Goal: Task Accomplishment & Management: Complete application form

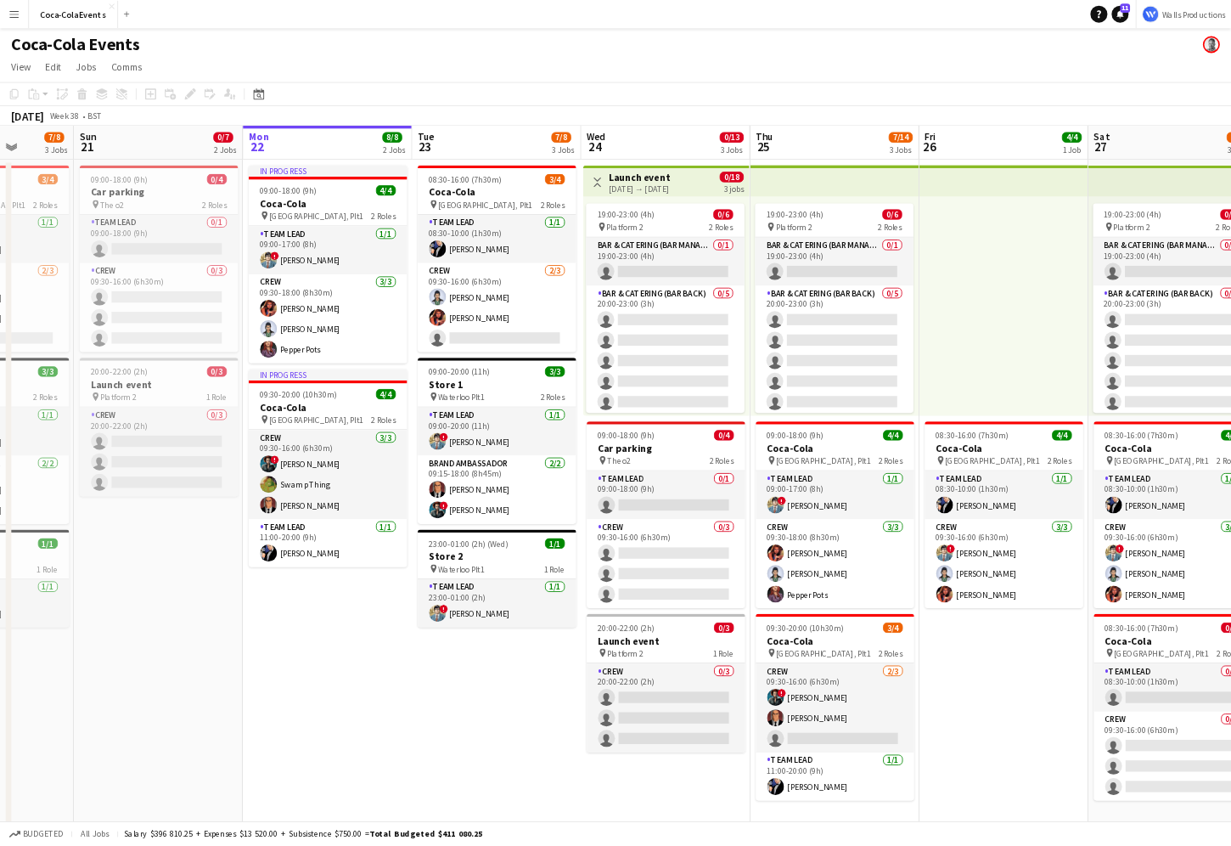
scroll to position [0, 520]
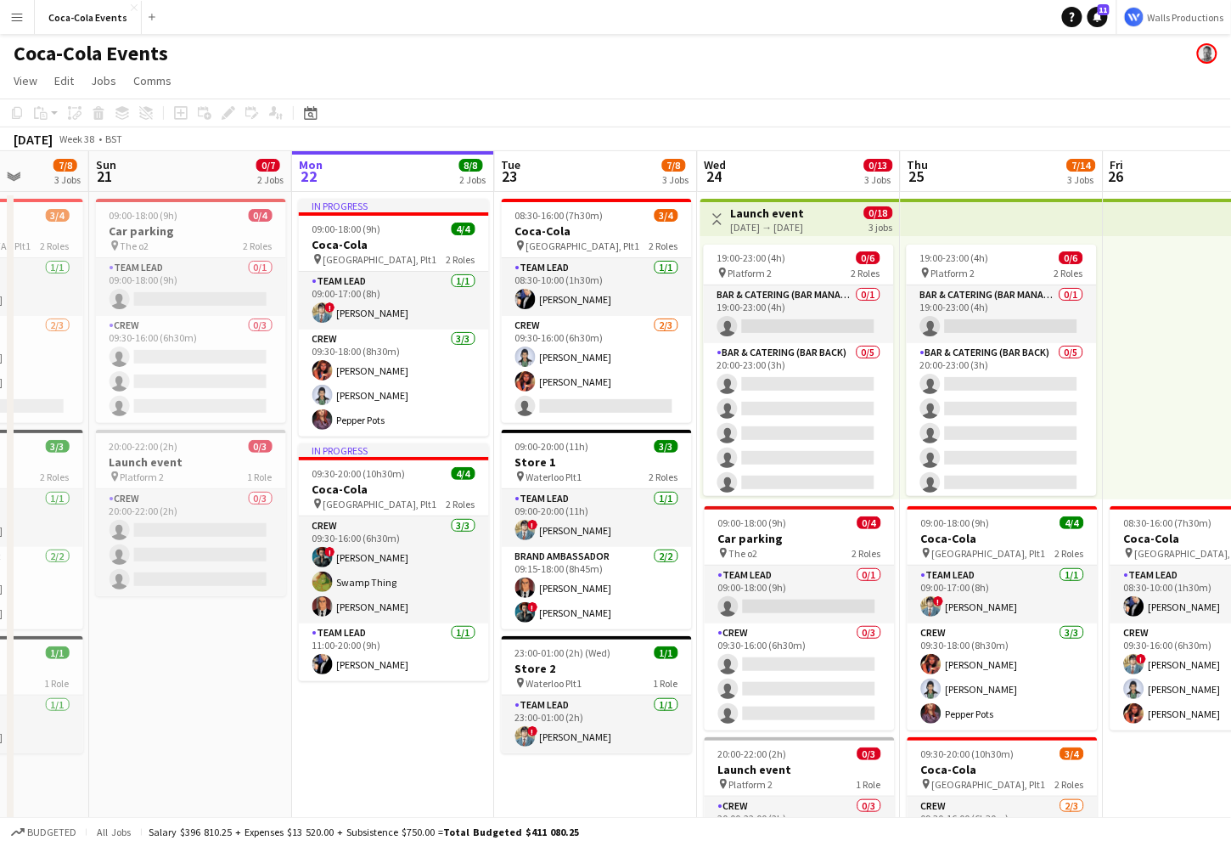
click at [167, 674] on app-date-cell "09:00-18:00 (9h) 0/4 Car parking pin The o2 2 Roles Team Lead 0/1 09:00-18:00 (…" at bounding box center [190, 595] width 203 height 806
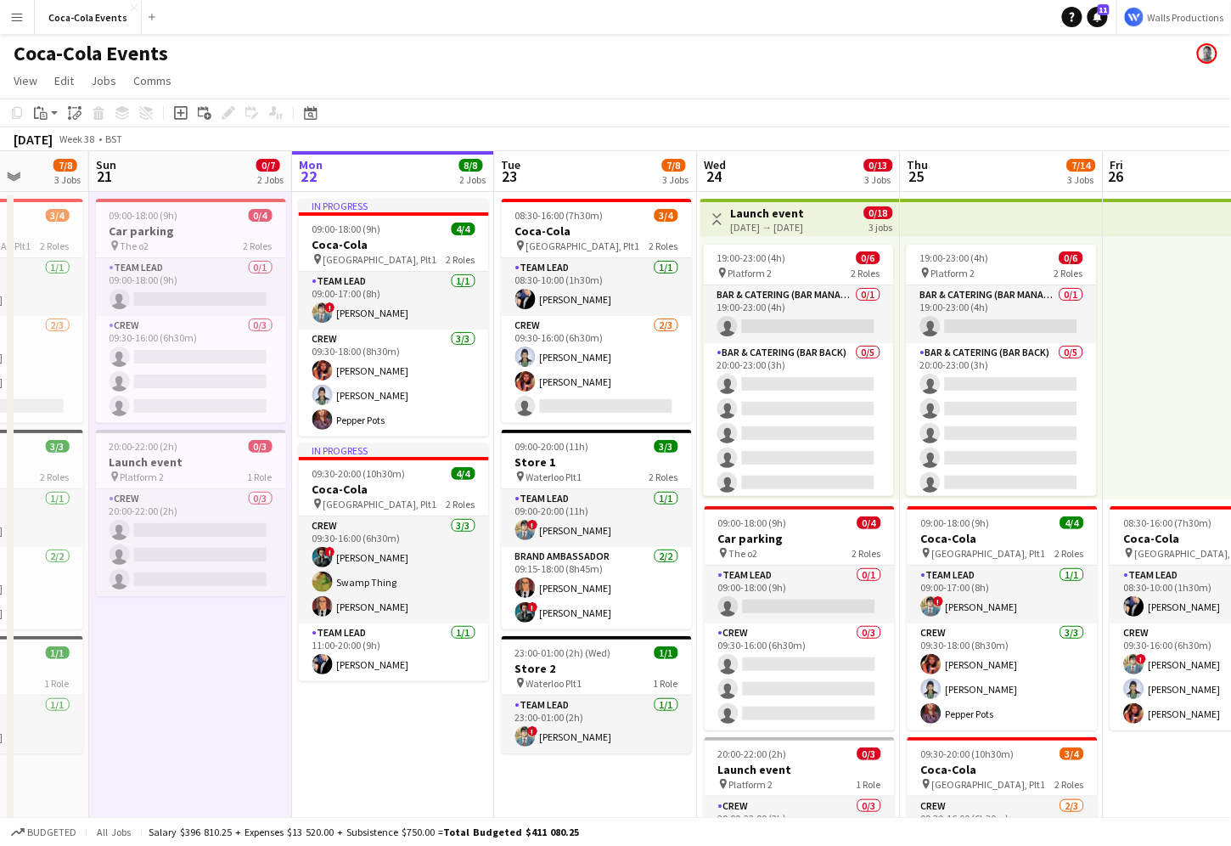
click at [20, 20] on app-icon "Menu" at bounding box center [17, 17] width 14 height 14
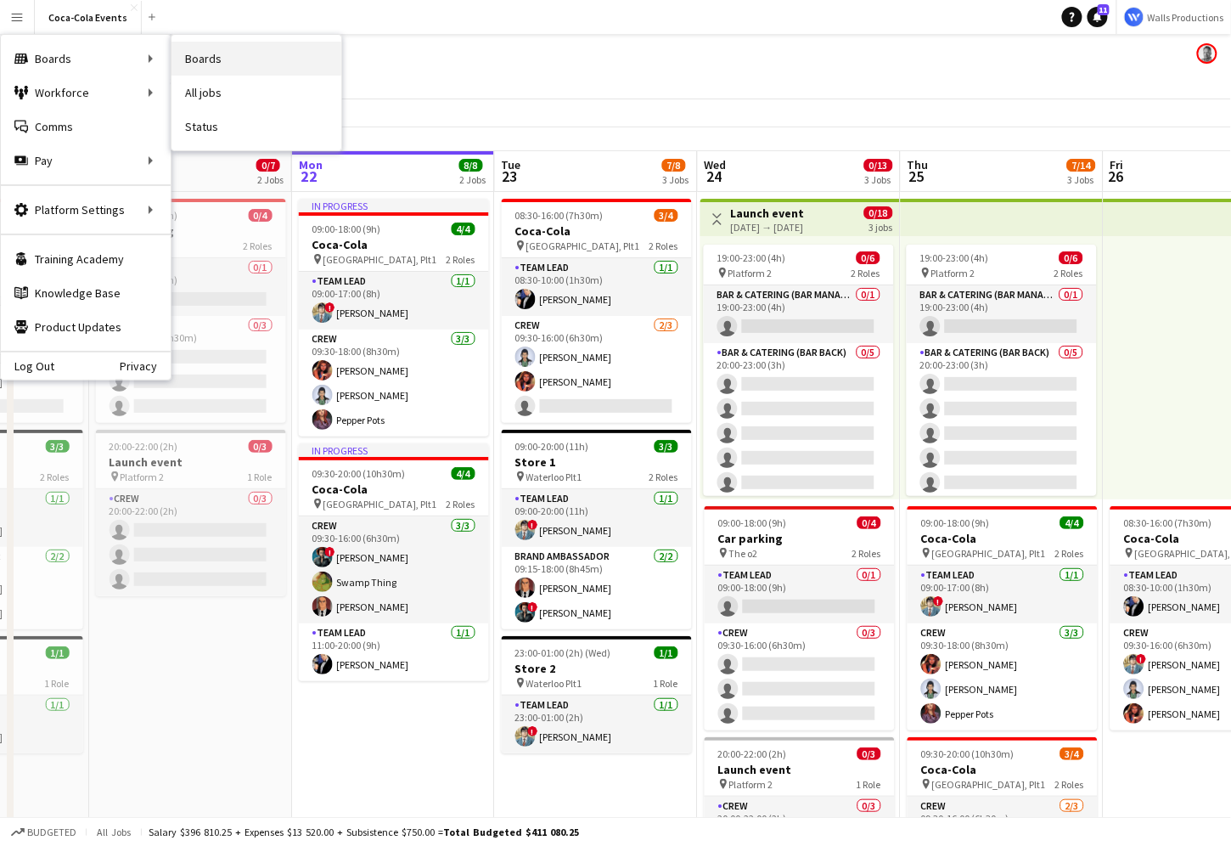
click at [212, 62] on link "Boards" at bounding box center [257, 59] width 170 height 34
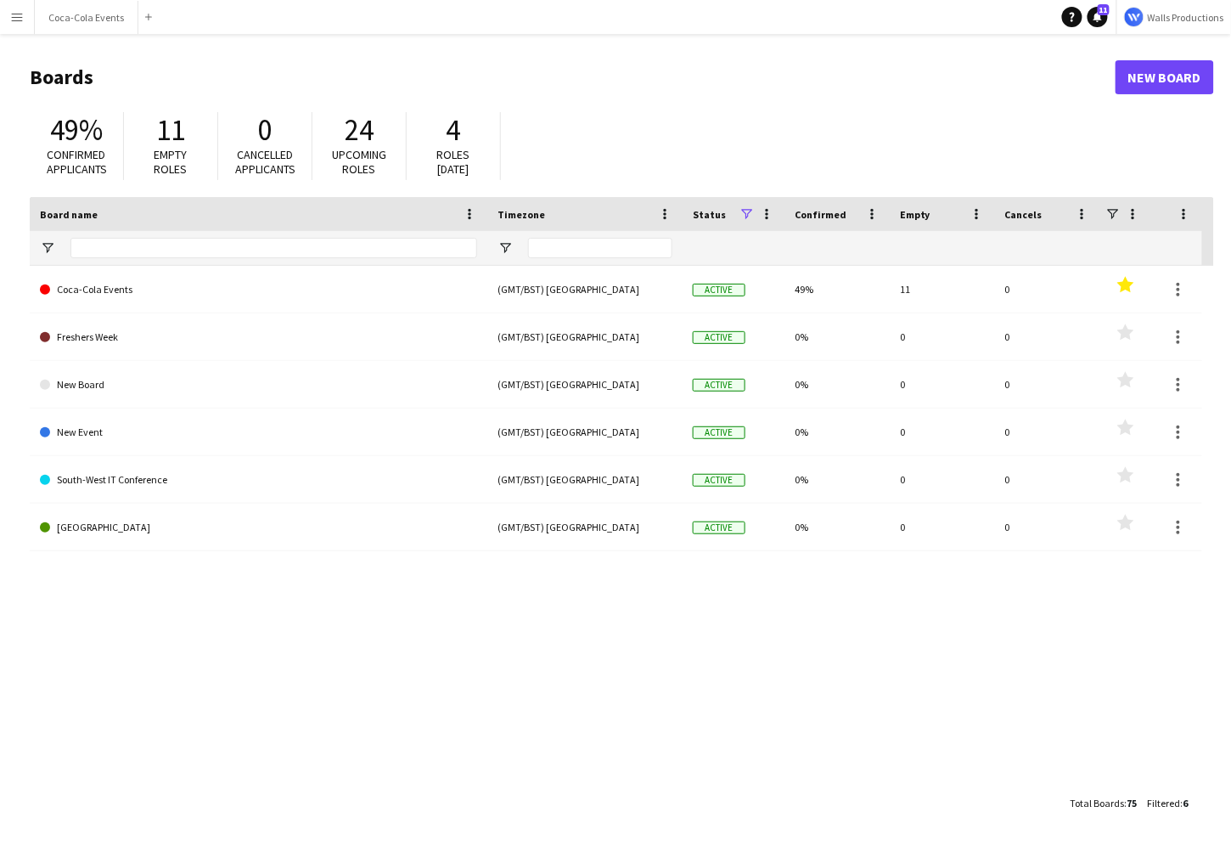
click at [15, 17] on app-icon "Menu" at bounding box center [17, 17] width 14 height 14
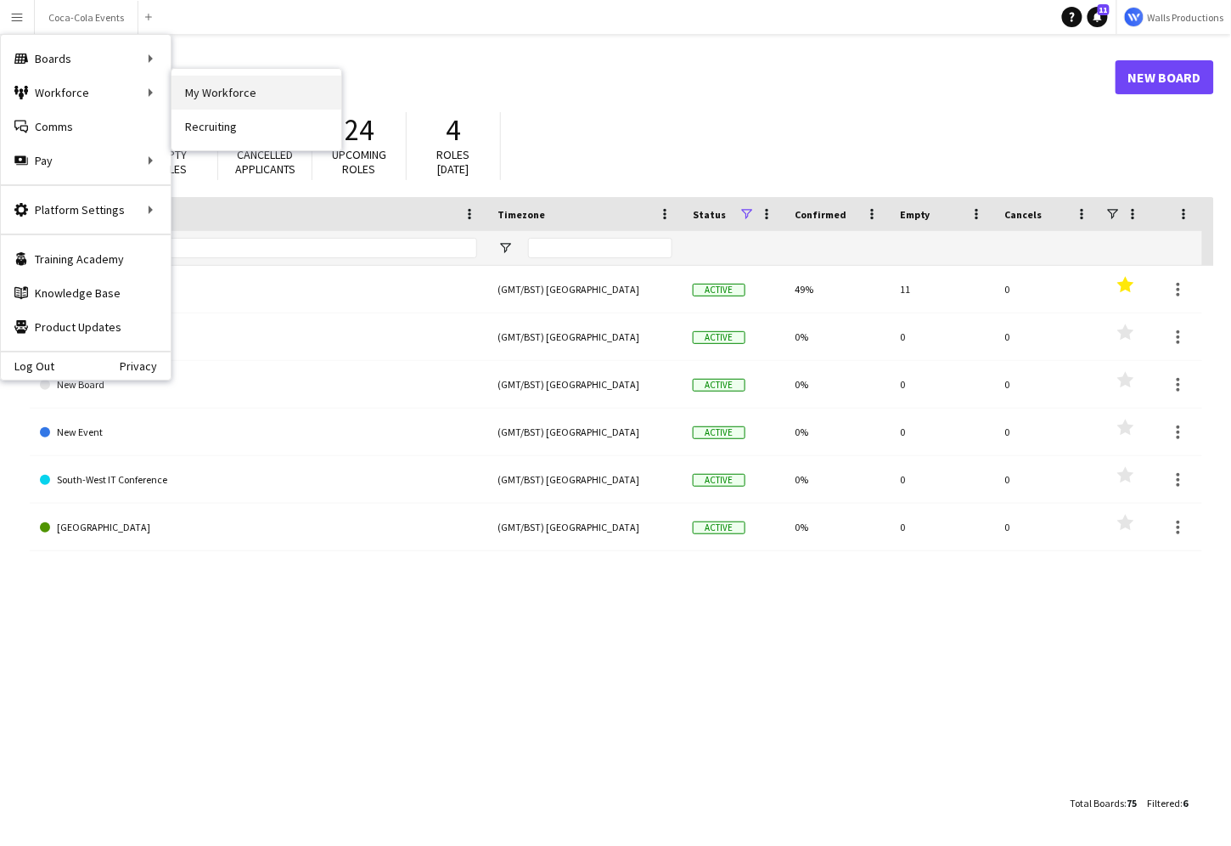
click at [234, 93] on link "My Workforce" at bounding box center [257, 93] width 170 height 34
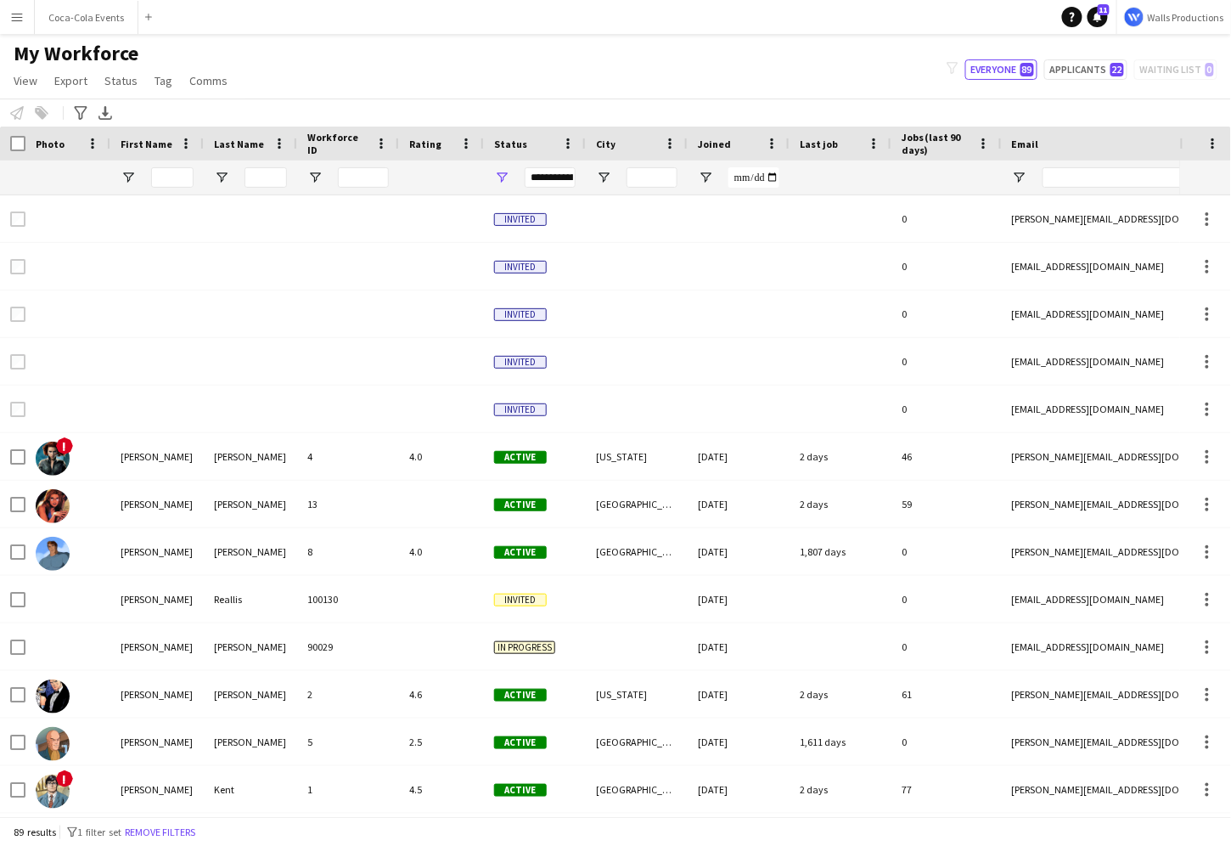
click at [18, 19] on app-icon "Menu" at bounding box center [17, 17] width 14 height 14
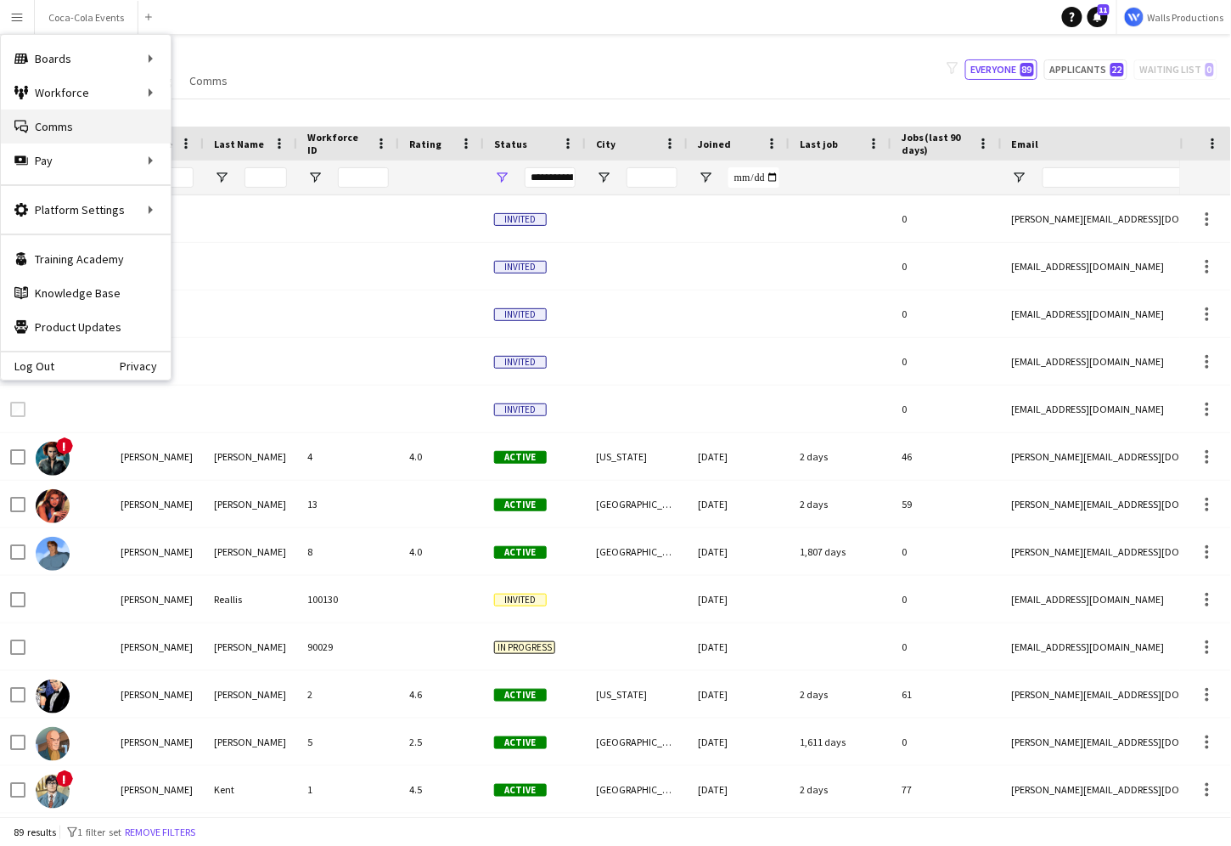
click at [48, 125] on link "Comms Comms" at bounding box center [86, 127] width 170 height 34
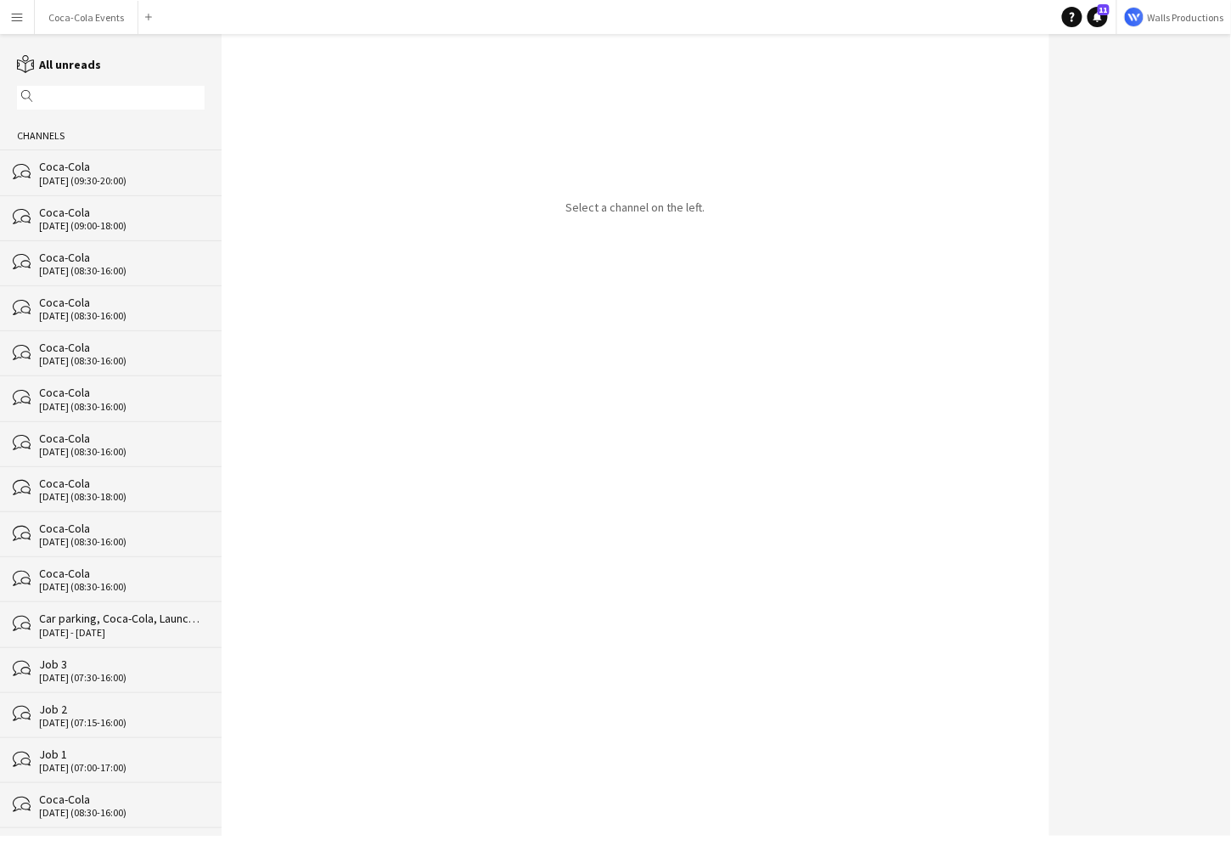
click at [63, 177] on div "[DATE] (09:30-20:00)" at bounding box center [122, 181] width 166 height 12
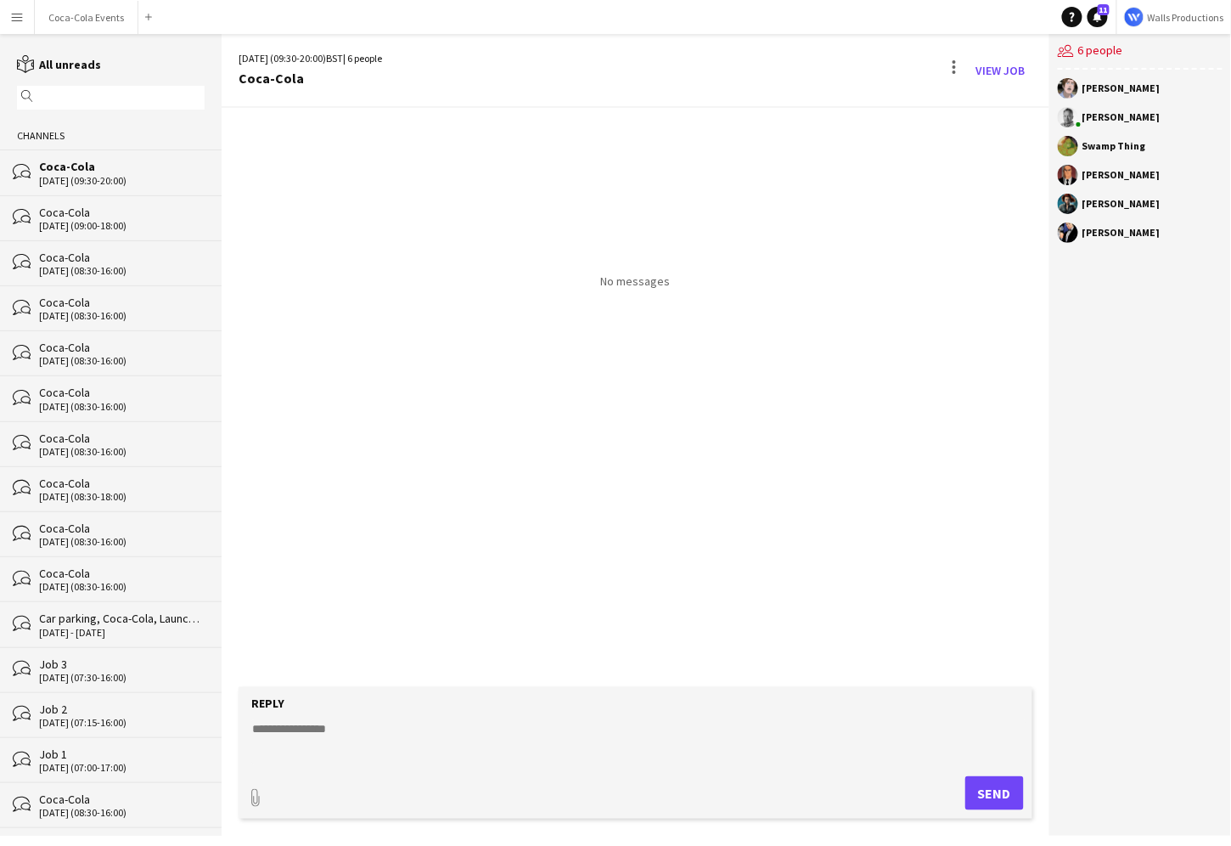
click at [18, 14] on app-icon "Menu" at bounding box center [17, 17] width 14 height 14
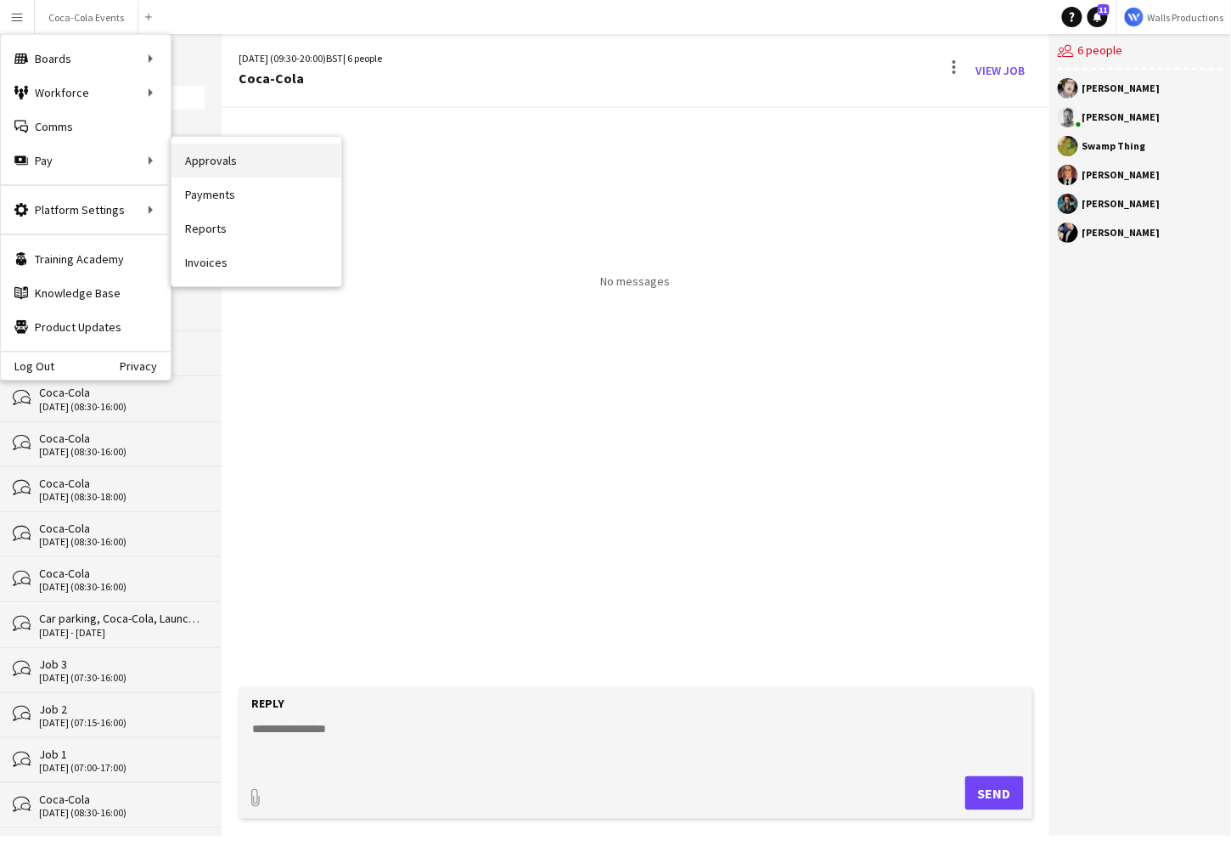
click at [222, 170] on link "Approvals" at bounding box center [257, 160] width 170 height 34
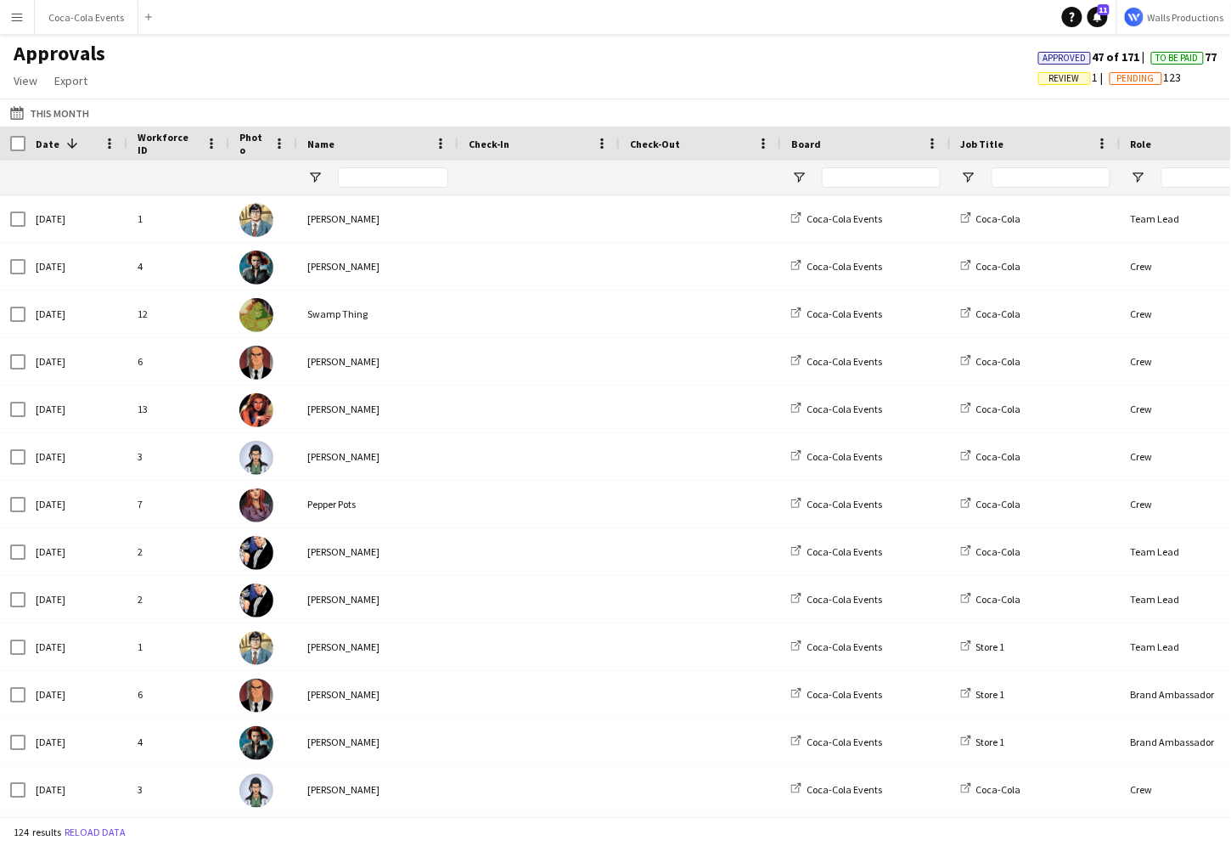
click at [15, 24] on button "Menu" at bounding box center [17, 17] width 34 height 34
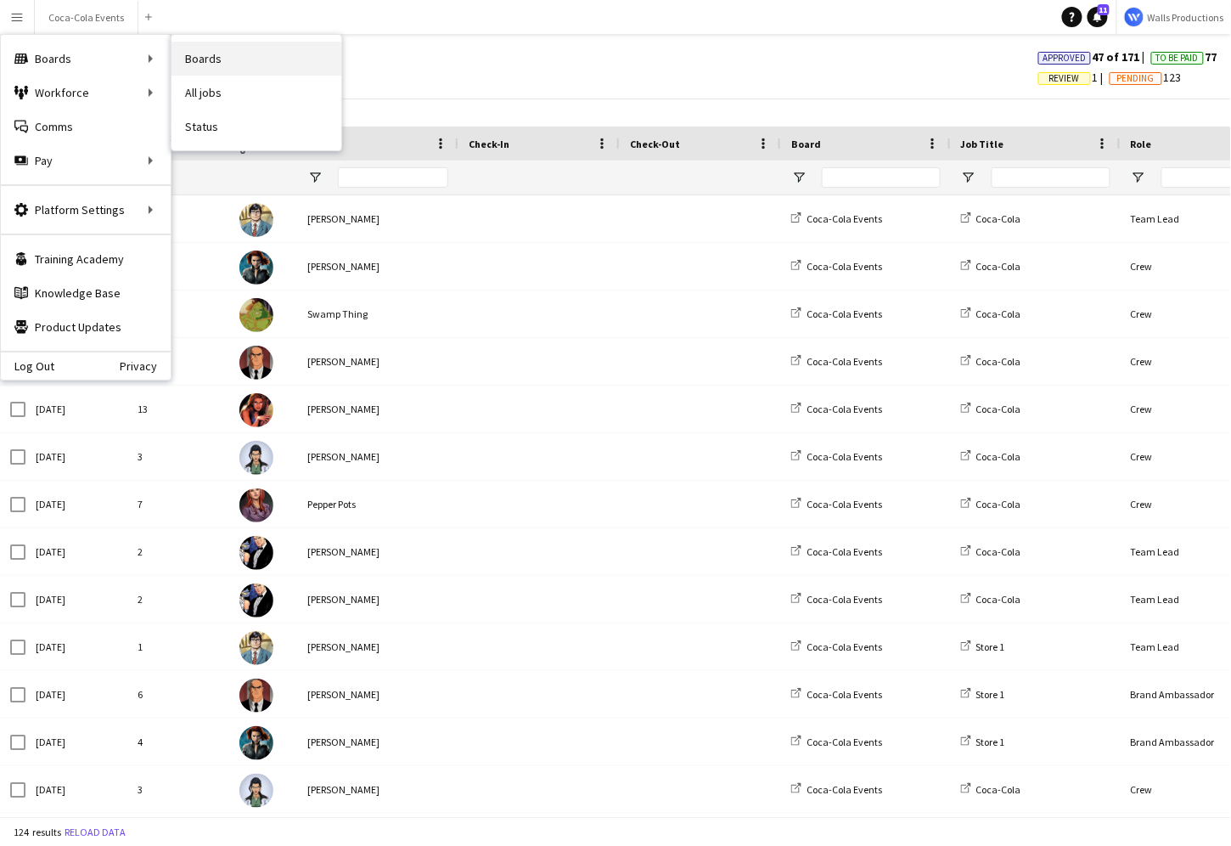
click at [195, 65] on link "Boards" at bounding box center [257, 59] width 170 height 34
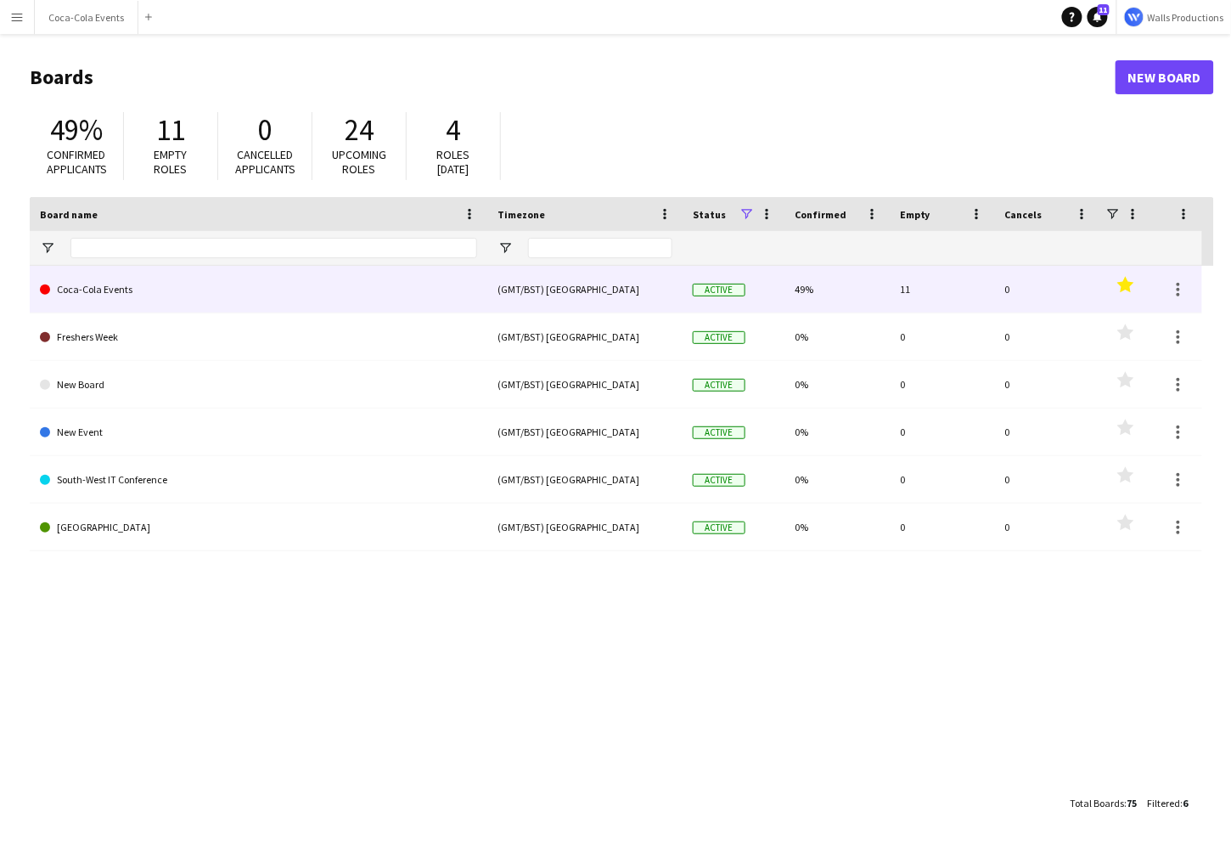
click at [89, 290] on link "Coca-Cola Events" at bounding box center [258, 290] width 437 height 48
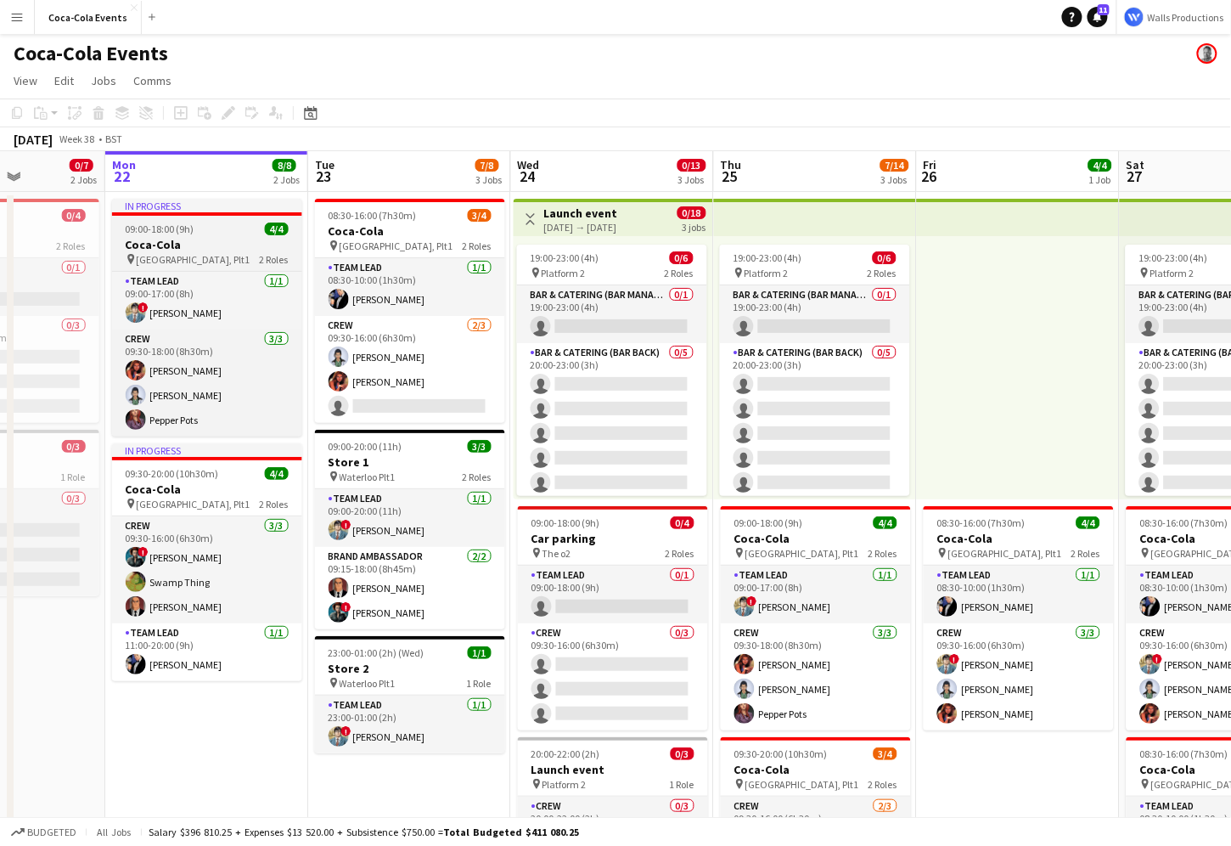
click at [177, 241] on h3 "Coca-Cola" at bounding box center [207, 244] width 190 height 15
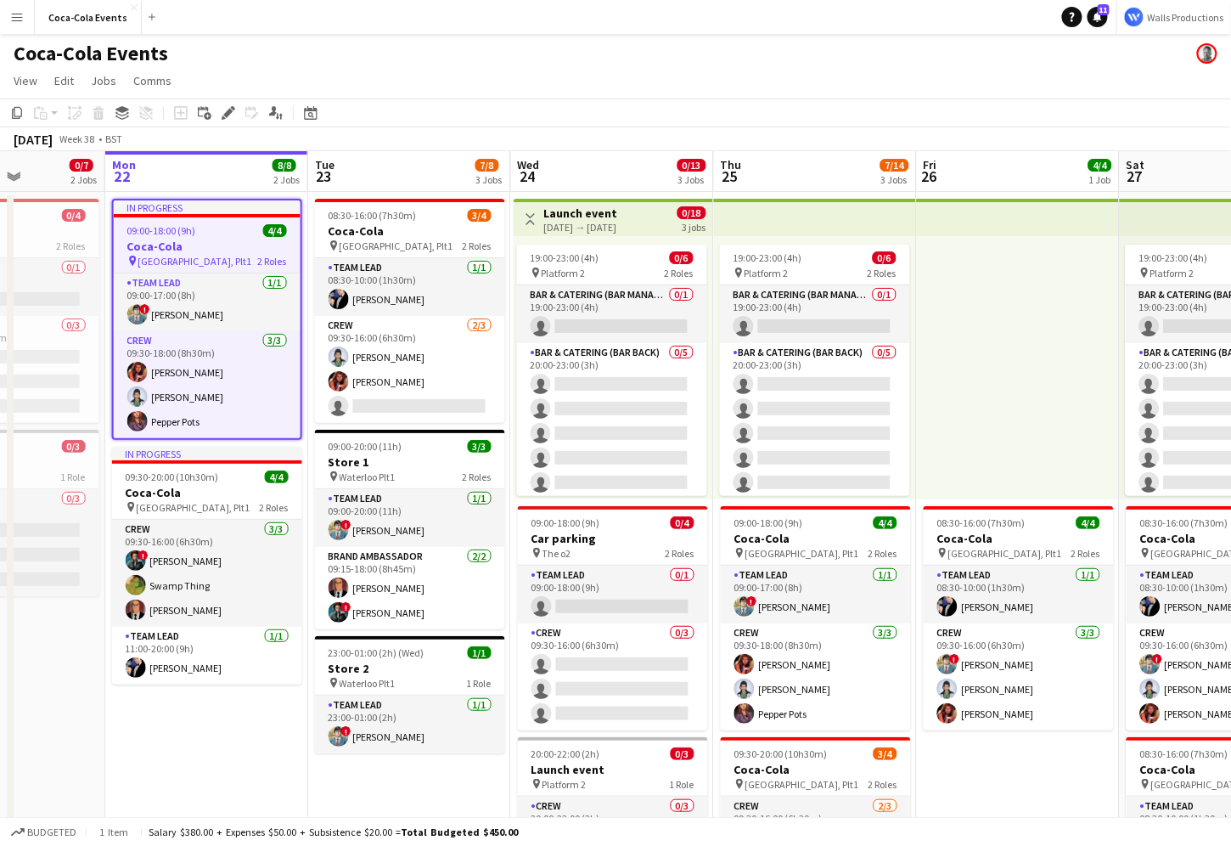
click at [207, 231] on div "09:00-18:00 (9h) 4/4" at bounding box center [207, 230] width 187 height 13
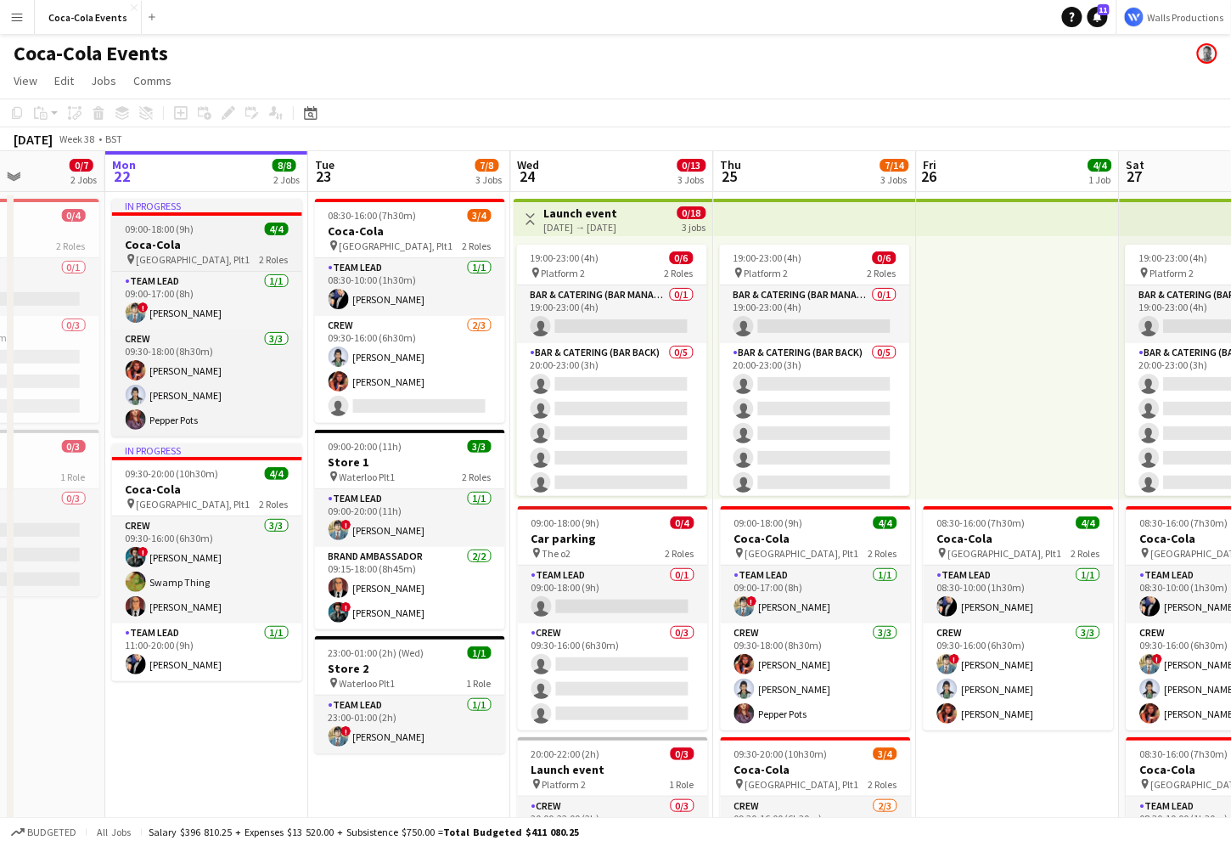
click at [207, 231] on div "09:00-18:00 (9h) 4/4" at bounding box center [207, 228] width 190 height 13
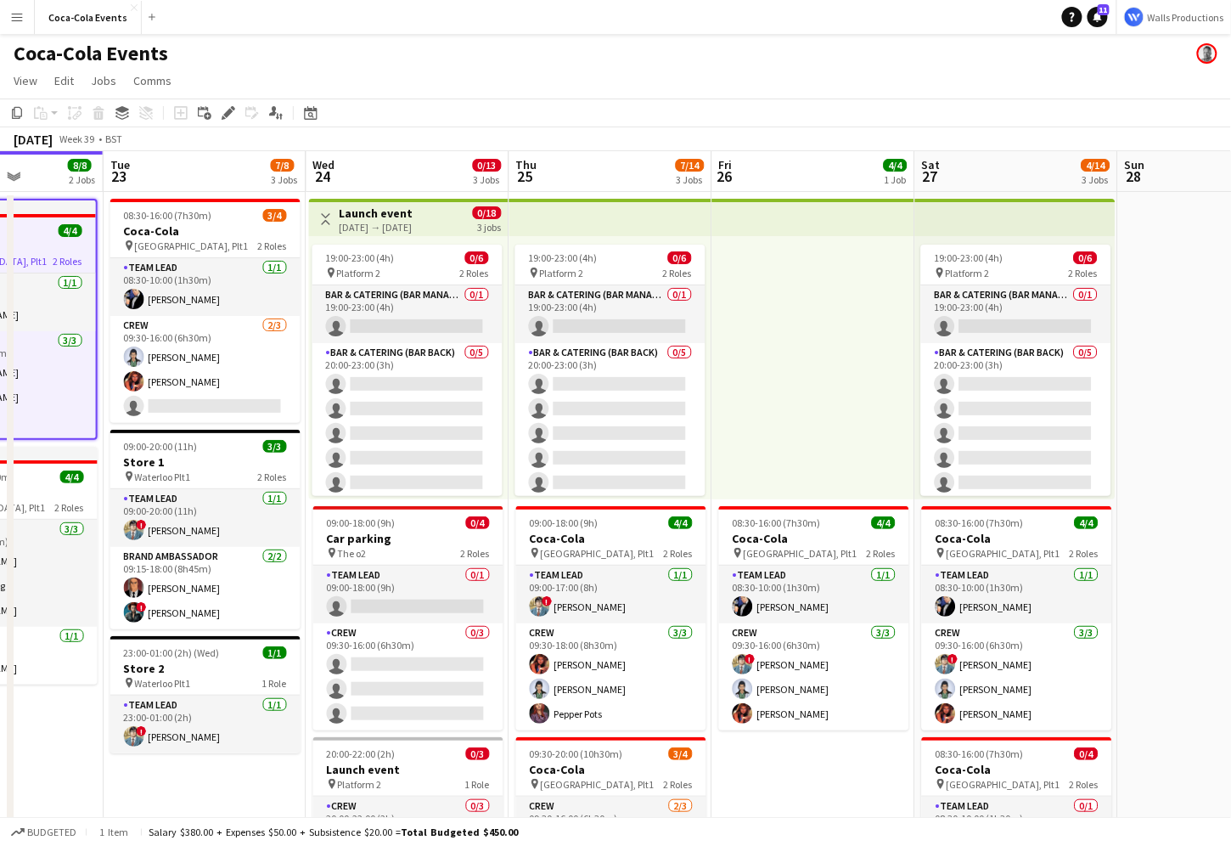
click at [348, 233] on app-top-bar "Toggle View Launch event [DATE] → [DATE] 0/18 3 jobs" at bounding box center [409, 217] width 200 height 37
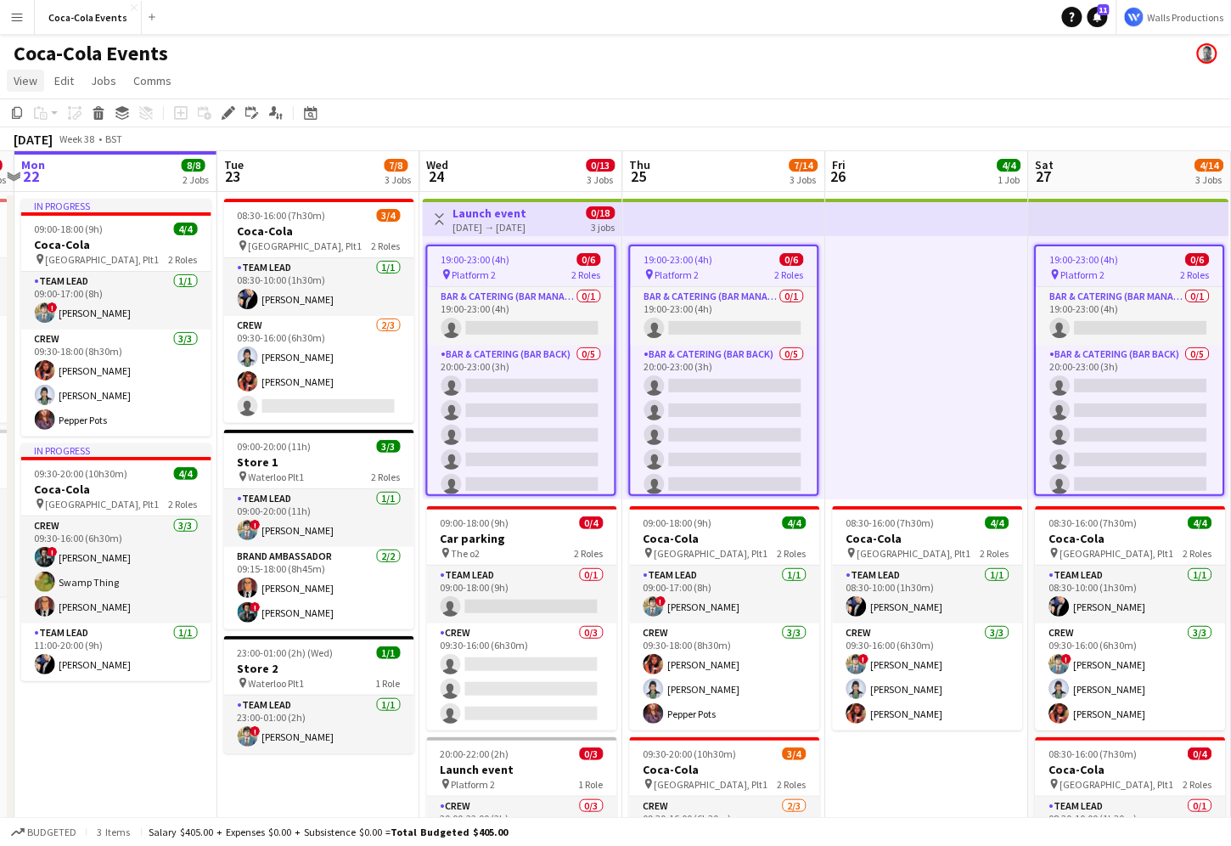
click at [25, 83] on span "View" at bounding box center [26, 80] width 24 height 15
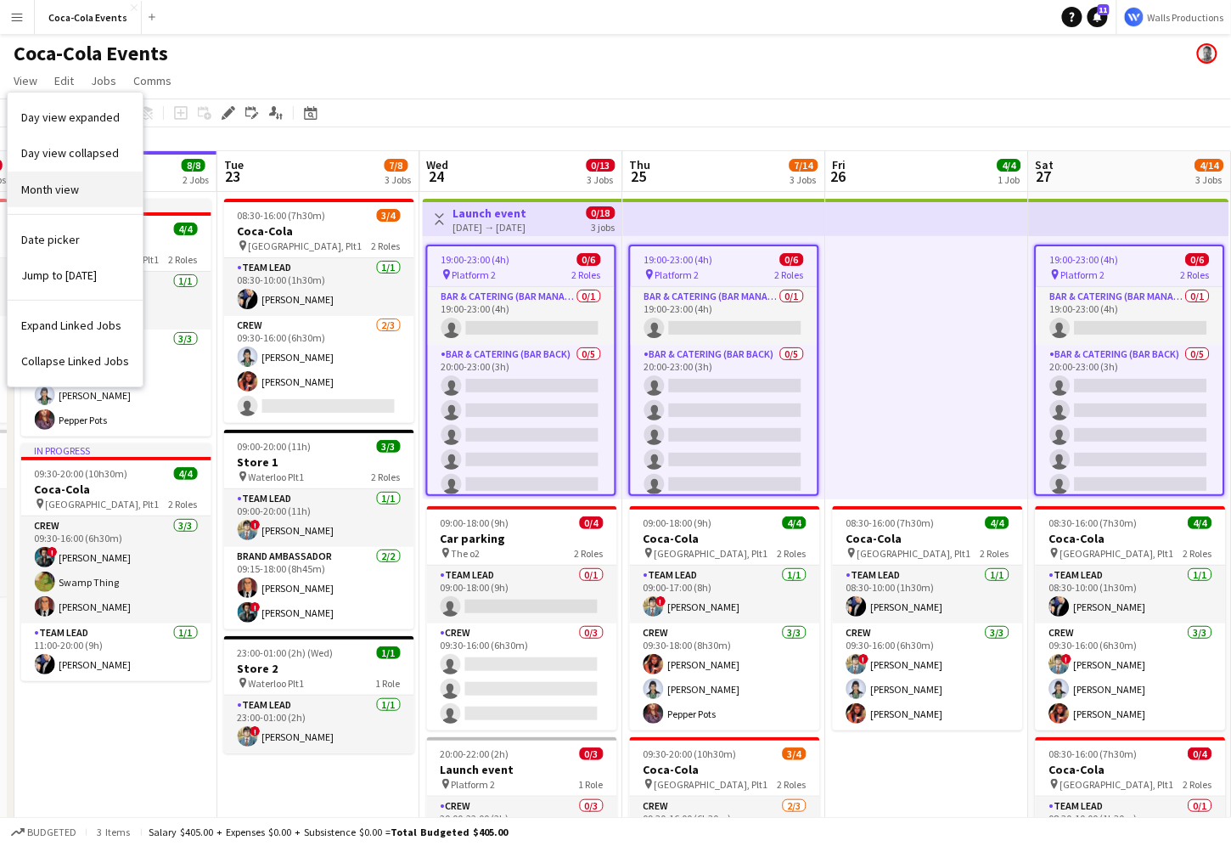
click at [65, 187] on span "Month view" at bounding box center [50, 189] width 58 height 15
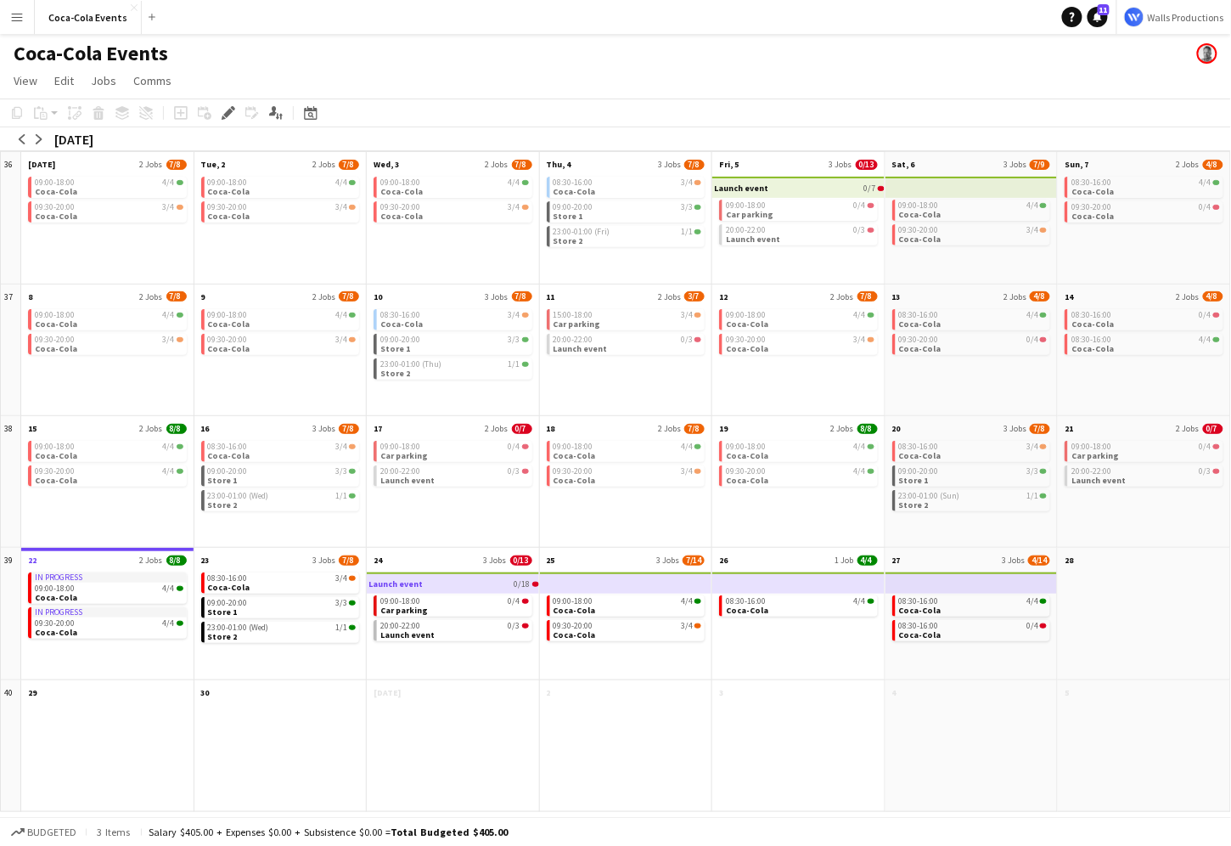
click at [16, 14] on app-icon "Menu" at bounding box center [17, 17] width 14 height 14
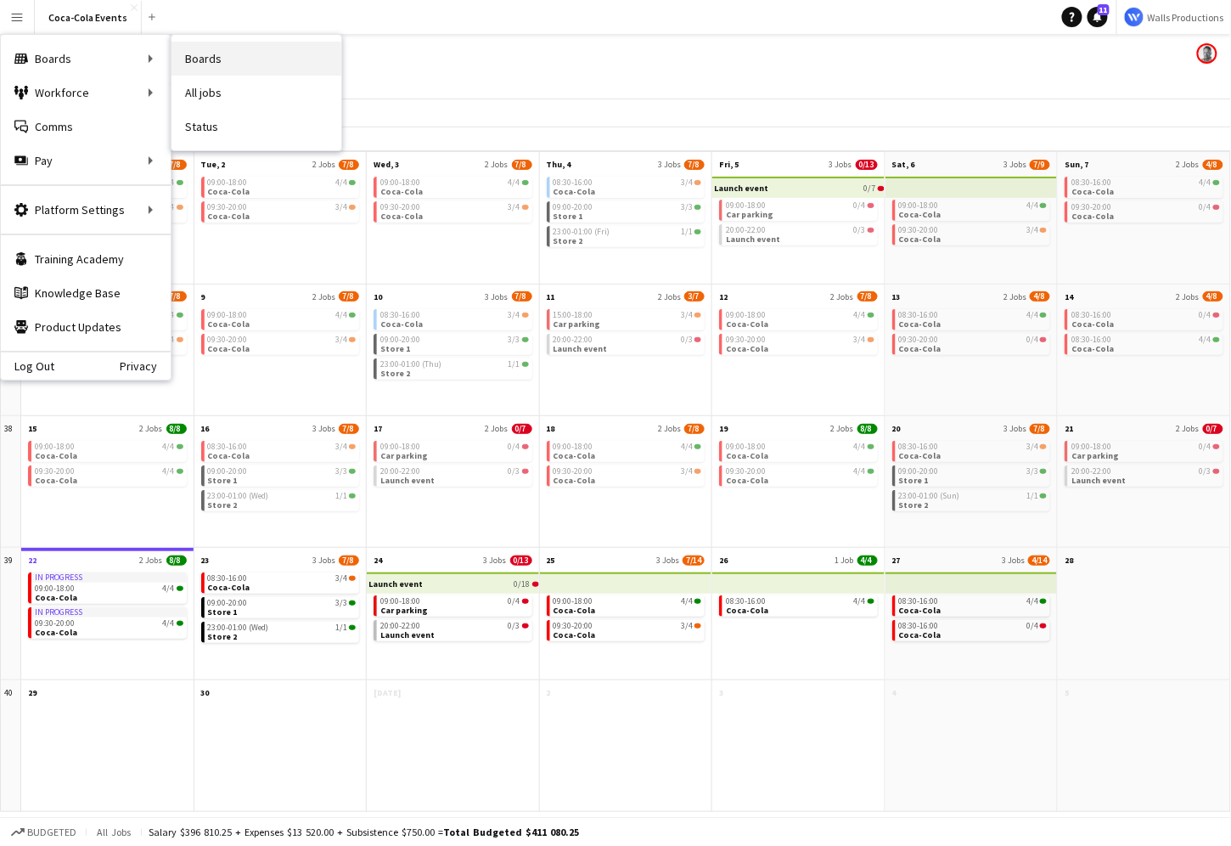
click at [208, 58] on link "Boards" at bounding box center [257, 59] width 170 height 34
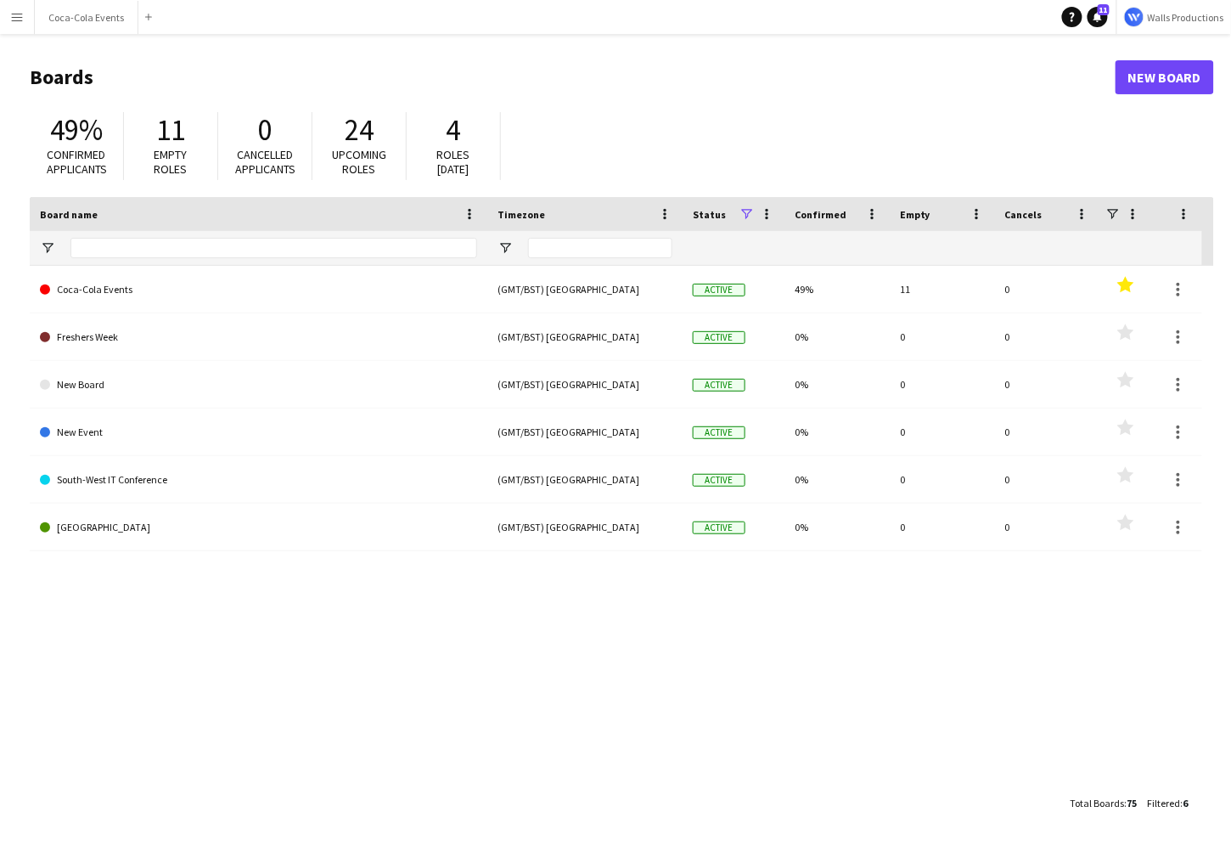
click at [174, 641] on div "Coca-Cola Events (GMT/BST) [GEOGRAPHIC_DATA] Active 49% 11 0 Favourites Fresher…" at bounding box center [622, 526] width 1184 height 520
click at [19, 30] on button "Menu" at bounding box center [17, 17] width 34 height 34
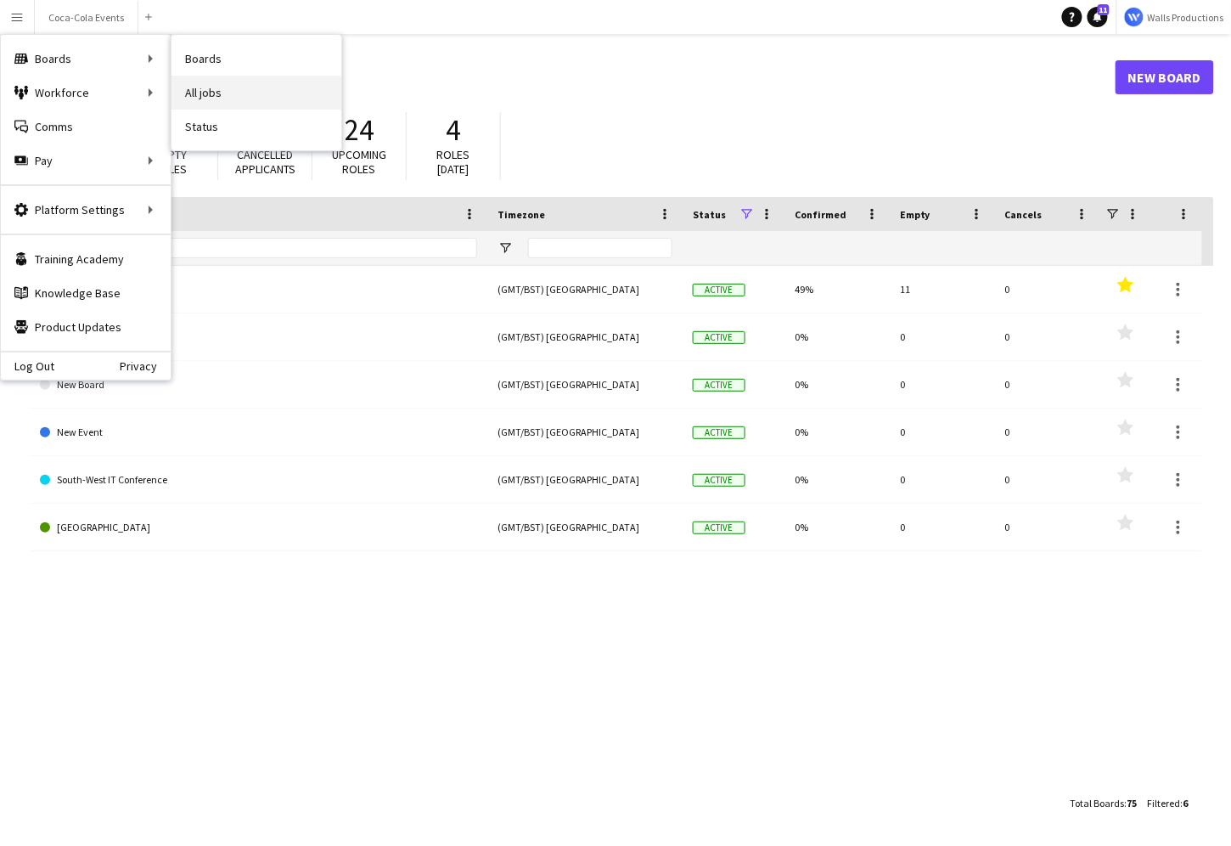
click at [217, 93] on link "All jobs" at bounding box center [257, 93] width 170 height 34
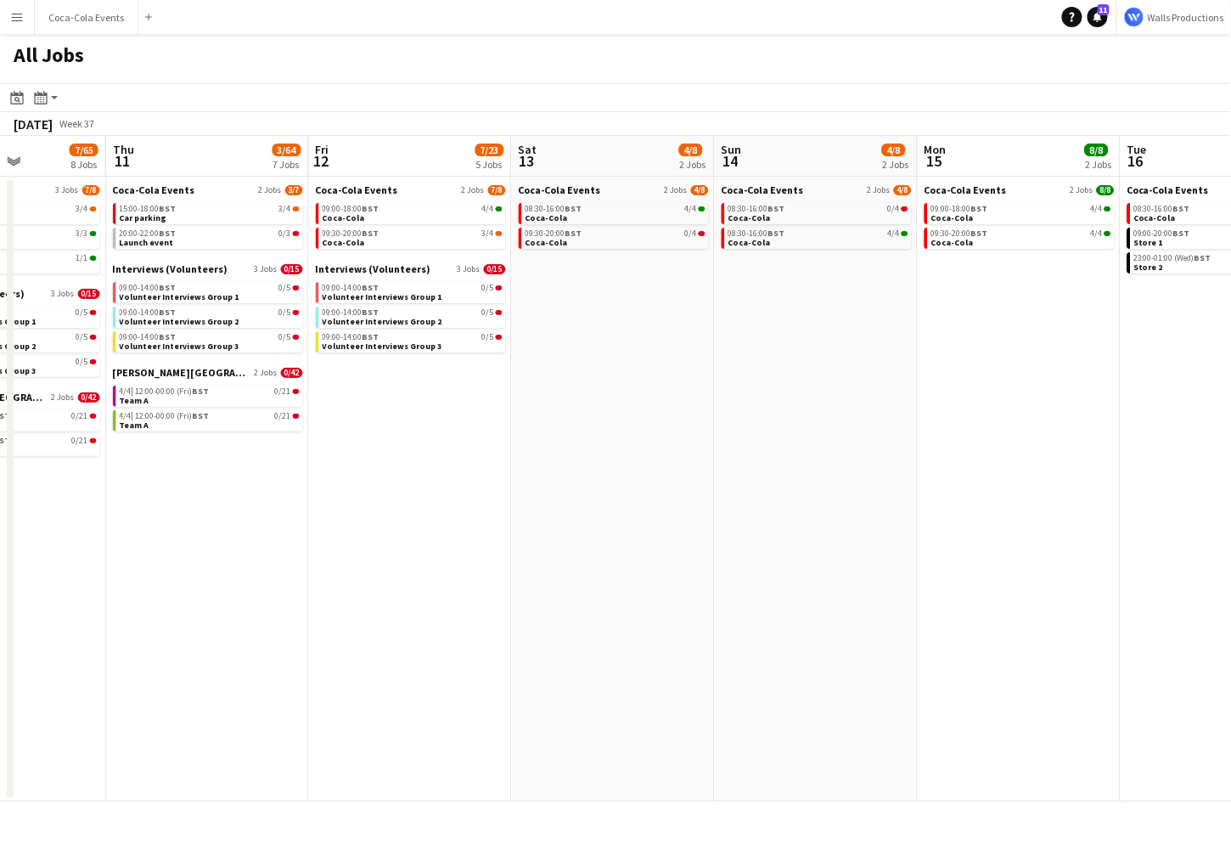
scroll to position [0, 717]
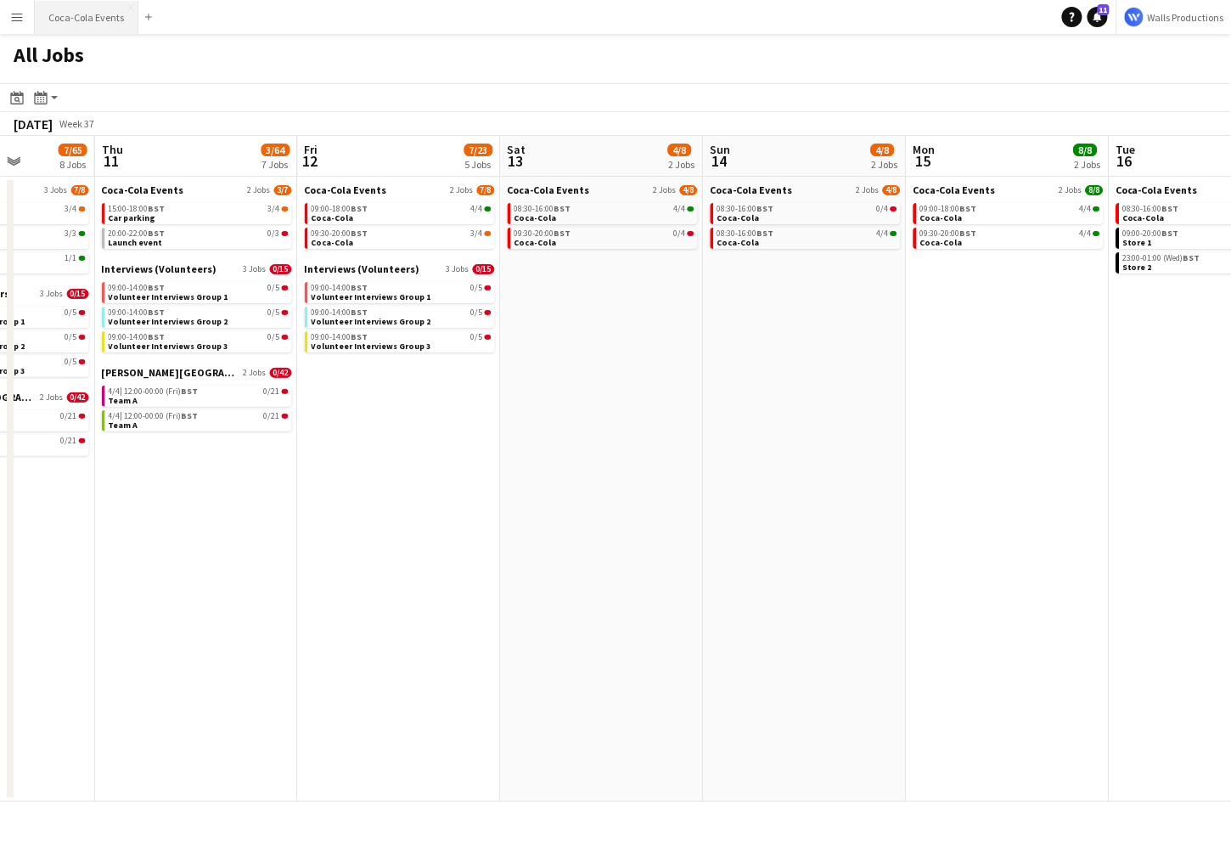
click at [76, 20] on button "Coca-Cola Events Close" at bounding box center [87, 17] width 104 height 33
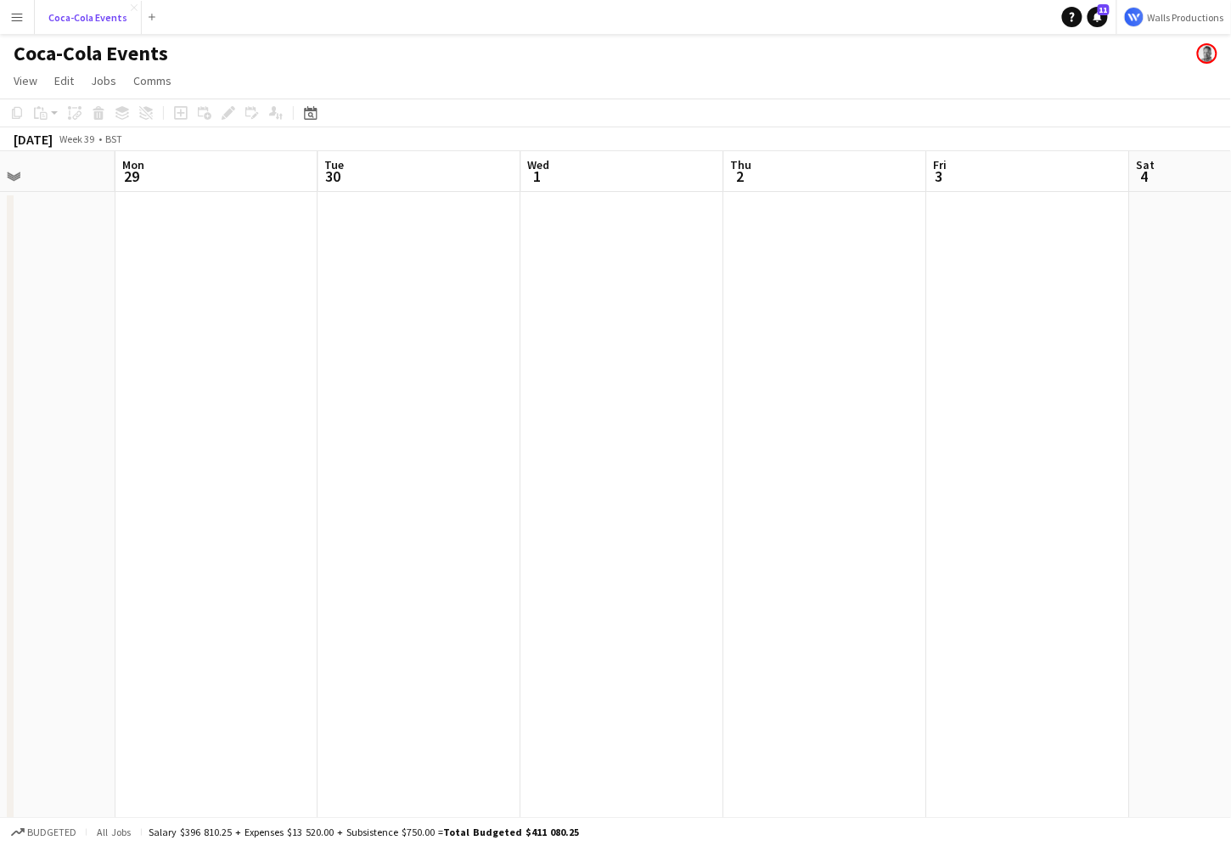
scroll to position [0, 706]
click at [177, 325] on app-date-cell at bounding box center [207, 595] width 203 height 806
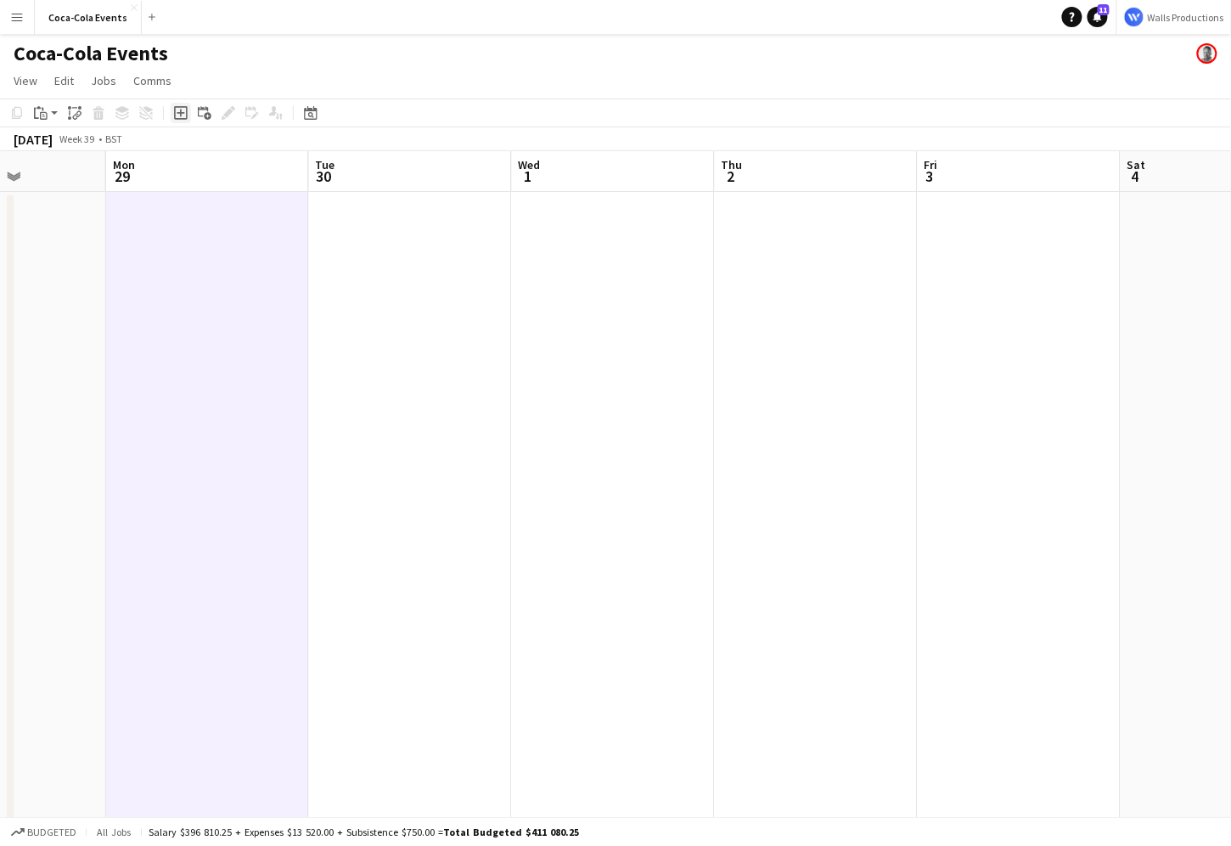
click at [183, 111] on icon "Add job" at bounding box center [181, 113] width 14 height 14
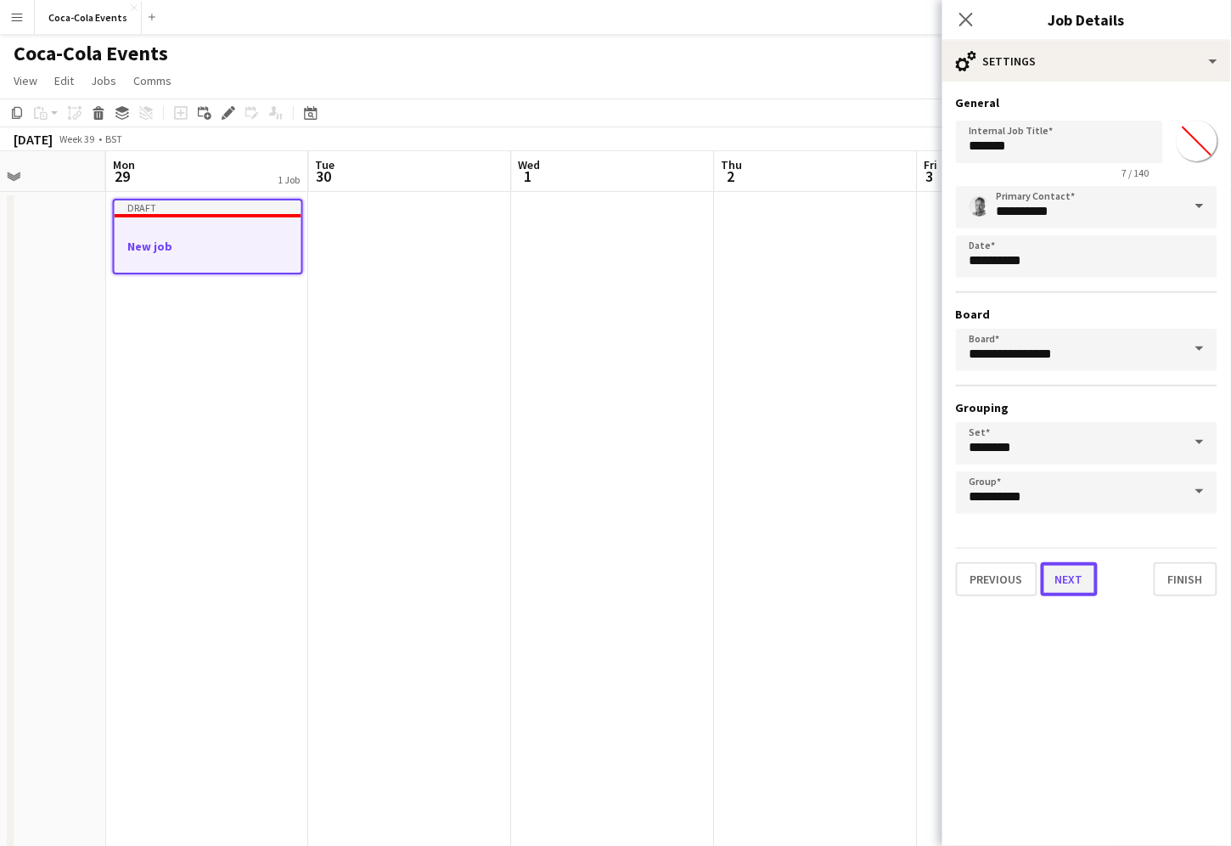
click at [1083, 575] on button "Next" at bounding box center [1069, 579] width 57 height 34
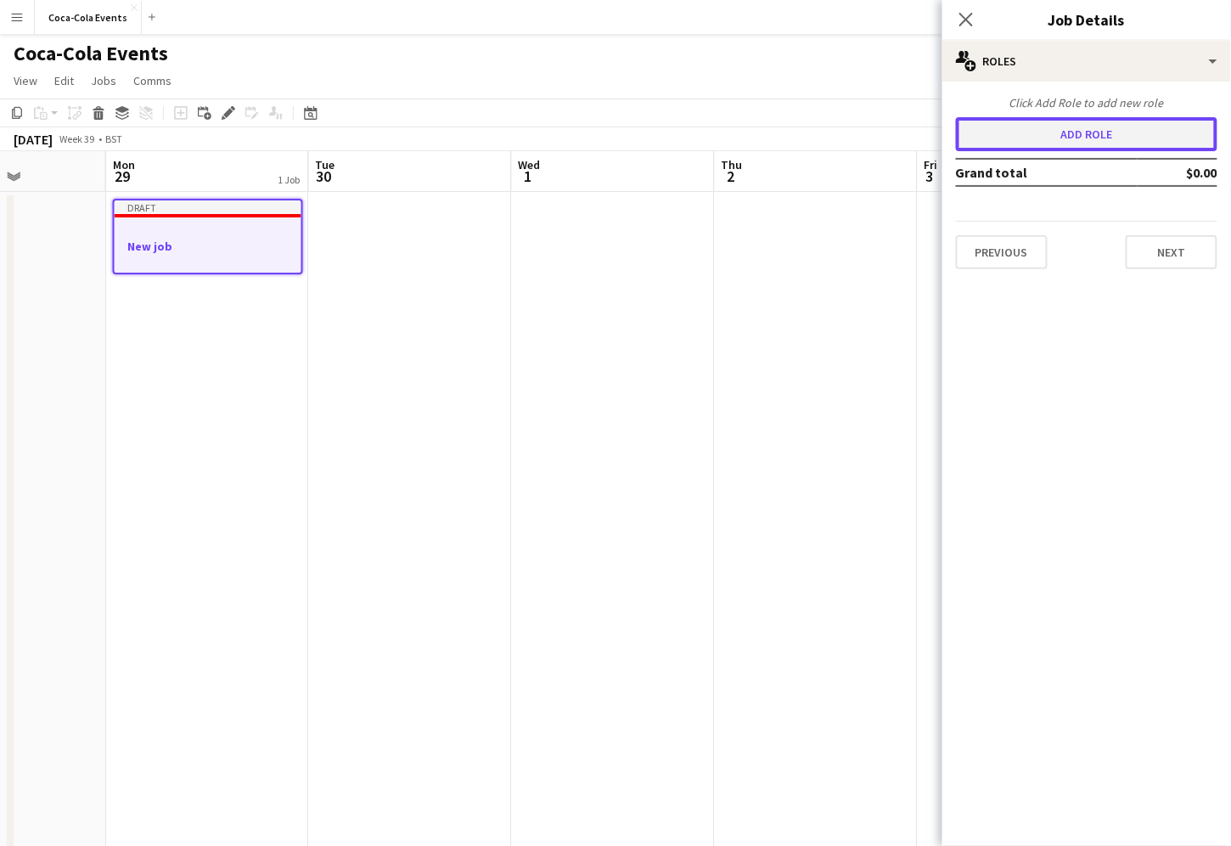
click at [1004, 129] on button "Add role" at bounding box center [1087, 134] width 262 height 34
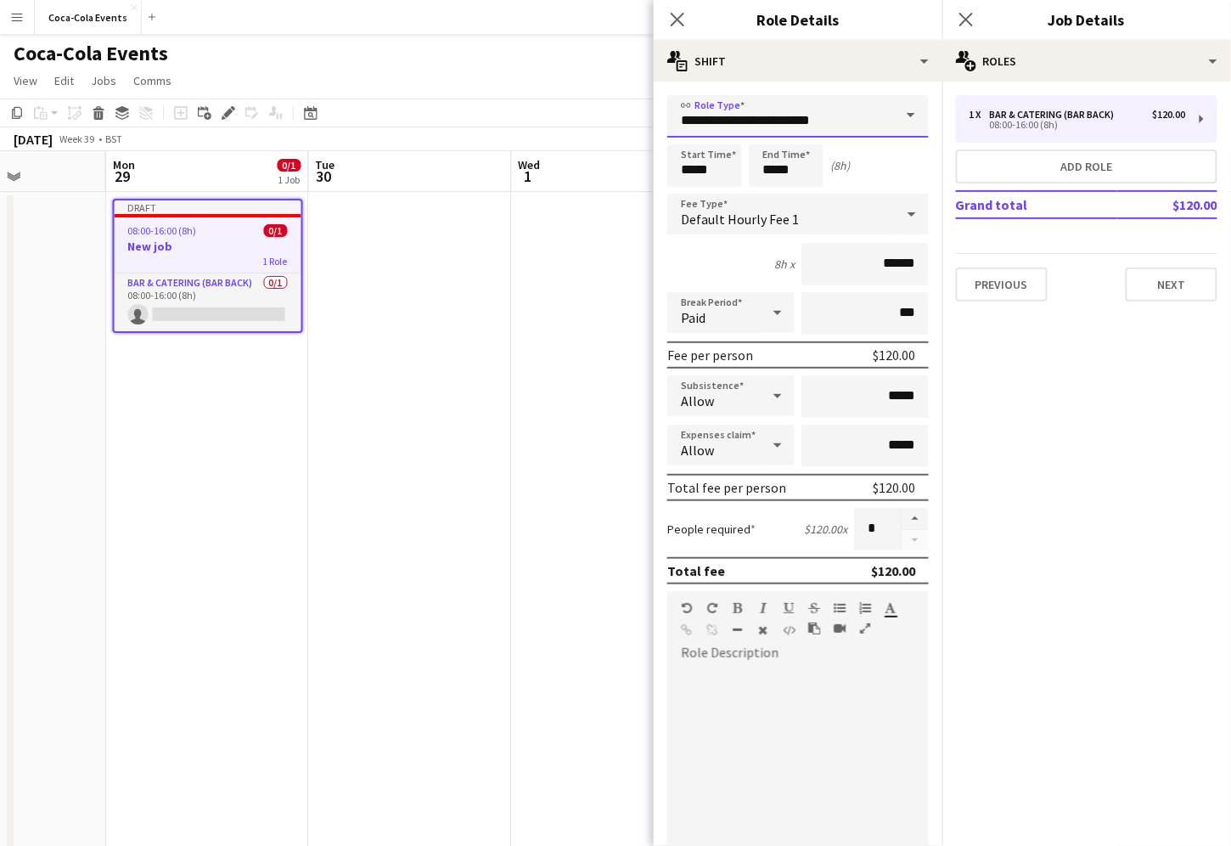
click at [849, 116] on input "**********" at bounding box center [798, 116] width 262 height 42
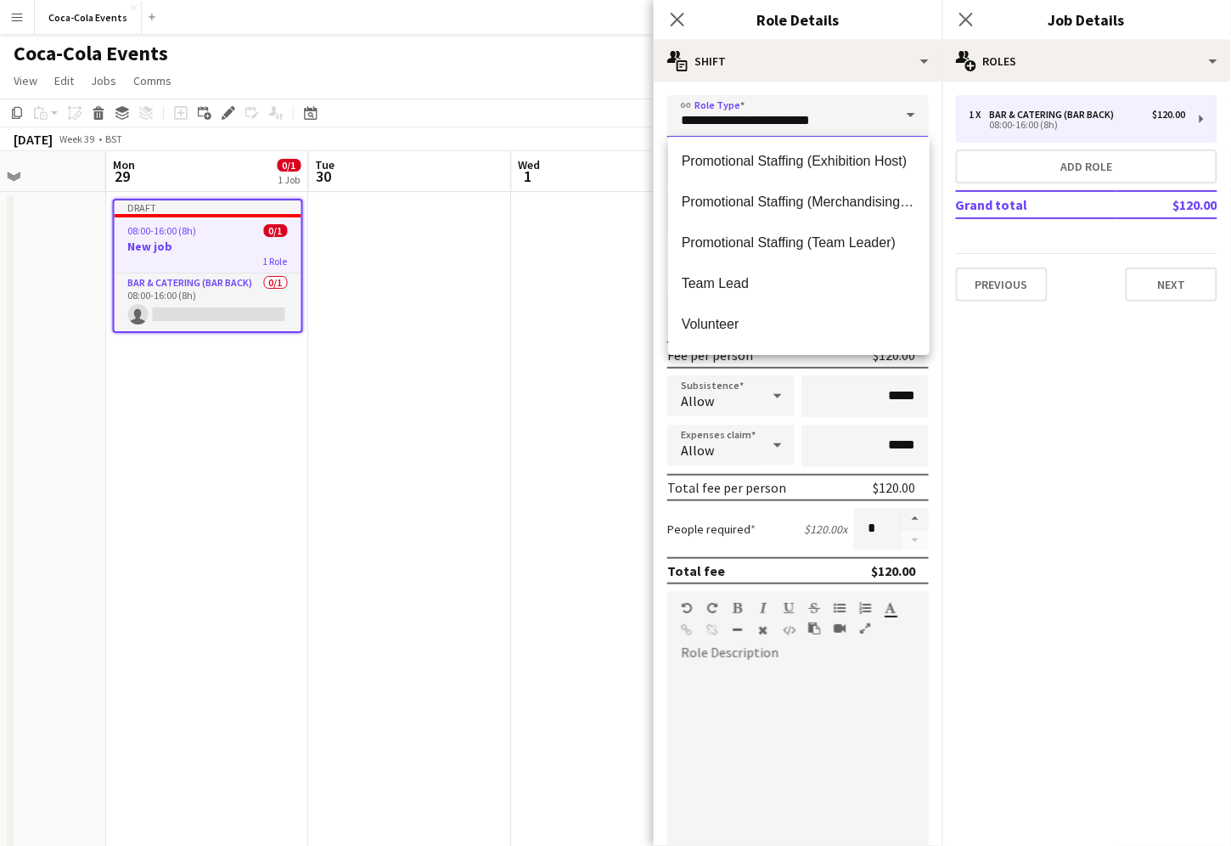
scroll to position [232, 0]
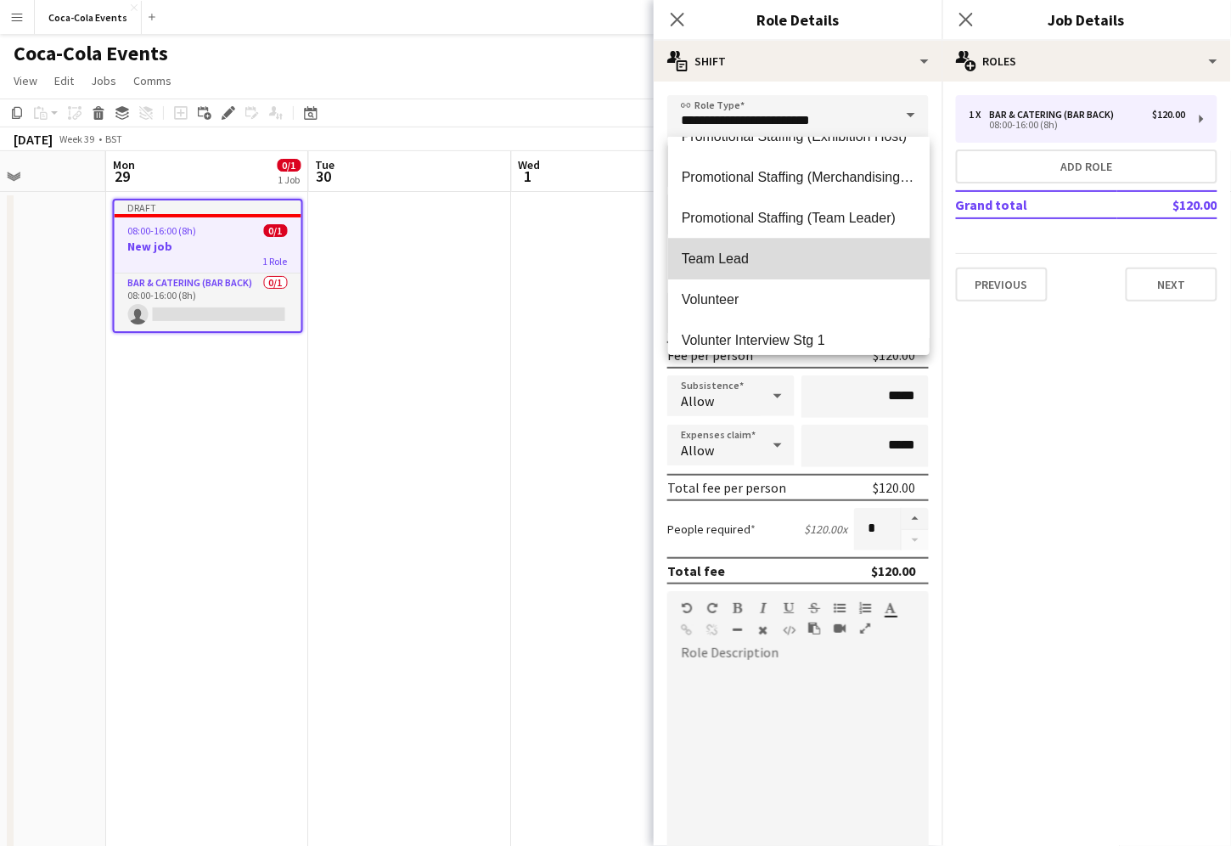
click at [748, 262] on span "Team Lead" at bounding box center [799, 258] width 234 height 16
type input "*********"
type input "******"
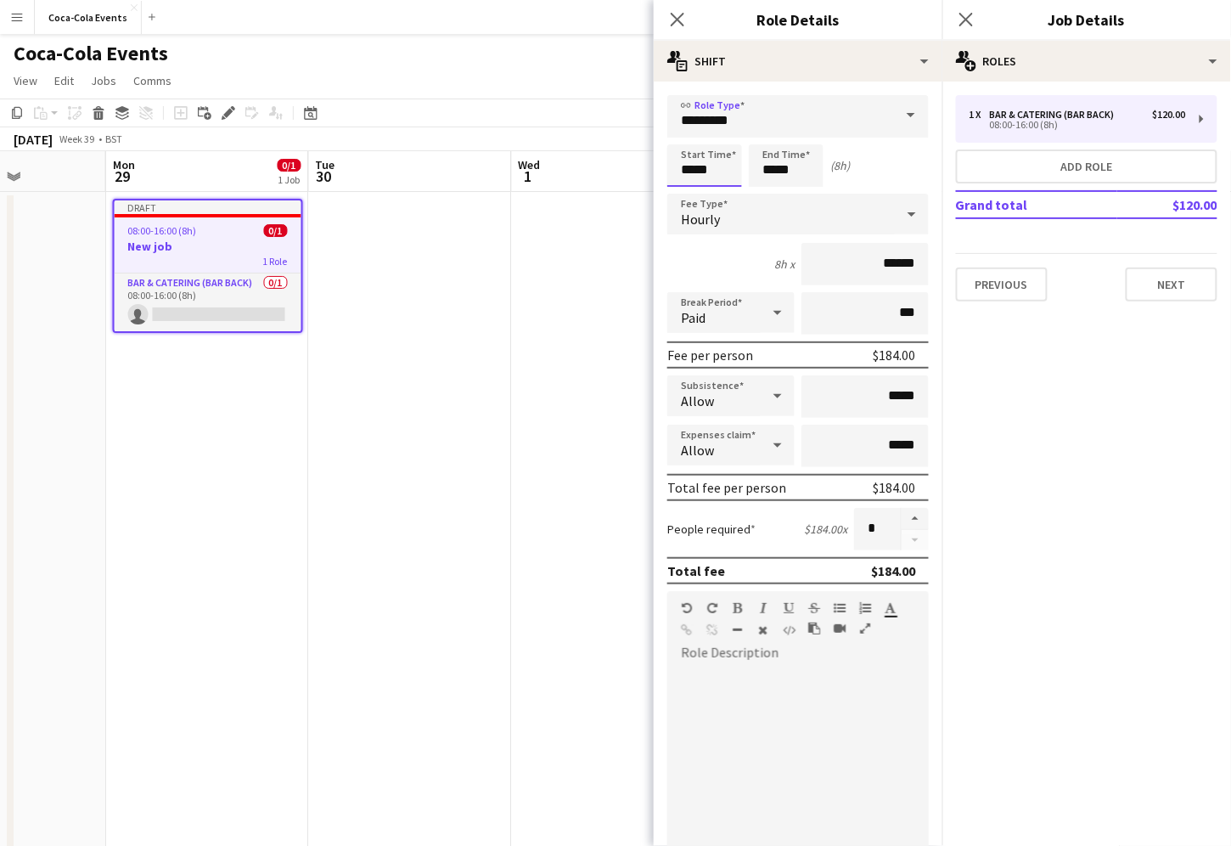
click at [681, 171] on input "*****" at bounding box center [704, 165] width 75 height 42
type input "*****"
click at [689, 134] on div at bounding box center [688, 135] width 34 height 17
click at [802, 172] on input "*****" at bounding box center [786, 165] width 75 height 42
click at [720, 257] on div "7h x ******" at bounding box center [798, 264] width 262 height 42
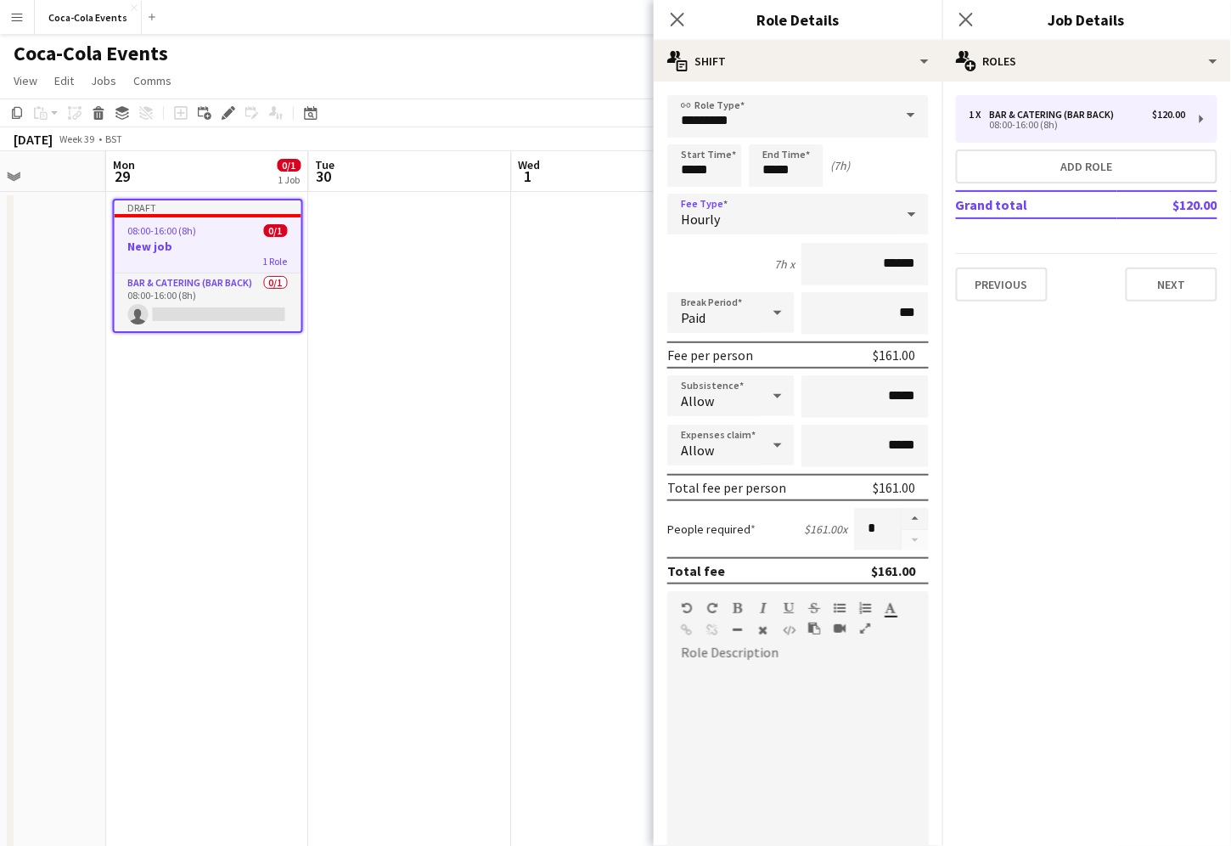
click at [719, 222] on div "Hourly" at bounding box center [781, 214] width 228 height 41
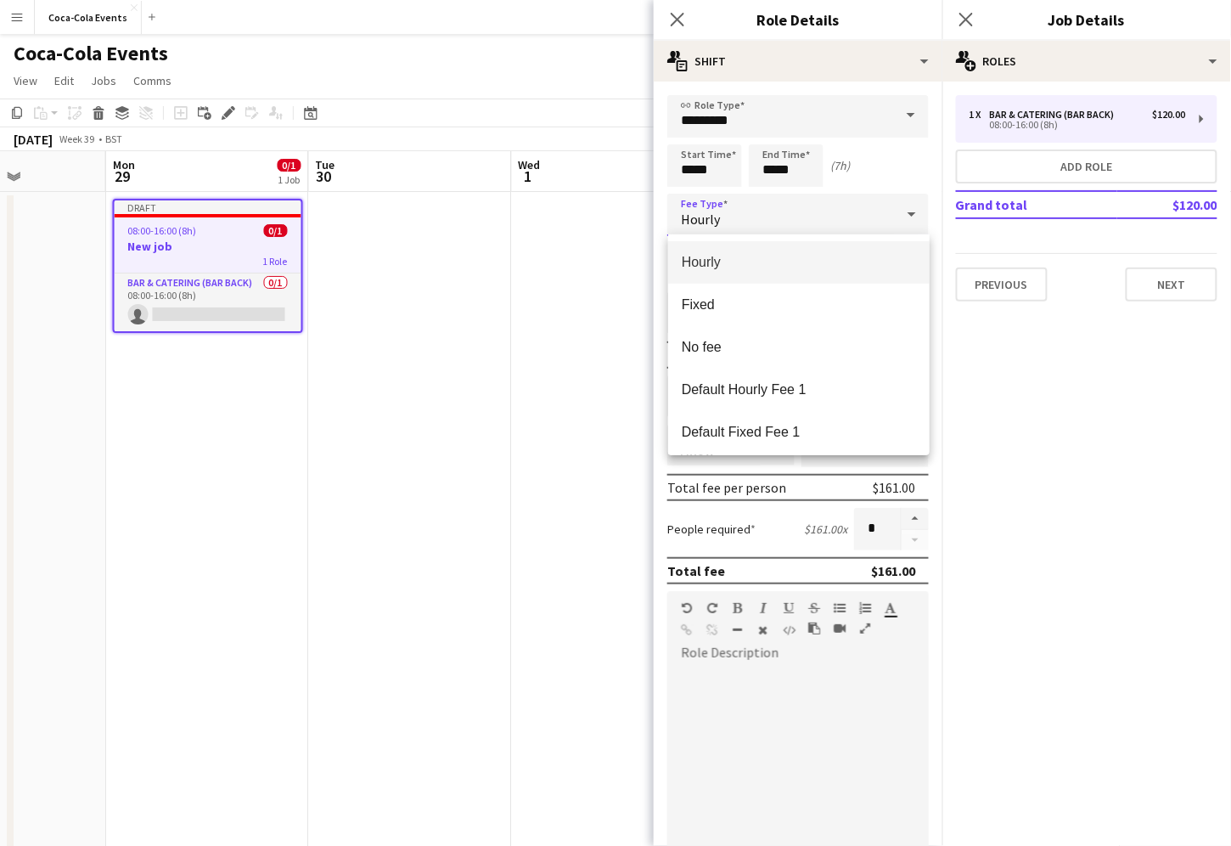
click at [1023, 425] on div at bounding box center [615, 423] width 1231 height 846
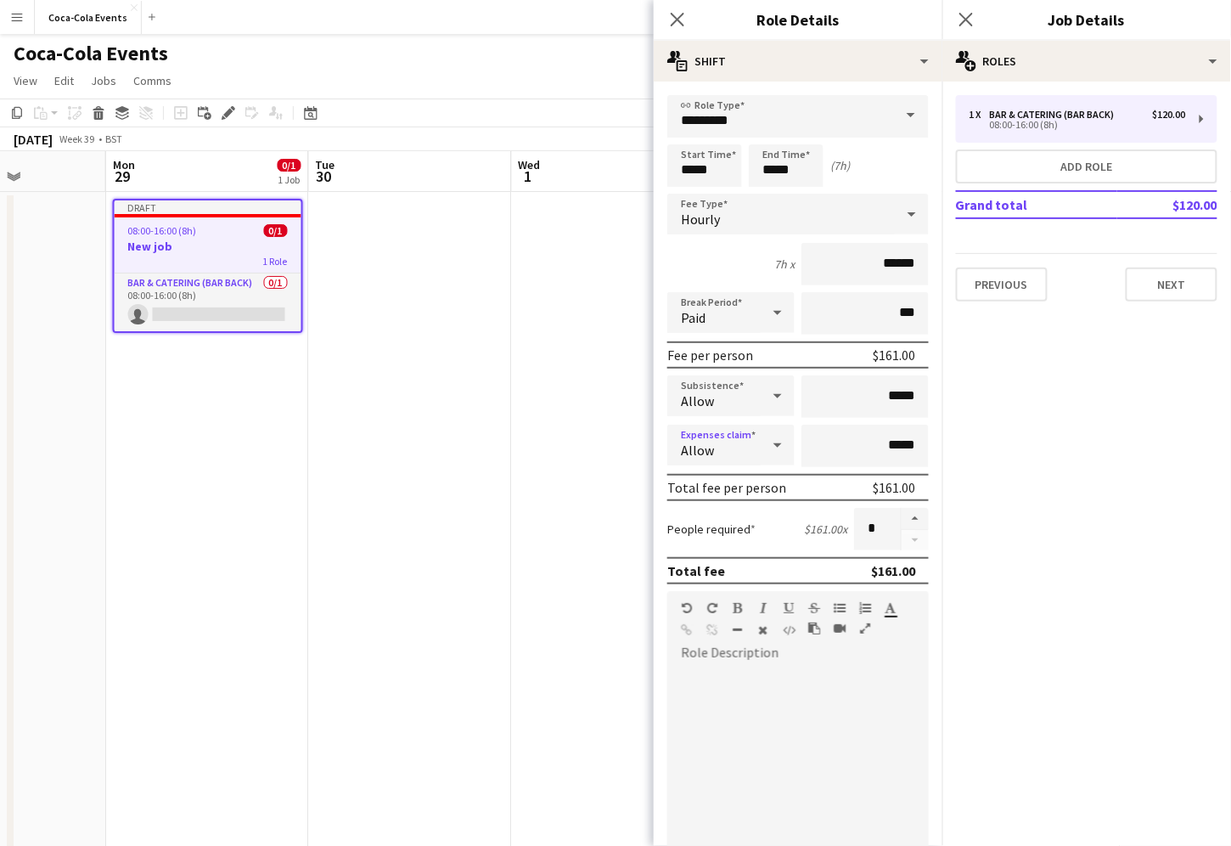
click at [717, 449] on div "Allow" at bounding box center [713, 445] width 93 height 41
click at [826, 442] on div at bounding box center [615, 423] width 1231 height 846
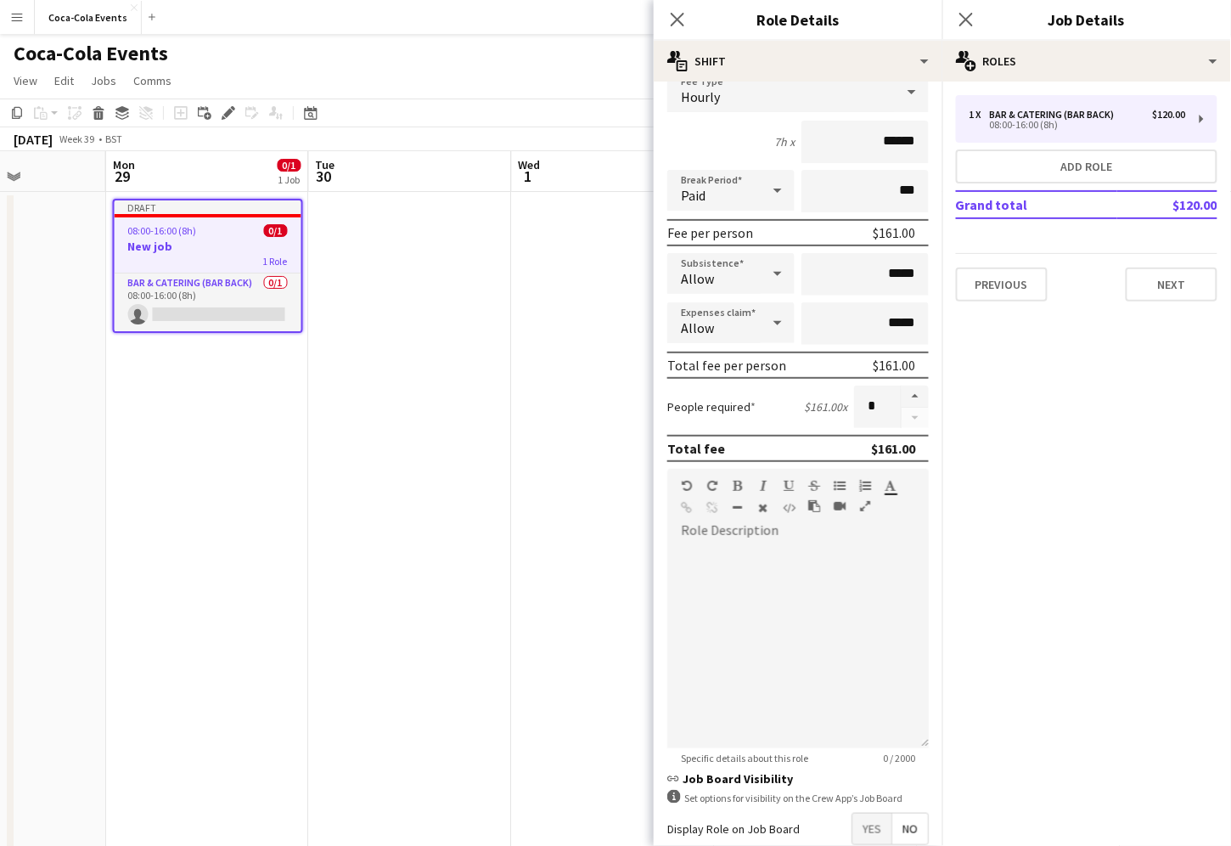
scroll to position [150, 0]
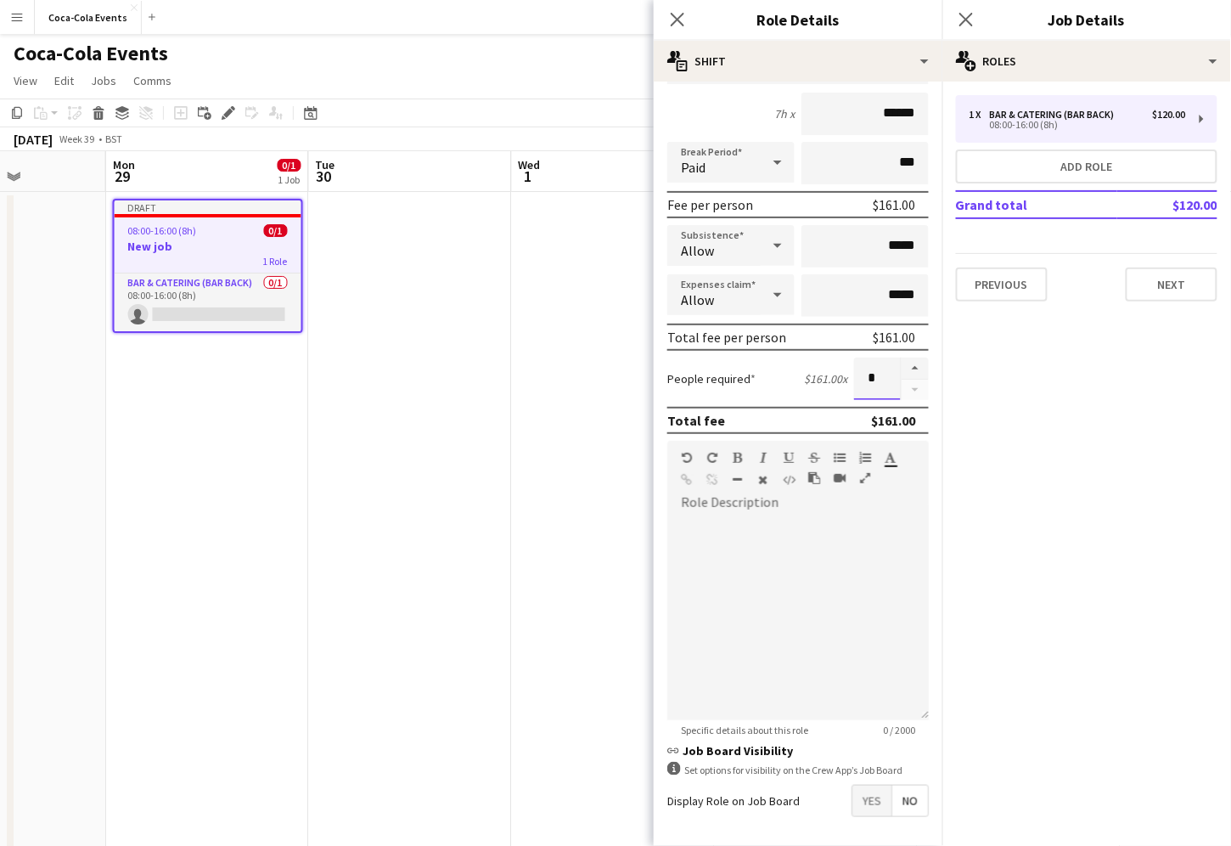
drag, startPoint x: 877, startPoint y: 374, endPoint x: 858, endPoint y: 374, distance: 19.5
click at [858, 374] on input "*" at bounding box center [877, 378] width 47 height 42
drag, startPoint x: 884, startPoint y: 382, endPoint x: 857, endPoint y: 382, distance: 27.2
click at [857, 382] on input "*" at bounding box center [877, 378] width 47 height 42
click at [691, 559] on div at bounding box center [798, 618] width 262 height 204
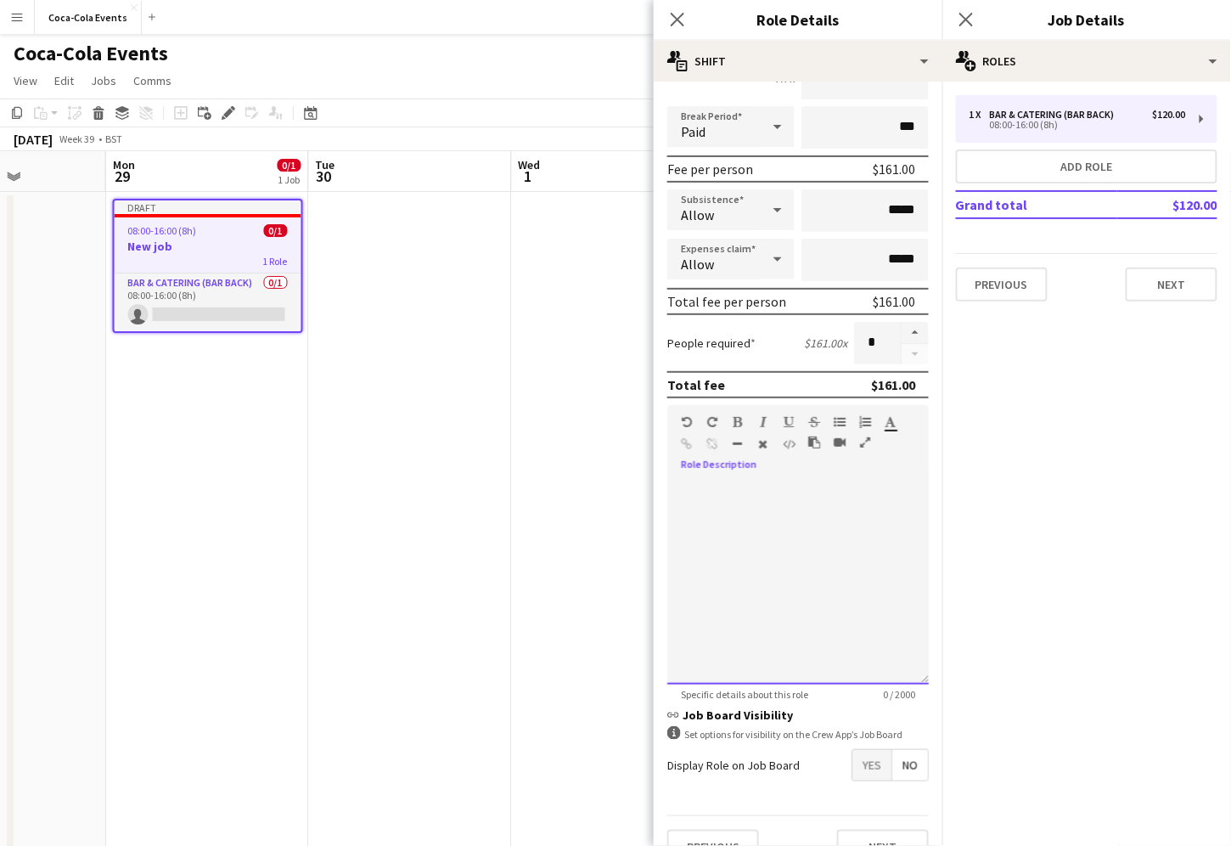
scroll to position [217, 0]
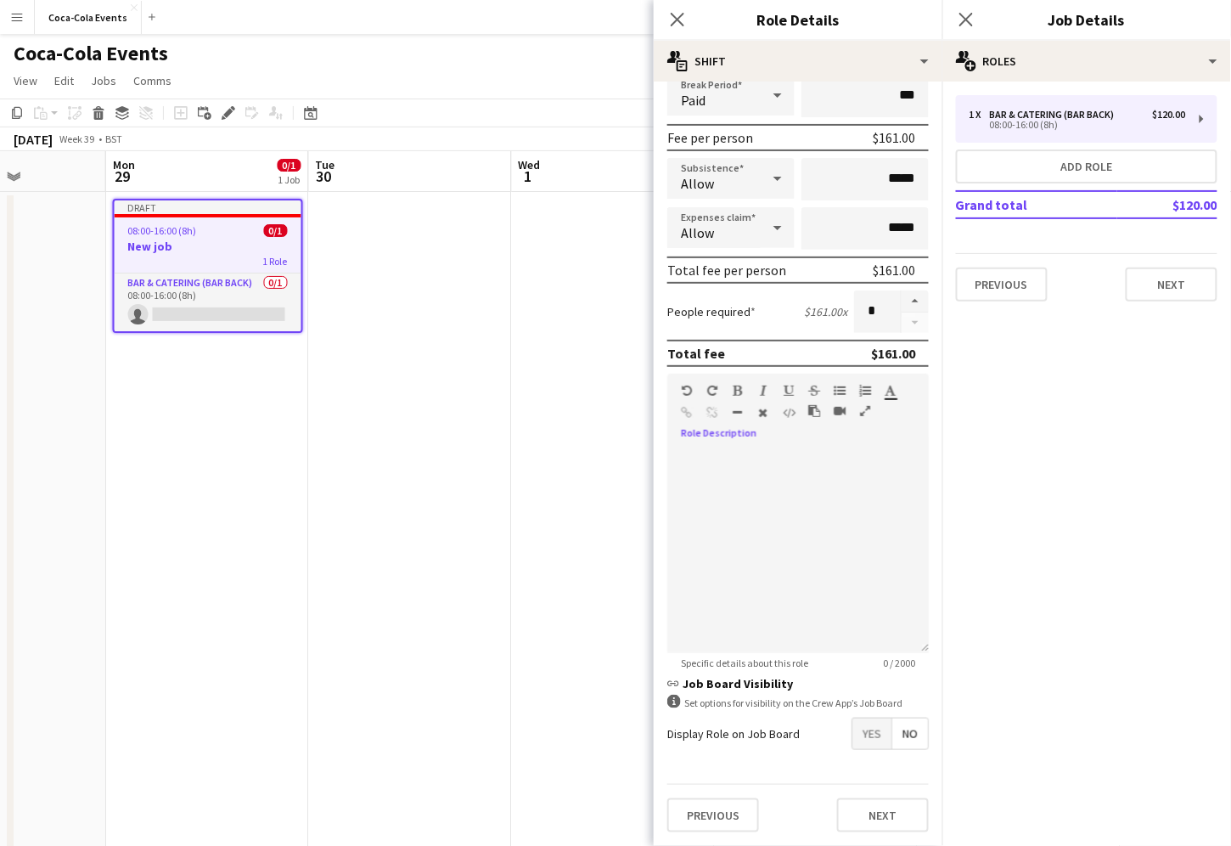
click at [810, 724] on div "Display Role on Job Board Yes No" at bounding box center [798, 733] width 262 height 32
click at [870, 740] on span "Yes" at bounding box center [871, 733] width 39 height 31
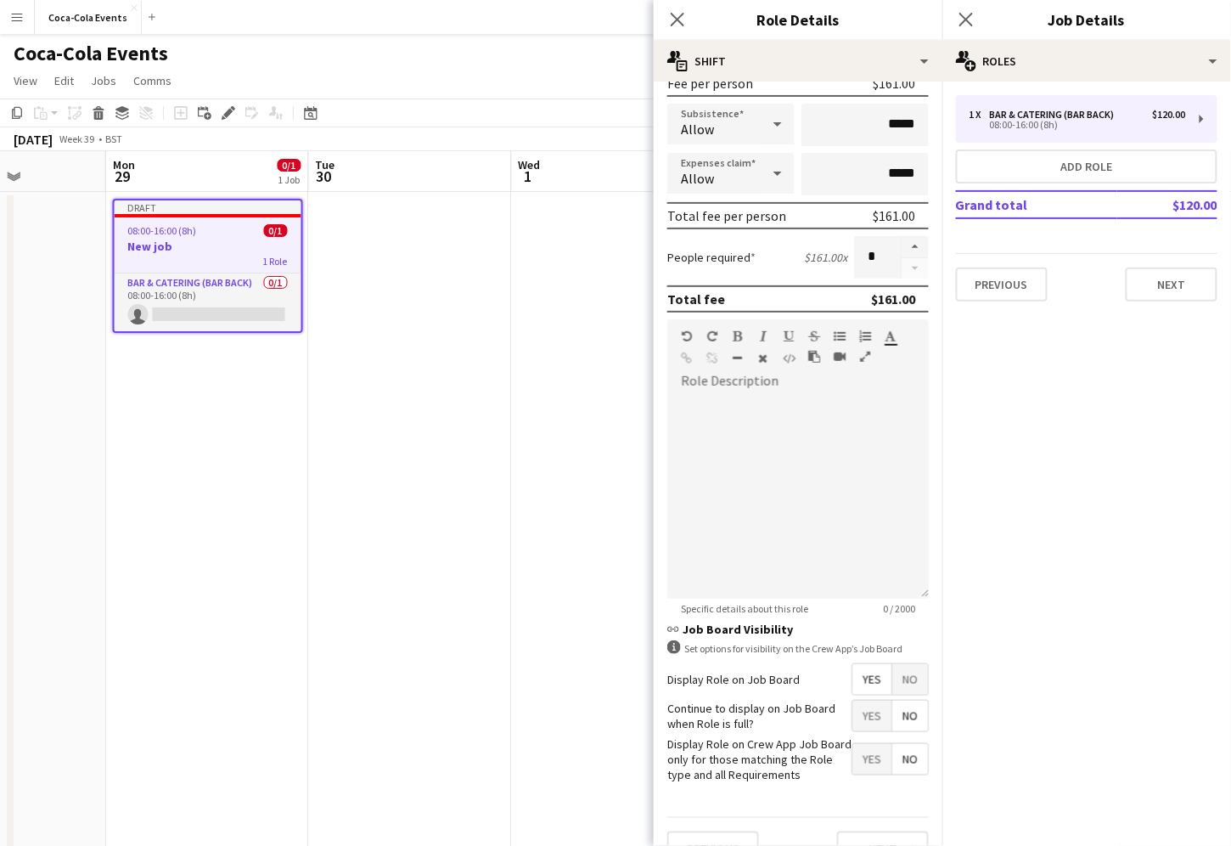
scroll to position [273, 0]
click at [870, 762] on span "Yes" at bounding box center [871, 757] width 39 height 31
click at [897, 762] on span "No" at bounding box center [910, 757] width 36 height 31
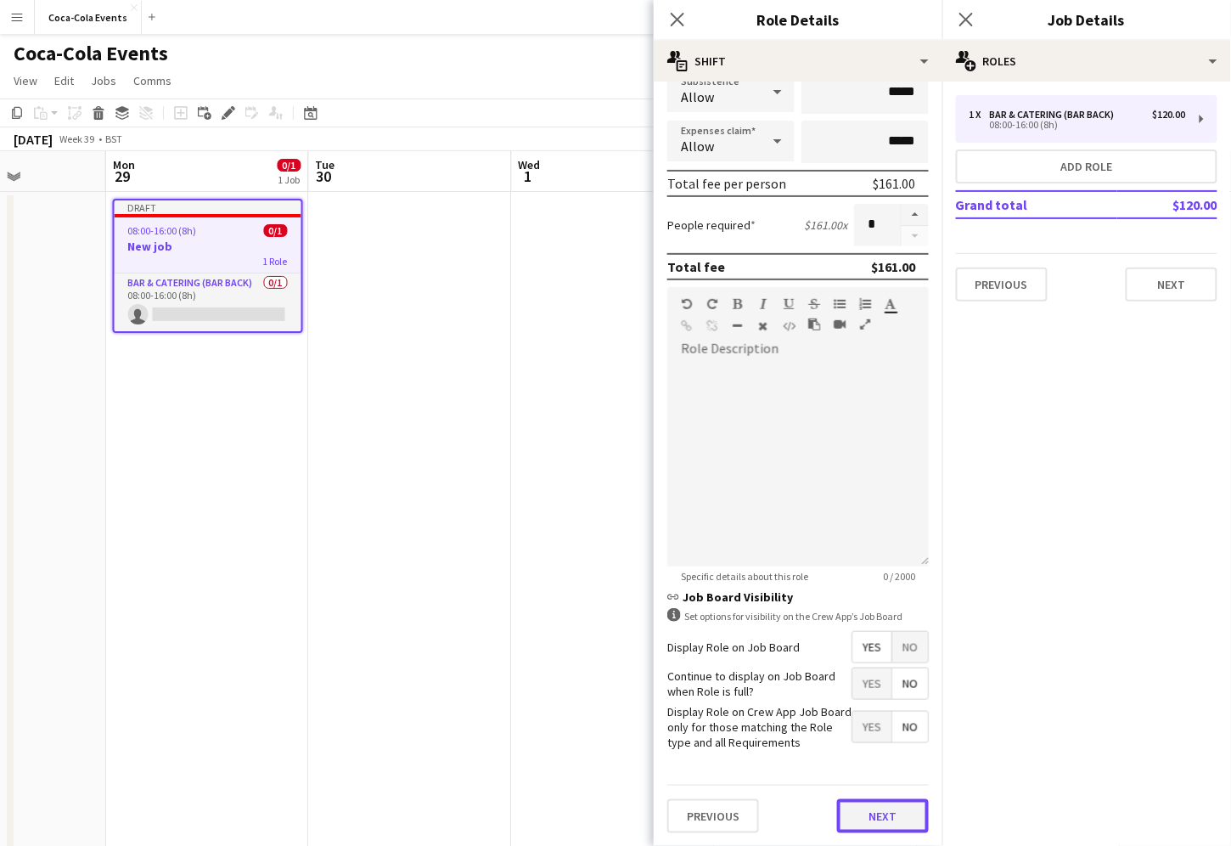
click at [870, 814] on button "Next" at bounding box center [883, 816] width 92 height 34
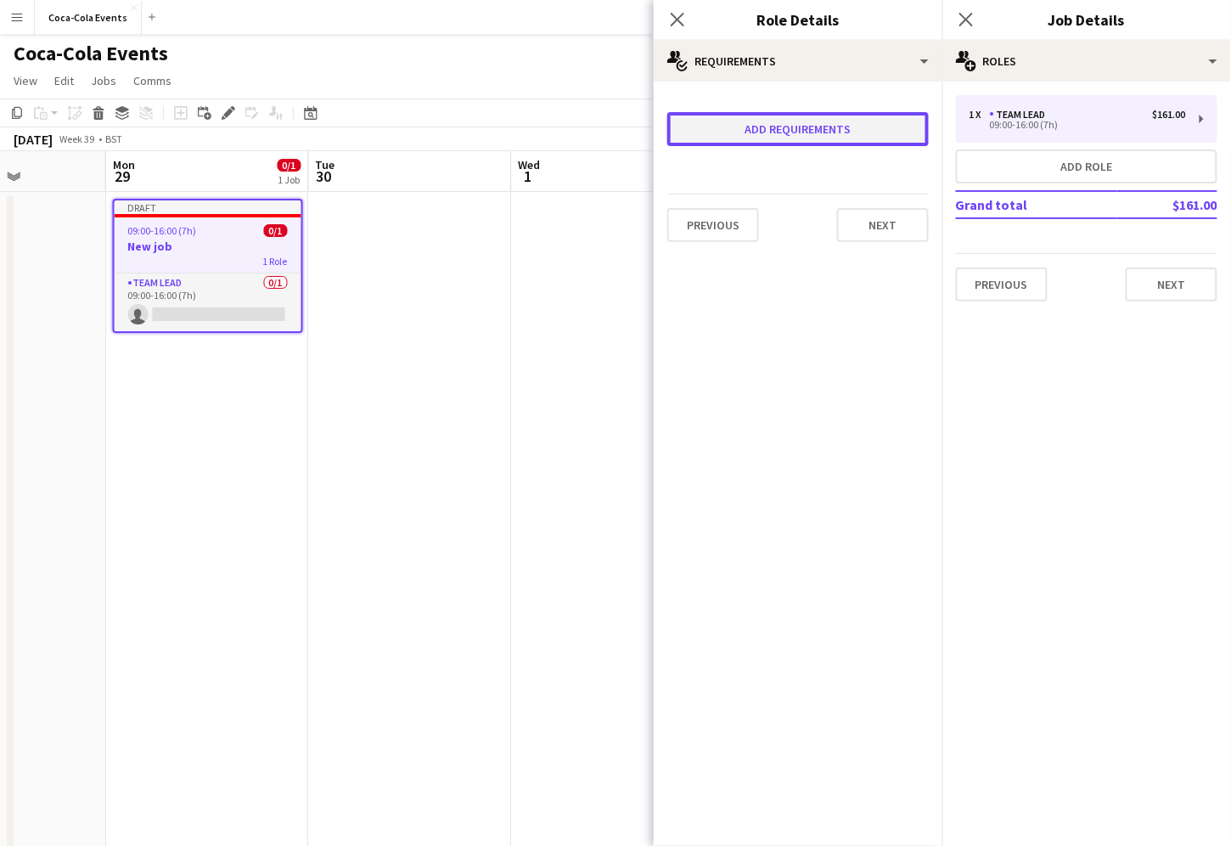
click at [740, 122] on button "Add requirements" at bounding box center [798, 129] width 262 height 34
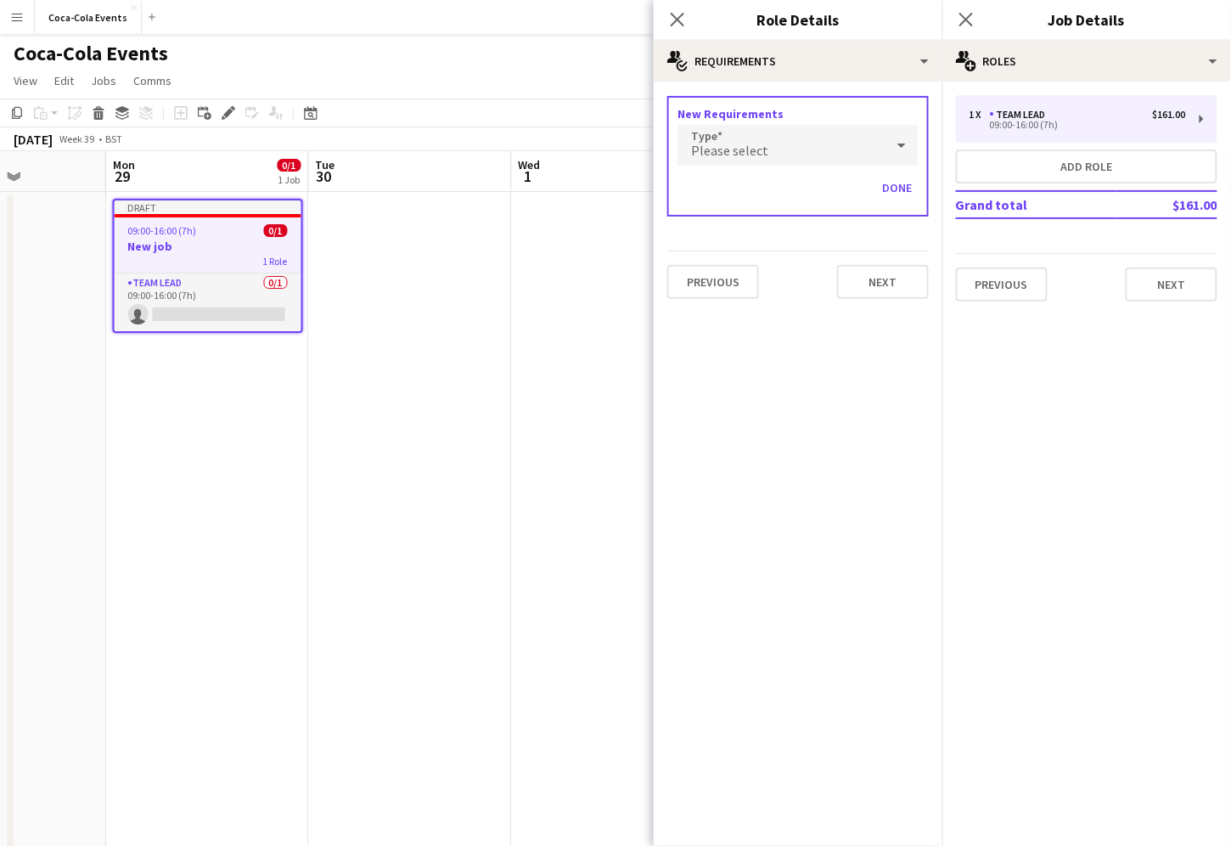
click at [770, 157] on div "Please select" at bounding box center [781, 145] width 207 height 41
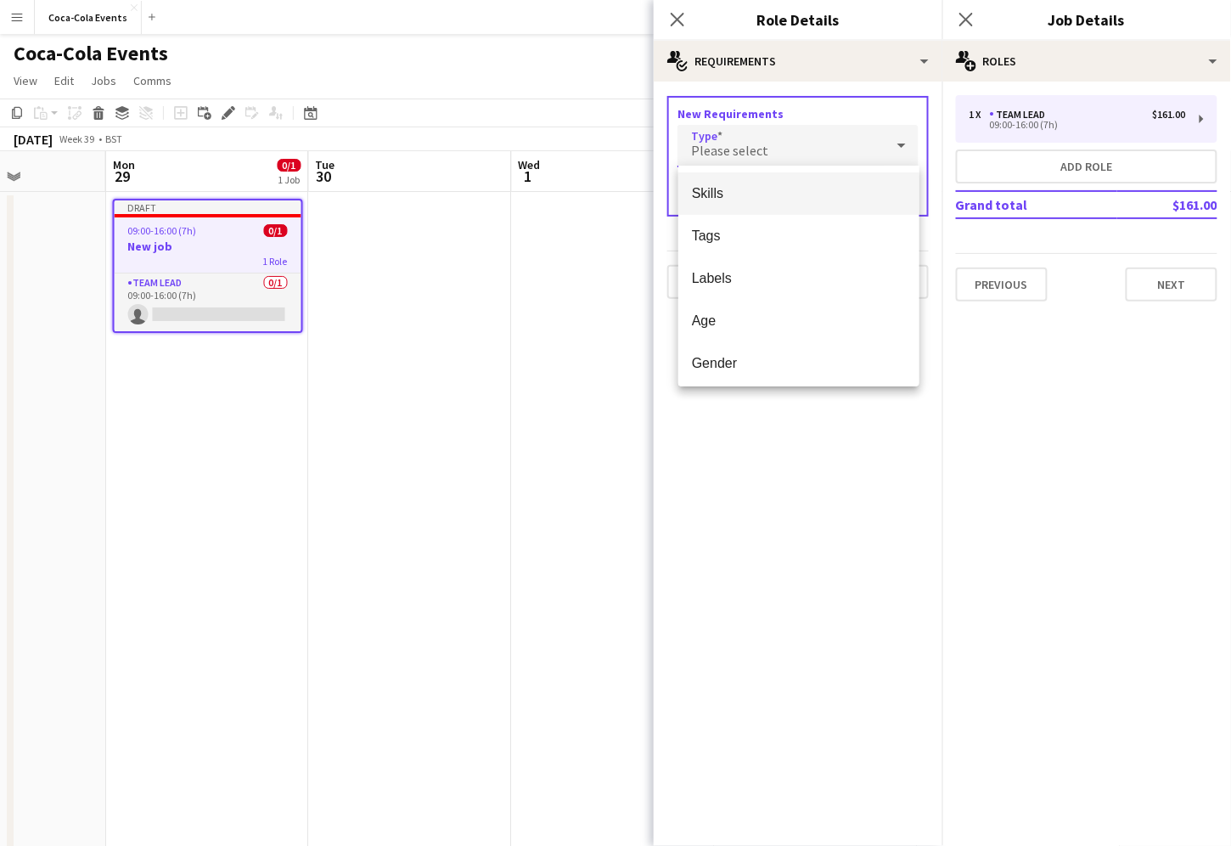
click at [732, 199] on span "Skills" at bounding box center [799, 193] width 214 height 16
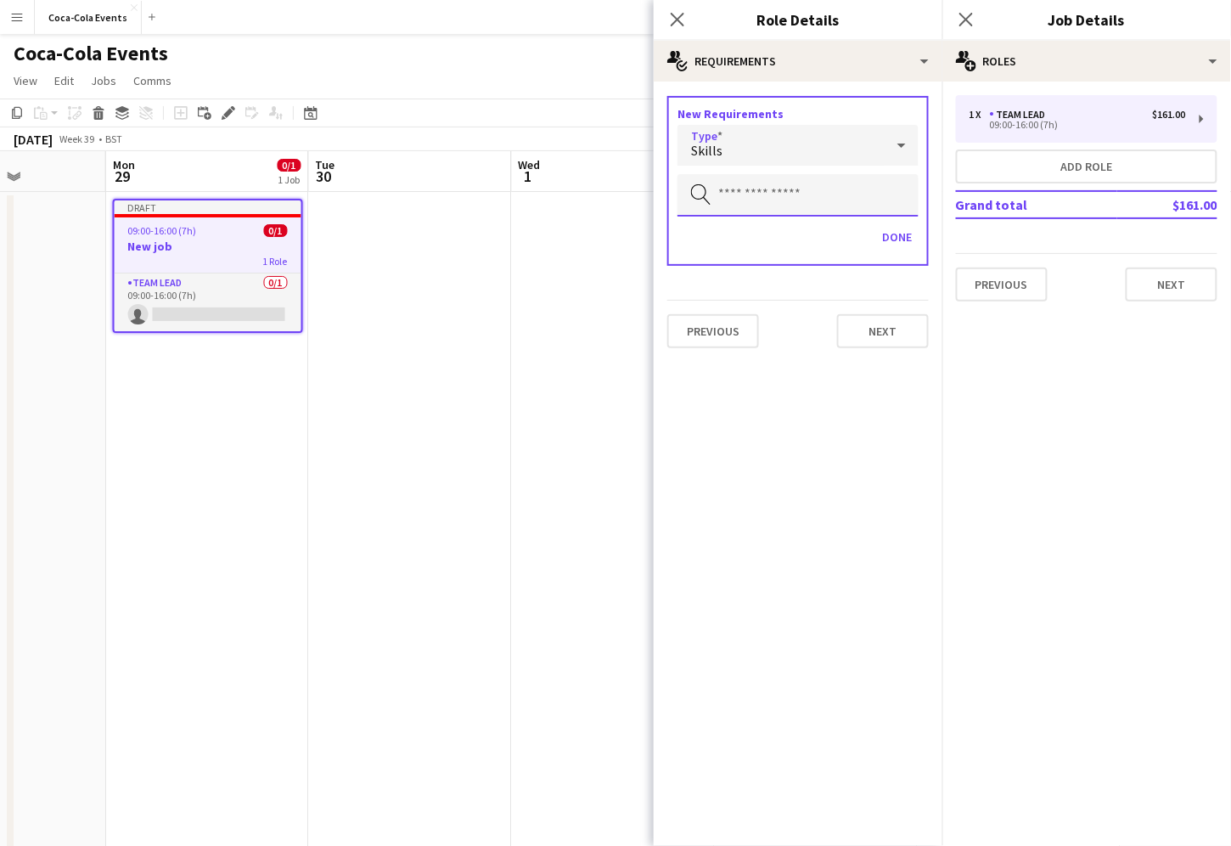
click at [745, 199] on input "text" at bounding box center [798, 195] width 241 height 42
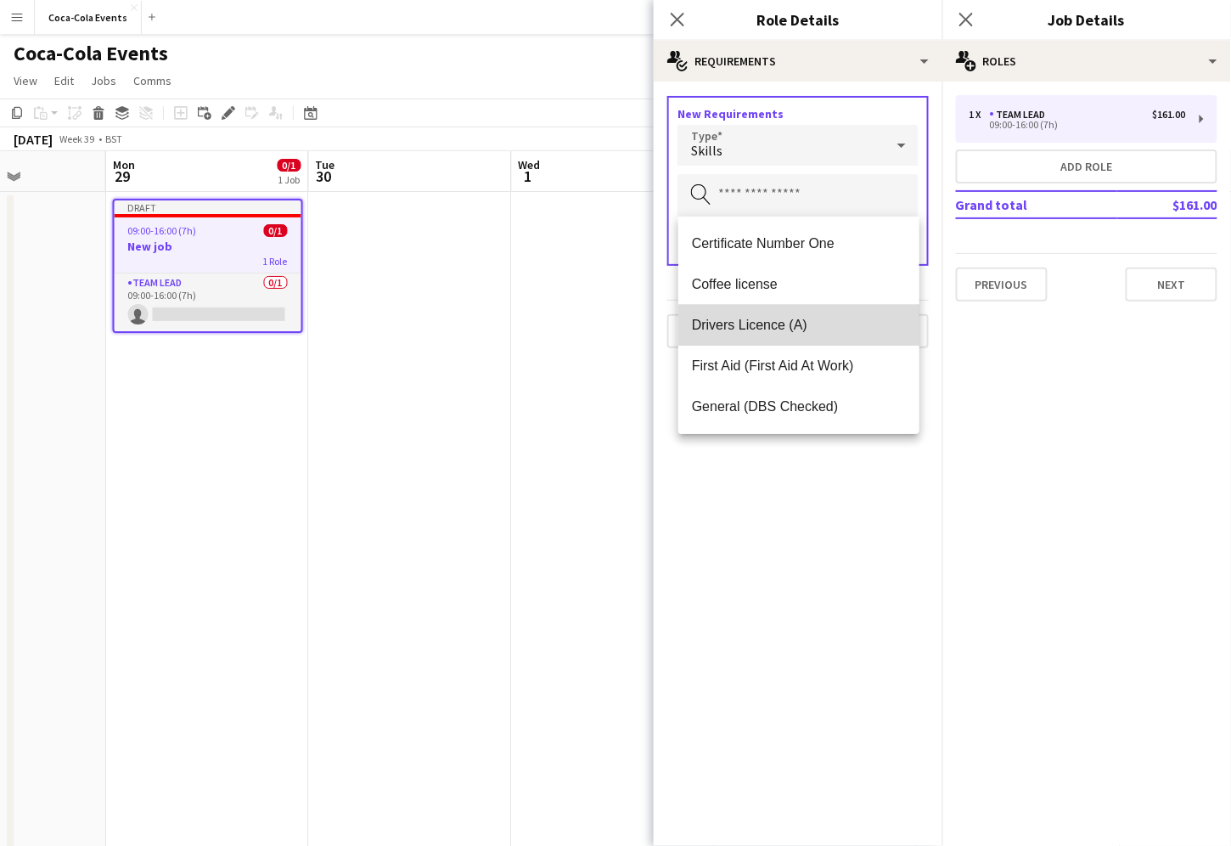
click at [752, 323] on span "Drivers Licence (A)" at bounding box center [799, 325] width 214 height 16
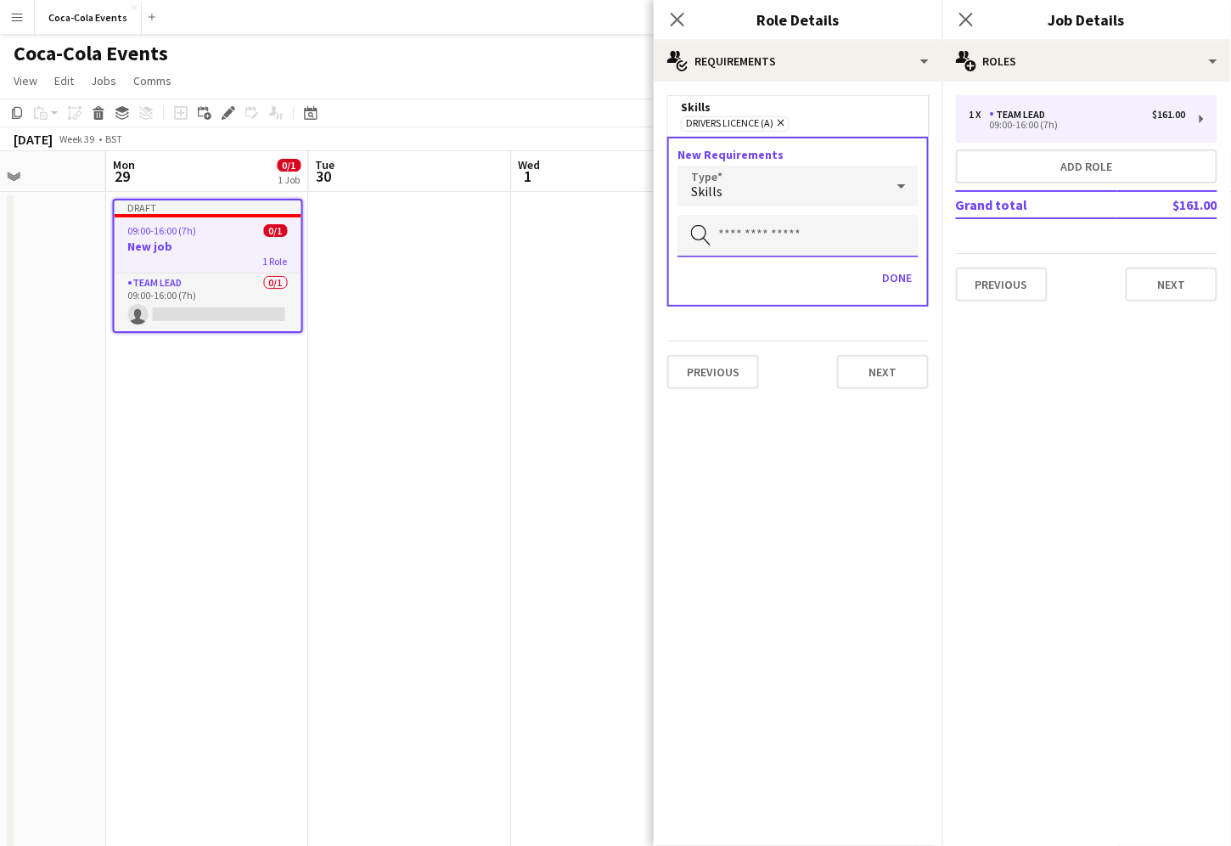
click at [755, 240] on input "text" at bounding box center [798, 236] width 241 height 42
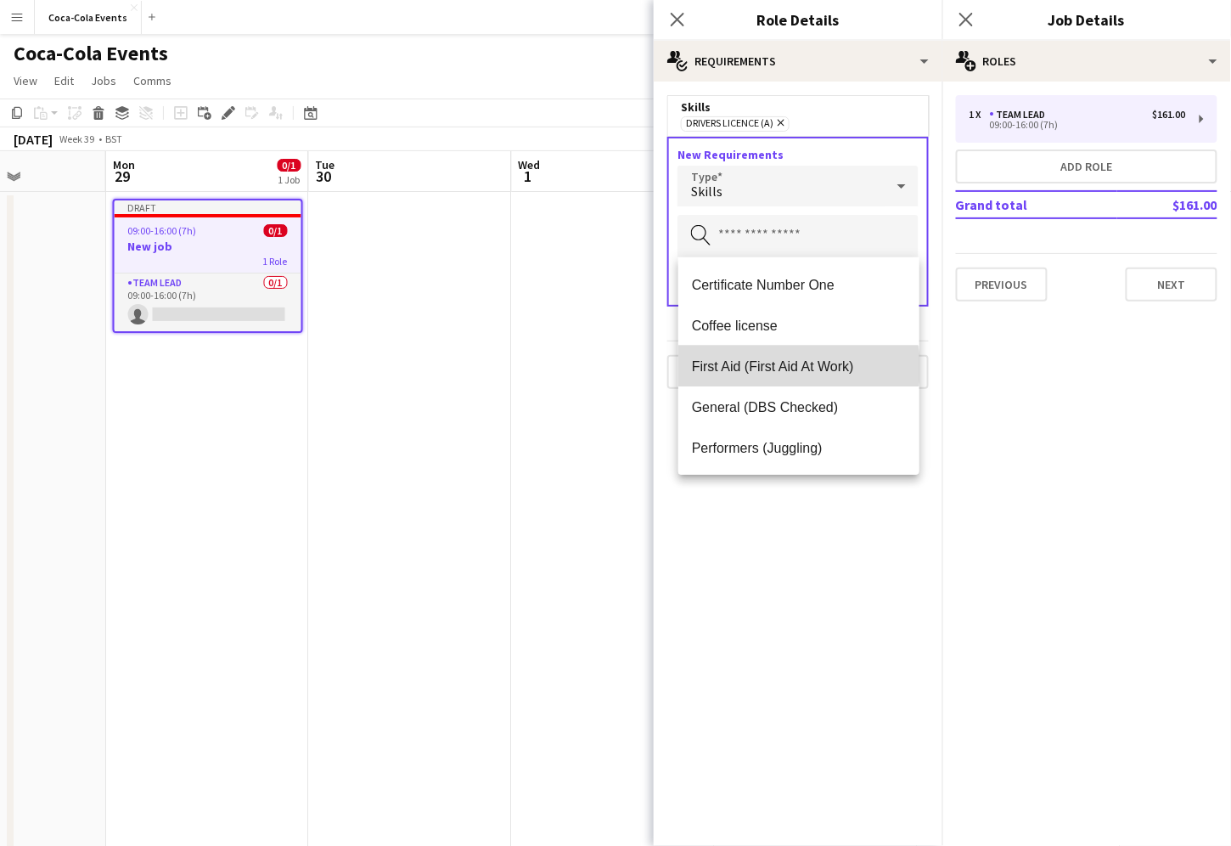
click at [785, 368] on span "First Aid (First Aid At Work)" at bounding box center [799, 366] width 214 height 16
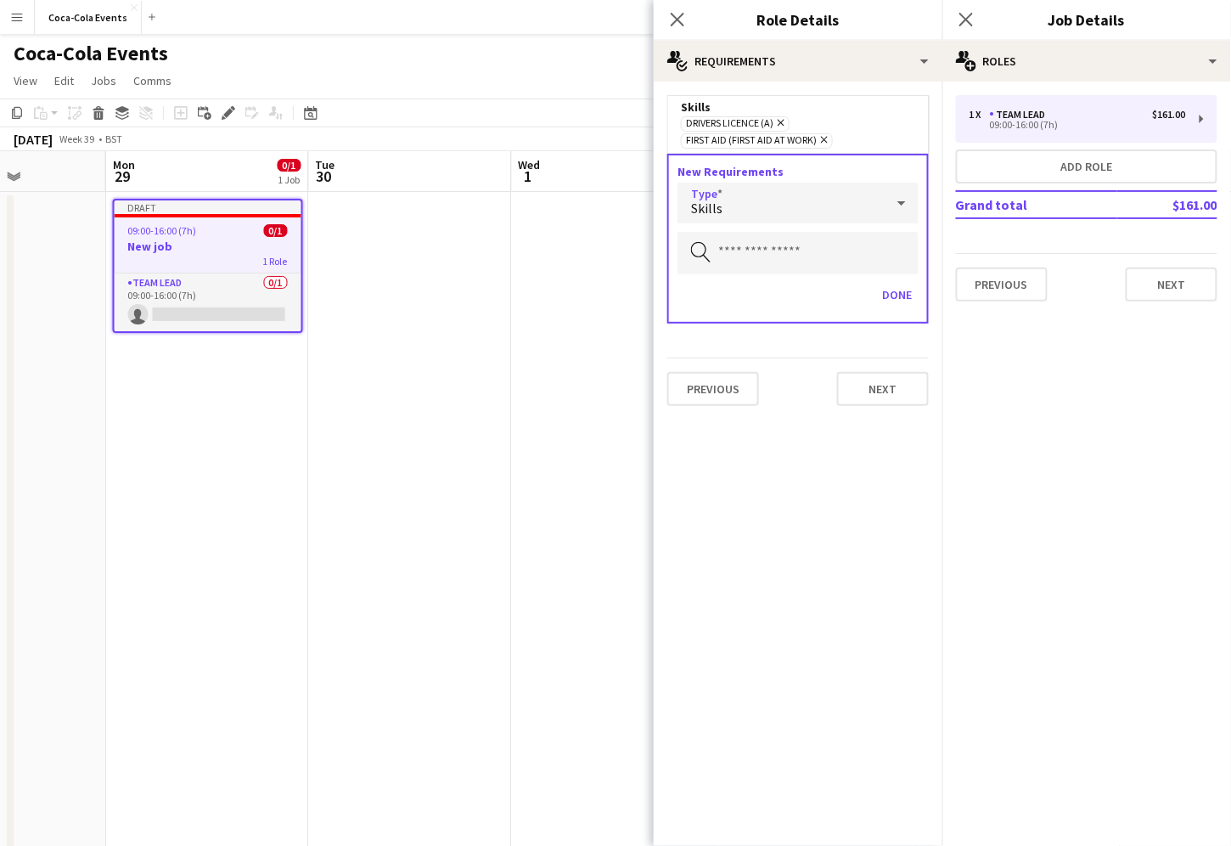
click at [731, 205] on div "Skills" at bounding box center [781, 203] width 207 height 41
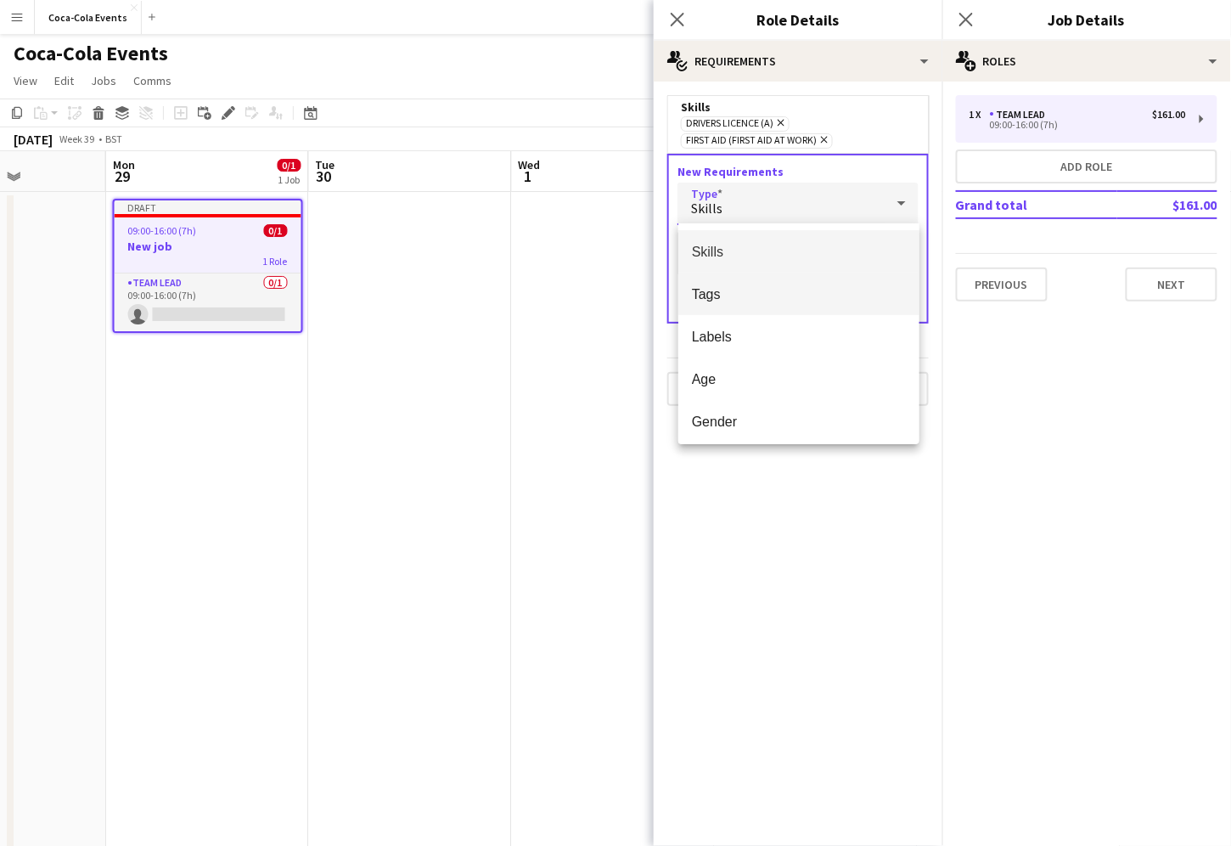
click at [732, 300] on span "Tags" at bounding box center [799, 294] width 214 height 16
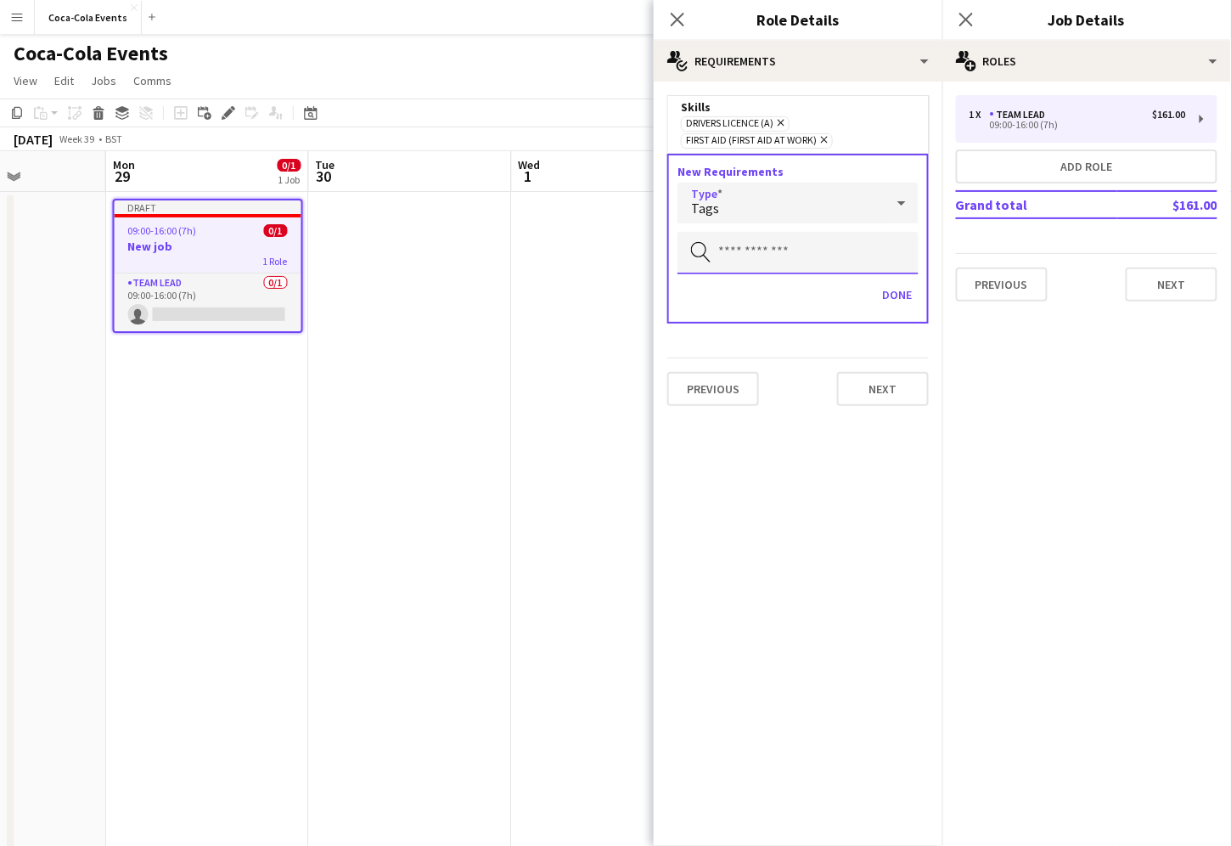
click at [745, 256] on input "text" at bounding box center [798, 253] width 241 height 42
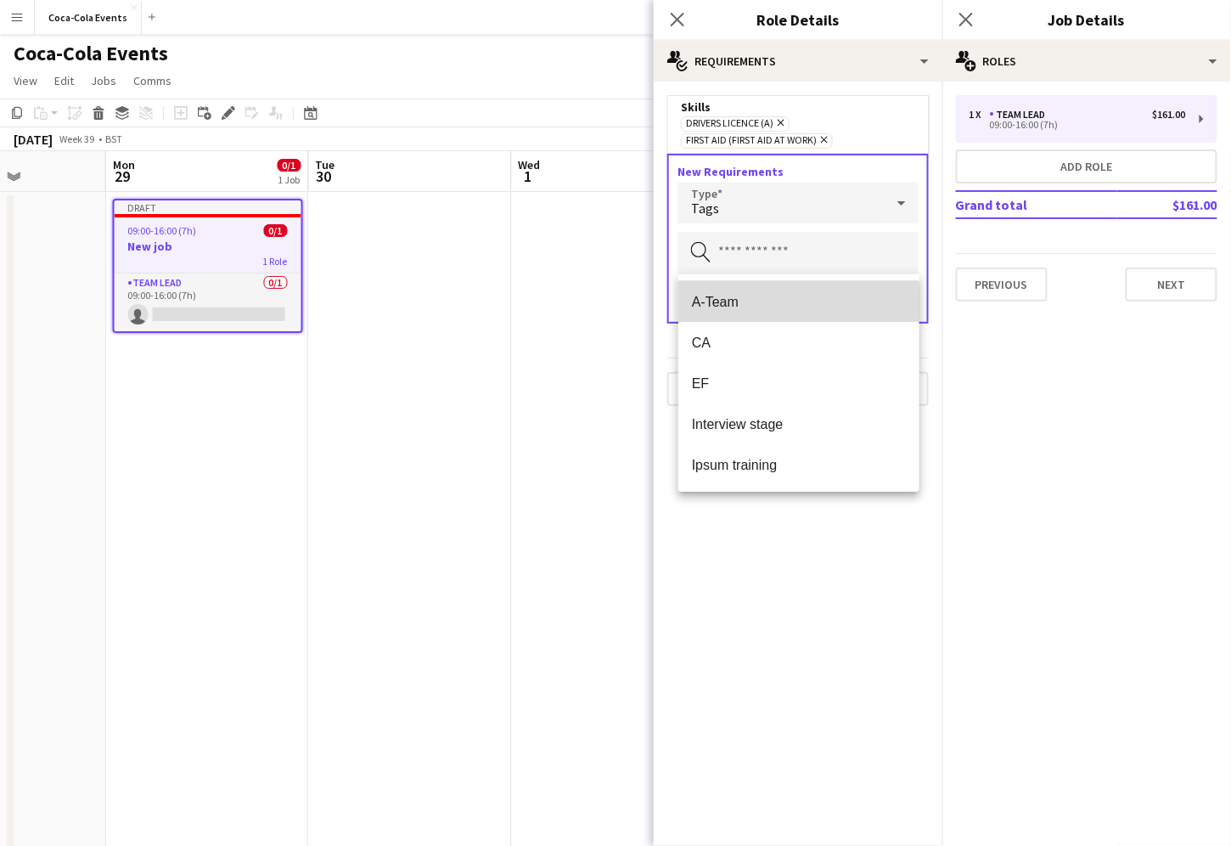
click at [734, 303] on span "A-Team" at bounding box center [799, 302] width 214 height 16
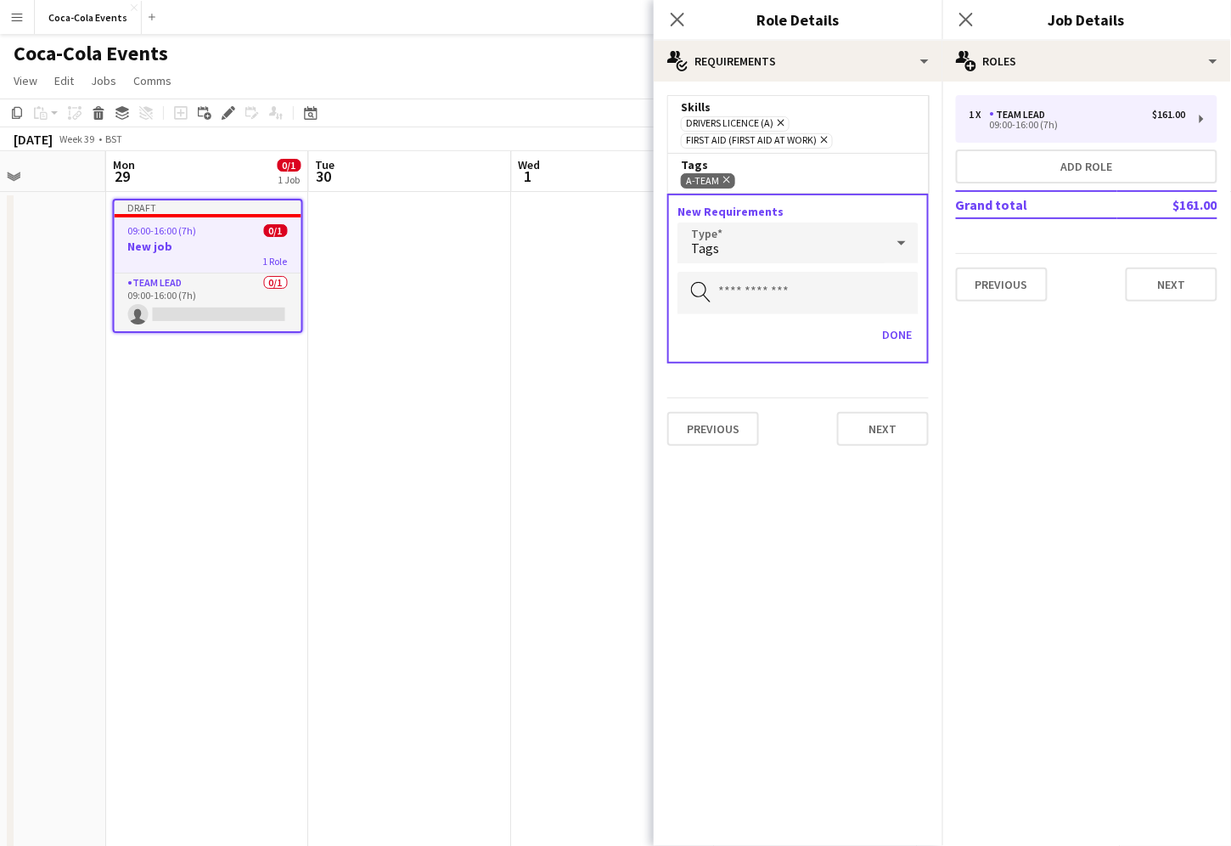
click at [745, 235] on div "Tags" at bounding box center [781, 242] width 207 height 41
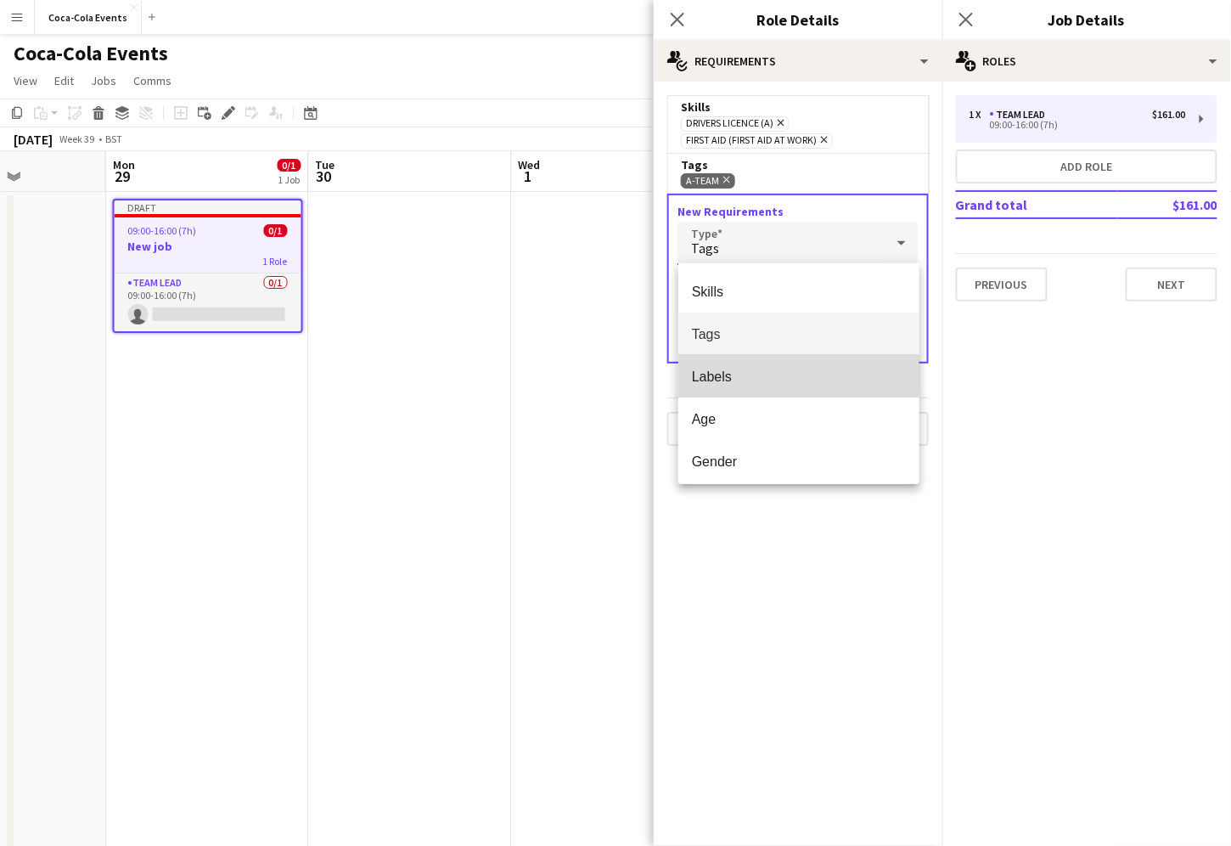
click at [734, 374] on span "Labels" at bounding box center [799, 376] width 214 height 16
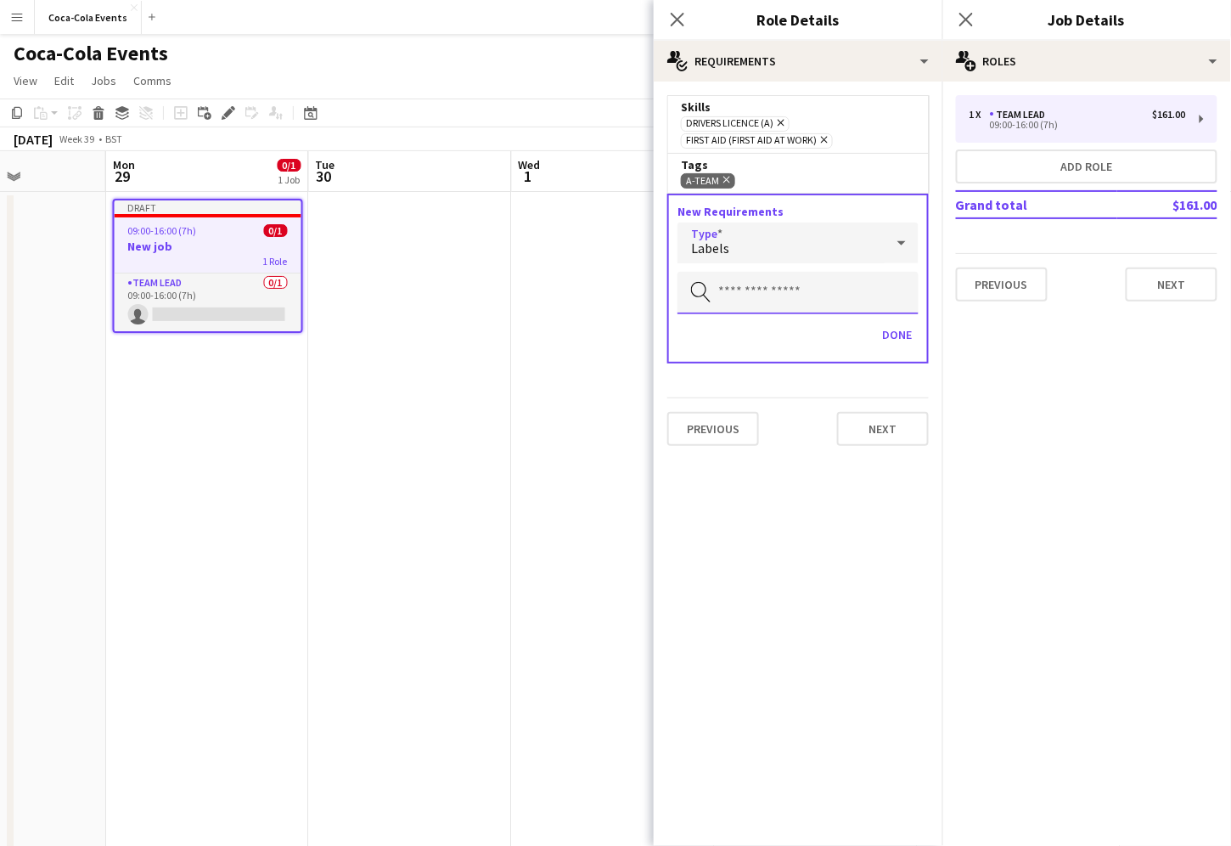
click at [730, 288] on input "text" at bounding box center [798, 293] width 241 height 42
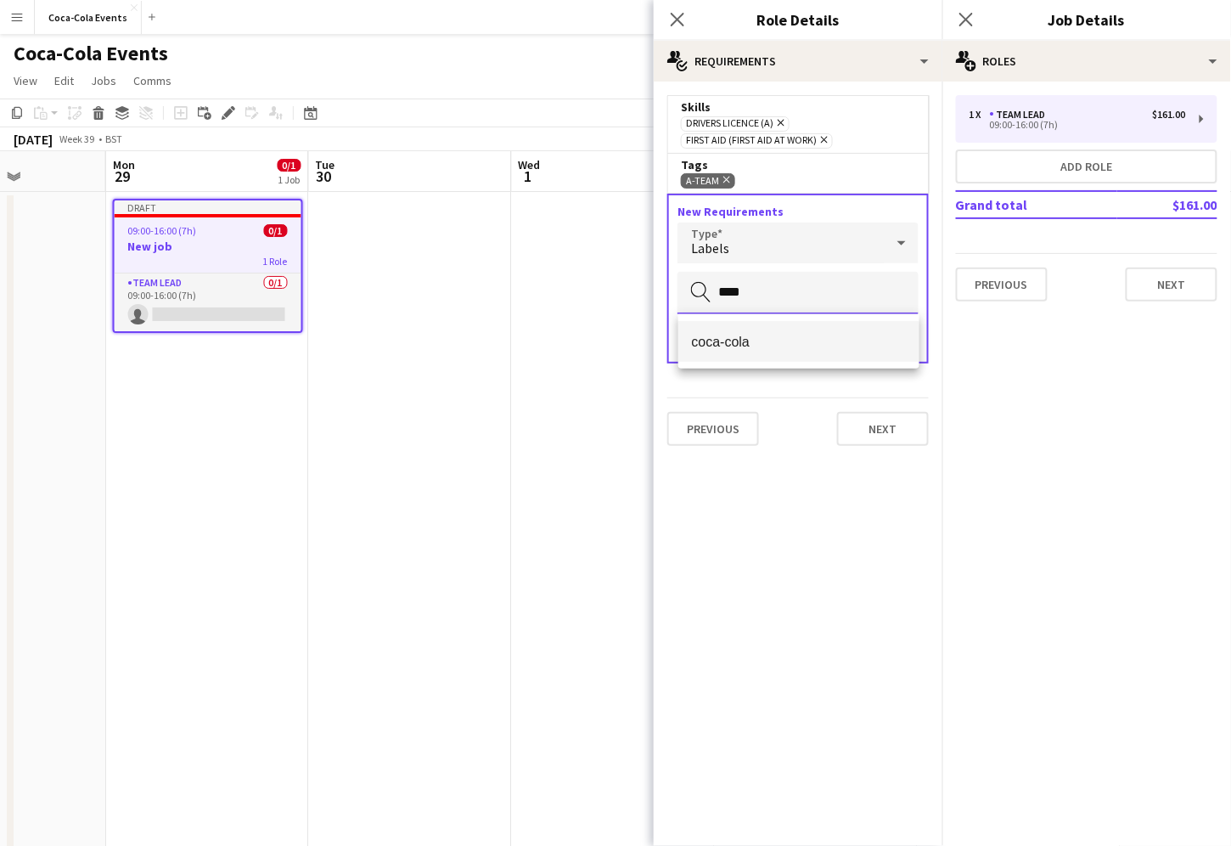
type input "****"
click at [734, 348] on span "coca-cola" at bounding box center [799, 342] width 214 height 16
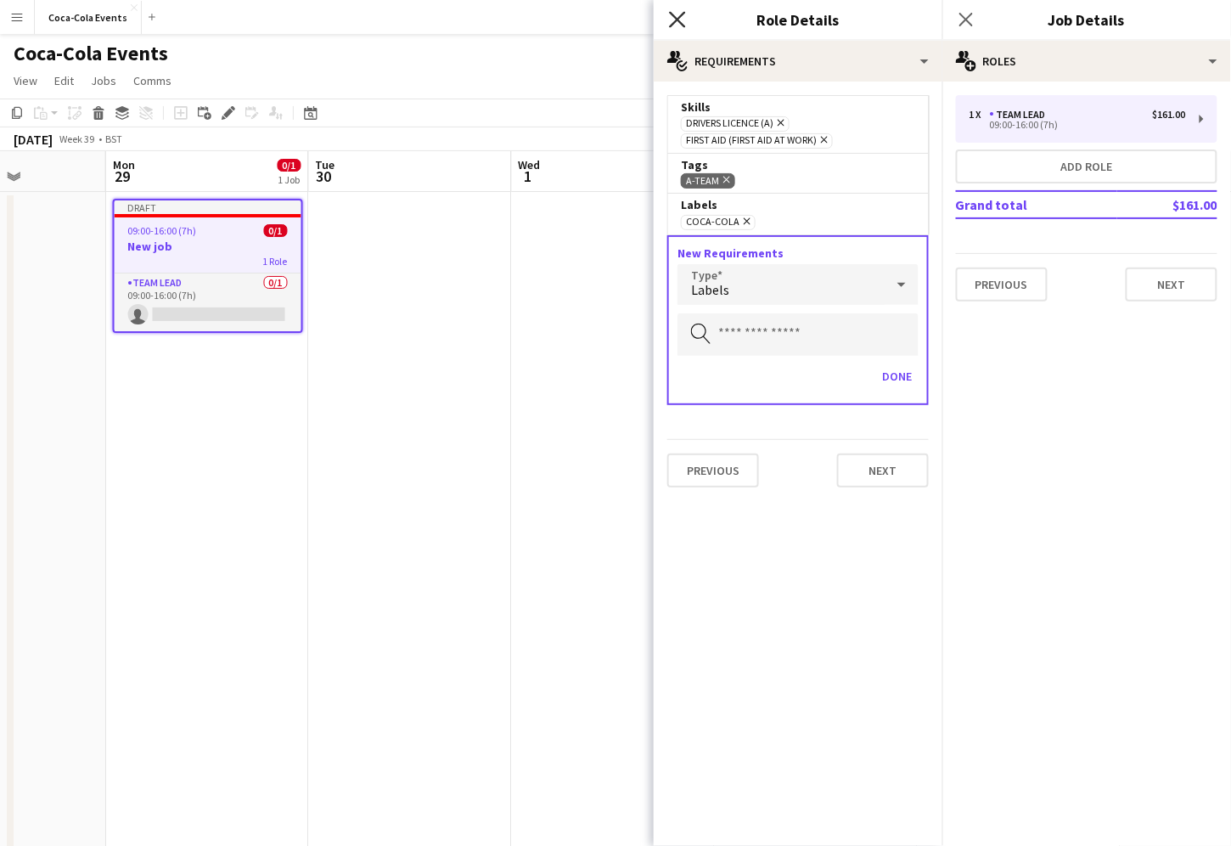
click at [676, 20] on icon "Close pop-in" at bounding box center [677, 19] width 16 height 16
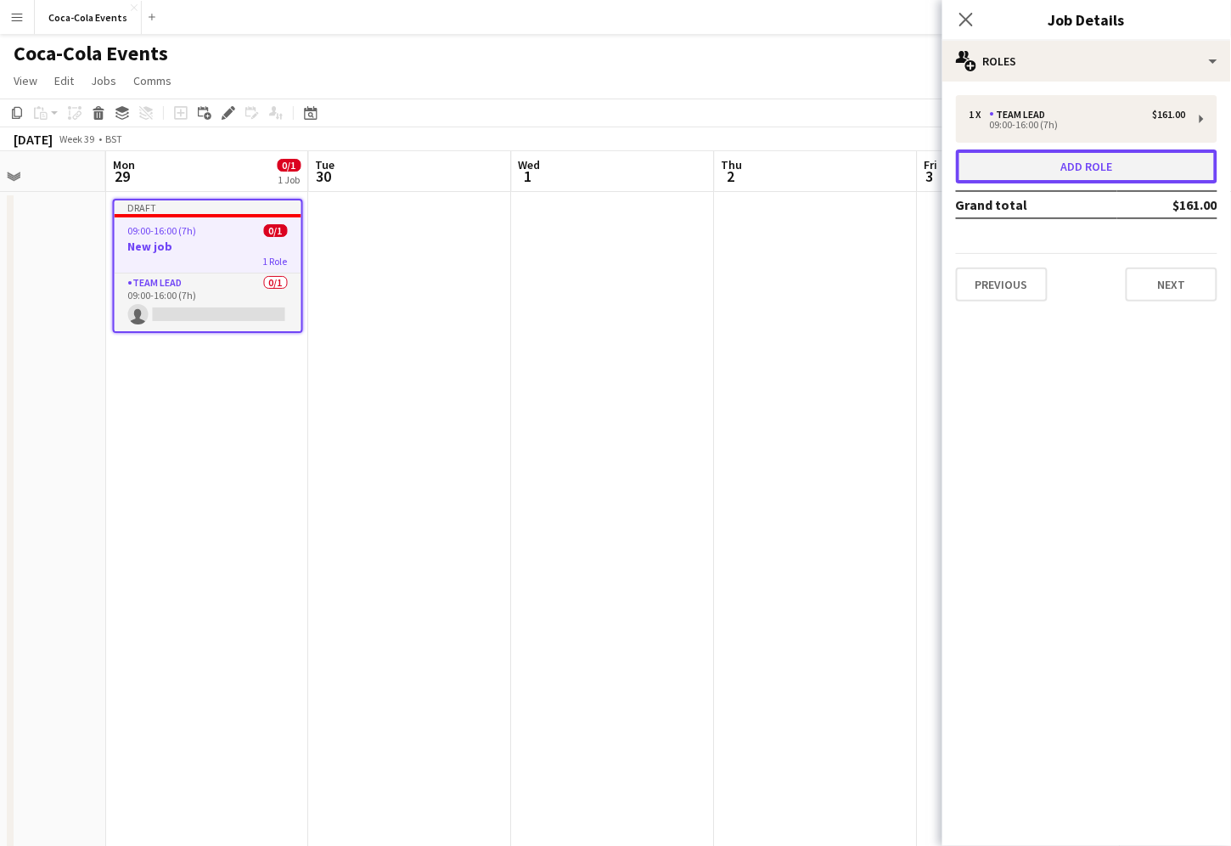
click at [1043, 171] on button "Add role" at bounding box center [1087, 166] width 262 height 34
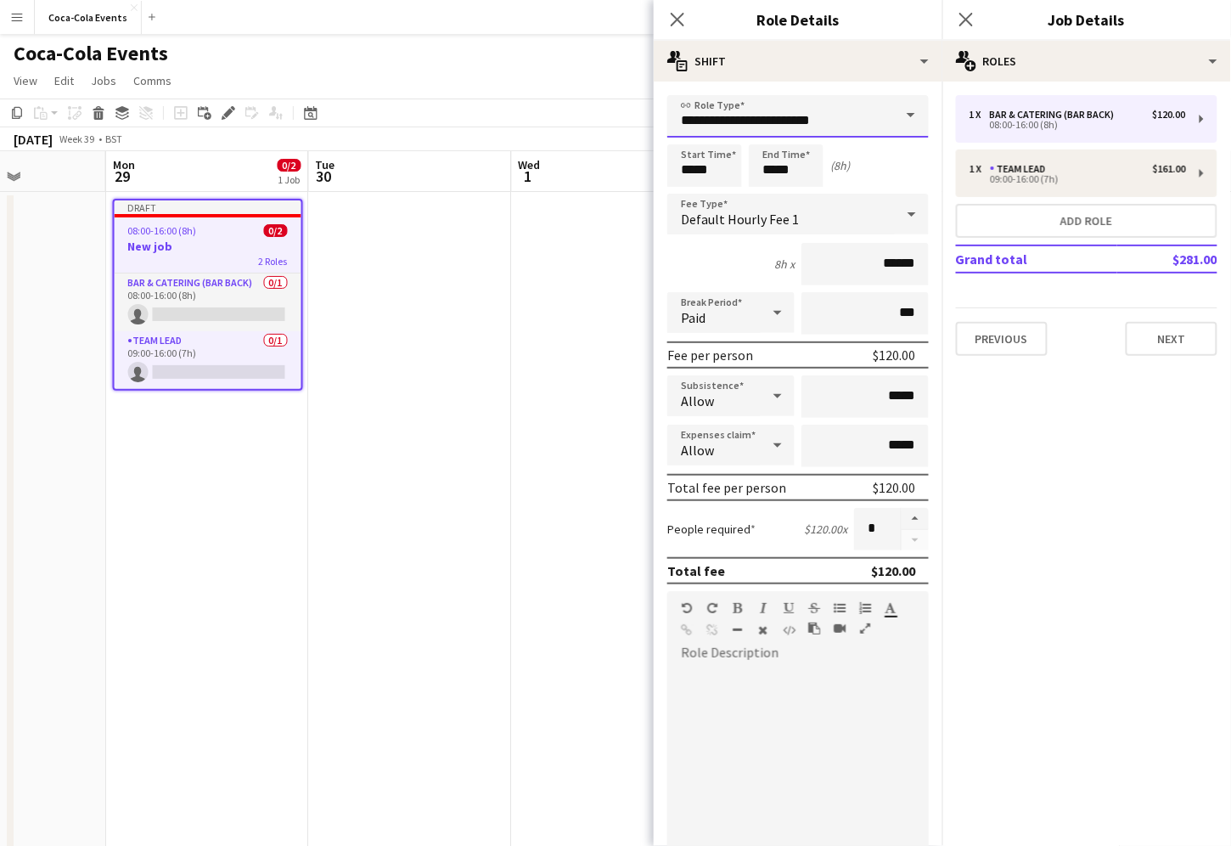
click at [813, 112] on input "**********" at bounding box center [798, 116] width 262 height 42
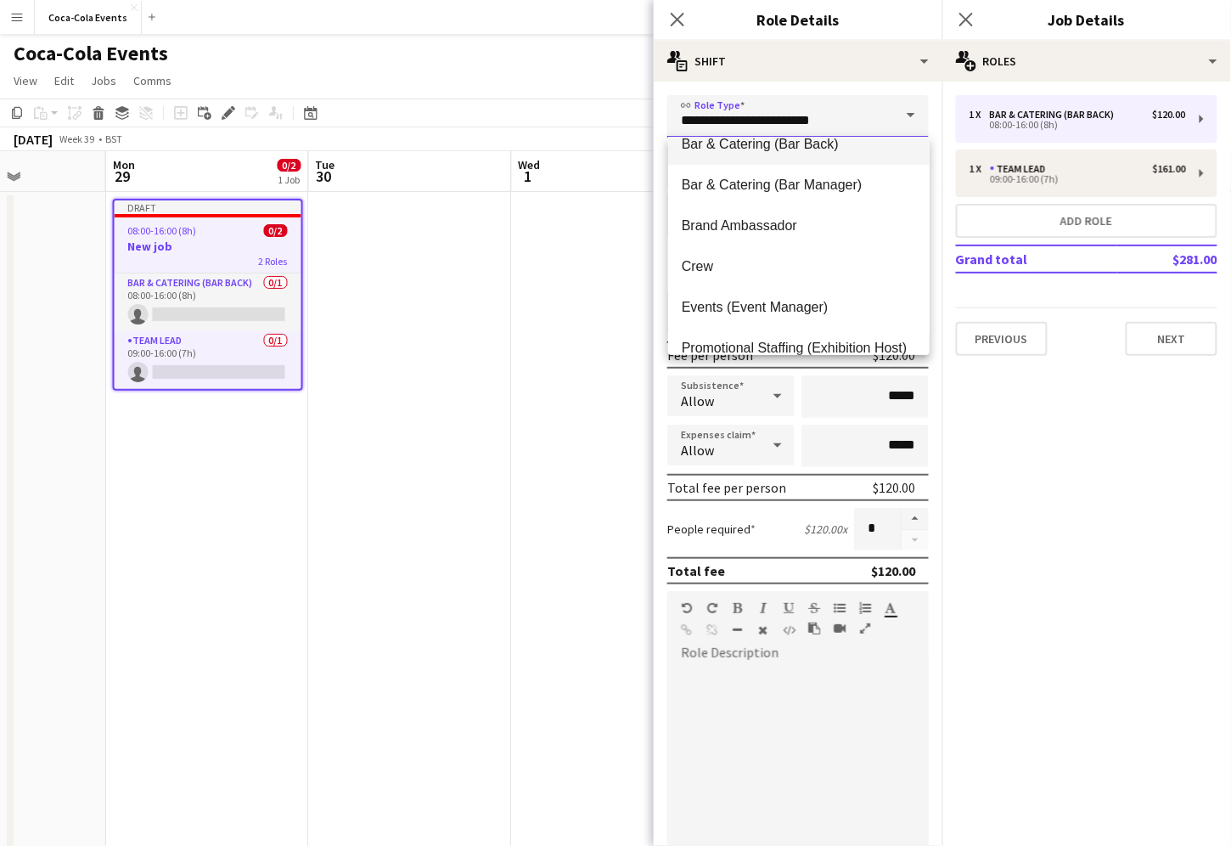
scroll to position [20, 0]
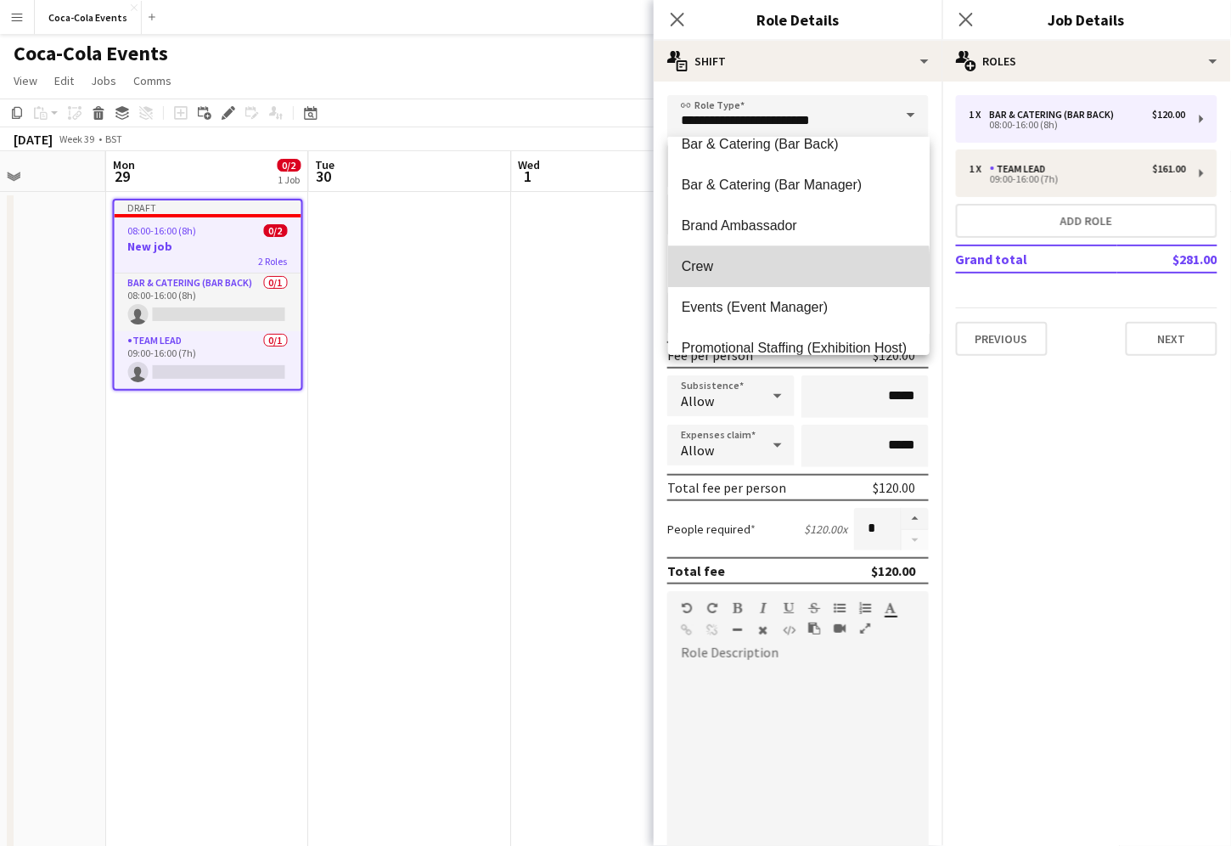
click at [728, 270] on span "Crew" at bounding box center [799, 266] width 234 height 16
type input "****"
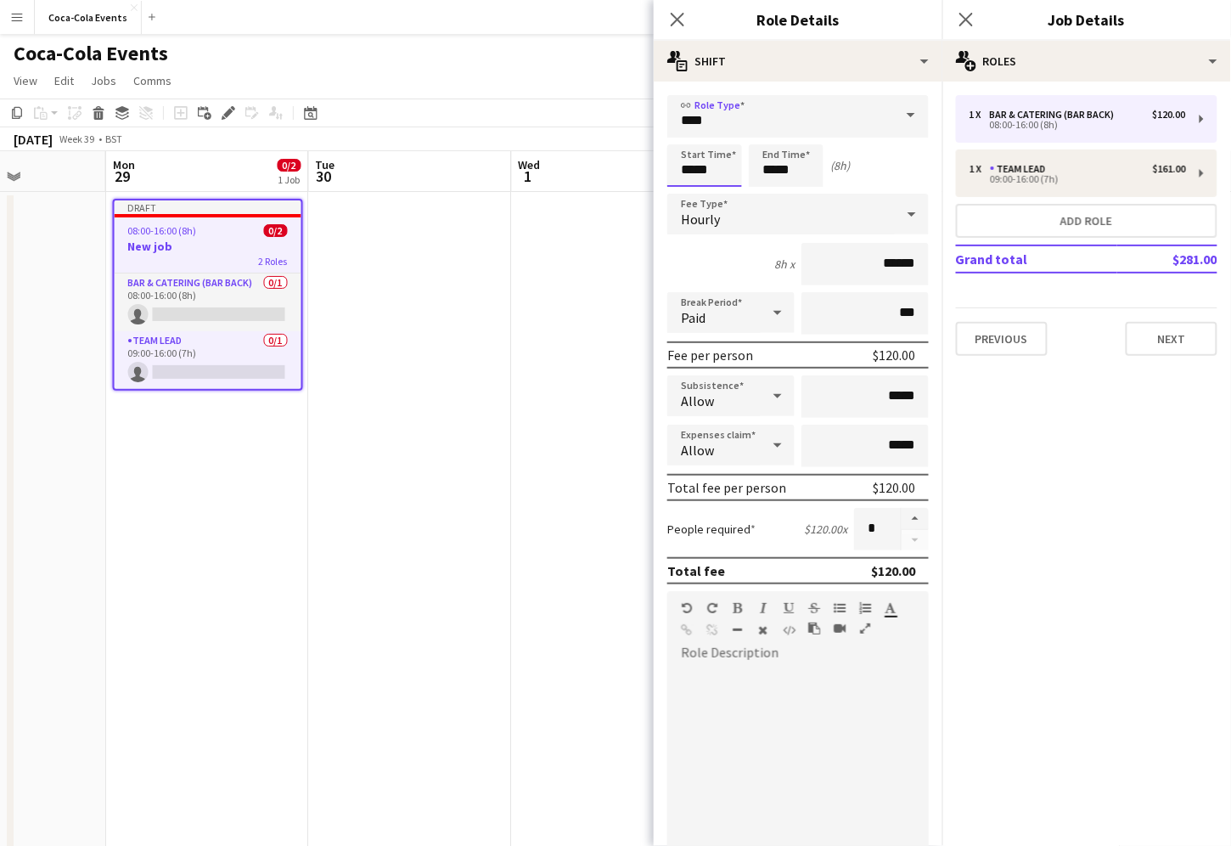
click at [687, 170] on input "*****" at bounding box center [704, 165] width 75 height 42
click at [687, 132] on div at bounding box center [688, 135] width 34 height 17
type input "*****"
click at [687, 132] on div at bounding box center [688, 135] width 34 height 17
click at [715, 256] on div "6h x ******" at bounding box center [798, 264] width 262 height 42
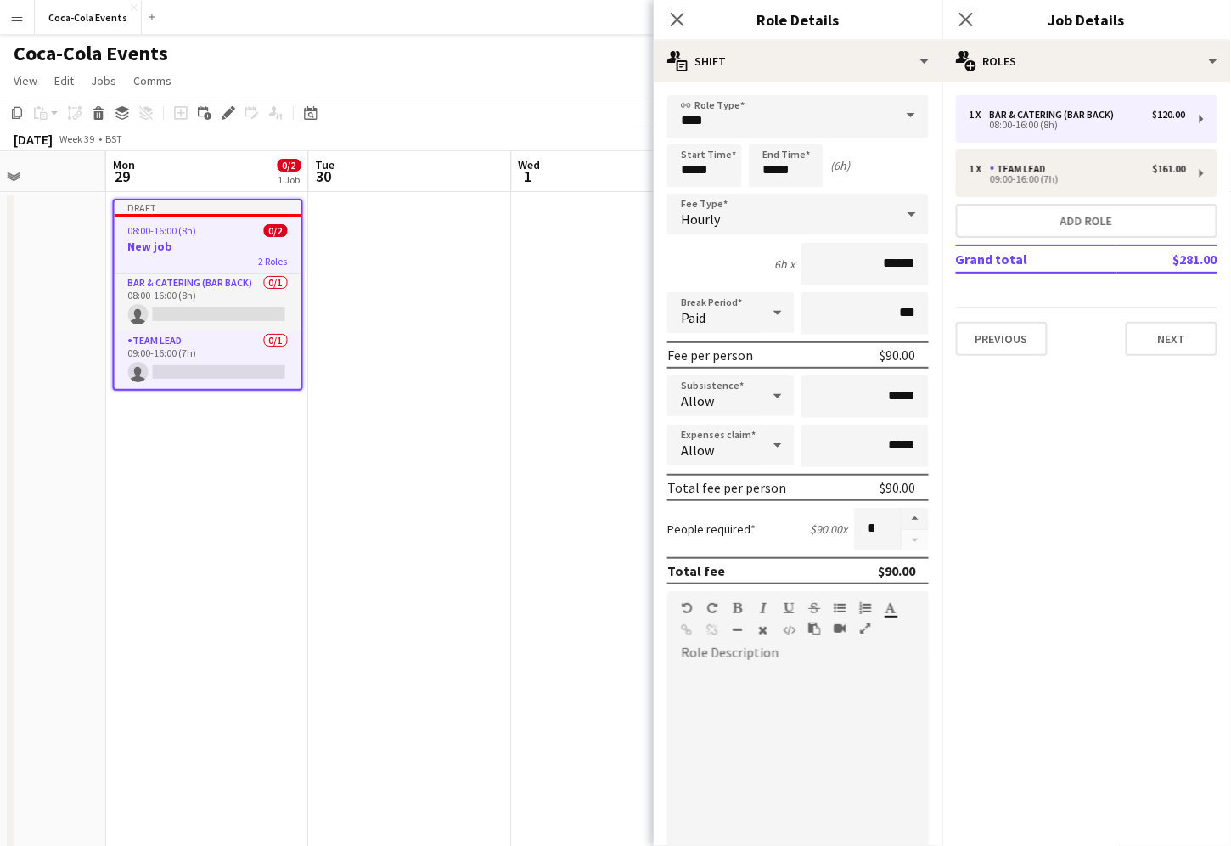
click at [720, 221] on div "Hourly" at bounding box center [781, 214] width 228 height 41
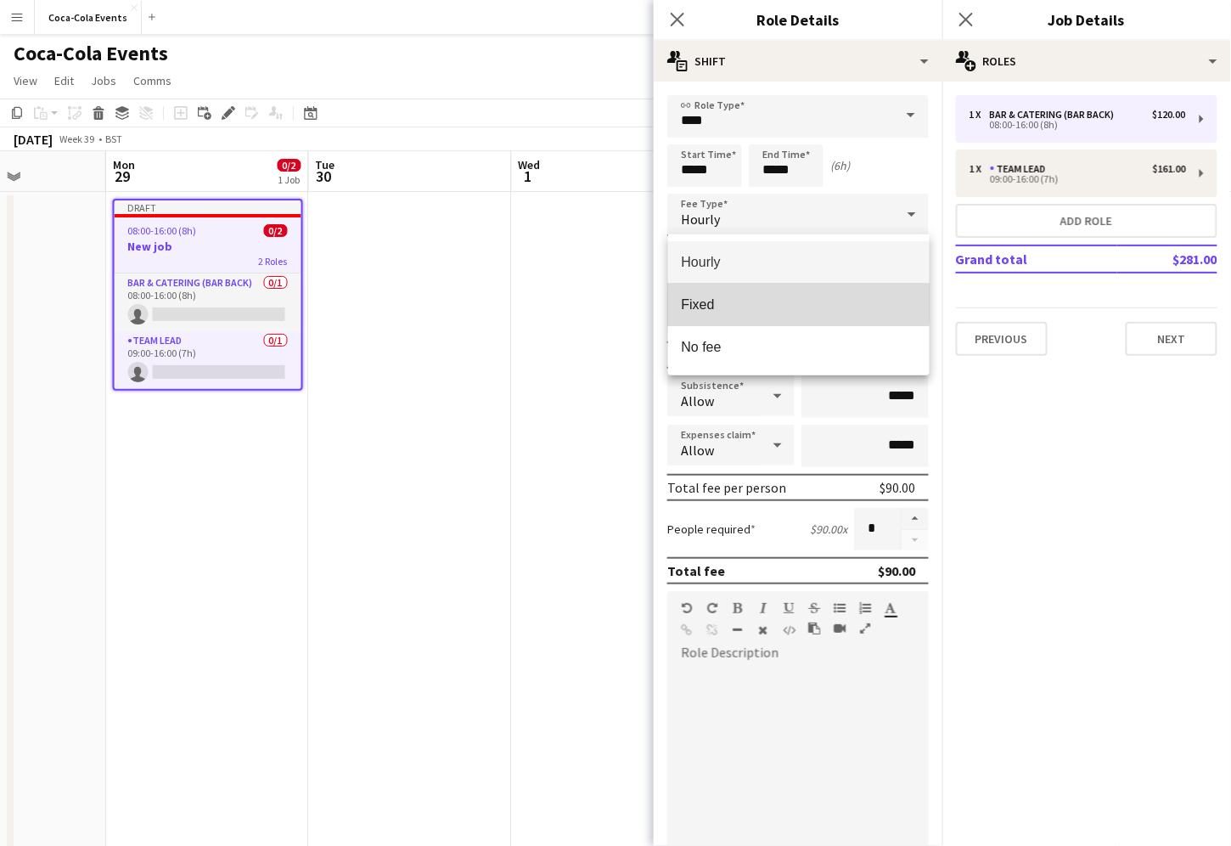
click at [768, 301] on span "Fixed" at bounding box center [799, 304] width 234 height 16
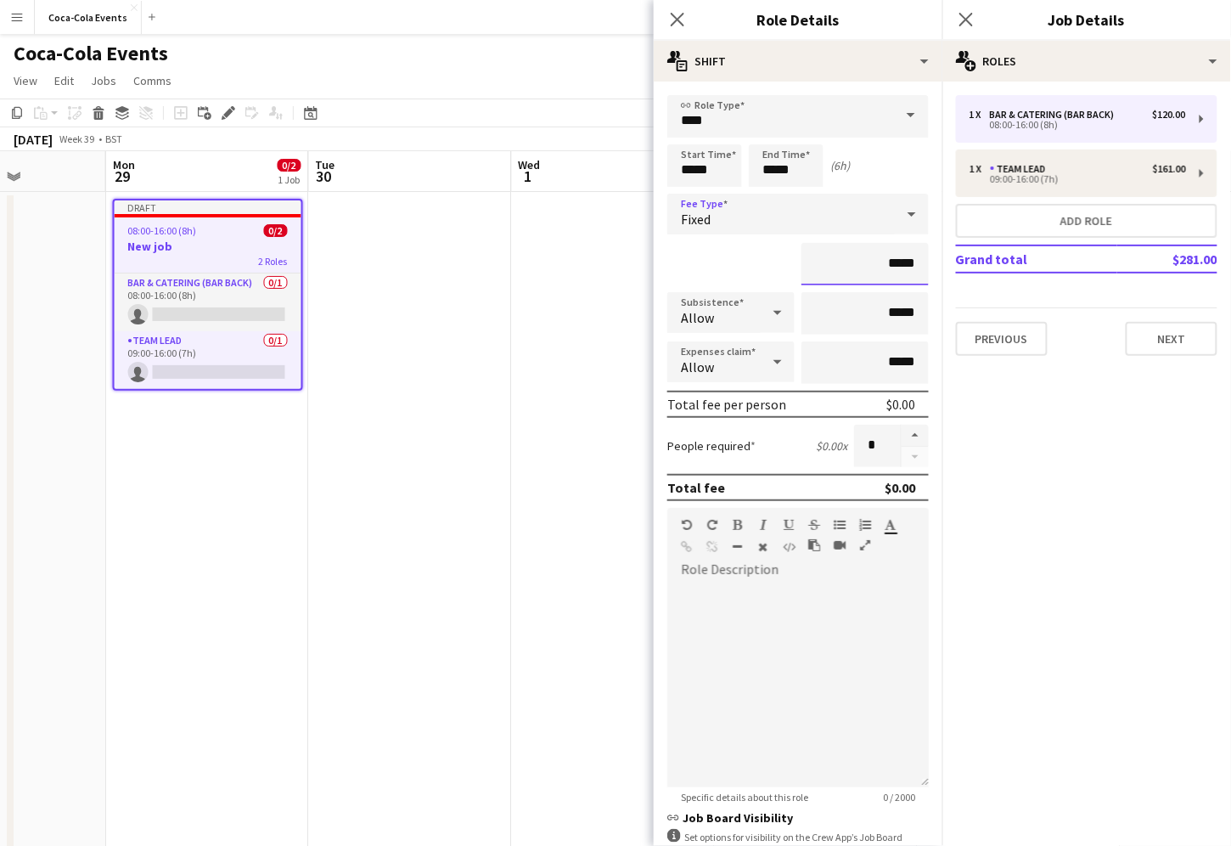
click at [893, 264] on input "*****" at bounding box center [864, 264] width 127 height 42
type input "*******"
click at [915, 436] on button "button" at bounding box center [915, 436] width 27 height 22
type input "*"
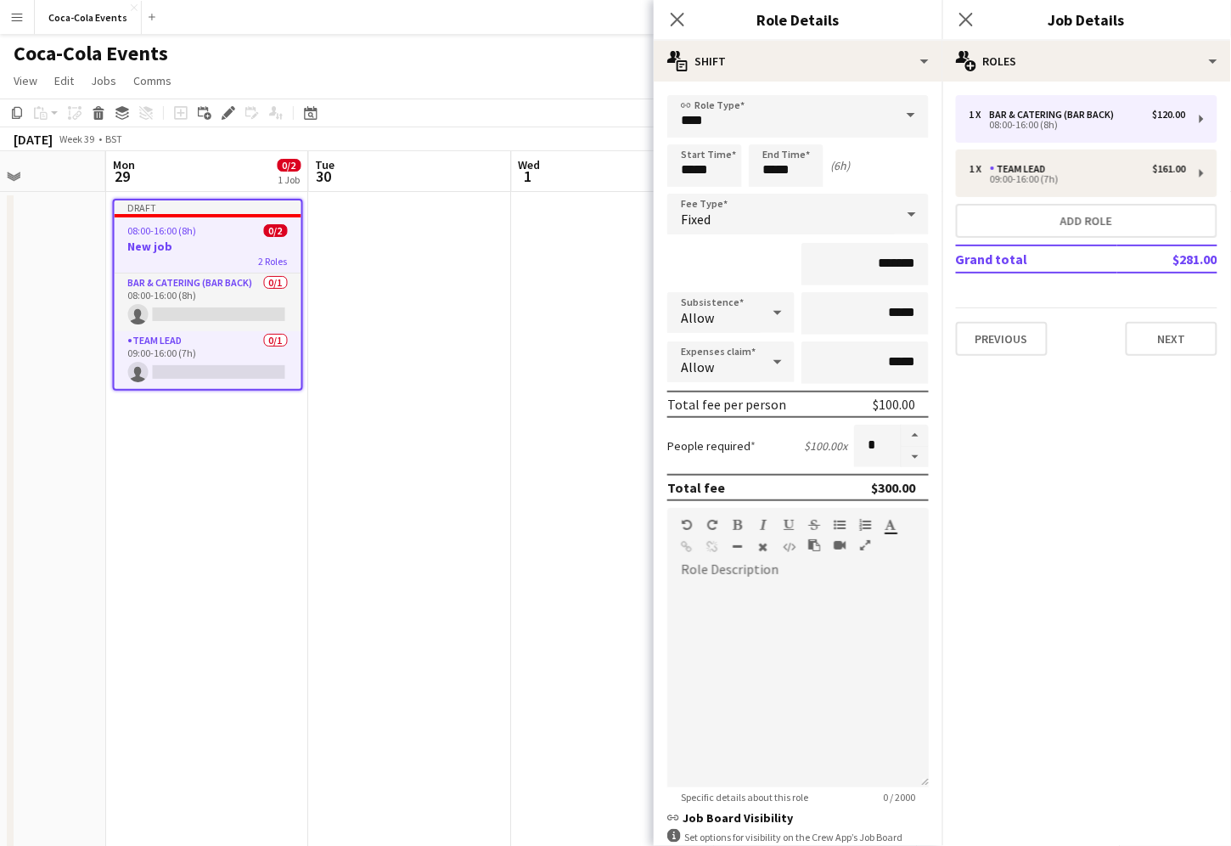
drag, startPoint x: 919, startPoint y: 488, endPoint x: 860, endPoint y: 492, distance: 58.7
click at [860, 492] on div "Total fee $300.00" at bounding box center [798, 487] width 262 height 27
click at [682, 20] on icon "Close pop-in" at bounding box center [677, 19] width 16 height 16
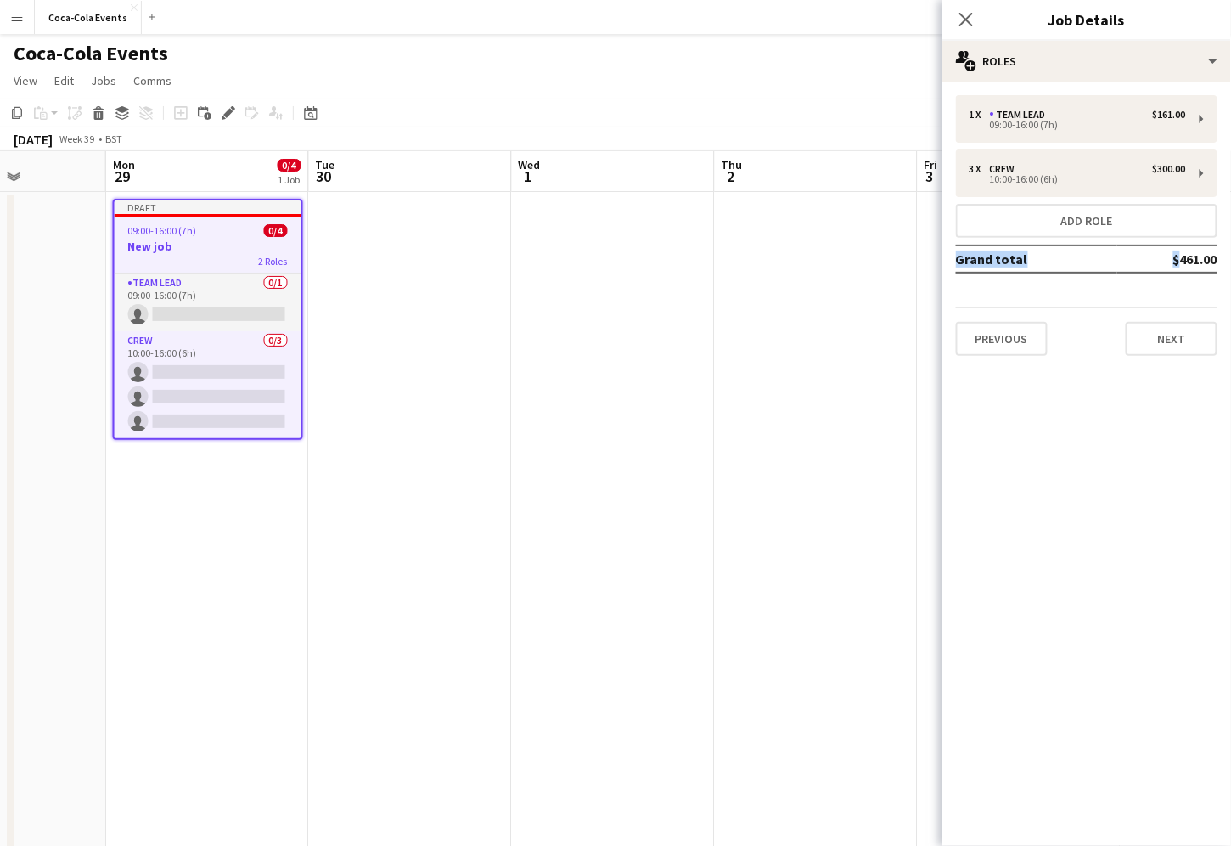
drag, startPoint x: 1170, startPoint y: 260, endPoint x: 1223, endPoint y: 258, distance: 53.5
click at [1223, 258] on div "1 x Team Lead $161.00 09:00-16:00 (7h) 3 x Crew $300.00 10:00-16:00 (6h) Add ro…" at bounding box center [1086, 225] width 289 height 261
click at [1182, 267] on td "$461.00" at bounding box center [1167, 258] width 100 height 27
click at [1213, 492] on mat-expansion-panel "pencil3 General details 1 x Team Lead $161.00 09:00-16:00 (7h) 3 x Crew $300.00…" at bounding box center [1086, 464] width 289 height 764
click at [1183, 335] on button "Next" at bounding box center [1172, 339] width 92 height 34
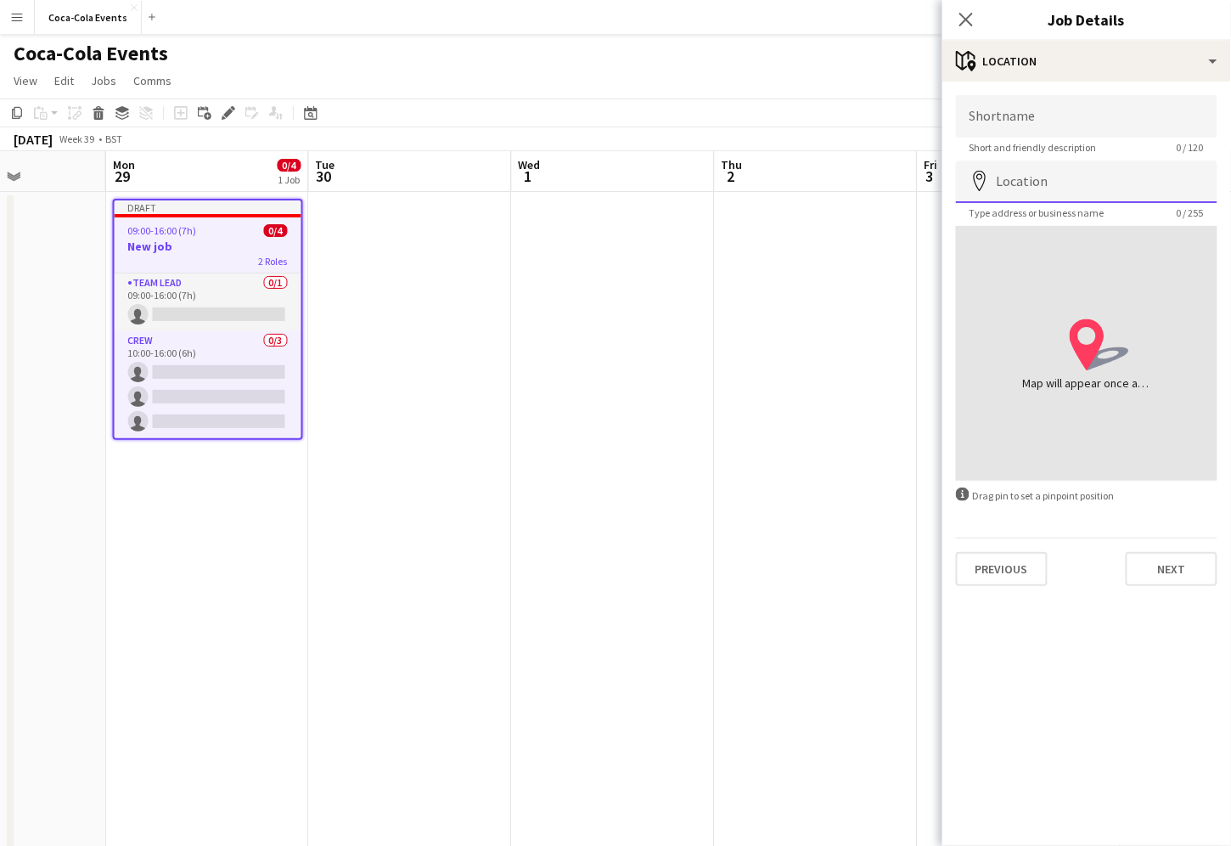
click at [1017, 188] on input "Location" at bounding box center [1087, 181] width 262 height 42
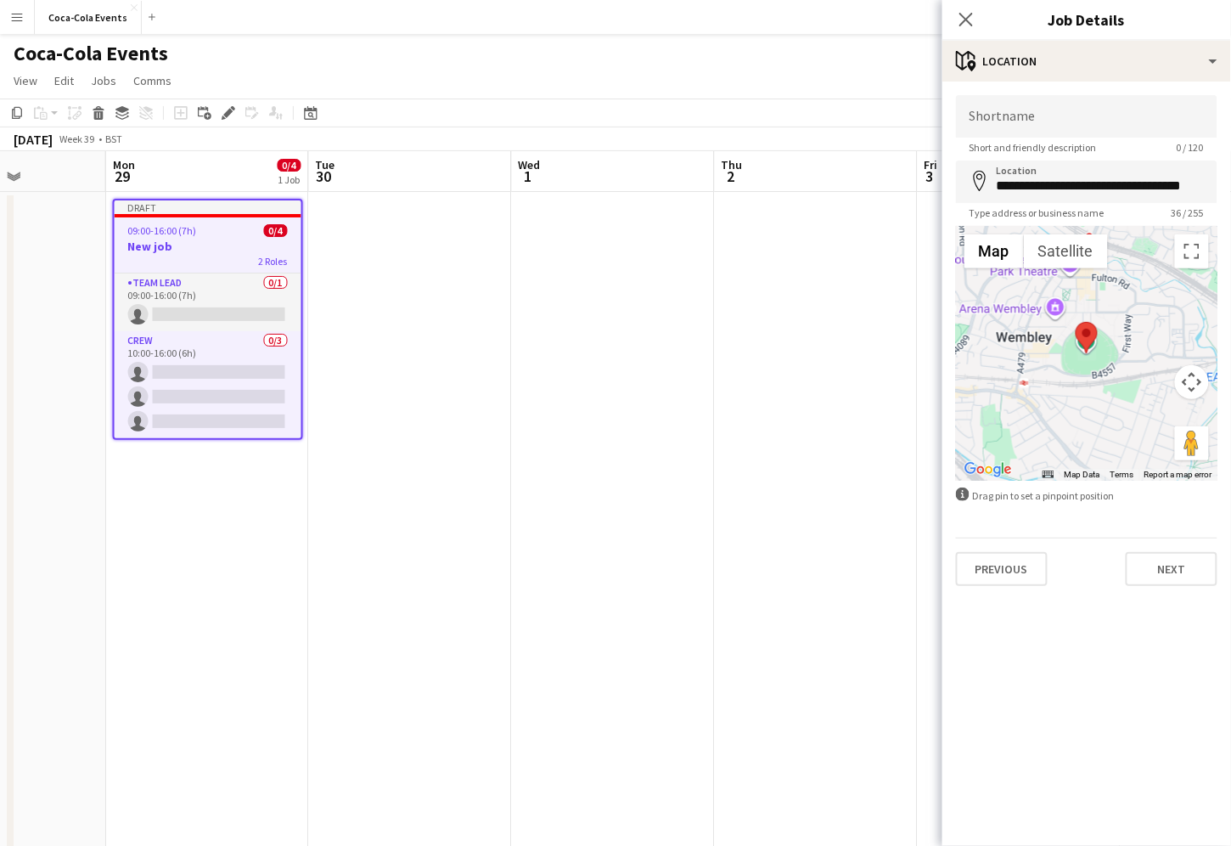
click at [1121, 378] on div at bounding box center [1087, 353] width 262 height 255
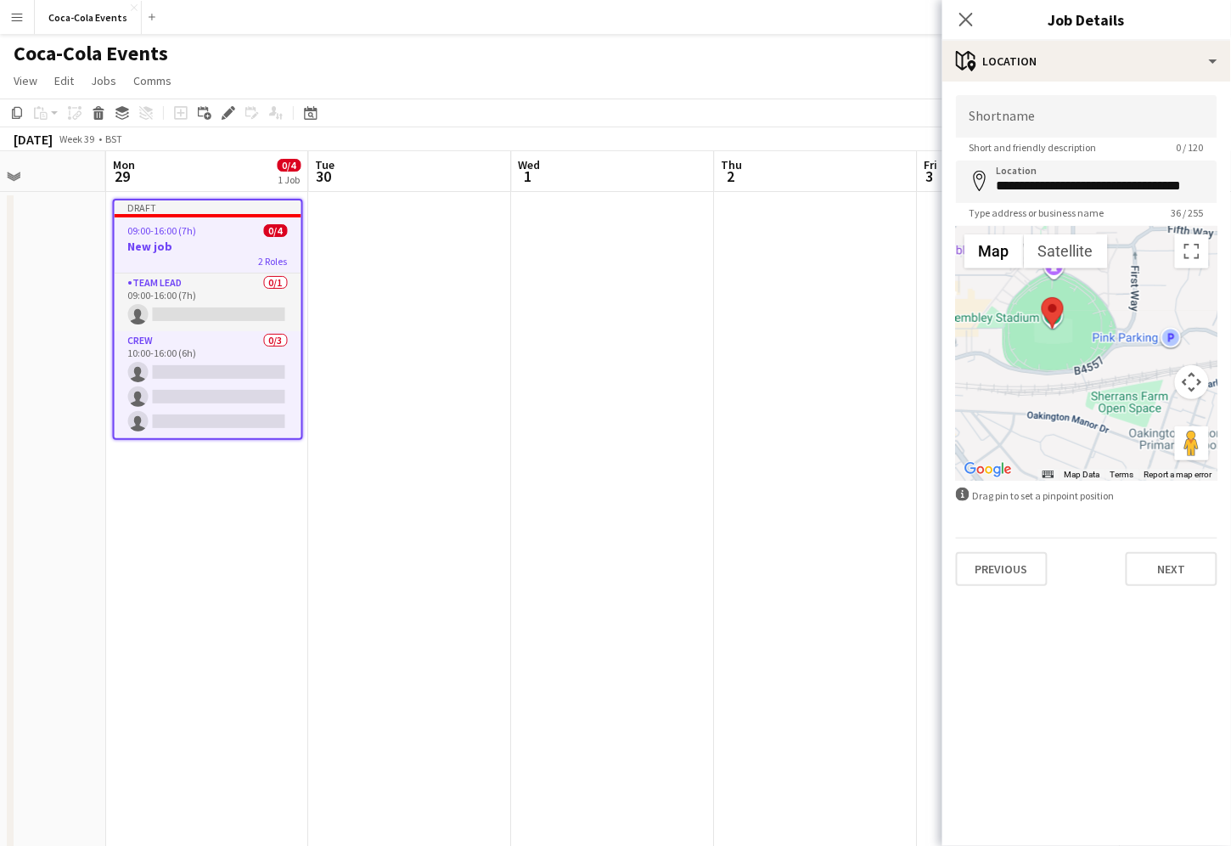
drag, startPoint x: 1092, startPoint y: 352, endPoint x: 1102, endPoint y: 373, distance: 22.8
click at [1102, 373] on div at bounding box center [1087, 353] width 262 height 255
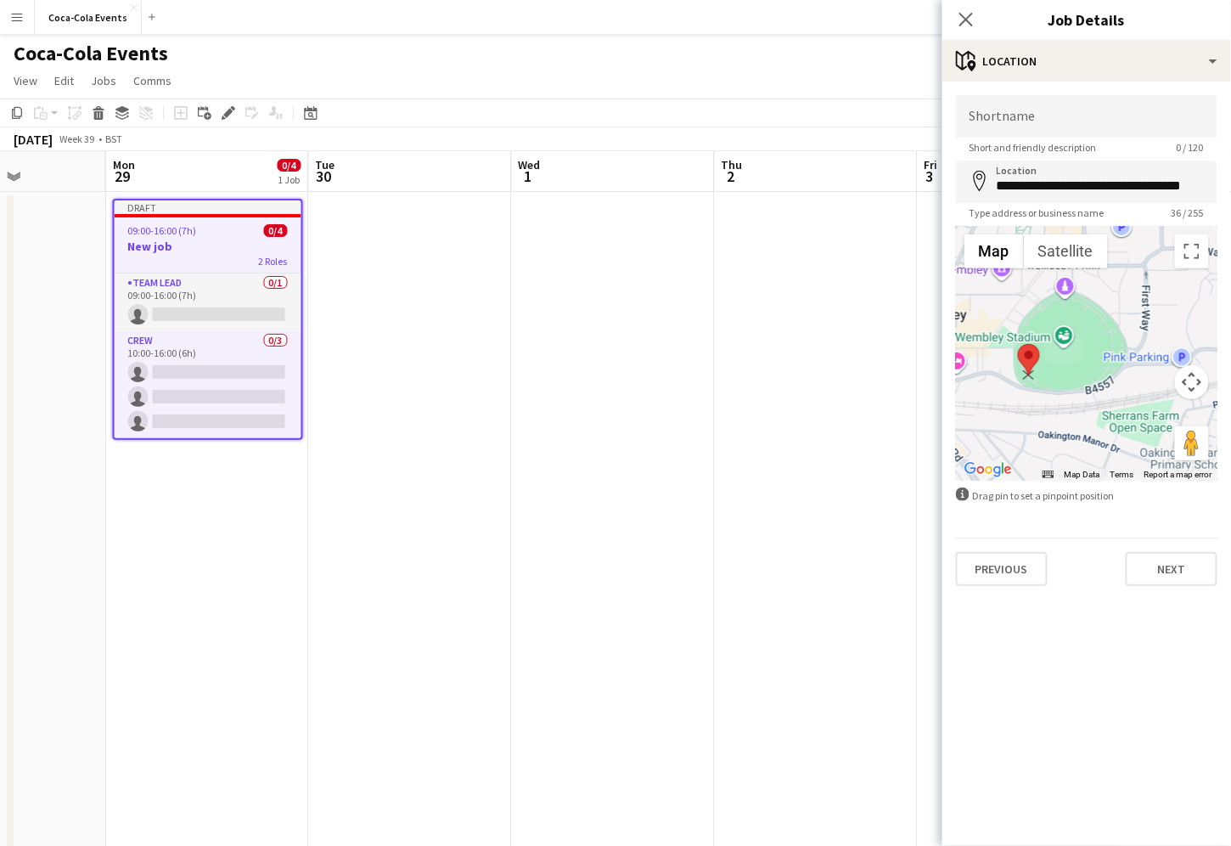
drag, startPoint x: 1062, startPoint y: 331, endPoint x: 1027, endPoint y: 361, distance: 45.8
click at [1018, 344] on area at bounding box center [1018, 344] width 0 height 0
type input "**********"
click at [996, 114] on input "Shortname" at bounding box center [1087, 116] width 262 height 42
type input "**********"
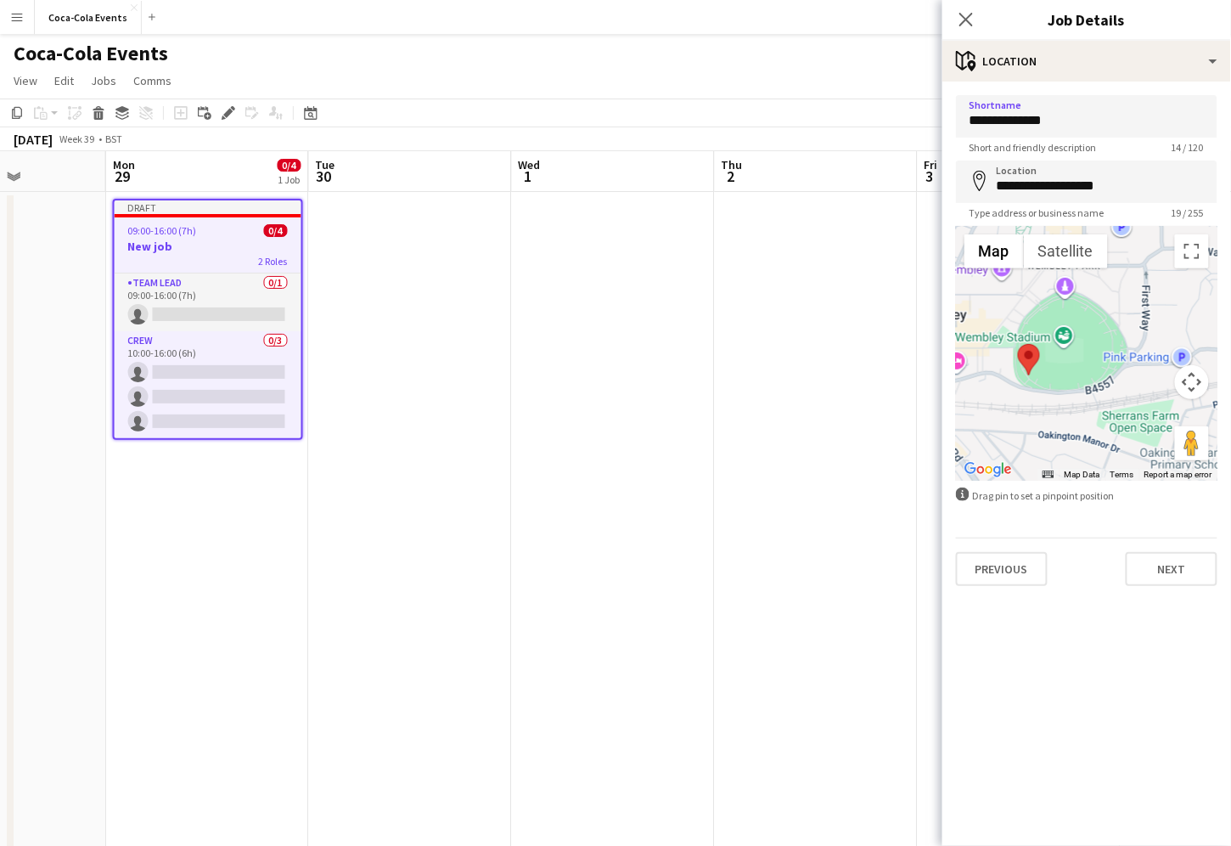
click at [1106, 644] on mat-expansion-panel "**********" at bounding box center [1086, 464] width 289 height 764
click at [1150, 571] on button "Next" at bounding box center [1172, 569] width 92 height 34
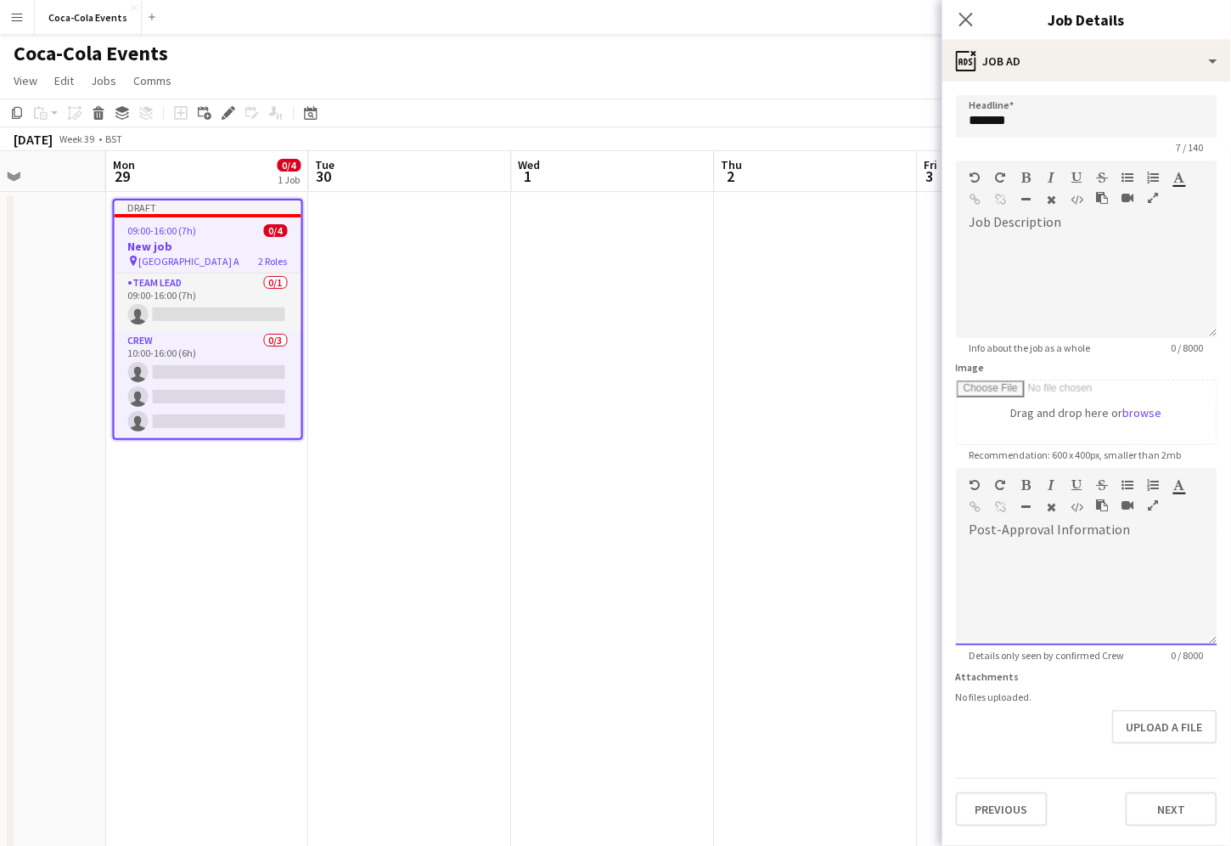
click at [1056, 602] on div at bounding box center [1087, 594] width 262 height 102
click at [1094, 799] on div "Previous Next" at bounding box center [1087, 802] width 262 height 48
click at [1154, 813] on button "Next" at bounding box center [1172, 809] width 92 height 34
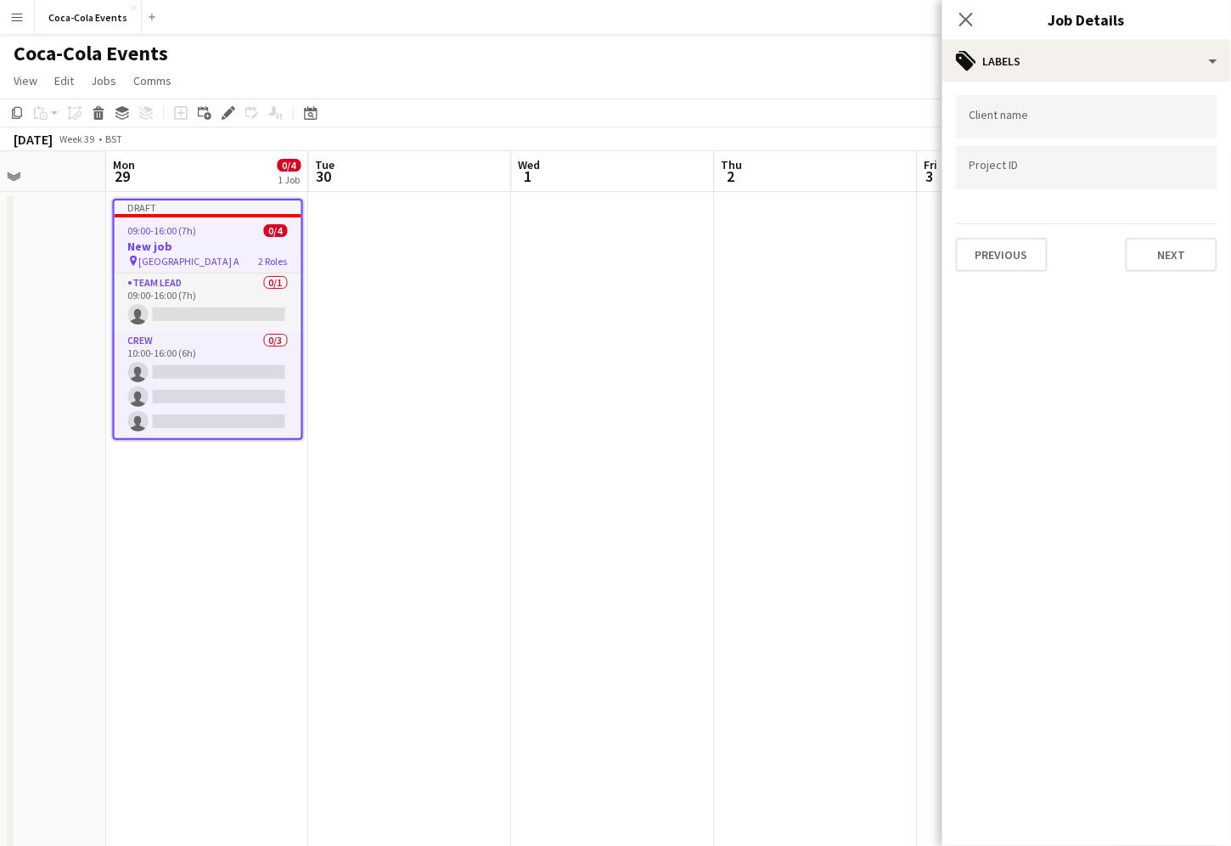
click at [998, 115] on input "Type to search client labels..." at bounding box center [1087, 117] width 234 height 15
type input "****"
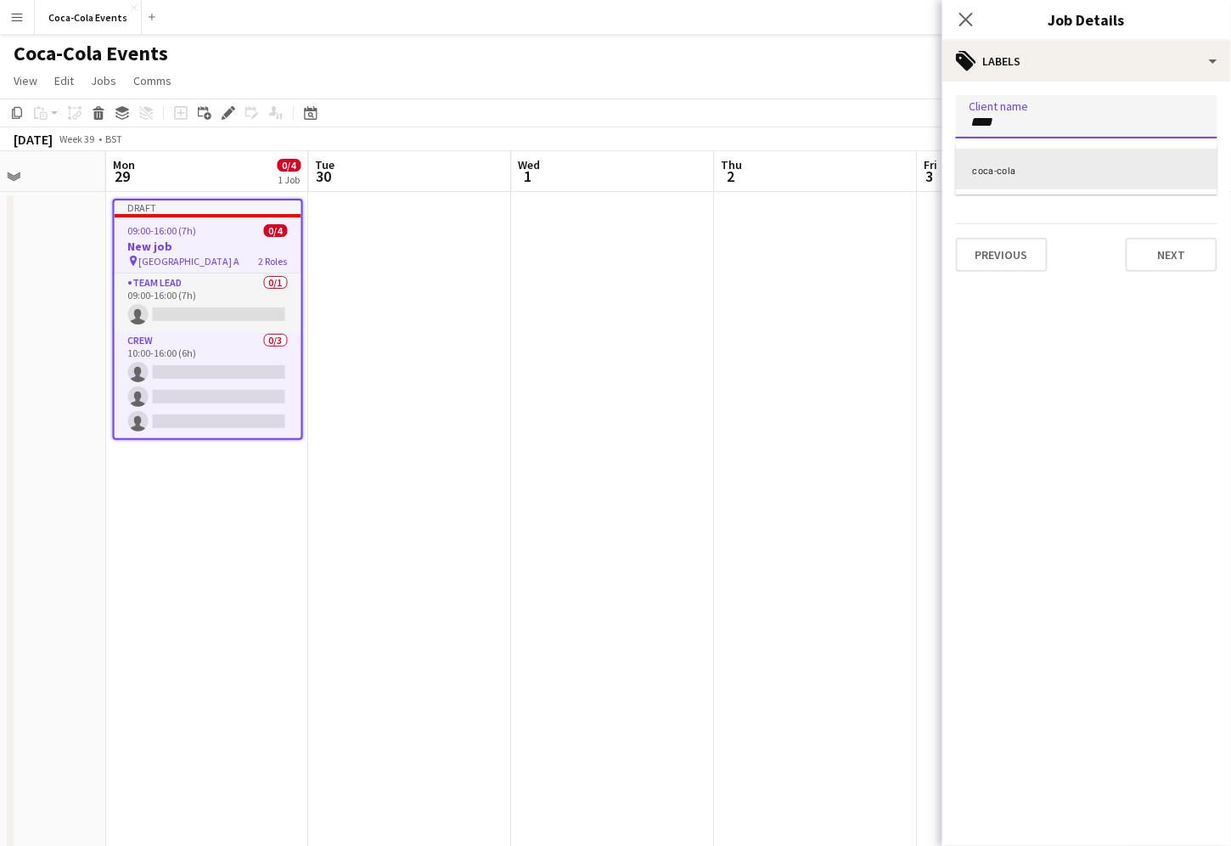
click at [998, 170] on div "coca-cola" at bounding box center [1087, 169] width 262 height 41
click at [998, 175] on div at bounding box center [1087, 167] width 262 height 43
type input "***"
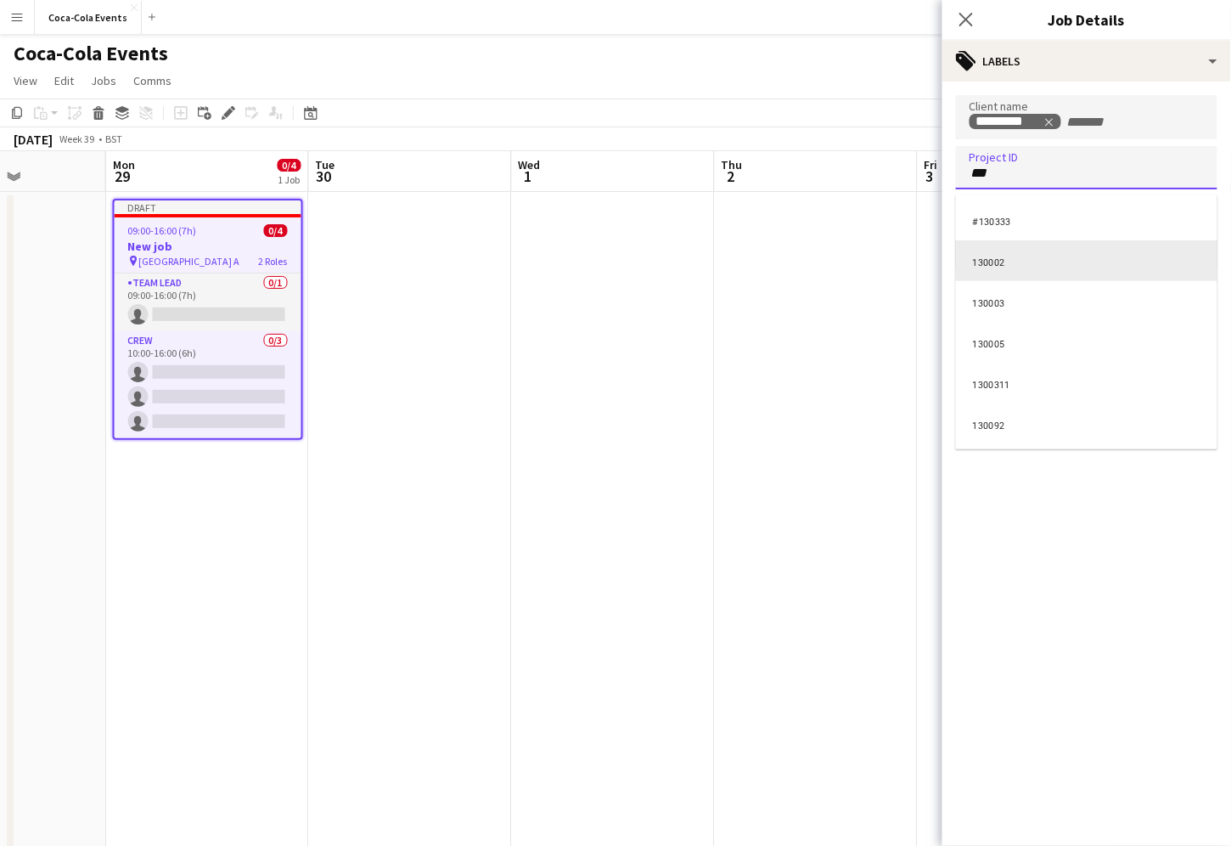
click at [1003, 264] on div "130002" at bounding box center [1087, 260] width 262 height 41
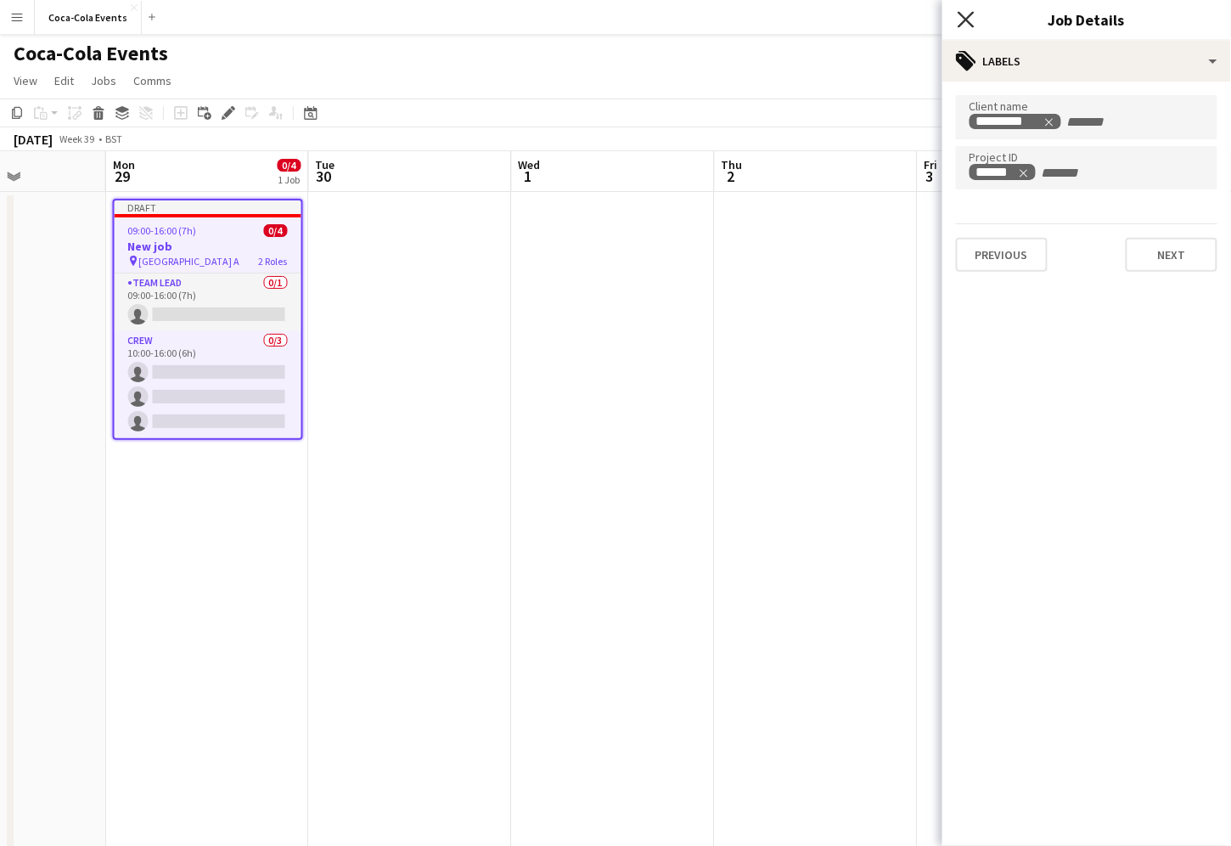
click at [969, 20] on icon "Close pop-in" at bounding box center [966, 19] width 16 height 16
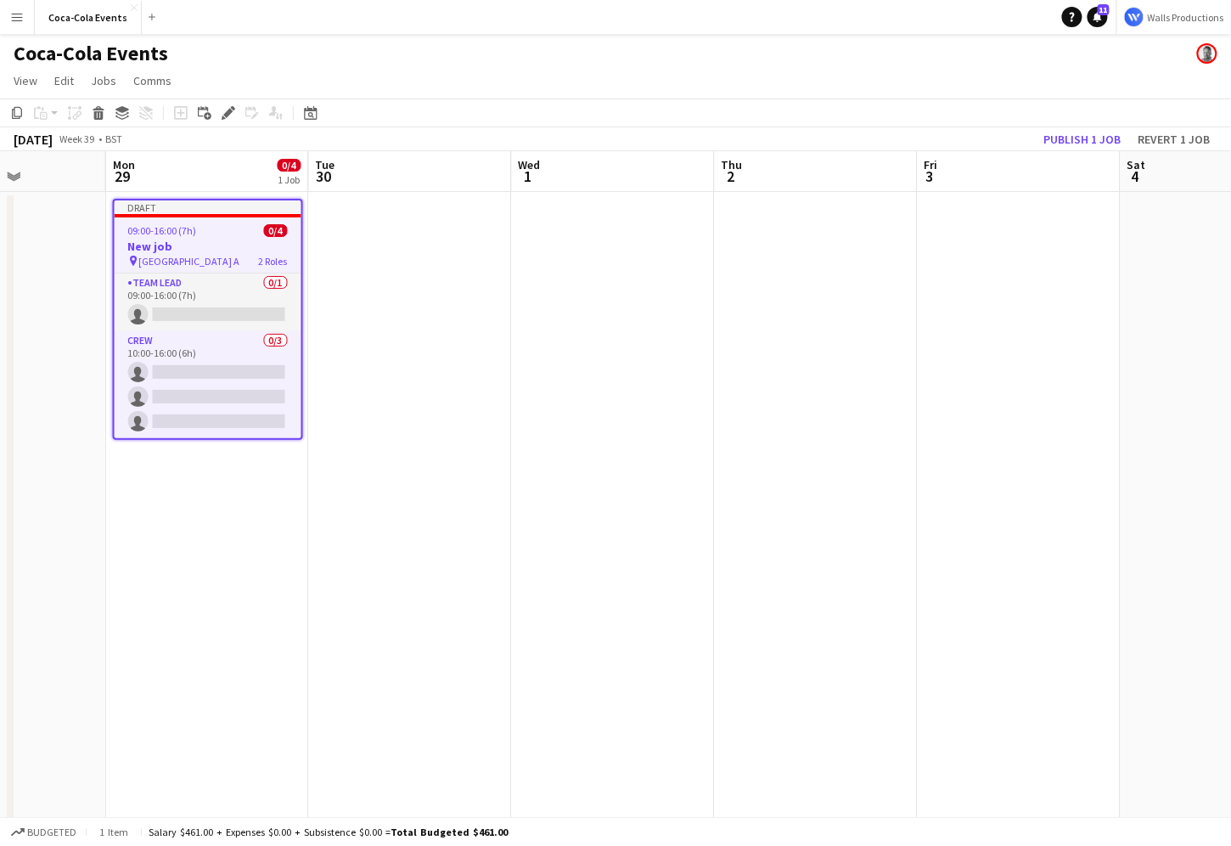
click at [218, 230] on div "09:00-16:00 (7h) 0/4" at bounding box center [208, 230] width 187 height 13
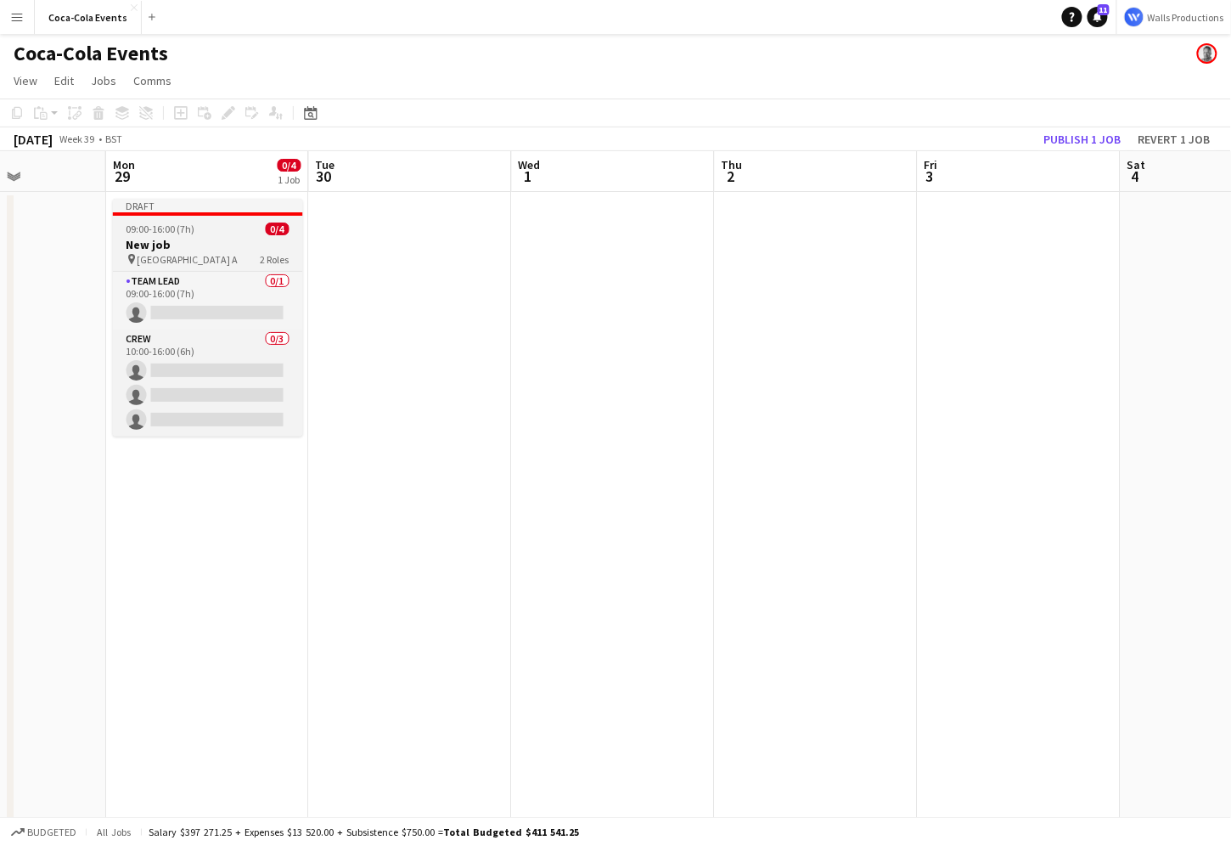
click at [207, 244] on h3 "New job" at bounding box center [208, 244] width 190 height 15
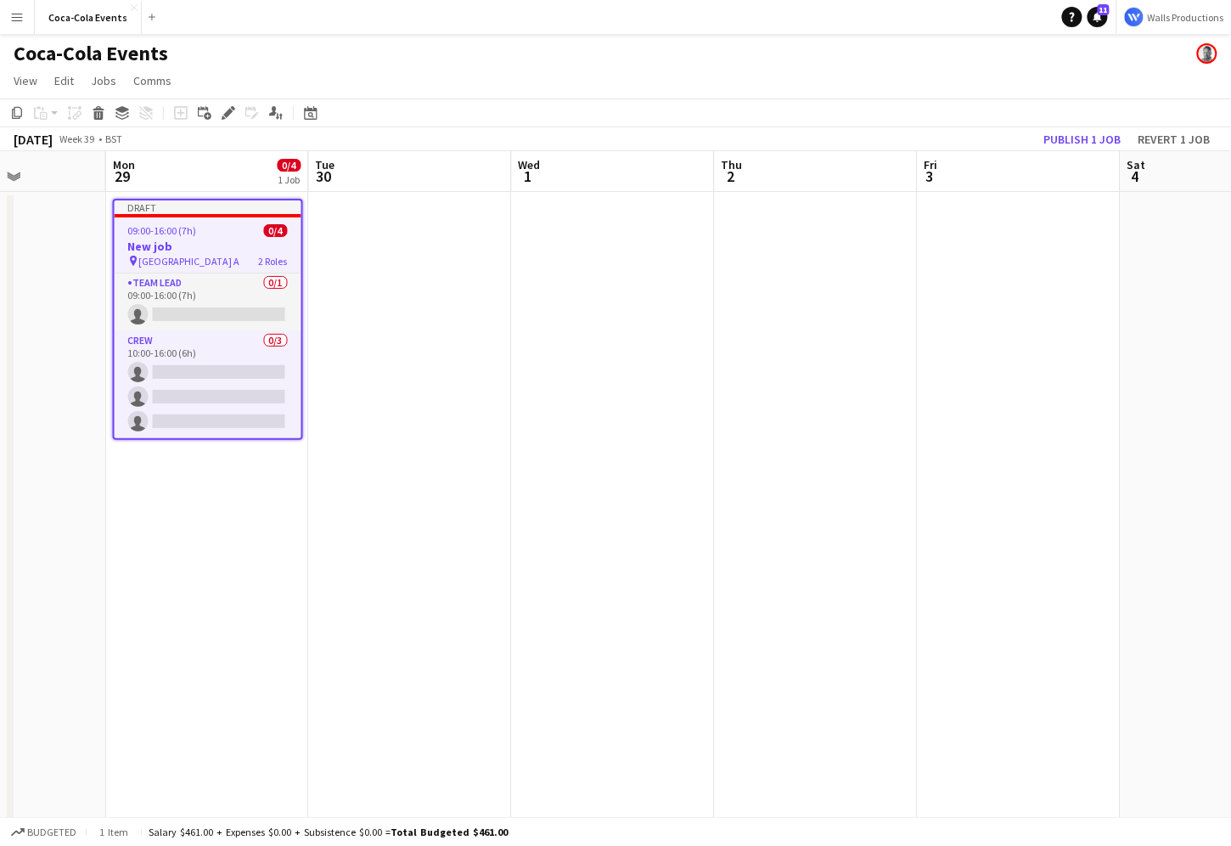
click at [372, 290] on app-date-cell at bounding box center [410, 595] width 203 height 806
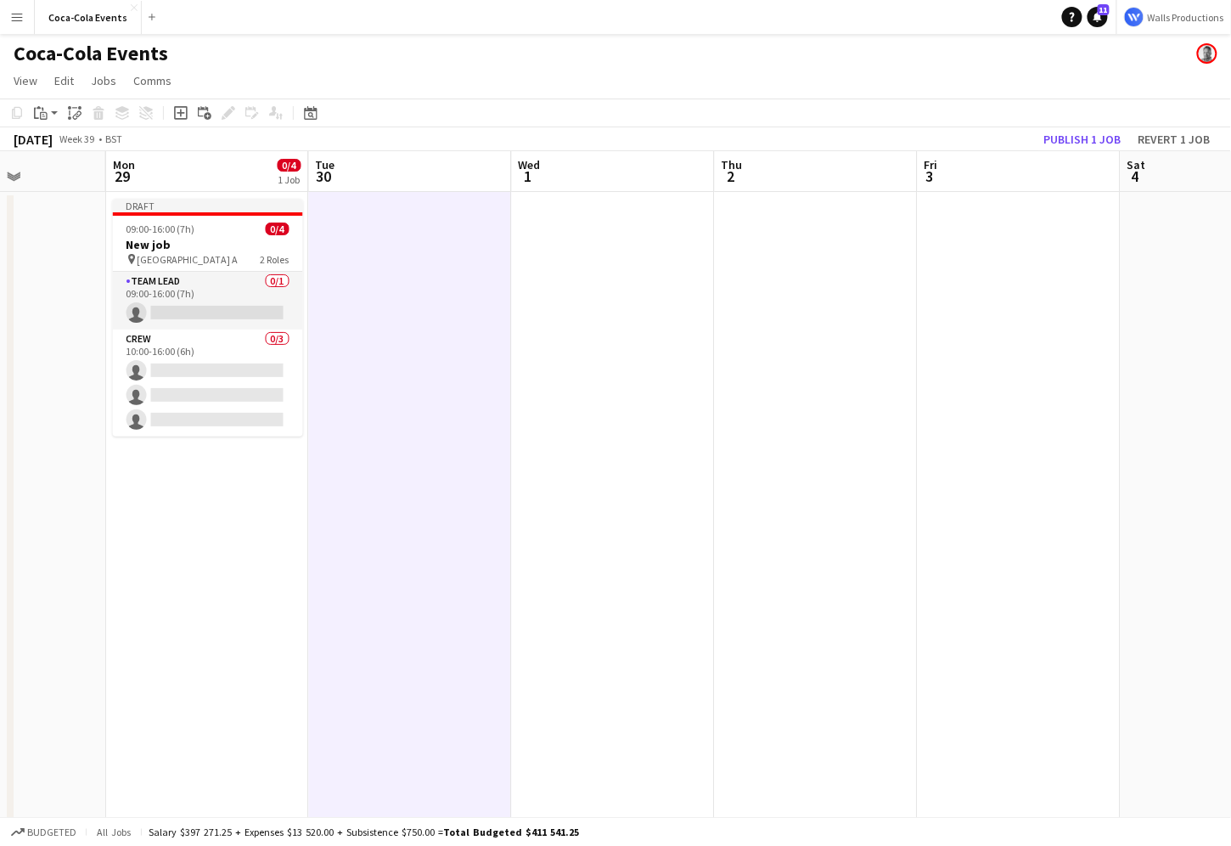
click at [785, 355] on app-date-cell at bounding box center [816, 595] width 203 height 806
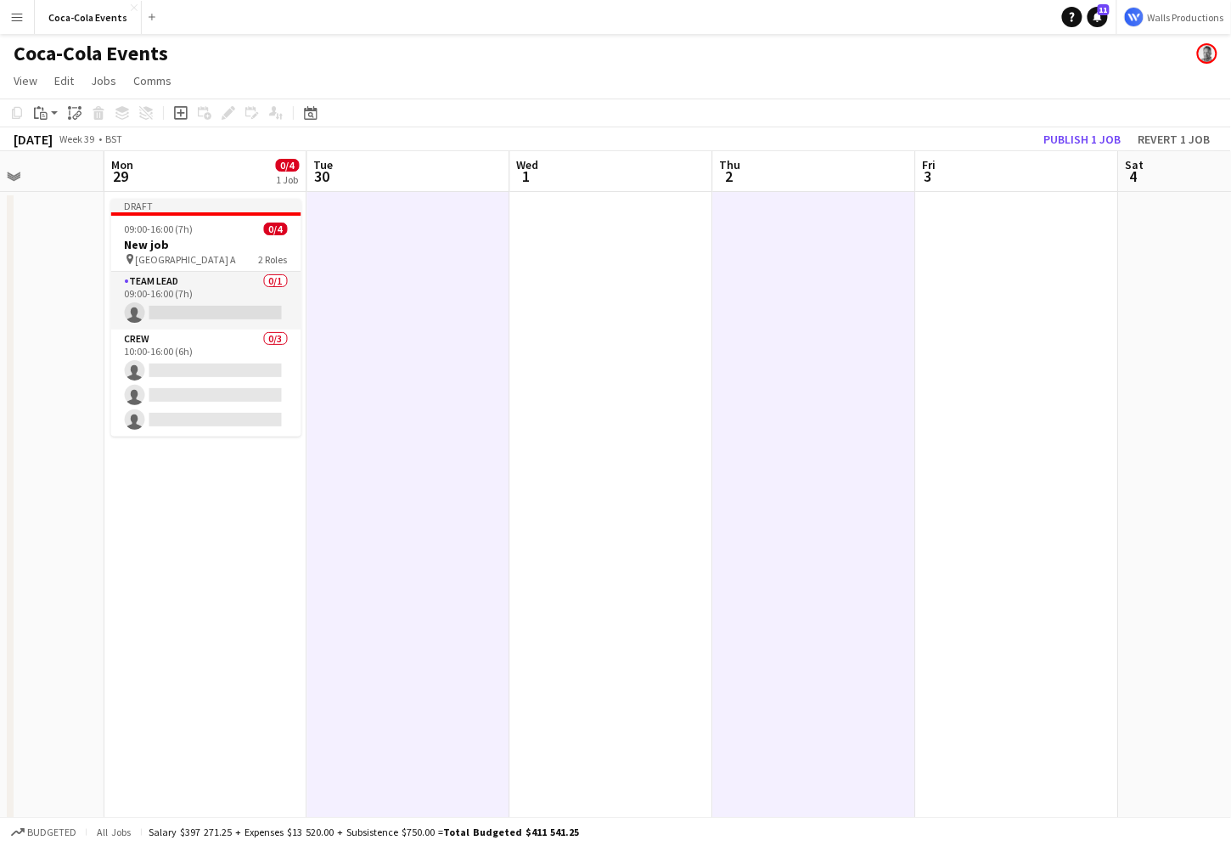
click at [960, 377] on app-date-cell at bounding box center [1017, 595] width 203 height 806
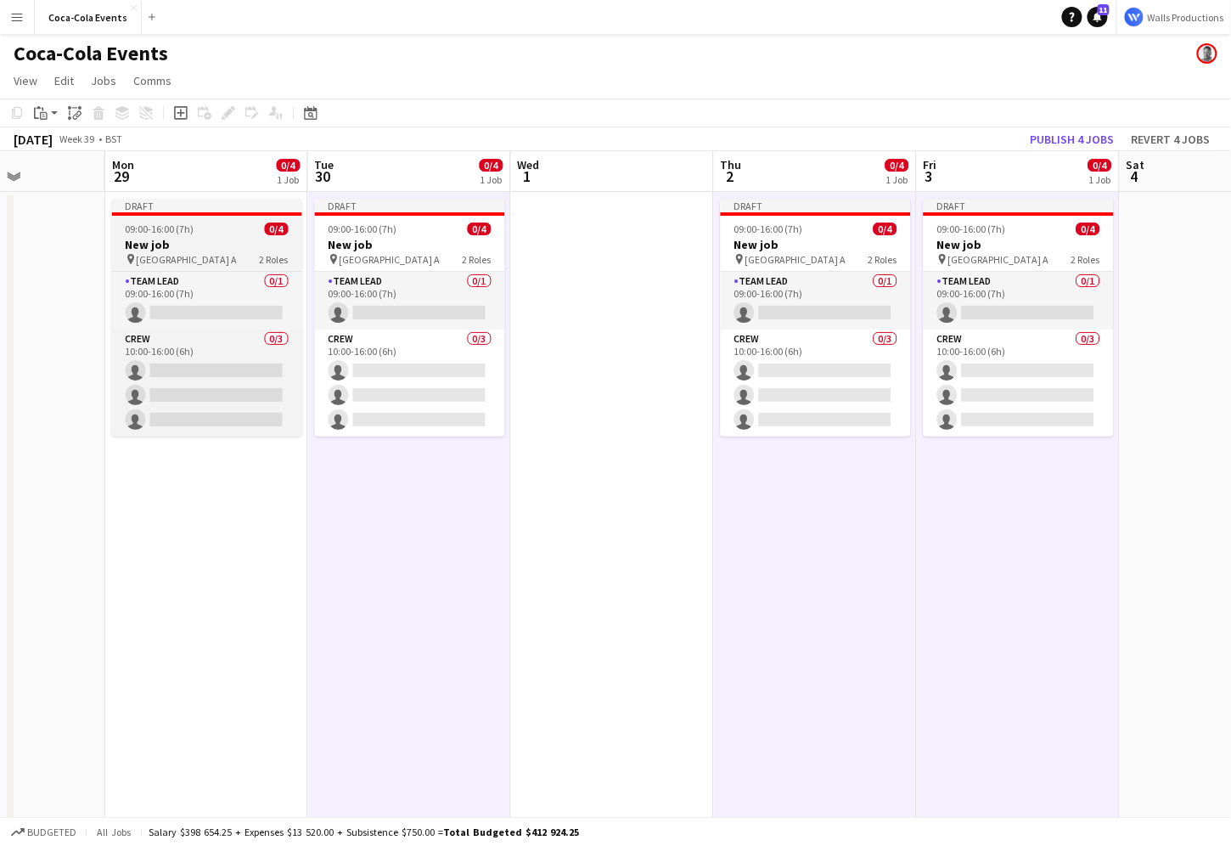
click at [179, 258] on span "[GEOGRAPHIC_DATA] A" at bounding box center [187, 259] width 101 height 13
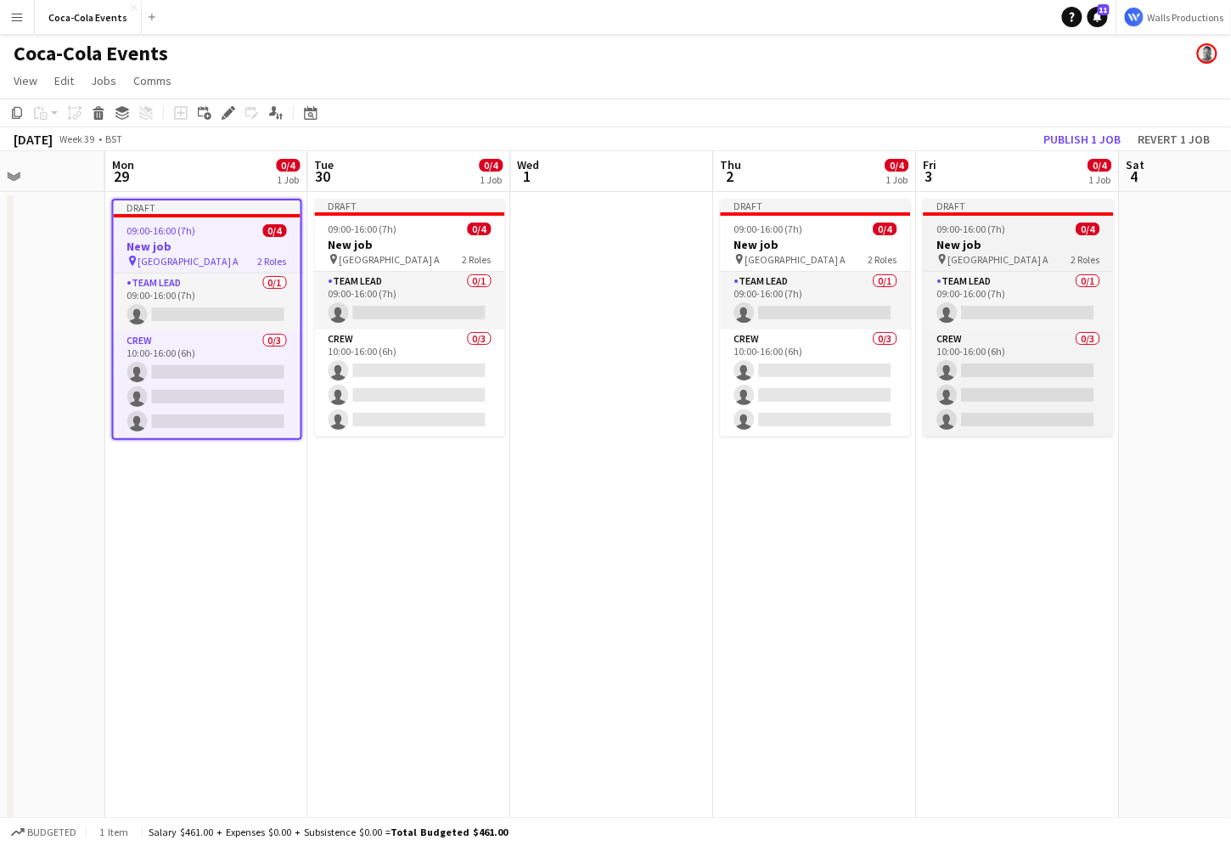
click at [985, 252] on div "pin [GEOGRAPHIC_DATA] A 2 Roles" at bounding box center [1019, 259] width 190 height 14
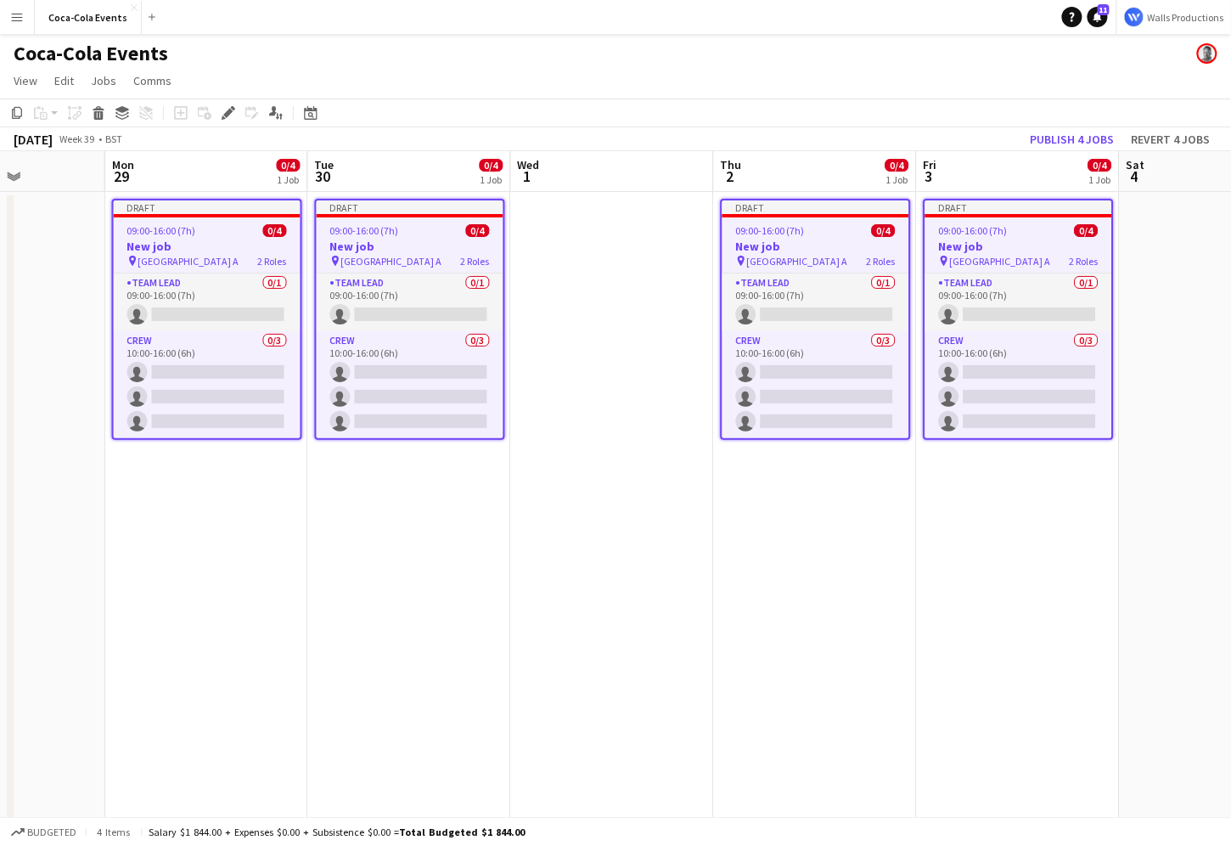
click at [187, 652] on app-date-cell "Draft 09:00-16:00 (7h) 0/4 New job pin Wembley Gate A 2 Roles Team Lead 0/1 09:…" at bounding box center [206, 595] width 203 height 806
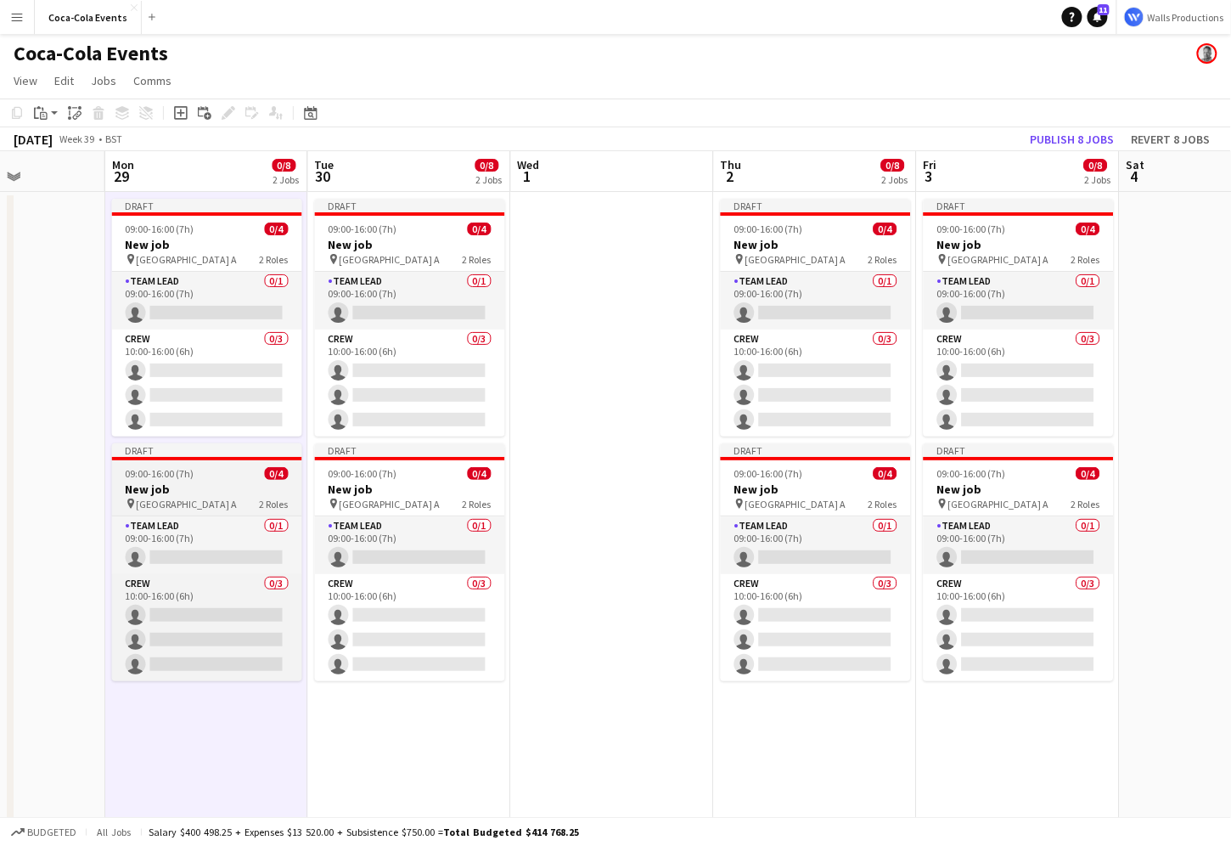
click at [166, 492] on h3 "New job" at bounding box center [207, 488] width 190 height 15
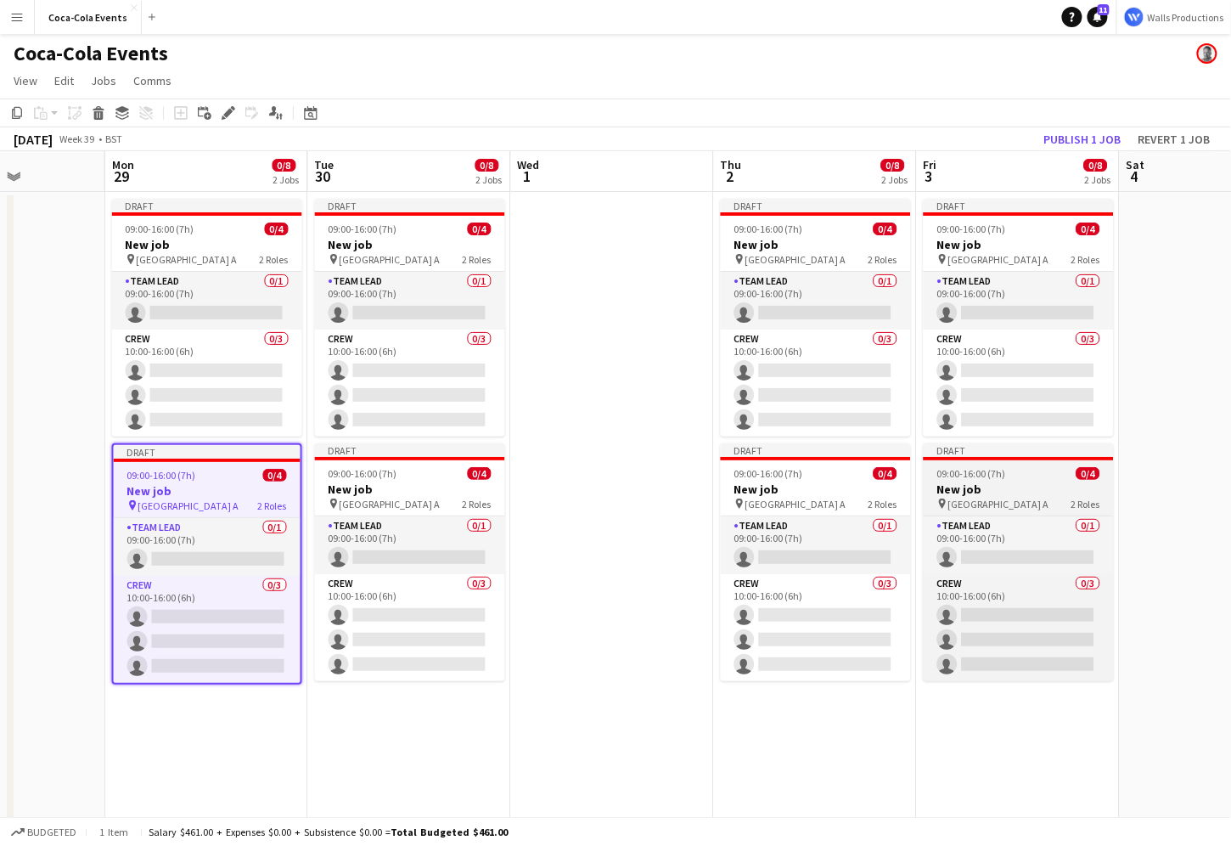
click at [963, 490] on h3 "New job" at bounding box center [1019, 488] width 190 height 15
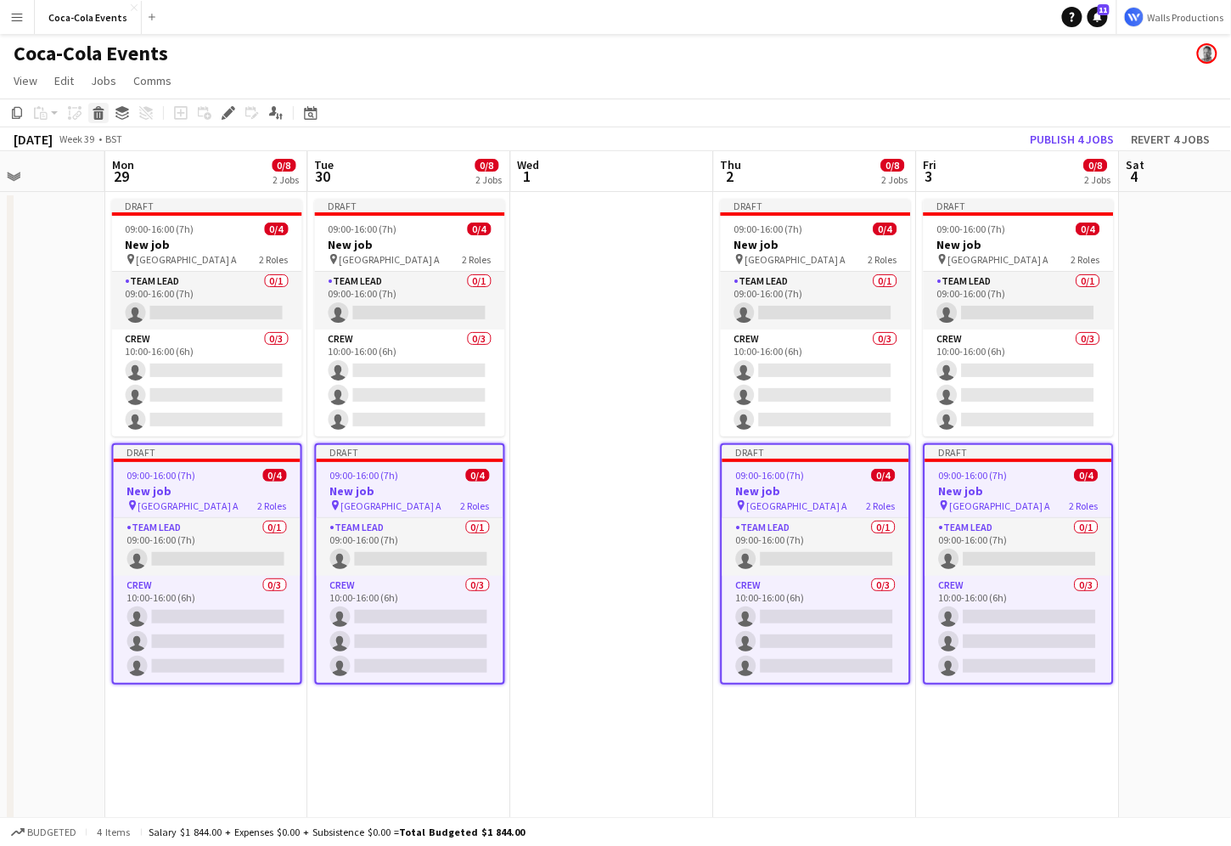
click at [95, 113] on icon at bounding box center [98, 115] width 9 height 8
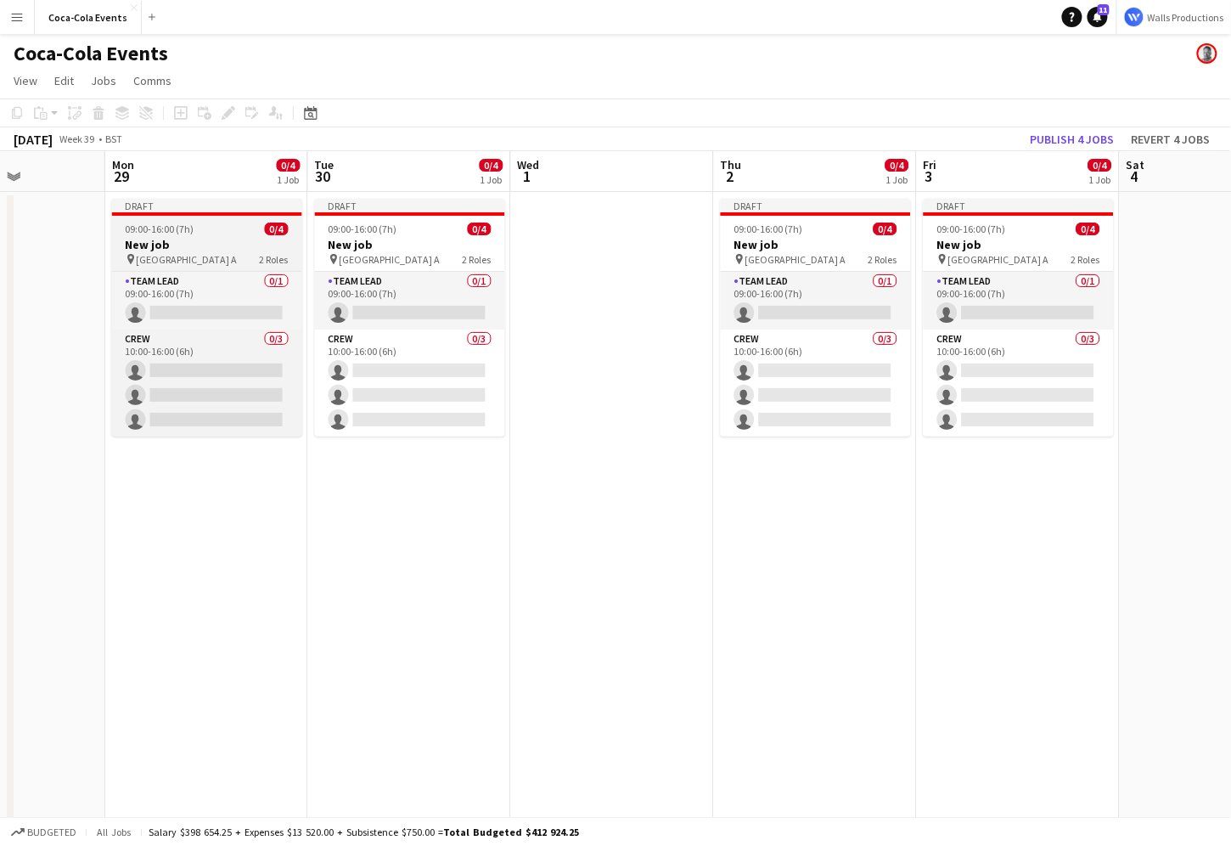
click at [166, 229] on span "09:00-16:00 (7h)" at bounding box center [160, 228] width 69 height 13
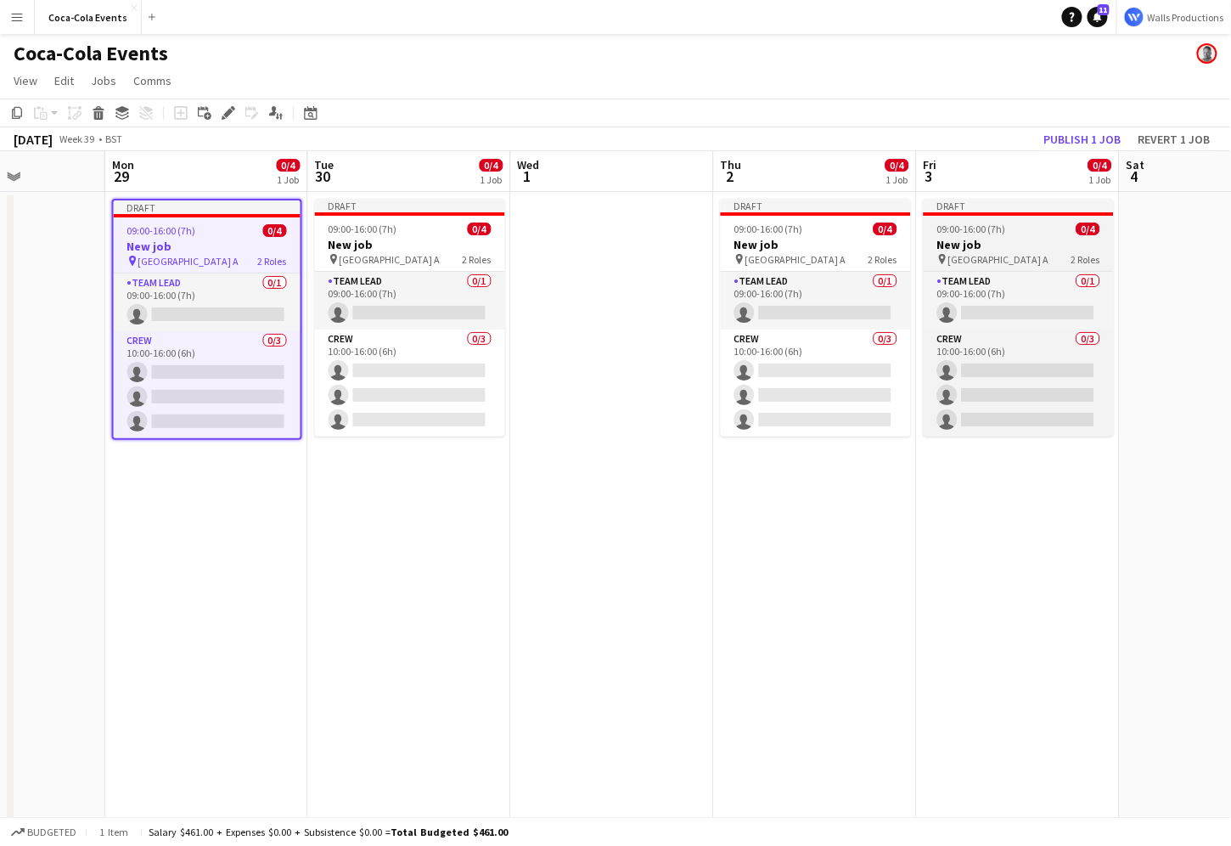
click at [1023, 245] on h3 "New job" at bounding box center [1019, 244] width 190 height 15
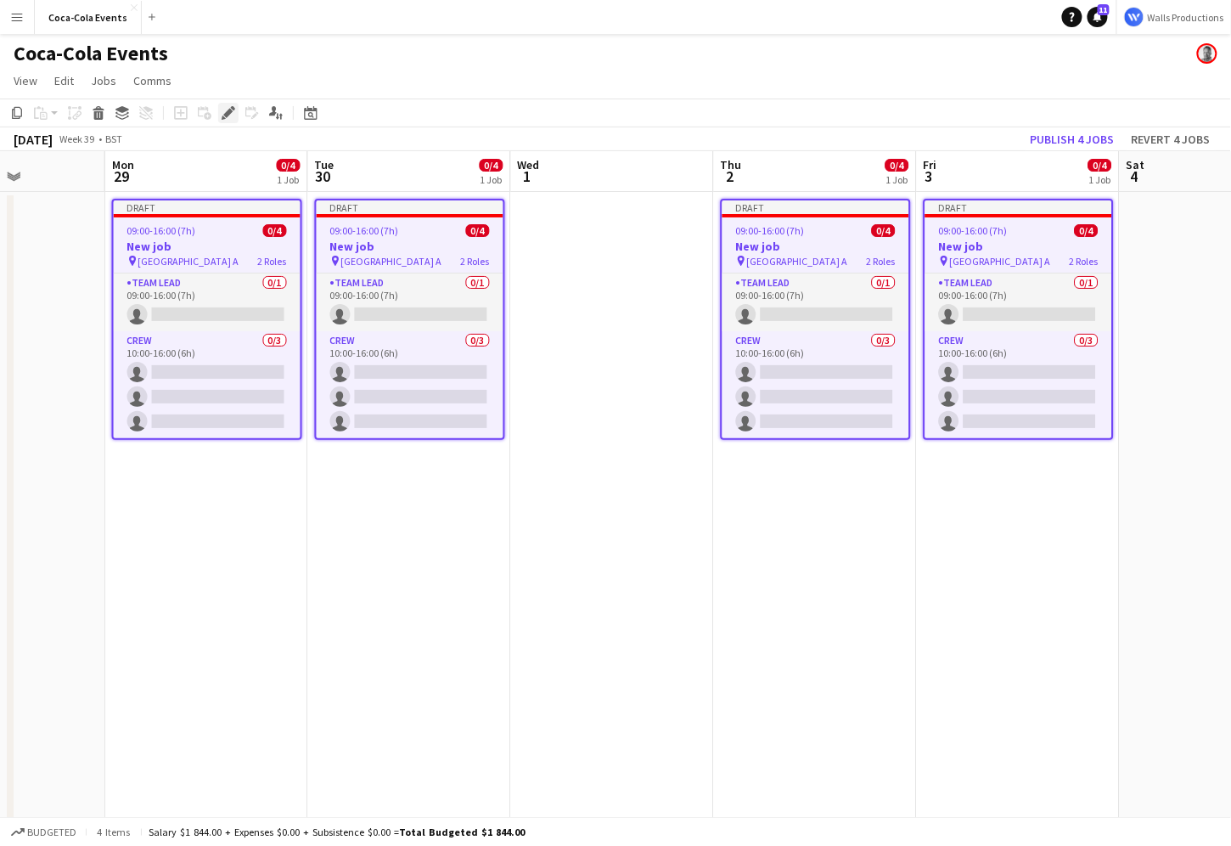
click at [222, 114] on icon "Edit" at bounding box center [229, 113] width 14 height 14
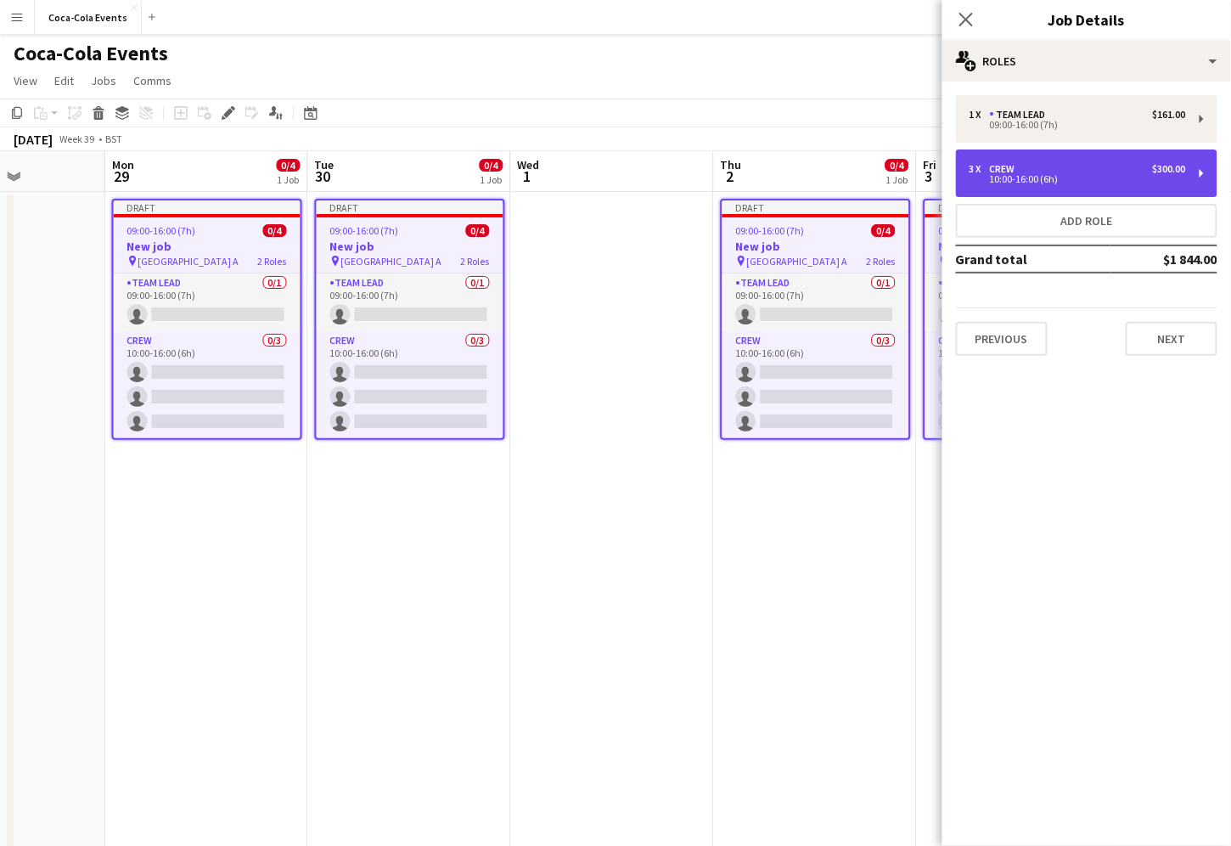
click at [1023, 169] on div "3 x Crew $300.00" at bounding box center [1078, 169] width 217 height 12
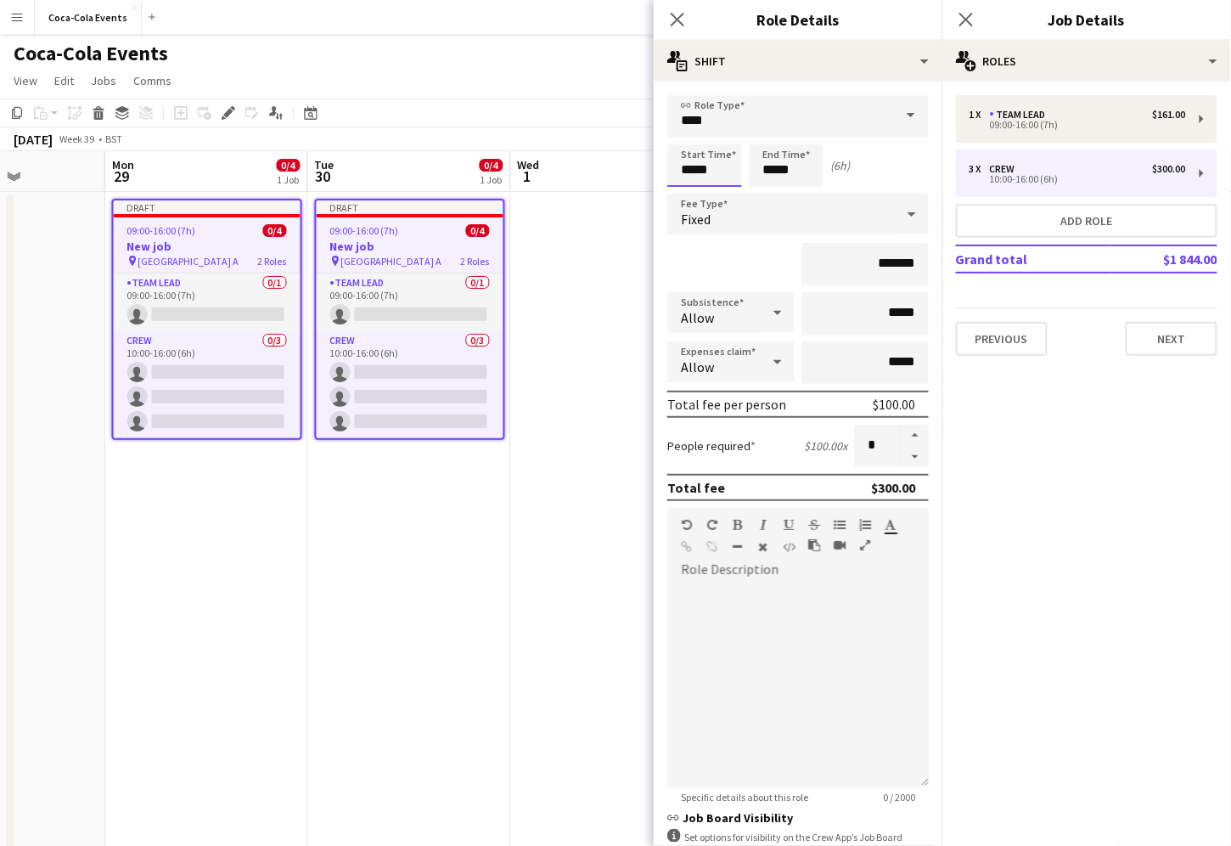
click at [687, 175] on input "*****" at bounding box center [704, 165] width 75 height 42
click at [690, 195] on div at bounding box center [688, 195] width 34 height 17
click at [720, 140] on div at bounding box center [722, 135] width 34 height 17
type input "*****"
click at [720, 140] on div at bounding box center [722, 135] width 34 height 17
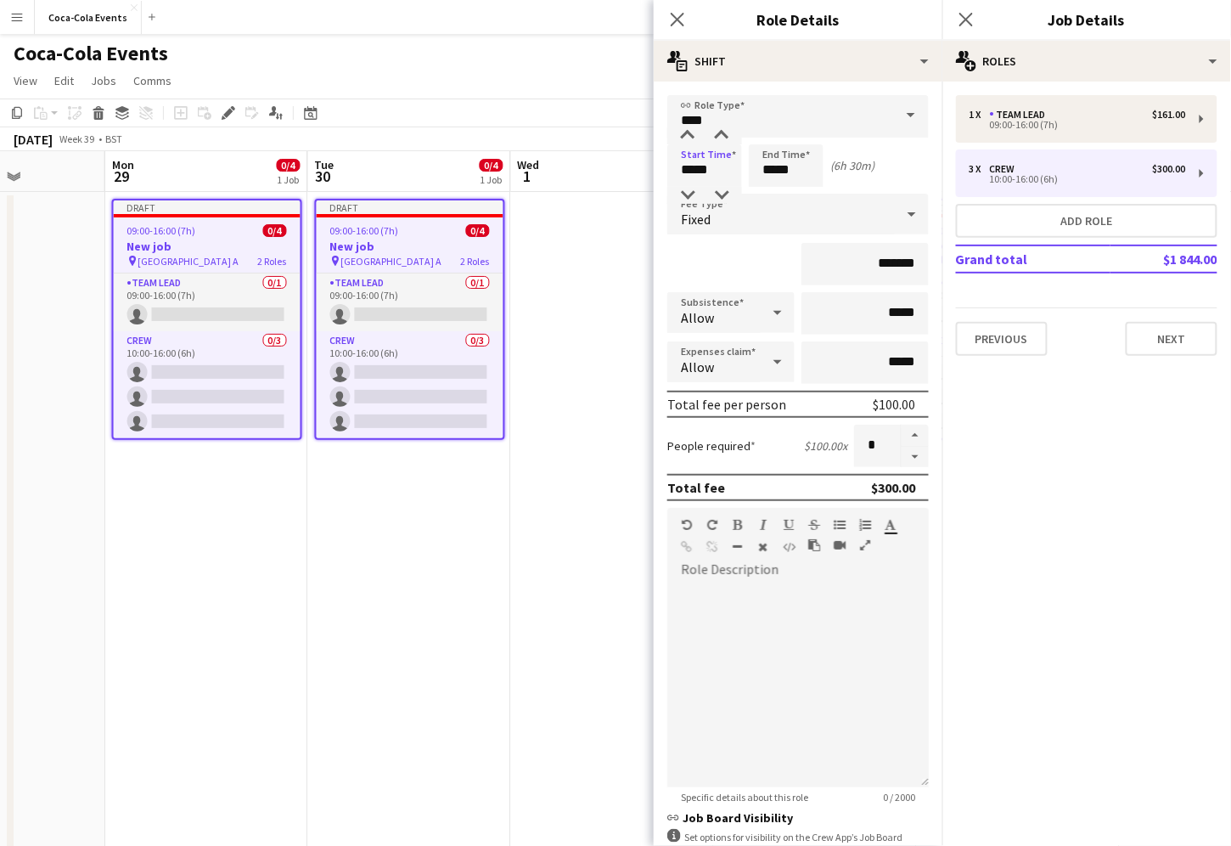
click at [254, 581] on app-date-cell "Draft 09:00-16:00 (7h) 0/4 New job pin Wembley Gate A 2 Roles Team Lead 0/1 09:…" at bounding box center [206, 595] width 203 height 806
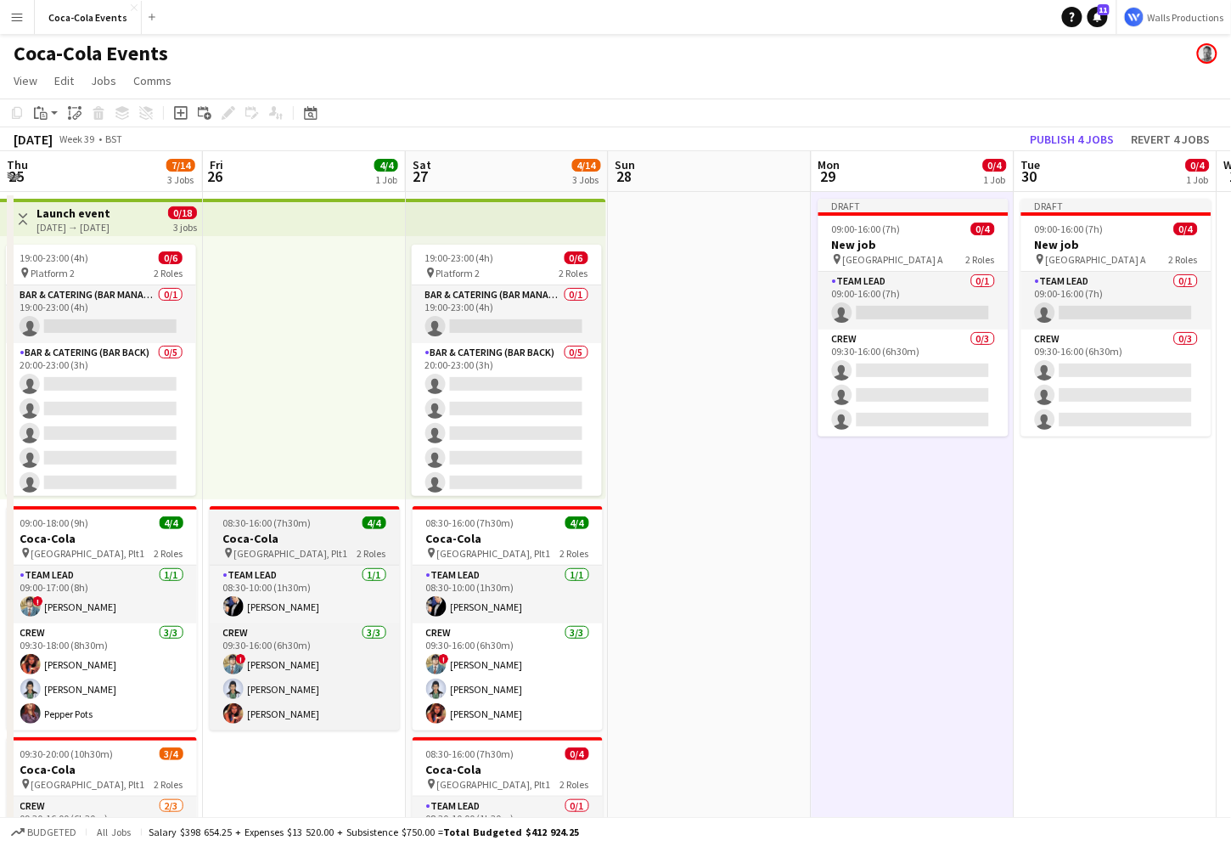
scroll to position [0, 407]
click at [302, 535] on h3 "Coca-Cola" at bounding box center [304, 538] width 190 height 15
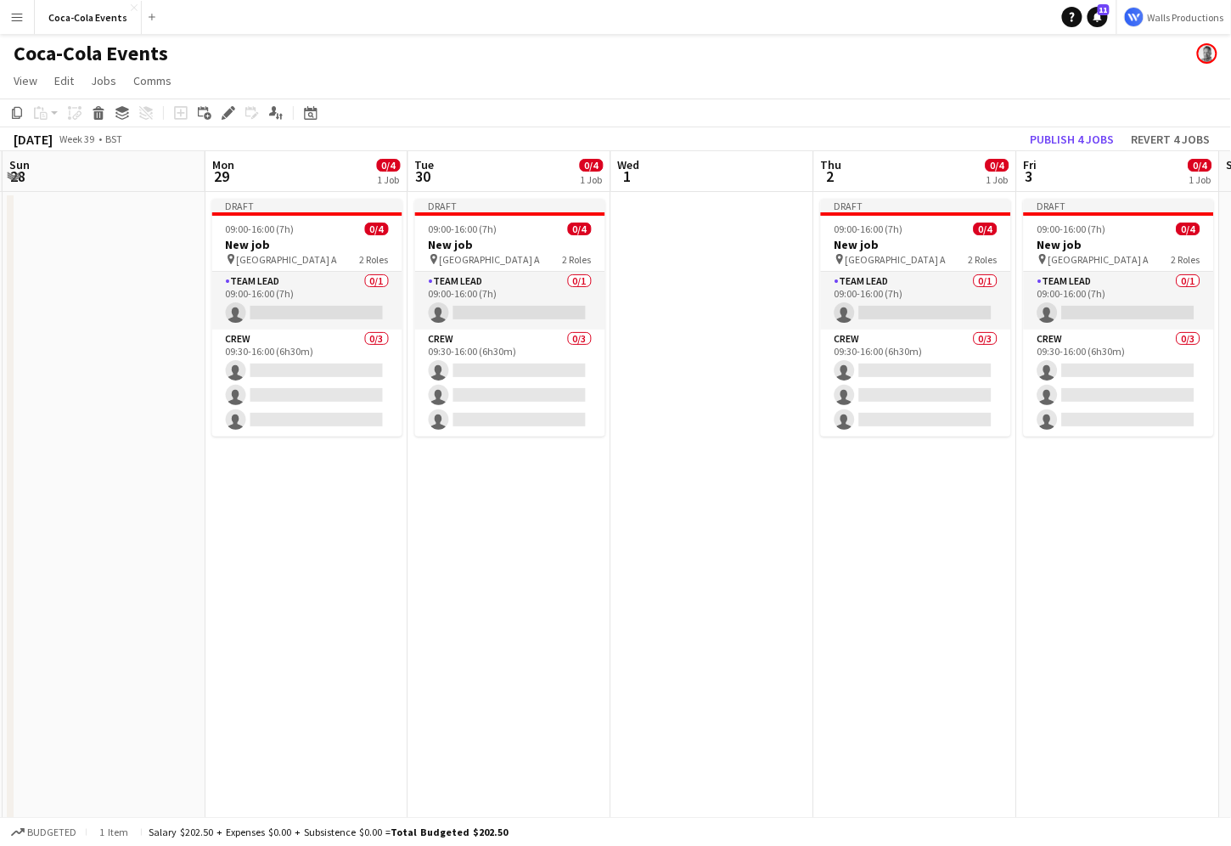
click at [621, 468] on app-date-cell at bounding box center [712, 595] width 203 height 806
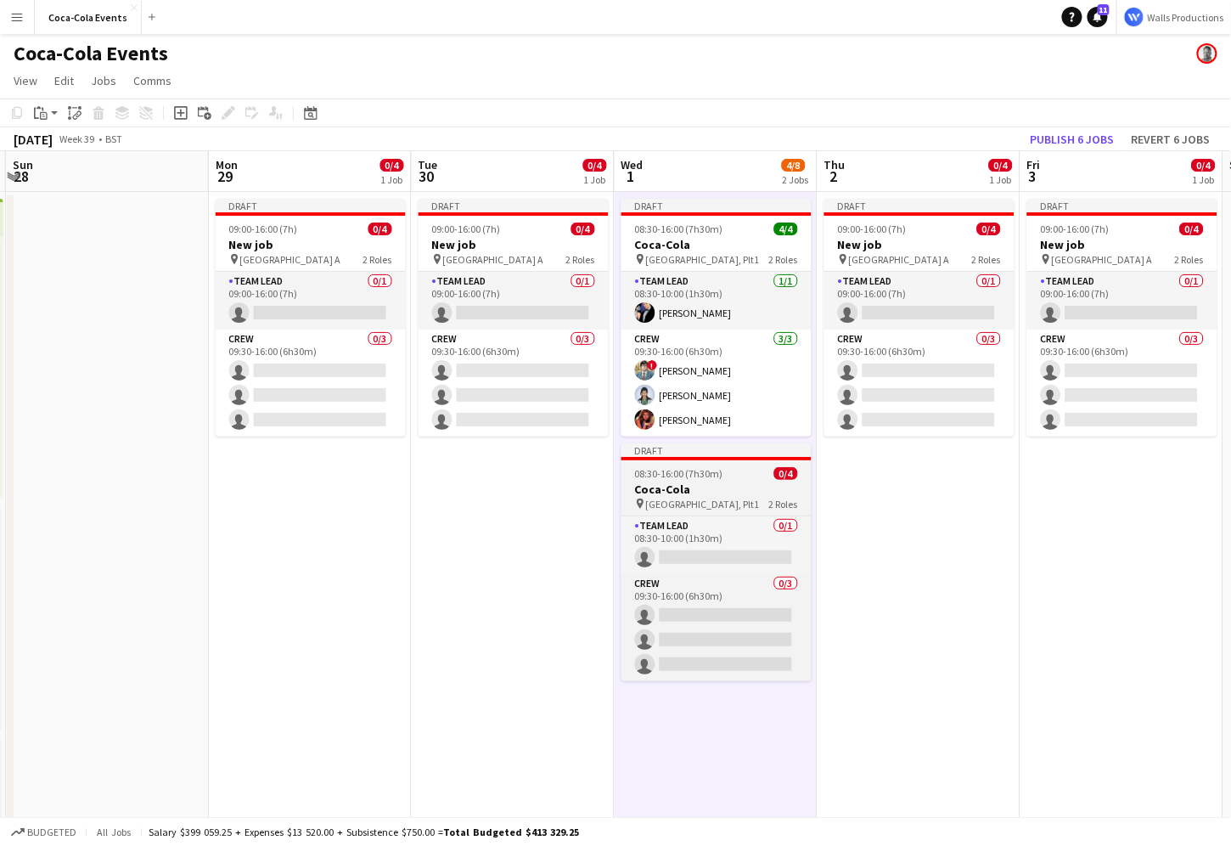
click at [672, 487] on h3 "Coca-Cola" at bounding box center [716, 488] width 190 height 15
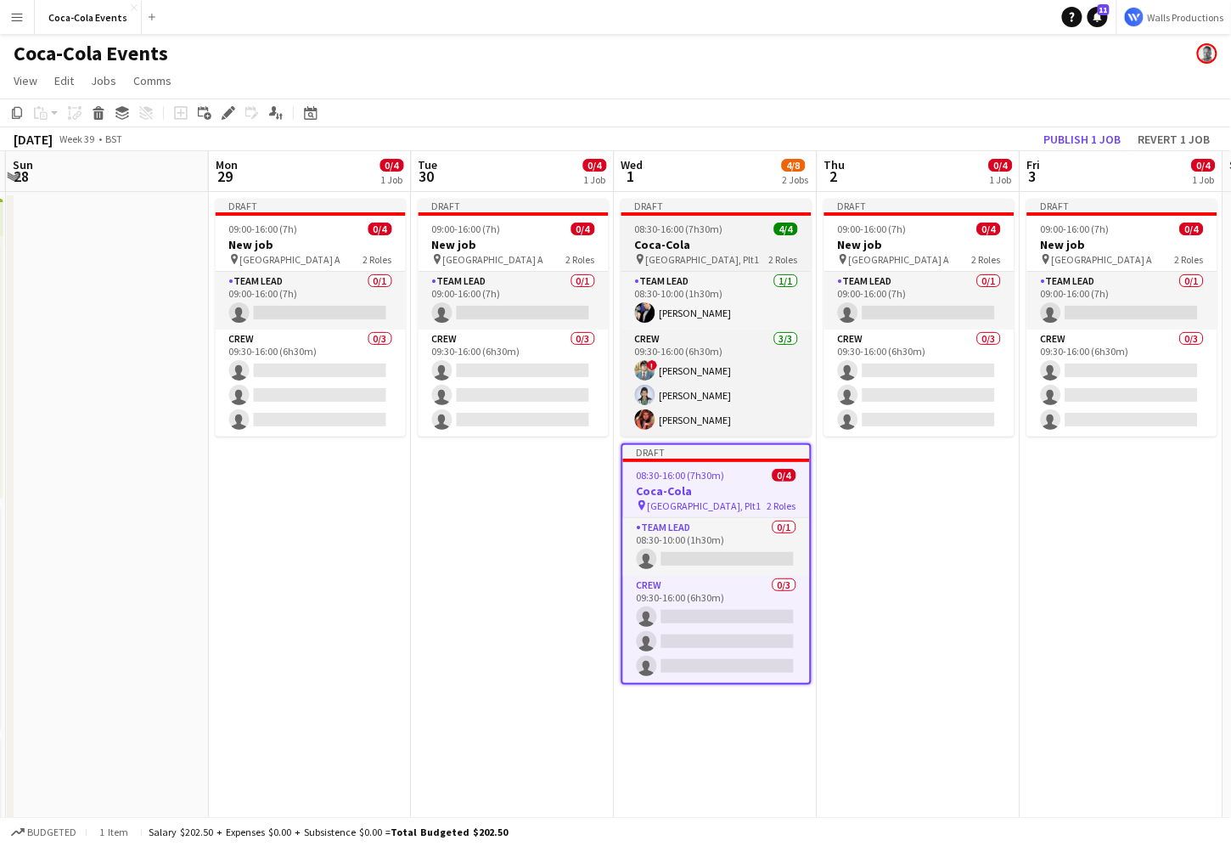
click at [683, 264] on span "[GEOGRAPHIC_DATA], Plt1" at bounding box center [703, 259] width 114 height 13
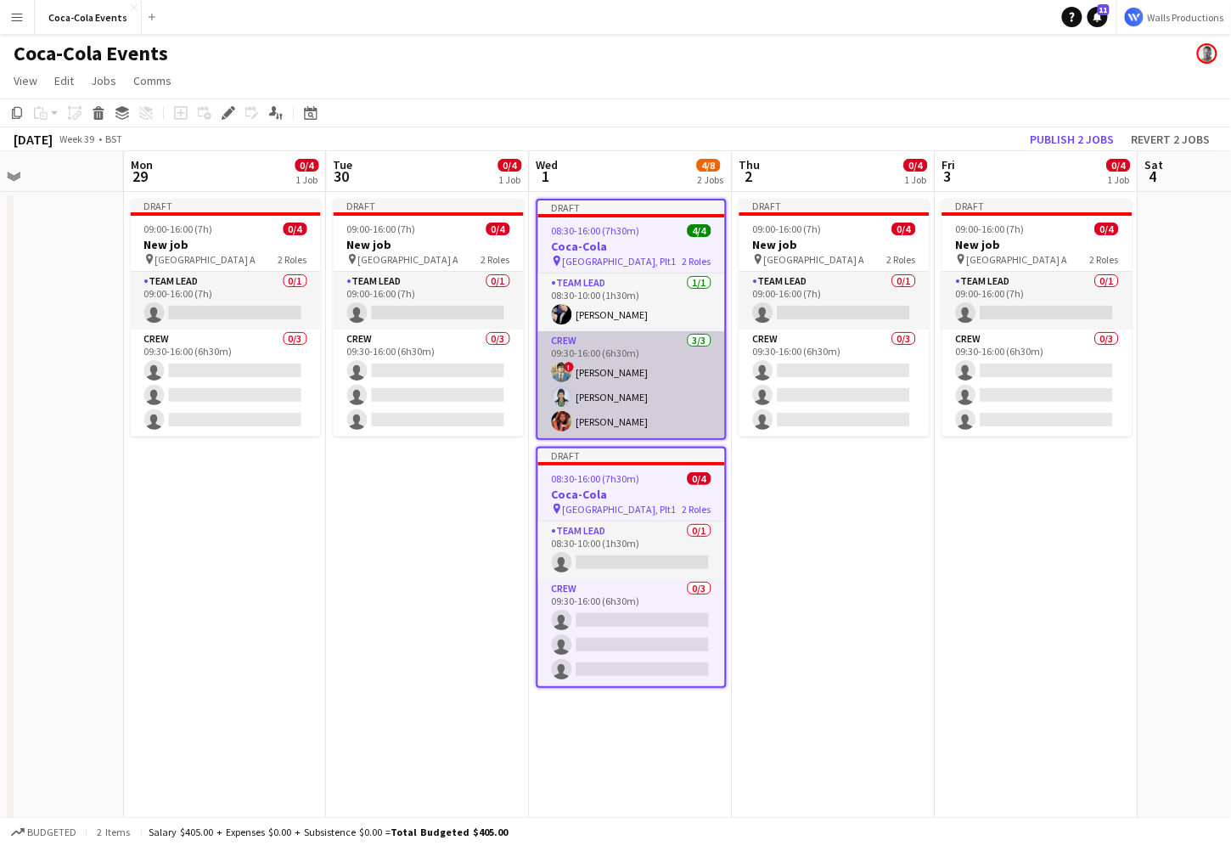
scroll to position [0, 699]
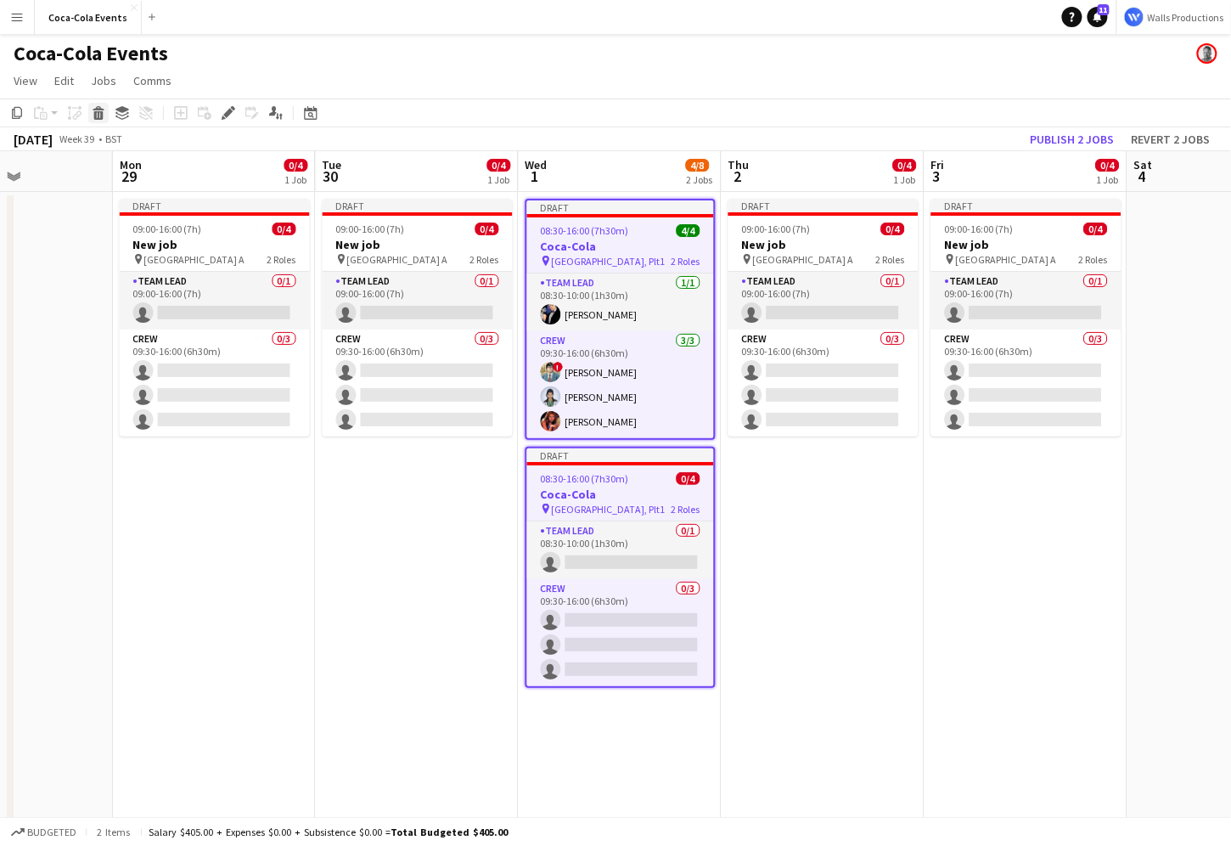
click at [98, 112] on icon at bounding box center [98, 115] width 9 height 8
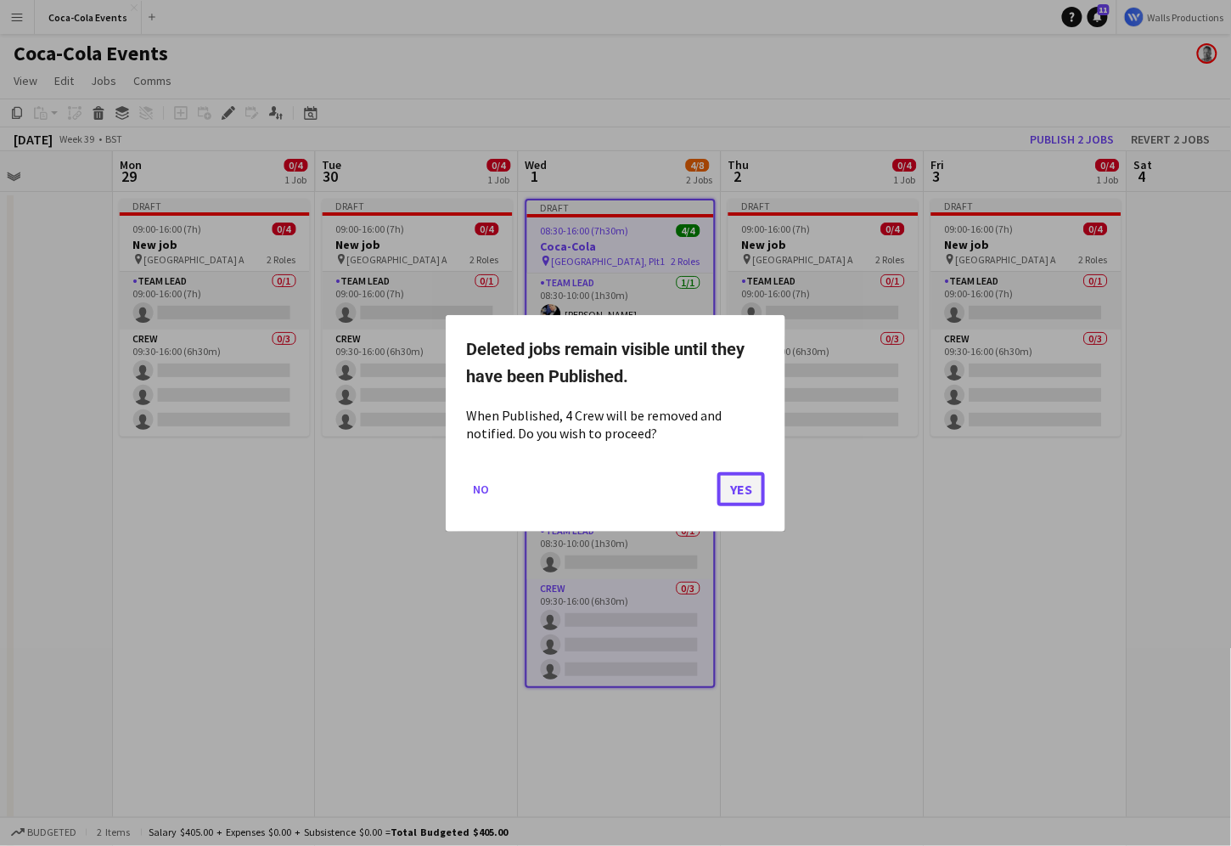
click at [745, 487] on button "Yes" at bounding box center [741, 488] width 48 height 34
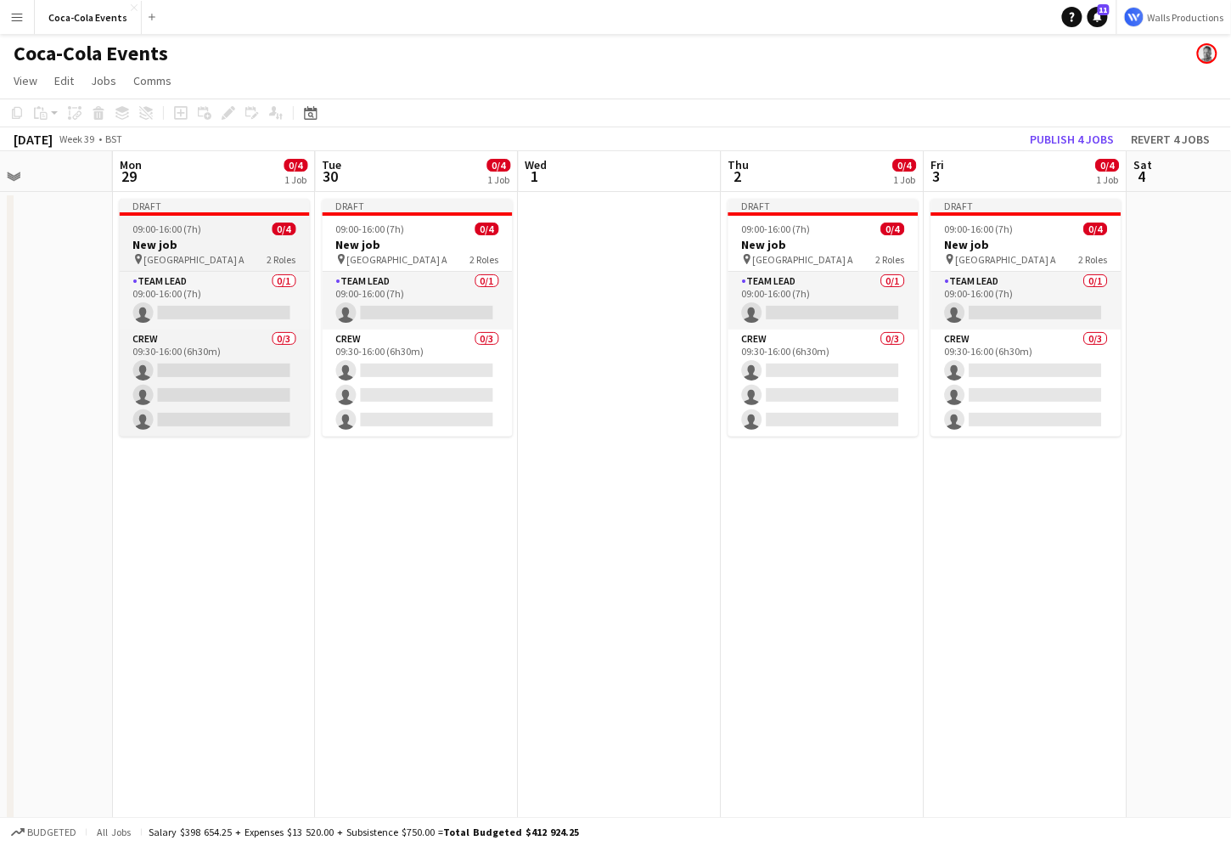
click at [228, 245] on h3 "New job" at bounding box center [215, 244] width 190 height 15
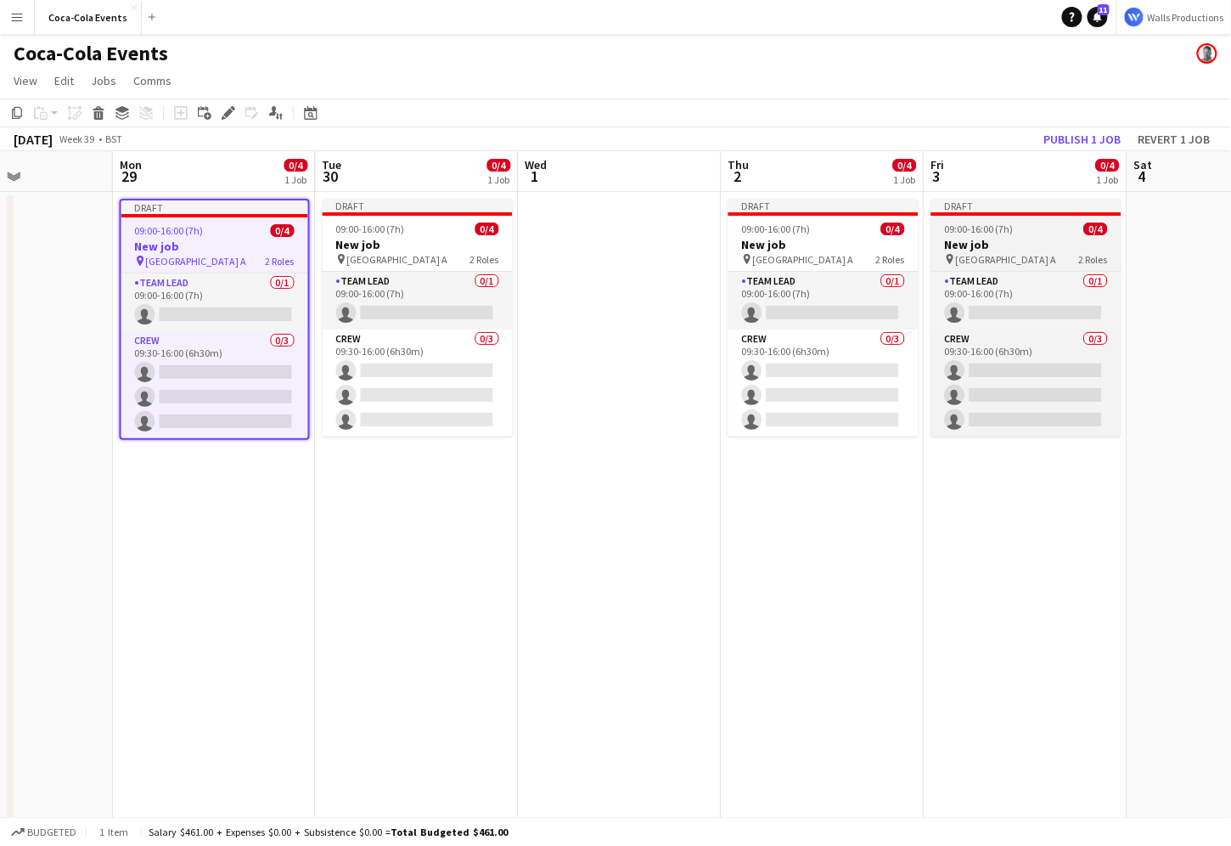
click at [985, 250] on h3 "New job" at bounding box center [1026, 244] width 190 height 15
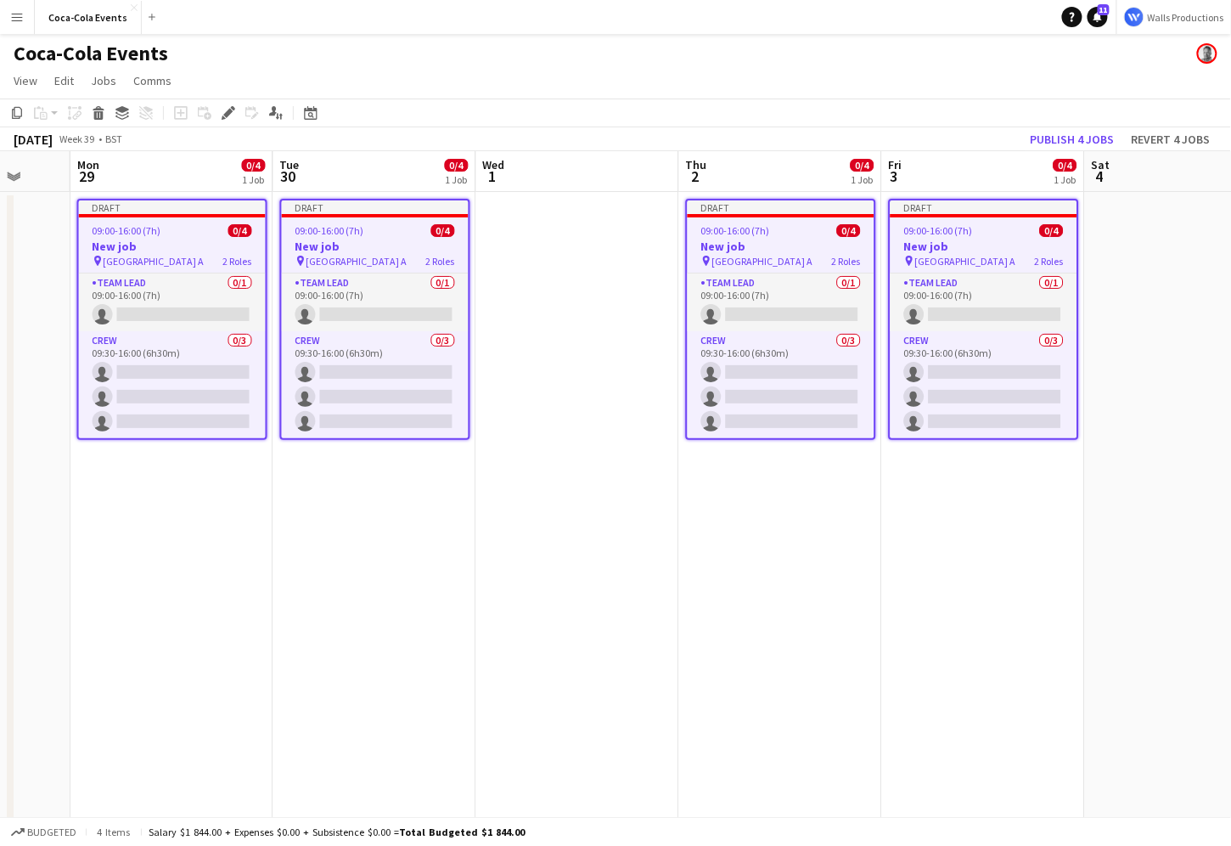
scroll to position [0, 748]
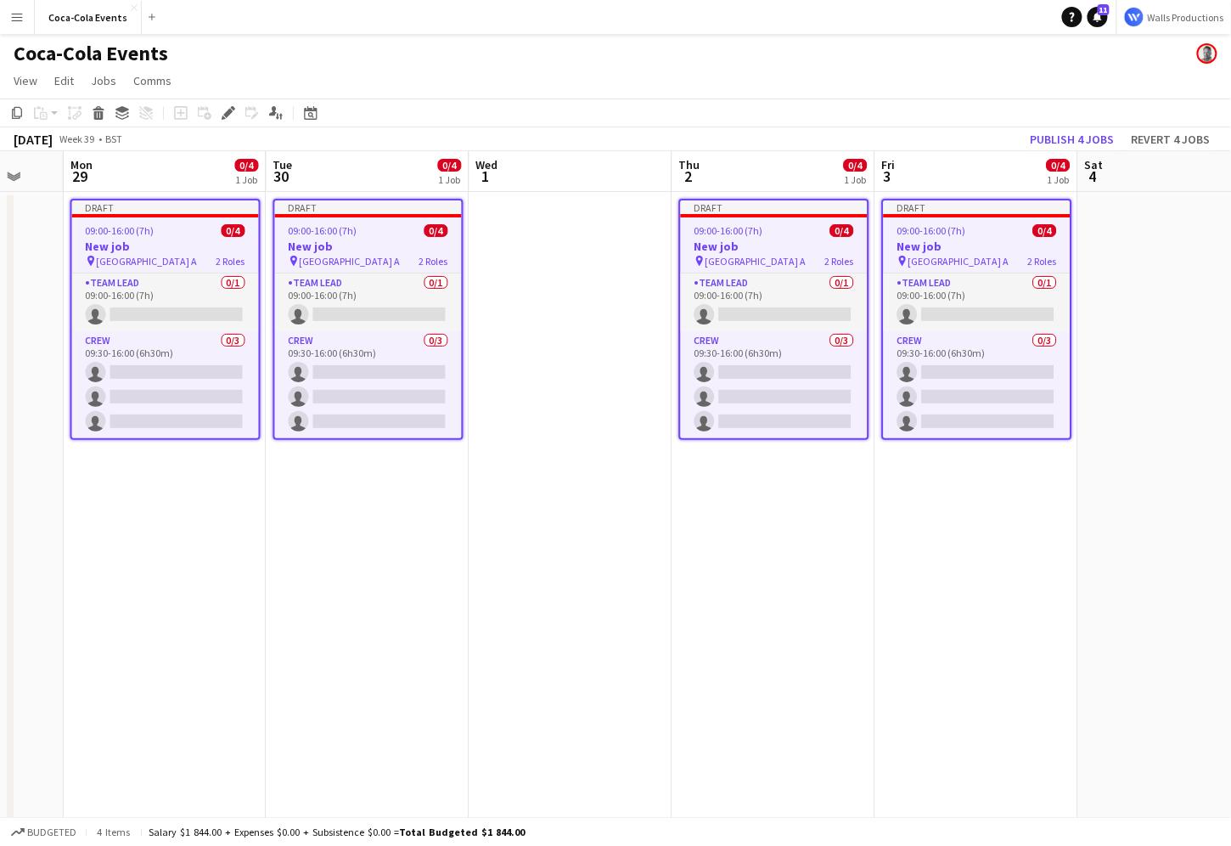
click at [139, 262] on span "[GEOGRAPHIC_DATA] A" at bounding box center [147, 261] width 101 height 13
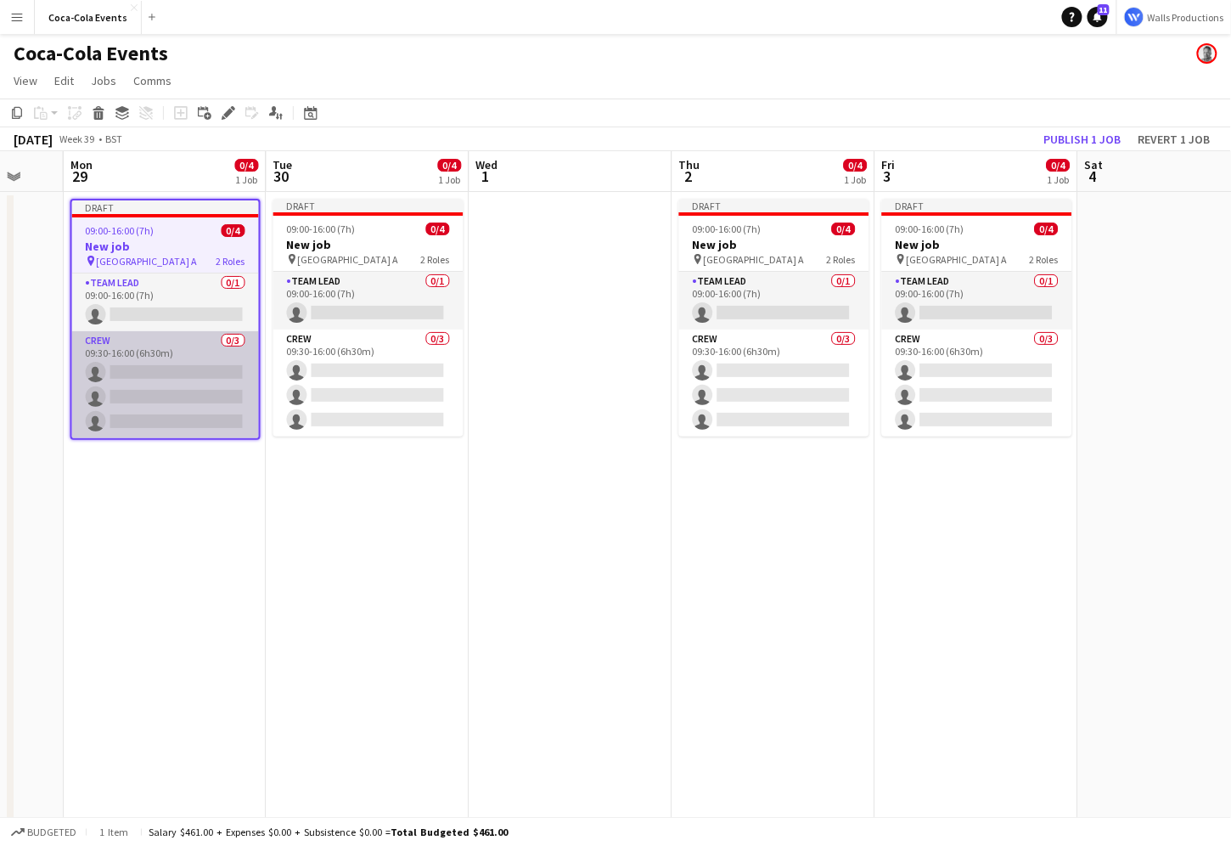
click at [136, 383] on app-card-role "Crew 0/3 09:30-16:00 (6h30m) single-neutral-actions single-neutral-actions sing…" at bounding box center [165, 384] width 187 height 107
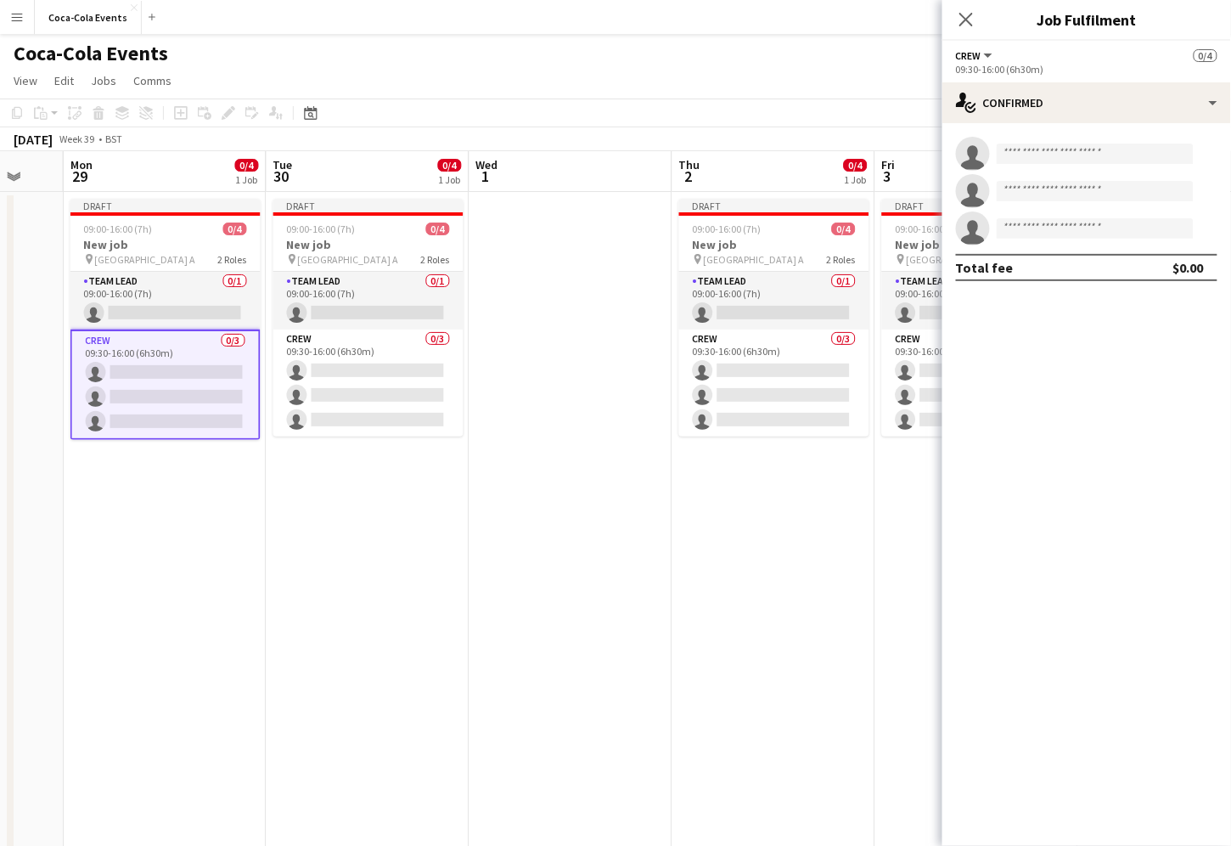
click at [132, 459] on app-date-cell "Draft 09:00-16:00 (7h) 0/4 New job pin Wembley Gate A 2 Roles Team Lead 0/1 09:…" at bounding box center [165, 595] width 203 height 806
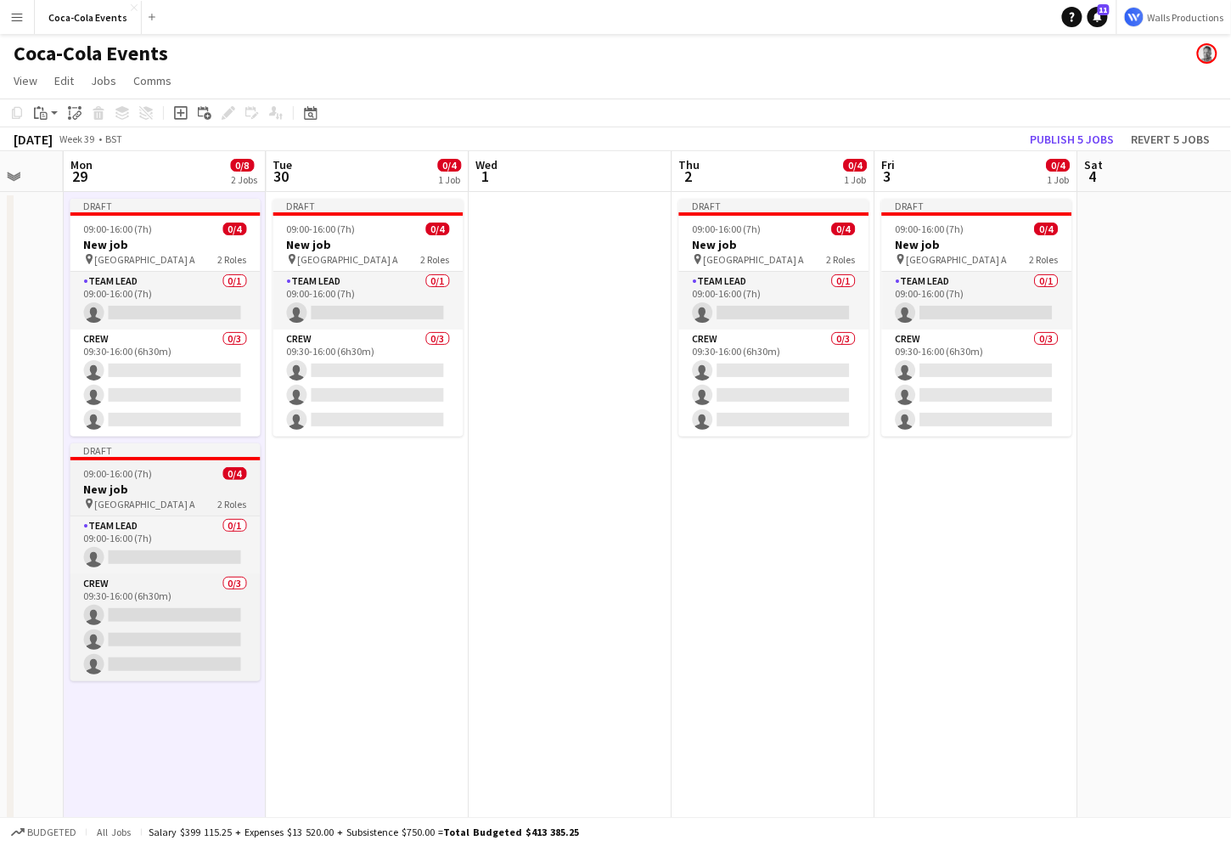
click at [132, 468] on span "09:00-16:00 (7h)" at bounding box center [118, 473] width 69 height 13
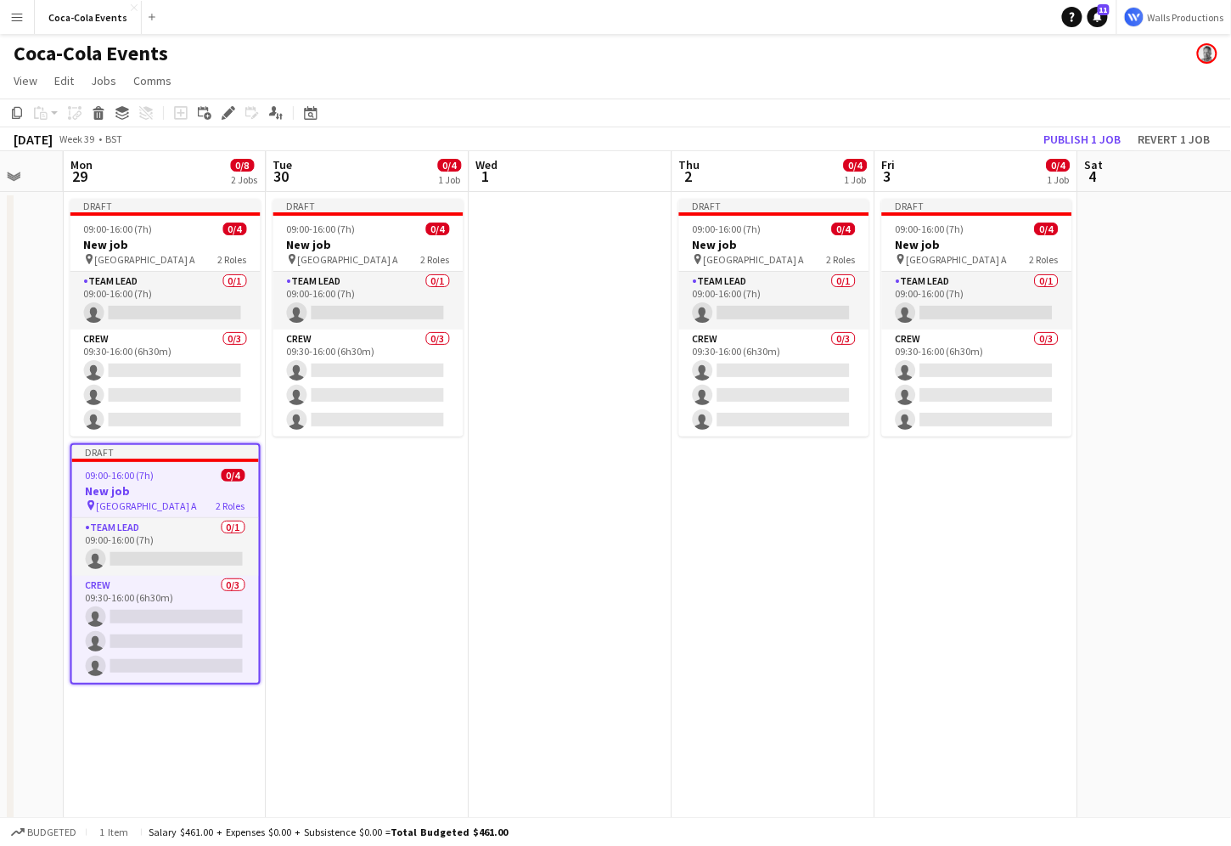
click at [349, 548] on app-date-cell "Draft 09:00-16:00 (7h) 0/4 New job pin Wembley Gate A 2 Roles Team Lead 0/1 09:…" at bounding box center [368, 595] width 203 height 806
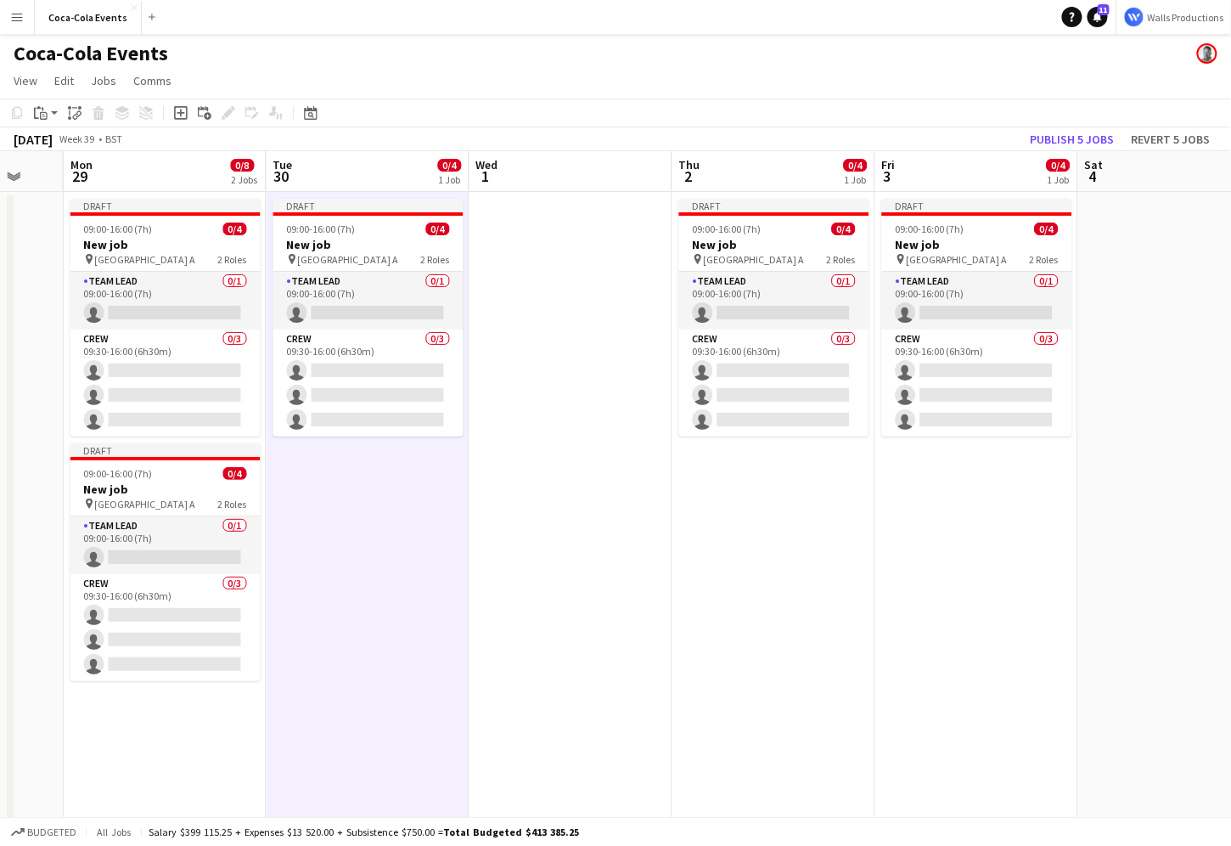
click at [791, 576] on app-date-cell "Draft 09:00-16:00 (7h) 0/4 New job pin Wembley Gate A 2 Roles Team Lead 0/1 09:…" at bounding box center [773, 595] width 203 height 806
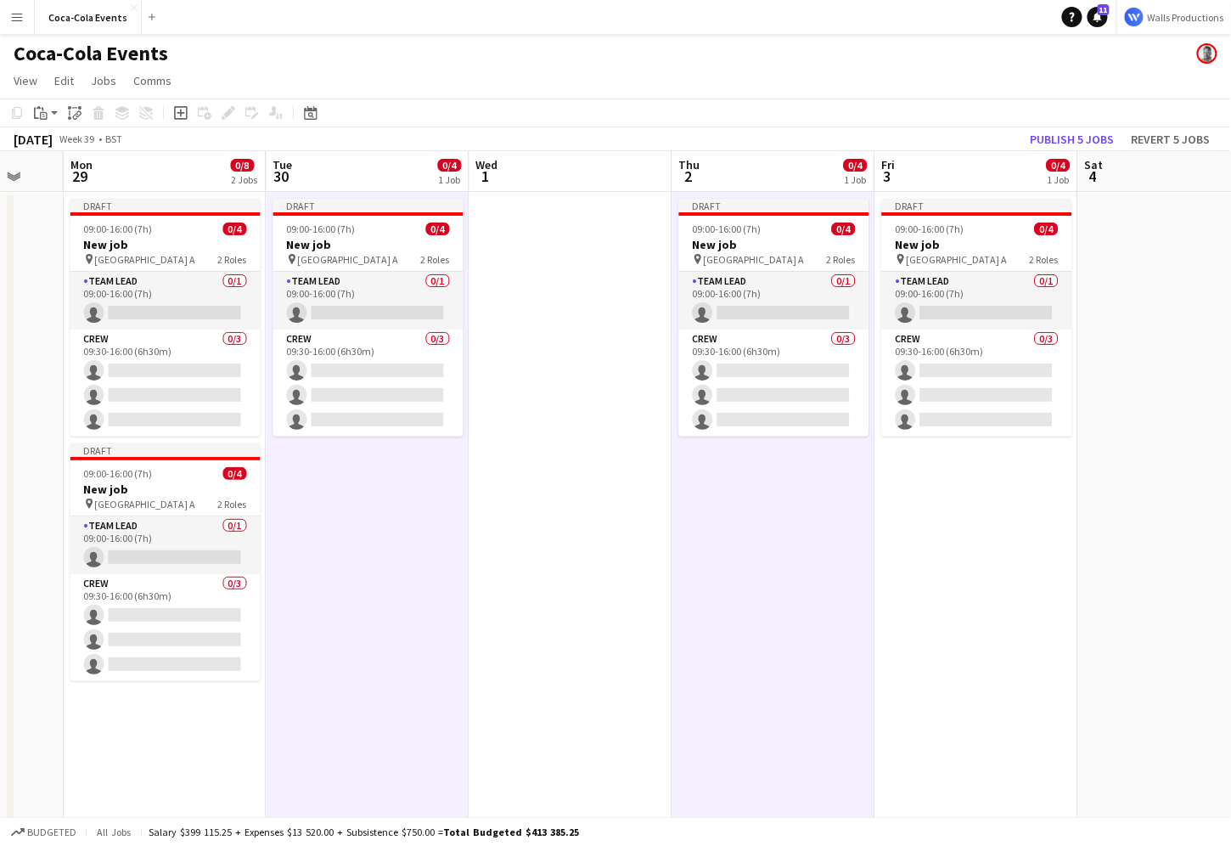
click at [1020, 593] on app-date-cell "Draft 09:00-16:00 (7h) 0/4 New job pin Wembley Gate A 2 Roles Team Lead 0/1 09:…" at bounding box center [976, 595] width 203 height 806
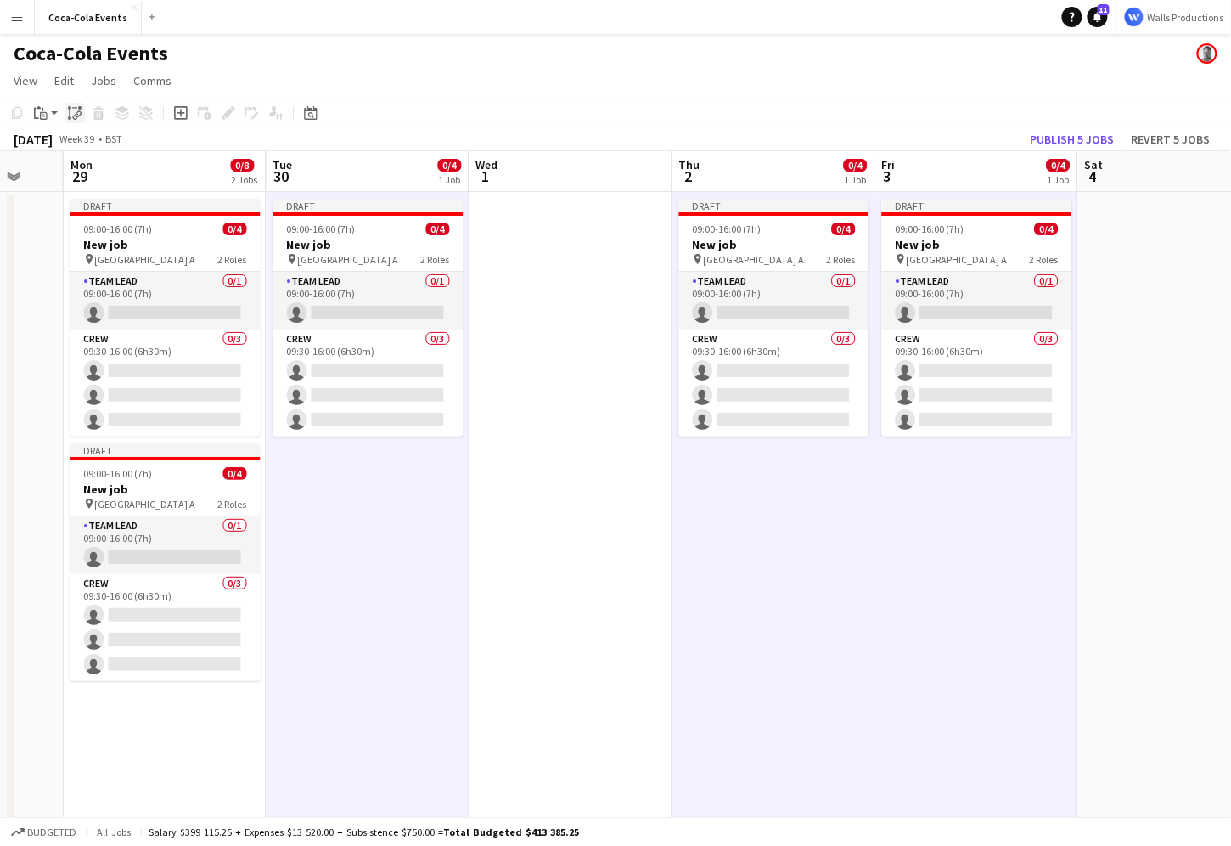
click at [71, 110] on icon "Paste linked Job" at bounding box center [75, 113] width 14 height 14
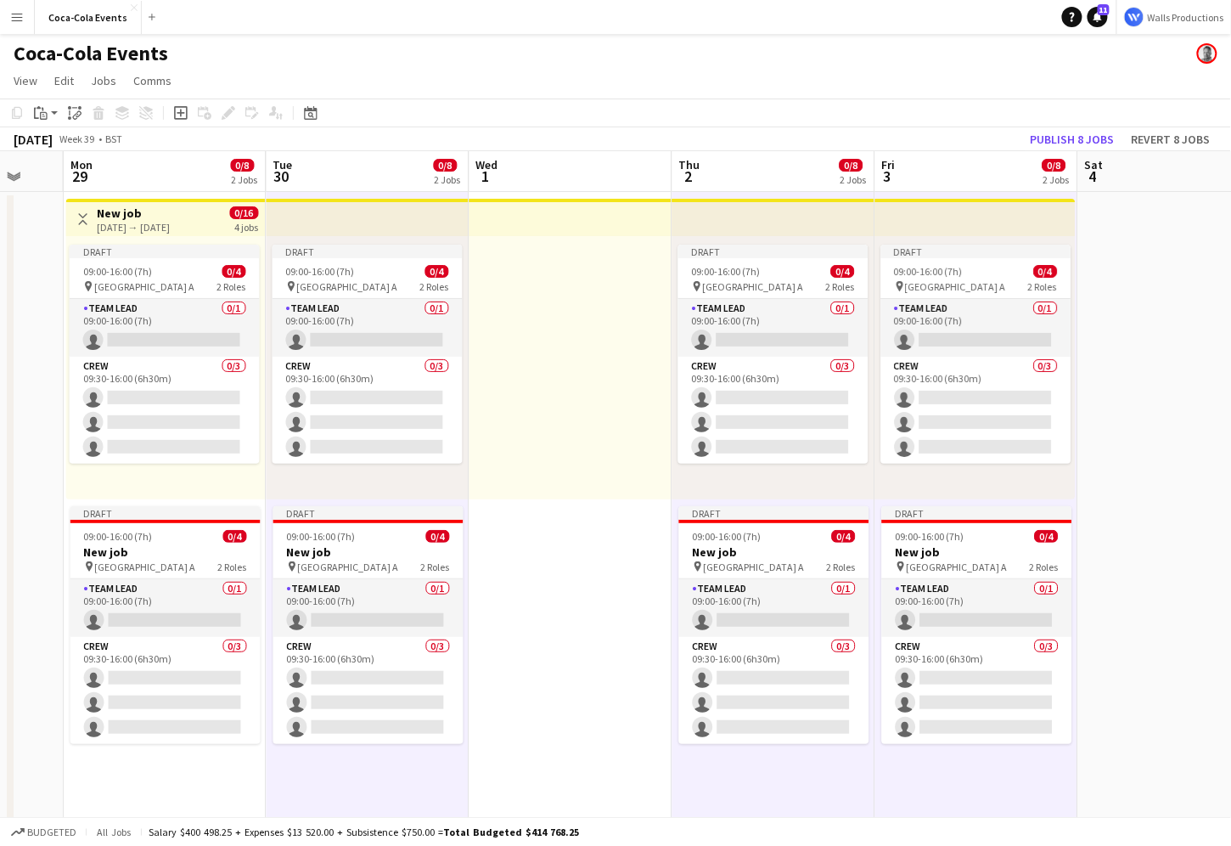
click at [104, 222] on div "[DATE] → [DATE]" at bounding box center [133, 227] width 73 height 13
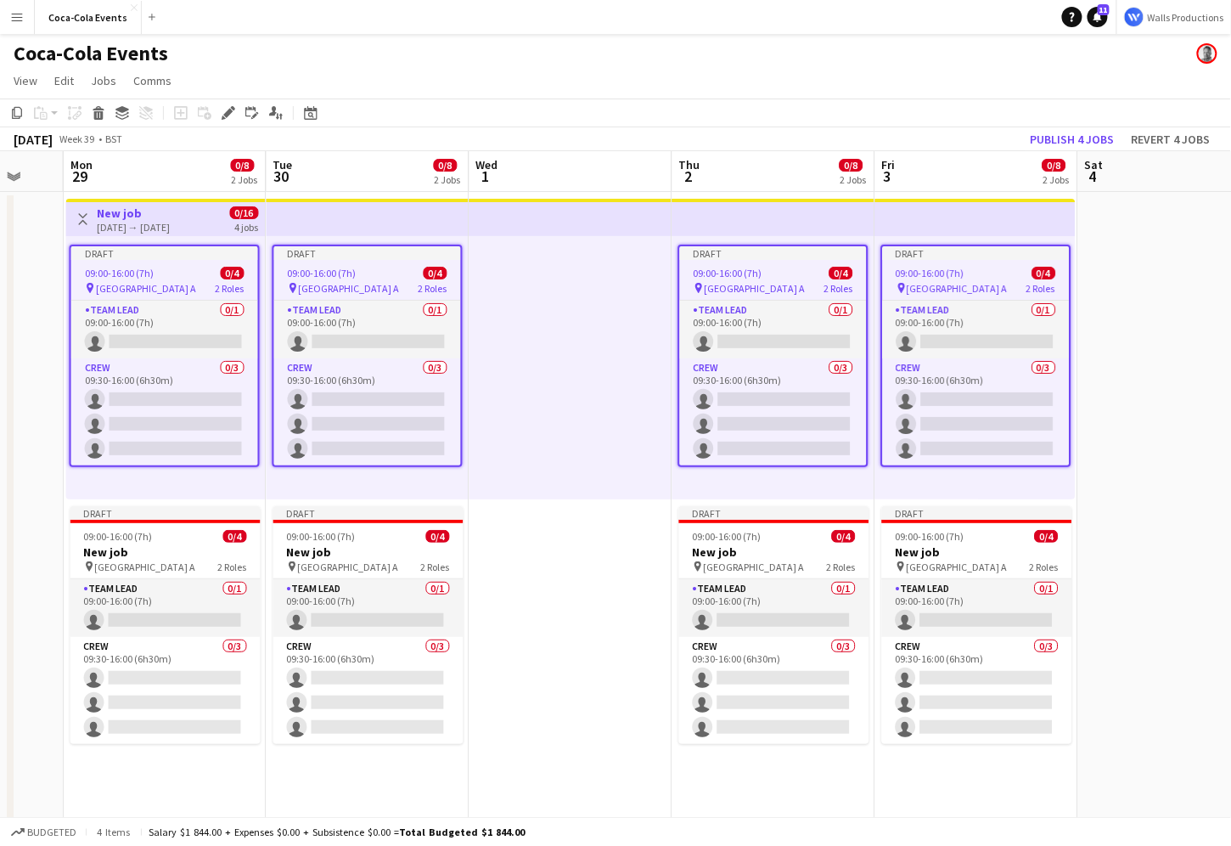
click at [128, 279] on app-job-card "Draft 09:00-16:00 (7h) 0/4 pin Wembley Gate A 2 Roles Team Lead 0/1 09:00-16:00…" at bounding box center [165, 356] width 190 height 222
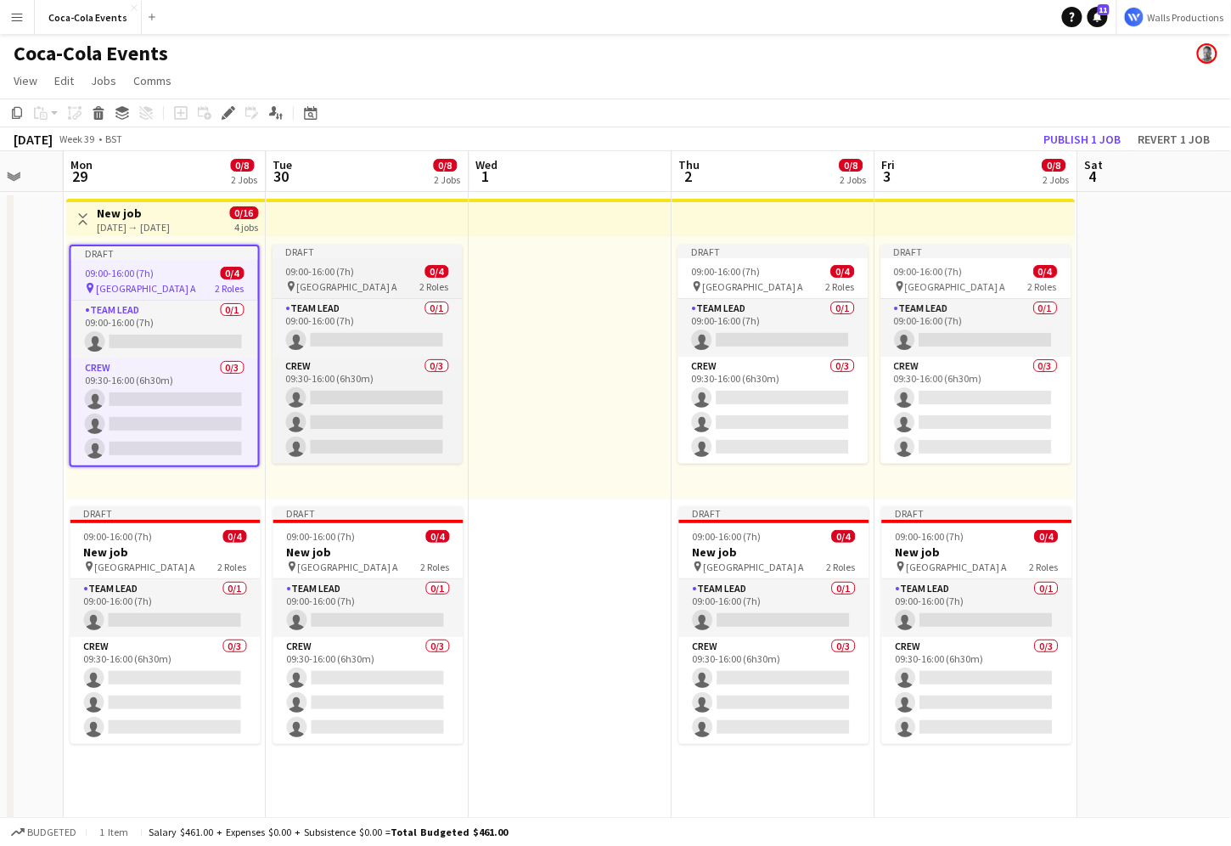
click at [318, 261] on app-job-card "Draft 09:00-16:00 (7h) 0/4 pin Wembley Gate A 2 Roles Team Lead 0/1 09:00-16:00…" at bounding box center [368, 354] width 190 height 219
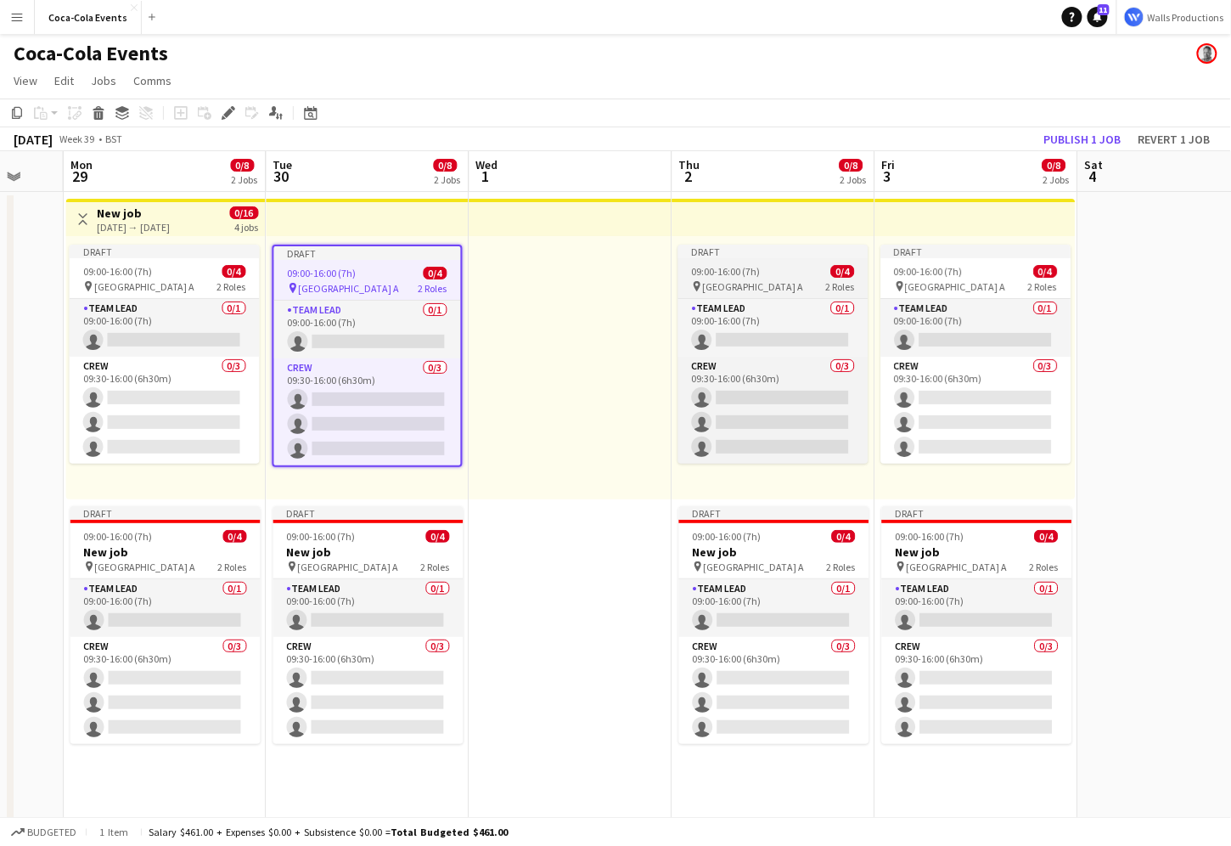
click at [795, 270] on div "09:00-16:00 (7h) 0/4" at bounding box center [773, 271] width 190 height 13
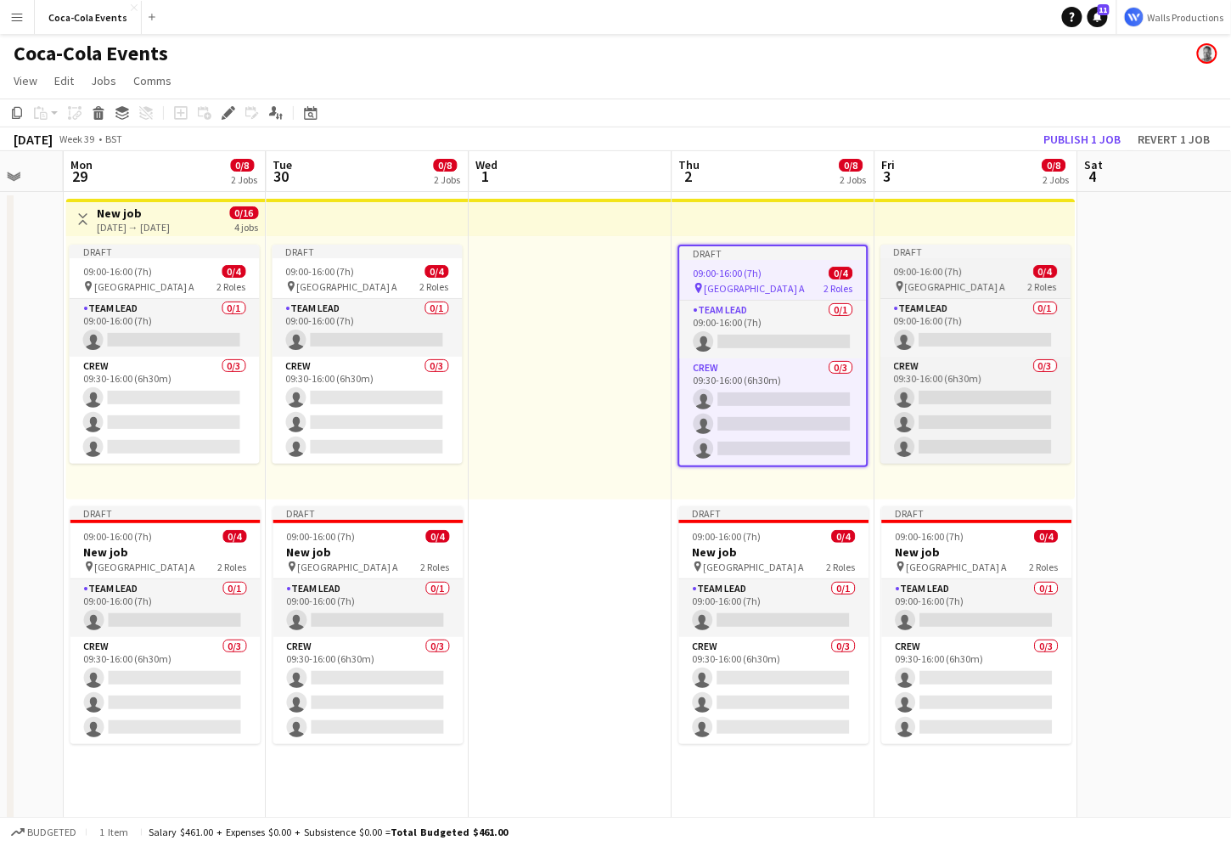
click at [936, 267] on span "09:00-16:00 (7h)" at bounding box center [929, 271] width 69 height 13
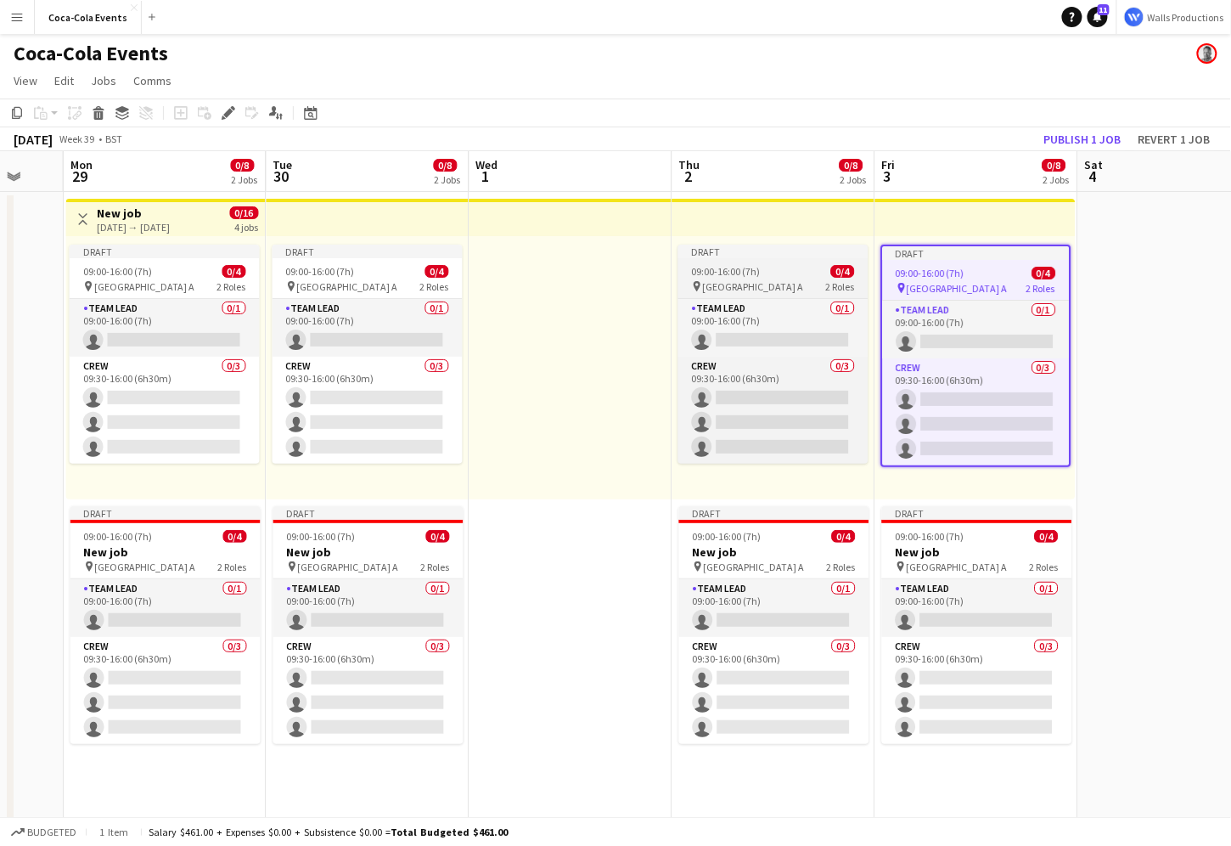
click at [801, 272] on div "09:00-16:00 (7h) 0/4" at bounding box center [773, 271] width 190 height 13
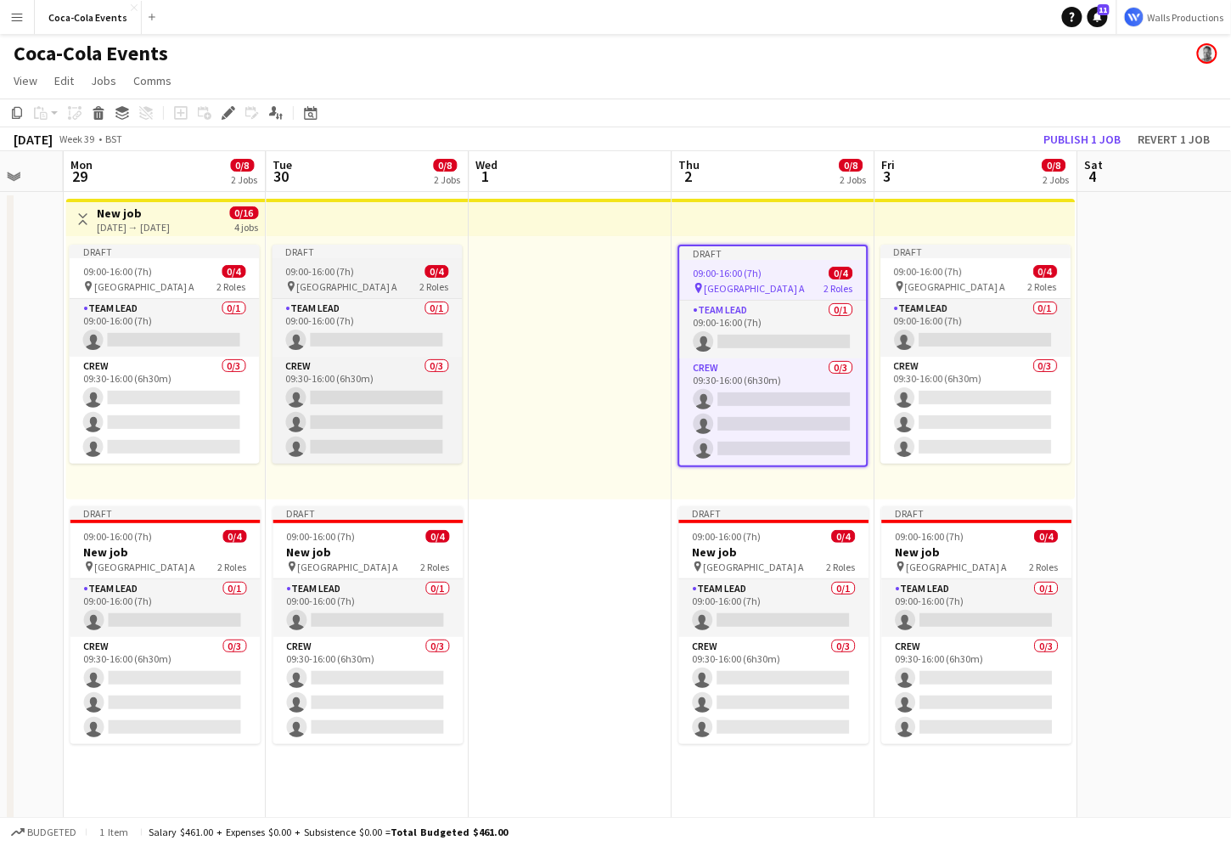
click at [298, 292] on span "[GEOGRAPHIC_DATA] A" at bounding box center [347, 286] width 101 height 13
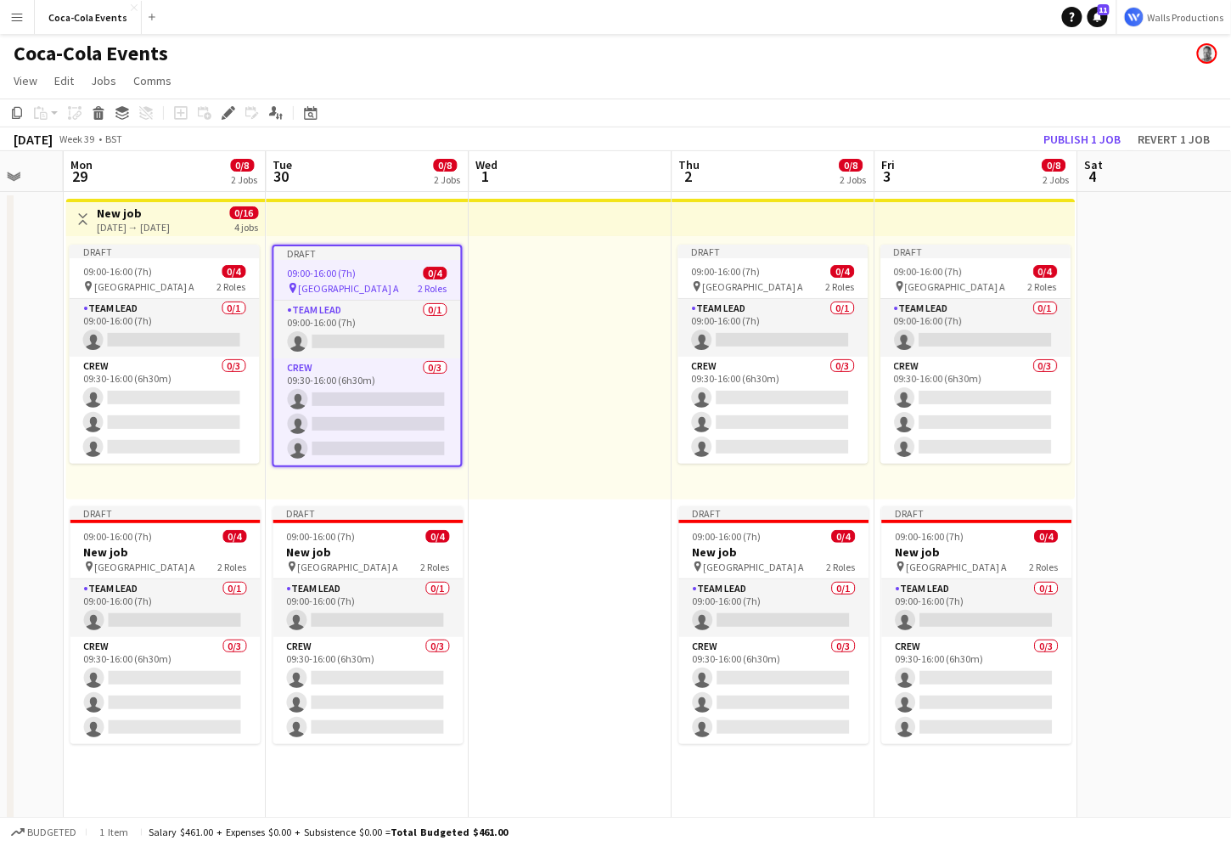
click at [113, 215] on h3 "New job" at bounding box center [133, 212] width 73 height 15
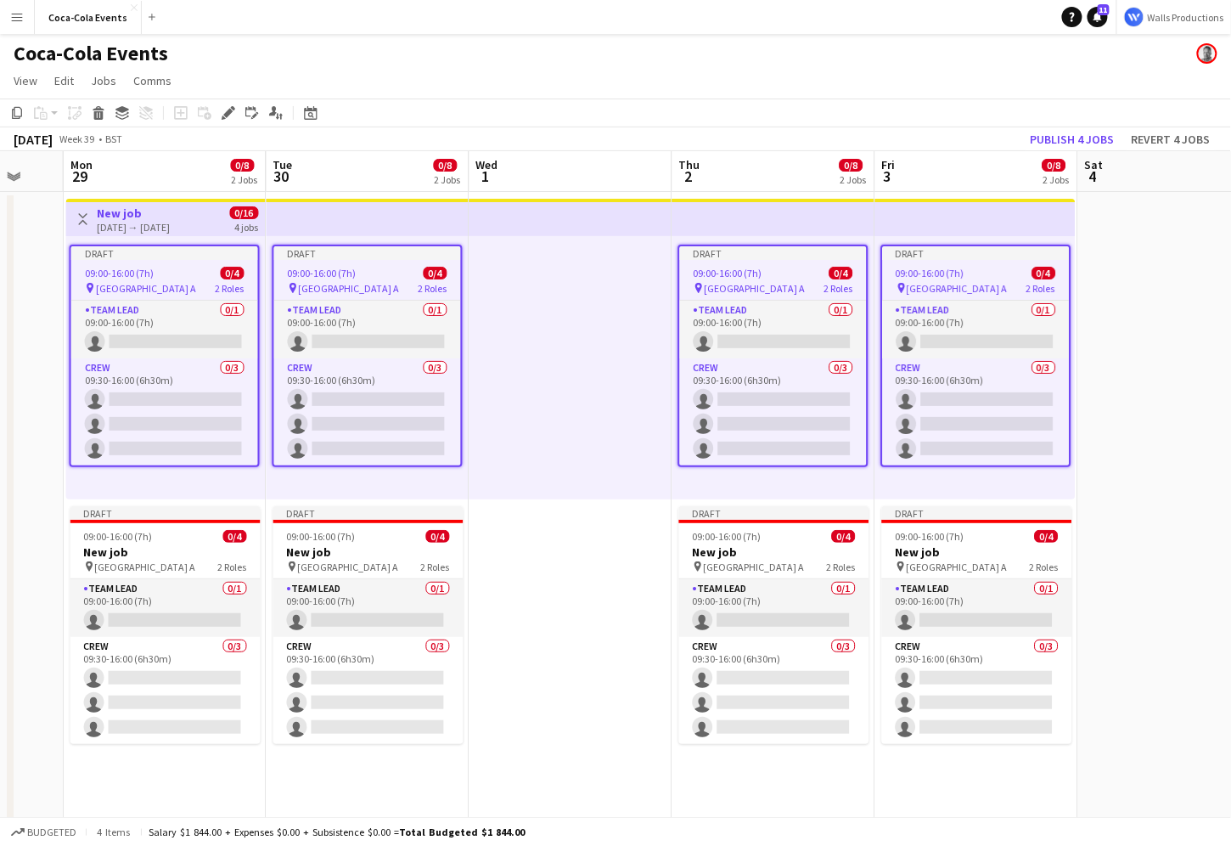
drag, startPoint x: 102, startPoint y: 115, endPoint x: 149, endPoint y: 254, distance: 146.9
click at [149, 256] on app-calendar "Copy Paste Paste Command V Paste with crew Command Shift V Paste linked Job [GE…" at bounding box center [615, 547] width 1231 height 899
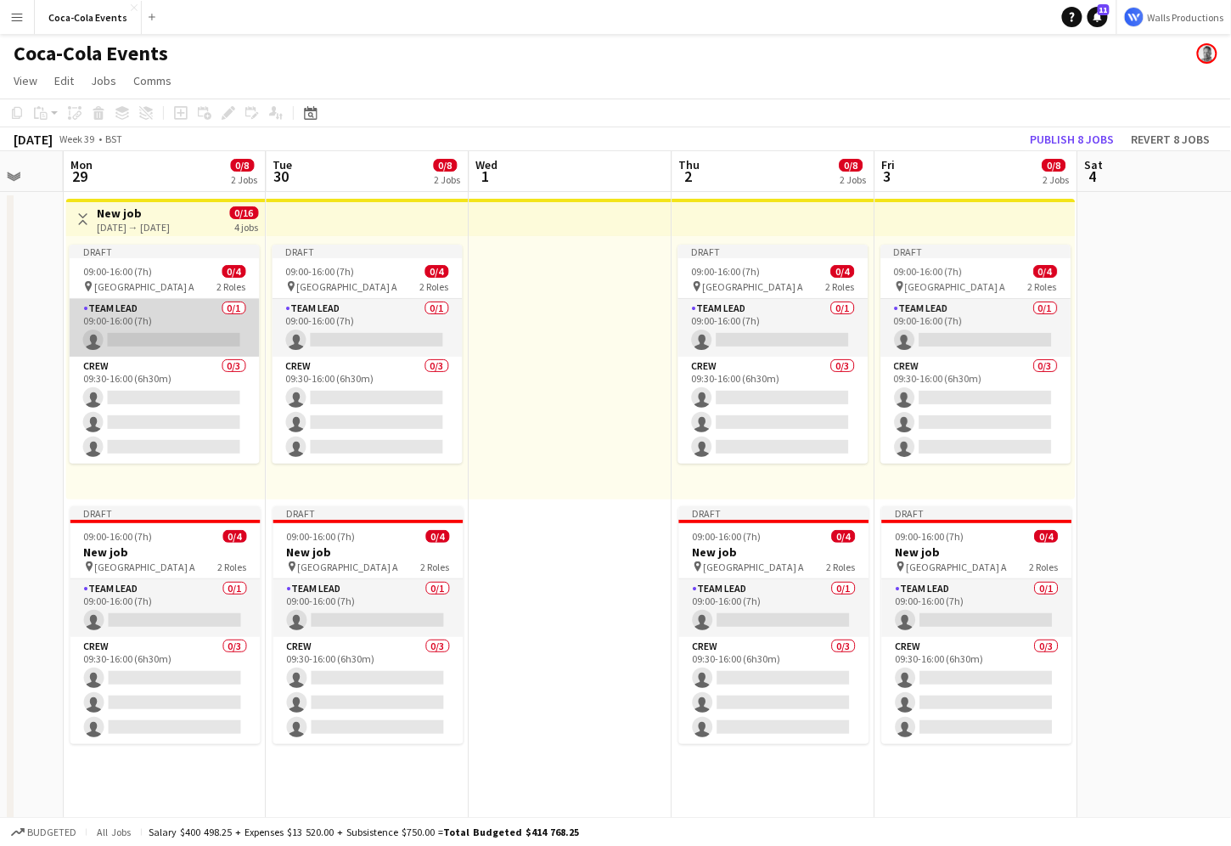
click at [160, 336] on app-card-role "Team Lead 0/1 09:00-16:00 (7h) single-neutral-actions" at bounding box center [165, 328] width 190 height 58
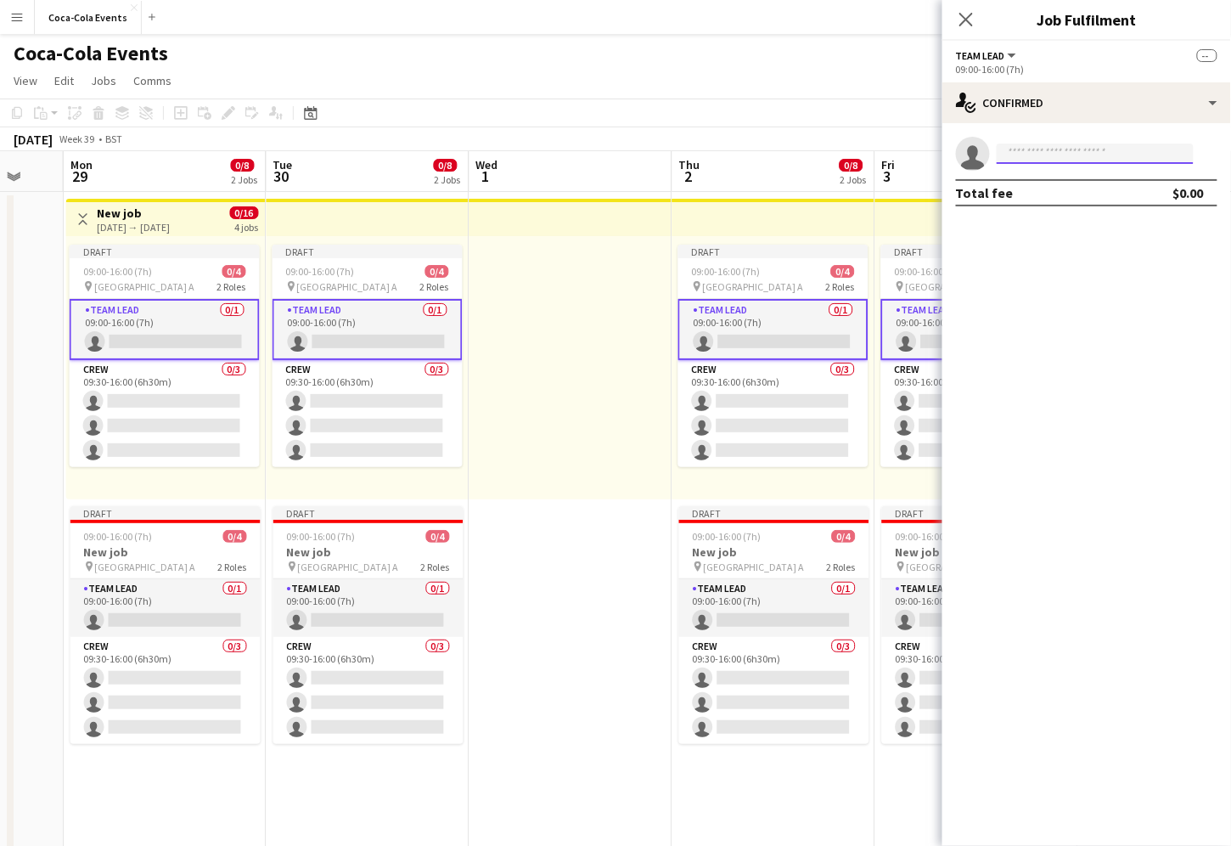
click at [1043, 154] on input at bounding box center [1095, 153] width 197 height 20
click at [990, 143] on div at bounding box center [990, 143] width 0 height 0
type input "*****"
click at [1120, 188] on span "[PERSON_NAME][EMAIL_ADDRESS][DOMAIN_NAME]" at bounding box center [1096, 192] width 170 height 14
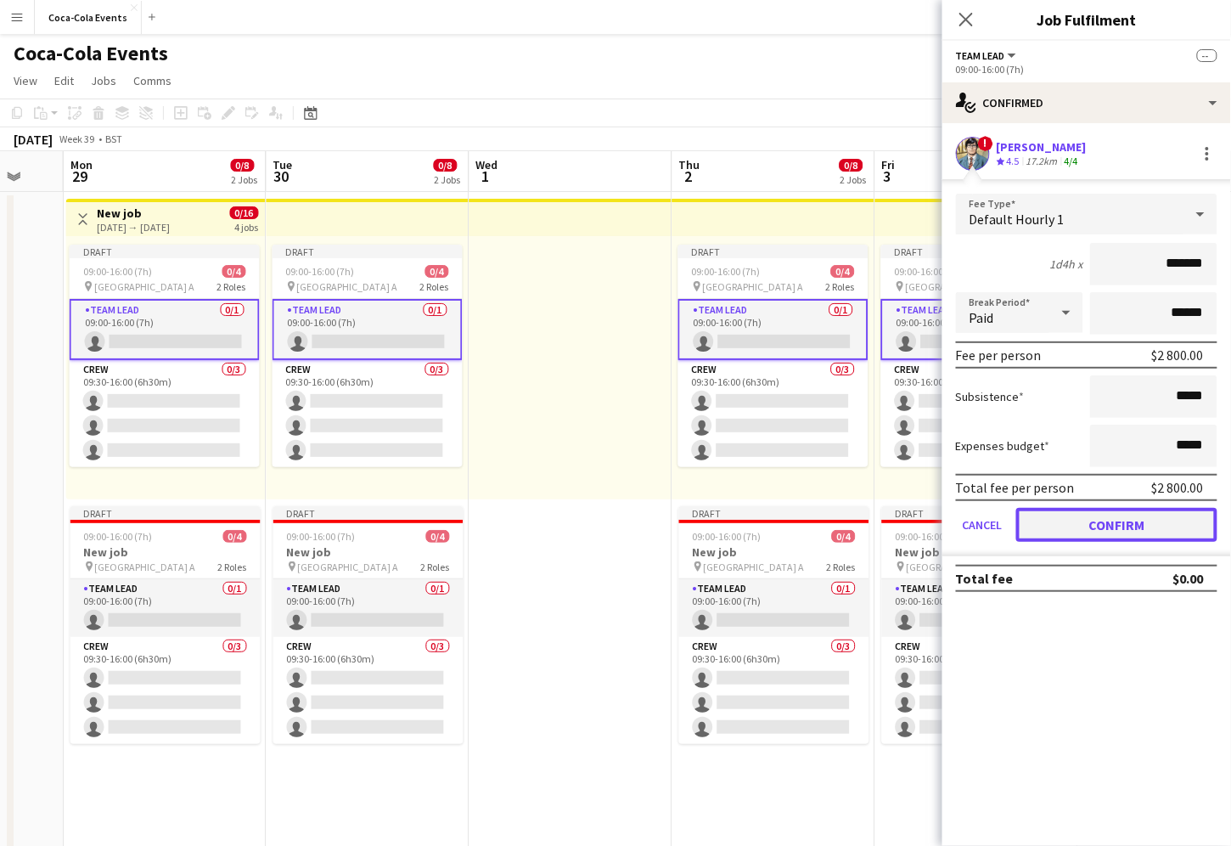
click at [1145, 525] on button "Confirm" at bounding box center [1116, 525] width 201 height 34
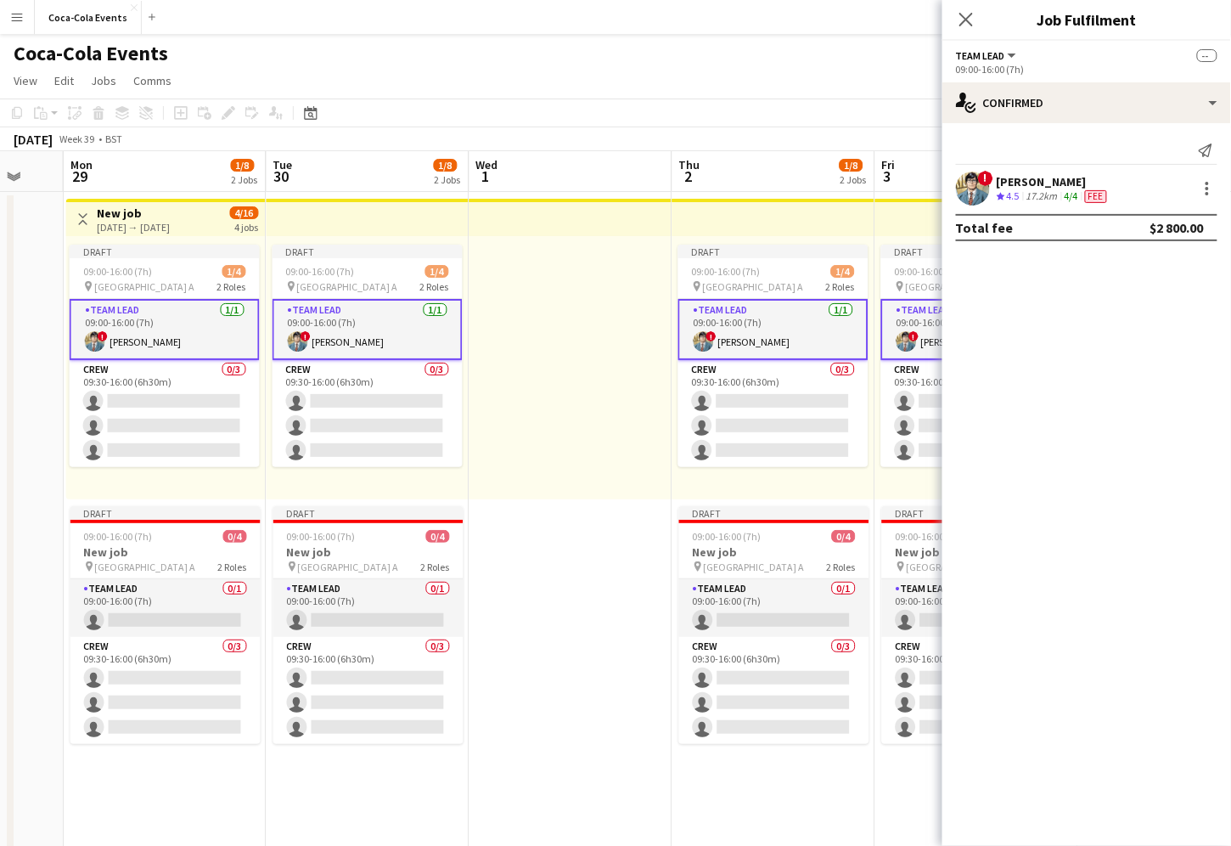
click at [392, 340] on app-card-role "Team Lead [DATE] 09:00-16:00 (7h) ! [PERSON_NAME]" at bounding box center [368, 329] width 190 height 61
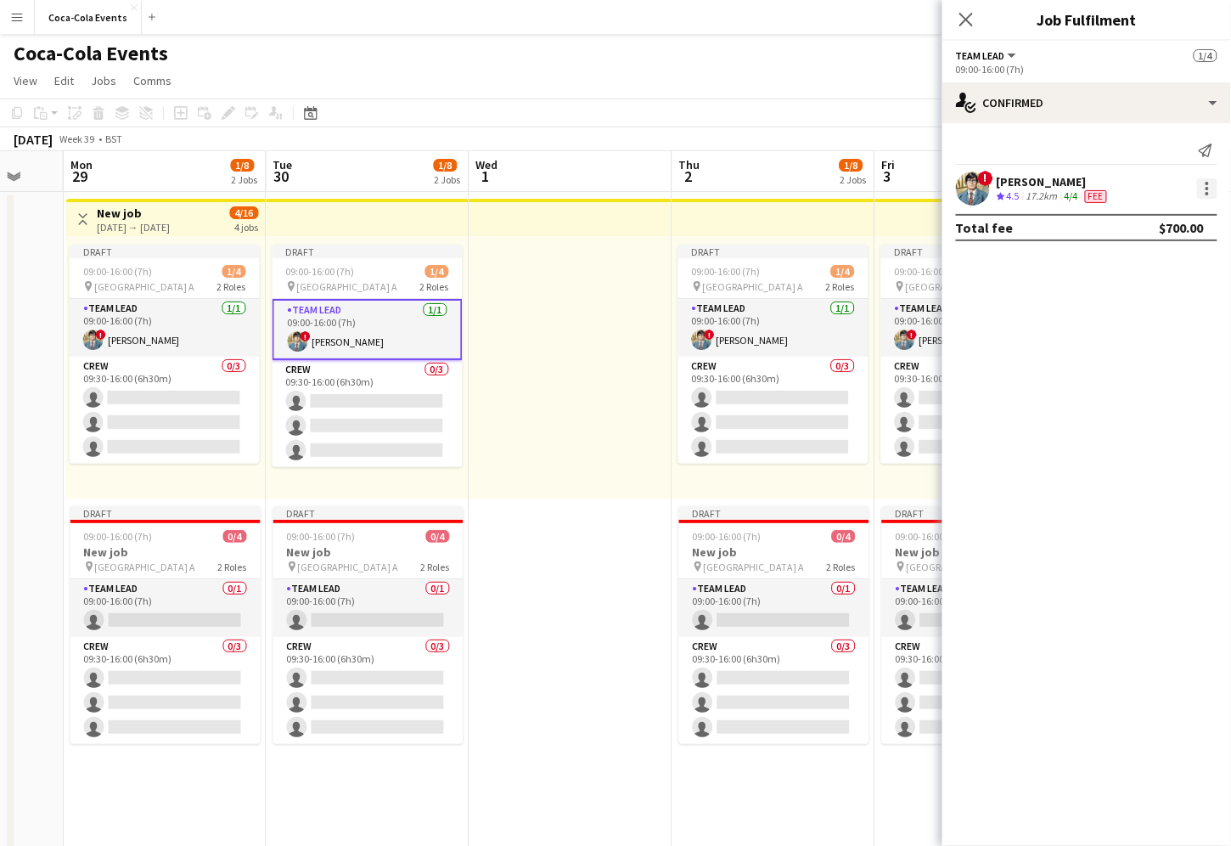
click at [1211, 193] on div at bounding box center [1207, 188] width 20 height 20
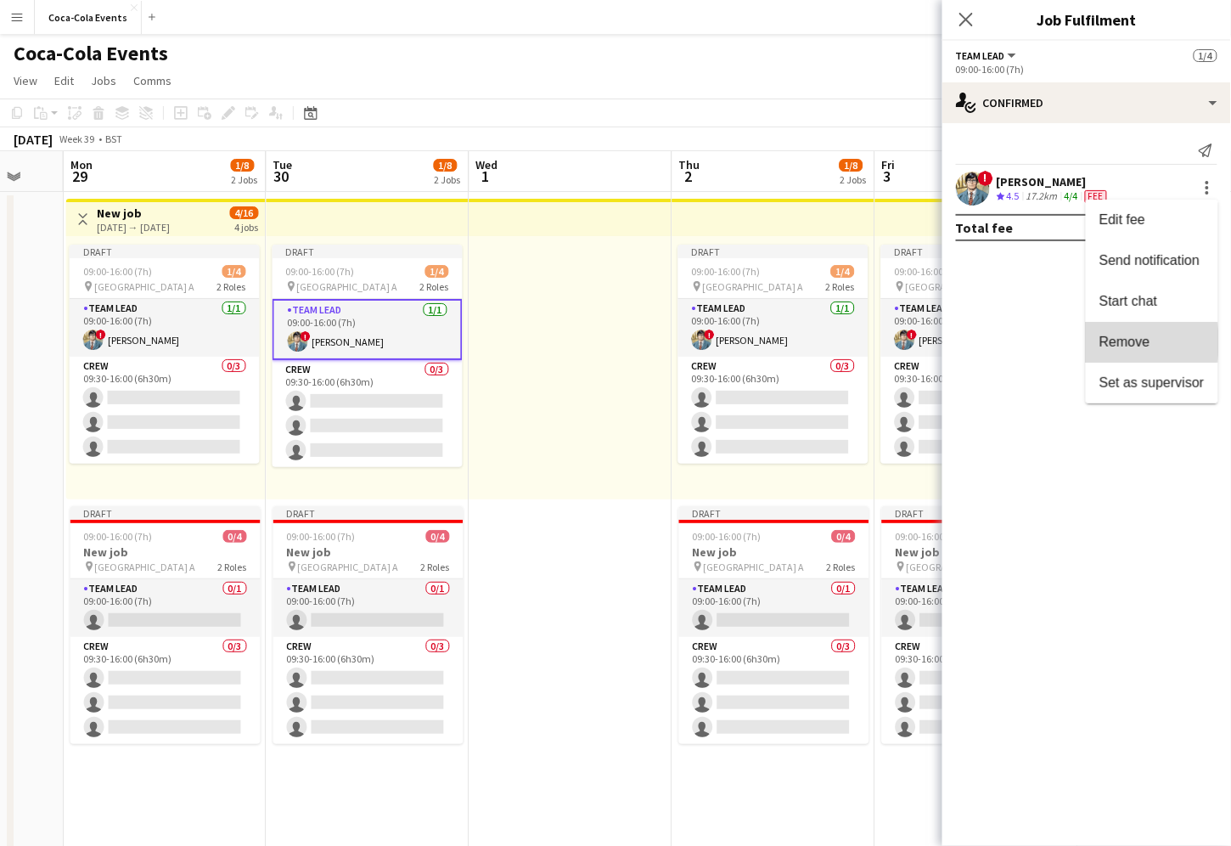
click at [1122, 342] on span "Remove" at bounding box center [1125, 342] width 51 height 14
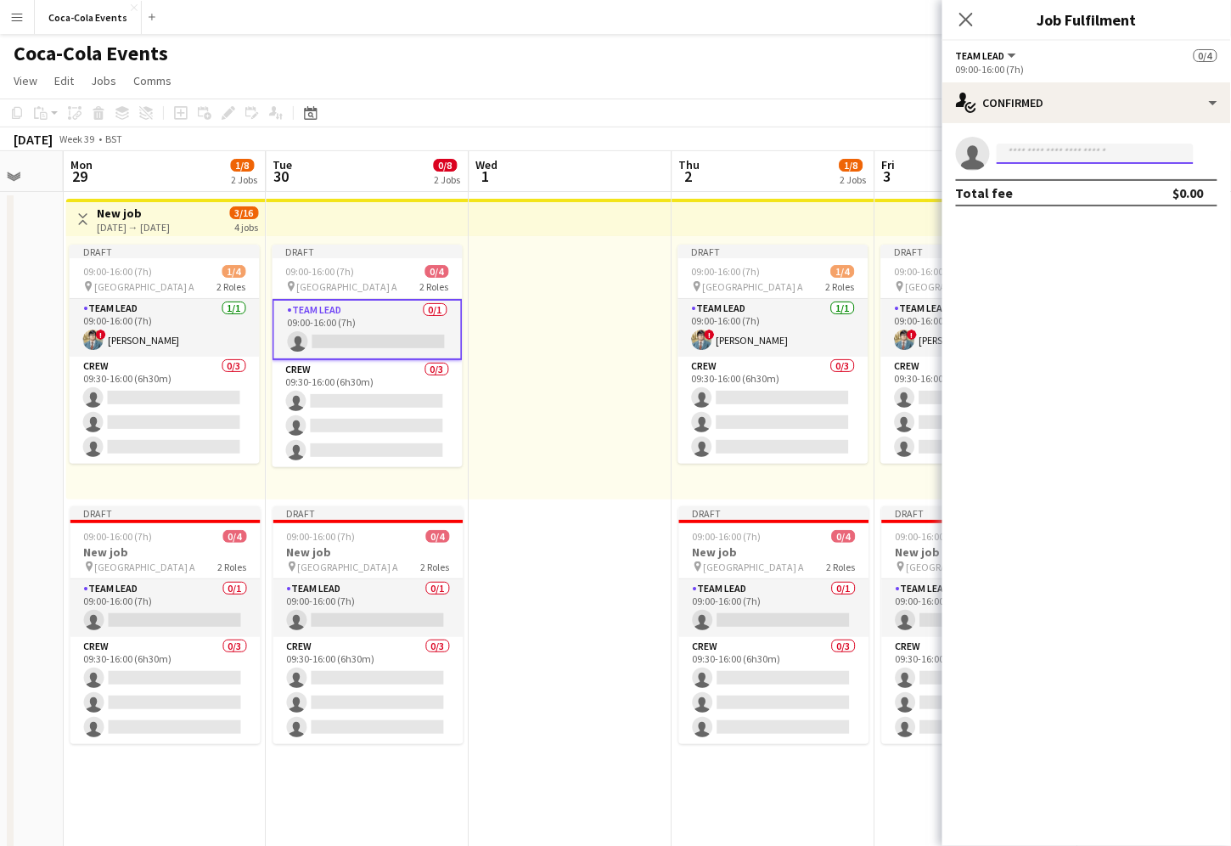
click at [1011, 156] on input at bounding box center [1095, 153] width 197 height 20
type input "*****"
click at [1027, 182] on span "Swamp Thing" at bounding box center [1047, 178] width 72 height 14
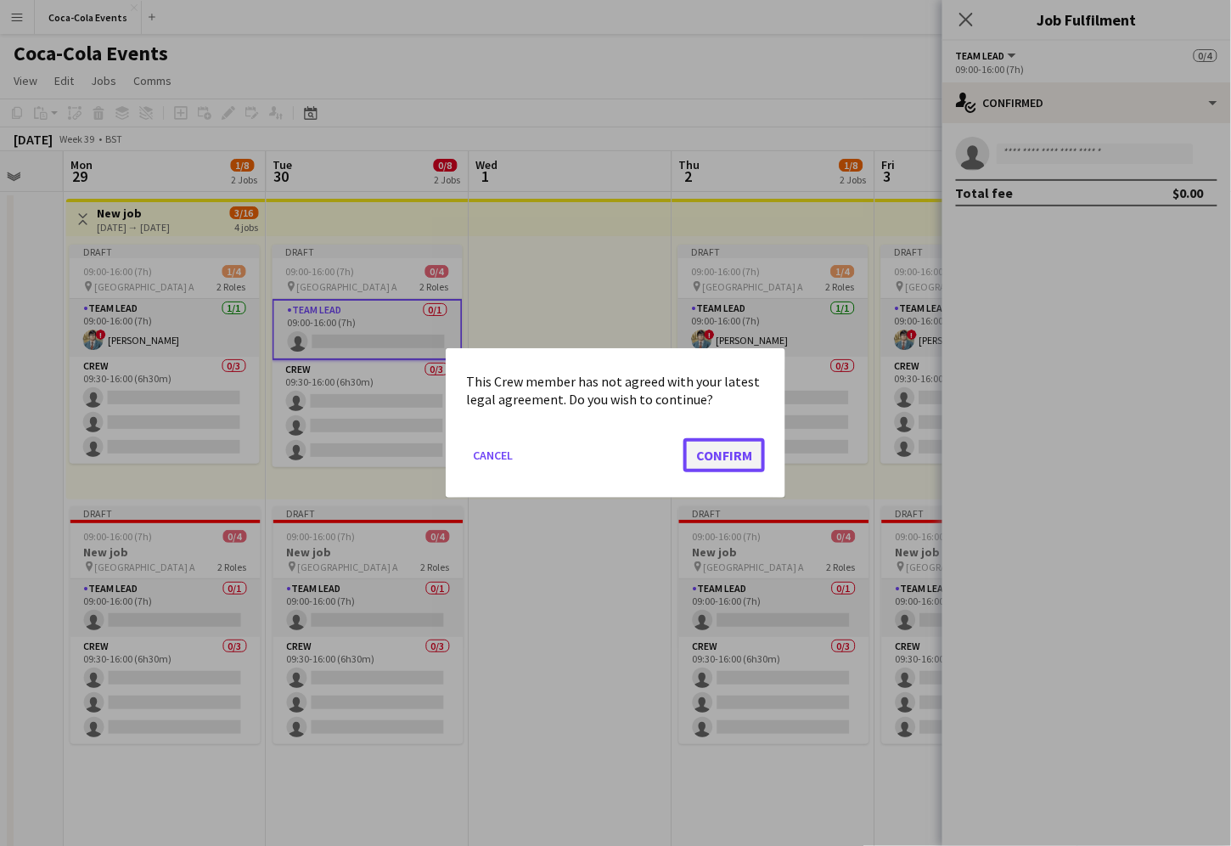
click at [696, 455] on button "Confirm" at bounding box center [724, 455] width 82 height 34
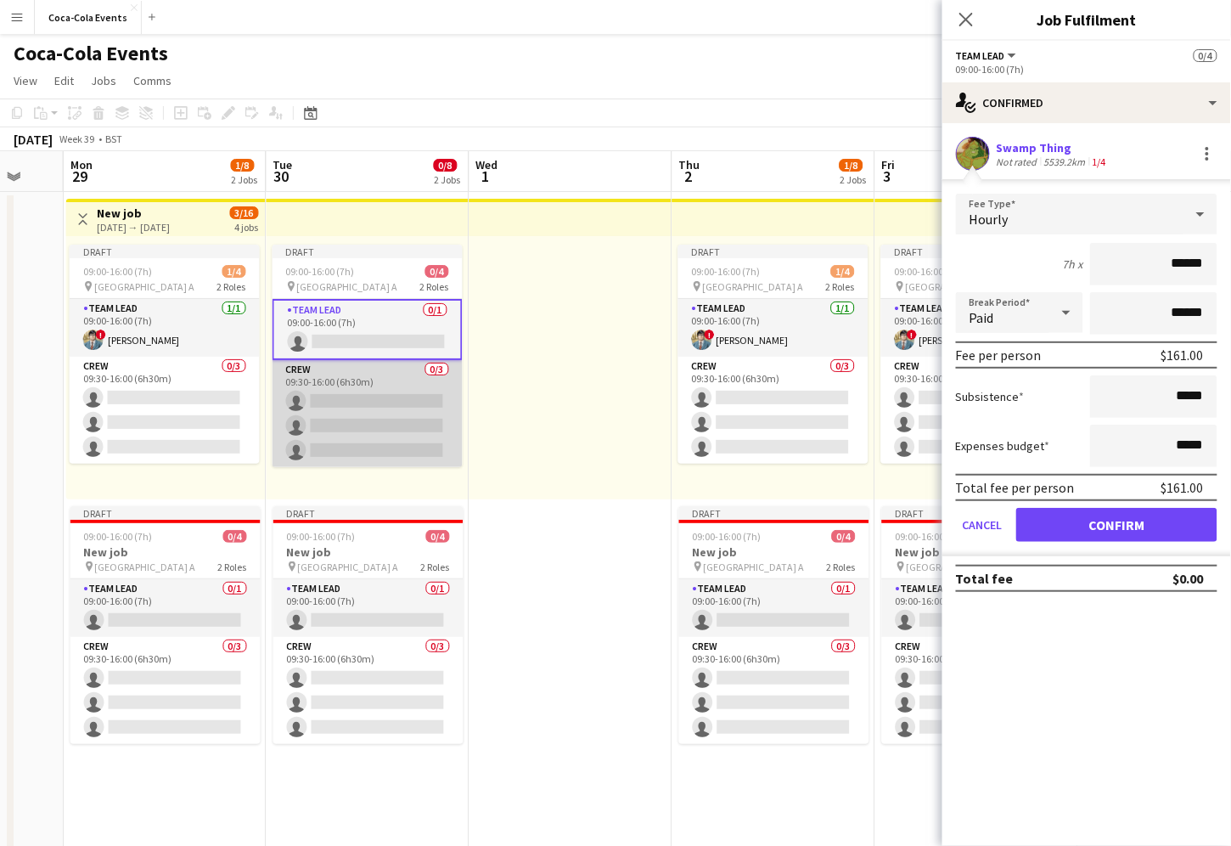
click at [408, 421] on app-card-role "Crew 0/3 09:30-16:00 (6h30m) single-neutral-actions single-neutral-actions sing…" at bounding box center [368, 413] width 190 height 107
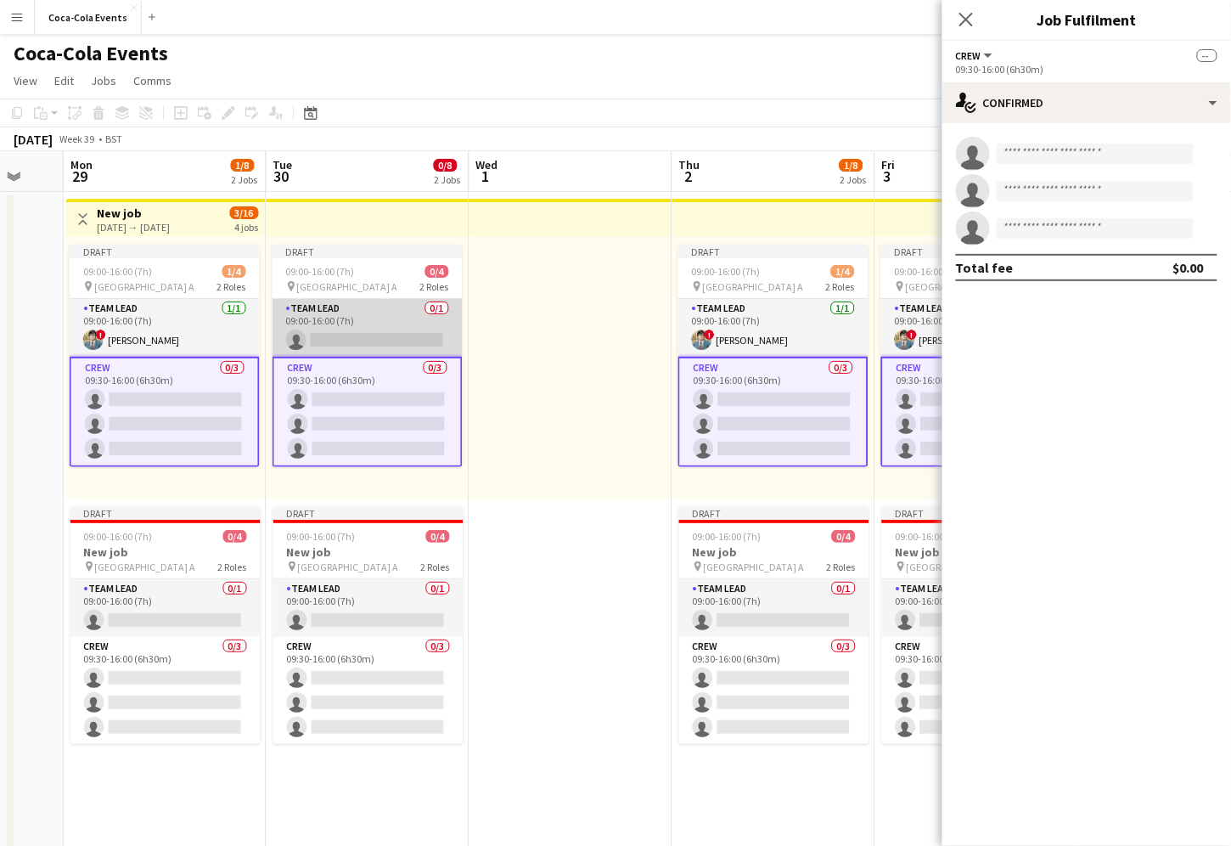
click at [341, 322] on app-card-role "Team Lead 0/1 09:00-16:00 (7h) single-neutral-actions" at bounding box center [368, 328] width 190 height 58
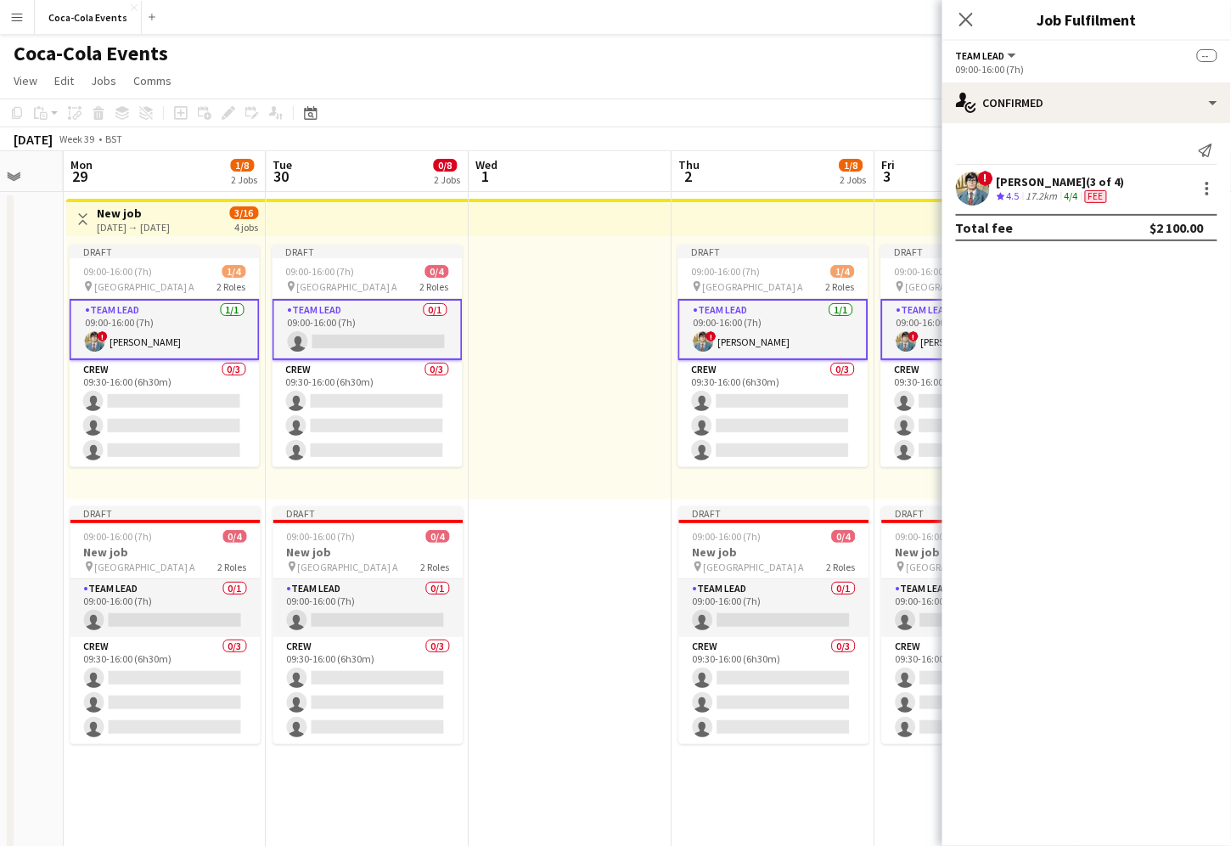
click at [145, 214] on h3 "New job" at bounding box center [133, 212] width 73 height 15
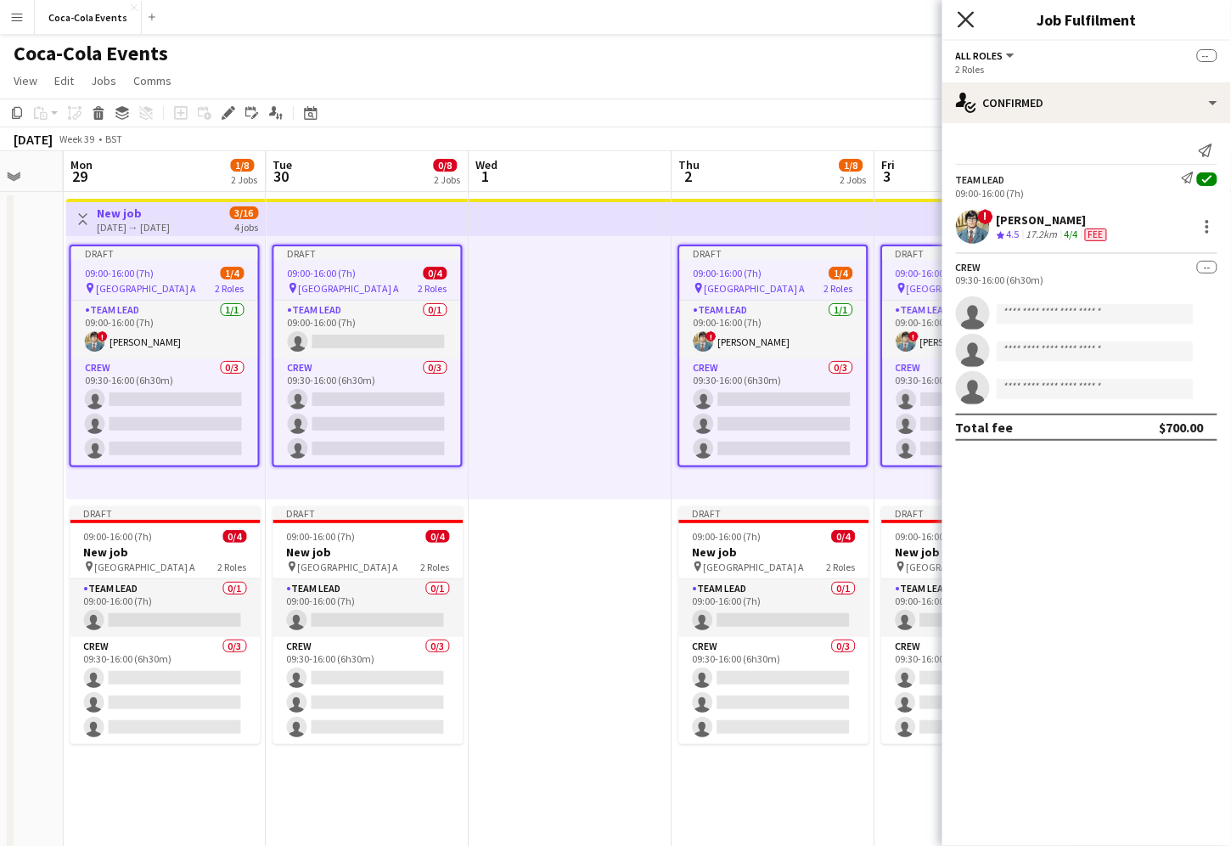
click at [973, 21] on icon "Close pop-in" at bounding box center [966, 19] width 16 height 16
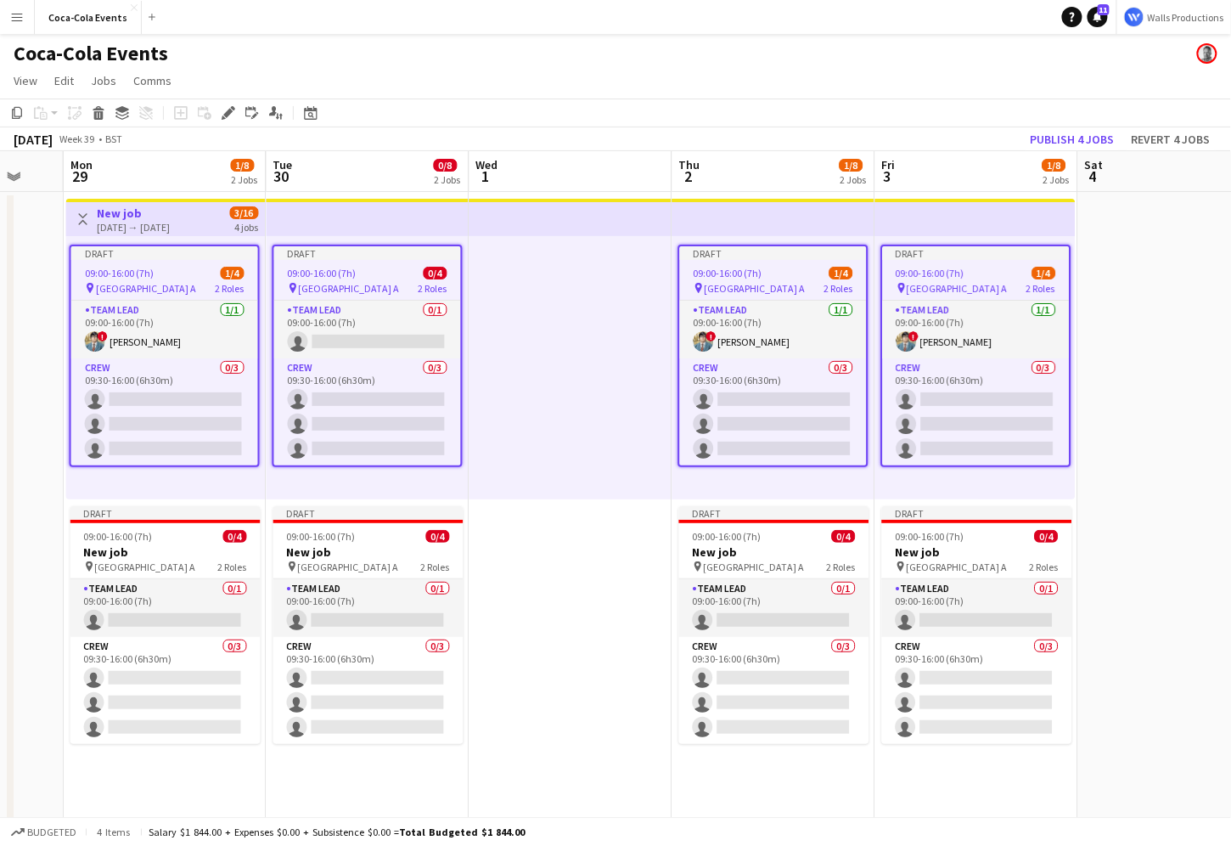
click at [205, 791] on app-date-cell "Toggle View New job [DATE] → [DATE] 3/16 4 jobs Draft 09:00-16:00 (7h) 1/4 pin …" at bounding box center [165, 595] width 203 height 806
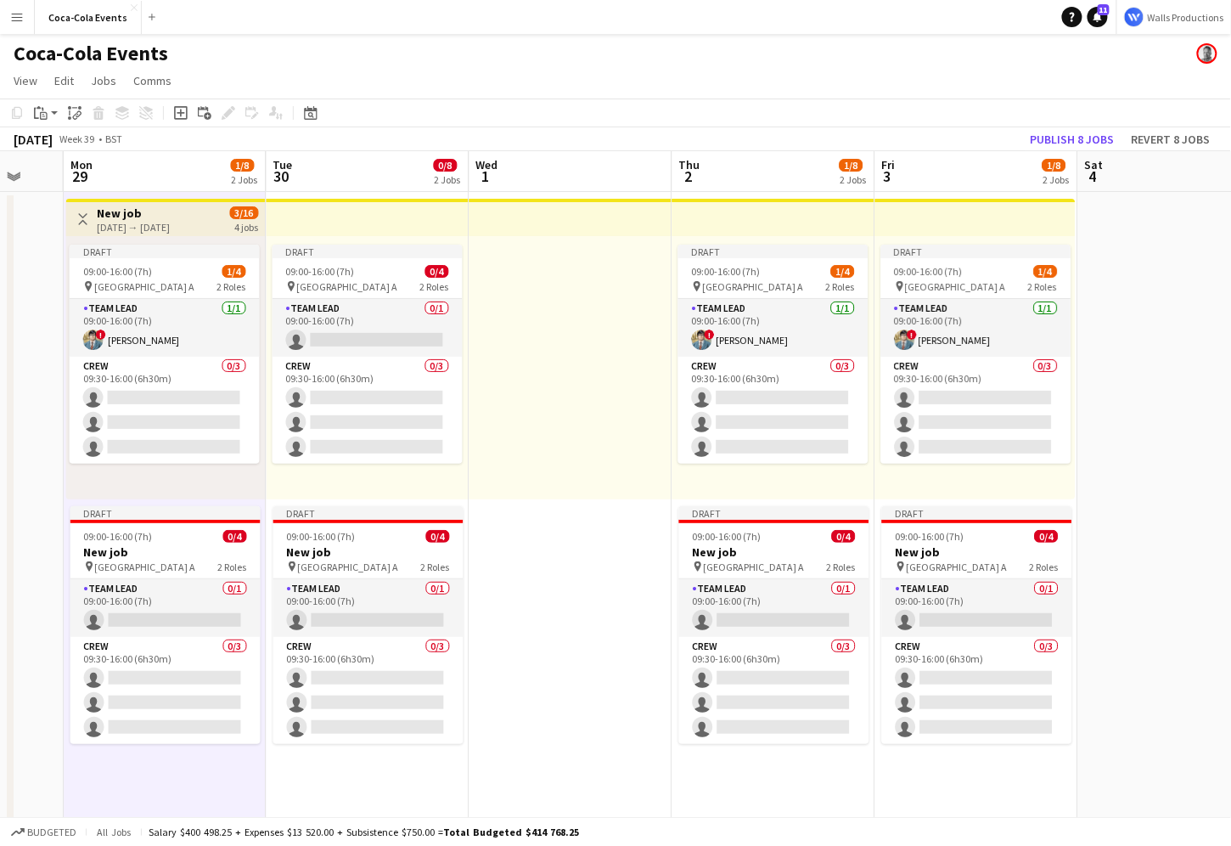
click at [139, 219] on h3 "New job" at bounding box center [133, 212] width 73 height 15
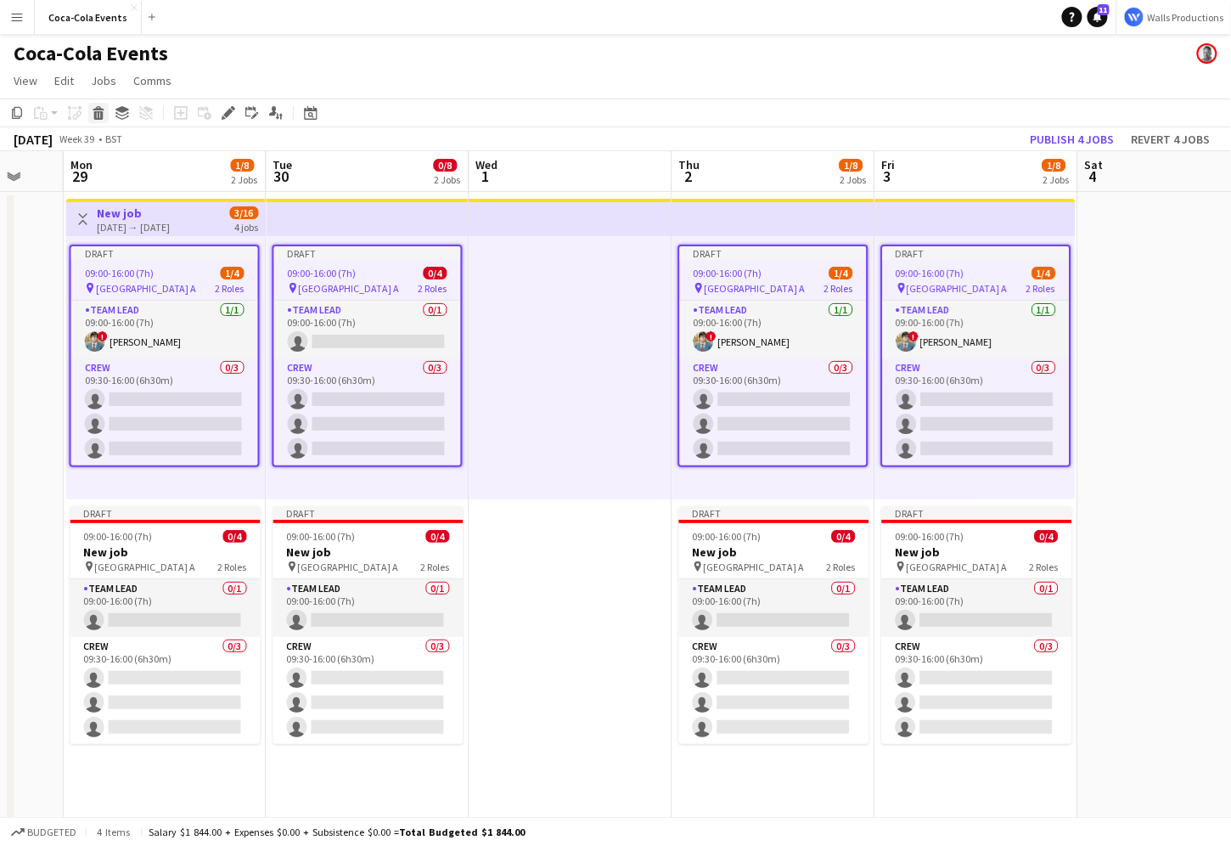
click at [94, 110] on icon "Delete" at bounding box center [99, 113] width 14 height 14
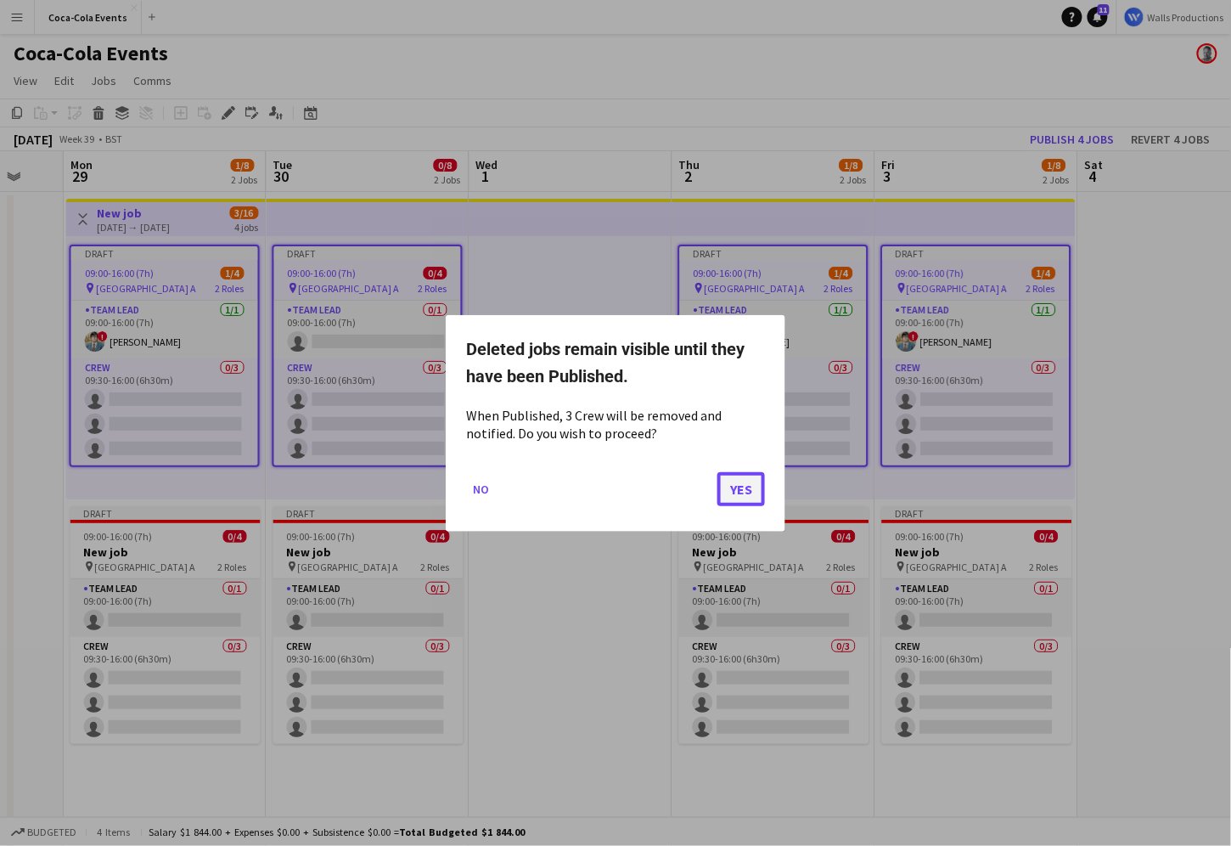
click at [756, 487] on button "Yes" at bounding box center [741, 488] width 48 height 34
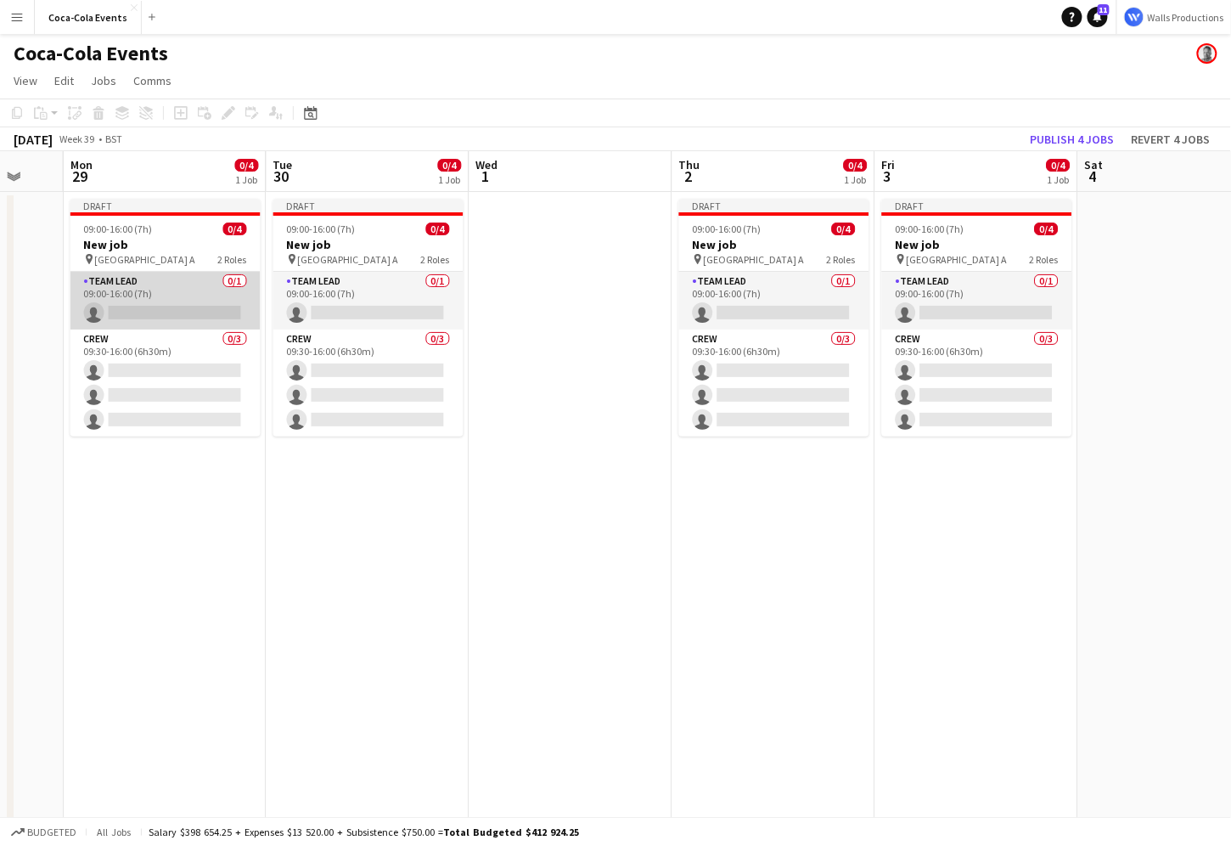
click at [123, 295] on app-card-role "Team Lead 0/1 09:00-16:00 (7h) single-neutral-actions" at bounding box center [165, 301] width 190 height 58
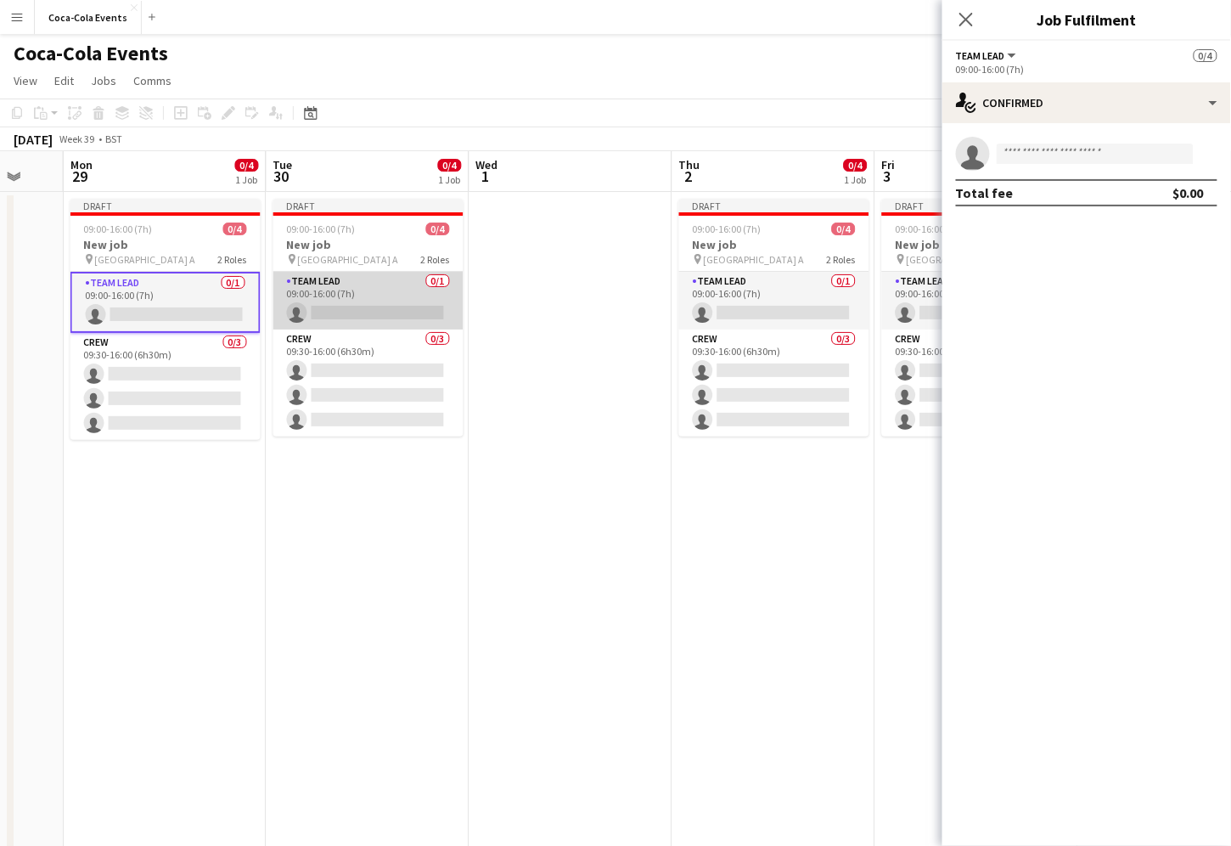
click at [337, 299] on app-card-role "Team Lead 0/1 09:00-16:00 (7h) single-neutral-actions" at bounding box center [368, 301] width 190 height 58
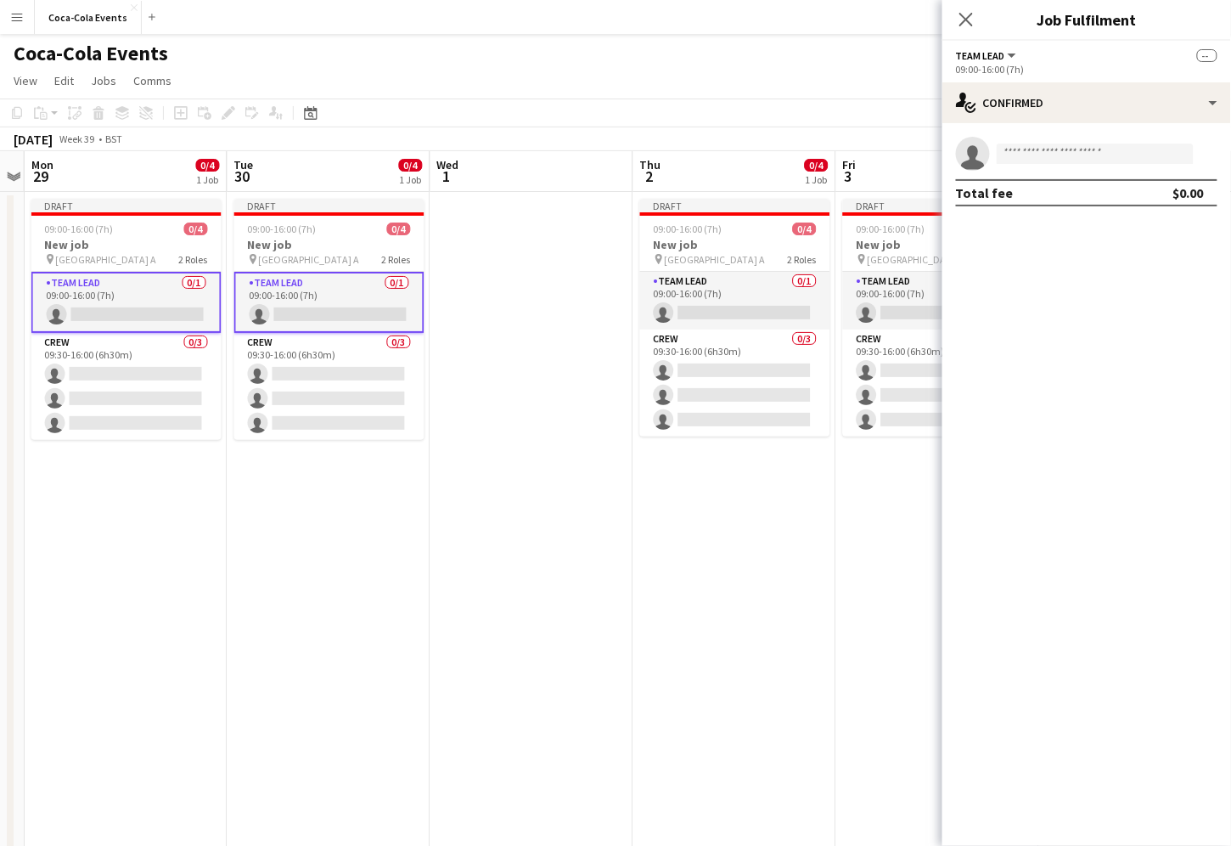
scroll to position [0, 797]
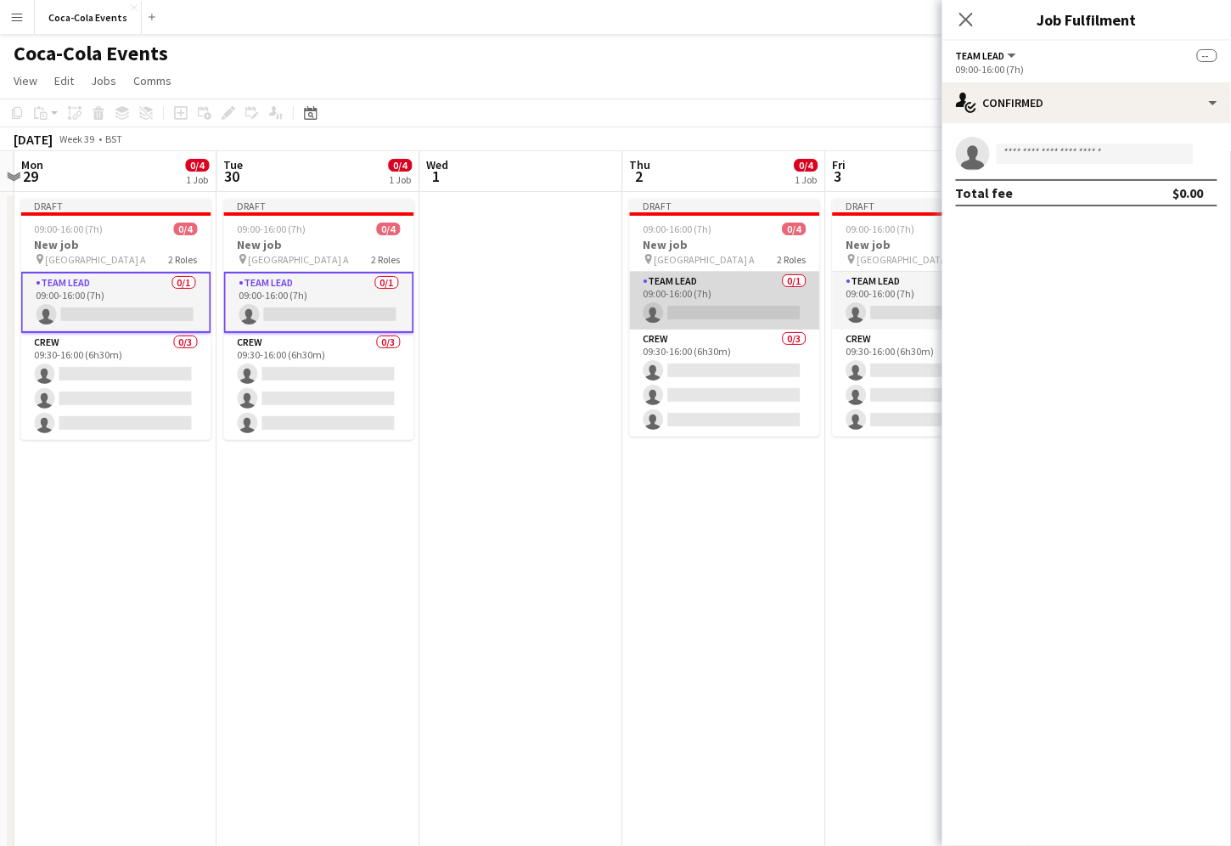
click at [671, 297] on app-card-role "Team Lead 0/1 09:00-16:00 (7h) single-neutral-actions" at bounding box center [725, 301] width 190 height 58
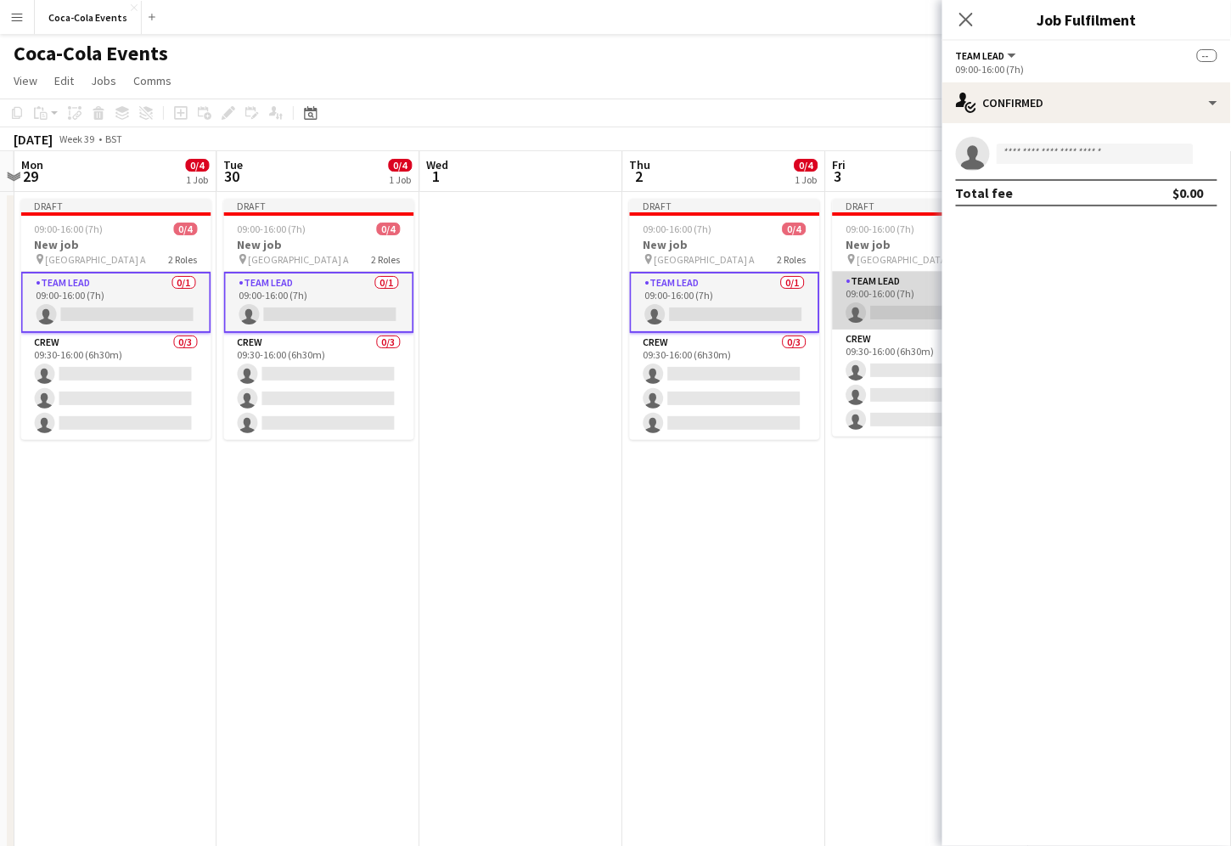
click at [898, 303] on app-card-role "Team Lead 0/1 09:00-16:00 (7h) single-neutral-actions" at bounding box center [928, 301] width 190 height 58
click at [707, 301] on app-card-role "Team Lead 0/1 09:00-16:00 (7h) single-neutral-actions" at bounding box center [725, 302] width 190 height 61
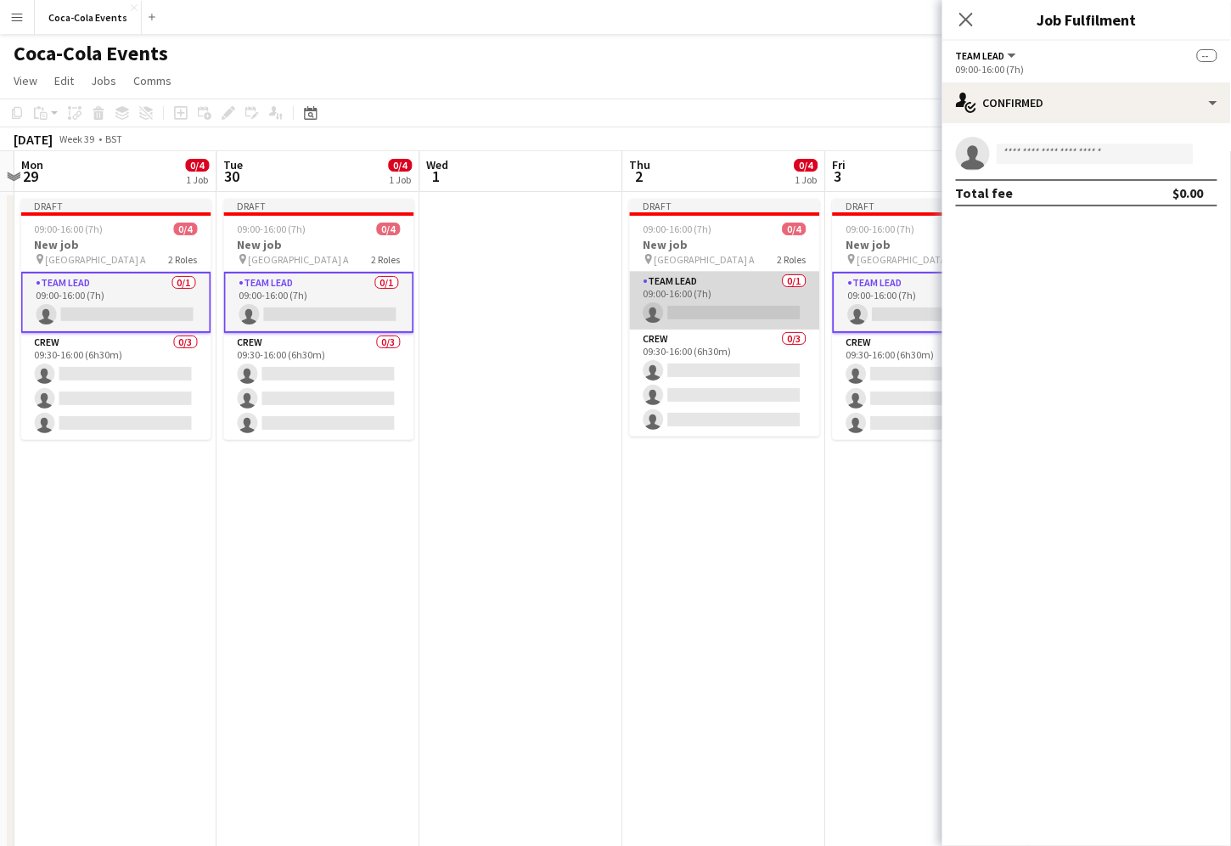
click at [707, 301] on app-card-role "Team Lead 0/1 09:00-16:00 (7h) single-neutral-actions" at bounding box center [725, 301] width 190 height 58
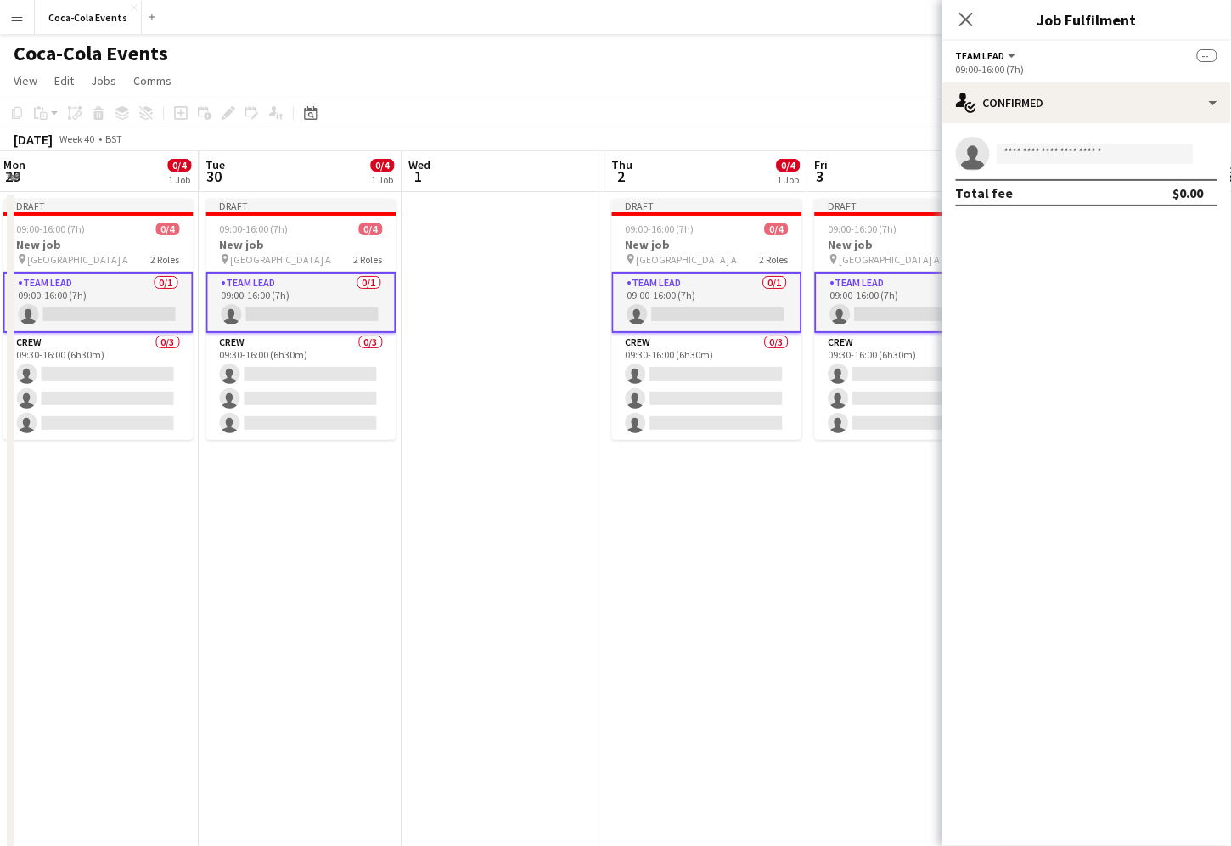
scroll to position [0, 811]
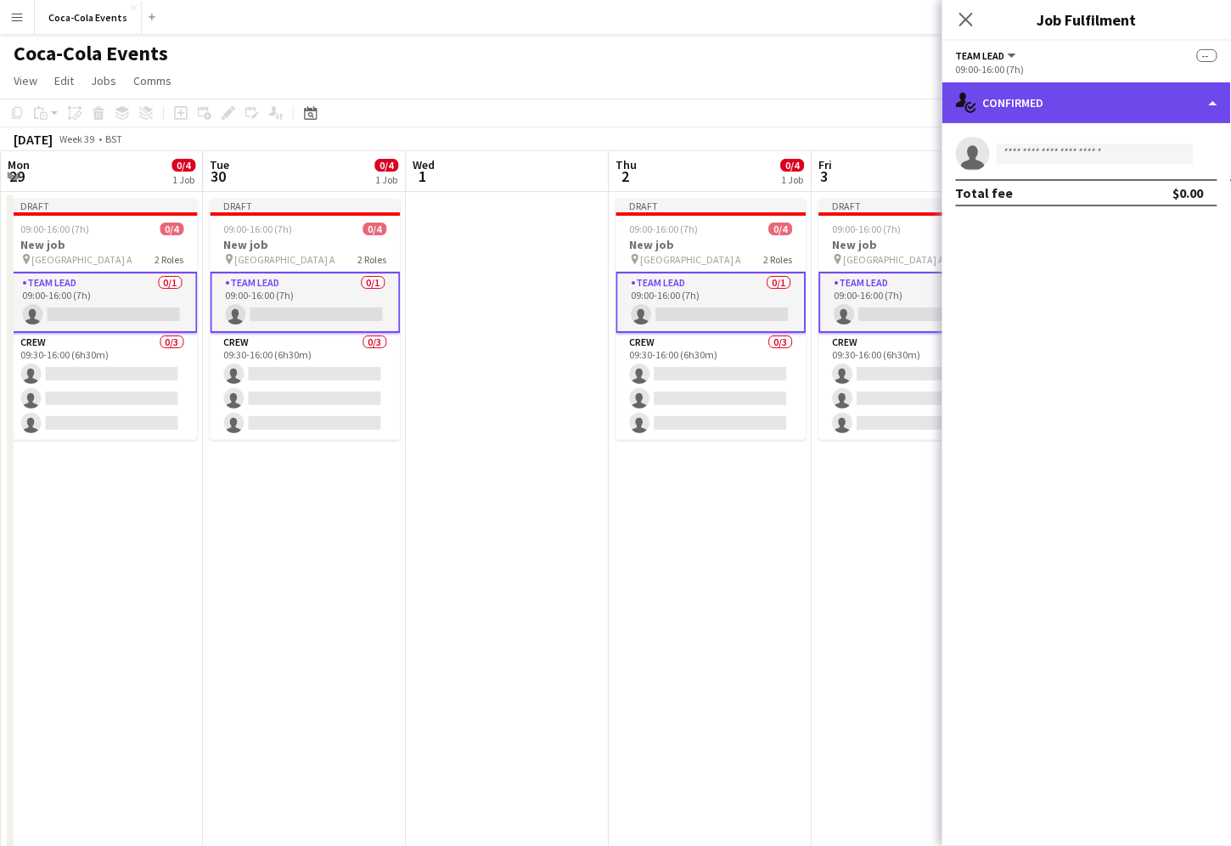
click at [1047, 95] on div "single-neutral-actions-check-2 Confirmed" at bounding box center [1086, 102] width 289 height 41
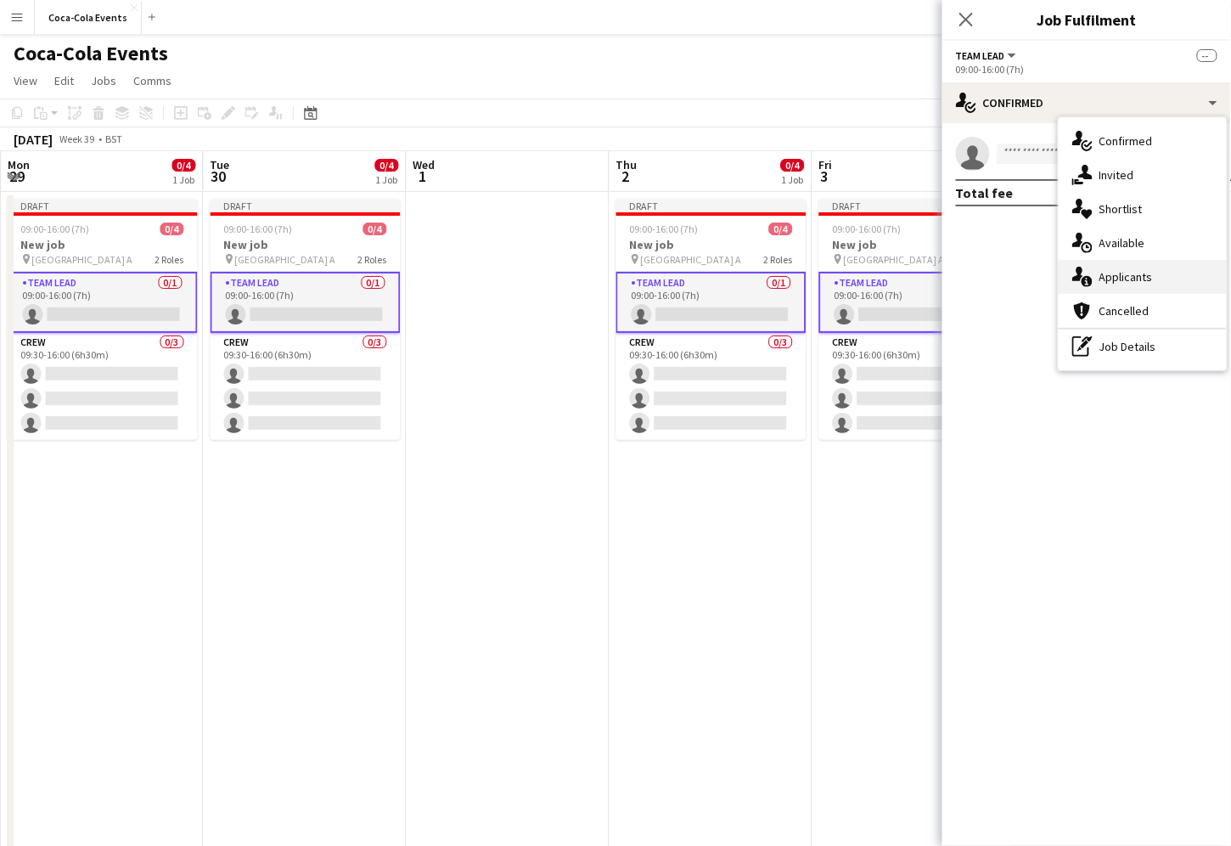
click at [1133, 281] on span "Applicants" at bounding box center [1126, 276] width 53 height 15
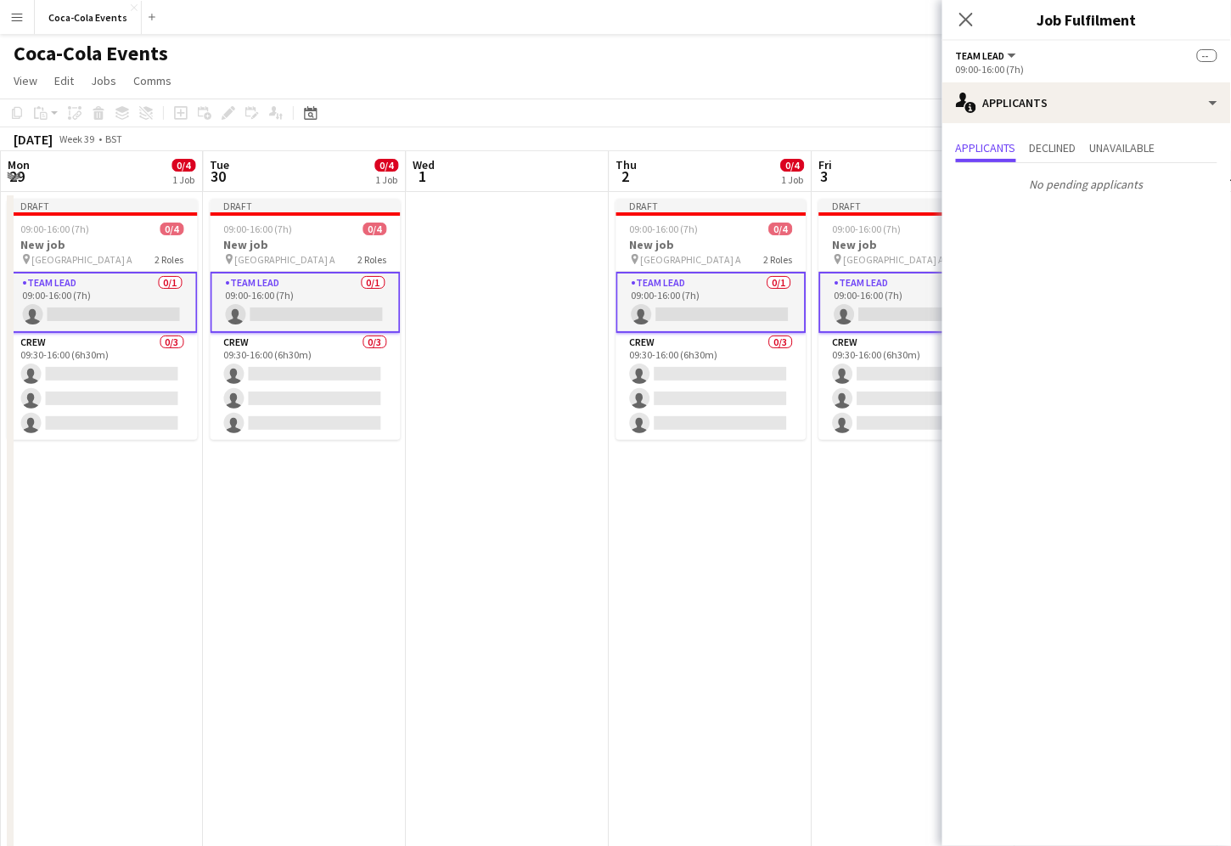
click at [665, 321] on app-card-role "Team Lead 0/1 09:00-16:00 (7h) single-neutral-actions" at bounding box center [711, 302] width 190 height 61
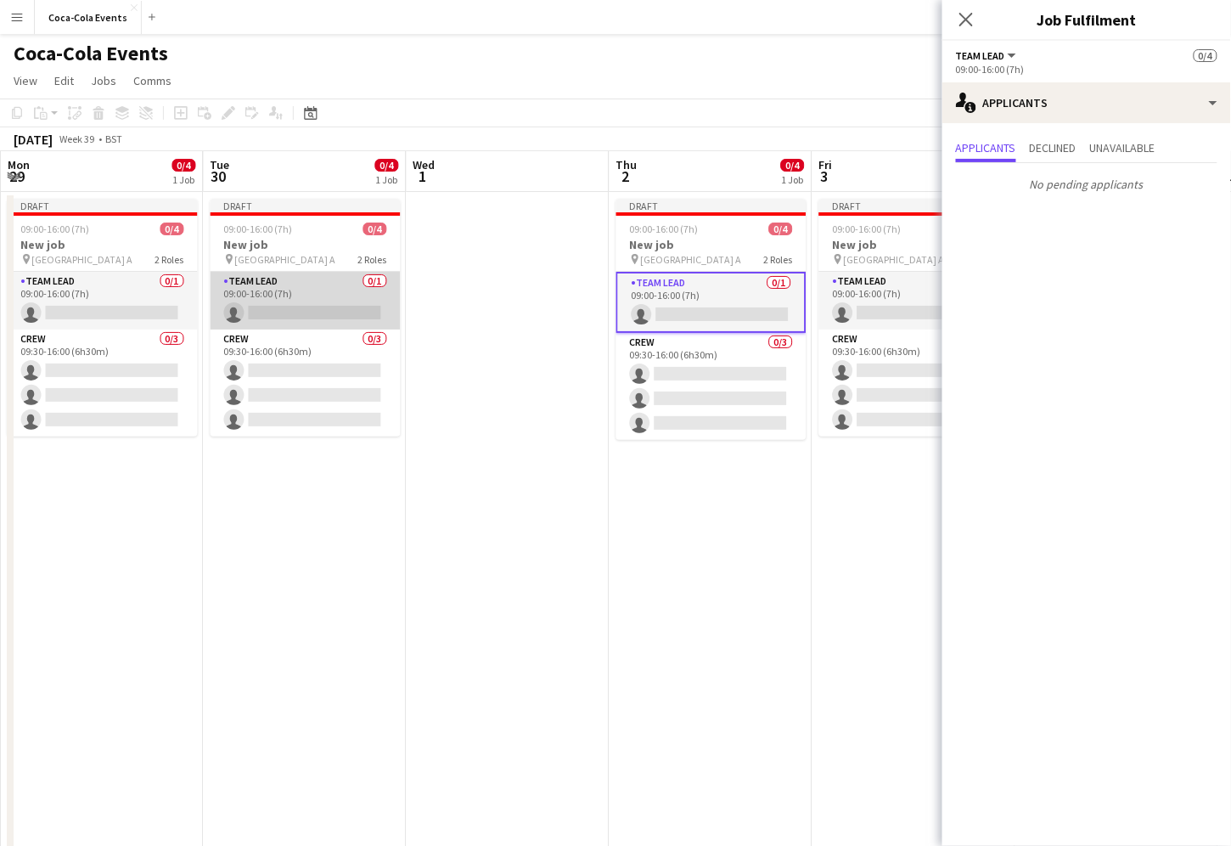
click at [301, 300] on app-card-role "Team Lead 0/1 09:00-16:00 (7h) single-neutral-actions" at bounding box center [306, 301] width 190 height 58
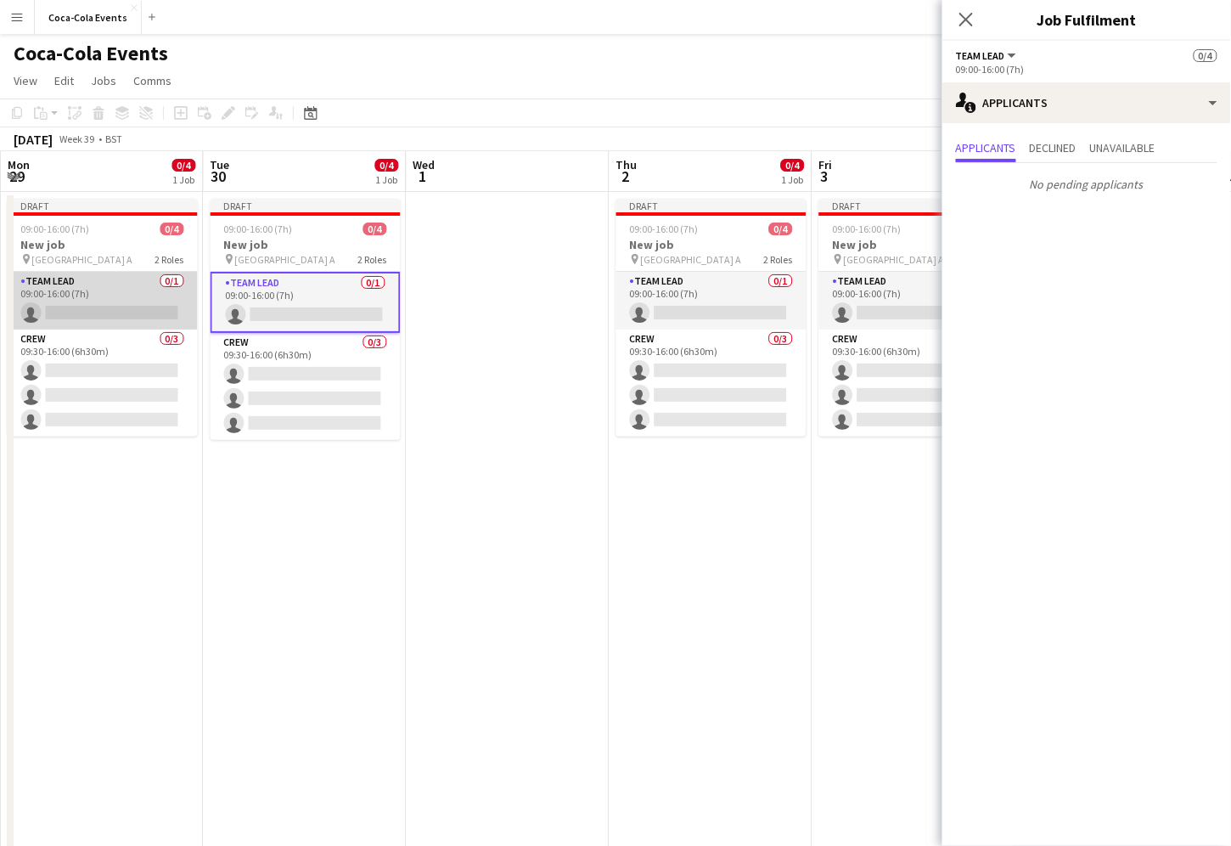
click at [109, 317] on app-card-role "Team Lead 0/1 09:00-16:00 (7h) single-neutral-actions" at bounding box center [103, 301] width 190 height 58
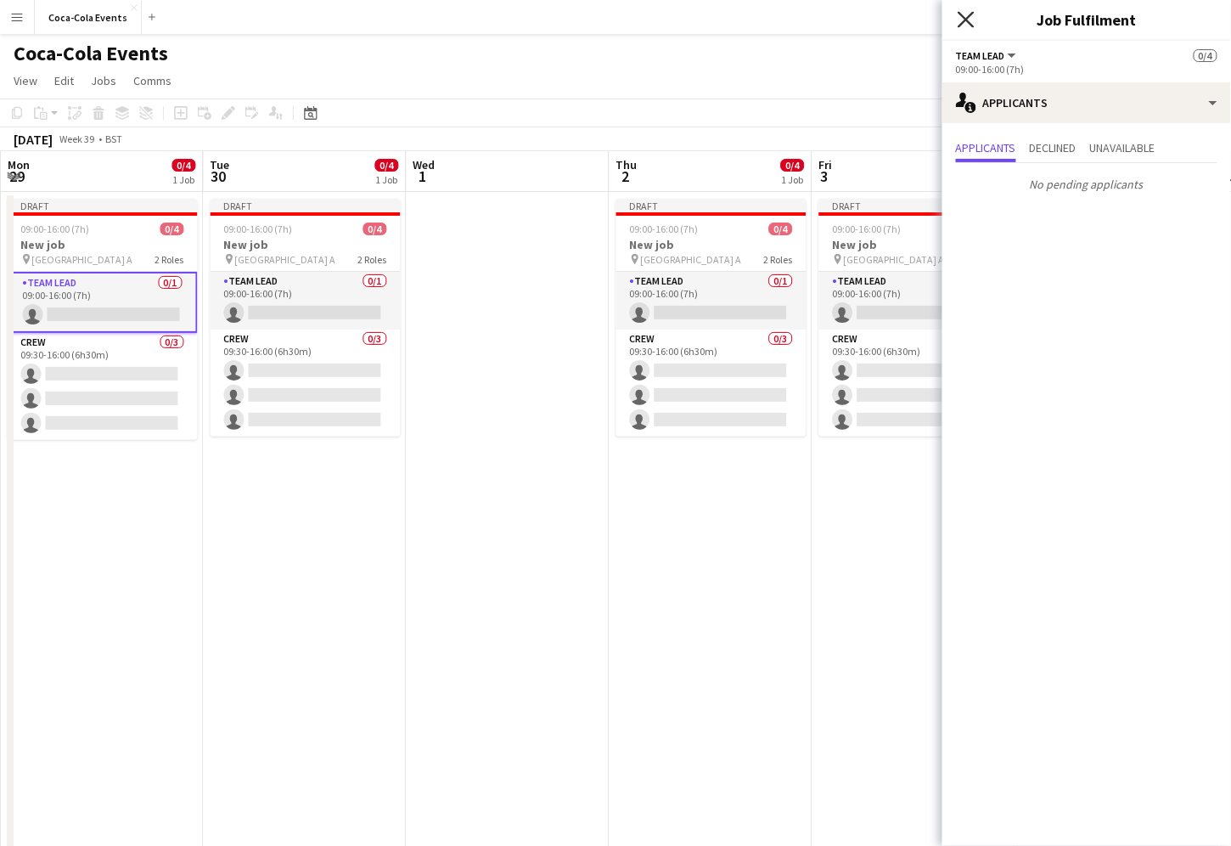
click at [969, 23] on icon "Close pop-in" at bounding box center [966, 19] width 16 height 16
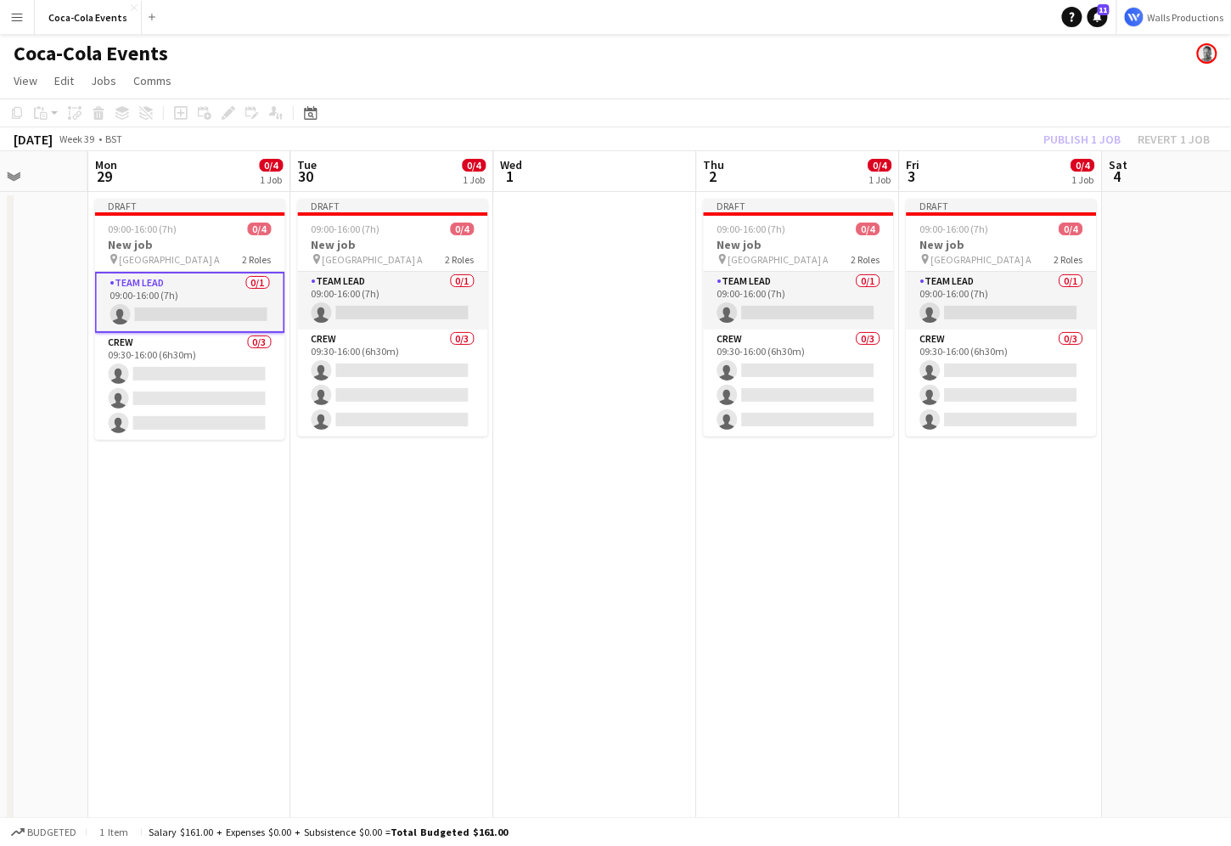
scroll to position [0, 712]
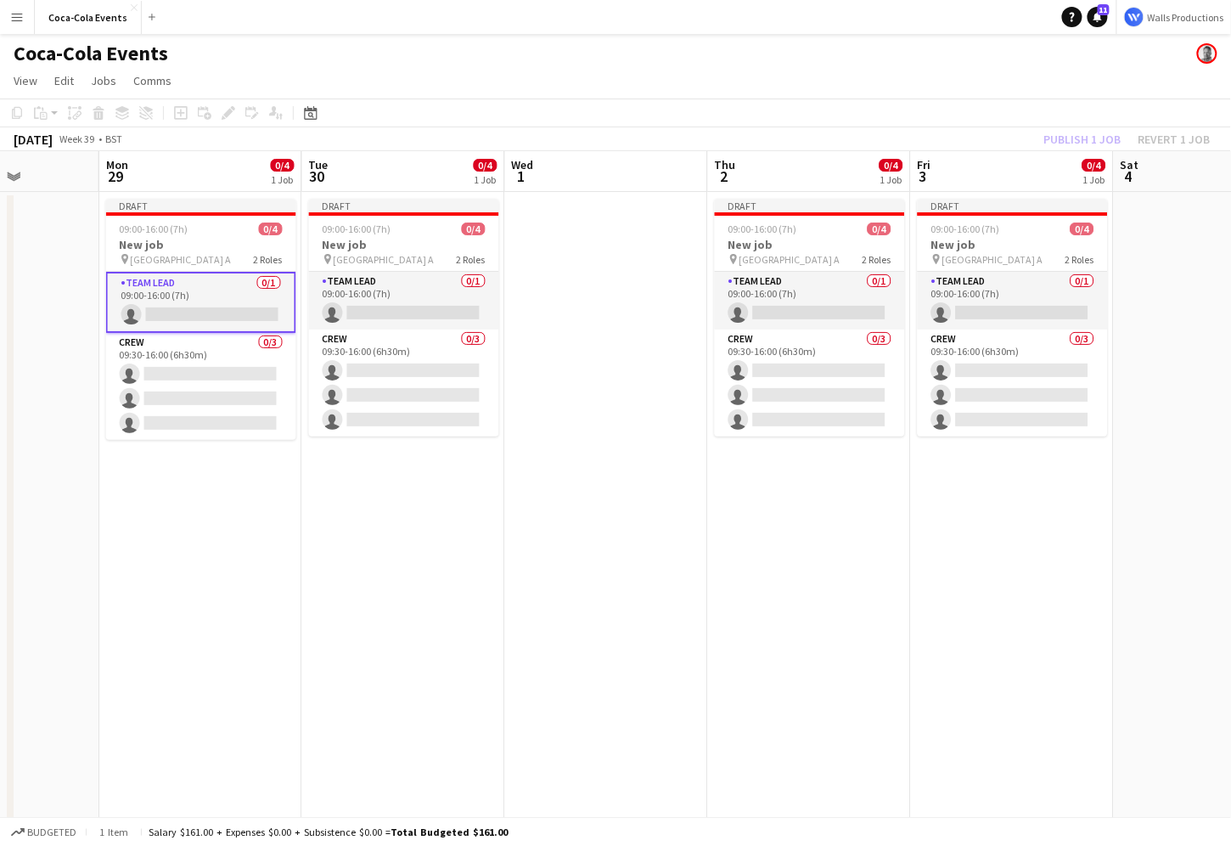
click at [633, 470] on app-date-cell at bounding box center [606, 595] width 203 height 806
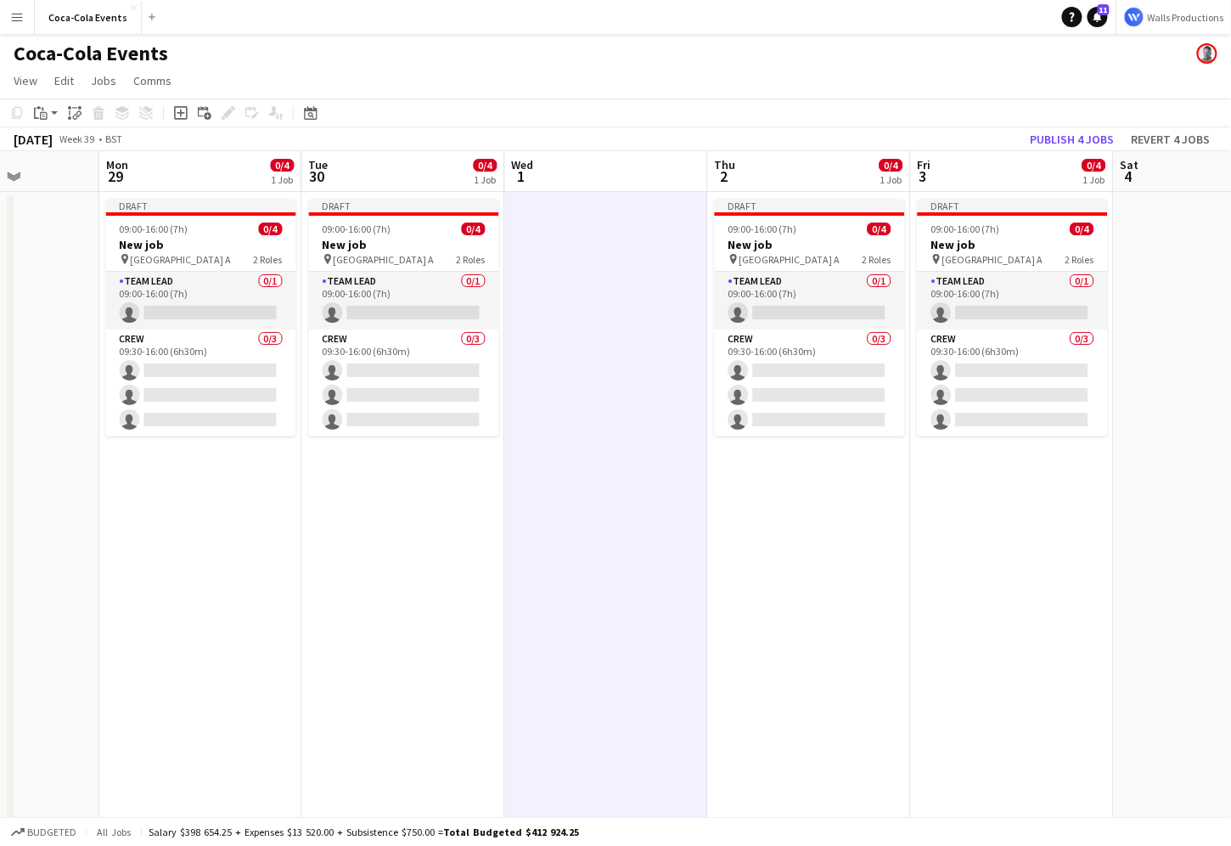
click at [102, 576] on app-date-cell "Draft 09:00-16:00 (7h) 0/4 New job pin Wembley Gate A 2 Roles Team Lead 0/1 09:…" at bounding box center [200, 595] width 203 height 806
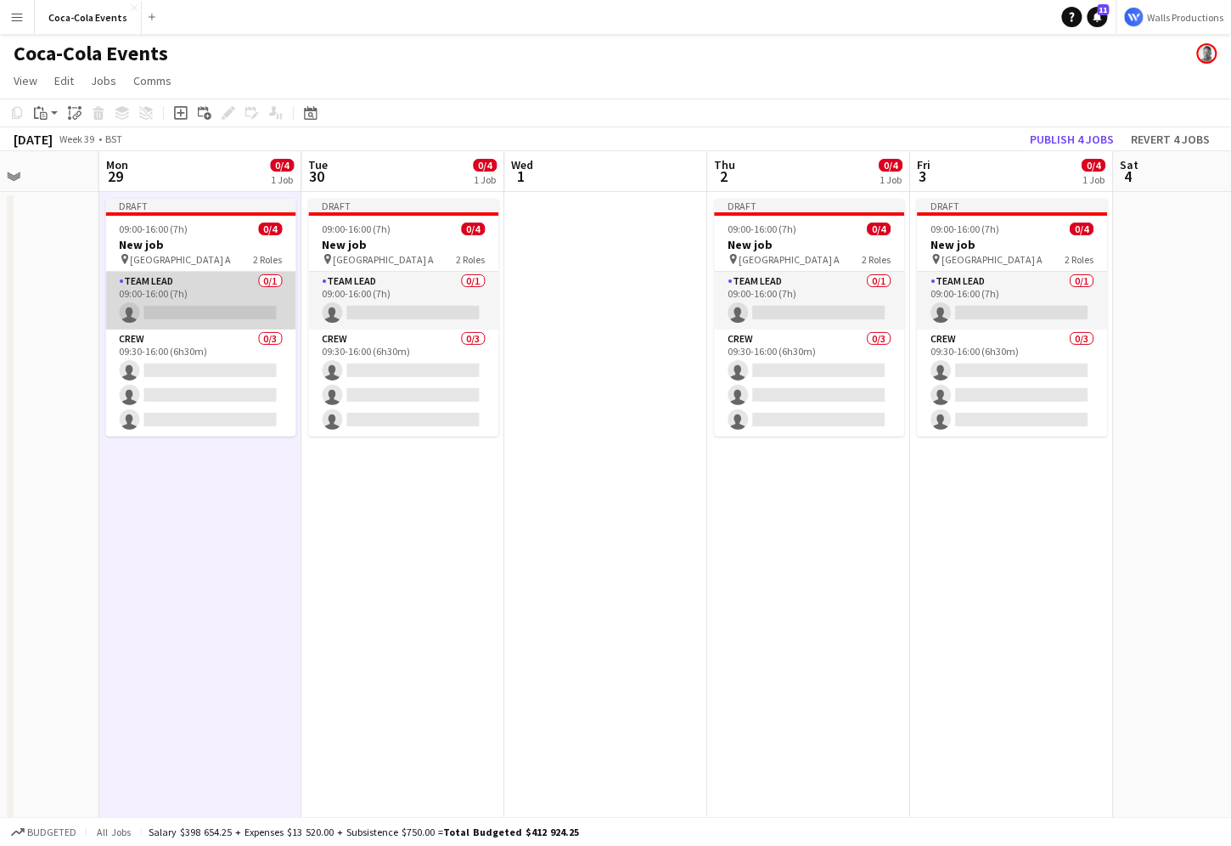
click at [172, 306] on app-card-role "Team Lead 0/1 09:00-16:00 (7h) single-neutral-actions" at bounding box center [201, 301] width 190 height 58
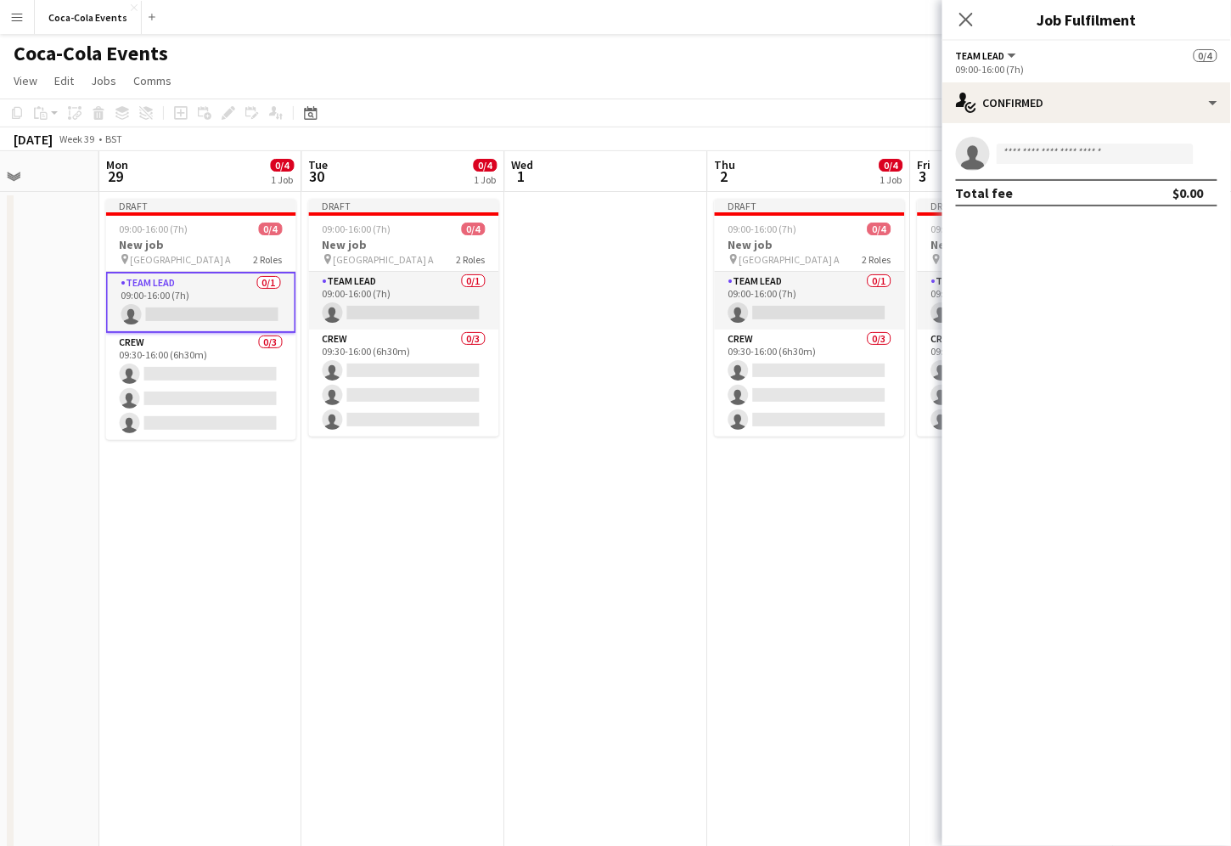
drag, startPoint x: 1038, startPoint y: 21, endPoint x: 1150, endPoint y: 26, distance: 112.2
click at [1150, 26] on h3 "Job Fulfilment" at bounding box center [1086, 19] width 289 height 22
click at [1099, 94] on div "single-neutral-actions-check-2 Confirmed" at bounding box center [1086, 102] width 289 height 41
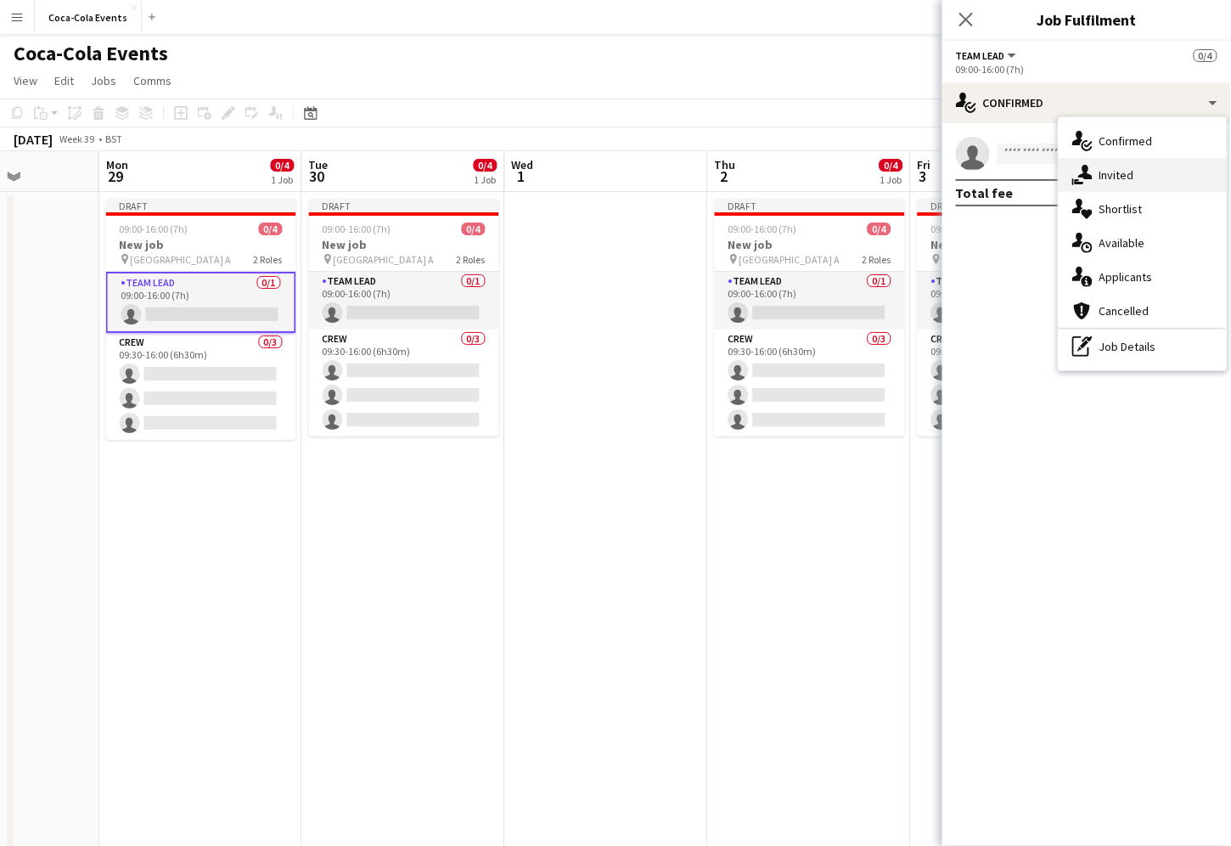
click at [1116, 176] on span "Invited" at bounding box center [1117, 174] width 35 height 15
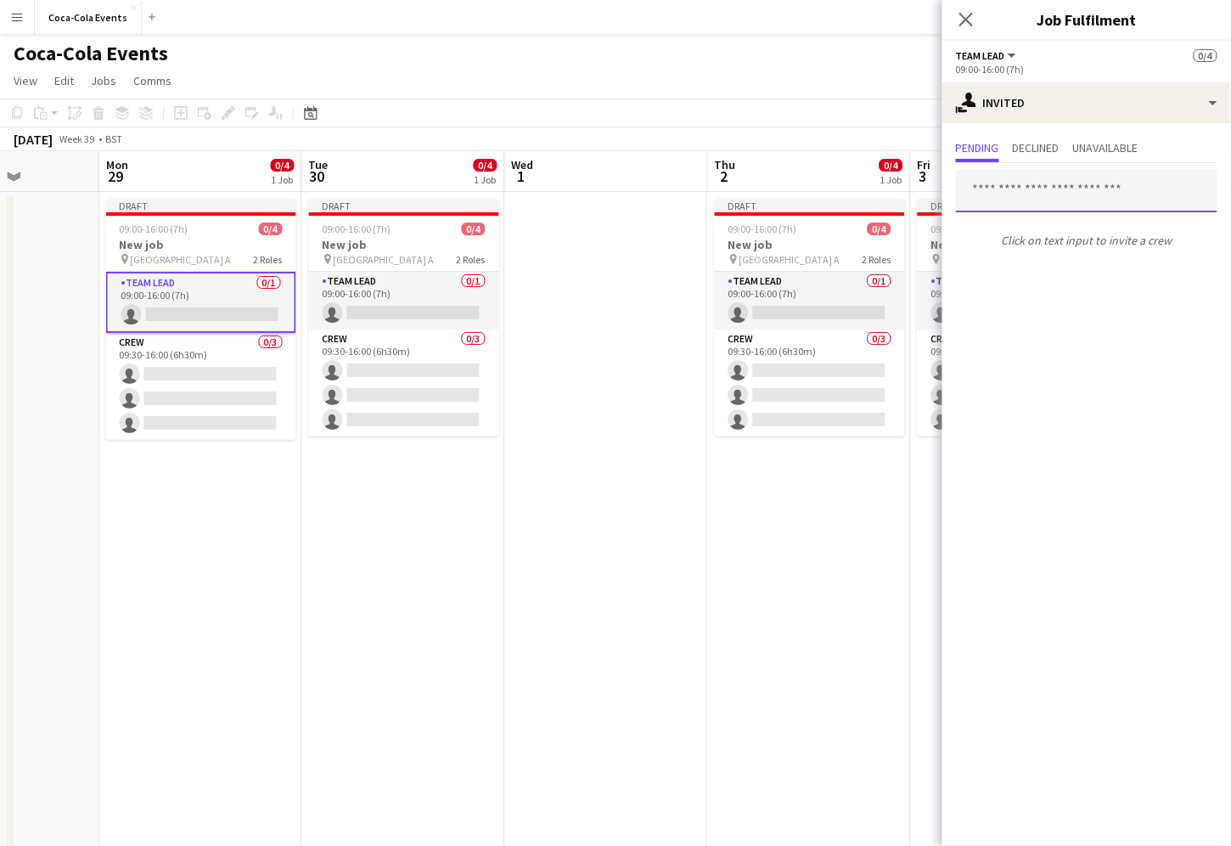
click at [1028, 188] on input "text" at bounding box center [1087, 191] width 262 height 42
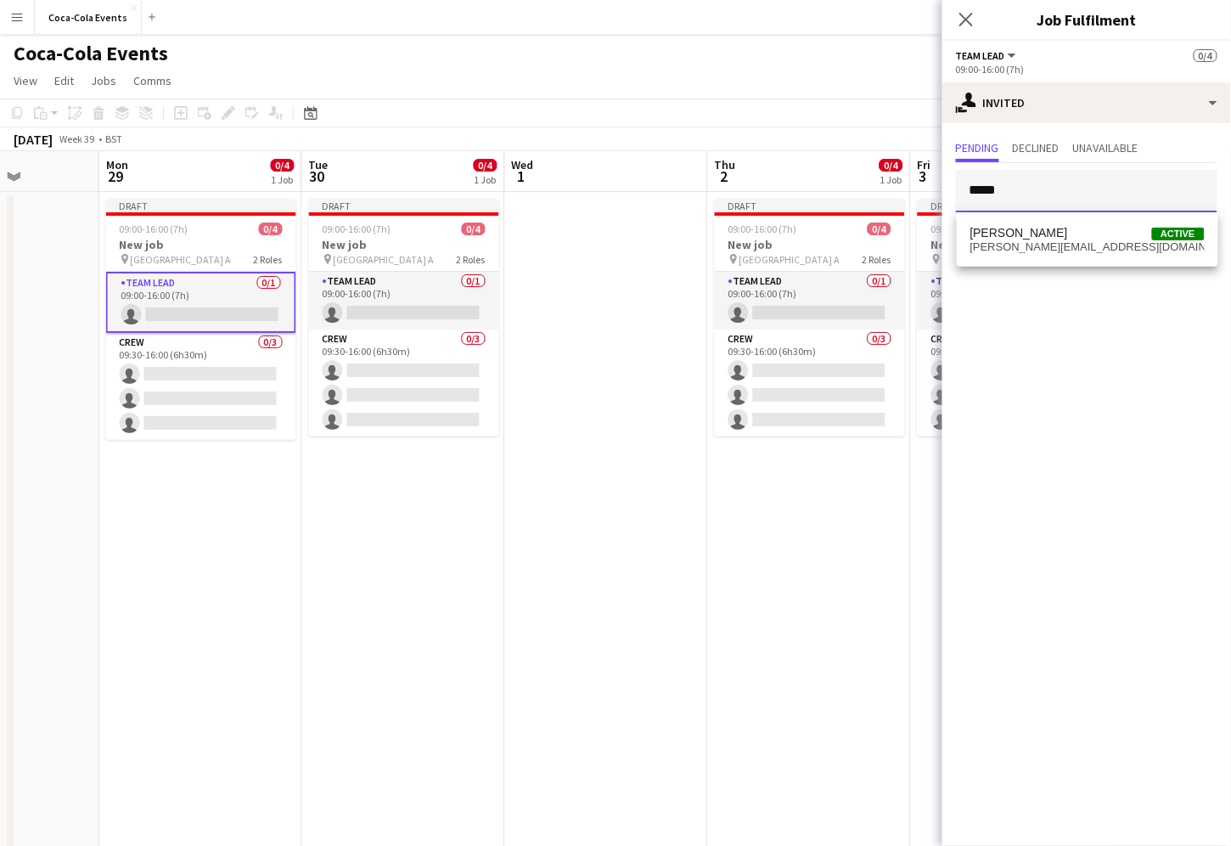
click at [956, 170] on div at bounding box center [956, 170] width 0 height 0
type input "*****"
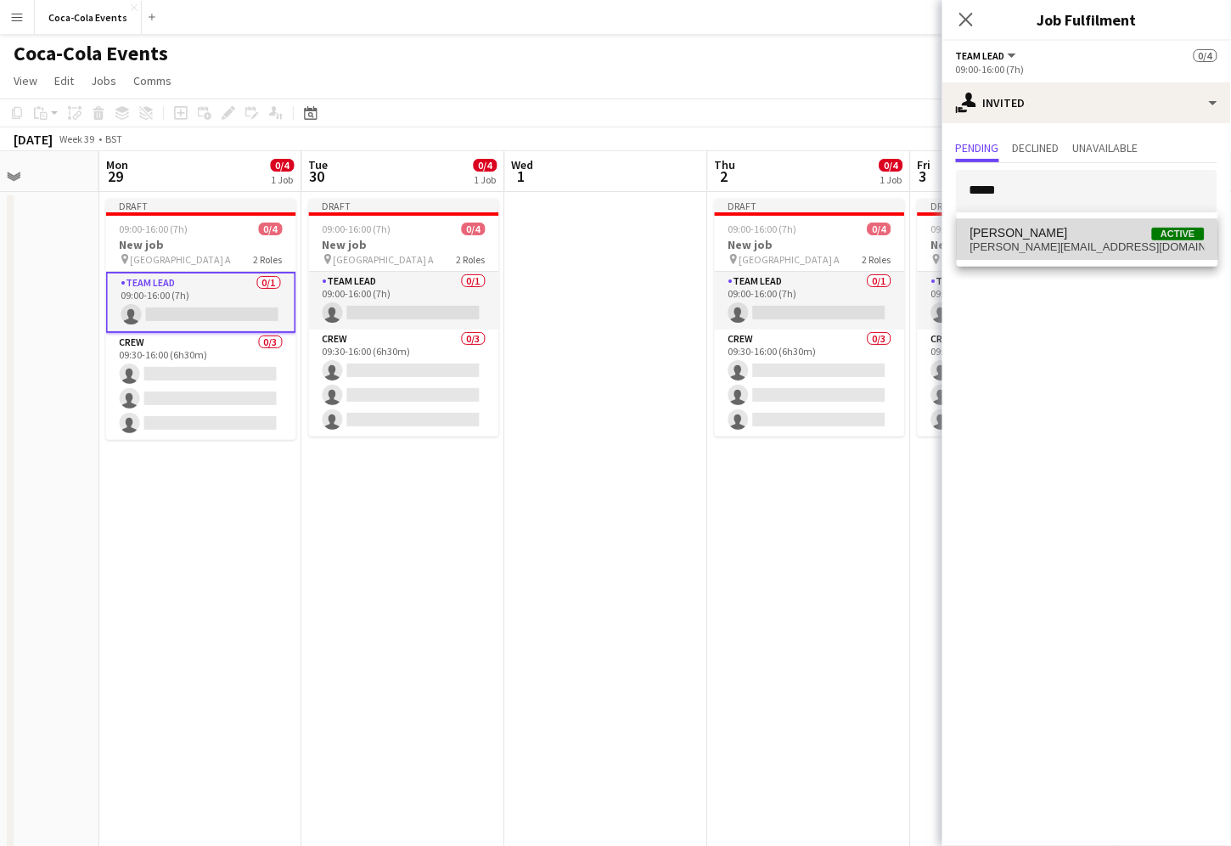
click at [1082, 243] on span "[PERSON_NAME][EMAIL_ADDRESS][DOMAIN_NAME]" at bounding box center [1087, 247] width 234 height 14
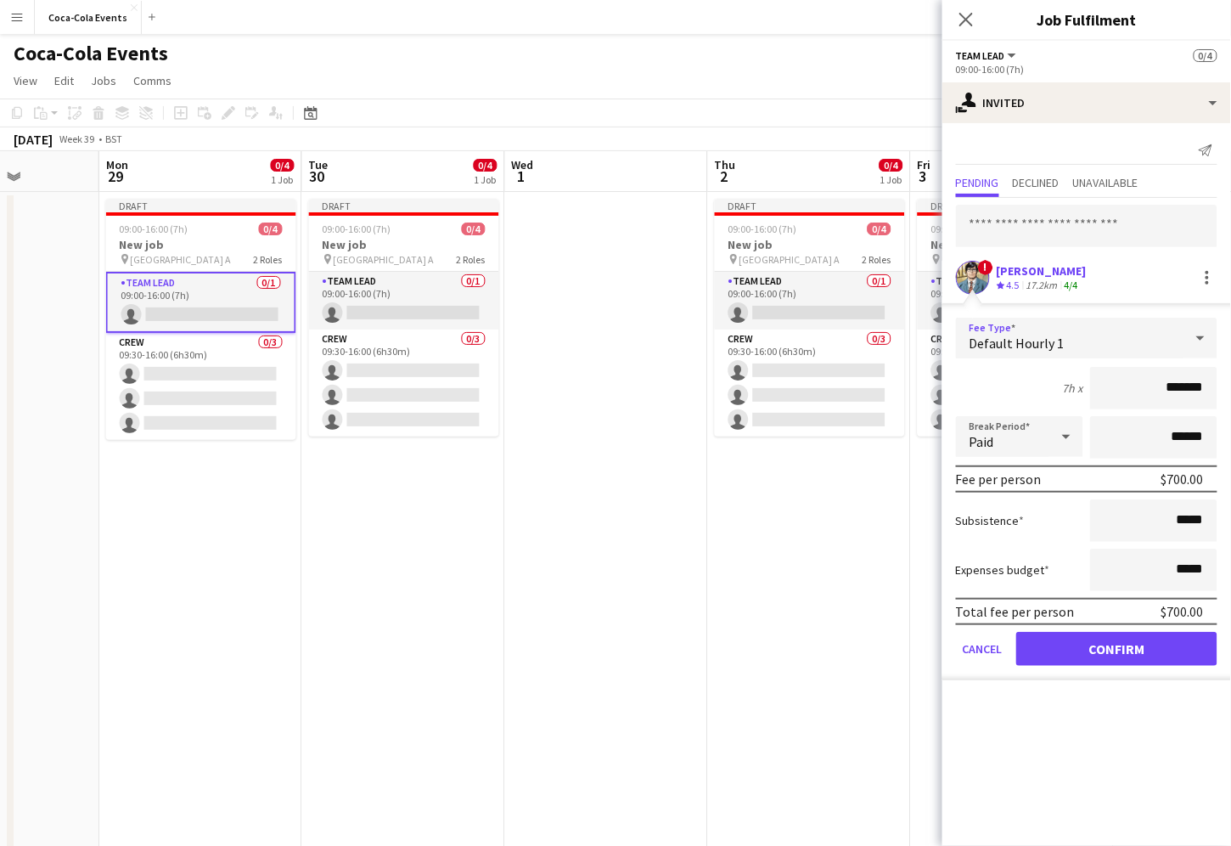
click at [1013, 341] on span "Default Hourly 1" at bounding box center [1017, 343] width 95 height 17
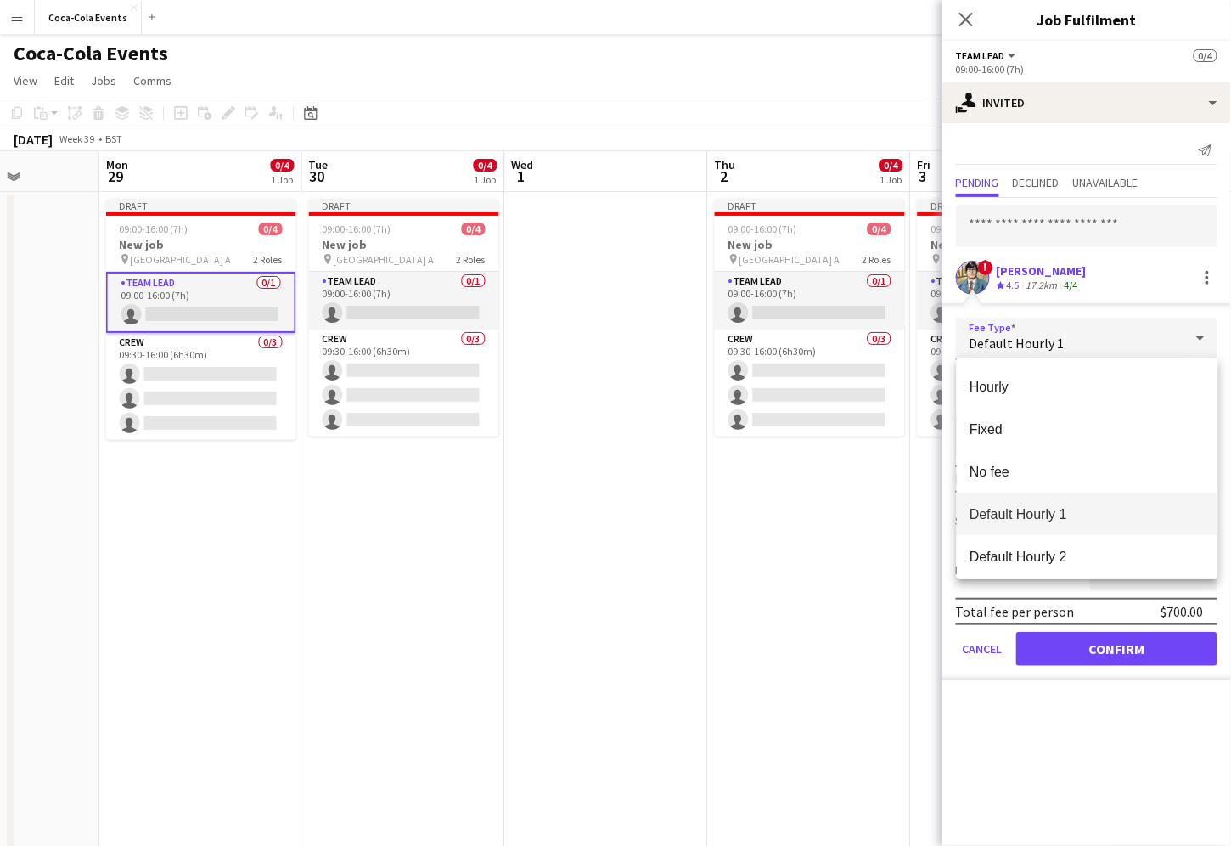
click at [1005, 751] on div at bounding box center [615, 423] width 1231 height 846
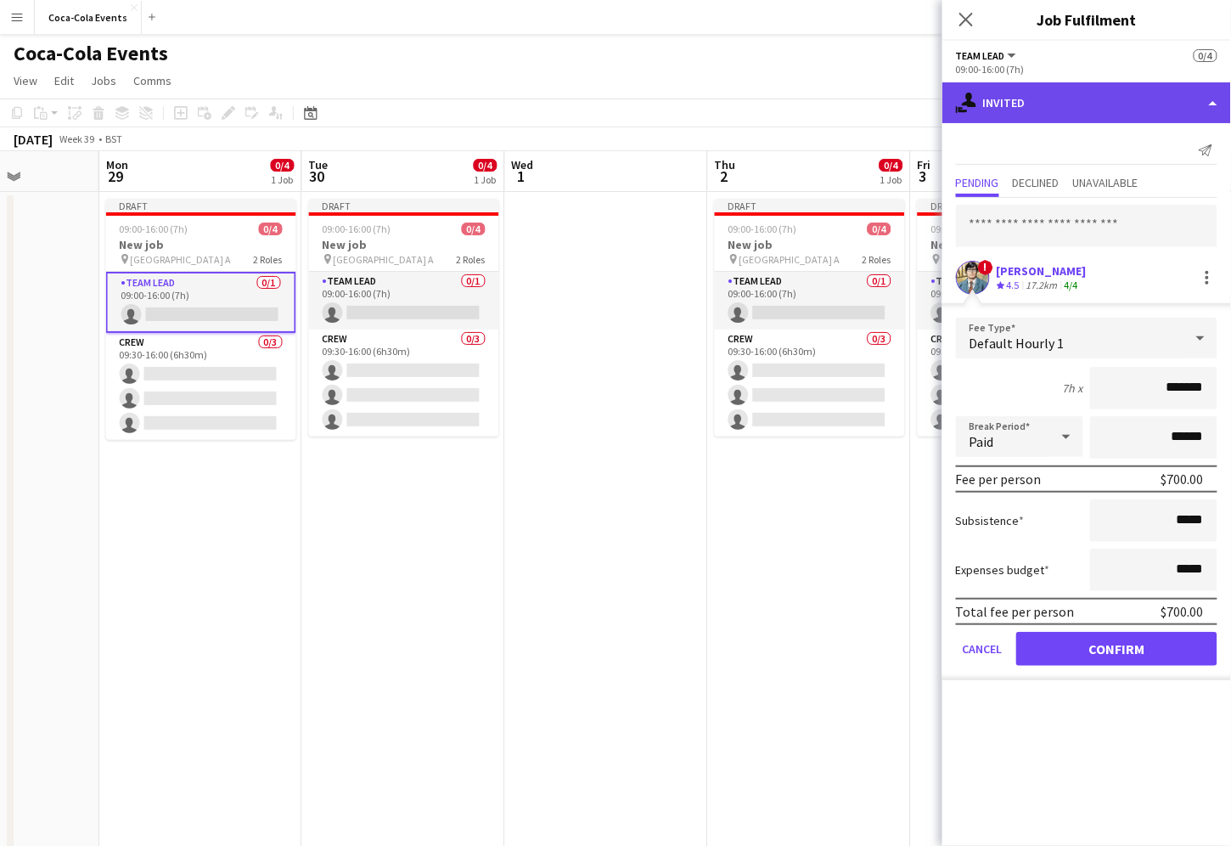
click at [1085, 106] on div "single-neutral-actions-share-1 Invited" at bounding box center [1086, 102] width 289 height 41
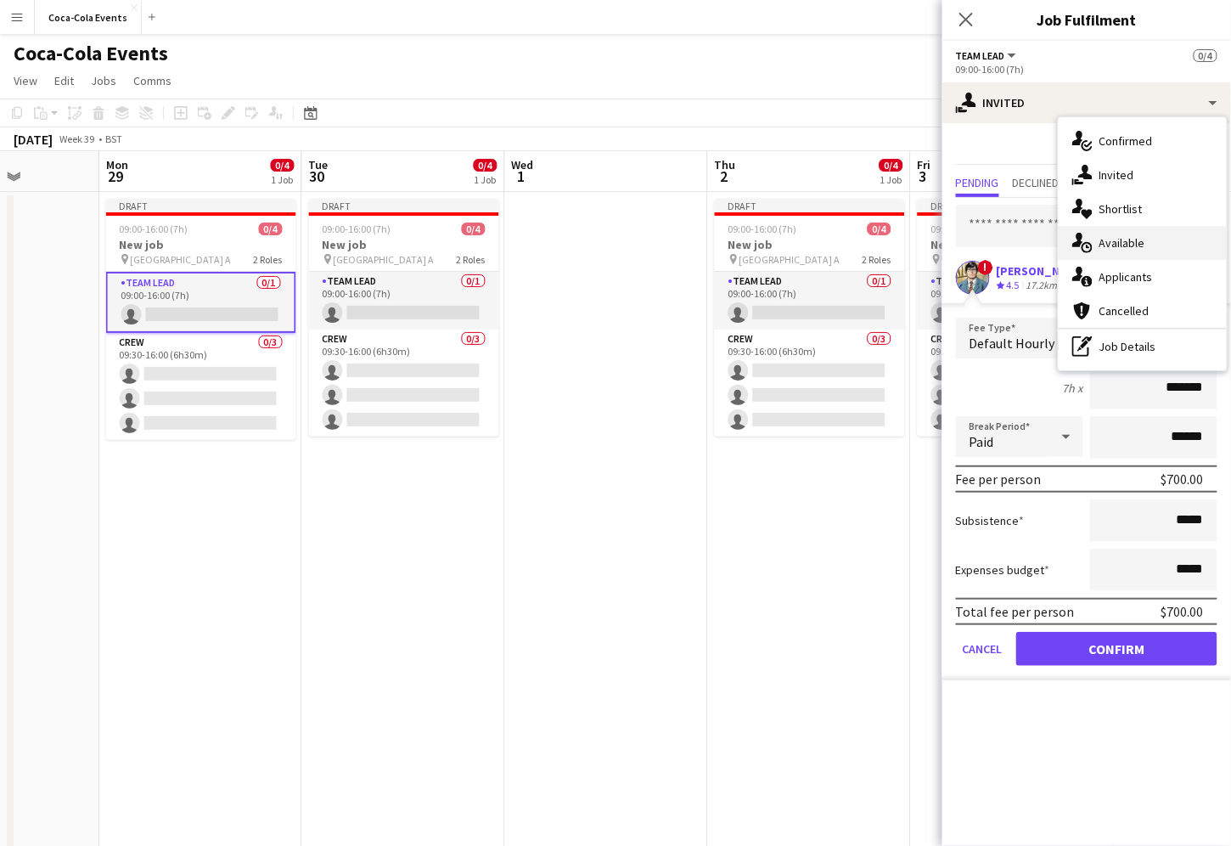
click at [1106, 237] on span "Available" at bounding box center [1123, 242] width 46 height 15
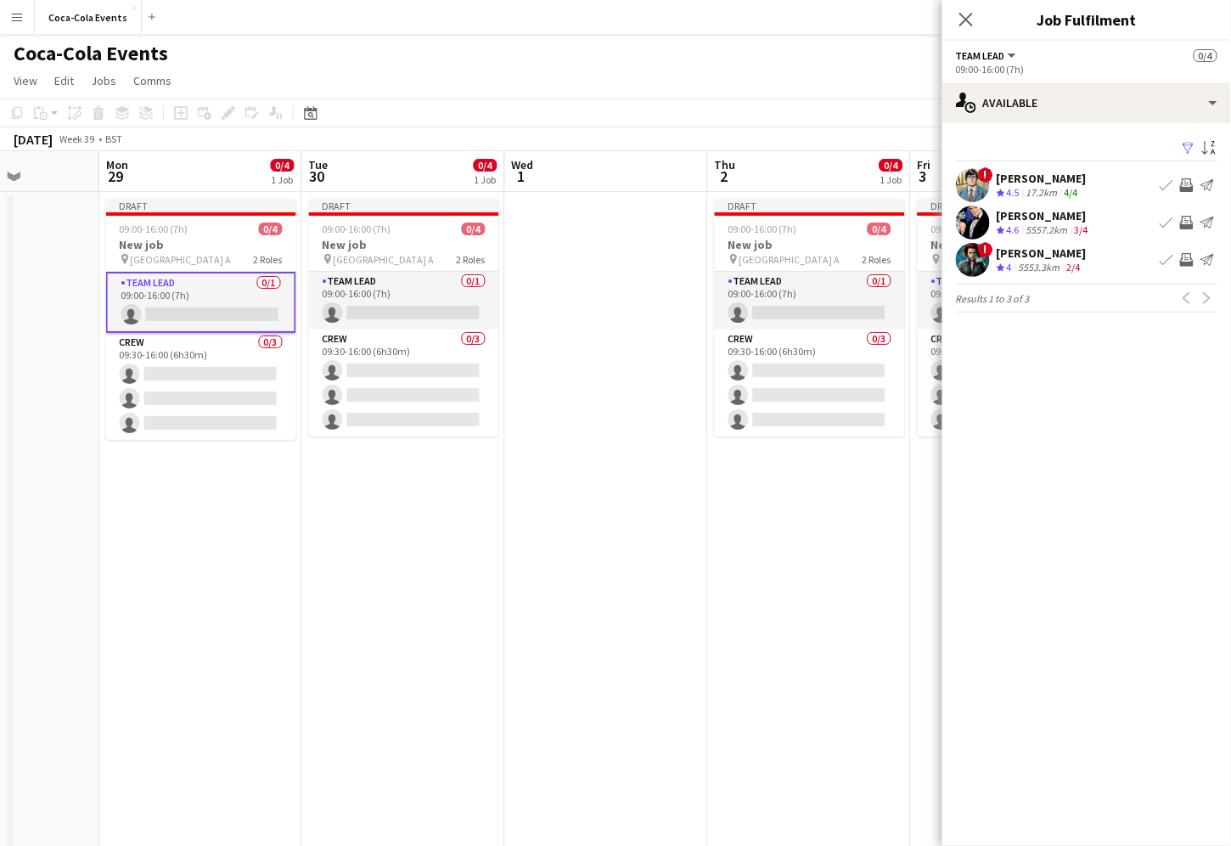
click at [1009, 192] on span "4.5" at bounding box center [1013, 192] width 13 height 13
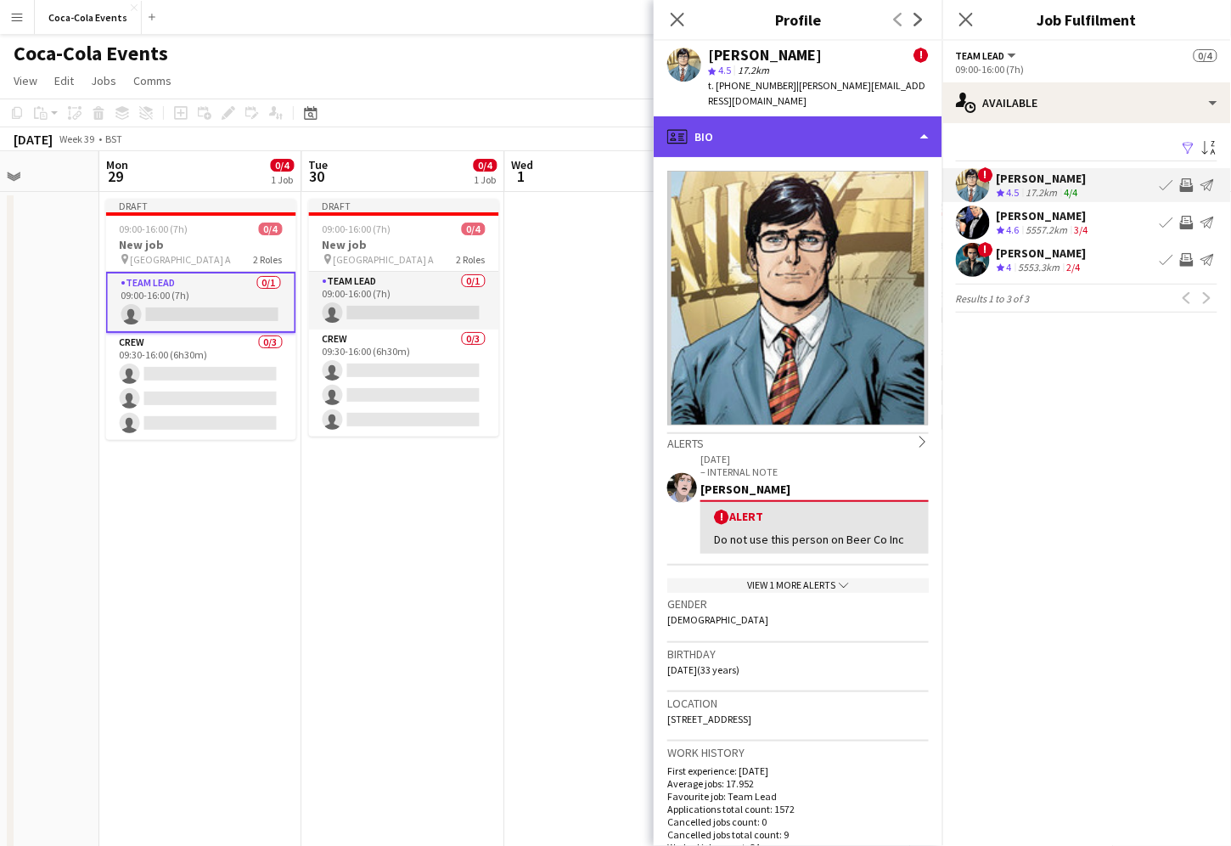
click at [740, 127] on div "profile Bio" at bounding box center [798, 136] width 289 height 41
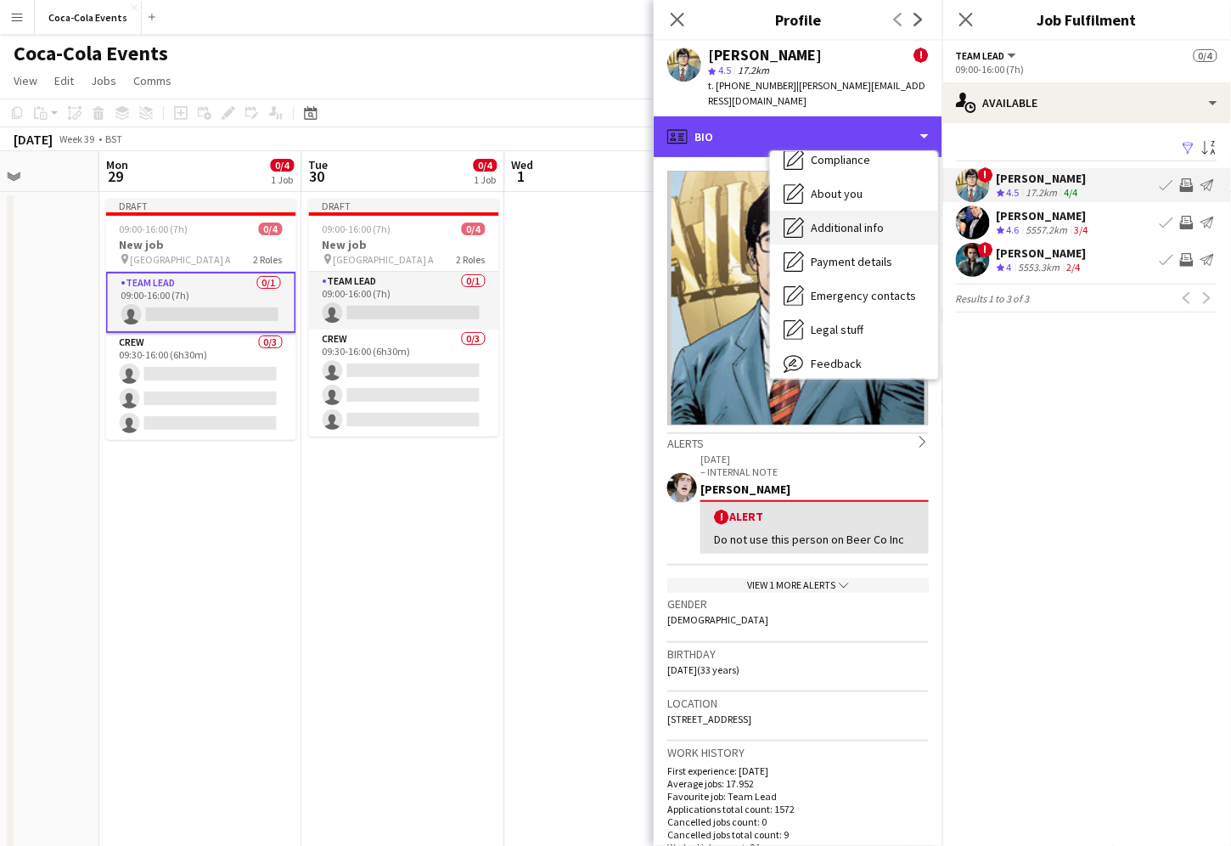
scroll to position [115, 0]
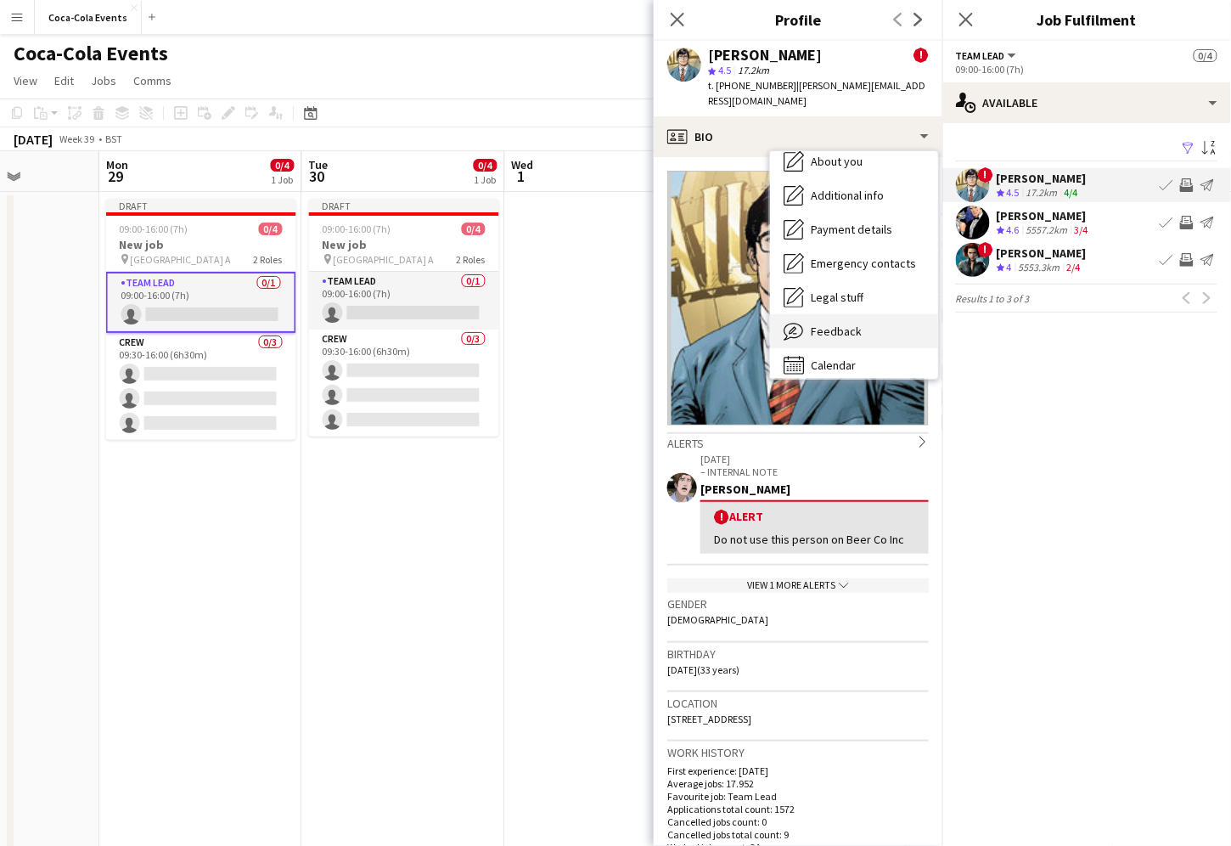
click at [843, 323] on span "Feedback" at bounding box center [836, 330] width 51 height 15
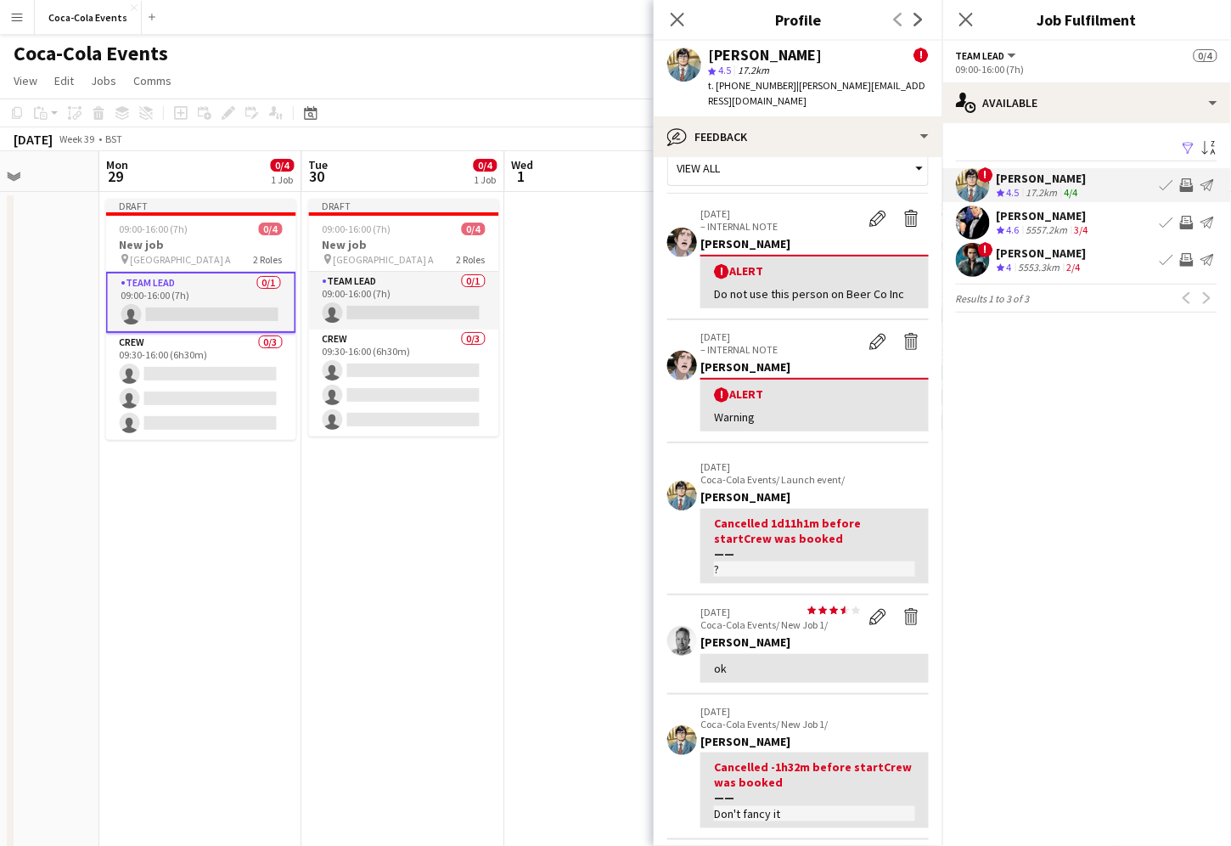
scroll to position [0, 0]
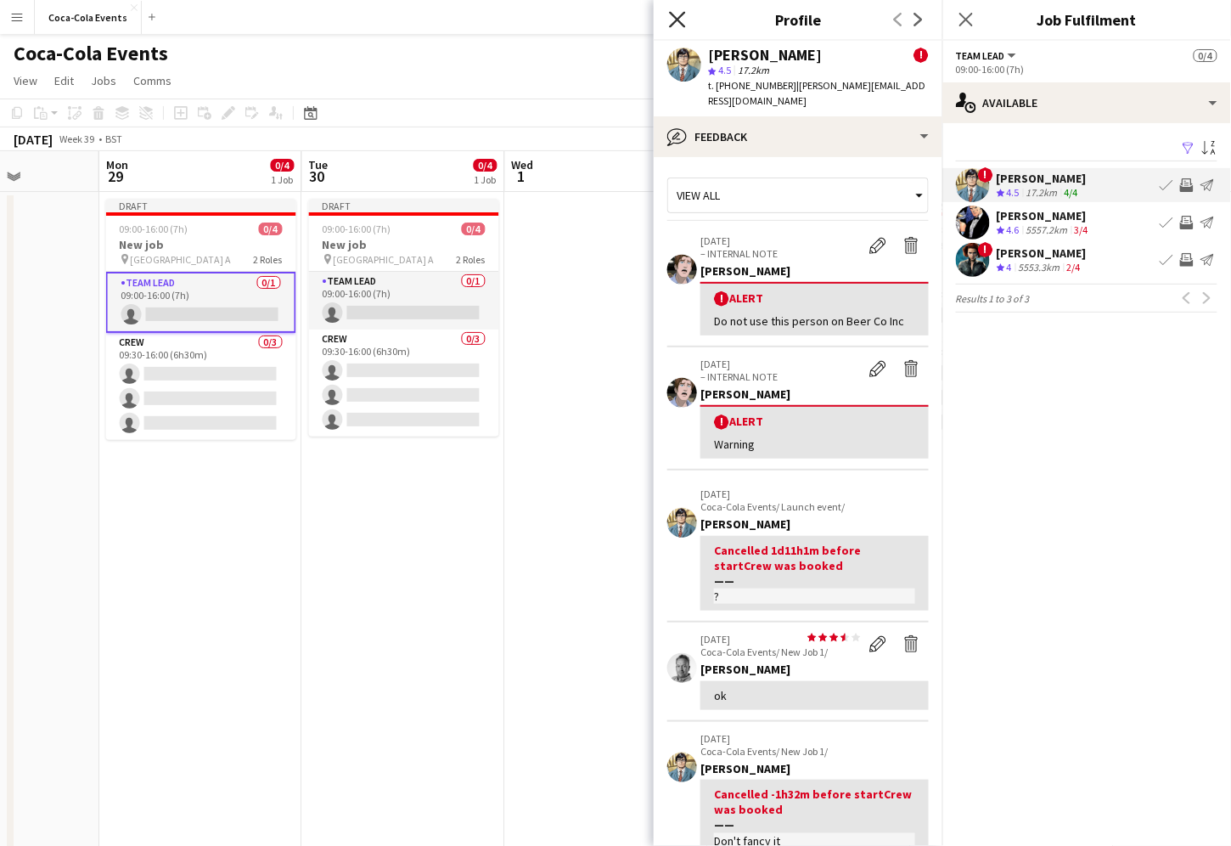
click at [680, 18] on icon at bounding box center [677, 19] width 16 height 16
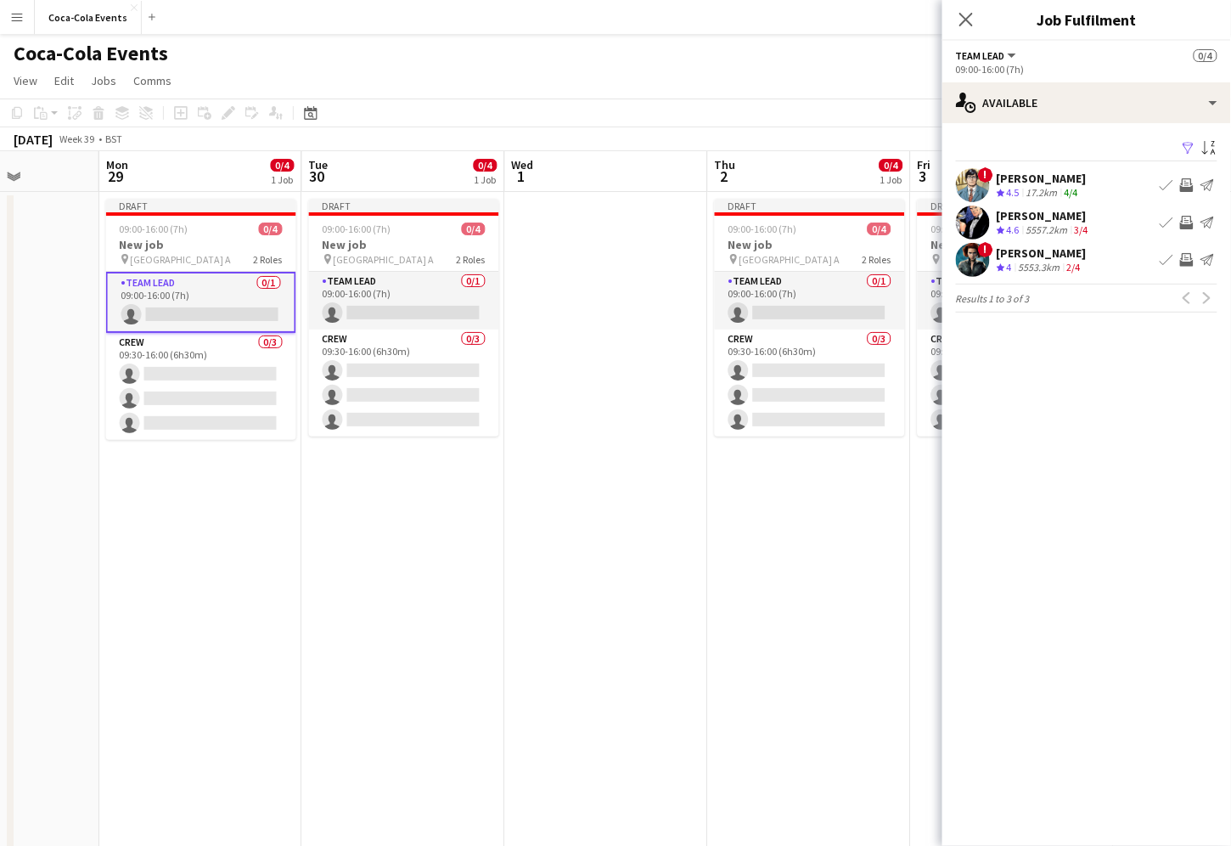
click at [1189, 187] on app-icon "Invite crew" at bounding box center [1187, 185] width 14 height 14
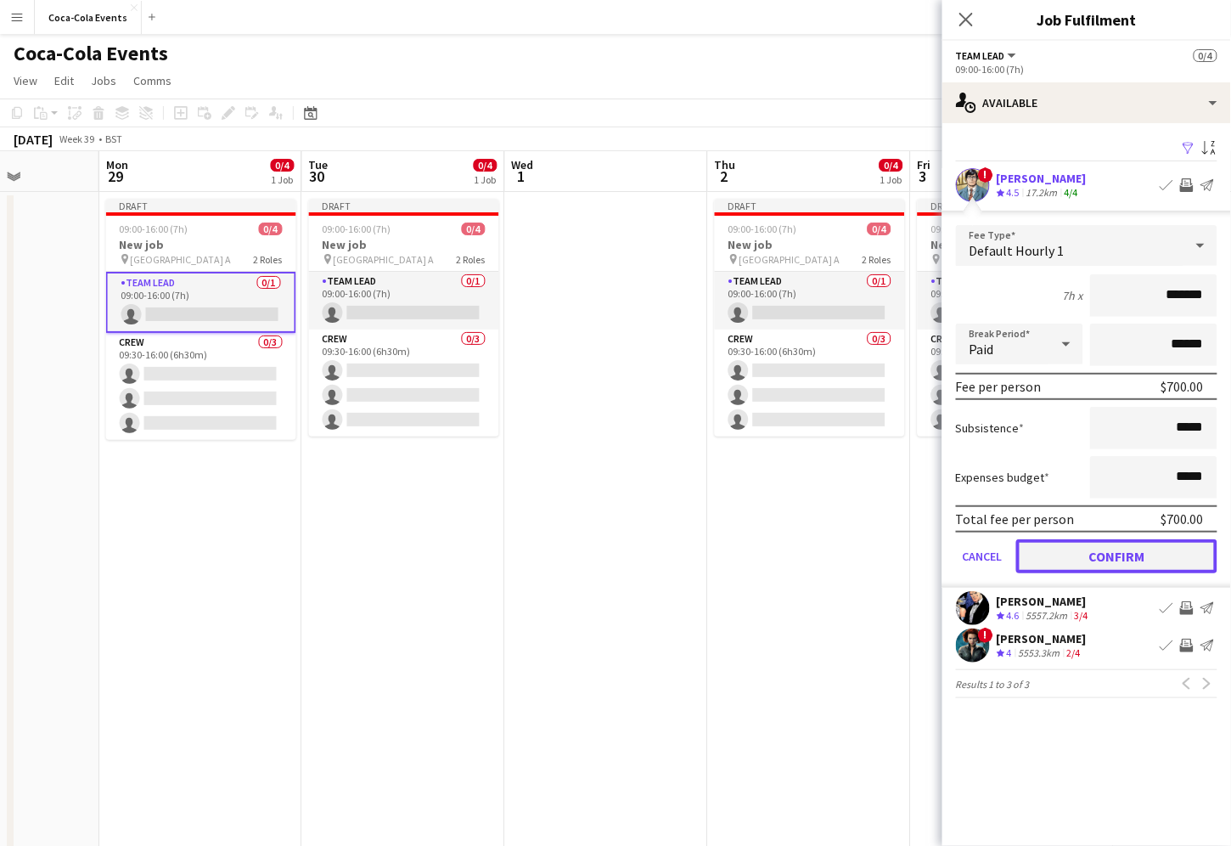
click at [1100, 559] on button "Confirm" at bounding box center [1116, 556] width 201 height 34
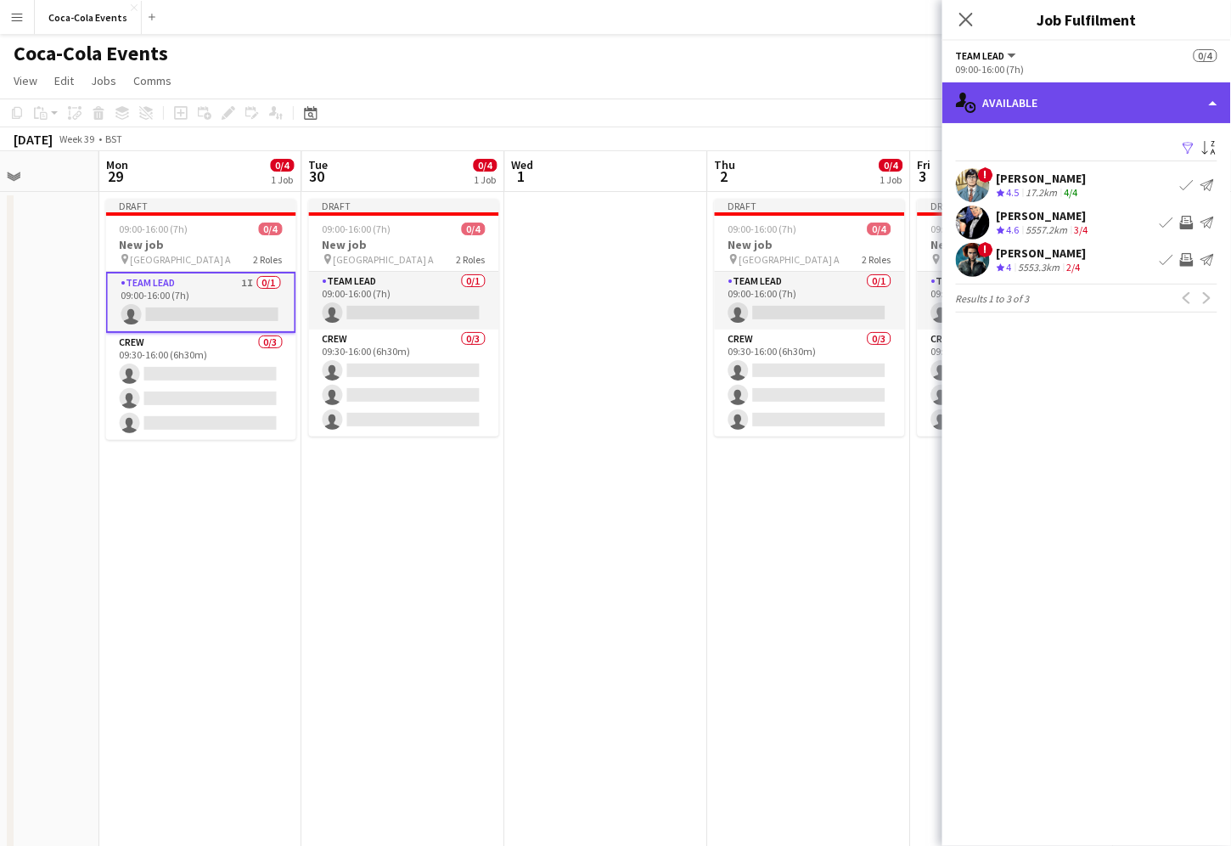
click at [1028, 97] on div "single-neutral-actions-upload Available" at bounding box center [1086, 102] width 289 height 41
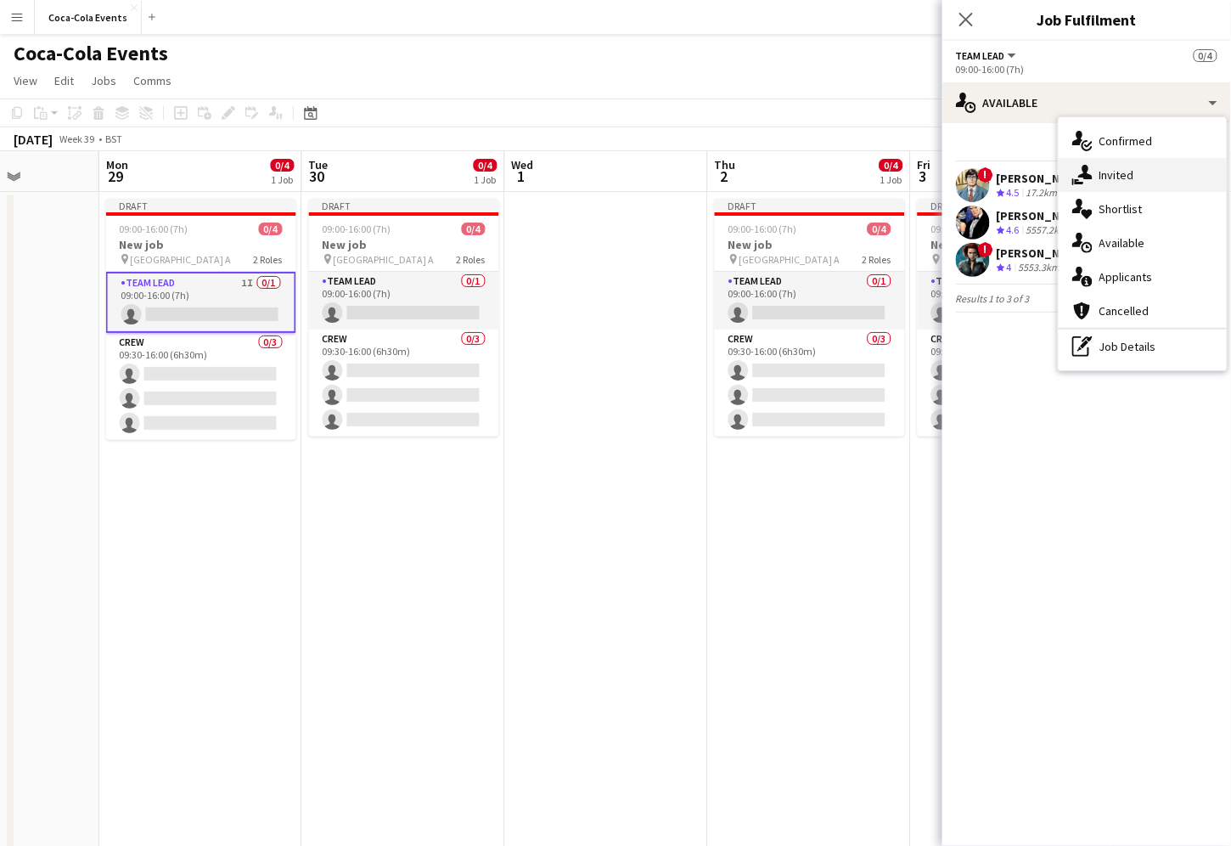
click at [1116, 178] on span "Invited" at bounding box center [1117, 174] width 35 height 15
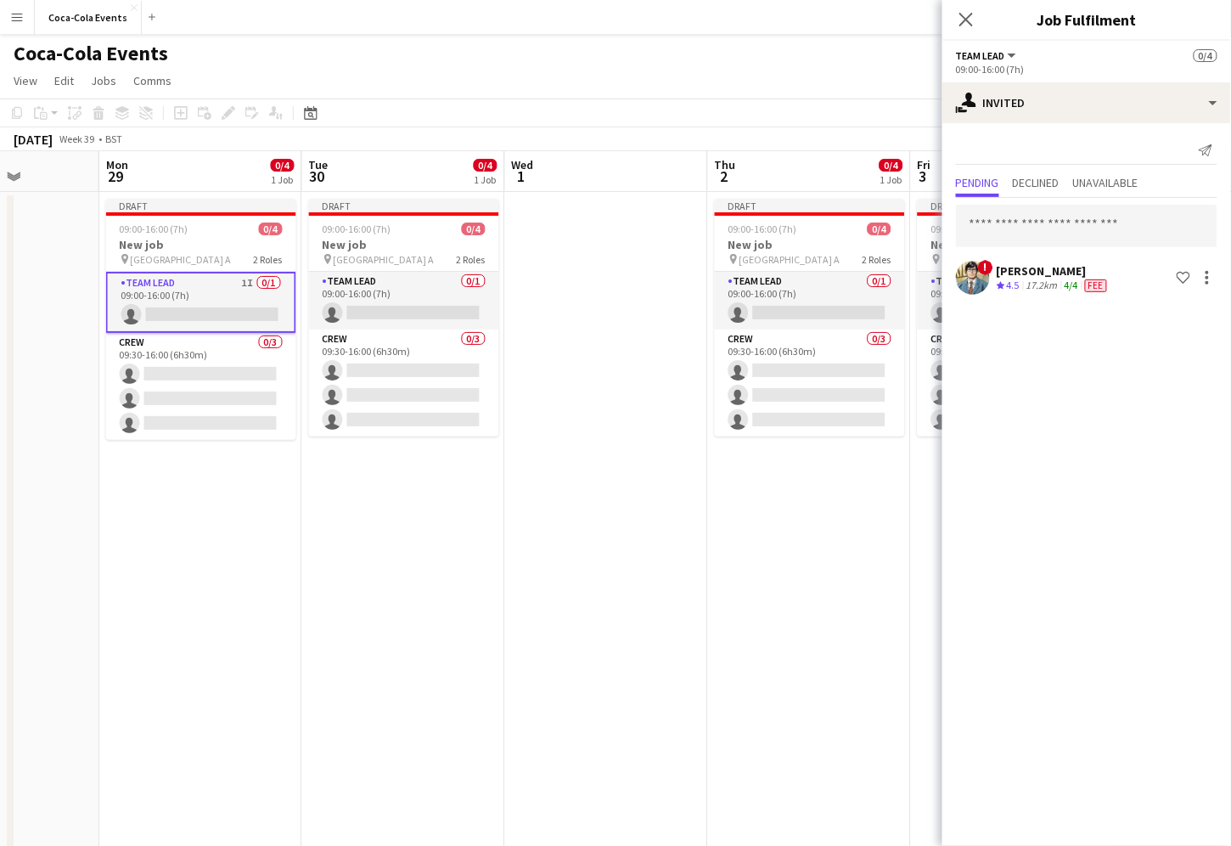
click at [219, 568] on app-date-cell "Draft 09:00-16:00 (7h) 0/4 New job pin Wembley Gate A 2 Roles Team Lead 1I 0/1 …" at bounding box center [200, 595] width 203 height 806
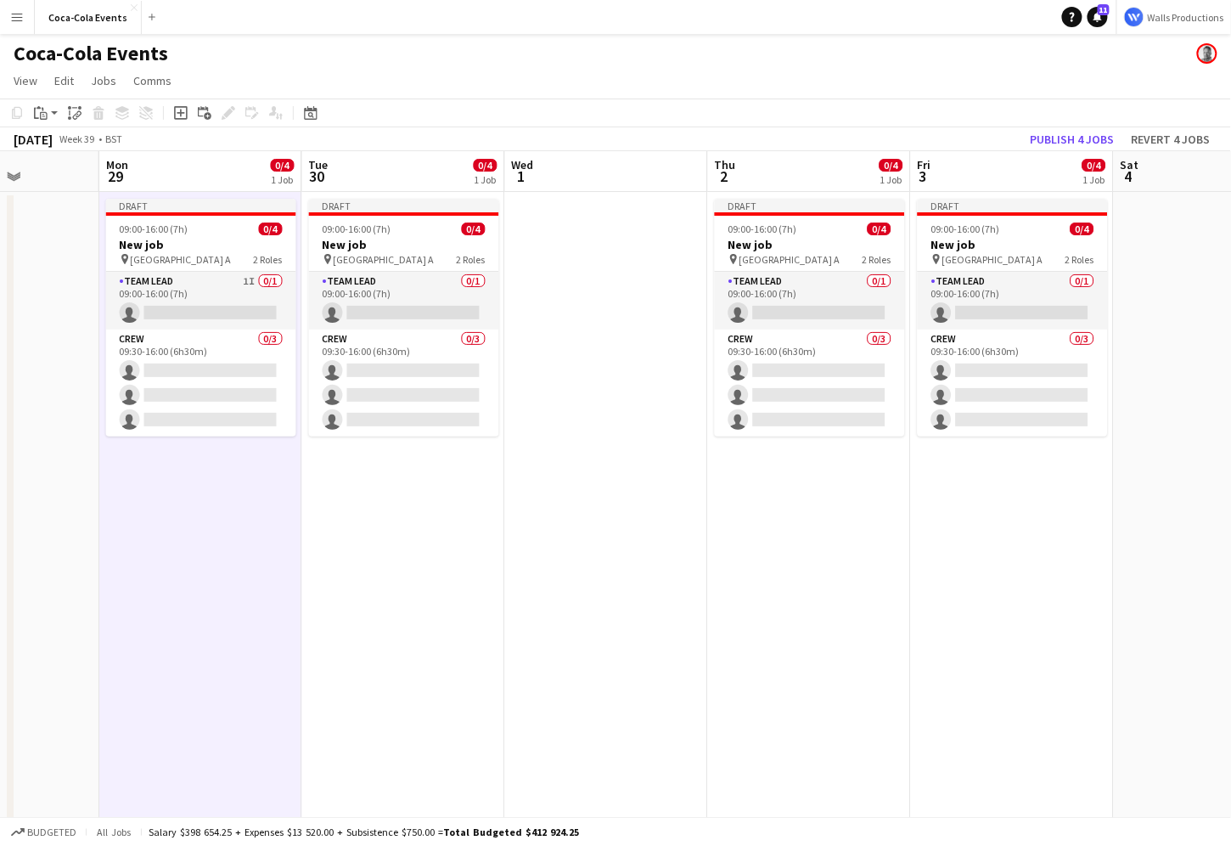
click at [216, 570] on app-date-cell "Draft 09:00-16:00 (7h) 0/4 New job pin Wembley Gate A 2 Roles Team Lead 1I 0/1 …" at bounding box center [200, 595] width 203 height 806
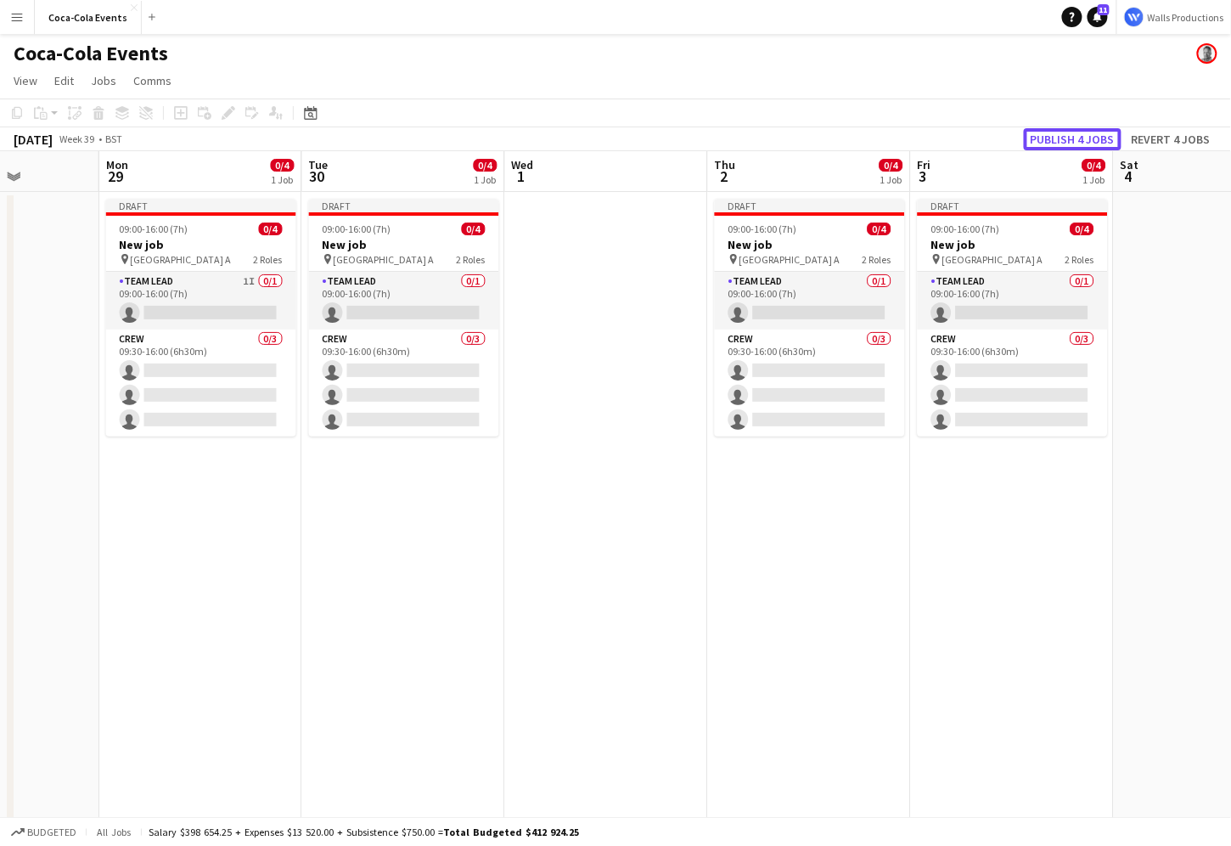
drag, startPoint x: 1085, startPoint y: 132, endPoint x: 995, endPoint y: 81, distance: 103.8
click at [995, 81] on app-board "Coca-Cola Events View Day view expanded Day view collapsed Month view Date pick…" at bounding box center [615, 530] width 1231 height 993
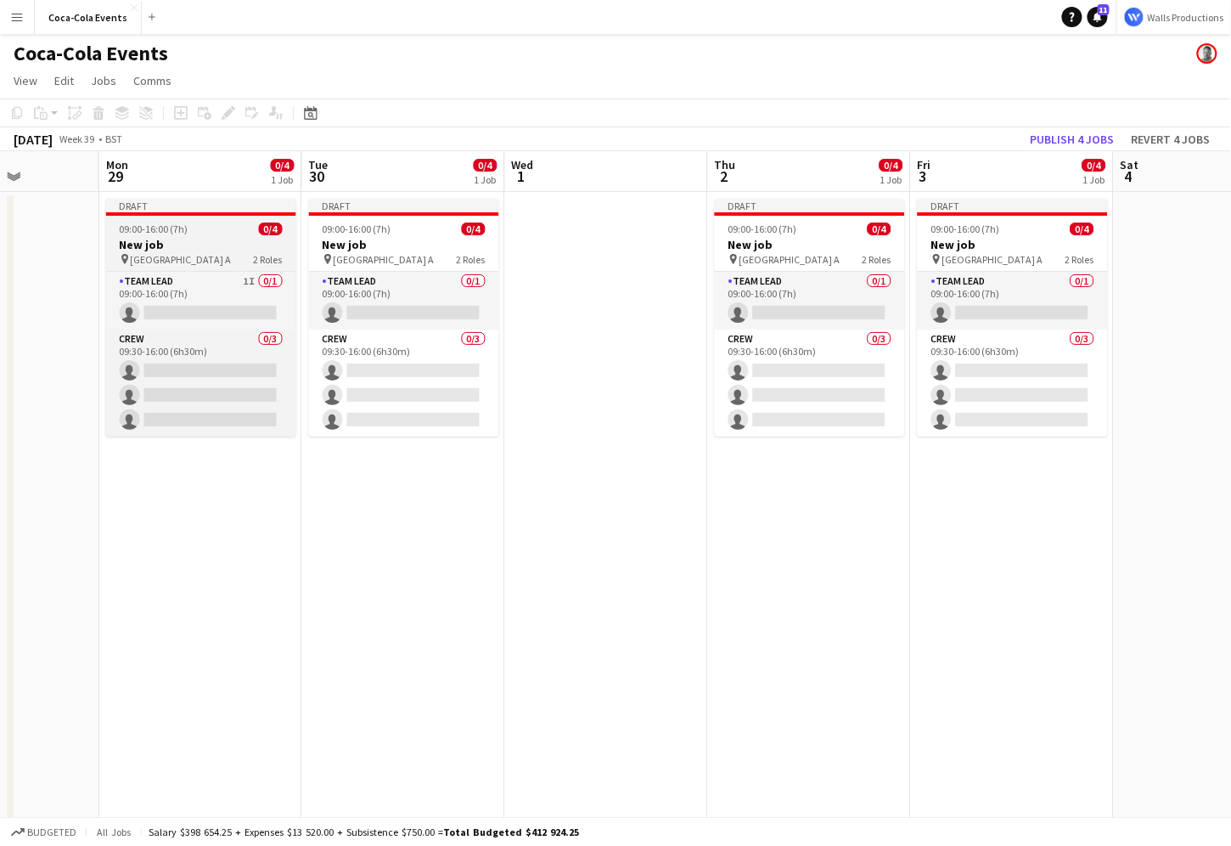
click at [162, 243] on h3 "New job" at bounding box center [201, 244] width 190 height 15
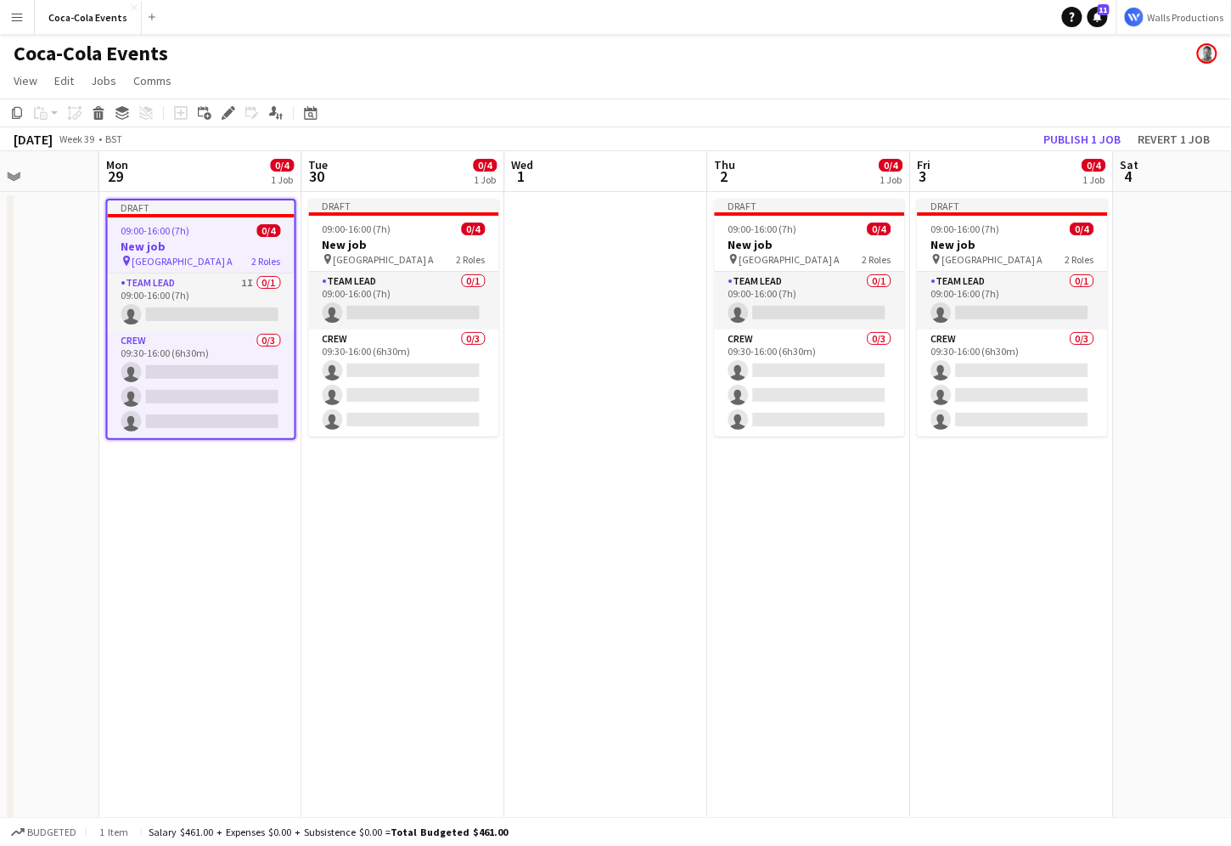
click at [540, 615] on app-date-cell at bounding box center [606, 595] width 203 height 806
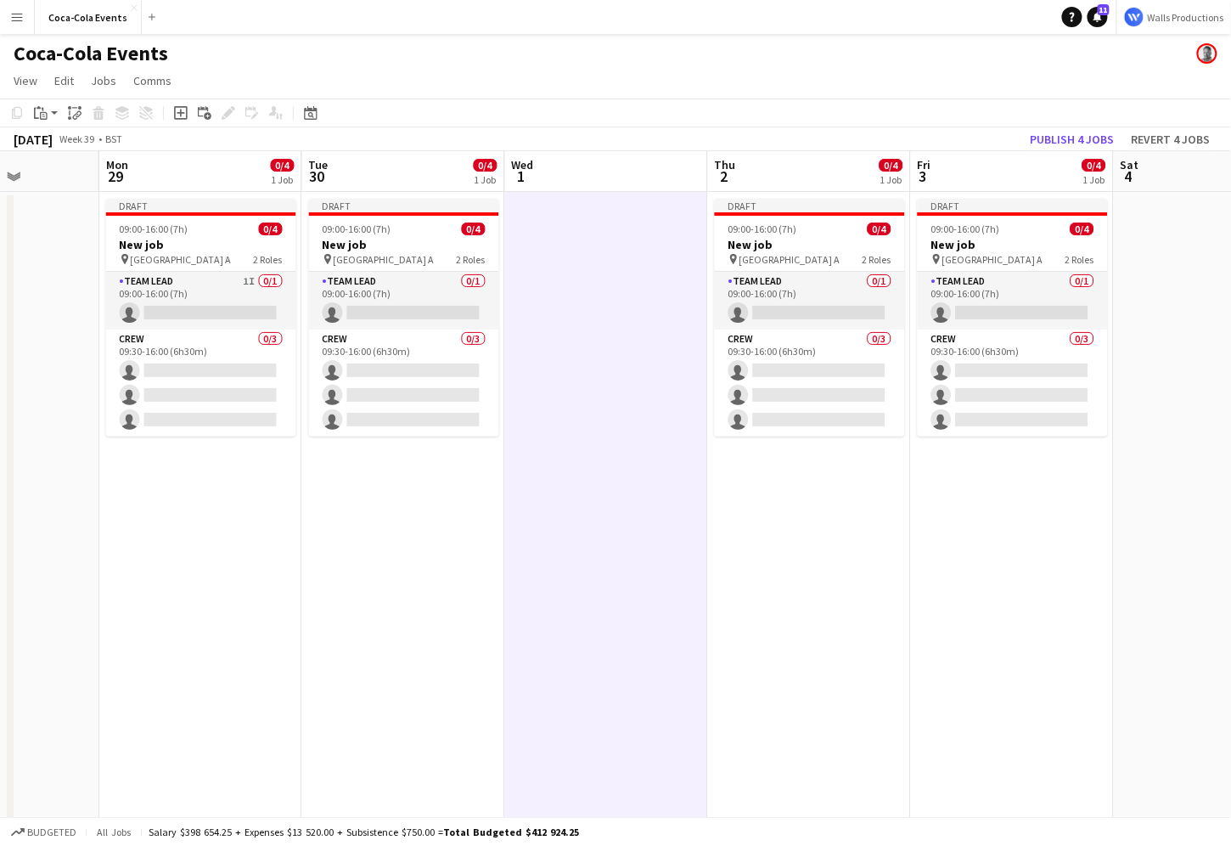
click at [540, 615] on app-date-cell at bounding box center [606, 595] width 203 height 806
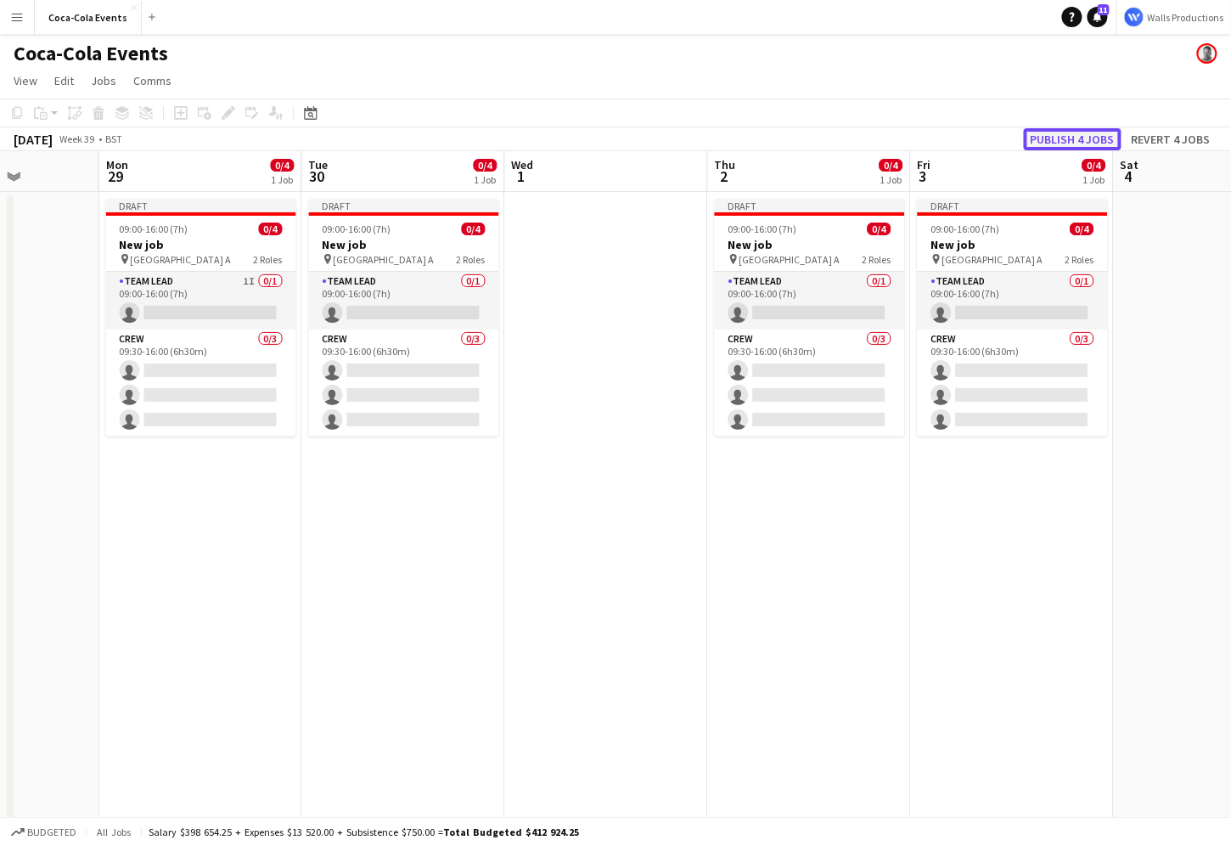
click at [1074, 135] on button "Publish 4 jobs" at bounding box center [1073, 139] width 98 height 22
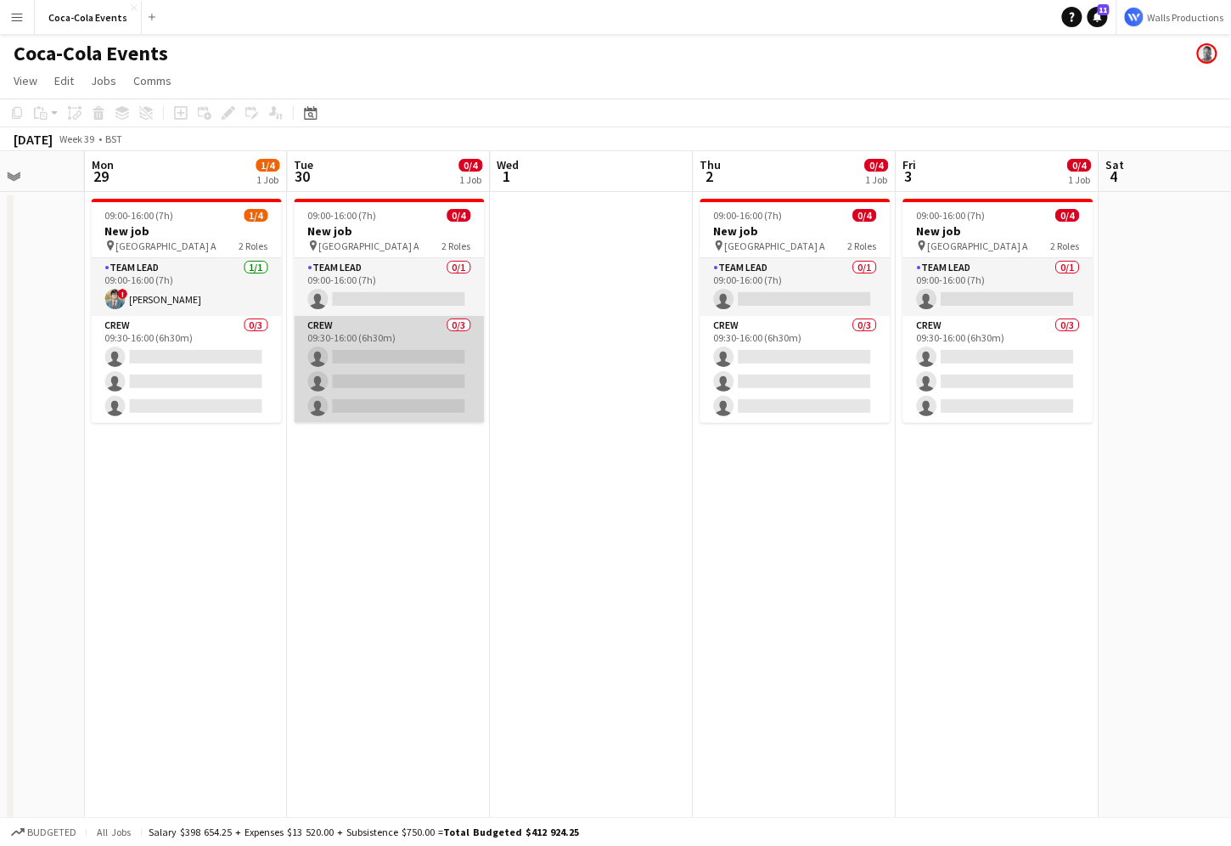
scroll to position [0, 730]
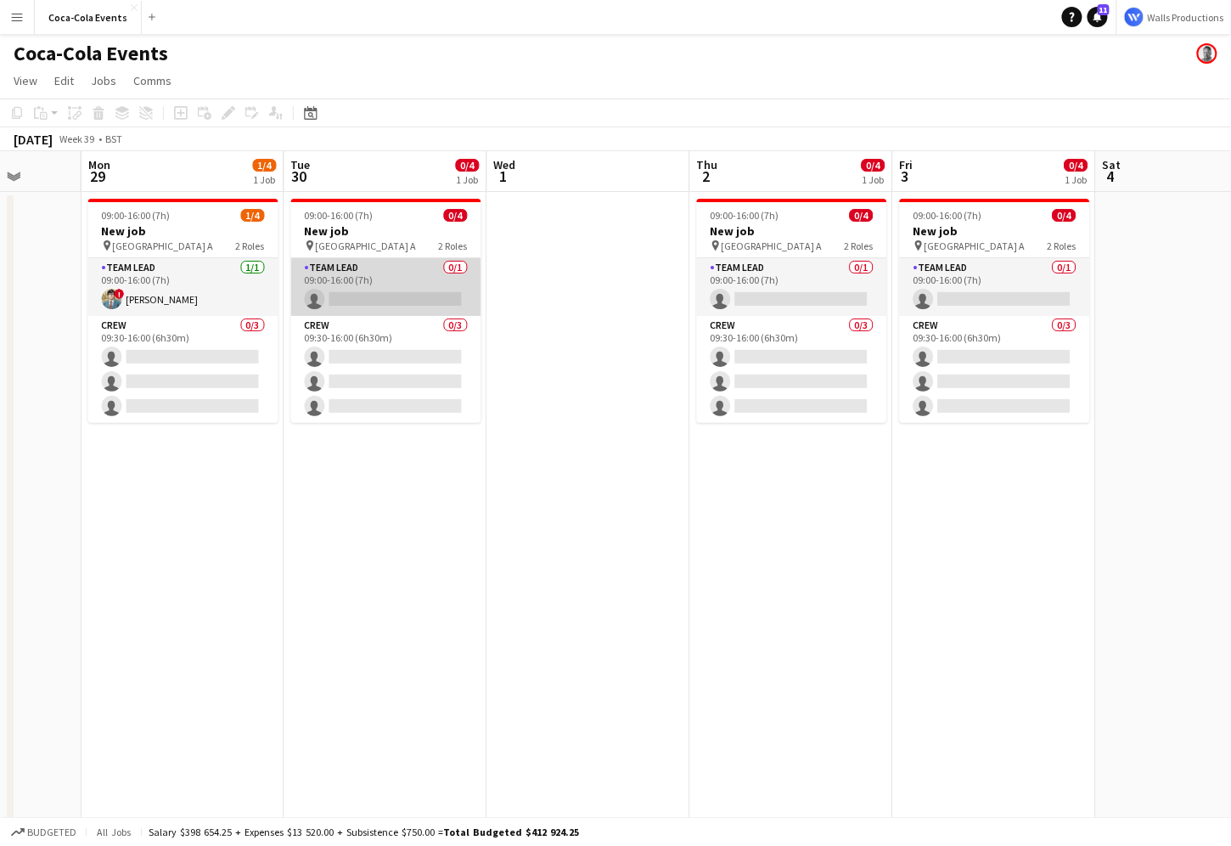
click at [328, 291] on app-card-role "Team Lead 0/1 09:00-16:00 (7h) single-neutral-actions" at bounding box center [386, 287] width 190 height 58
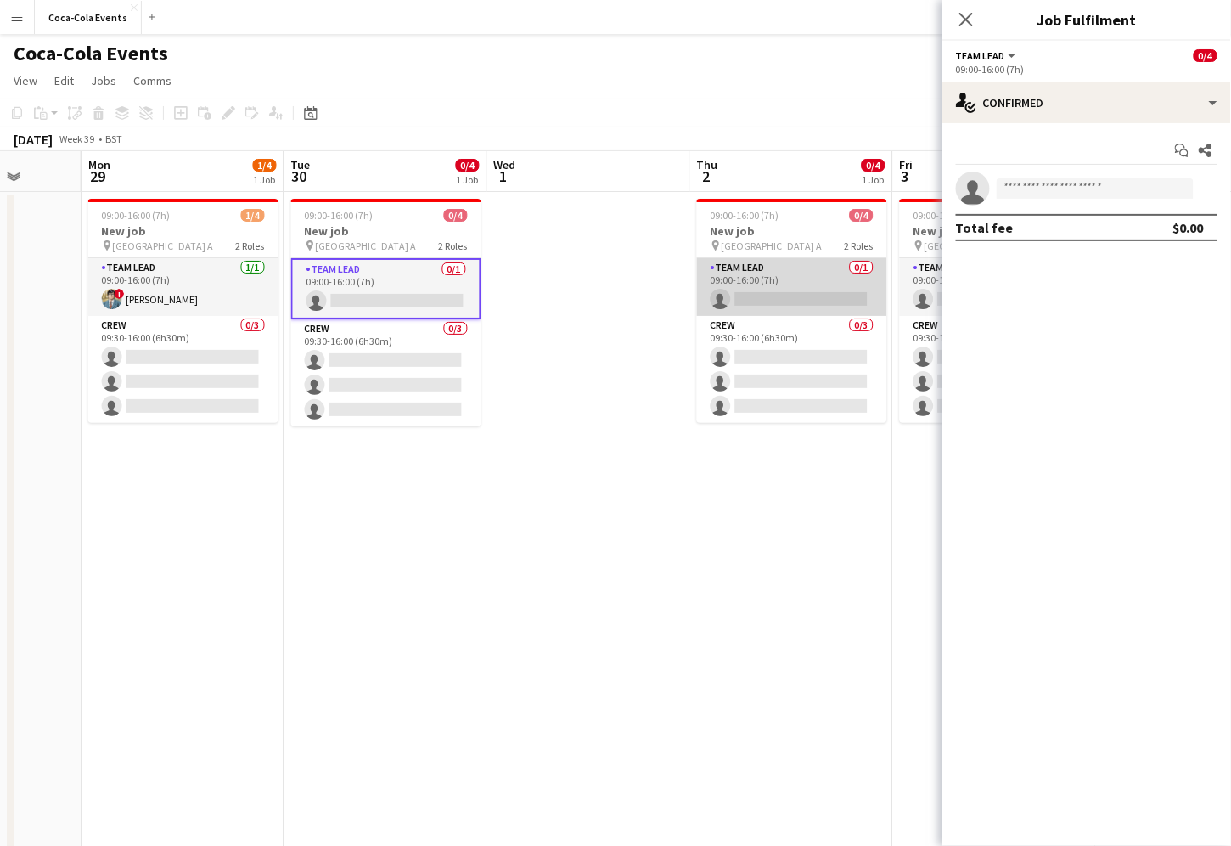
click at [748, 277] on app-card-role "Team Lead 0/1 09:00-16:00 (7h) single-neutral-actions" at bounding box center [792, 287] width 190 height 58
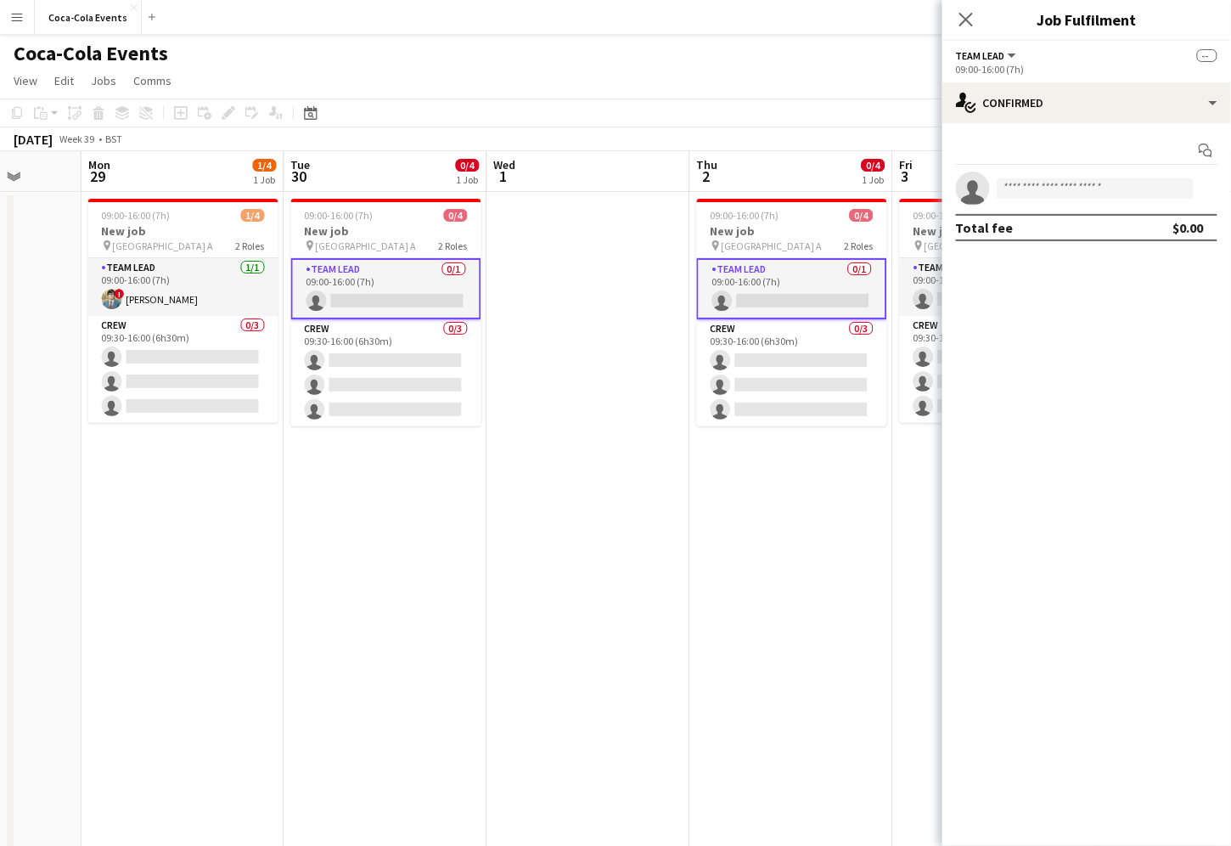
click at [1088, 125] on div "Start chat single-neutral-actions Total fee $0.00" at bounding box center [1086, 189] width 289 height 132
click at [1079, 110] on div "single-neutral-actions-check-2 Confirmed" at bounding box center [1086, 102] width 289 height 41
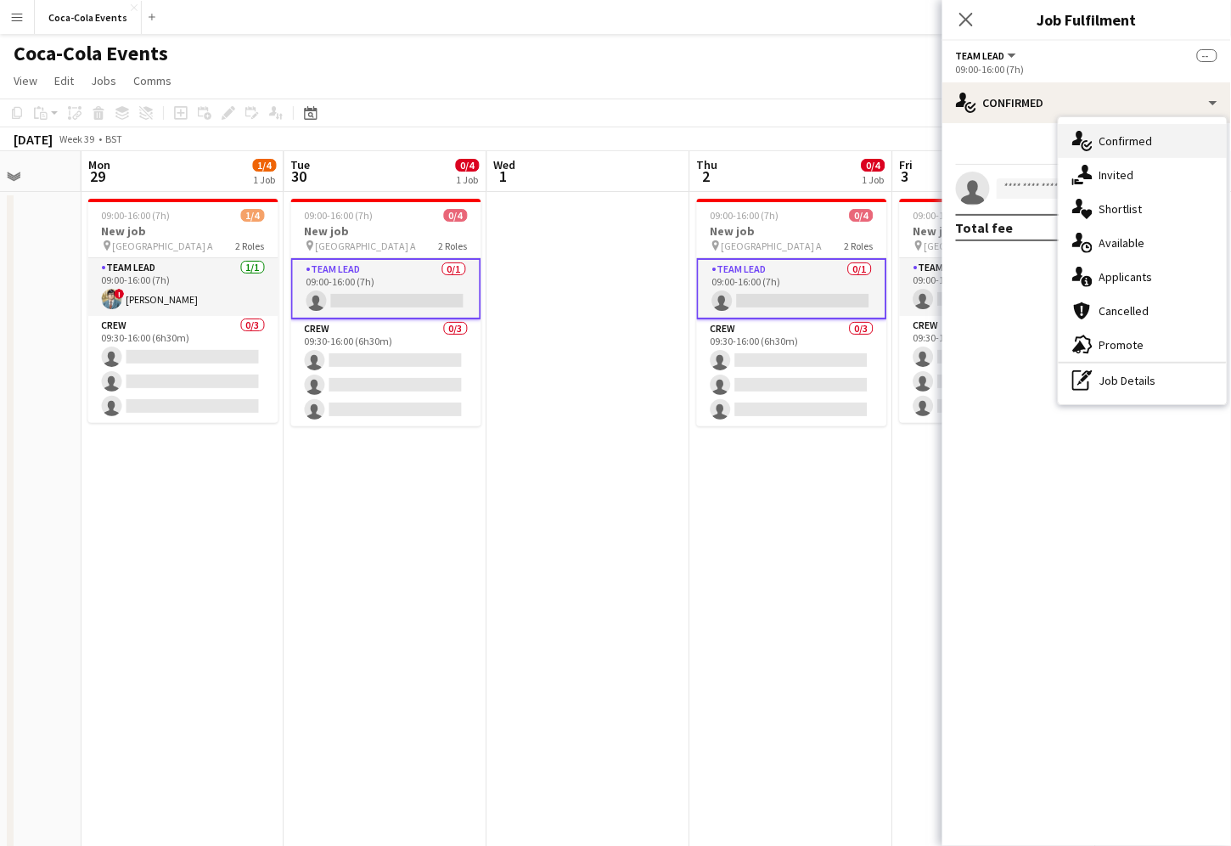
click at [1135, 141] on span "Confirmed" at bounding box center [1126, 140] width 53 height 15
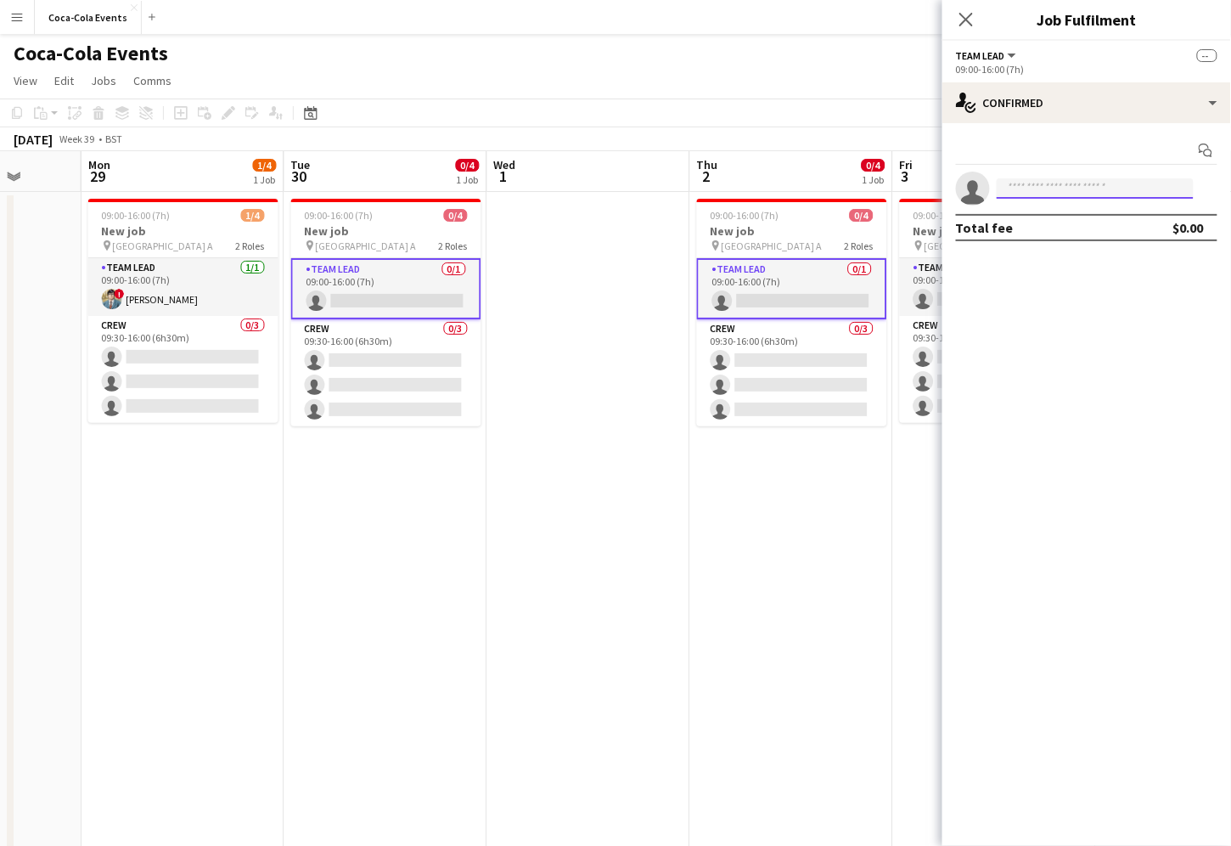
click at [1066, 184] on input at bounding box center [1095, 188] width 197 height 20
click at [990, 178] on div at bounding box center [990, 178] width 0 height 0
type input "*****"
drag, startPoint x: 1053, startPoint y: 224, endPoint x: 1067, endPoint y: 224, distance: 14.4
click at [1067, 224] on span "[PERSON_NAME][EMAIL_ADDRESS][DOMAIN_NAME]" at bounding box center [1096, 227] width 170 height 14
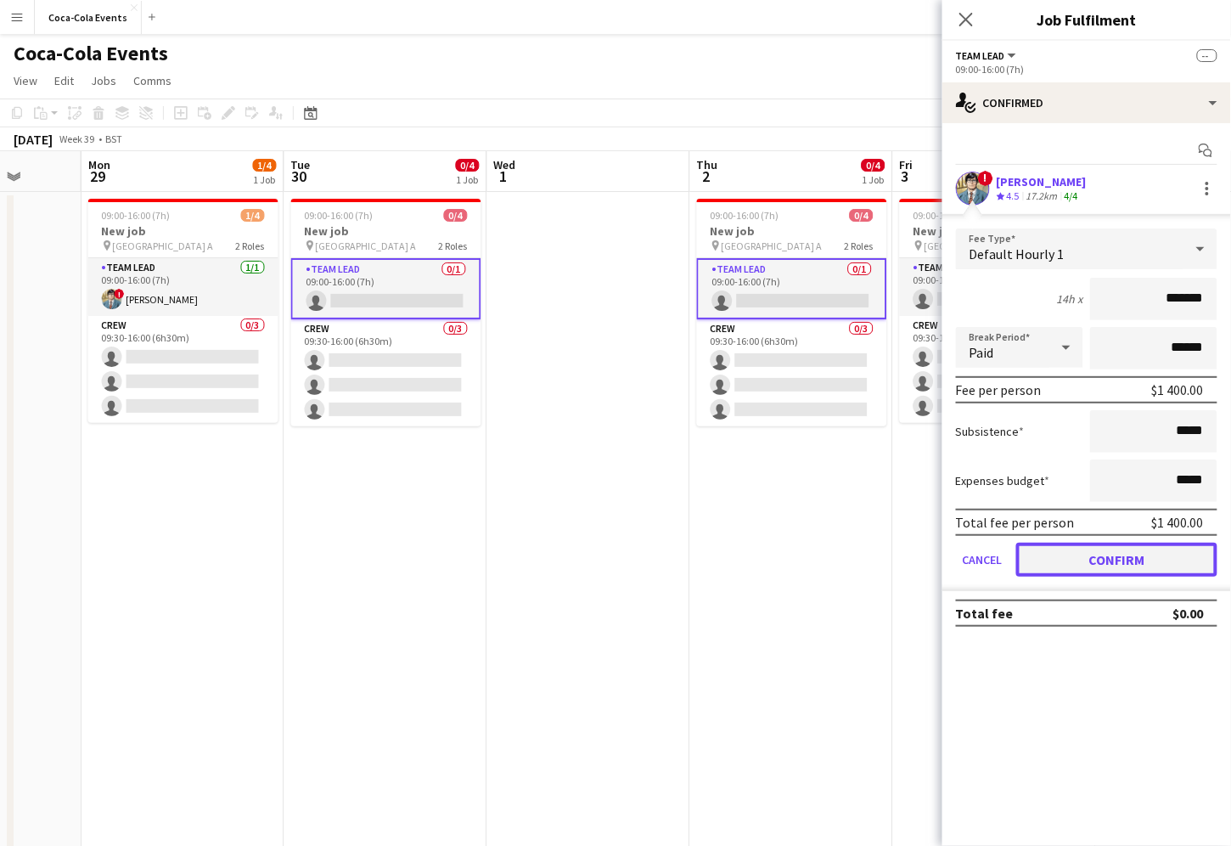
click at [1106, 567] on button "Confirm" at bounding box center [1116, 560] width 201 height 34
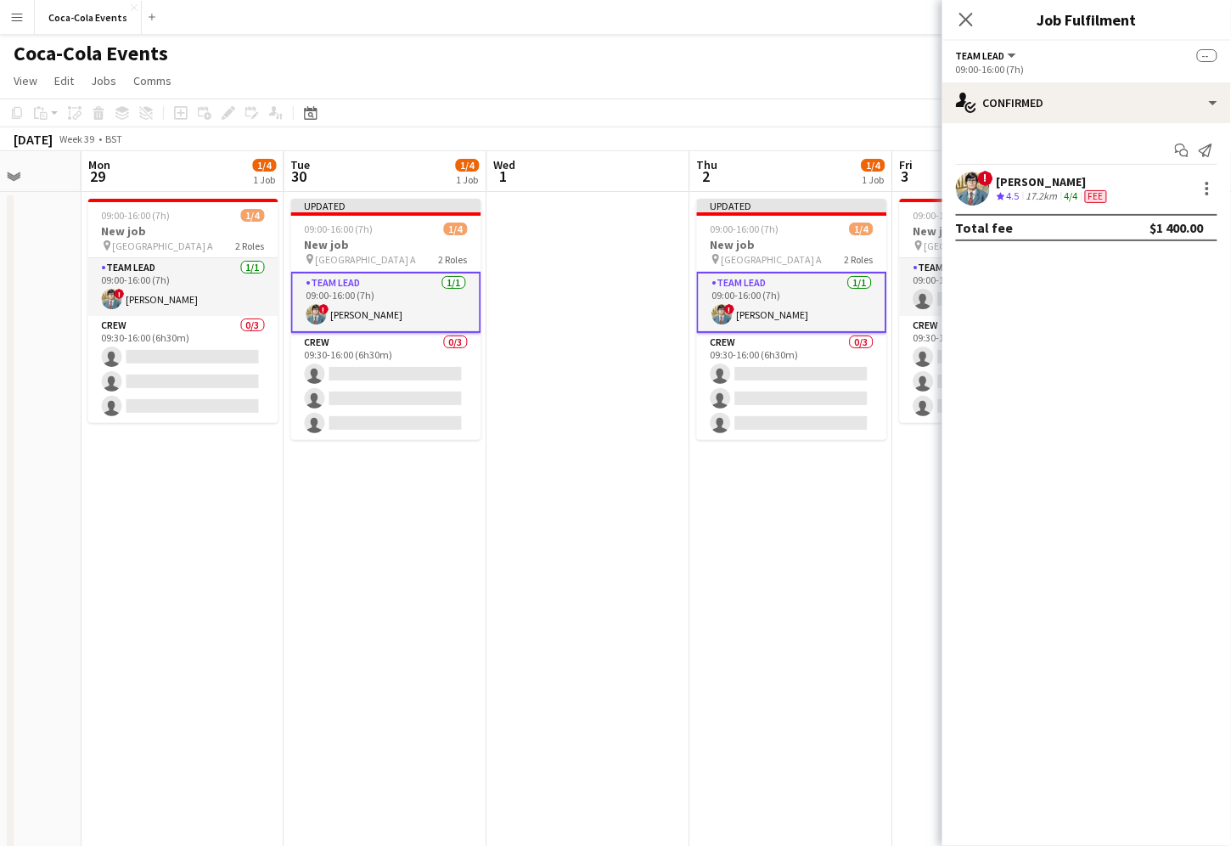
click at [626, 583] on app-date-cell at bounding box center [588, 595] width 203 height 806
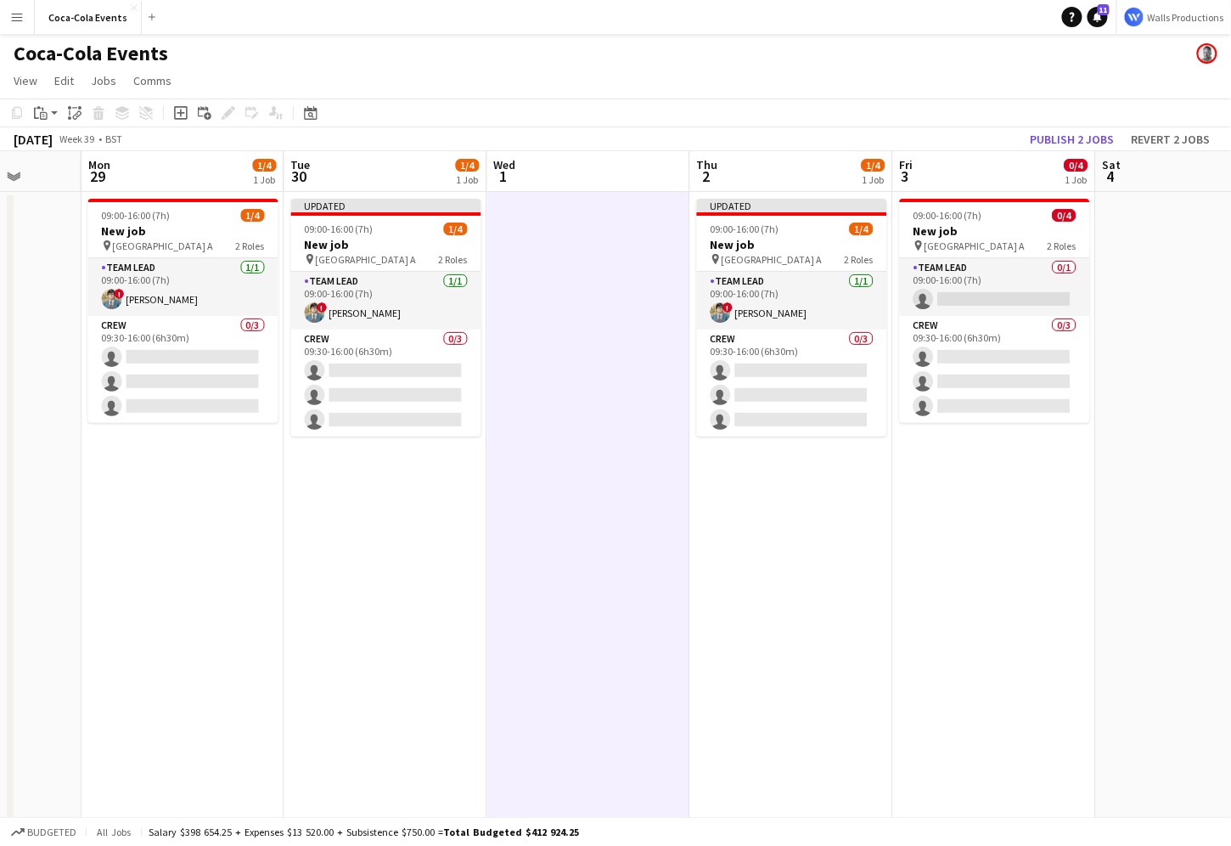
click at [560, 358] on app-date-cell at bounding box center [588, 595] width 203 height 806
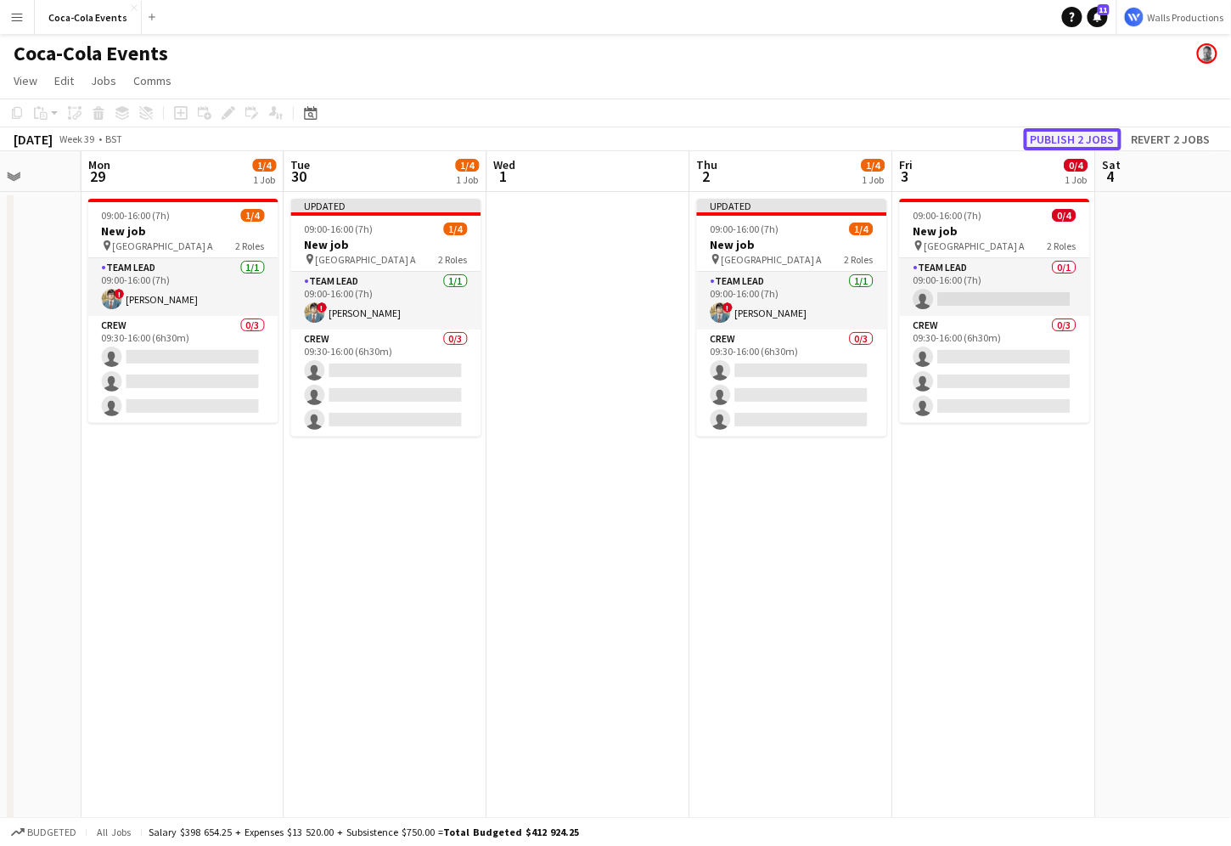
click at [1071, 132] on button "Publish 2 jobs" at bounding box center [1073, 139] width 98 height 22
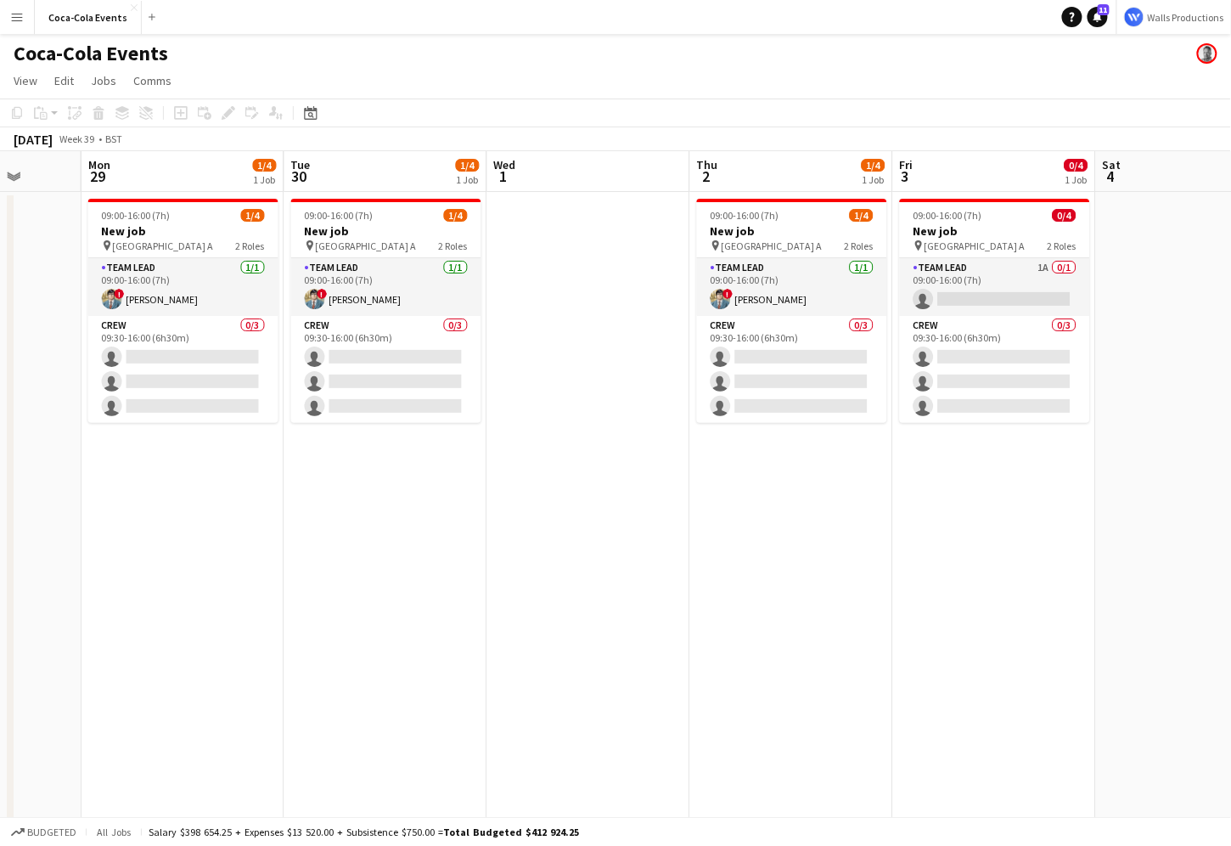
scroll to position [0, 565]
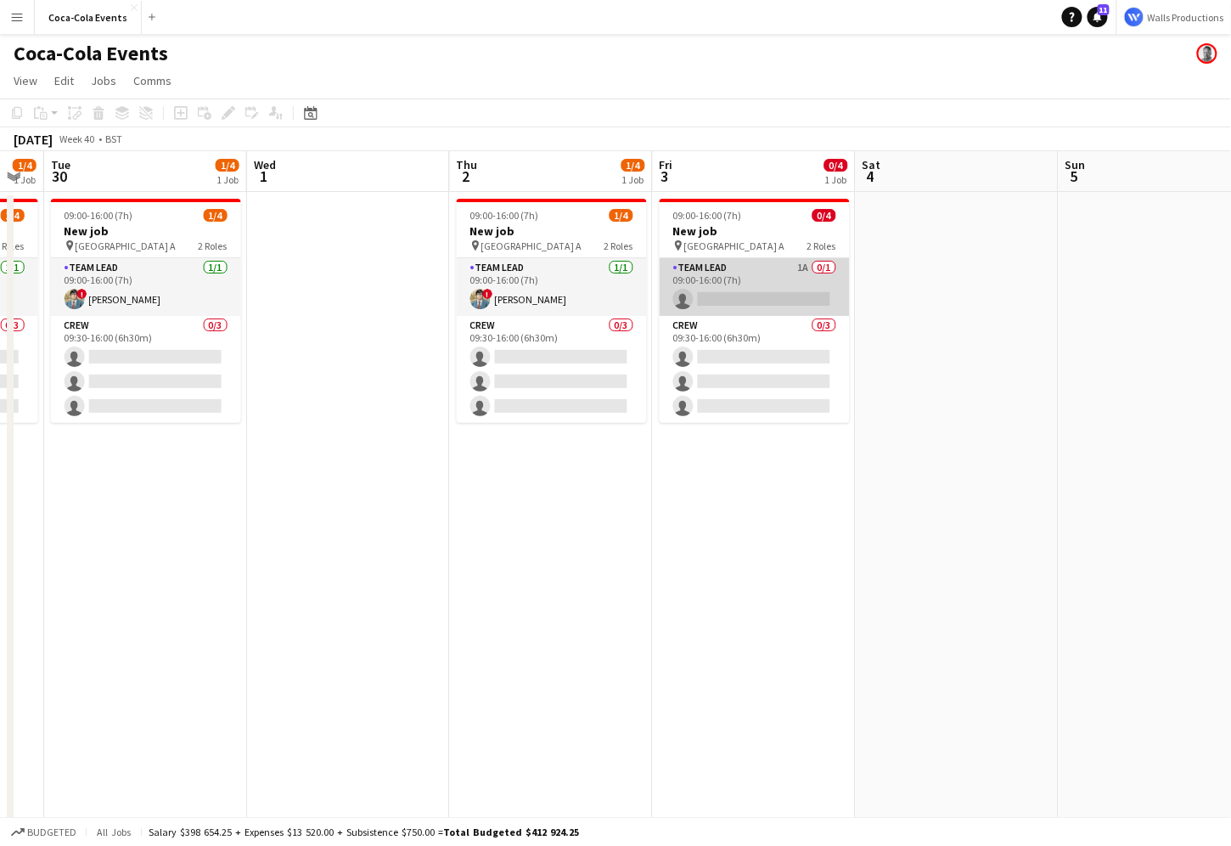
click at [693, 290] on app-card-role "Team Lead 1A 0/1 09:00-16:00 (7h) single-neutral-actions" at bounding box center [755, 287] width 190 height 58
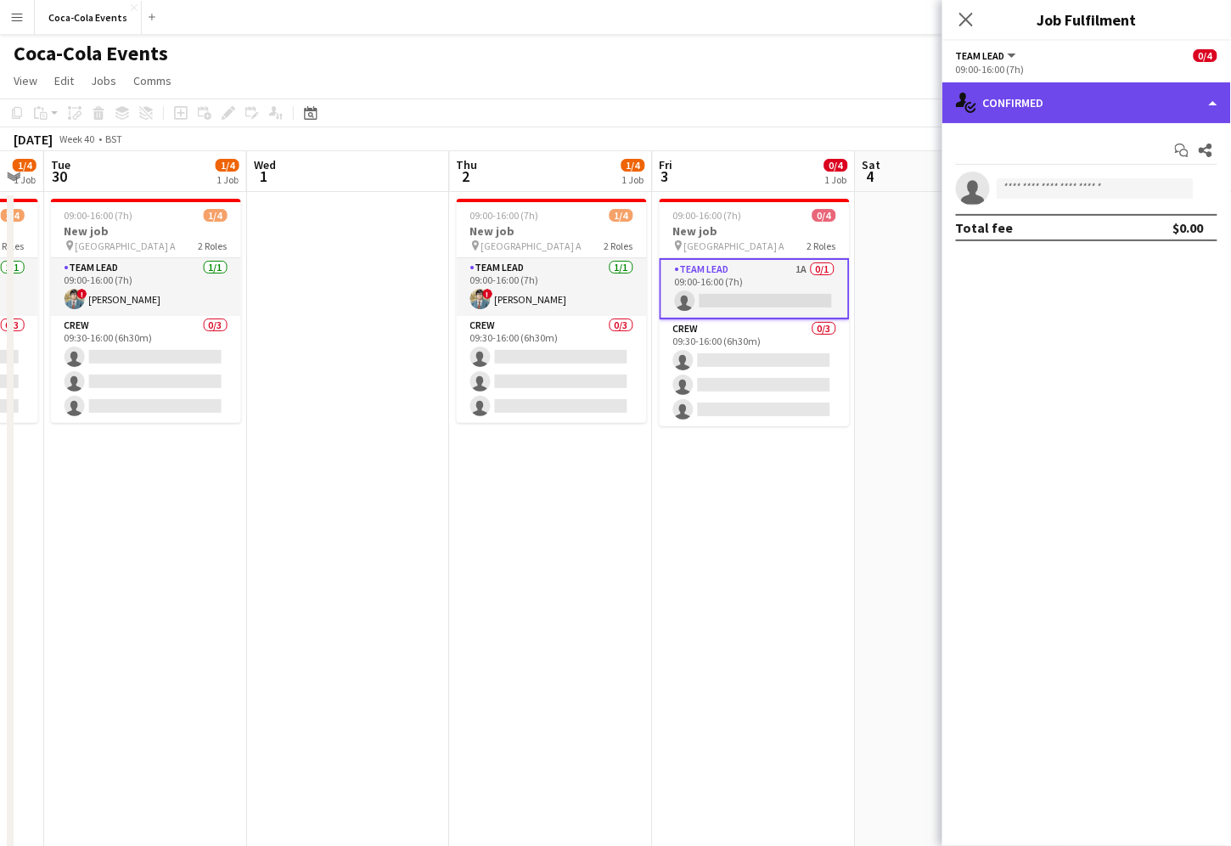
click at [1077, 115] on div "single-neutral-actions-check-2 Confirmed" at bounding box center [1086, 102] width 289 height 41
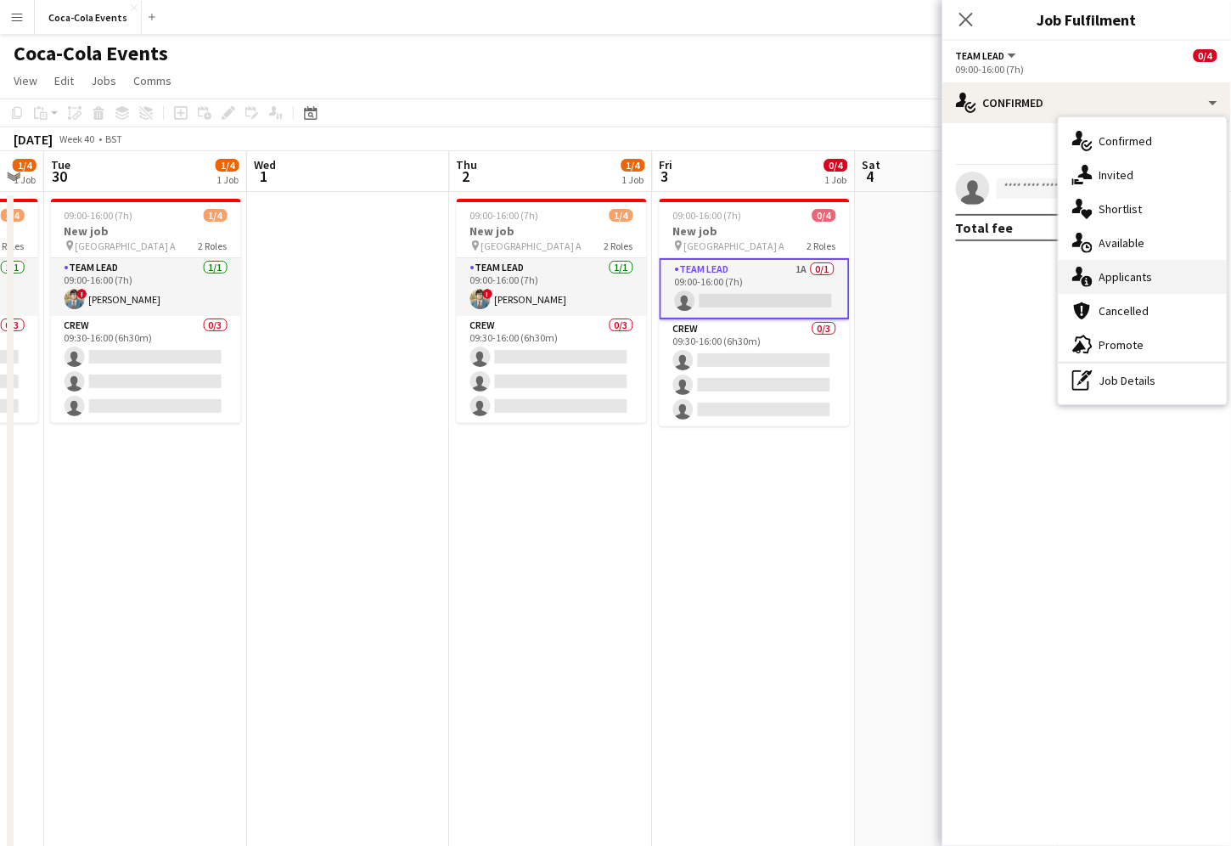
click at [1124, 277] on span "Applicants" at bounding box center [1126, 276] width 53 height 15
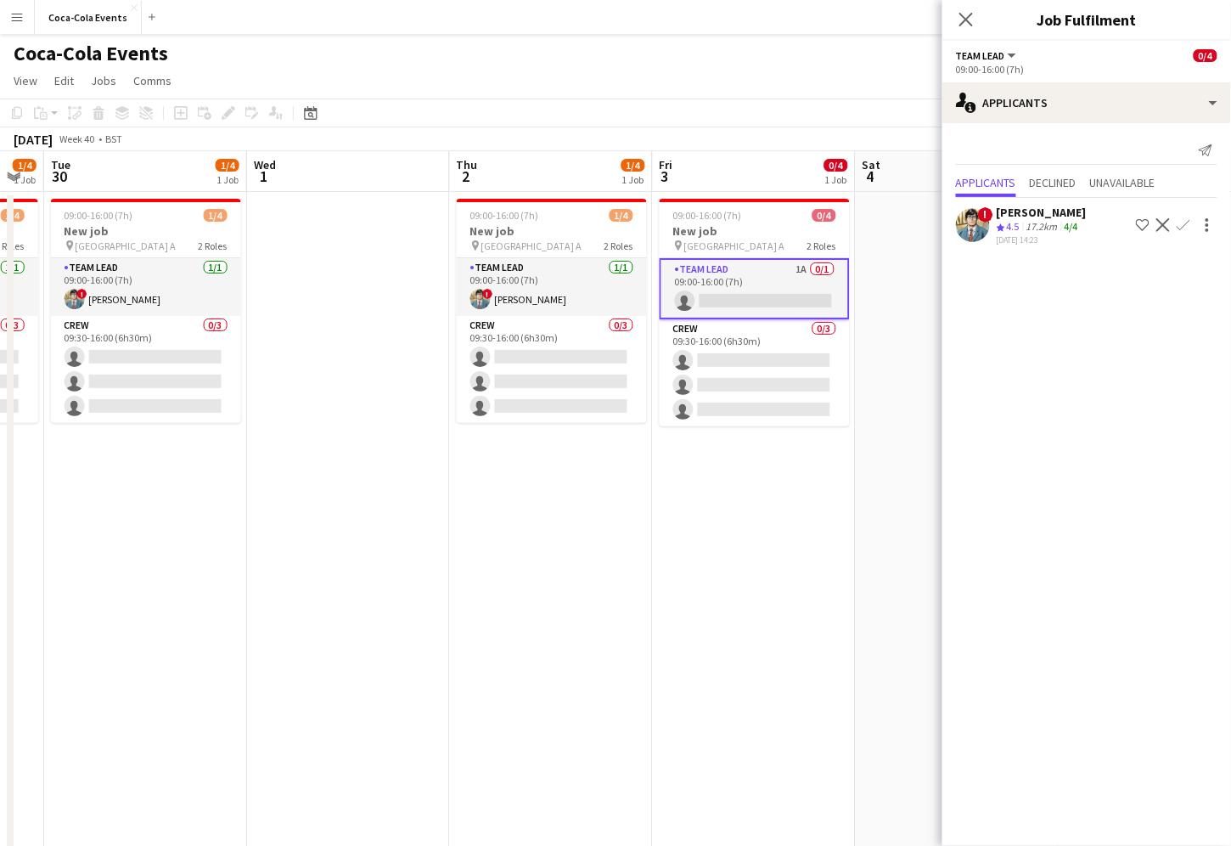
click at [1184, 225] on app-icon "Confirm" at bounding box center [1184, 225] width 14 height 14
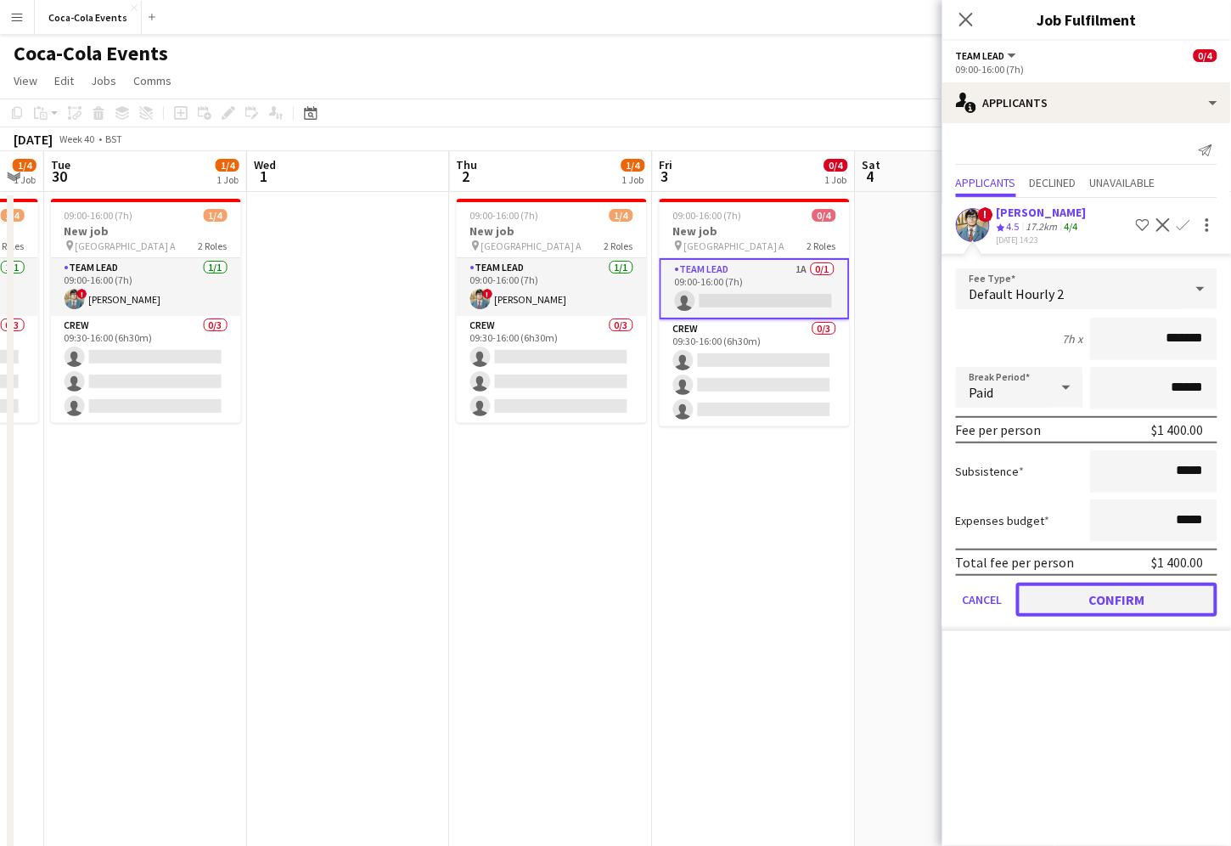
click at [1088, 605] on button "Confirm" at bounding box center [1116, 599] width 201 height 34
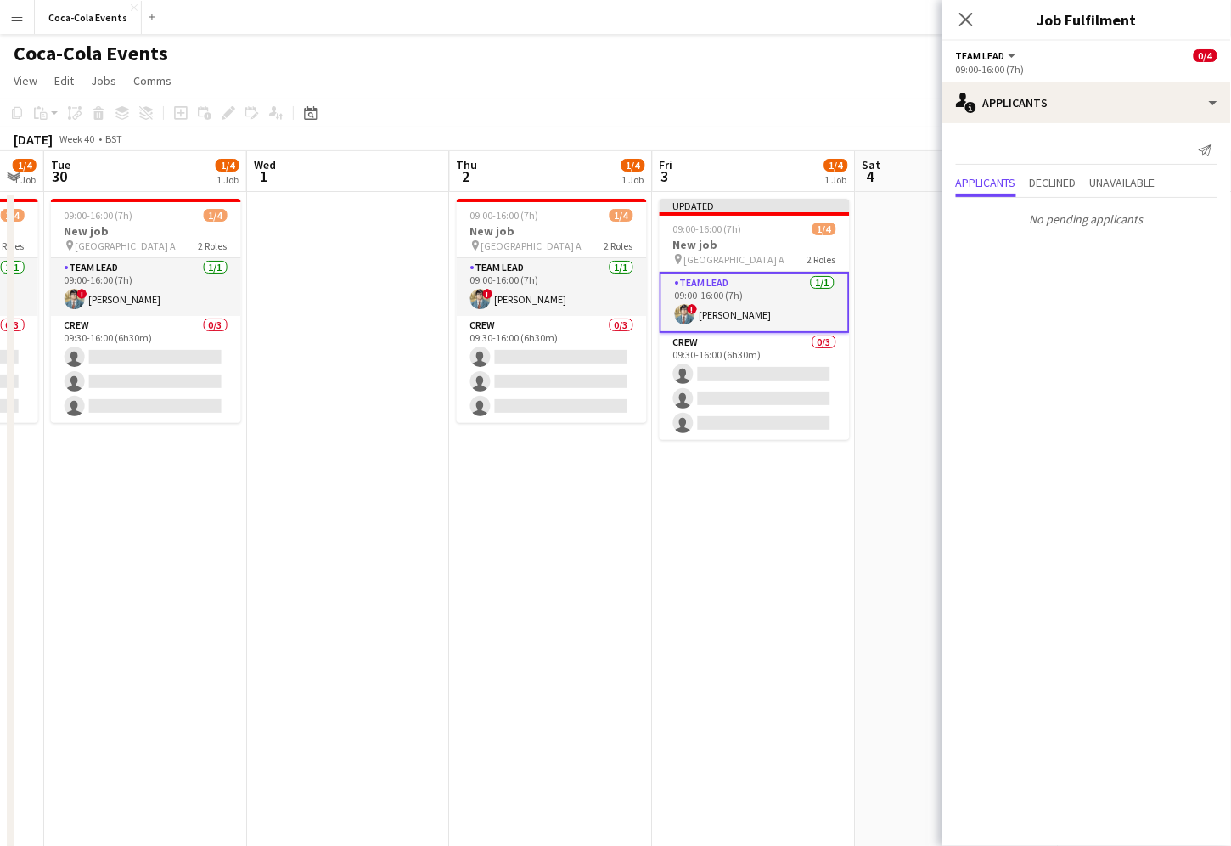
click at [739, 568] on app-date-cell "Updated 09:00-16:00 (7h) 1/4 New job pin Wembley Gate A 2 Roles Team Lead [DATE…" at bounding box center [754, 595] width 203 height 806
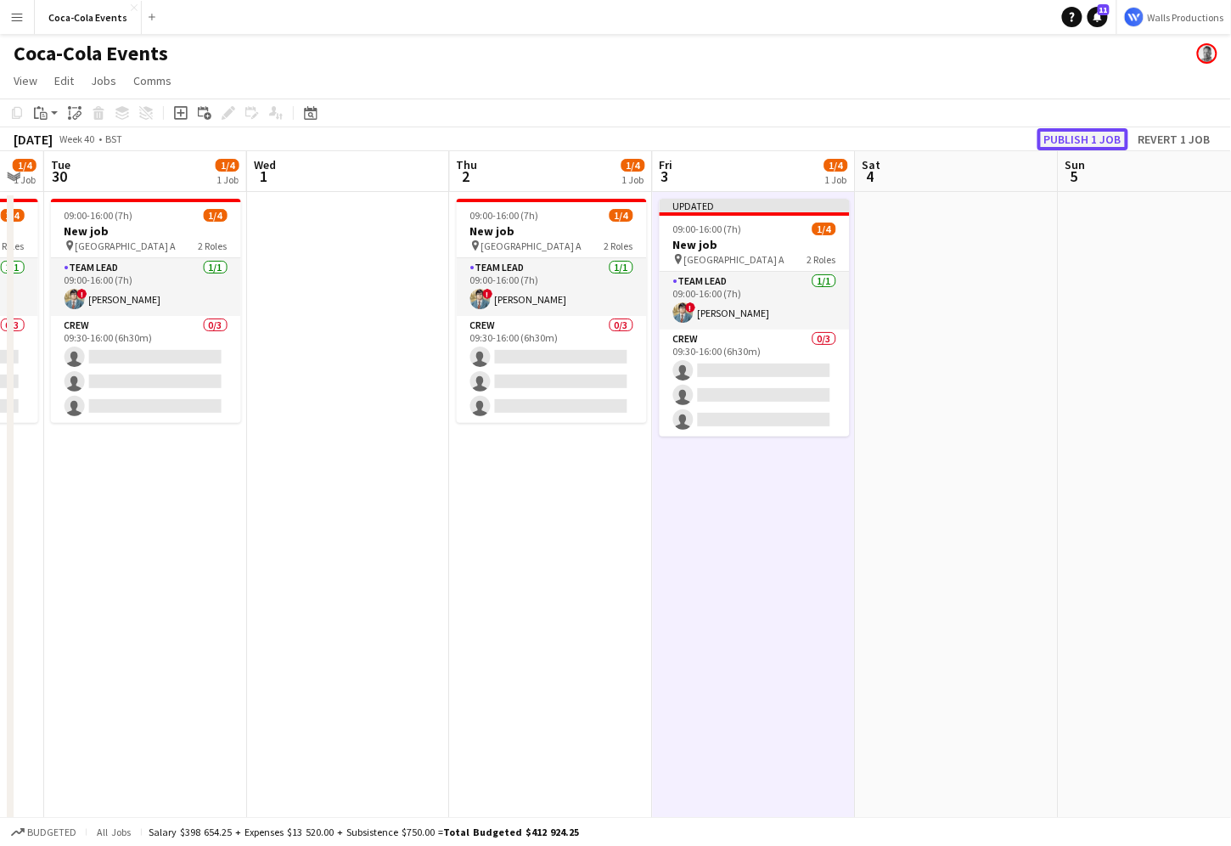
click at [1070, 135] on button "Publish 1 job" at bounding box center [1083, 139] width 91 height 22
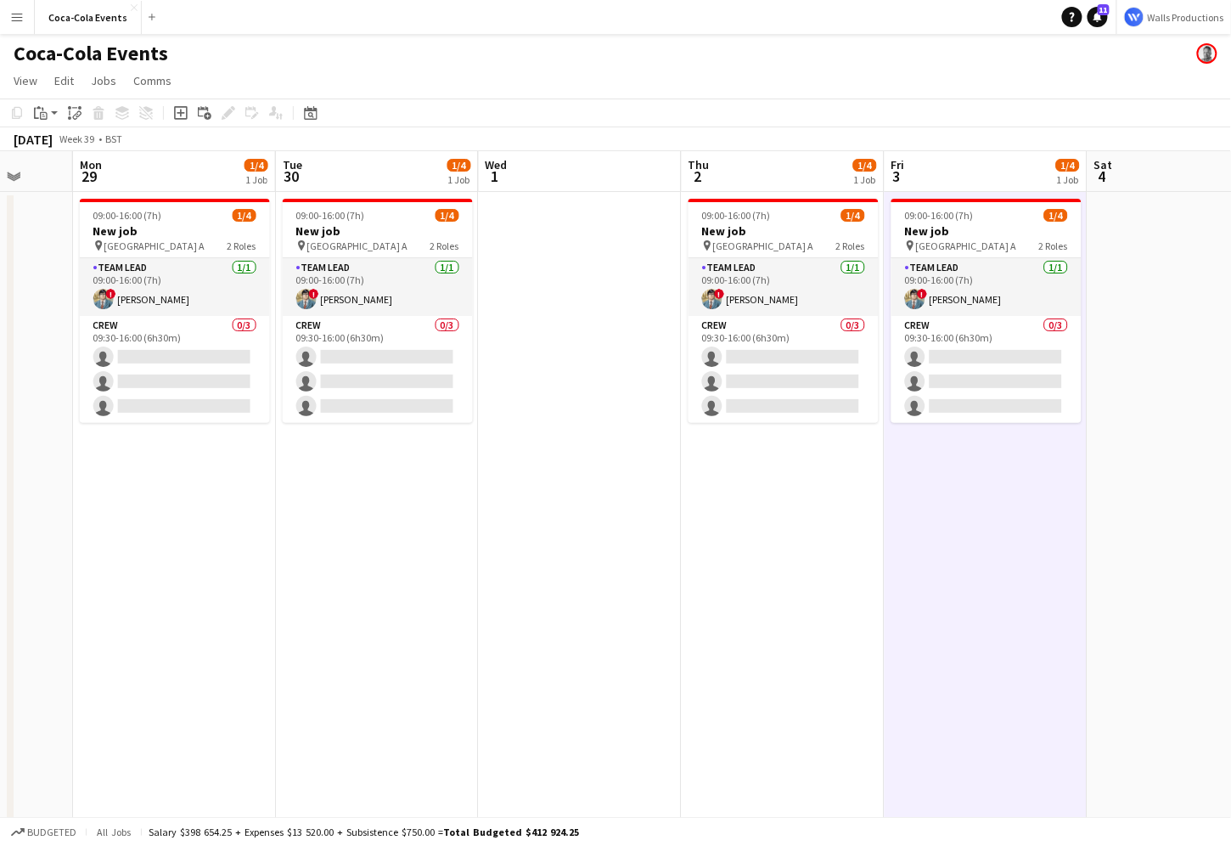
scroll to position [0, 533]
click at [368, 674] on app-date-cell "09:00-16:00 (7h) 1/4 New job pin Wembley Gate A 2 Roles Team Lead [DATE] 09:00-…" at bounding box center [379, 595] width 203 height 806
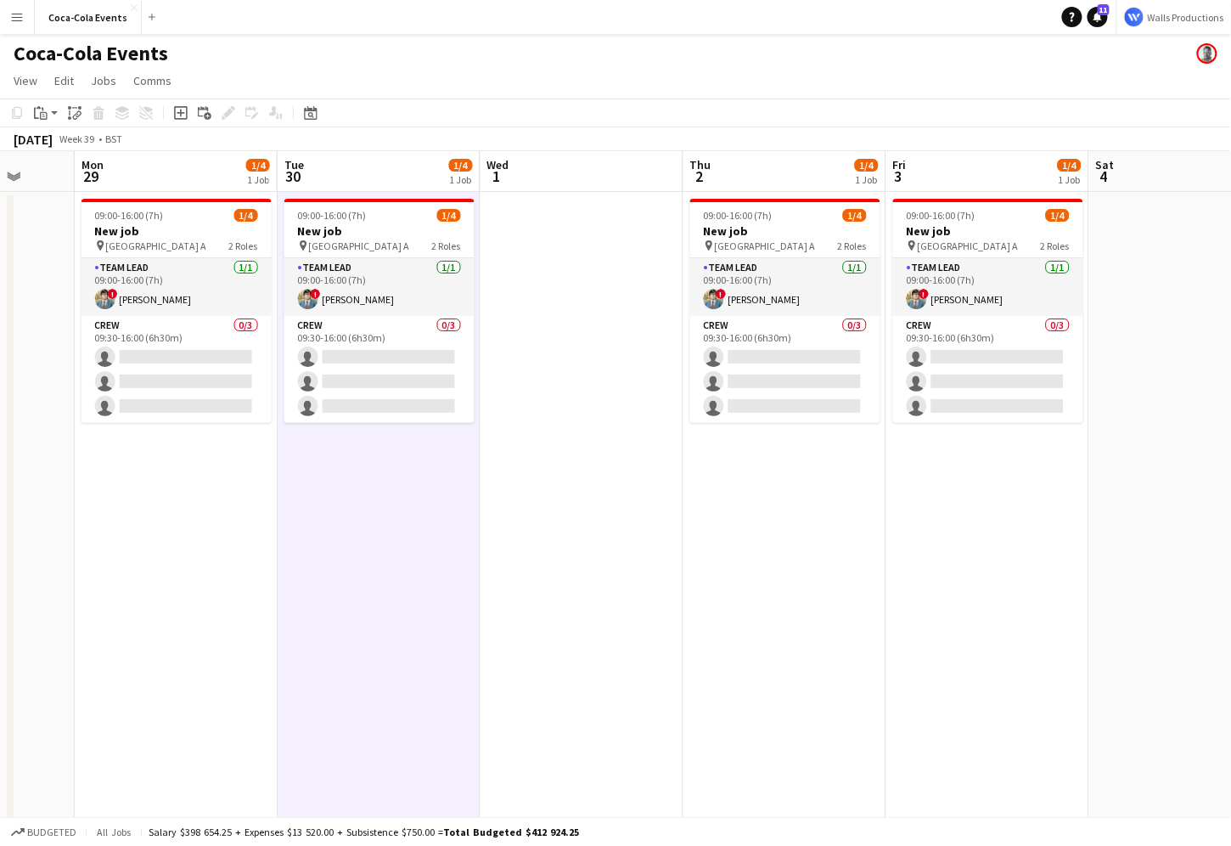
click at [19, 21] on app-icon "Menu" at bounding box center [17, 17] width 14 height 14
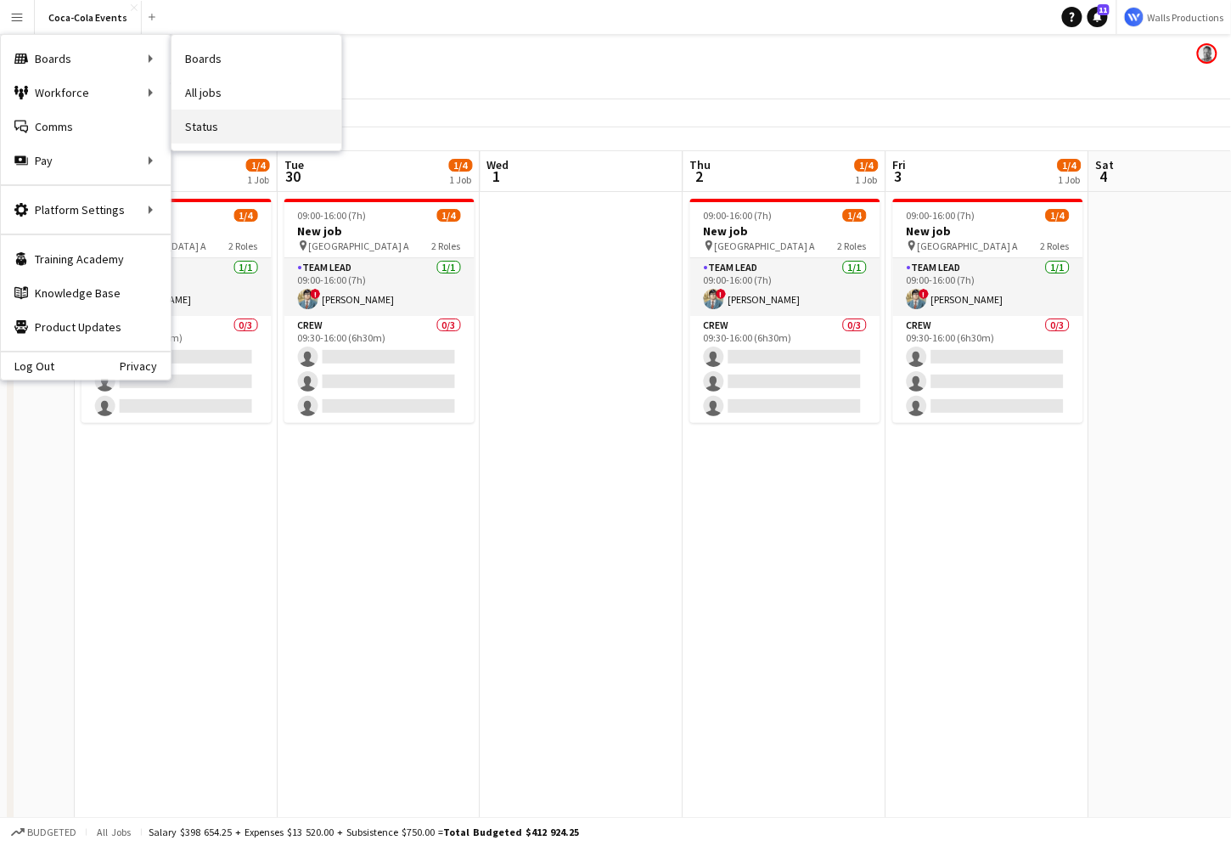
click at [211, 129] on link "Status" at bounding box center [257, 127] width 170 height 34
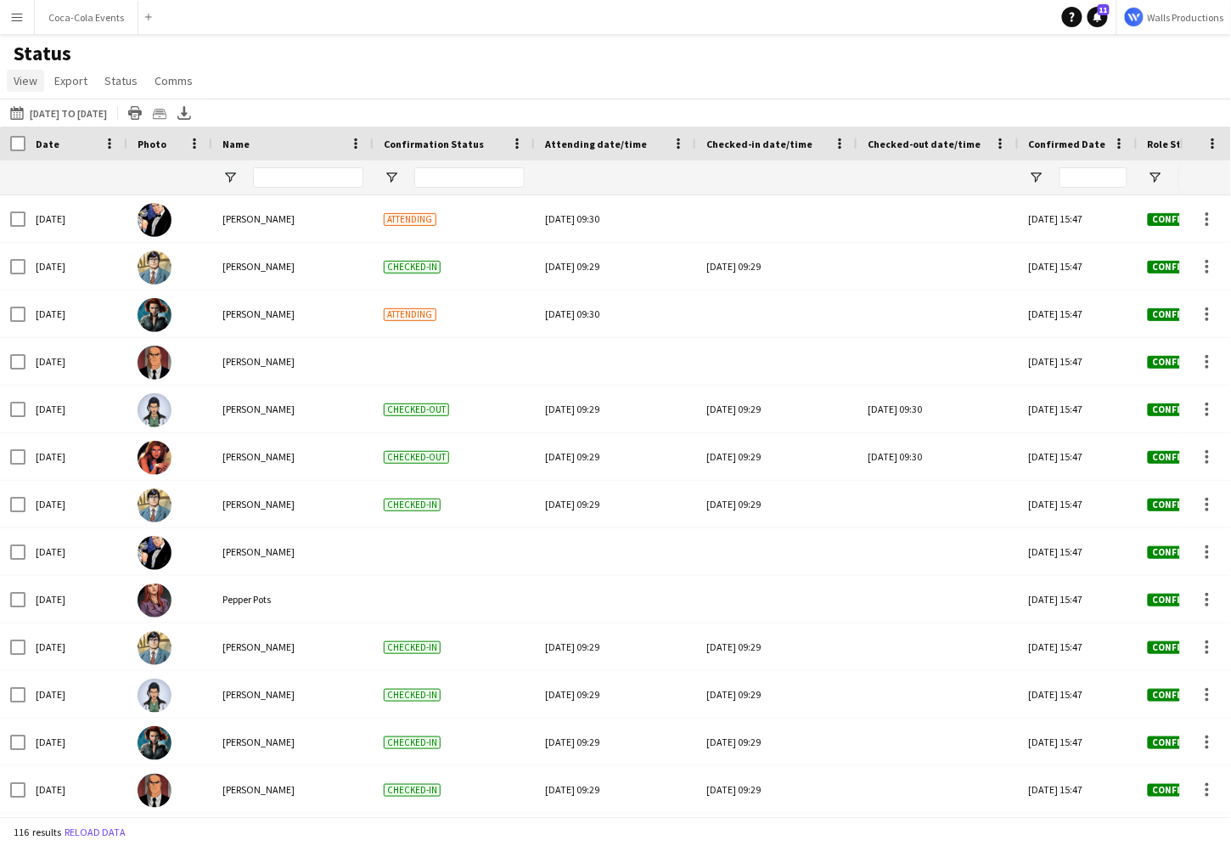
click at [26, 80] on span "View" at bounding box center [26, 80] width 24 height 15
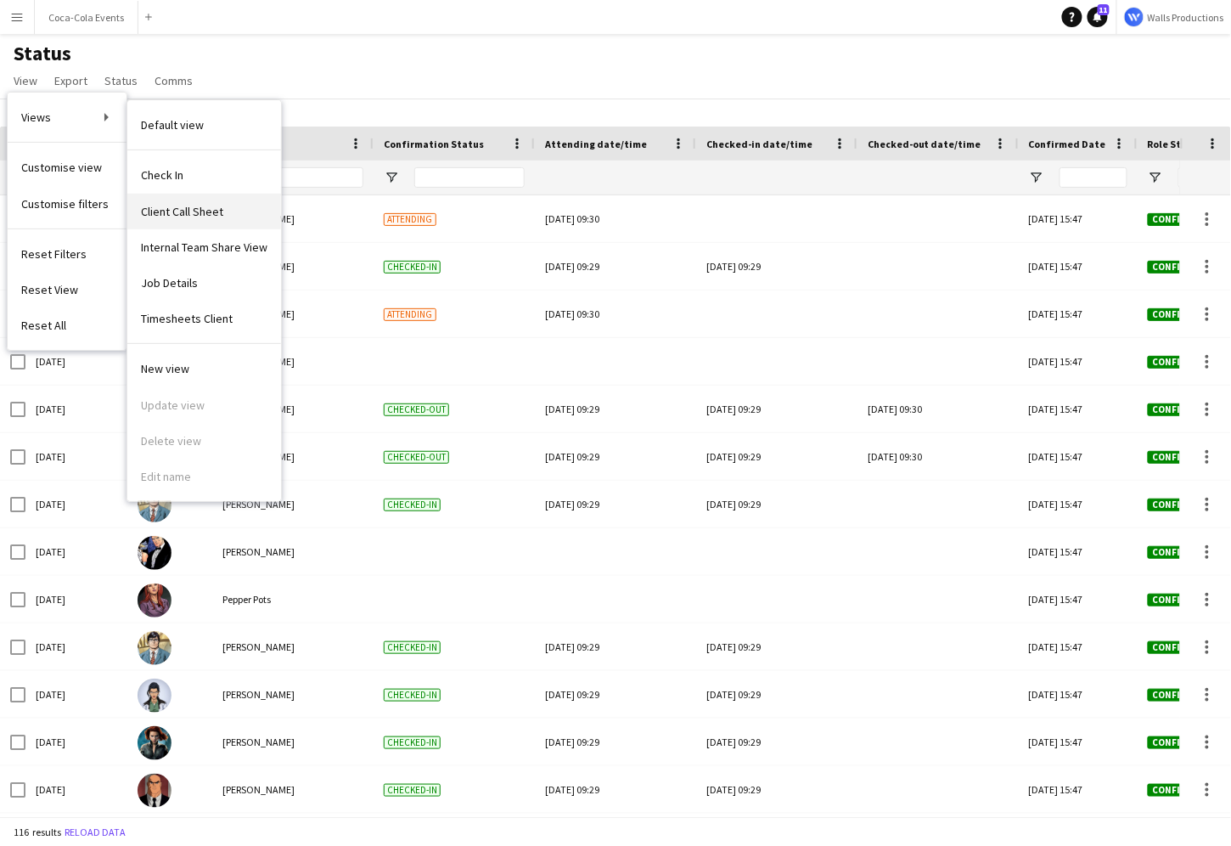
click at [201, 217] on span "Client Call Sheet" at bounding box center [182, 211] width 82 height 15
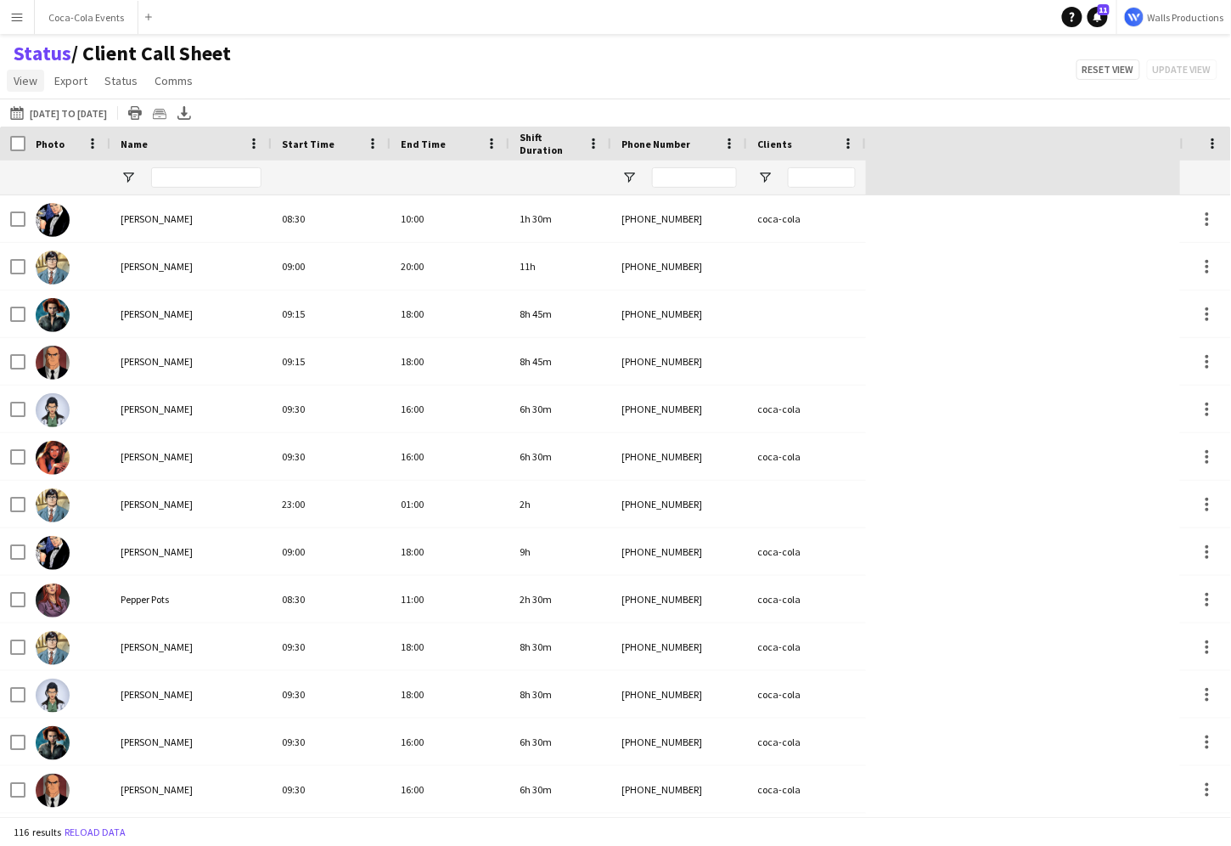
click at [33, 80] on span "View" at bounding box center [26, 80] width 24 height 15
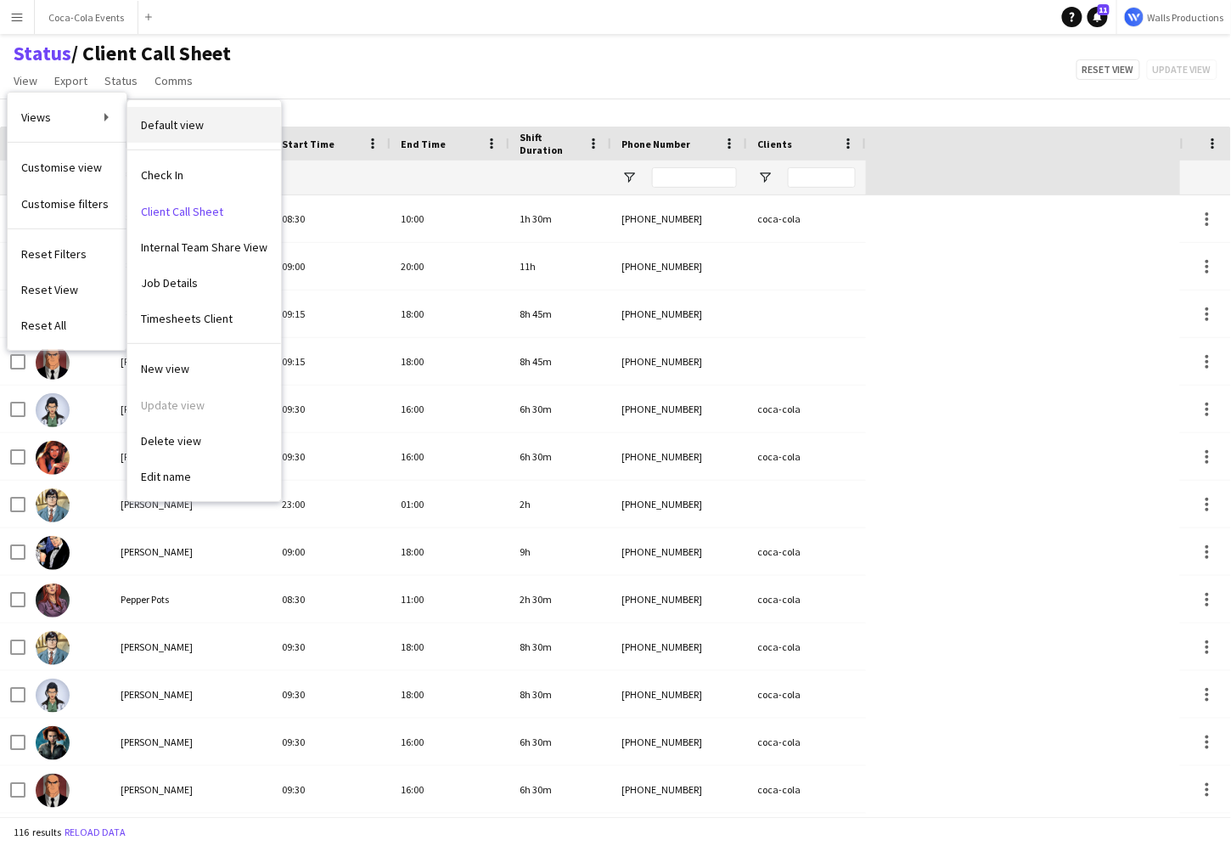
click at [168, 120] on span "Default view" at bounding box center [172, 124] width 63 height 15
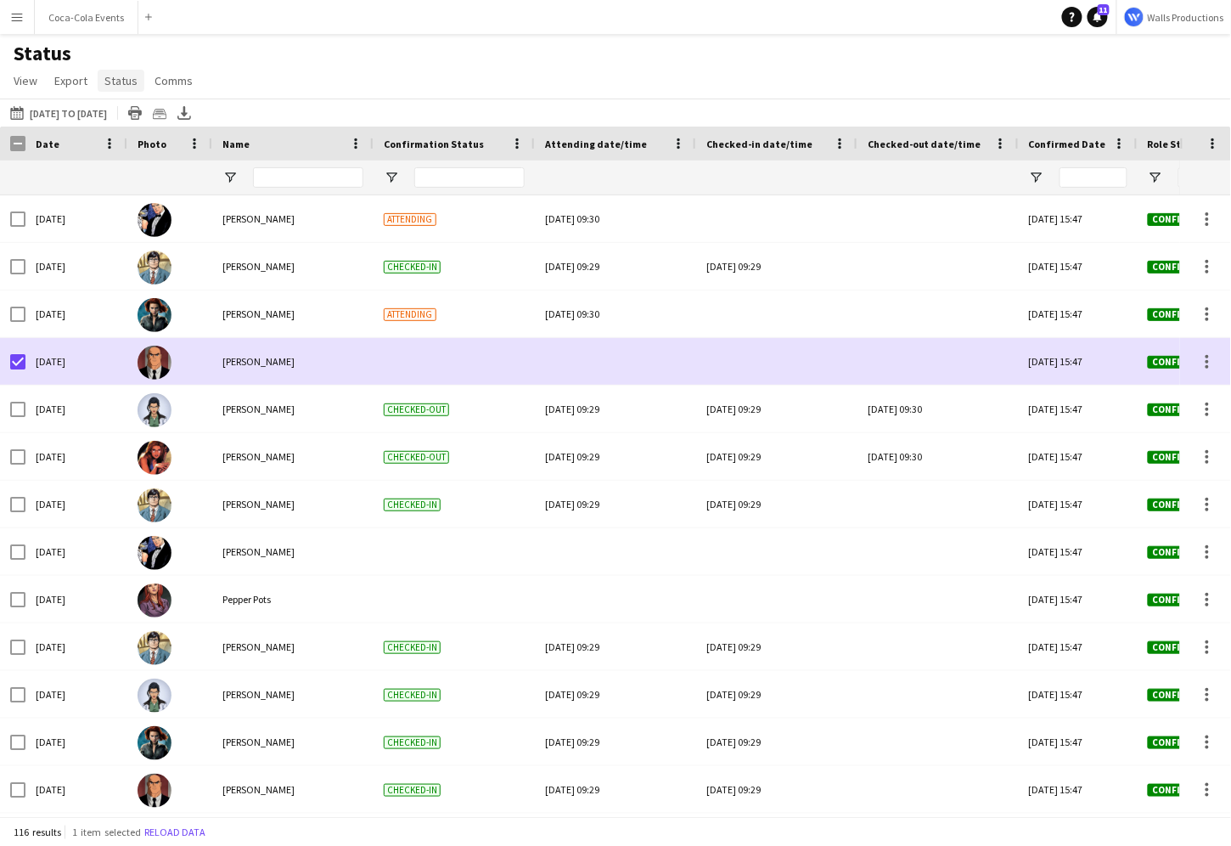
click at [122, 74] on span "Status" at bounding box center [120, 80] width 33 height 15
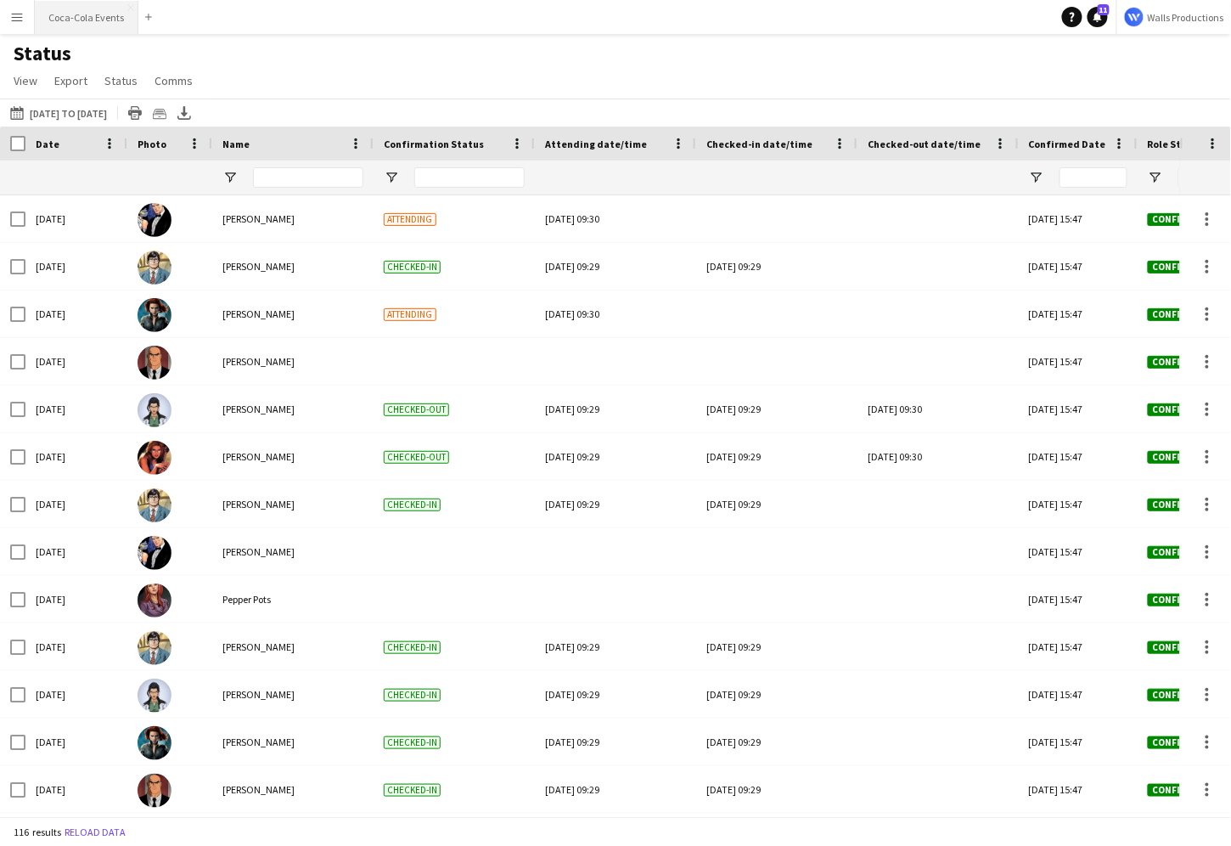
click at [82, 12] on button "Coca-Cola Events Close" at bounding box center [87, 17] width 104 height 33
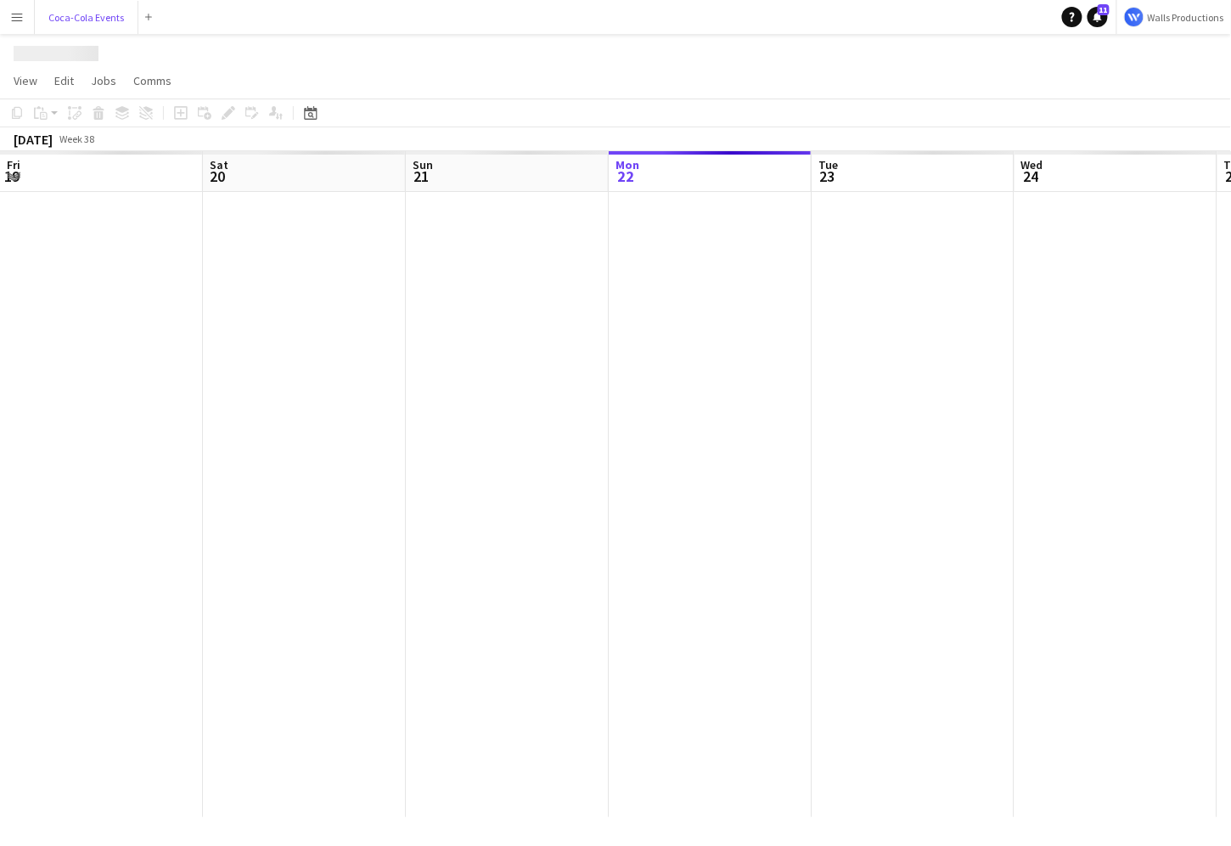
scroll to position [0, 406]
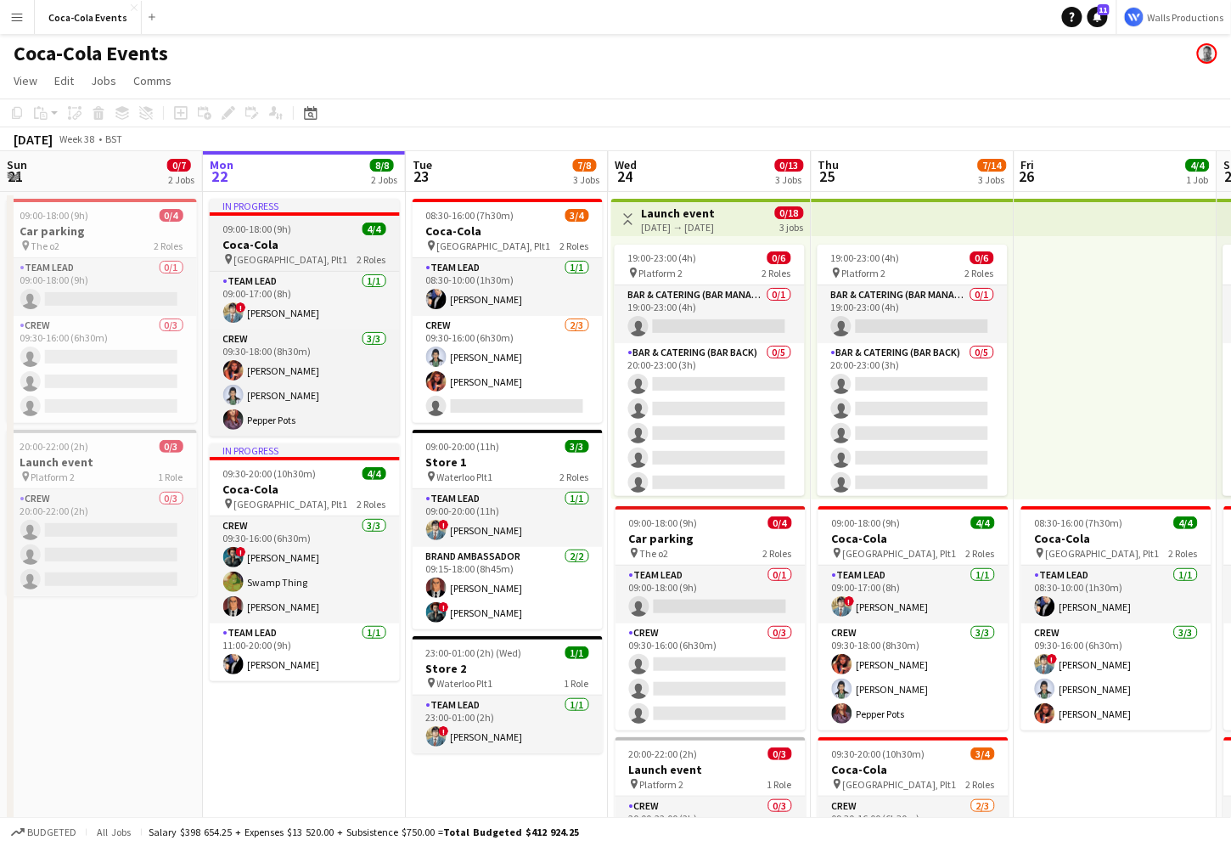
click at [288, 235] on span "09:00-18:00 (9h)" at bounding box center [257, 228] width 69 height 13
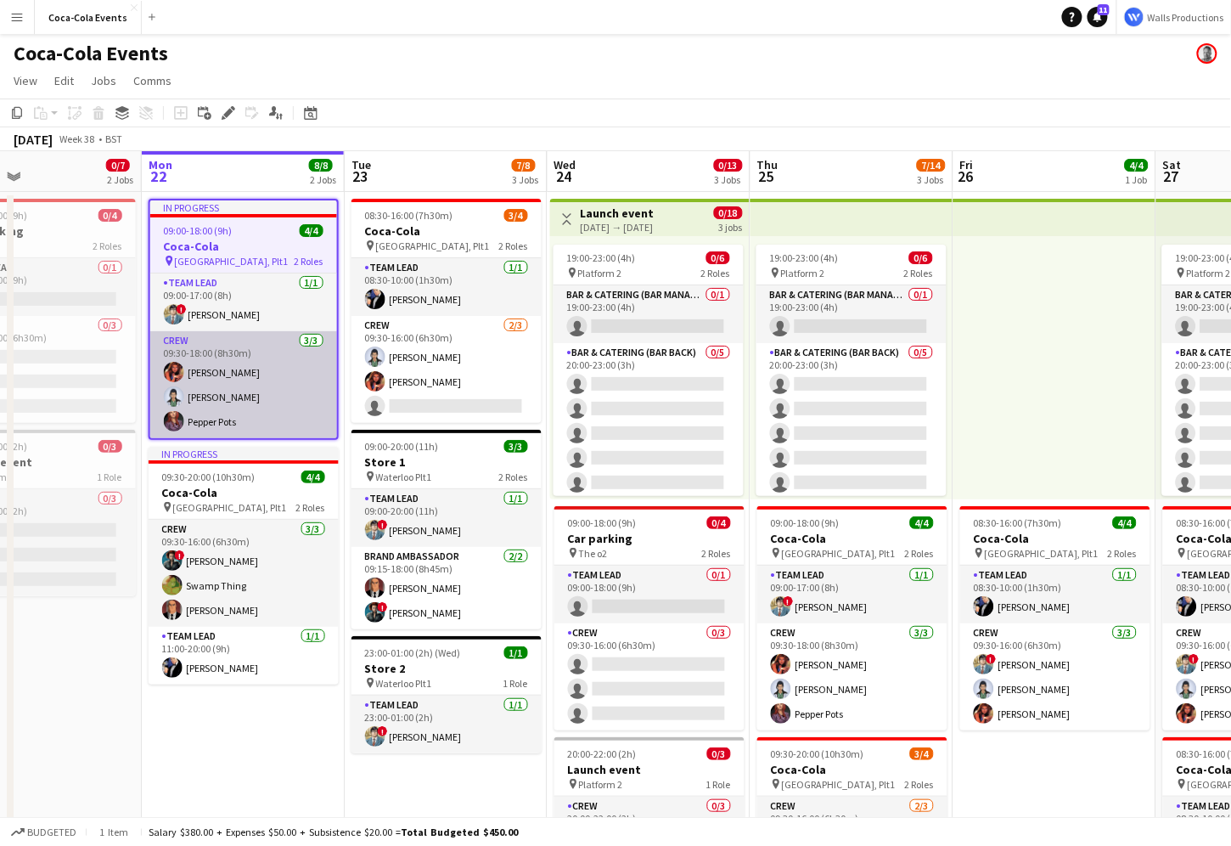
scroll to position [0, 467]
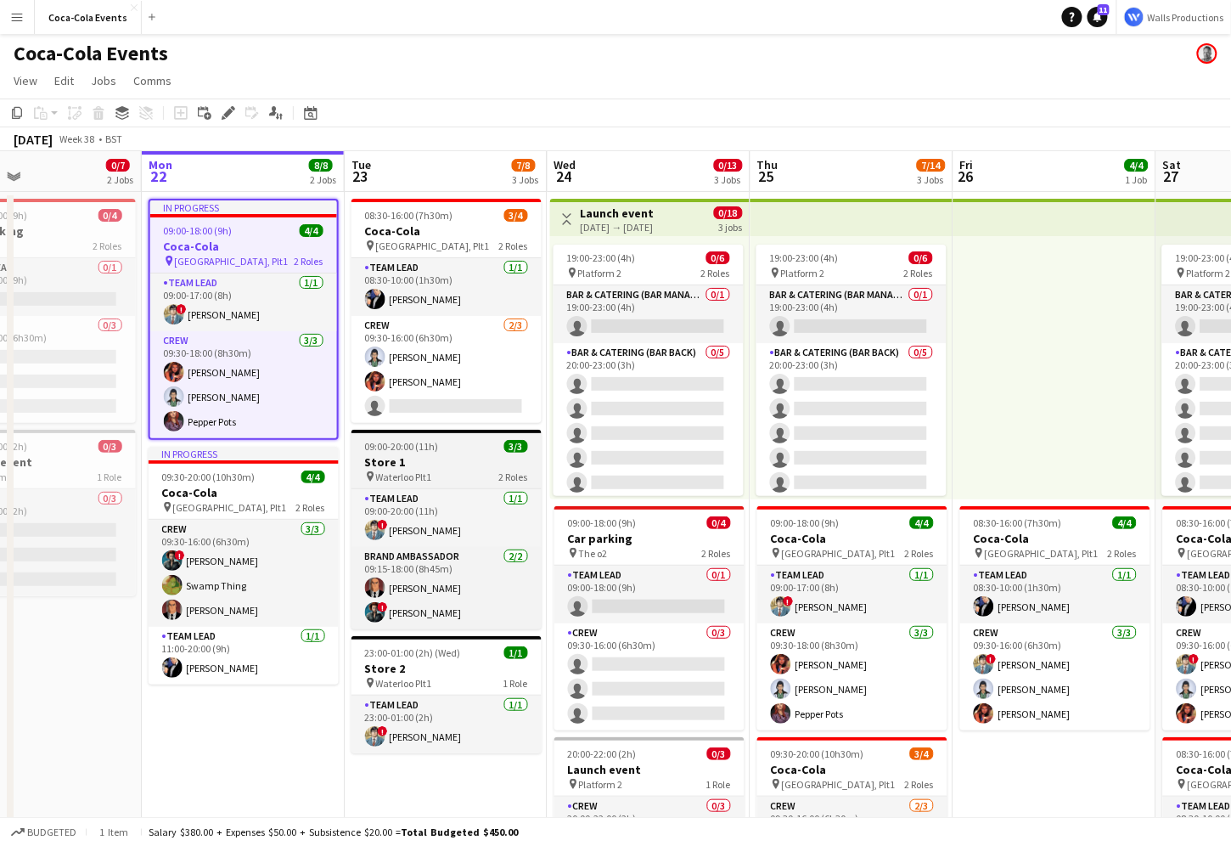
click at [438, 466] on h3 "Store 1" at bounding box center [447, 461] width 190 height 15
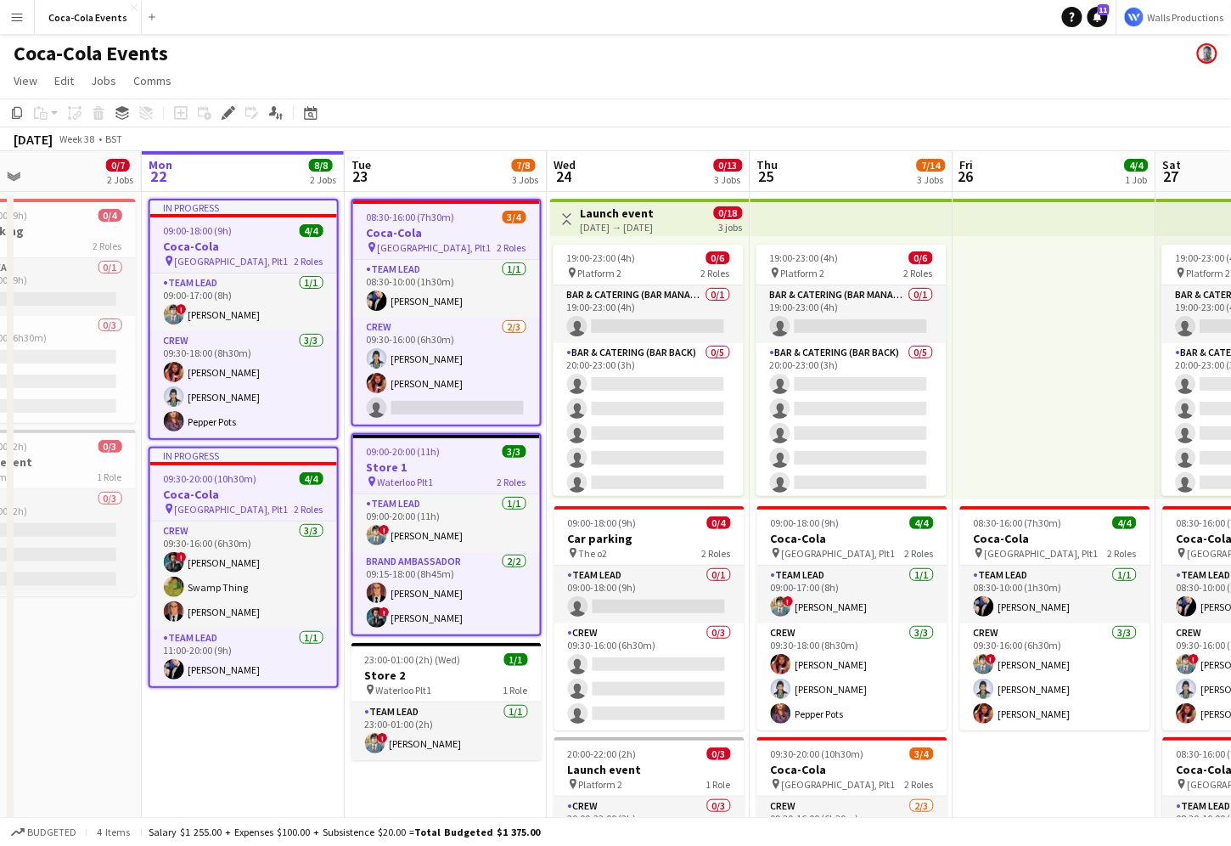
click at [203, 230] on span "09:00-18:00 (9h)" at bounding box center [198, 230] width 69 height 13
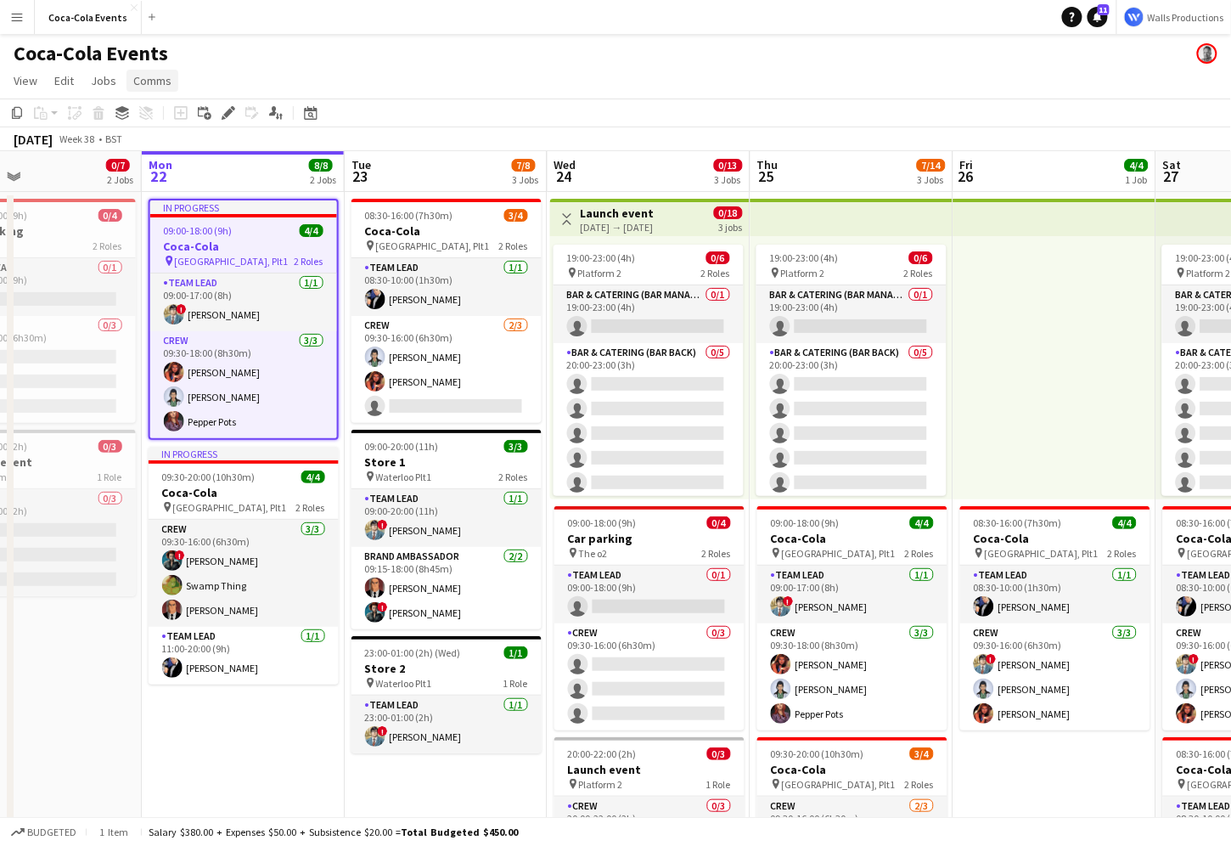
click at [144, 87] on span "Comms" at bounding box center [152, 80] width 38 height 15
click at [169, 119] on span "Notify confirmed crew" at bounding box center [196, 117] width 114 height 15
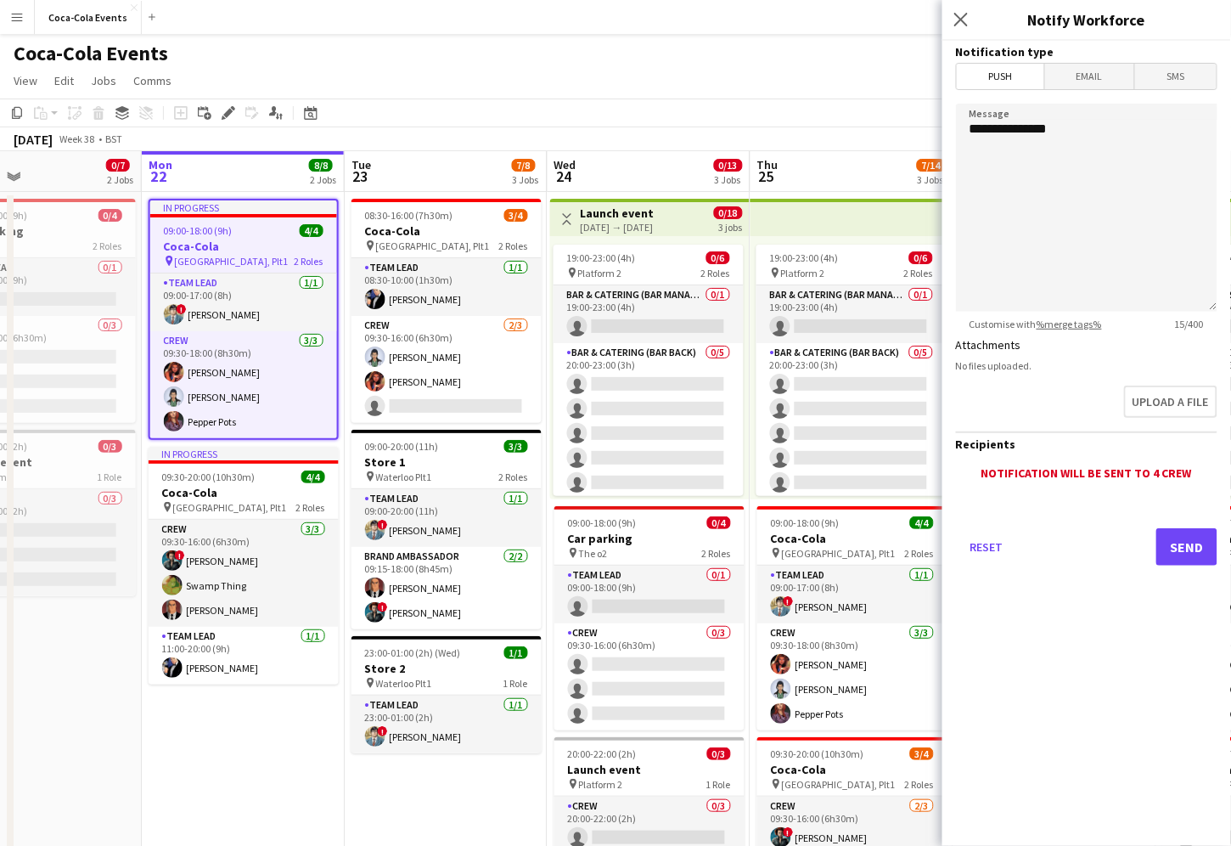
click at [1077, 76] on span "Email" at bounding box center [1090, 76] width 90 height 25
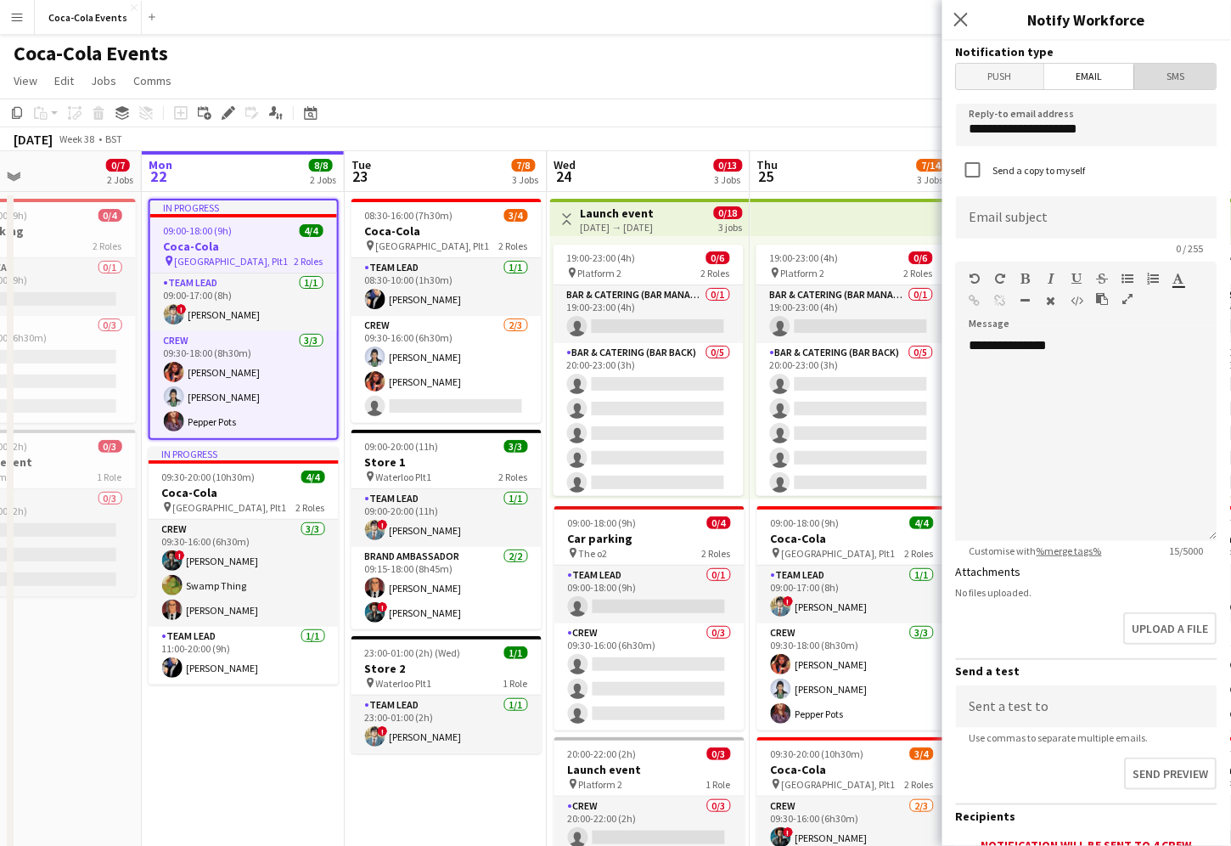
click at [1181, 82] on span "SMS" at bounding box center [1176, 76] width 82 height 25
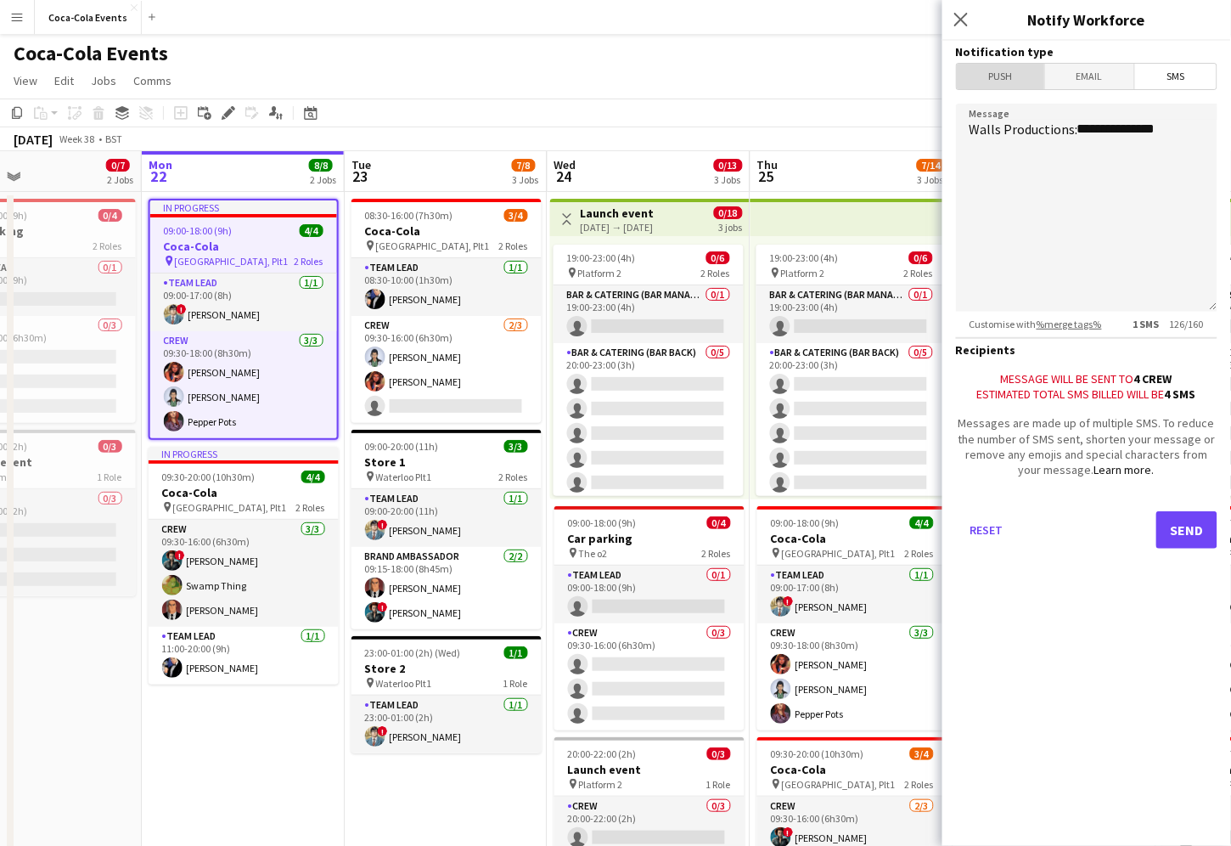
click at [1004, 76] on span "Push" at bounding box center [1000, 76] width 87 height 25
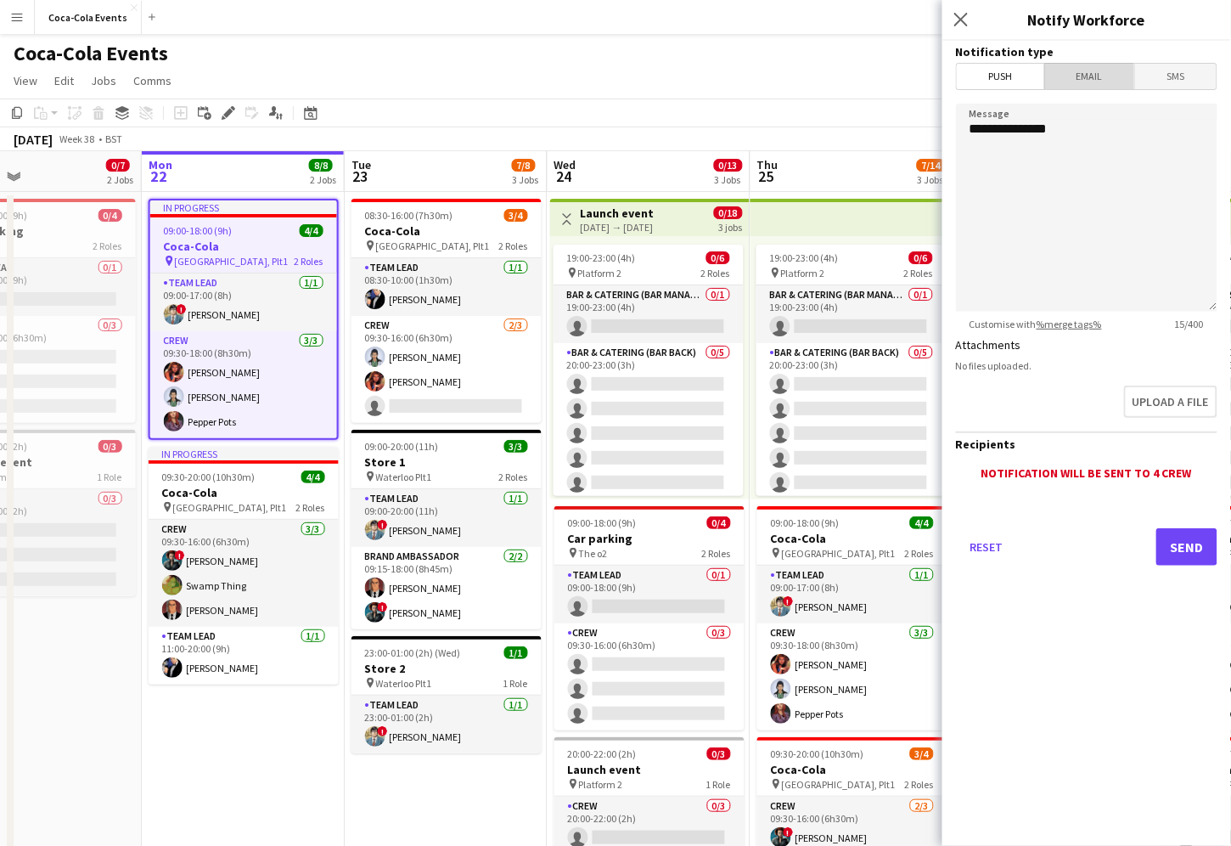
click at [1090, 77] on span "Email" at bounding box center [1090, 76] width 90 height 25
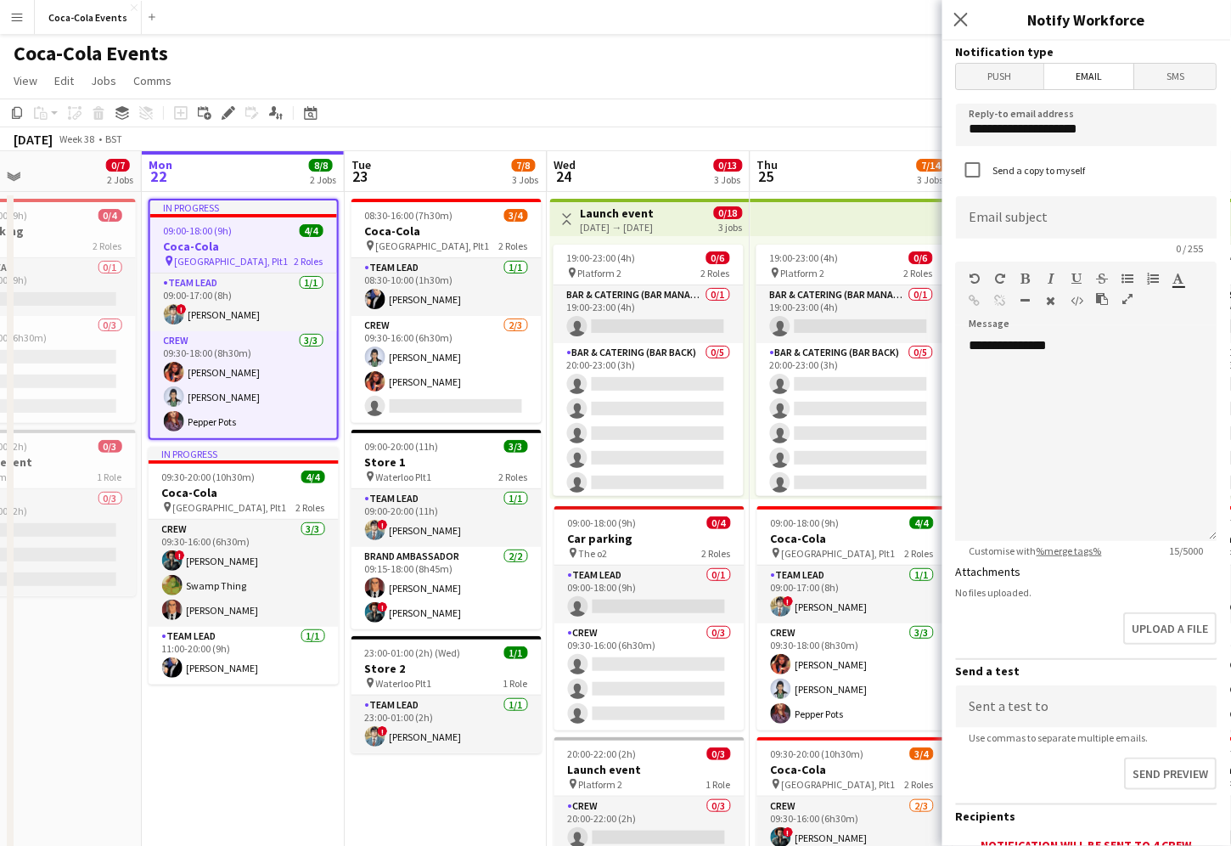
click at [1178, 78] on span "SMS" at bounding box center [1176, 76] width 82 height 25
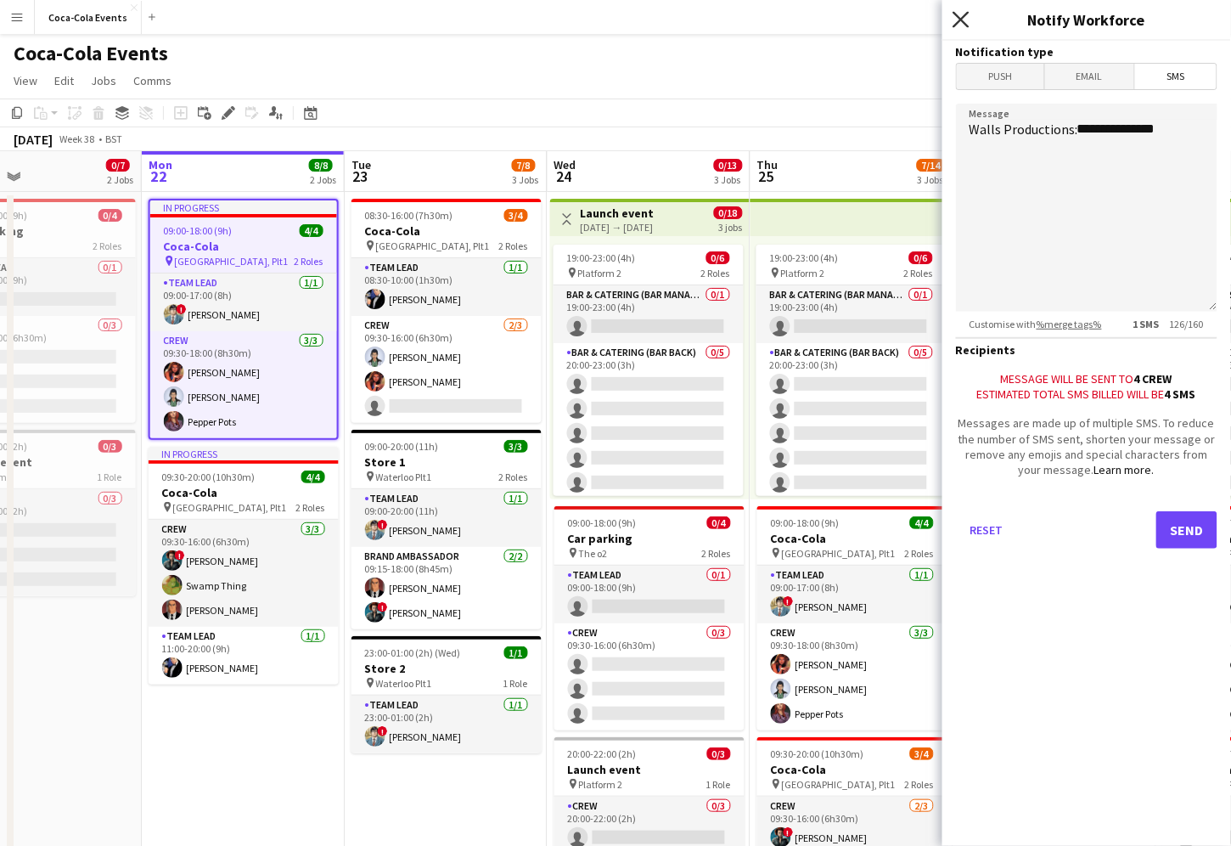
click at [964, 25] on icon "Close pop-in" at bounding box center [961, 19] width 16 height 16
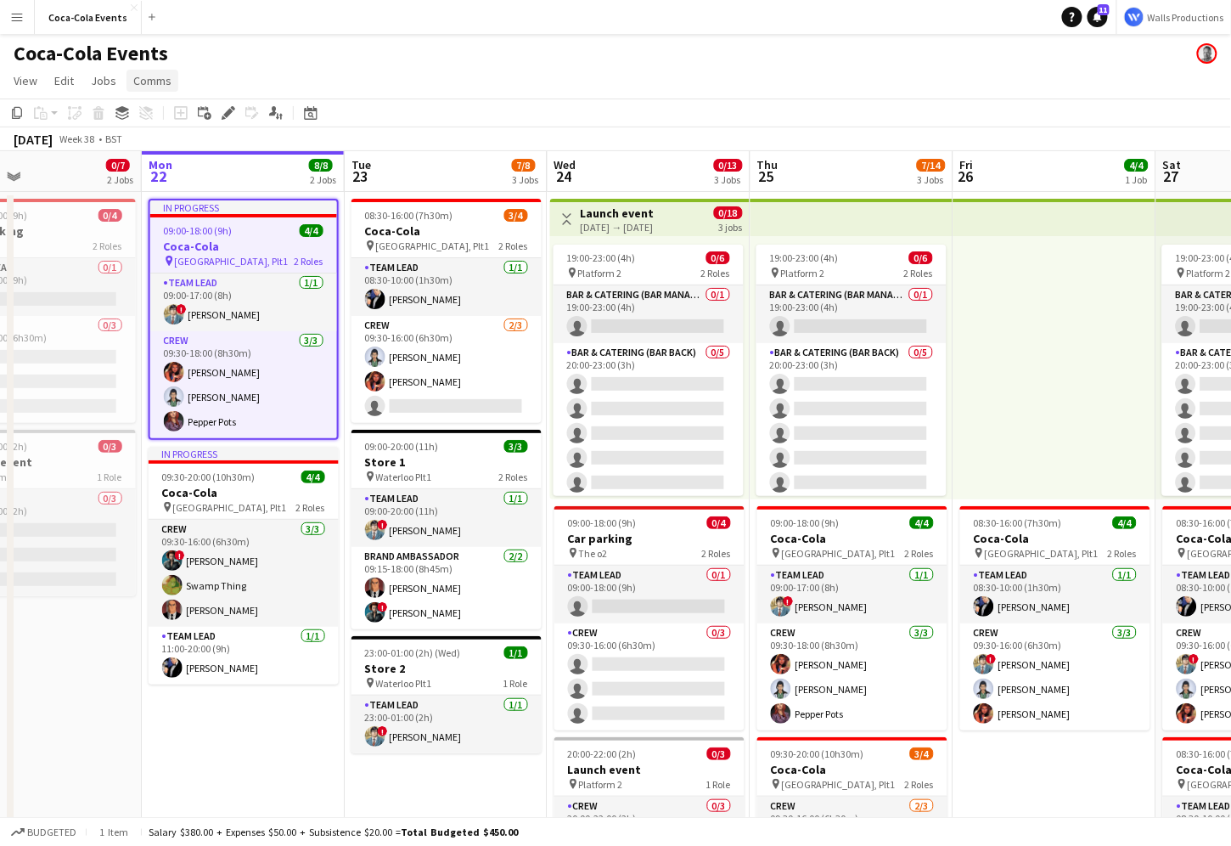
click at [155, 79] on span "Comms" at bounding box center [152, 80] width 38 height 15
click at [182, 150] on span "Create chat" at bounding box center [168, 152] width 59 height 15
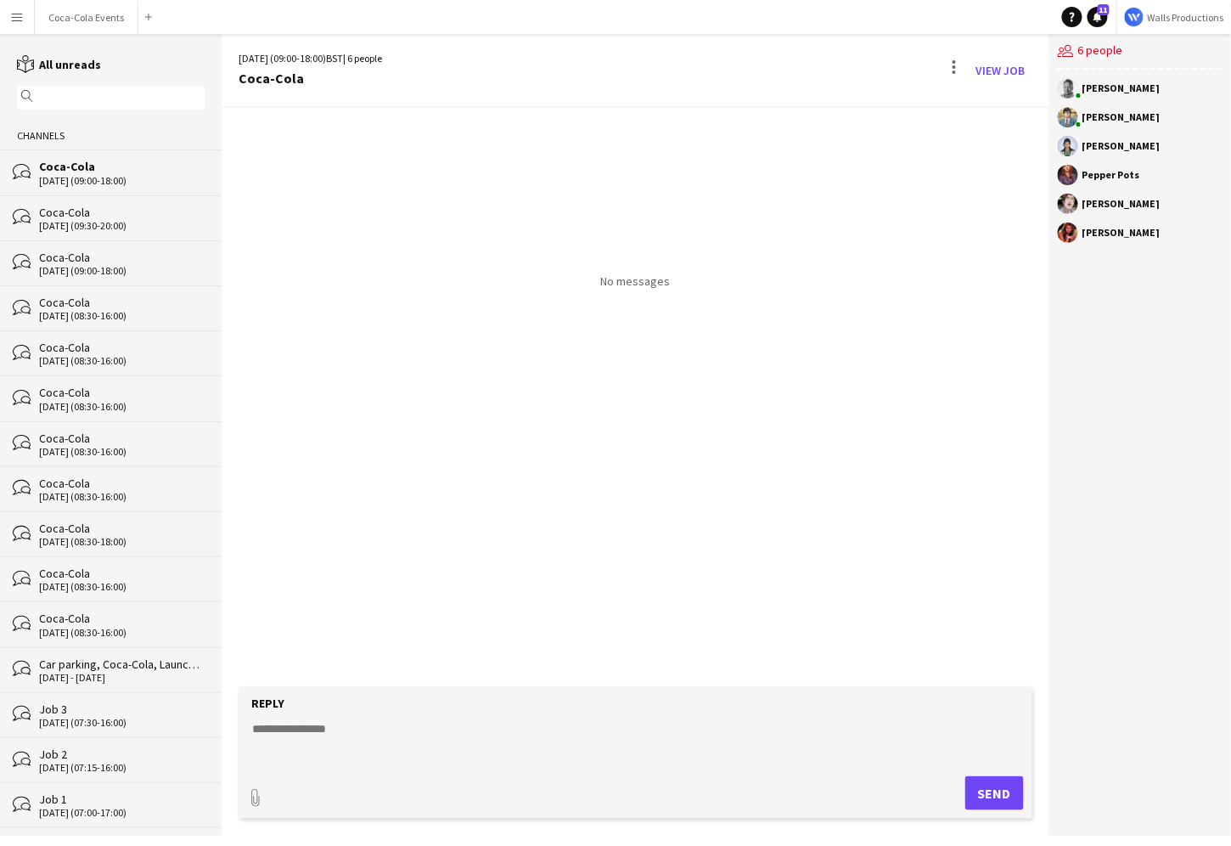
drag, startPoint x: 1102, startPoint y: 138, endPoint x: 1121, endPoint y: 239, distance: 101.9
click at [1121, 239] on div "[PERSON_NAME] [PERSON_NAME] [PERSON_NAME] [PERSON_NAME] [PERSON_NAME] [PERSON_N…" at bounding box center [1140, 165] width 182 height 190
click at [367, 726] on textarea at bounding box center [638, 742] width 777 height 44
type textarea "**"
click at [1014, 792] on button "Send" at bounding box center [994, 793] width 59 height 34
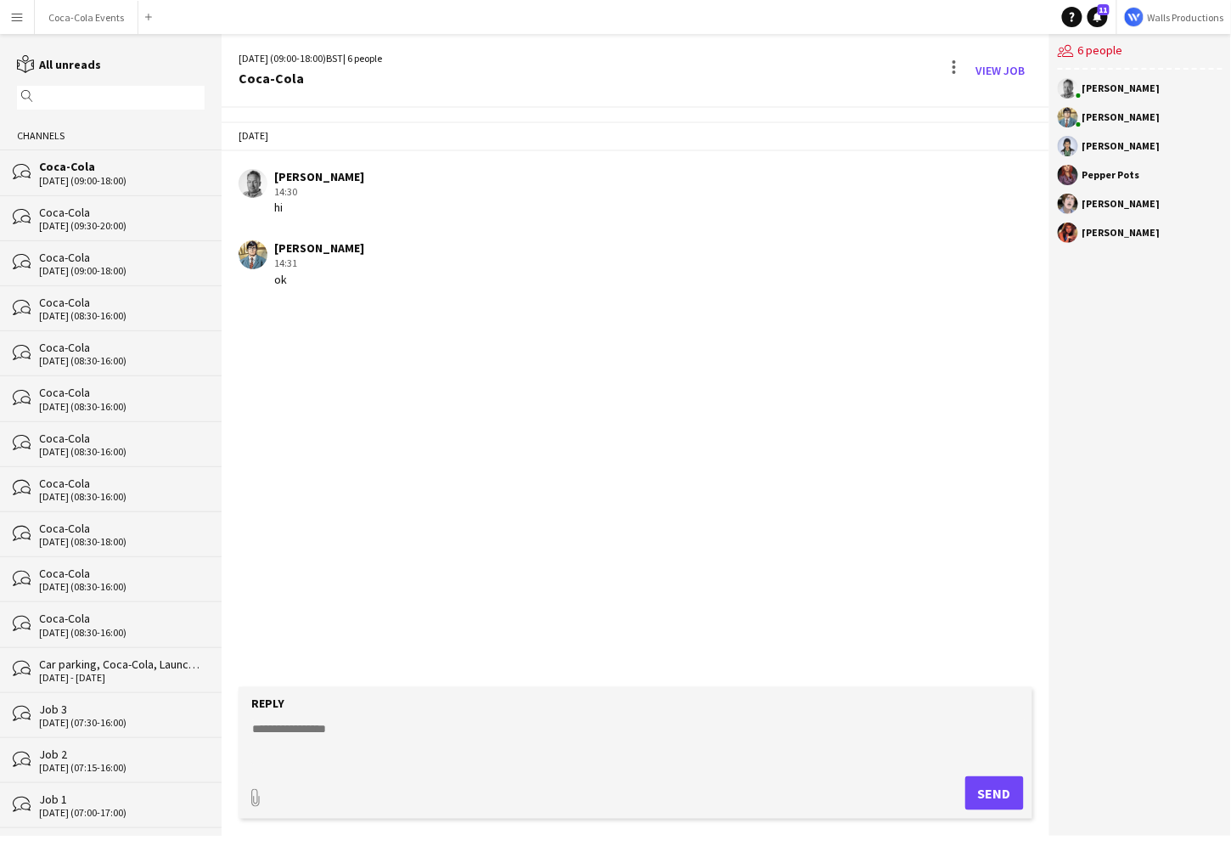
click at [11, 17] on app-icon "Menu" at bounding box center [17, 17] width 14 height 14
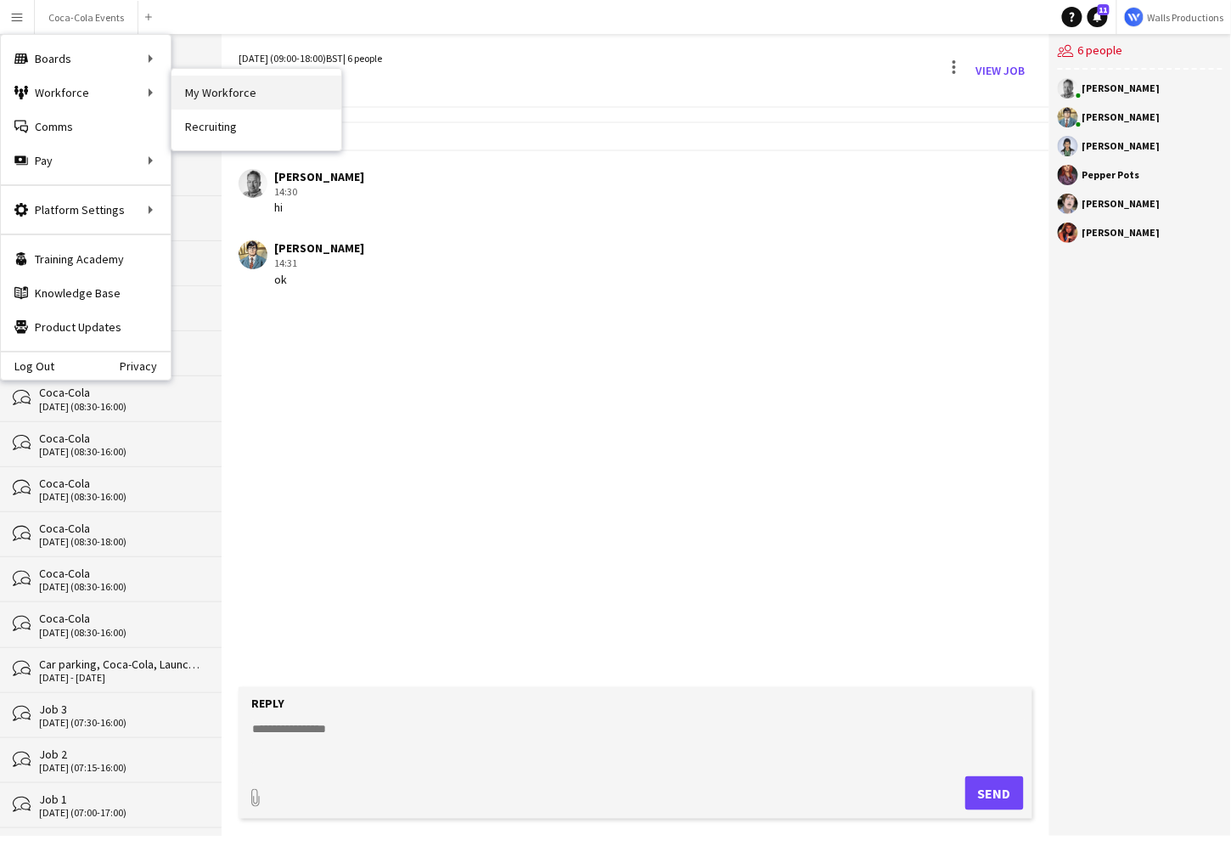
click at [245, 99] on link "My Workforce" at bounding box center [257, 93] width 170 height 34
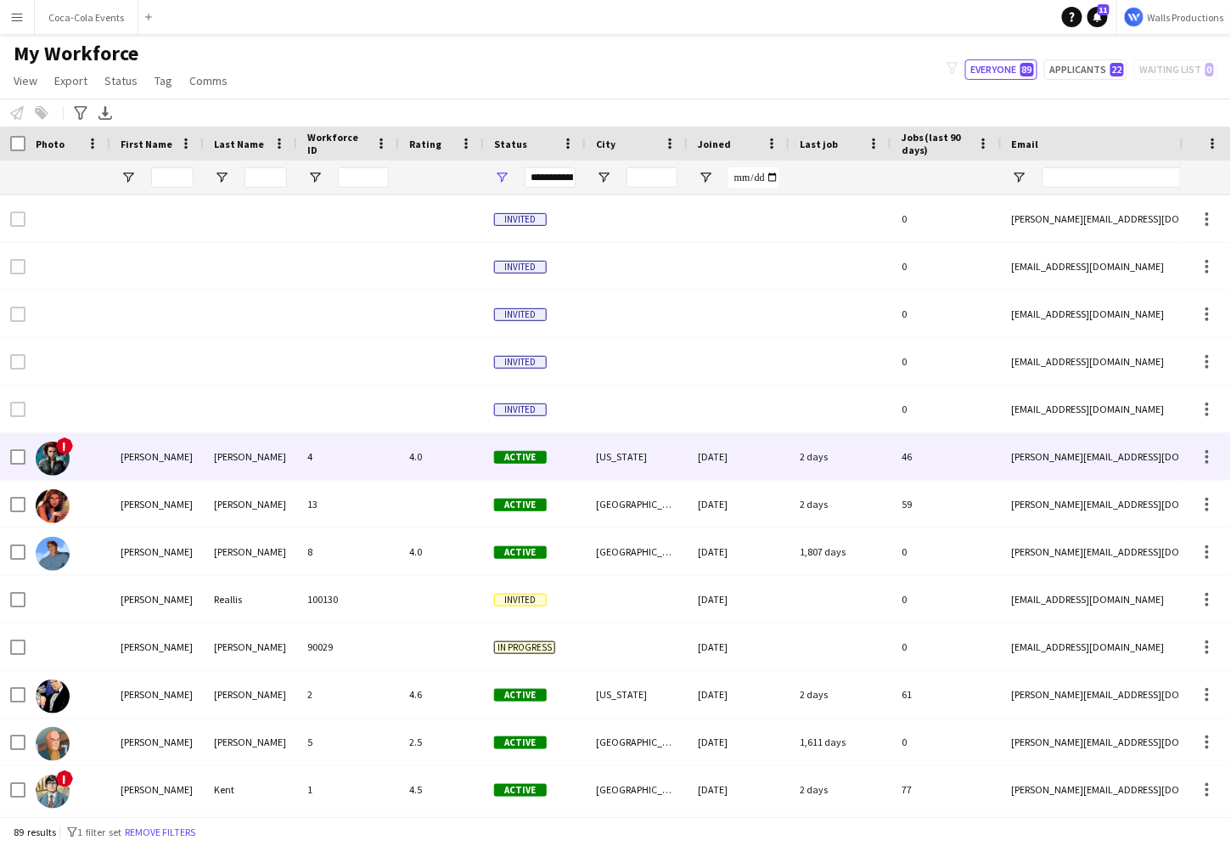
click at [320, 459] on div "4" at bounding box center [348, 456] width 102 height 47
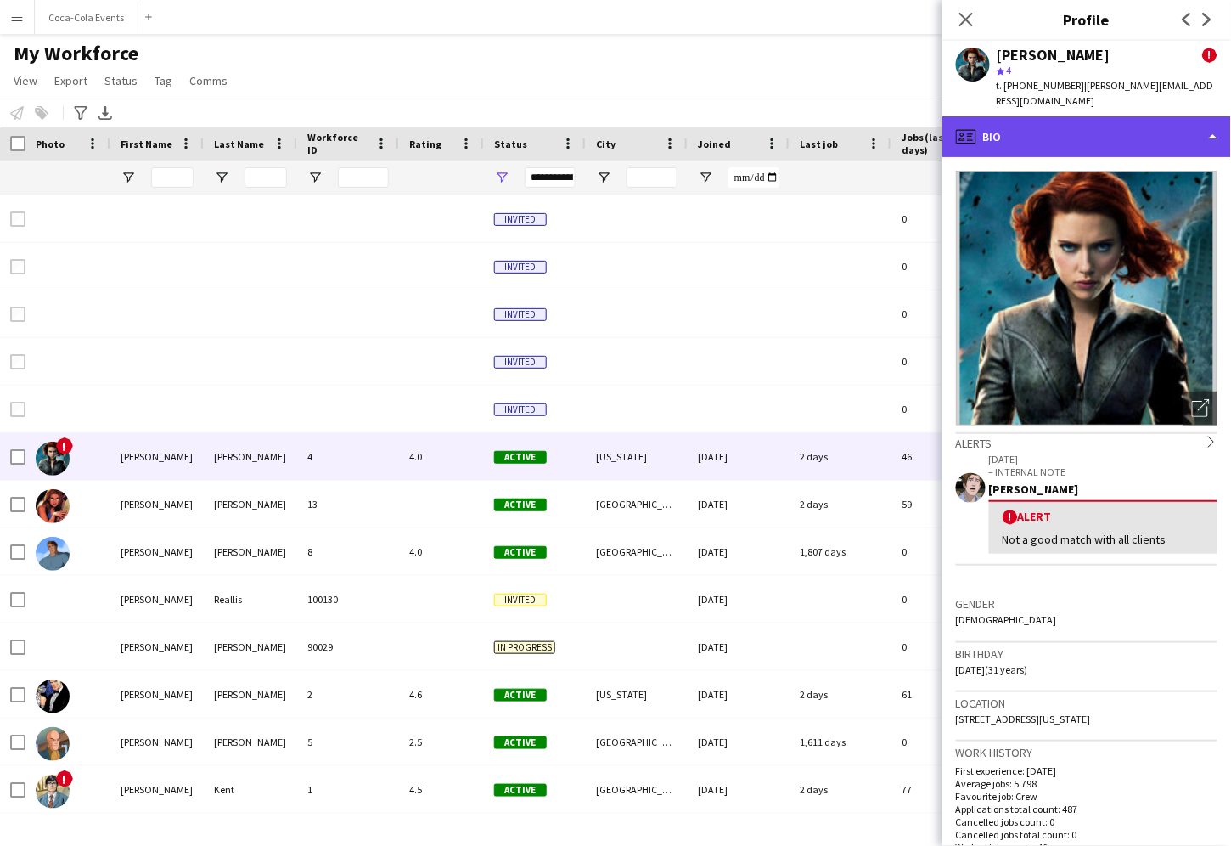
click at [1008, 137] on div "profile Bio" at bounding box center [1086, 136] width 289 height 41
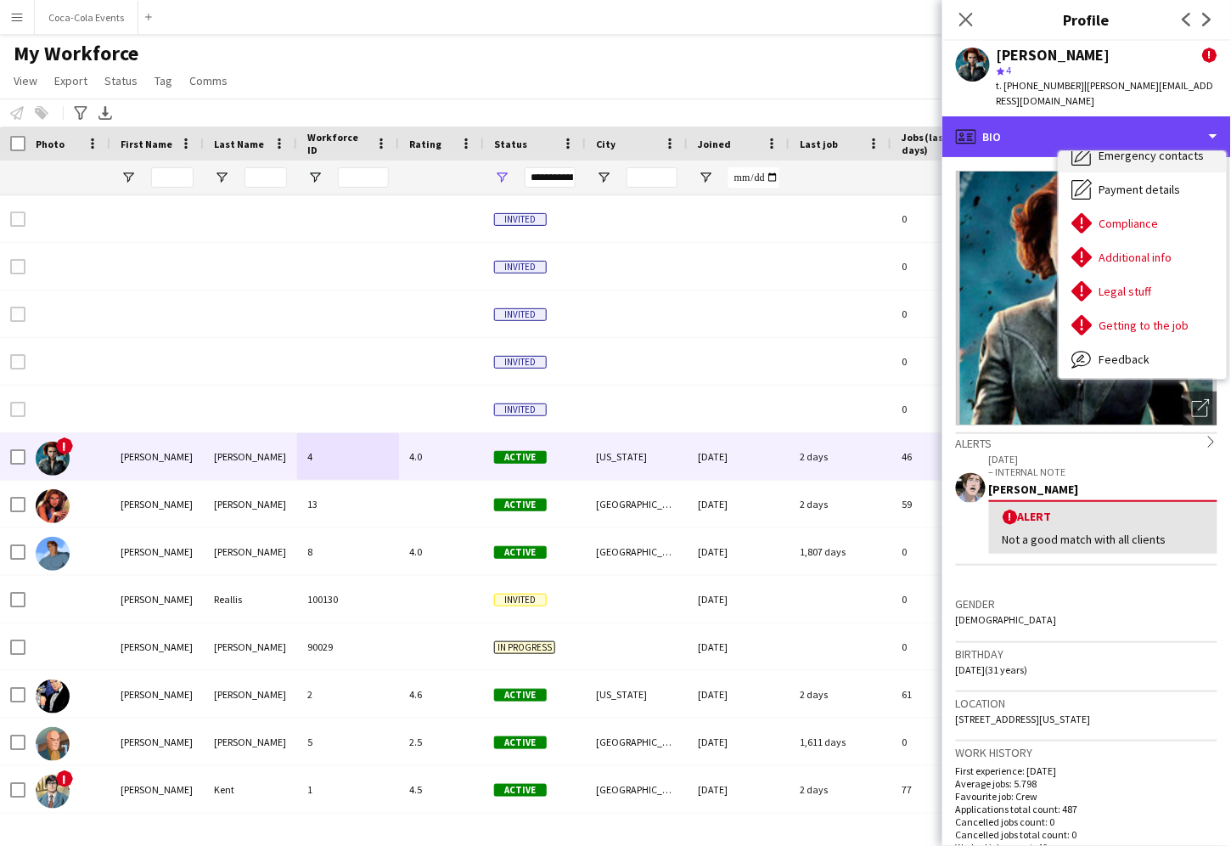
scroll to position [194, 0]
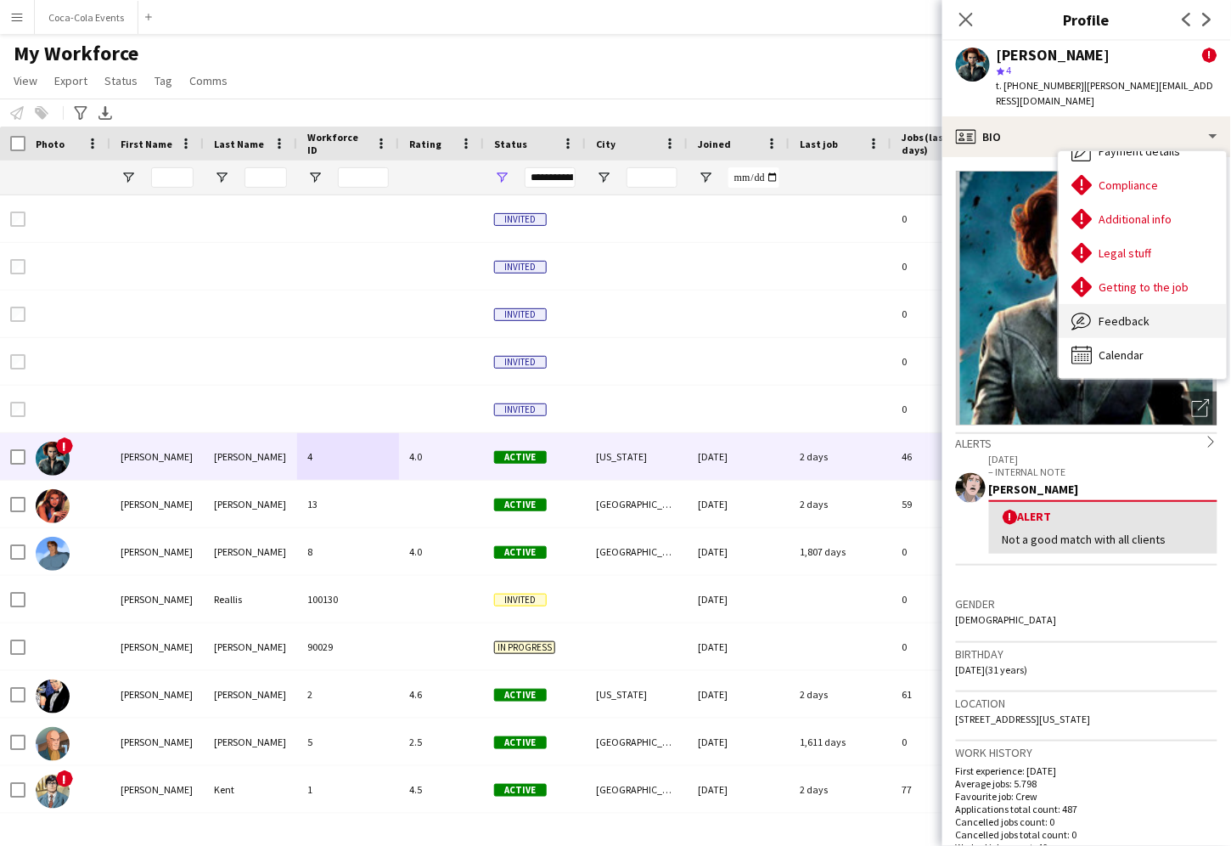
click at [1114, 318] on span "Feedback" at bounding box center [1125, 320] width 51 height 15
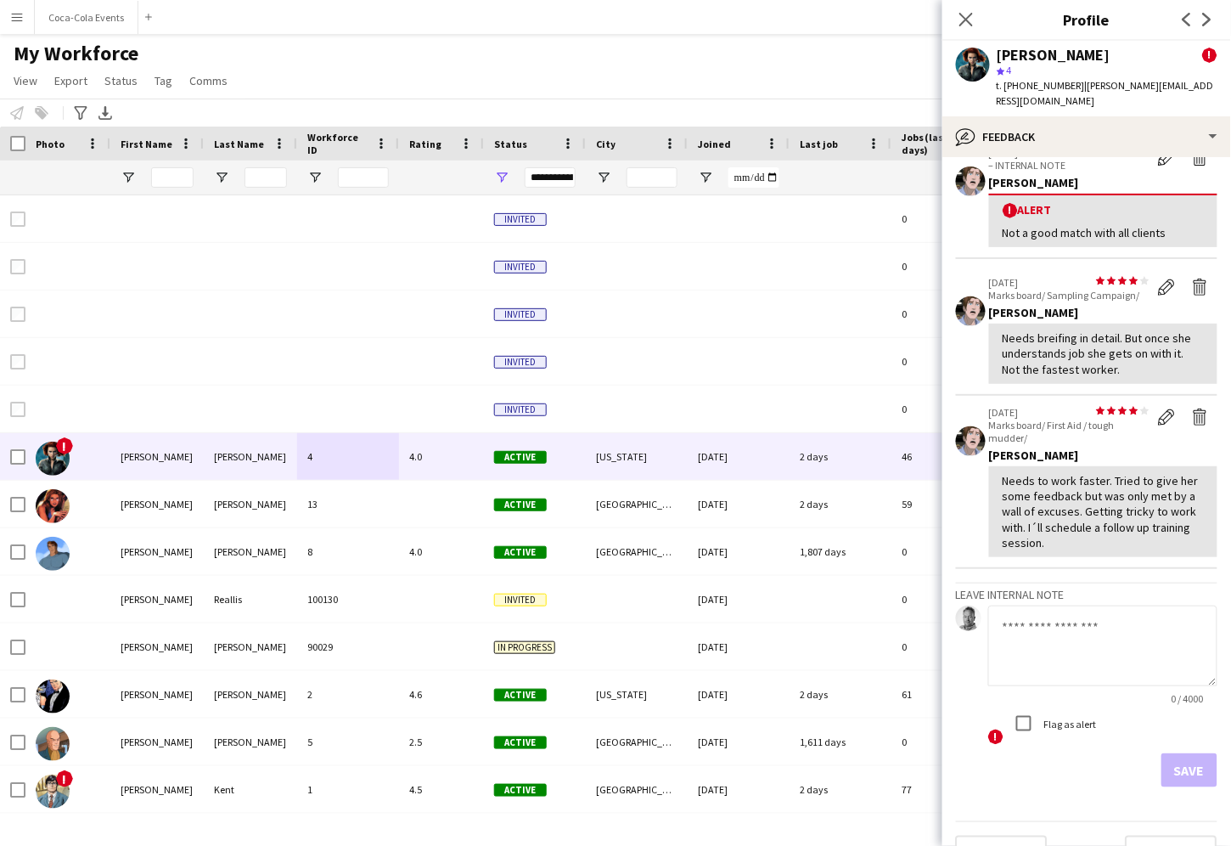
scroll to position [90, 0]
click at [19, 19] on app-icon "Menu" at bounding box center [17, 17] width 14 height 14
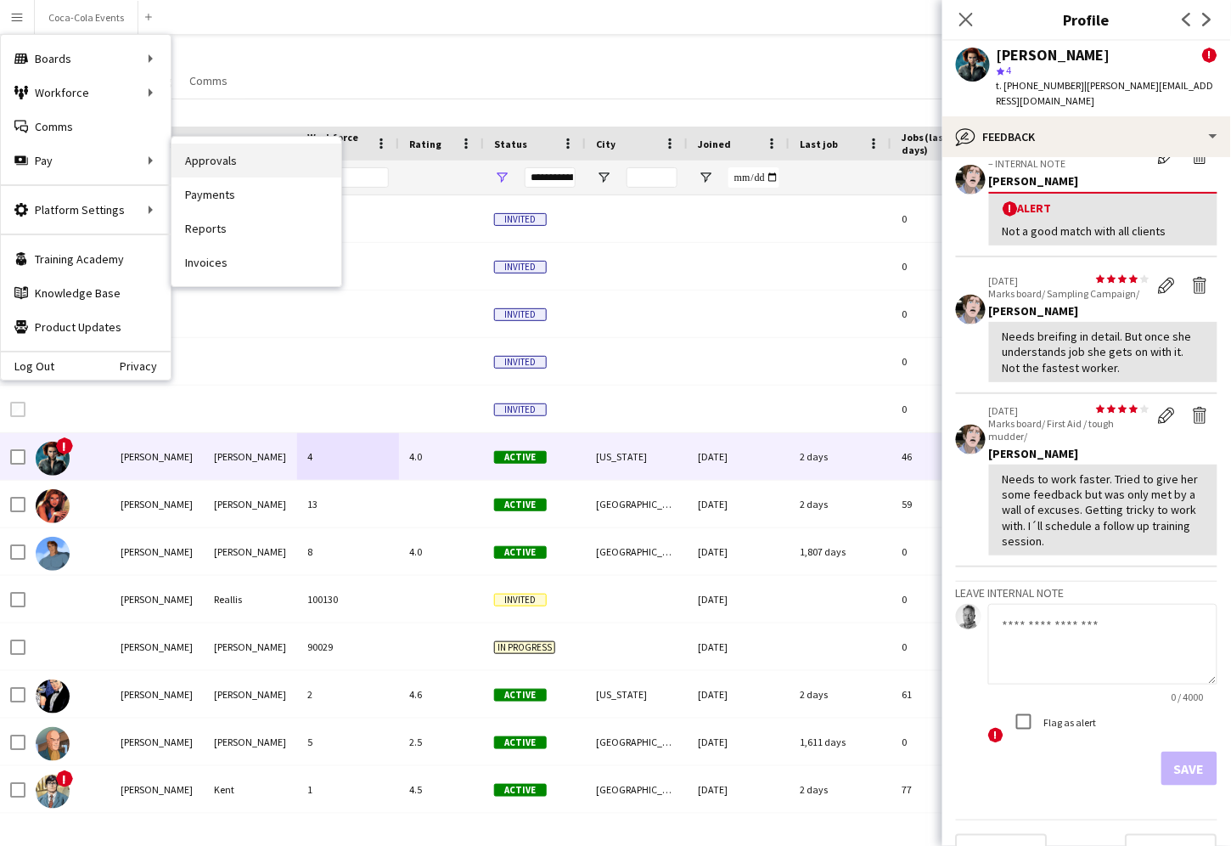
click at [222, 165] on link "Approvals" at bounding box center [257, 160] width 170 height 34
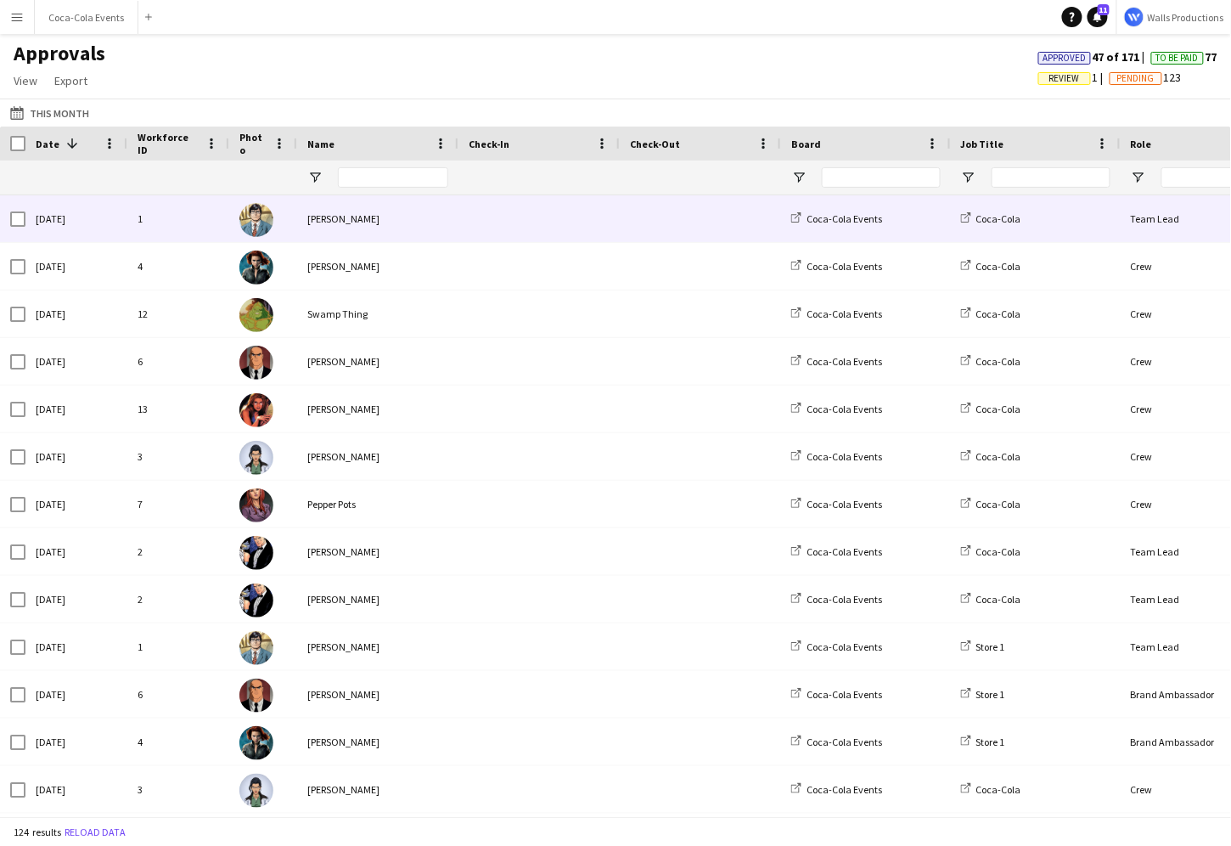
click at [334, 239] on div "[PERSON_NAME]" at bounding box center [377, 218] width 161 height 47
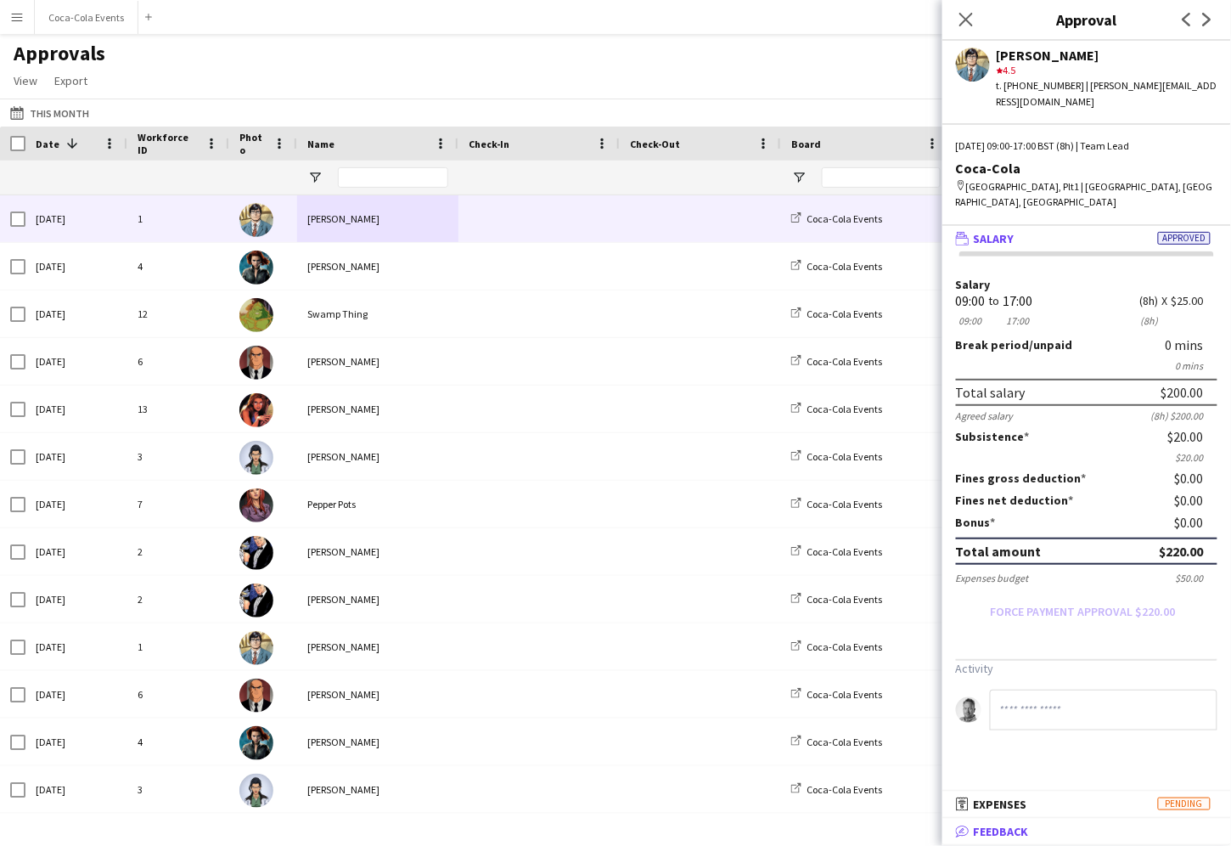
click at [1007, 837] on span "Feedback" at bounding box center [1001, 831] width 55 height 15
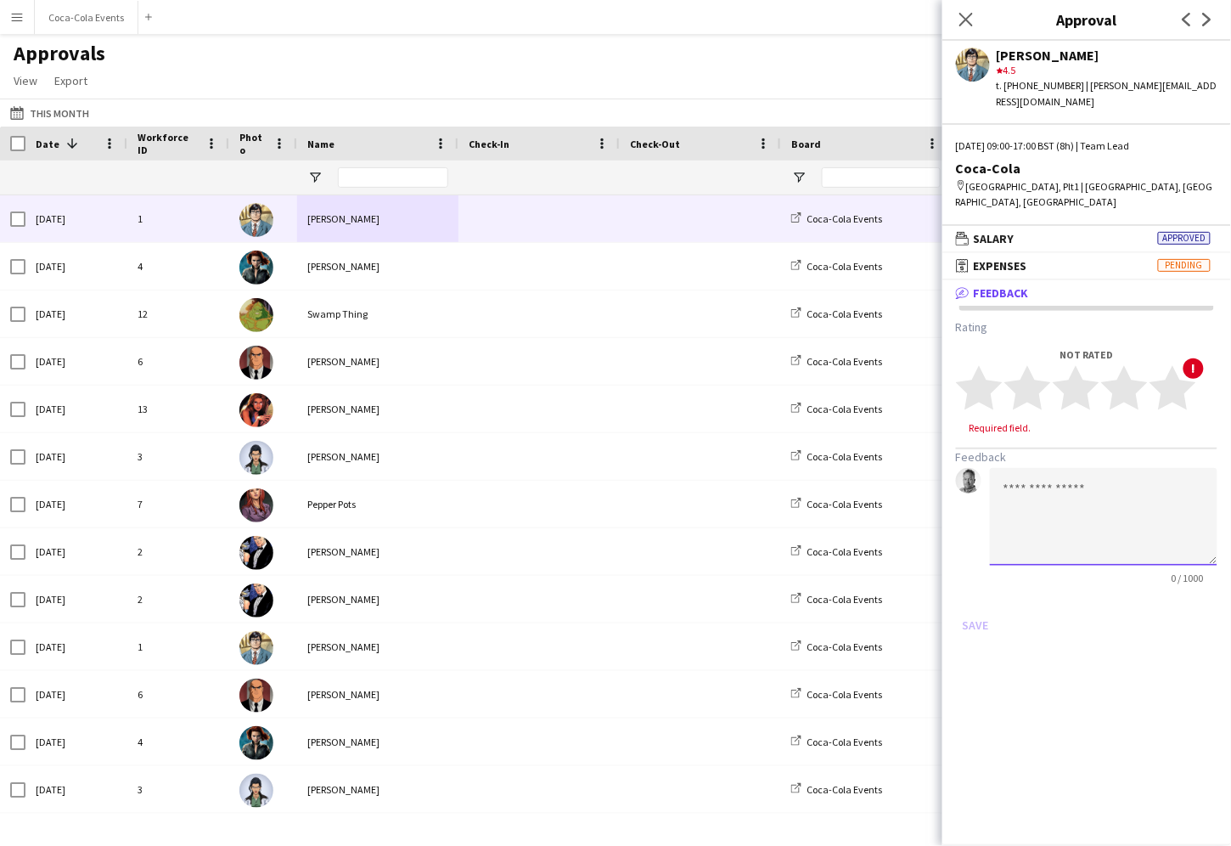
click at [1094, 468] on textarea at bounding box center [1104, 517] width 228 height 98
click at [228, 94] on div "Approvals View Customise view Customise filters Reset Filters Reset View Reset …" at bounding box center [615, 70] width 1231 height 58
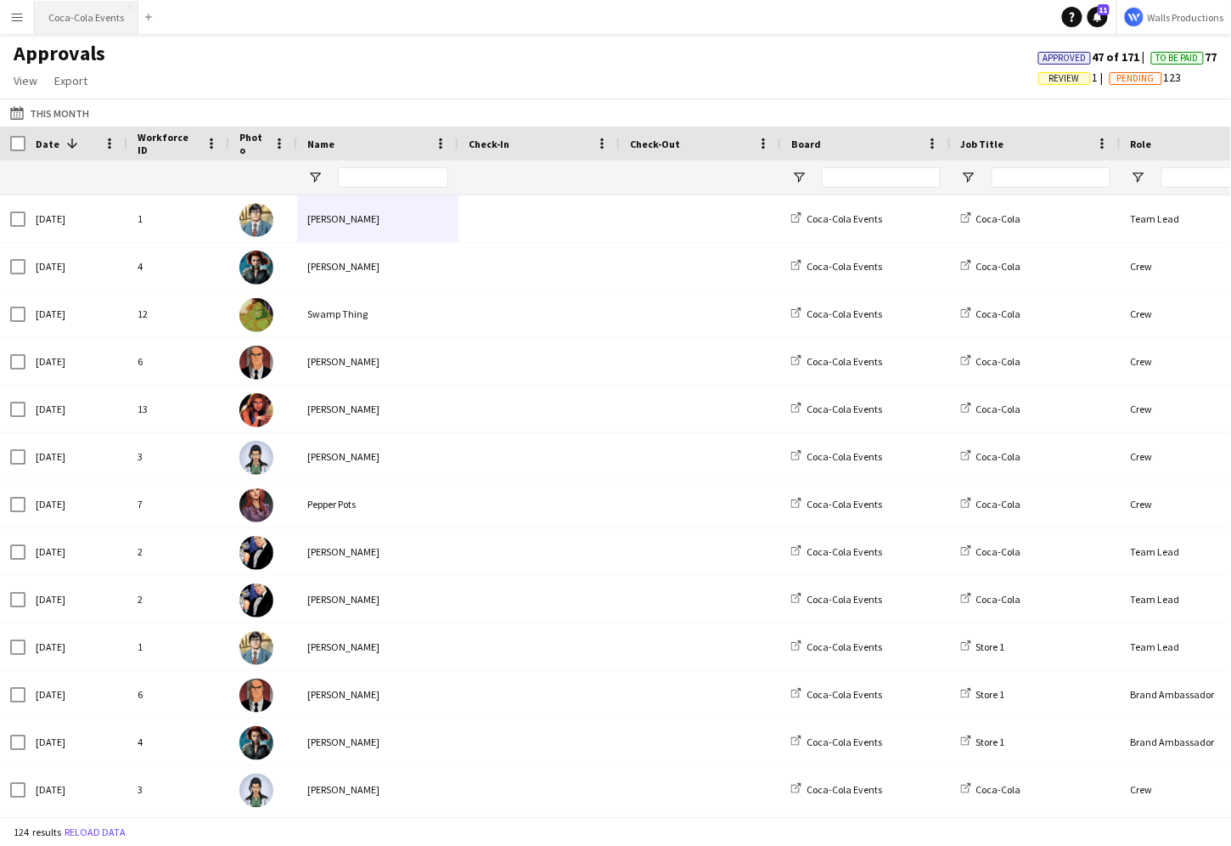
click at [70, 18] on button "Coca-Cola Events Close" at bounding box center [87, 17] width 104 height 33
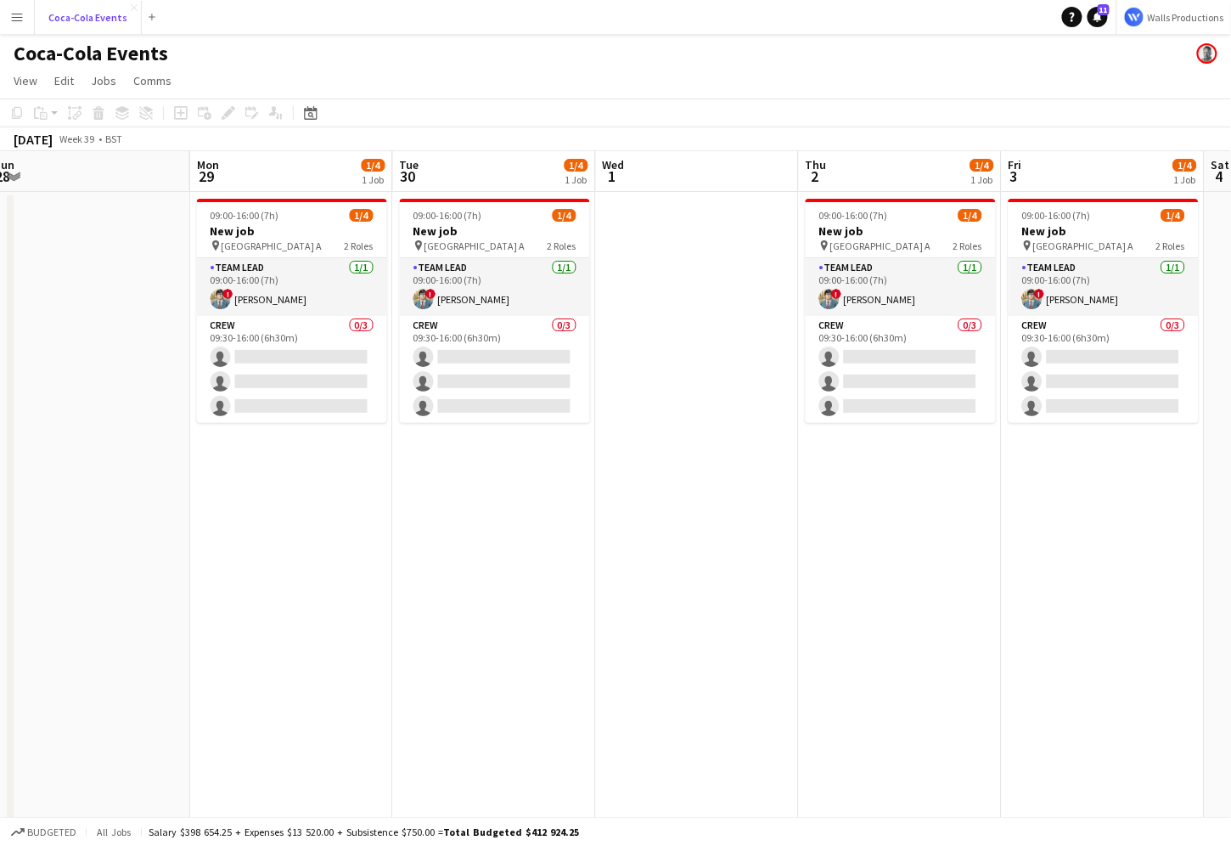
scroll to position [0, 621]
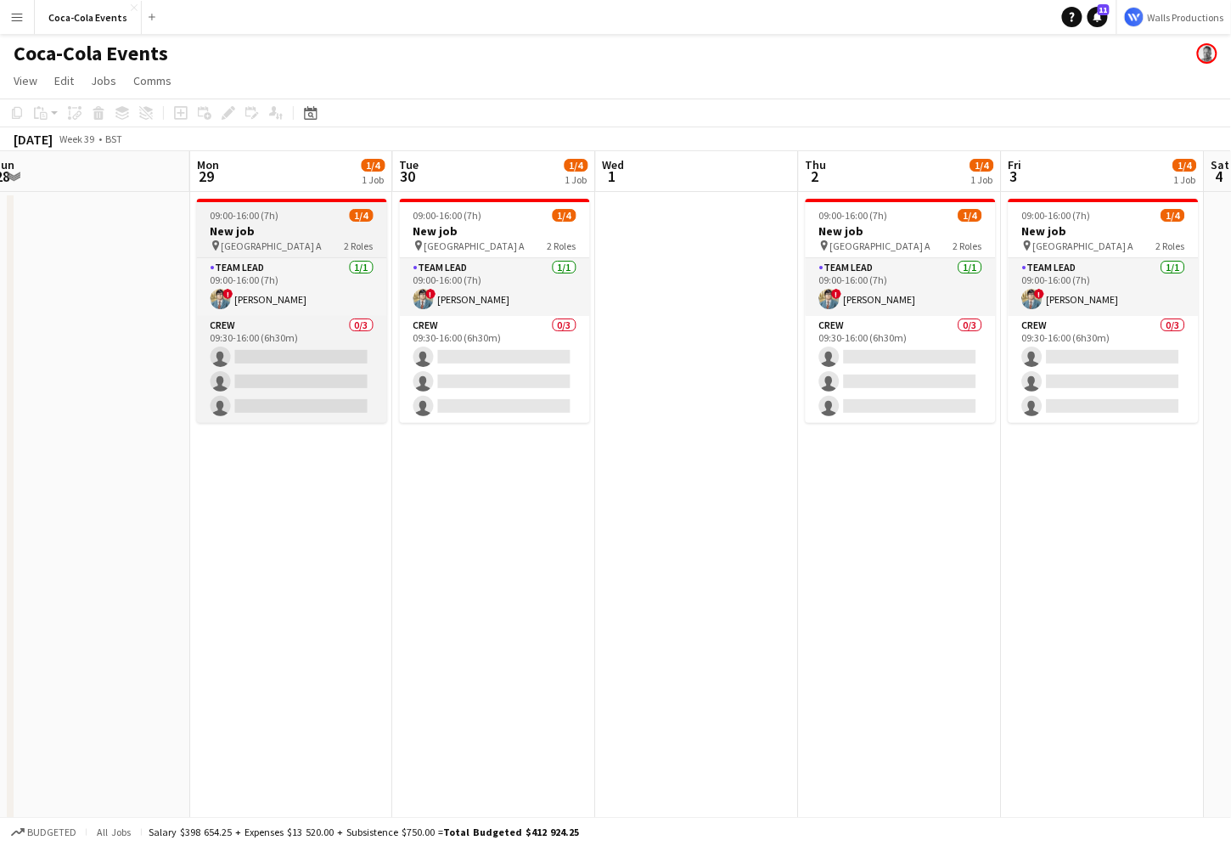
click at [270, 236] on h3 "New job" at bounding box center [292, 230] width 190 height 15
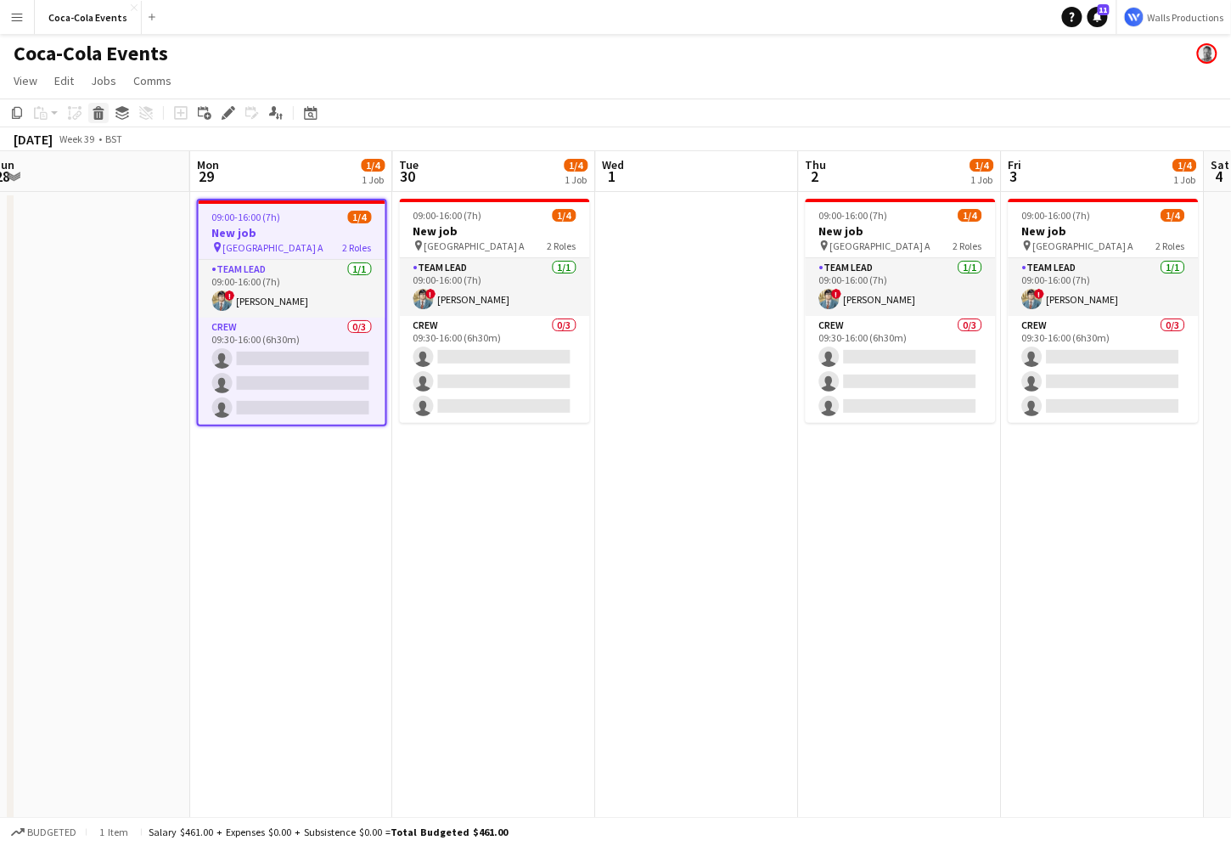
click at [95, 115] on icon at bounding box center [98, 115] width 9 height 8
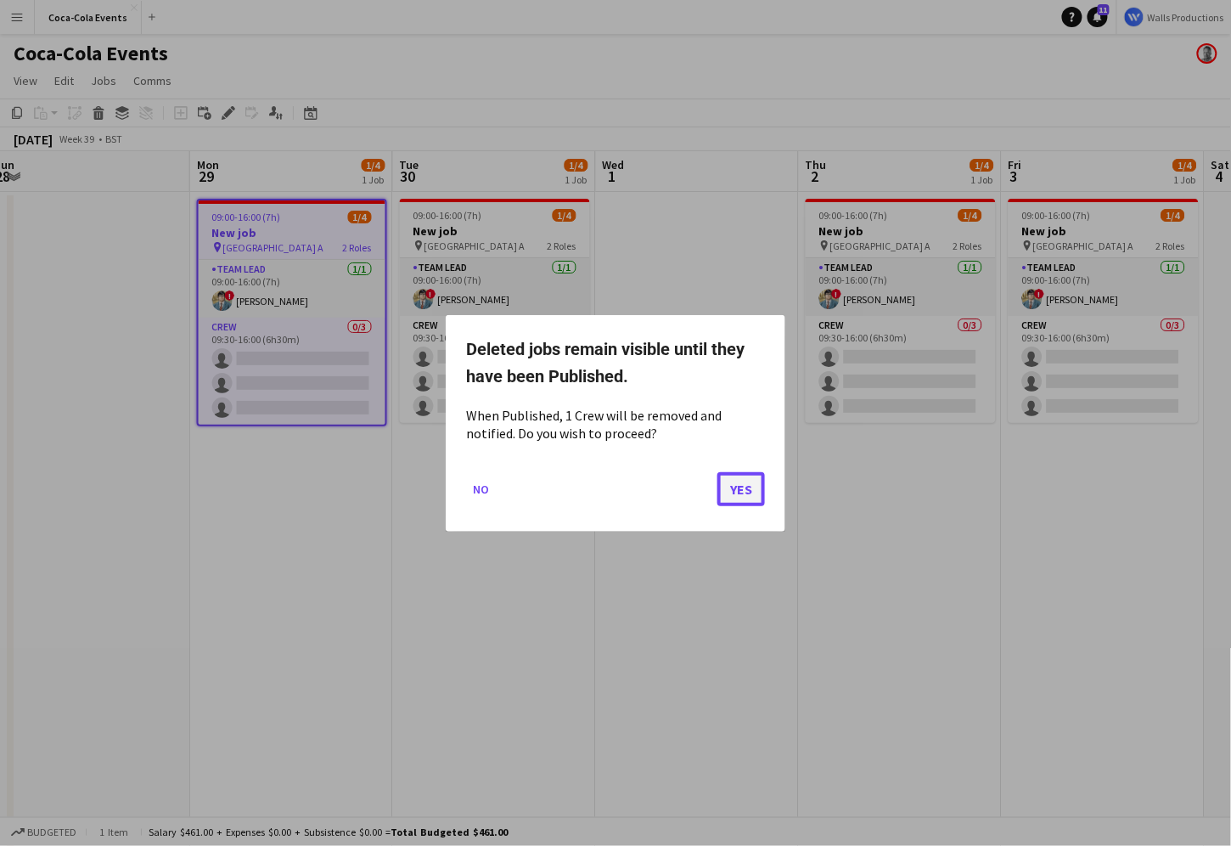
click at [756, 484] on button "Yes" at bounding box center [741, 488] width 48 height 34
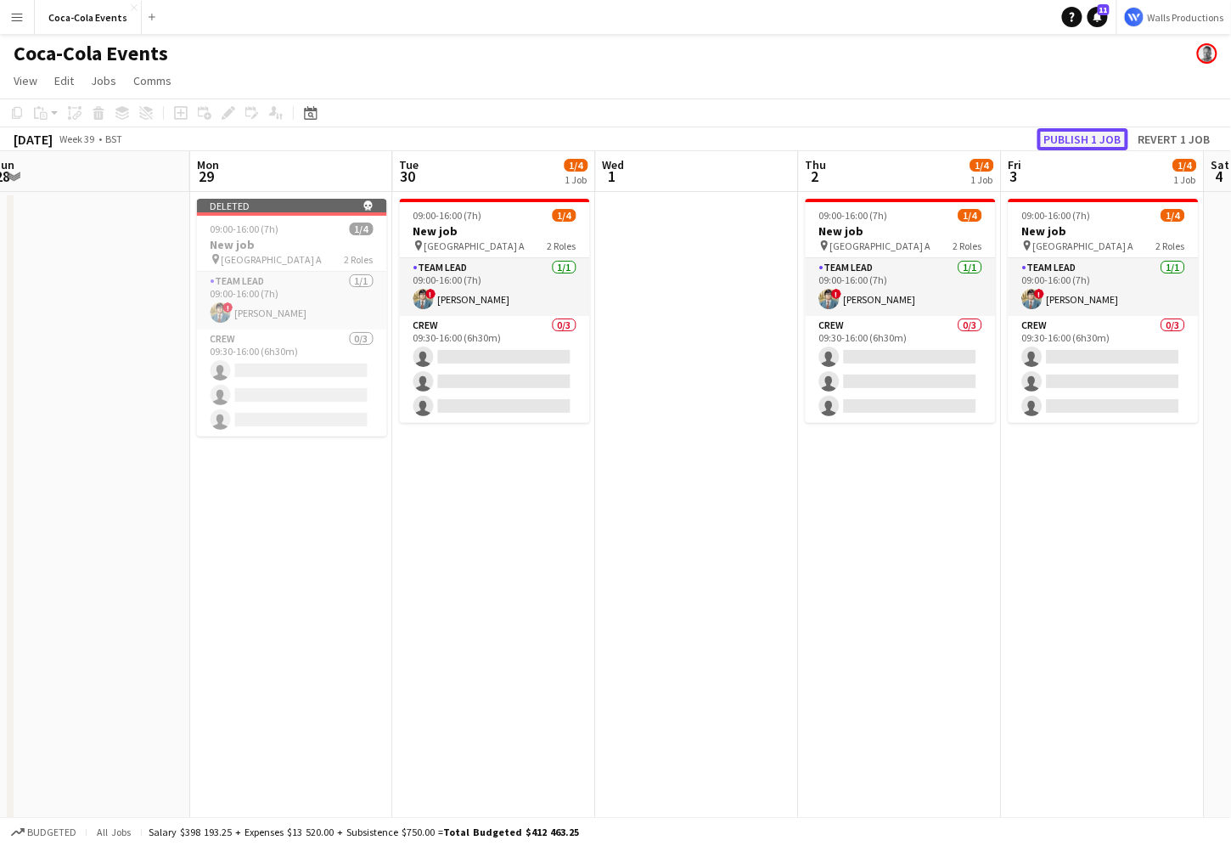
click at [1069, 142] on button "Publish 1 job" at bounding box center [1083, 139] width 91 height 22
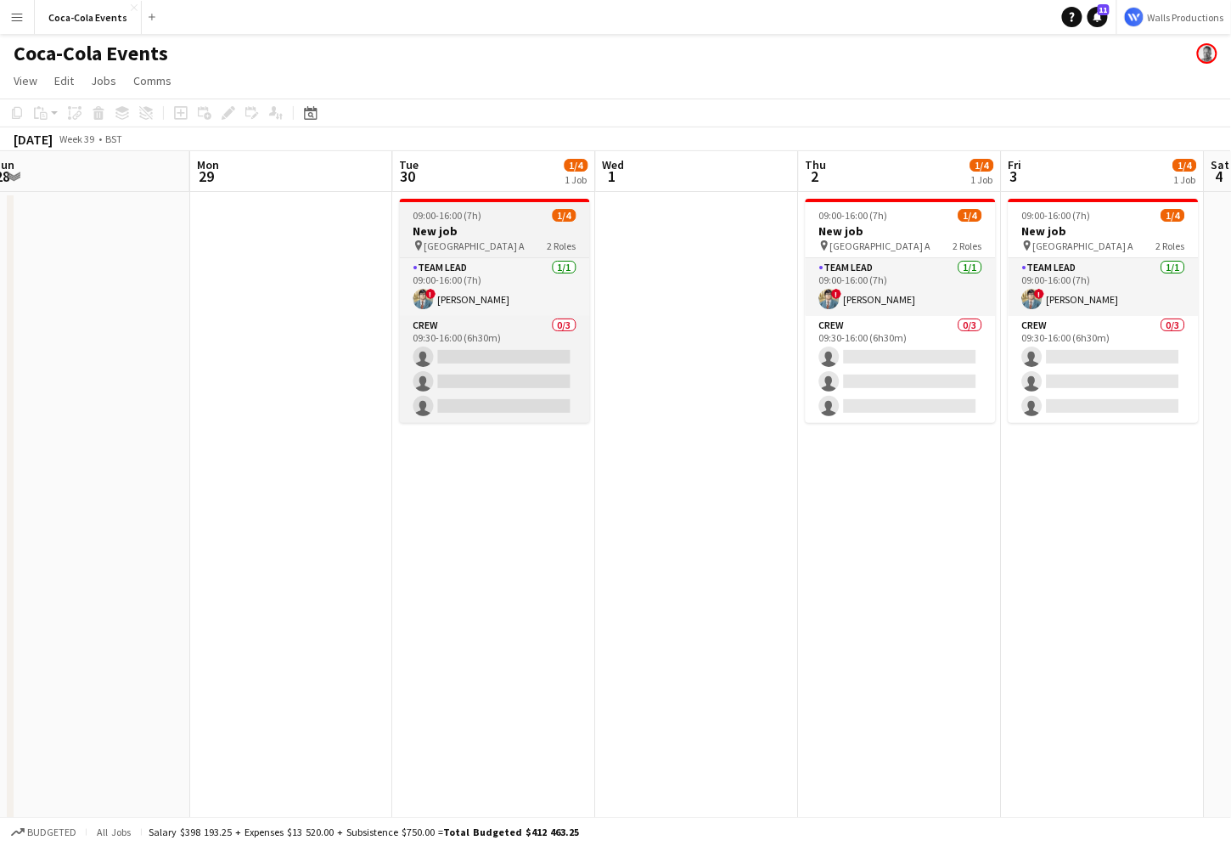
click at [475, 229] on h3 "New job" at bounding box center [495, 230] width 190 height 15
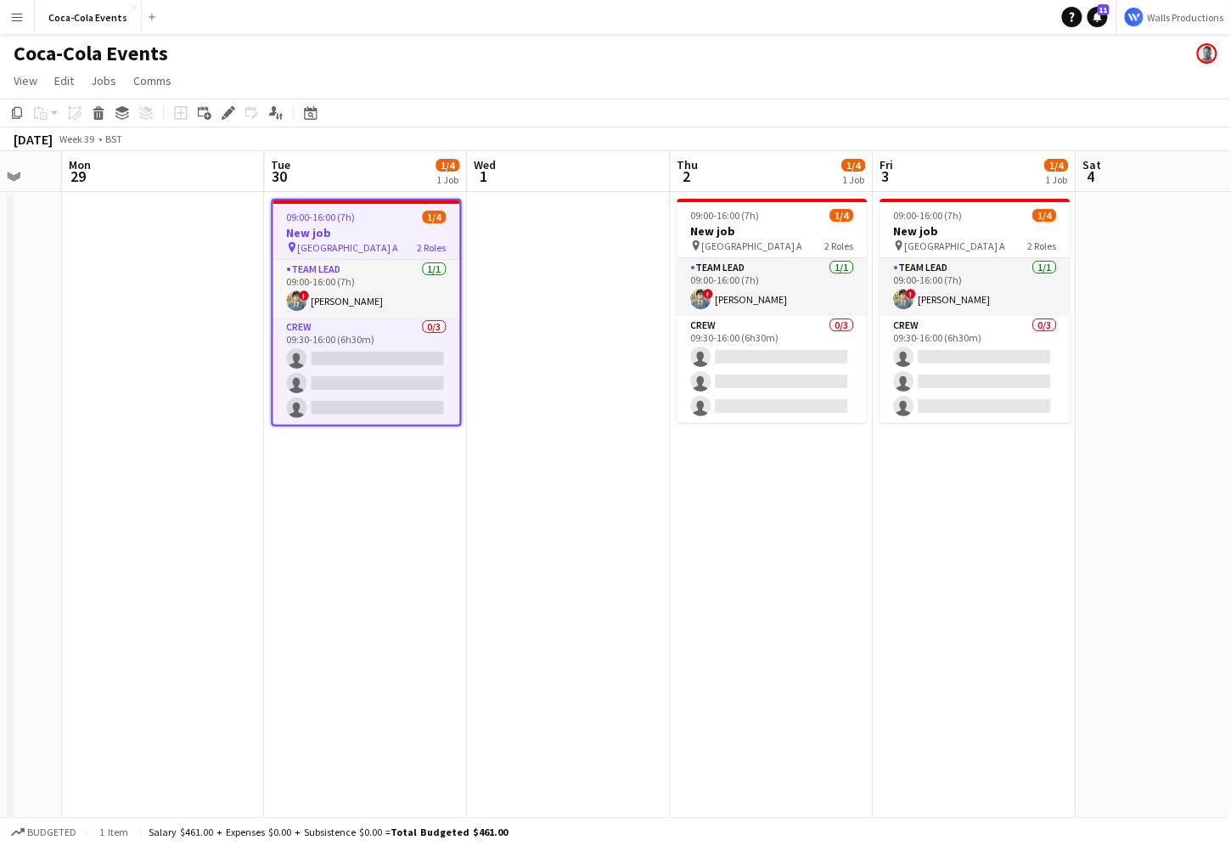
scroll to position [0, 754]
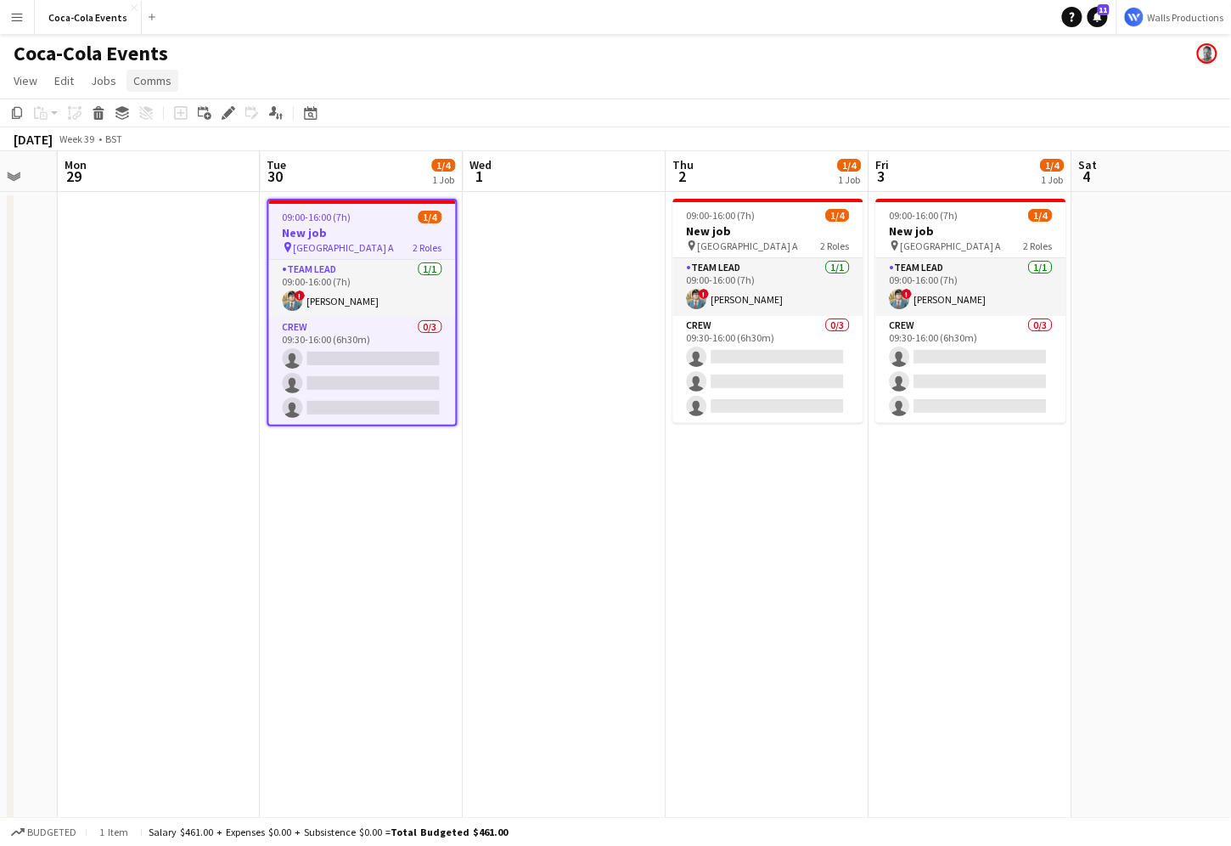
click at [150, 82] on span "Comms" at bounding box center [152, 80] width 38 height 15
click at [172, 120] on span "Notify confirmed crew" at bounding box center [196, 117] width 114 height 15
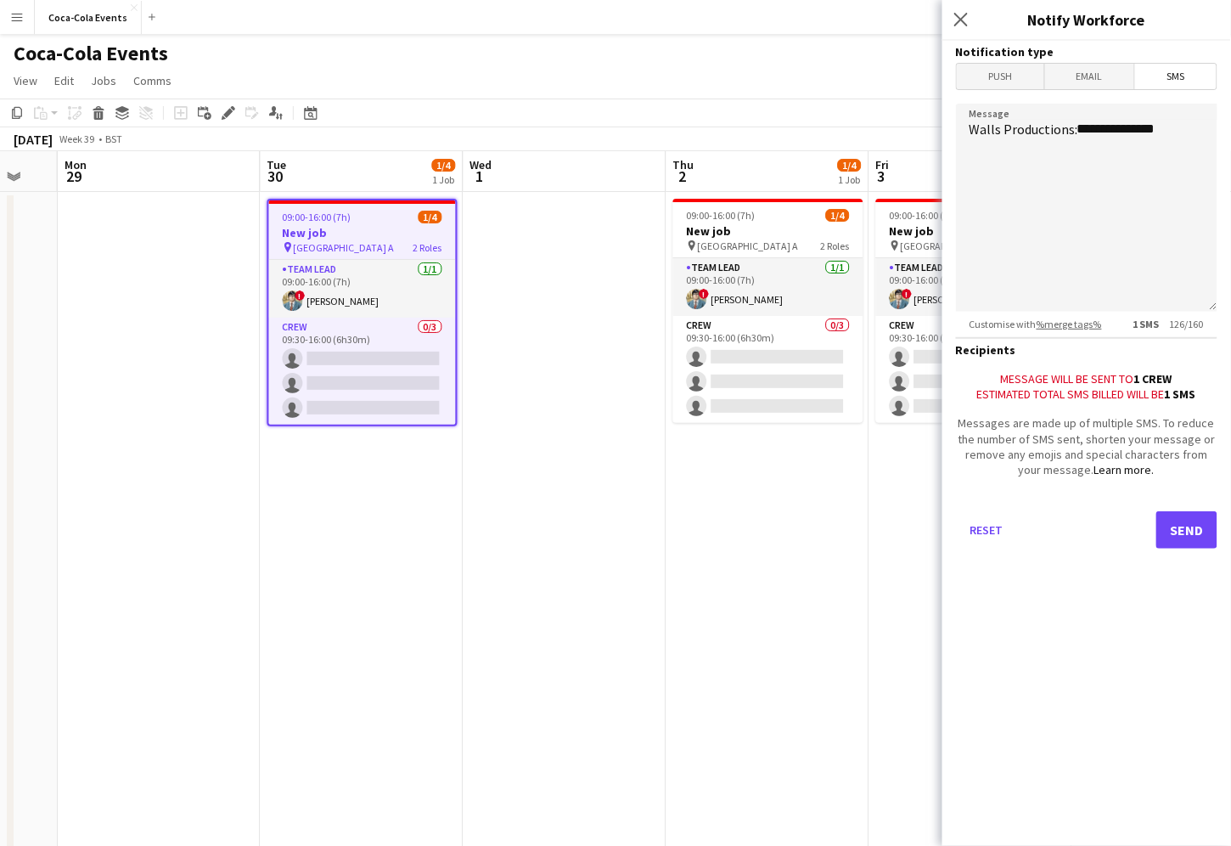
click at [1077, 78] on span "Email" at bounding box center [1090, 76] width 90 height 25
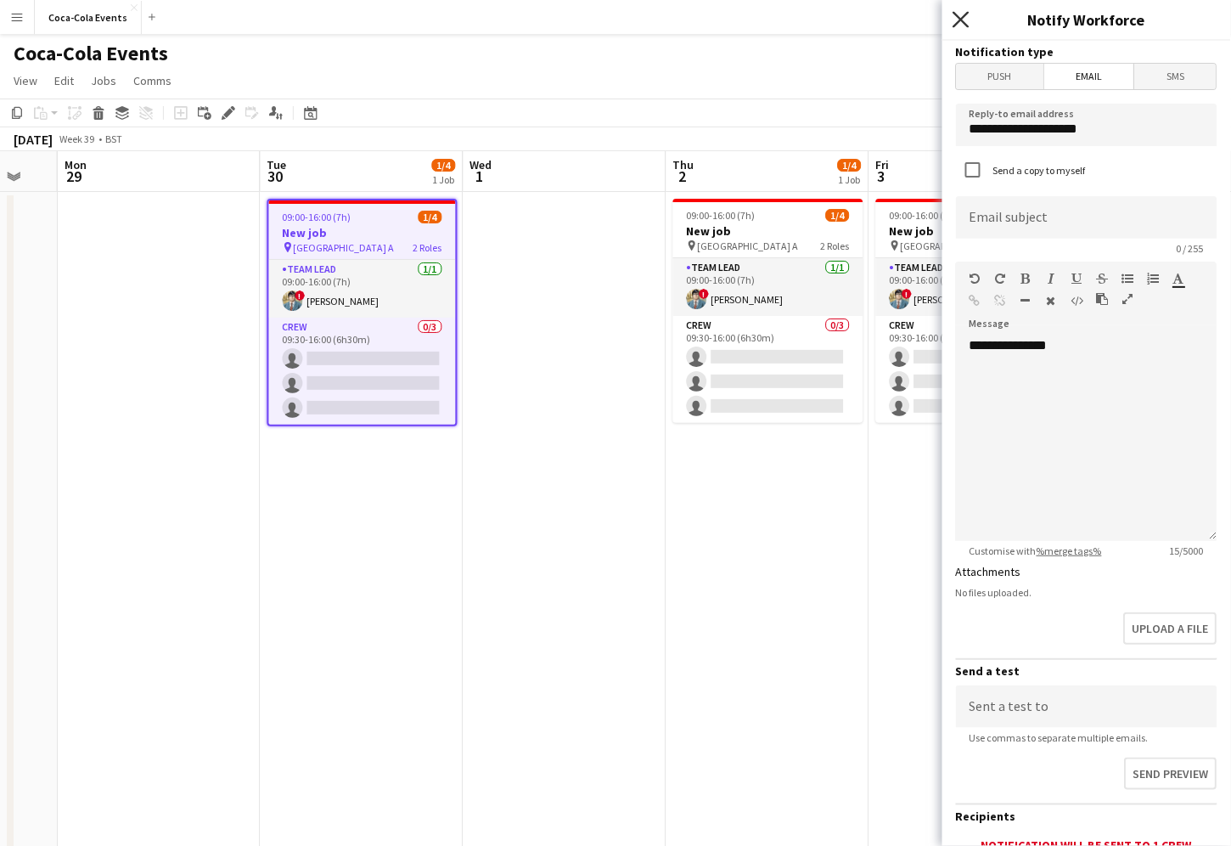
click at [957, 17] on icon "Close pop-in" at bounding box center [961, 19] width 16 height 16
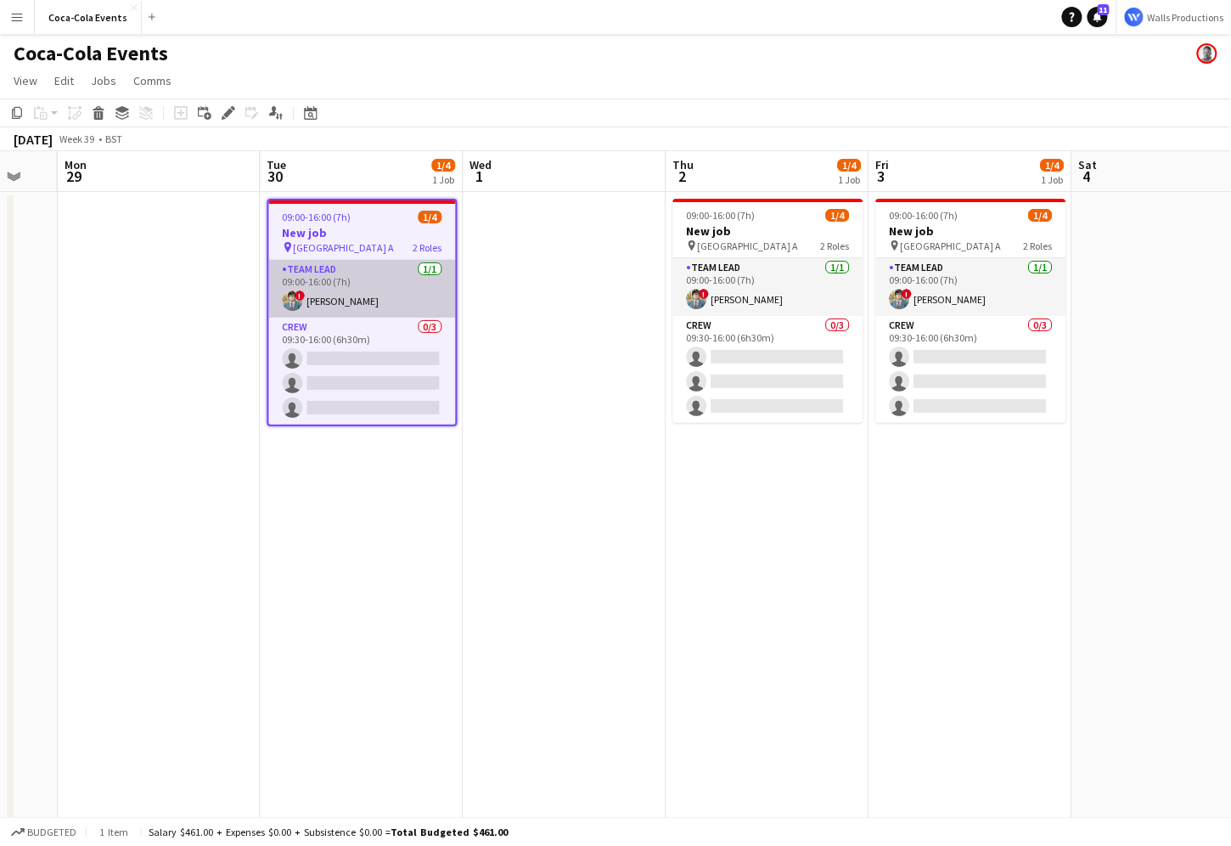
click at [324, 301] on app-card-role "Team Lead [DATE] 09:00-16:00 (7h) ! [PERSON_NAME]" at bounding box center [362, 289] width 187 height 58
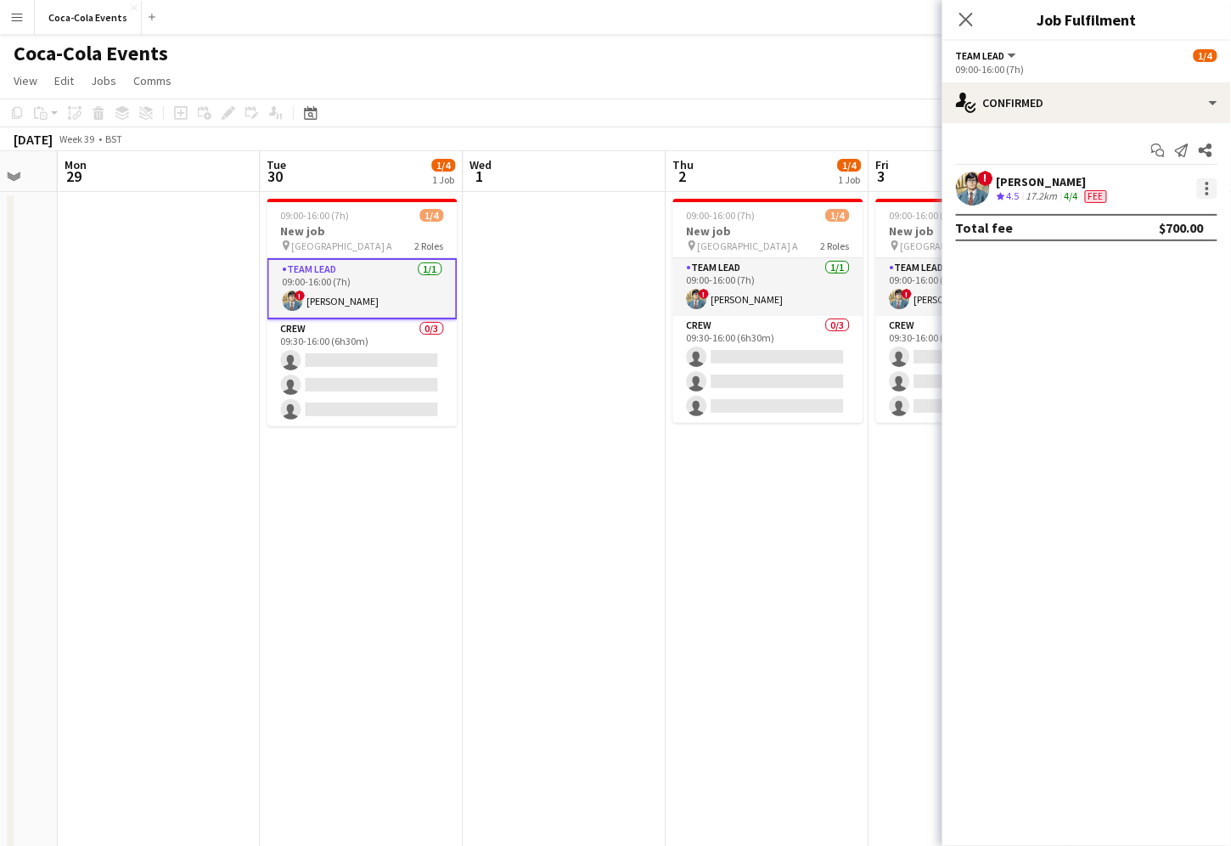
click at [1209, 189] on div at bounding box center [1207, 188] width 20 height 20
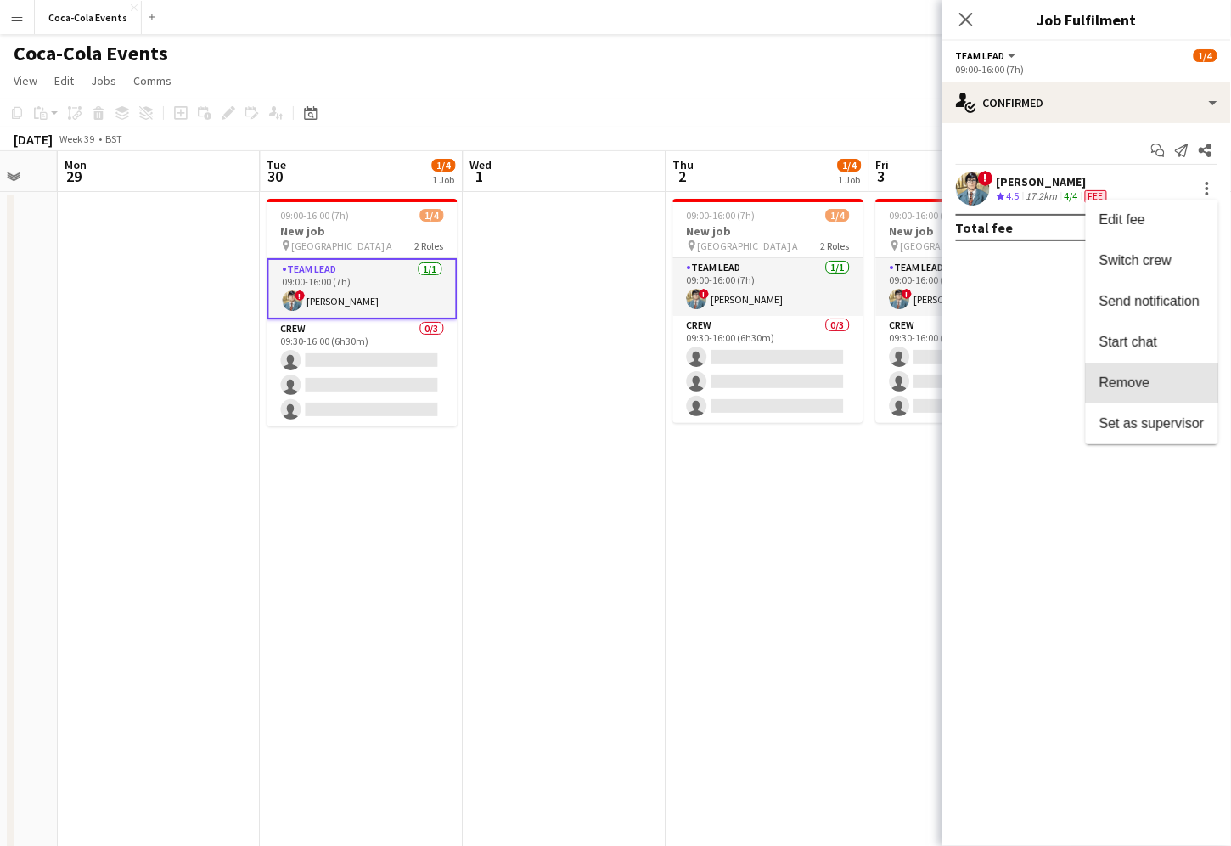
click at [1157, 381] on span "Remove" at bounding box center [1152, 382] width 105 height 15
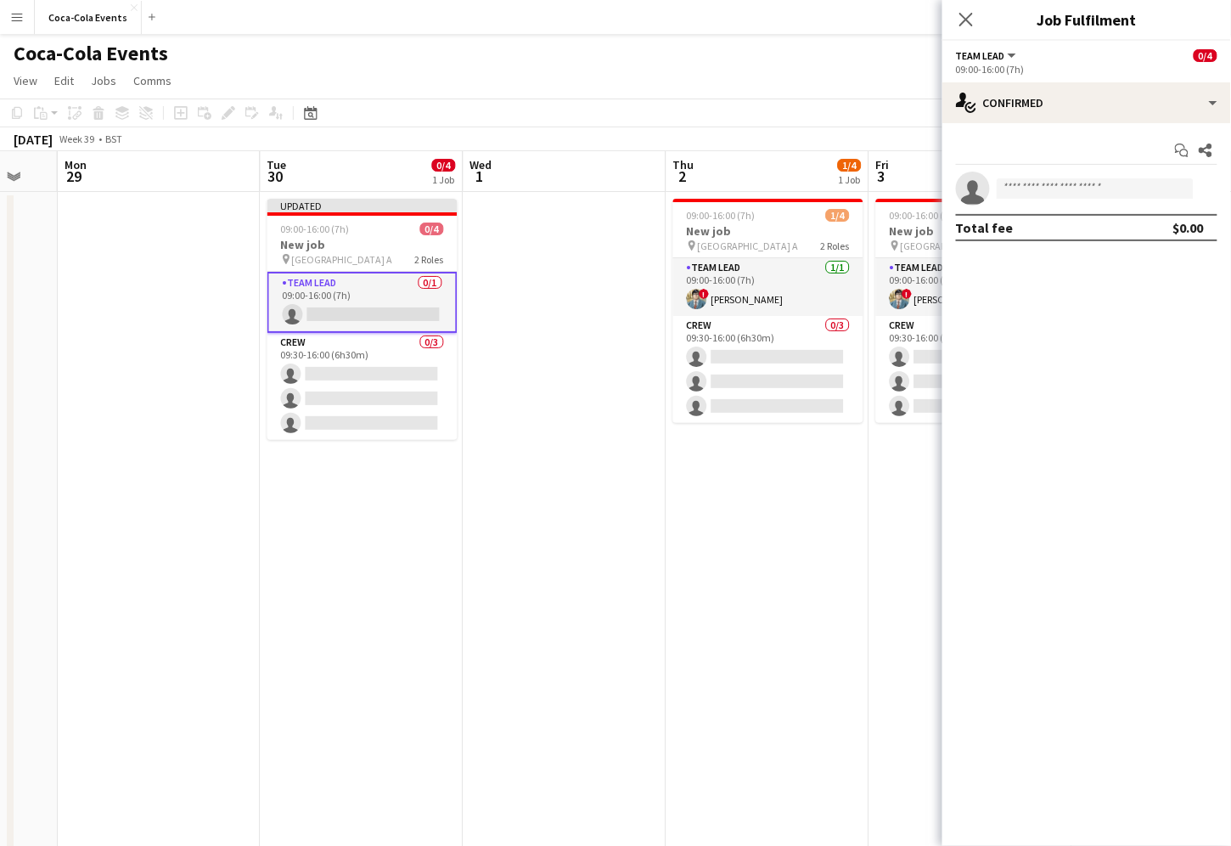
click at [490, 327] on app-date-cell at bounding box center [565, 595] width 203 height 806
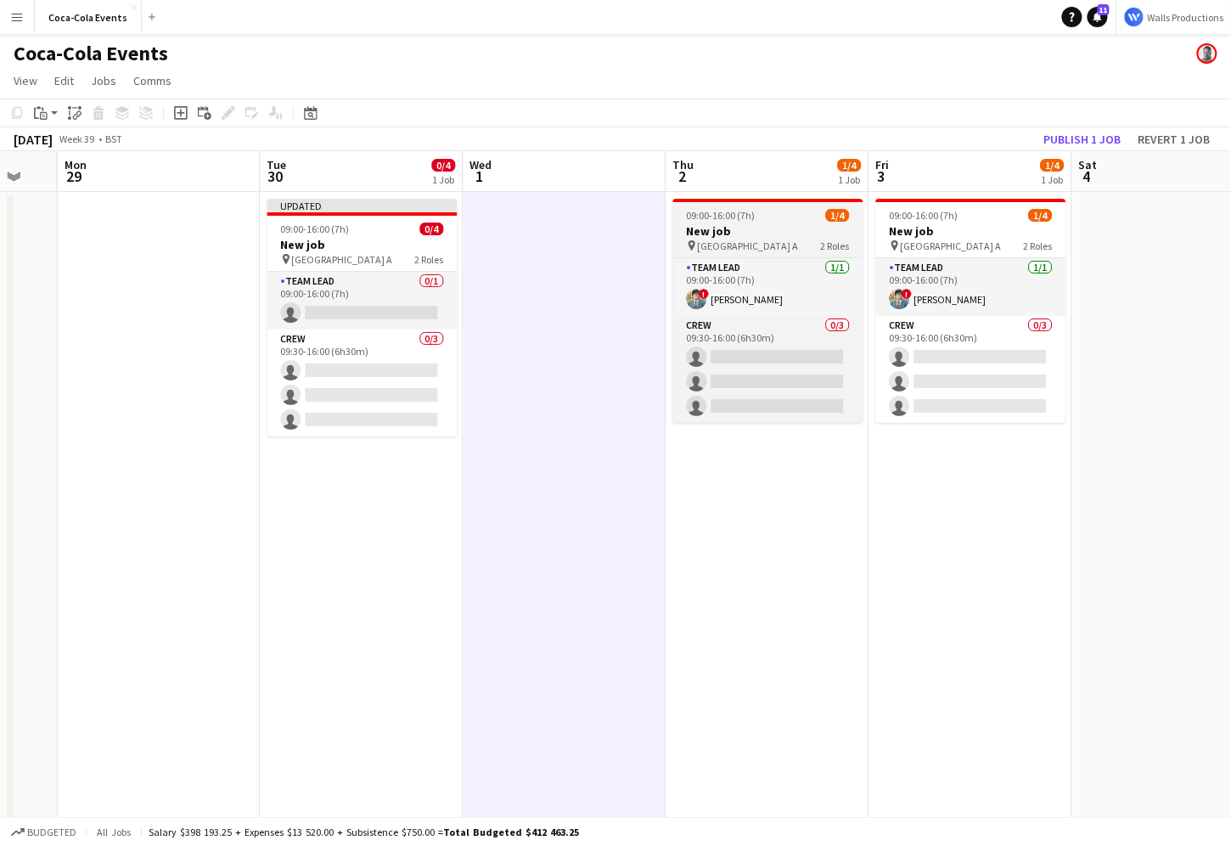
click at [722, 234] on h3 "New job" at bounding box center [768, 230] width 190 height 15
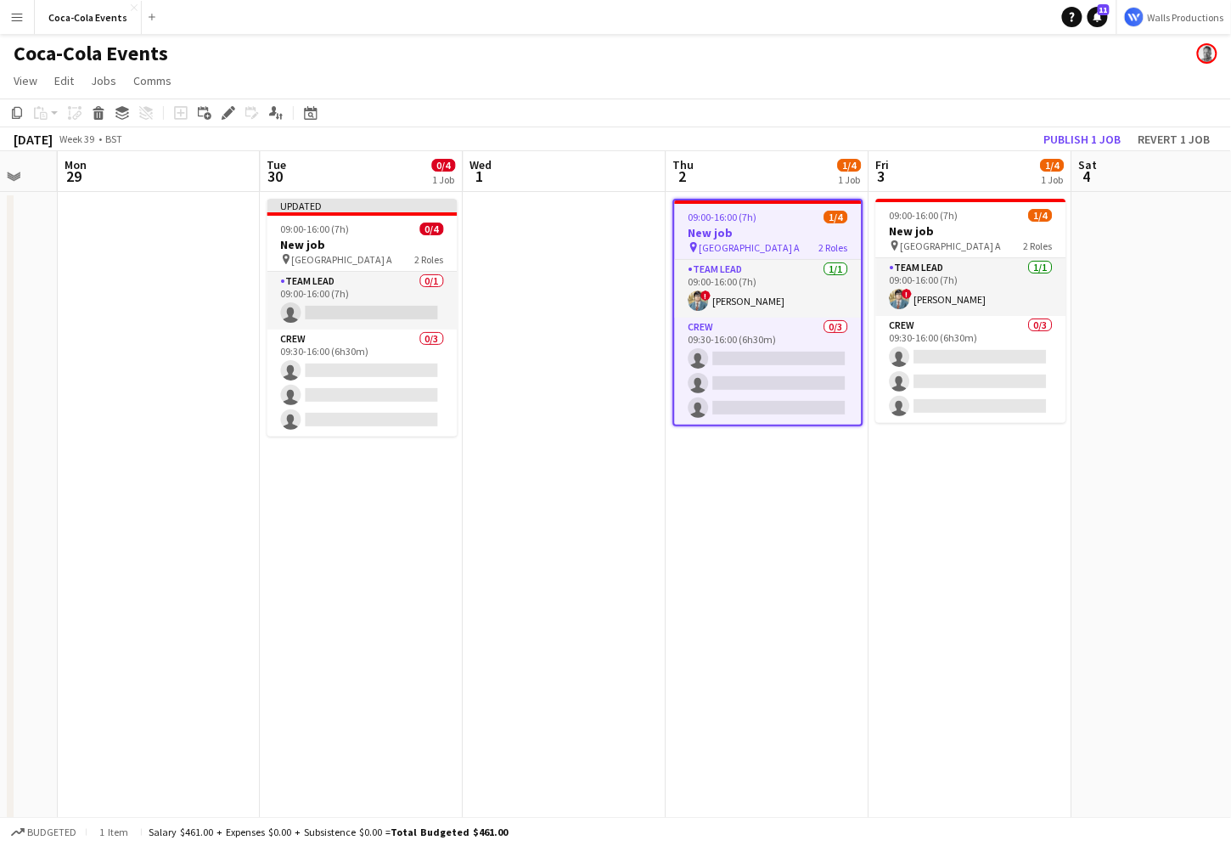
click at [717, 491] on app-date-cell "09:00-16:00 (7h) 1/4 New job pin Wembley Gate A 2 Roles Team Lead [DATE] 09:00-…" at bounding box center [767, 595] width 203 height 806
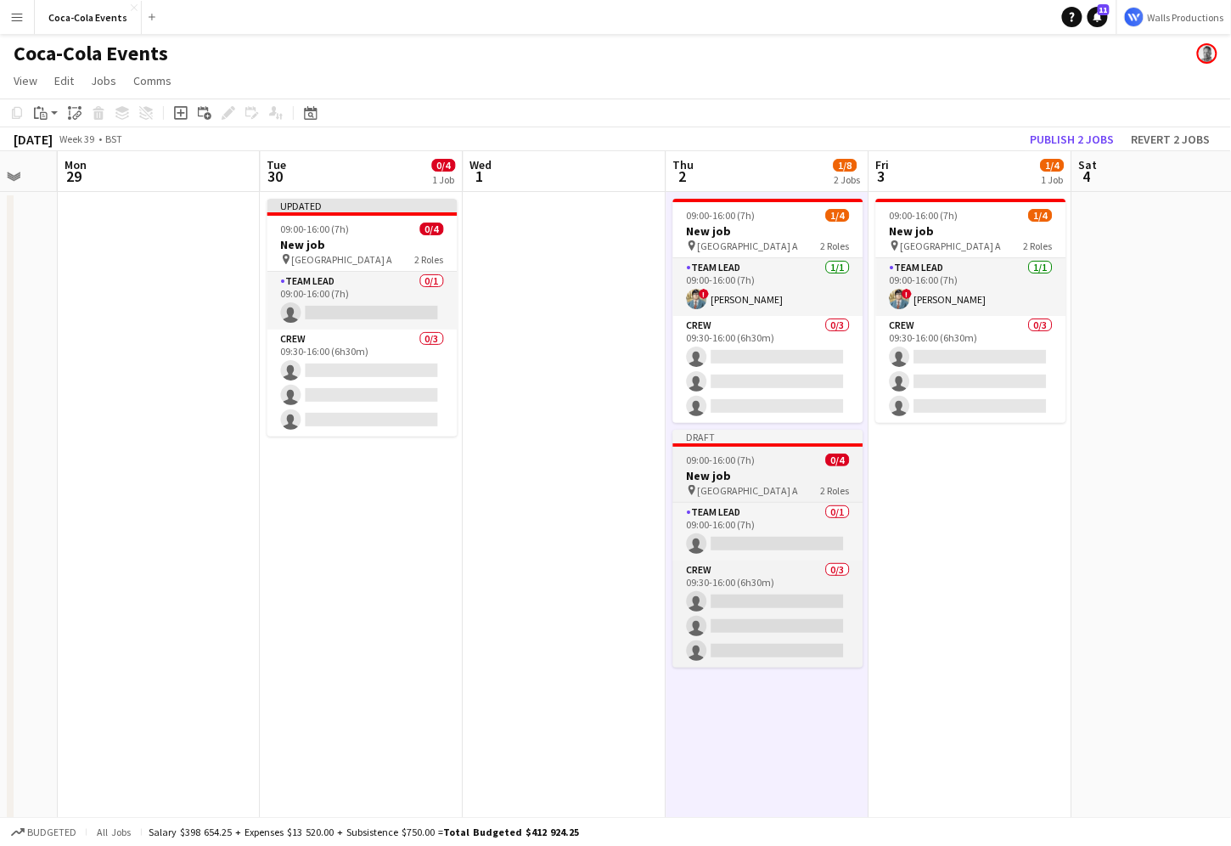
click at [747, 475] on h3 "New job" at bounding box center [768, 475] width 190 height 15
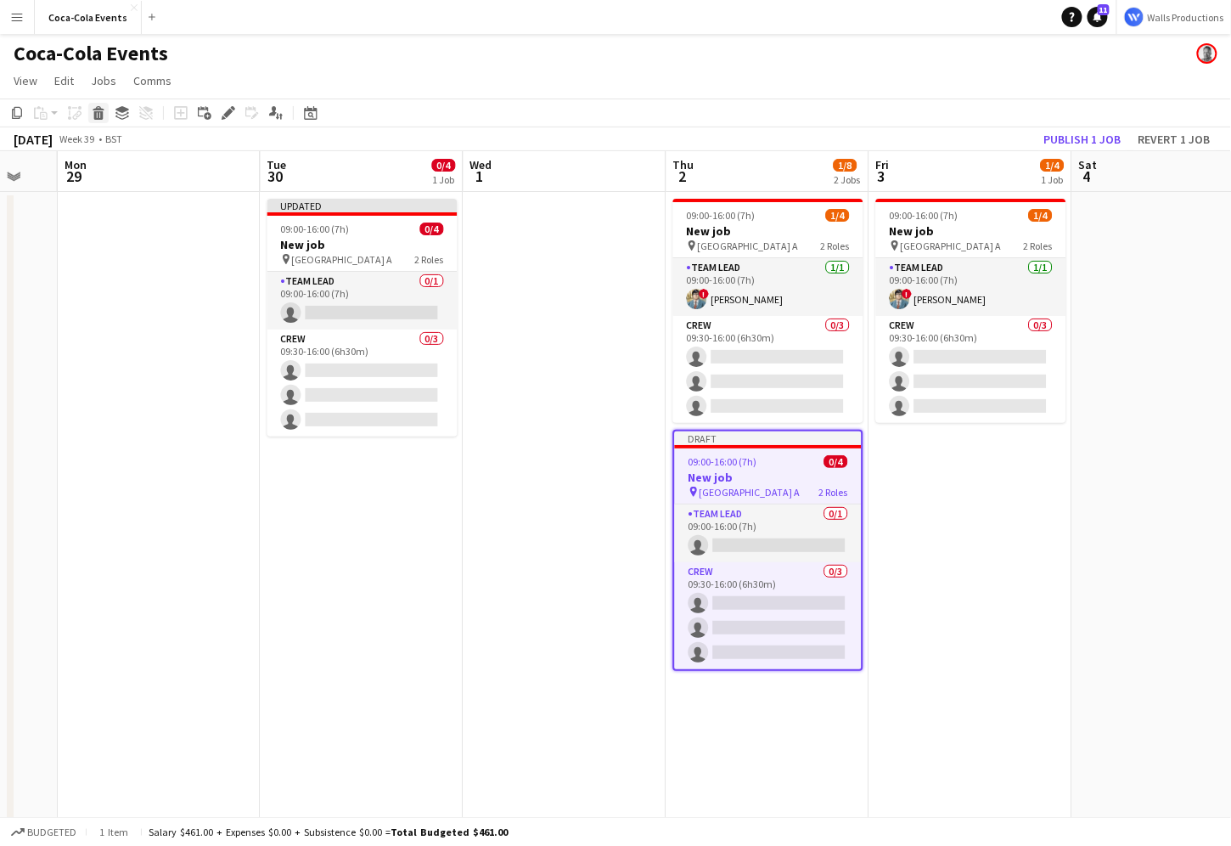
click at [99, 114] on icon at bounding box center [98, 115] width 9 height 8
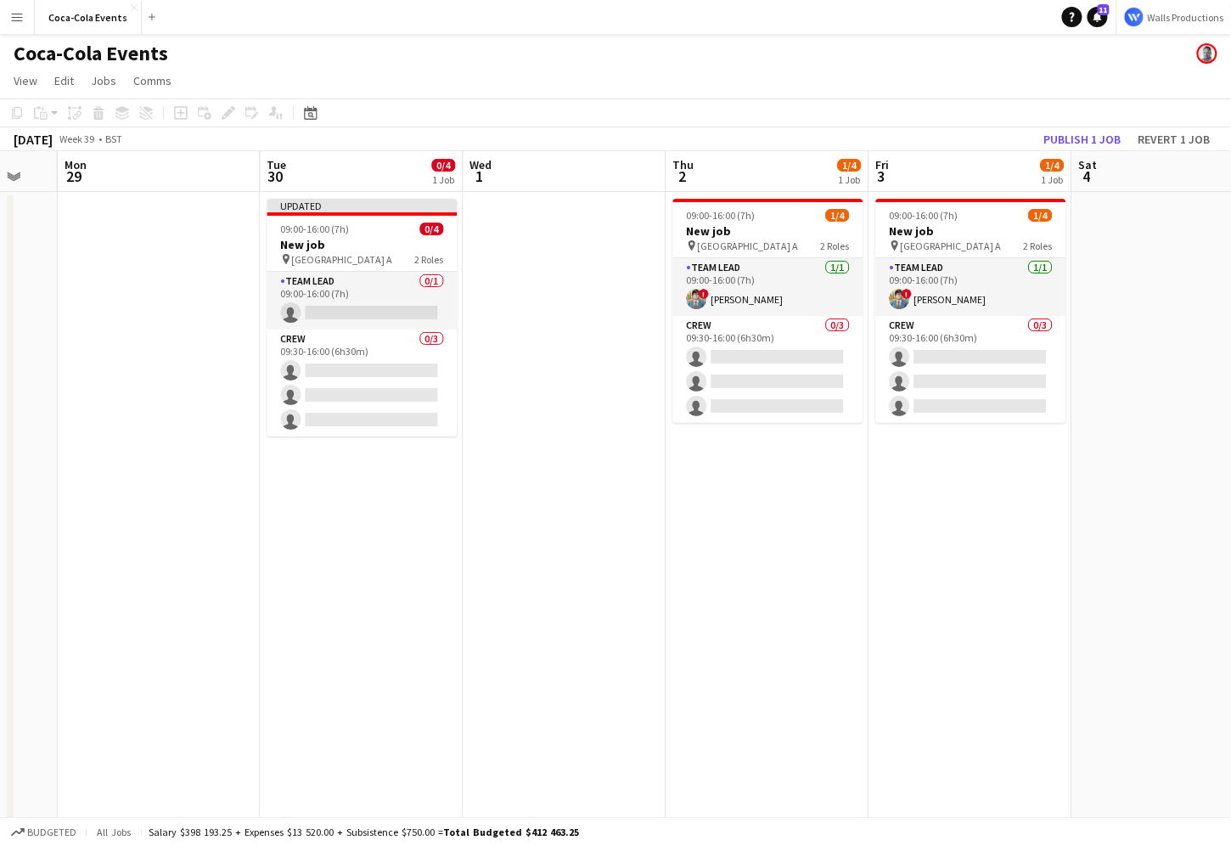
click at [770, 623] on app-date-cell "09:00-16:00 (7h) 1/4 New job pin Wembley Gate A 2 Roles Team Lead [DATE] 09:00-…" at bounding box center [767, 595] width 203 height 806
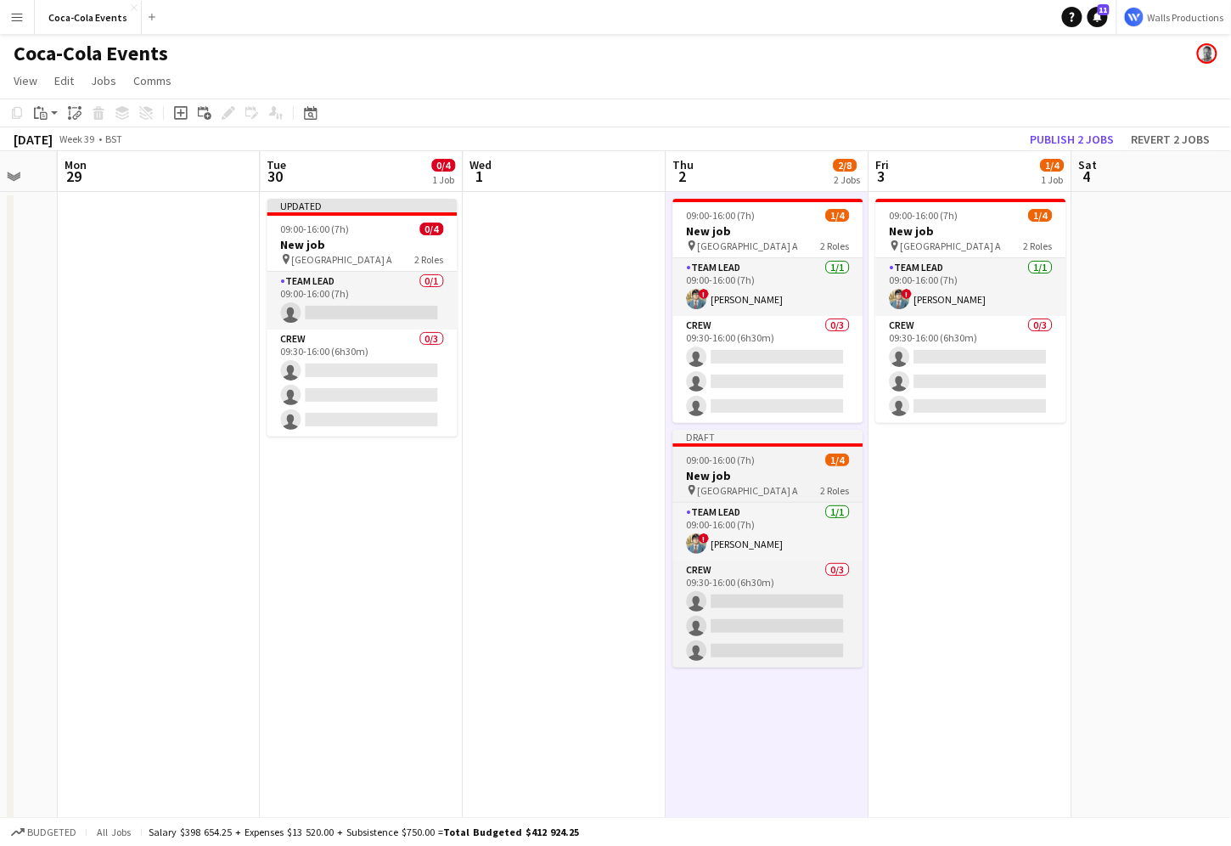
click at [714, 469] on h3 "New job" at bounding box center [768, 475] width 190 height 15
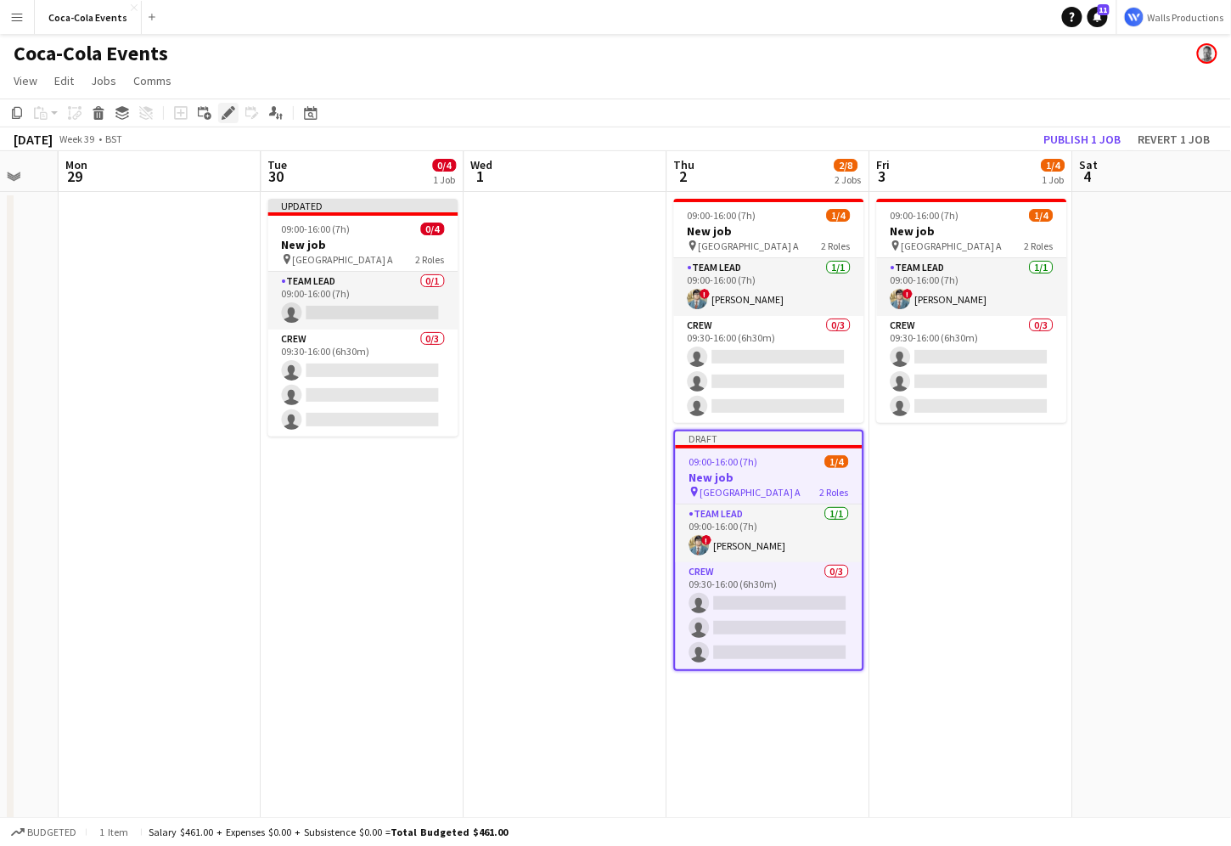
click at [227, 106] on icon "Edit" at bounding box center [229, 113] width 14 height 14
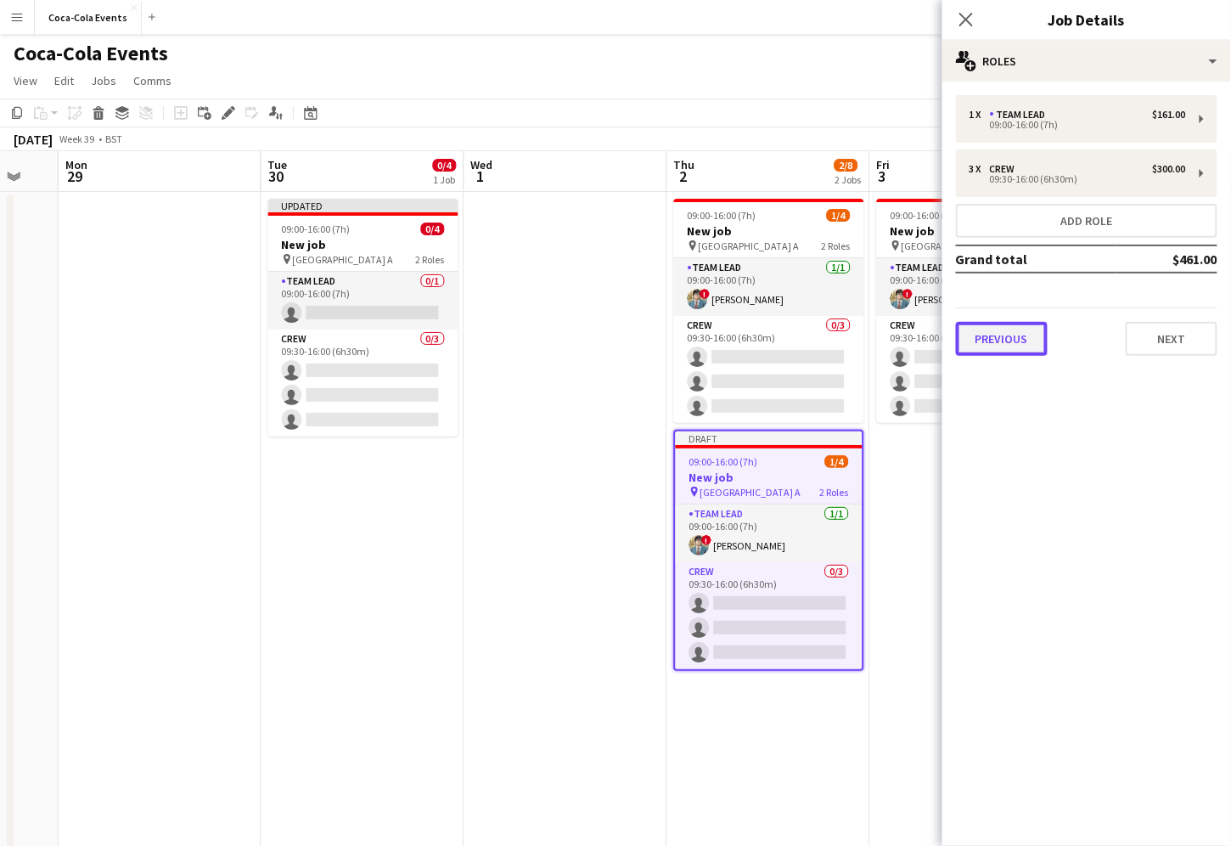
click at [1007, 344] on button "Previous" at bounding box center [1002, 339] width 92 height 34
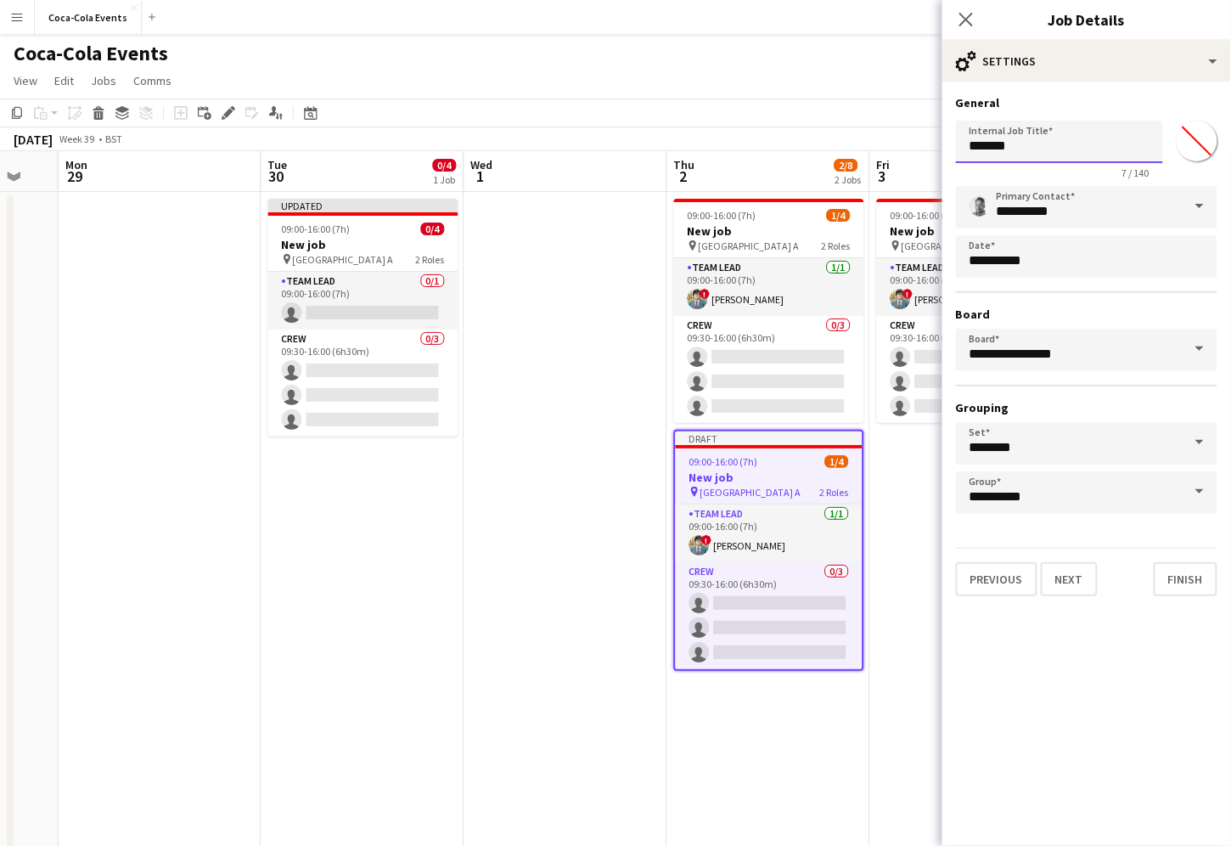
click at [1049, 143] on input "*******" at bounding box center [1059, 142] width 207 height 42
type input "*********"
click at [1207, 149] on input "*******" at bounding box center [1197, 140] width 61 height 61
type input "*******"
click at [1011, 676] on mat-expansion-panel "**********" at bounding box center [1086, 464] width 289 height 764
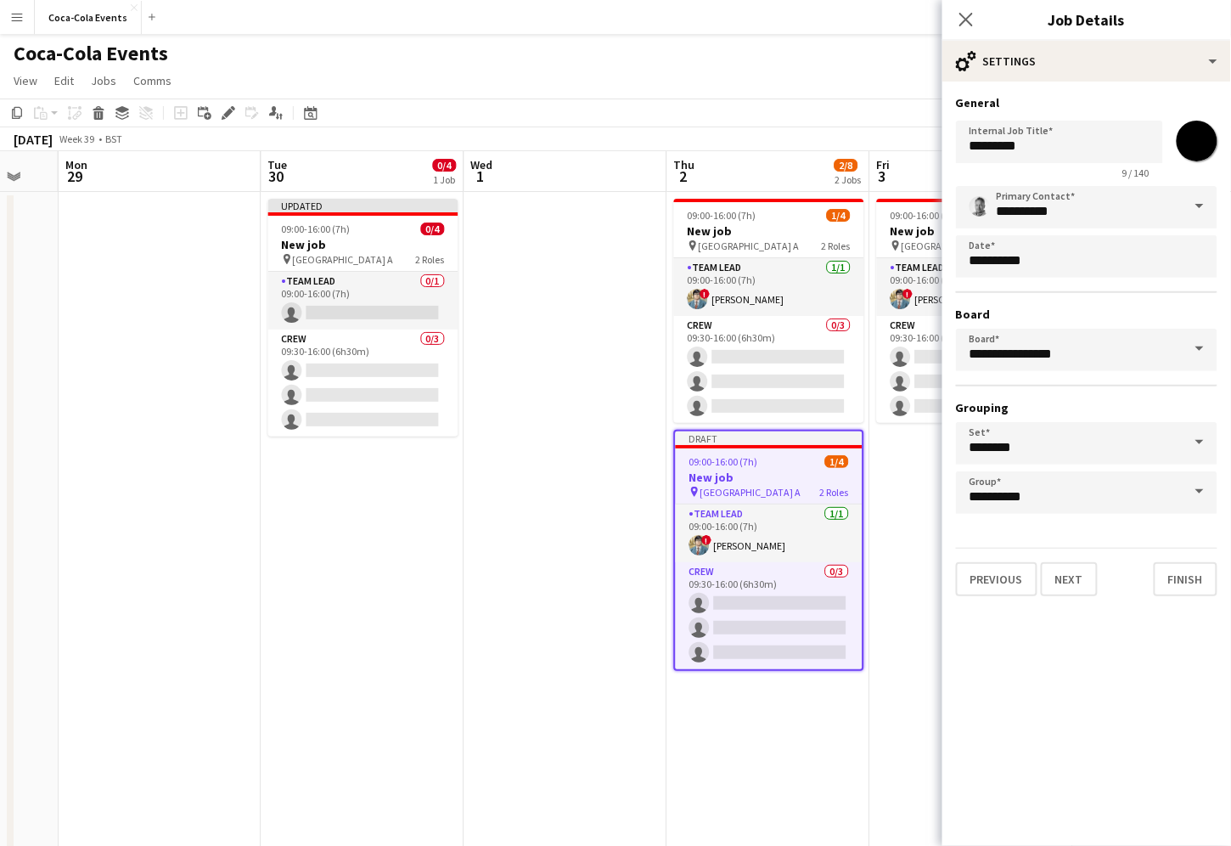
click at [866, 685] on app-date-cell "09:00-16:00 (7h) 1/4 New job pin Wembley Gate A 2 Roles Team Lead [DATE] 09:00-…" at bounding box center [768, 595] width 203 height 806
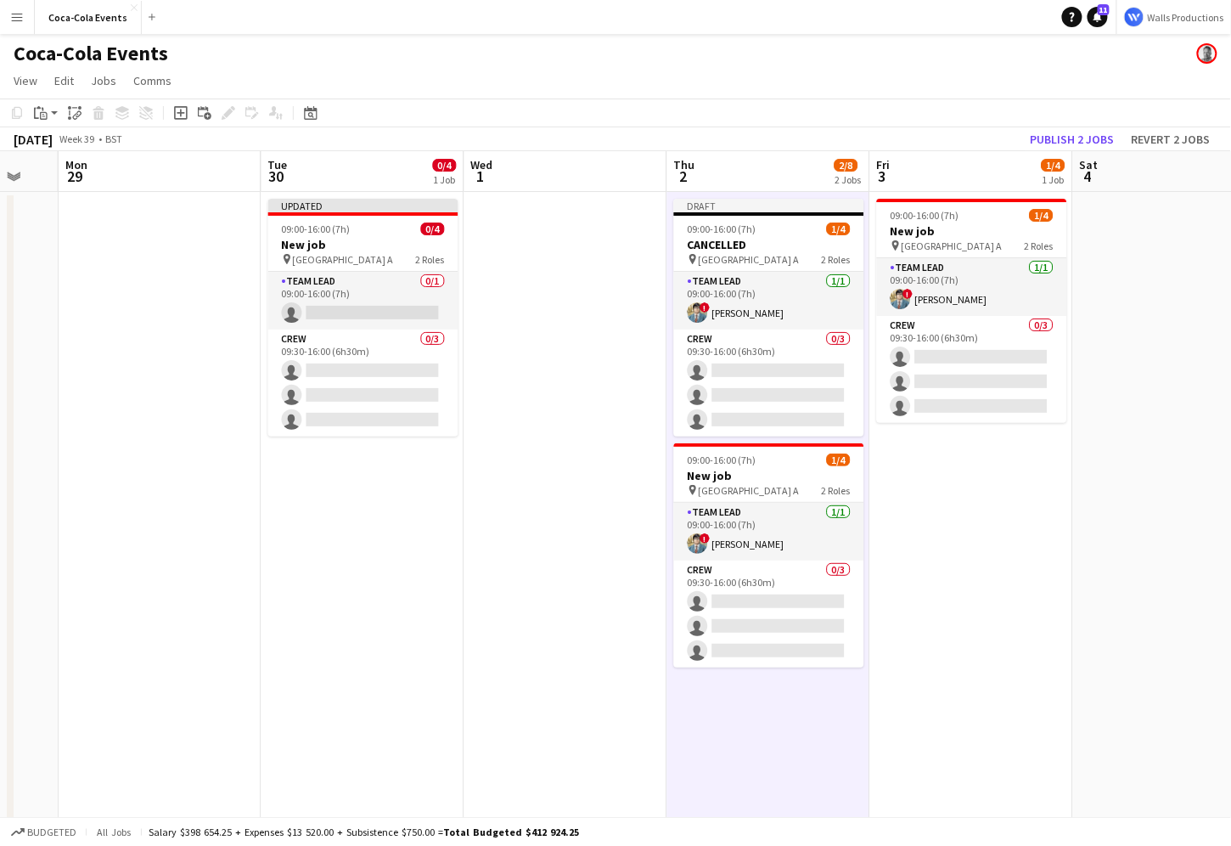
click at [514, 370] on app-date-cell at bounding box center [565, 595] width 203 height 806
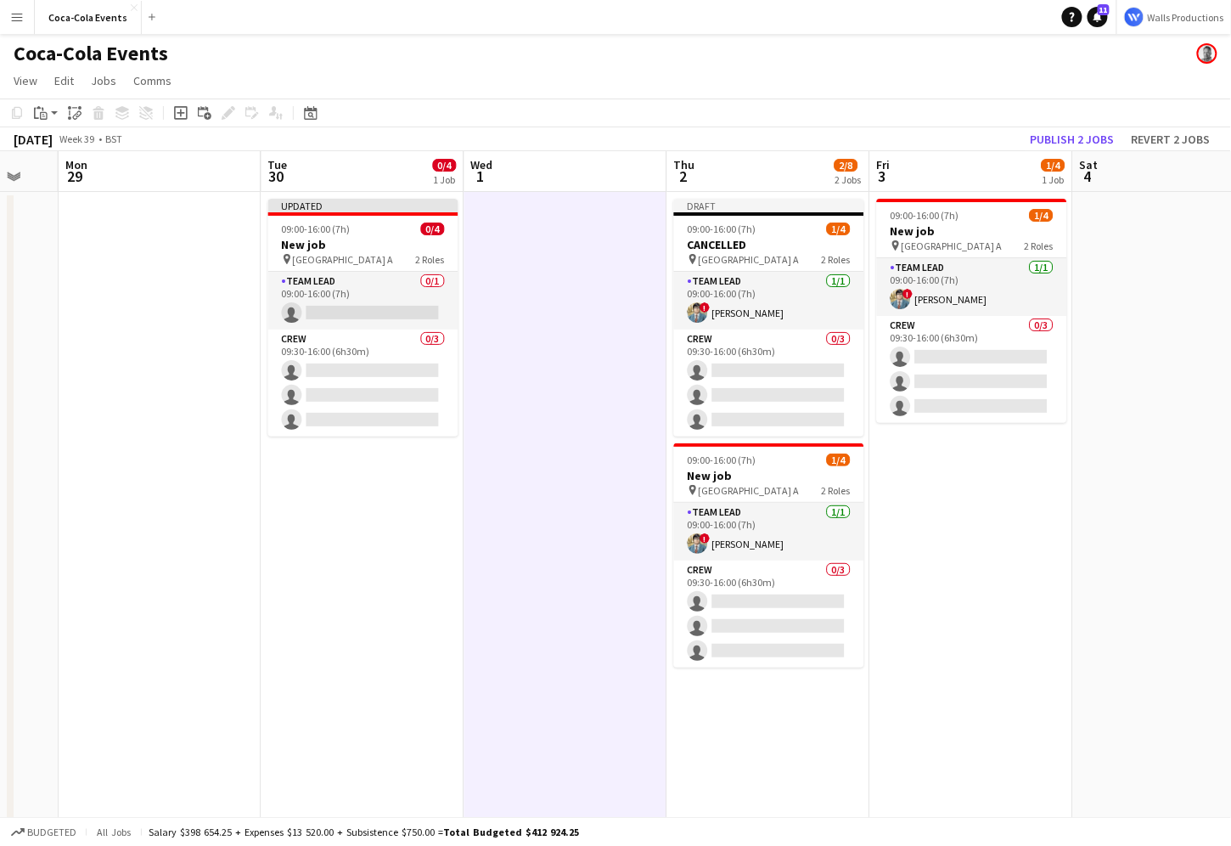
click at [514, 370] on app-date-cell at bounding box center [565, 595] width 203 height 806
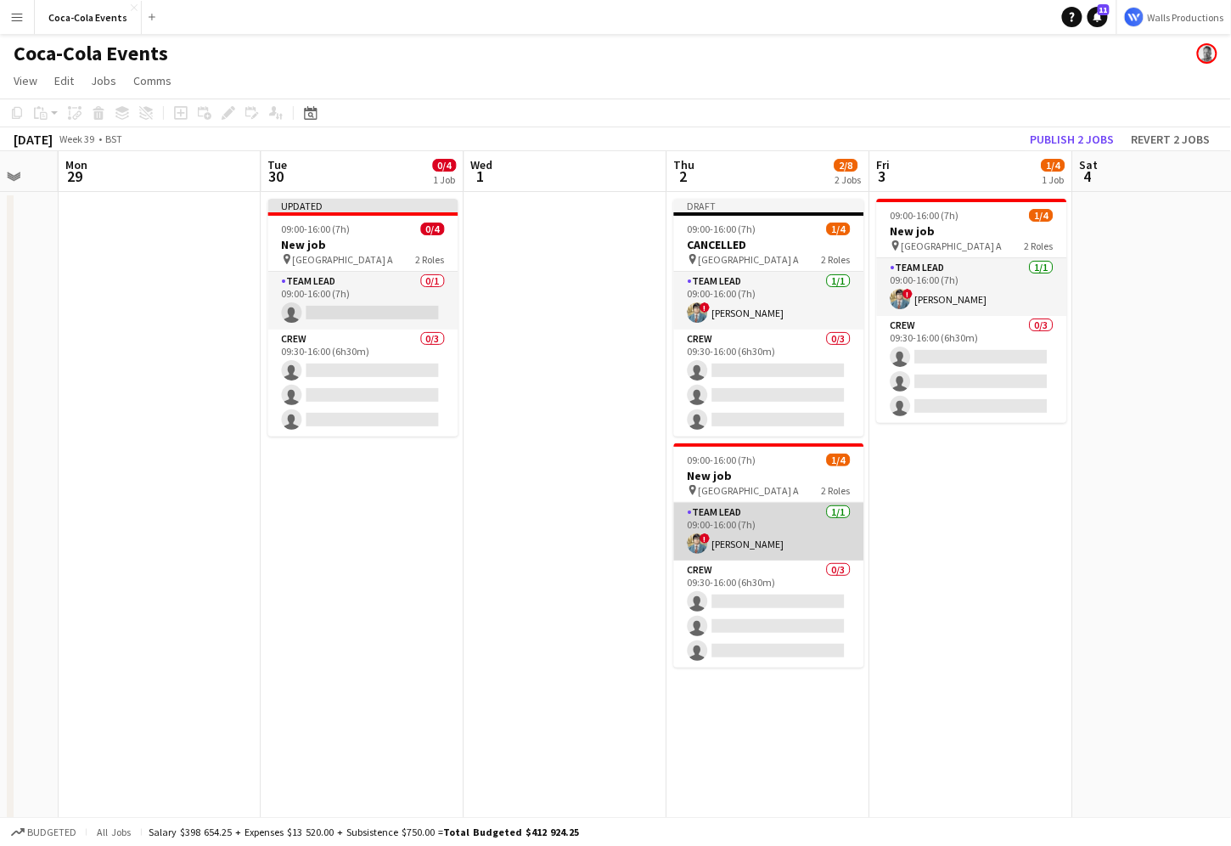
click at [766, 546] on app-card-role "Team Lead [DATE] 09:00-16:00 (7h) ! [PERSON_NAME]" at bounding box center [769, 532] width 190 height 58
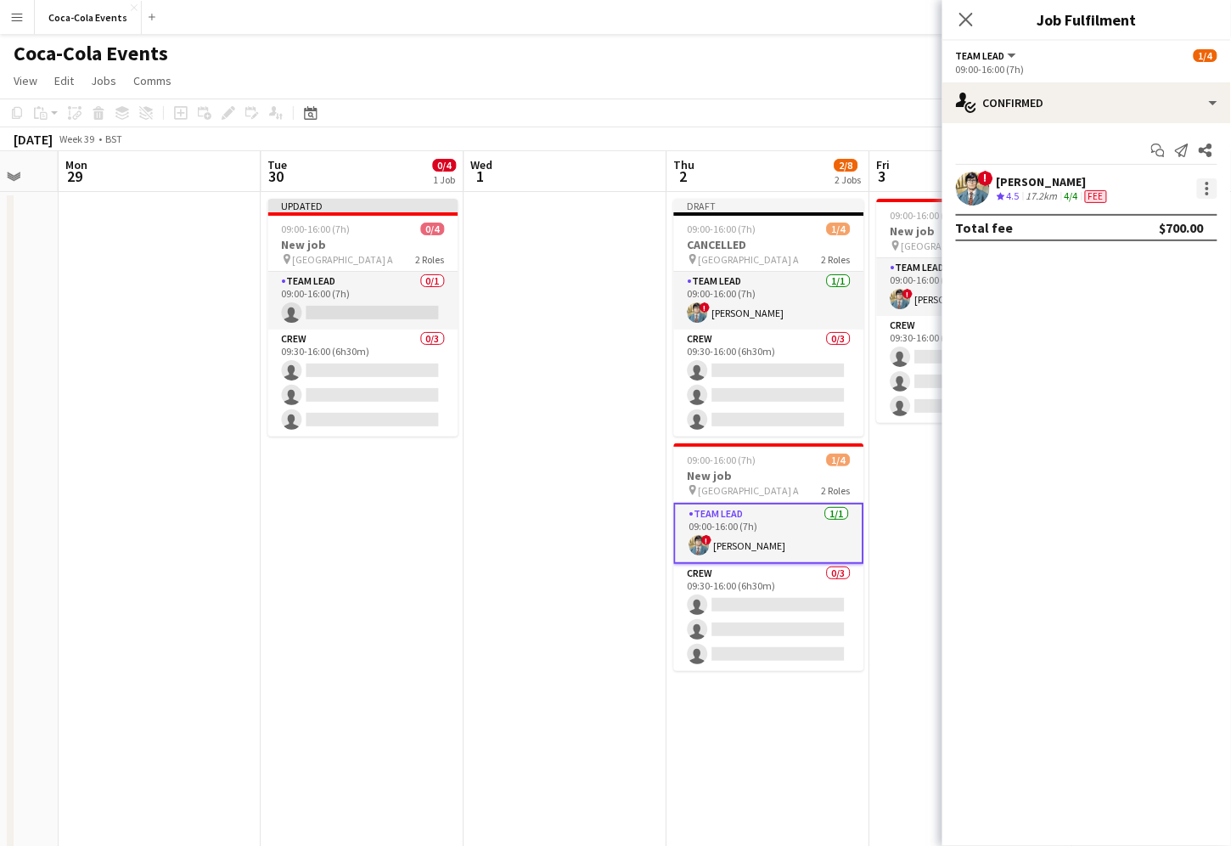
click at [1209, 188] on div at bounding box center [1207, 188] width 3 height 3
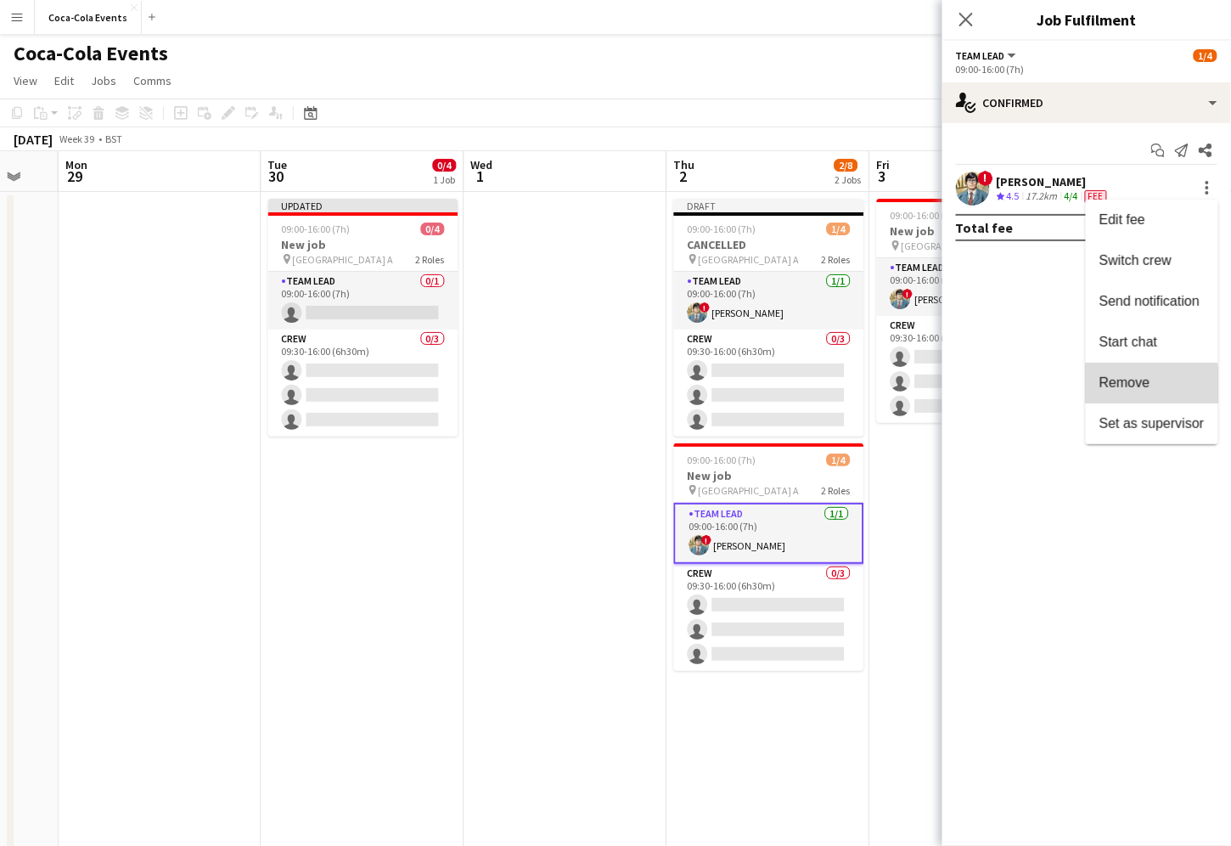
click at [1140, 388] on span "Remove" at bounding box center [1125, 382] width 51 height 14
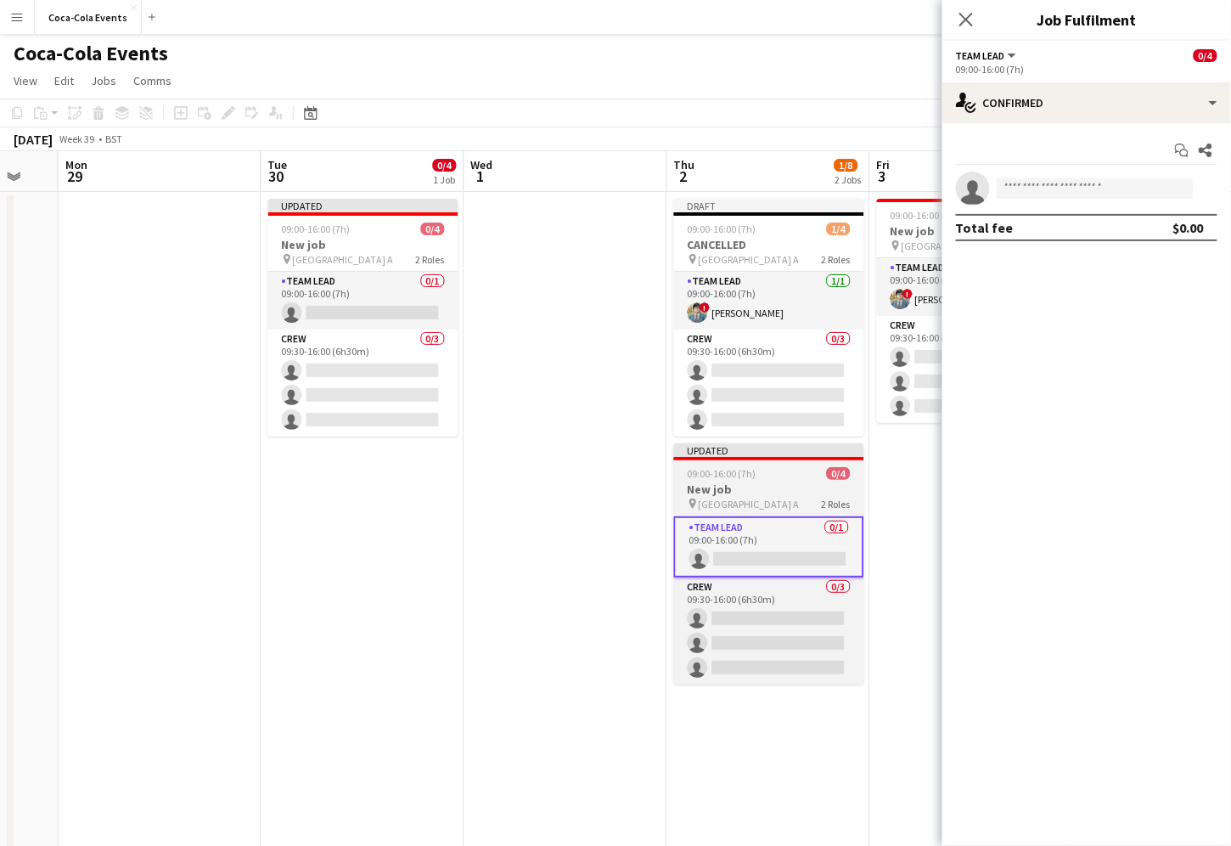
click at [735, 493] on h3 "New job" at bounding box center [769, 488] width 190 height 15
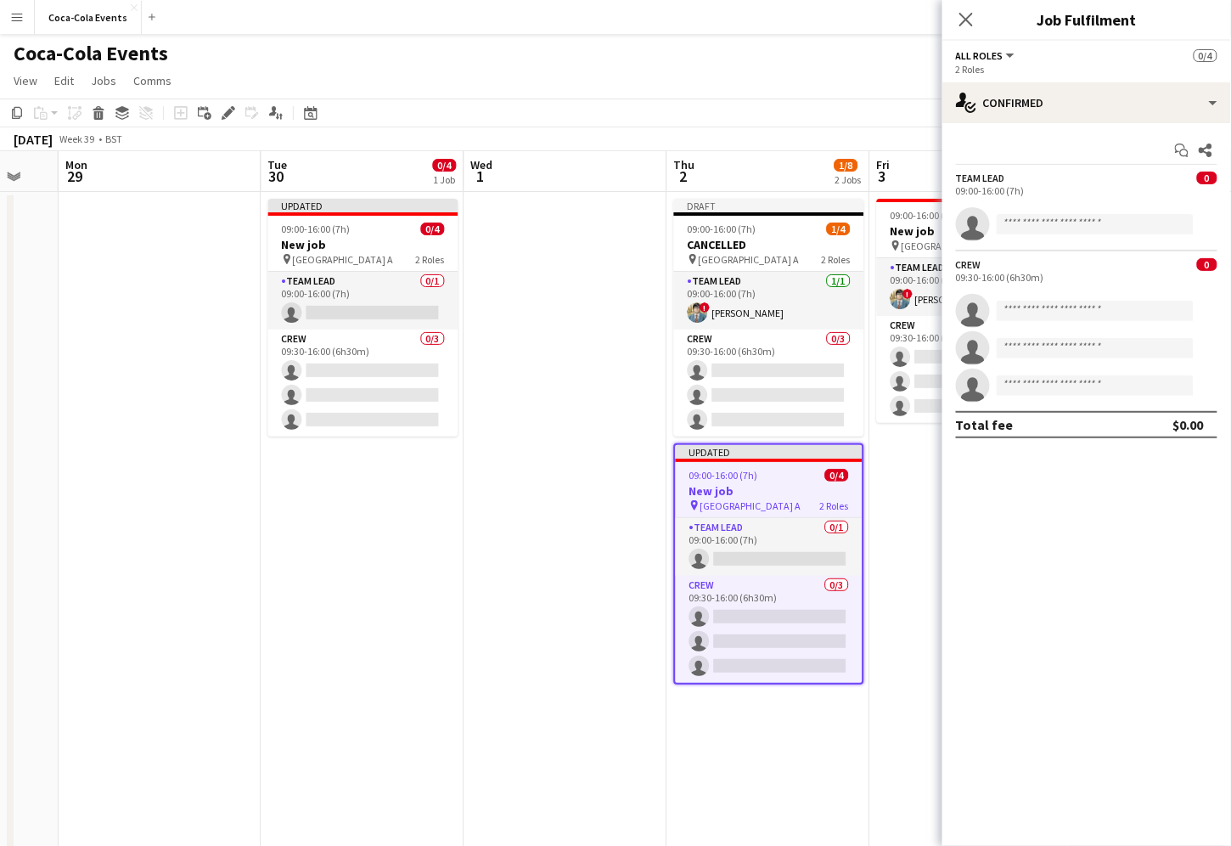
click at [554, 466] on app-date-cell at bounding box center [565, 595] width 203 height 806
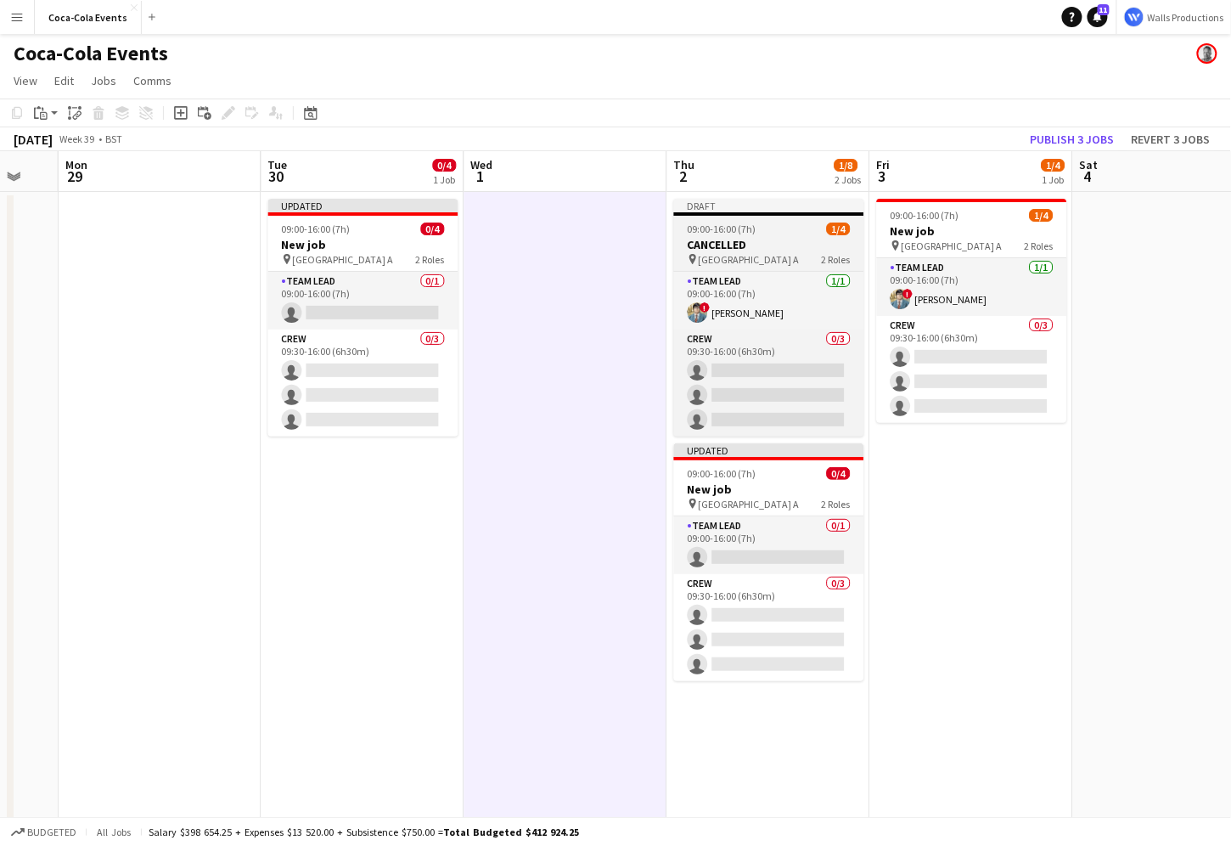
click at [722, 211] on div "Draft" at bounding box center [769, 206] width 190 height 14
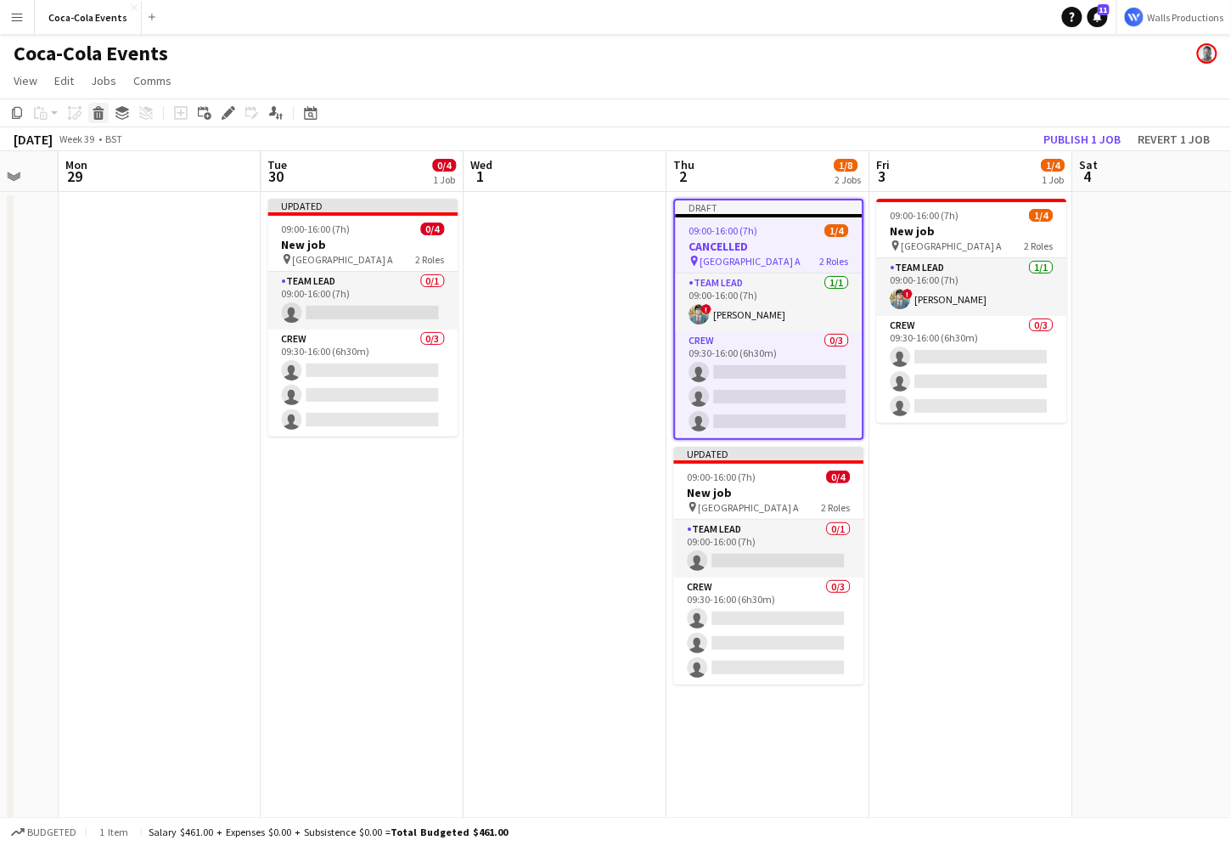
click at [89, 112] on div "Delete" at bounding box center [98, 113] width 20 height 20
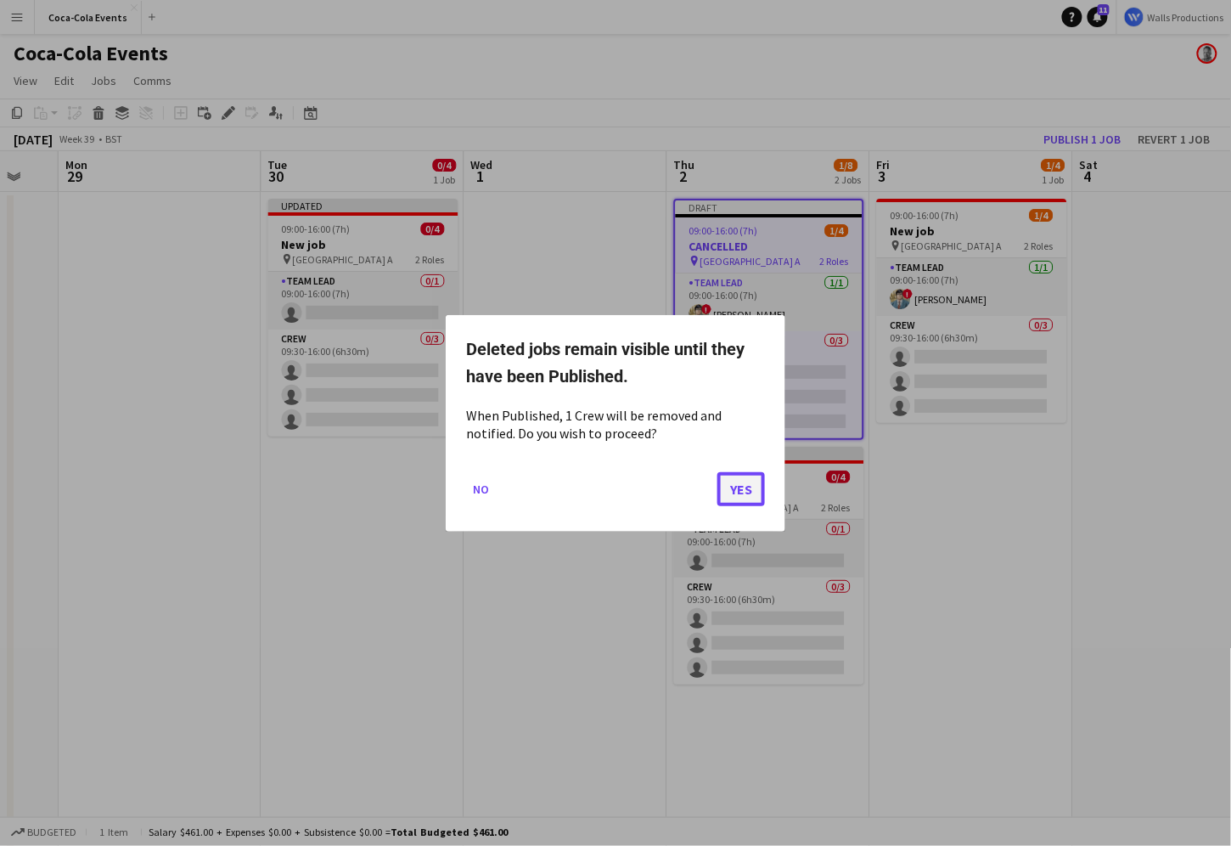
click at [738, 491] on button "Yes" at bounding box center [741, 488] width 48 height 34
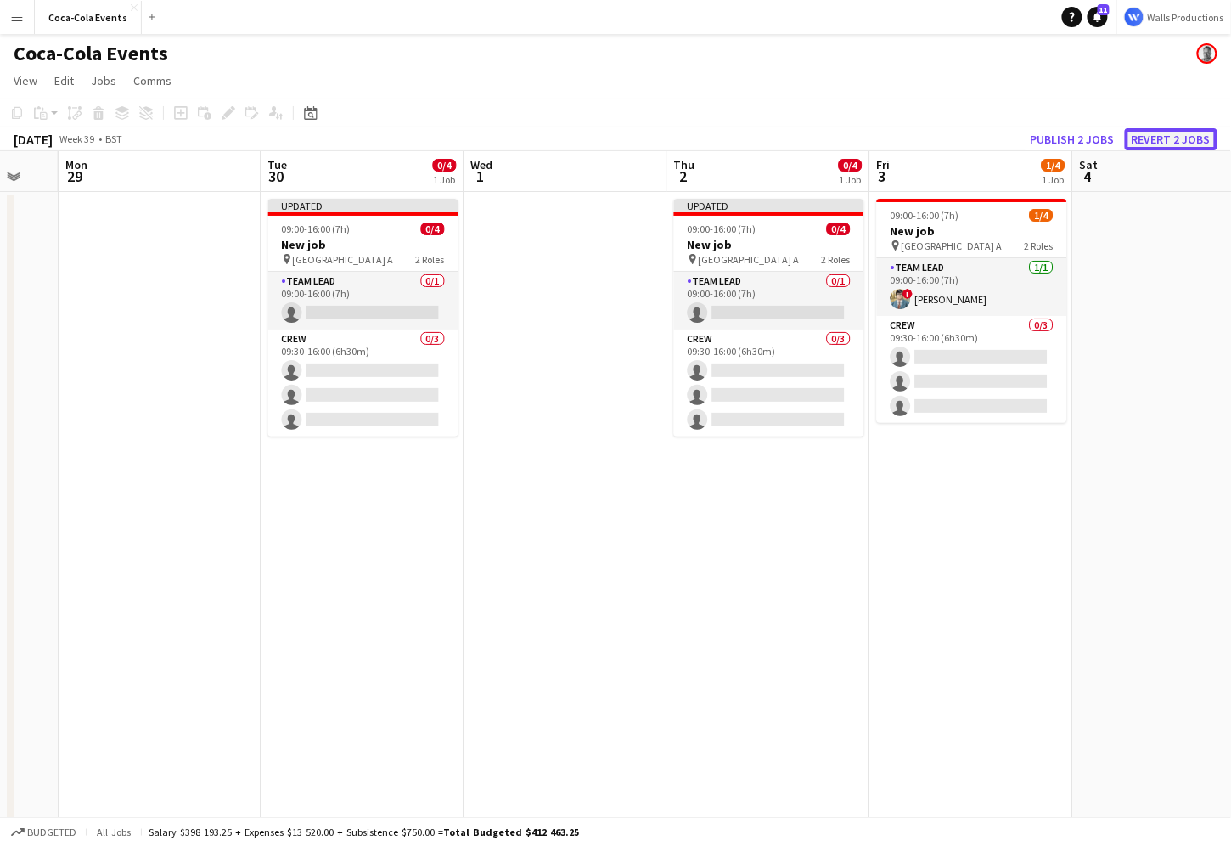
click at [1183, 137] on button "Revert 2 jobs" at bounding box center [1171, 139] width 93 height 22
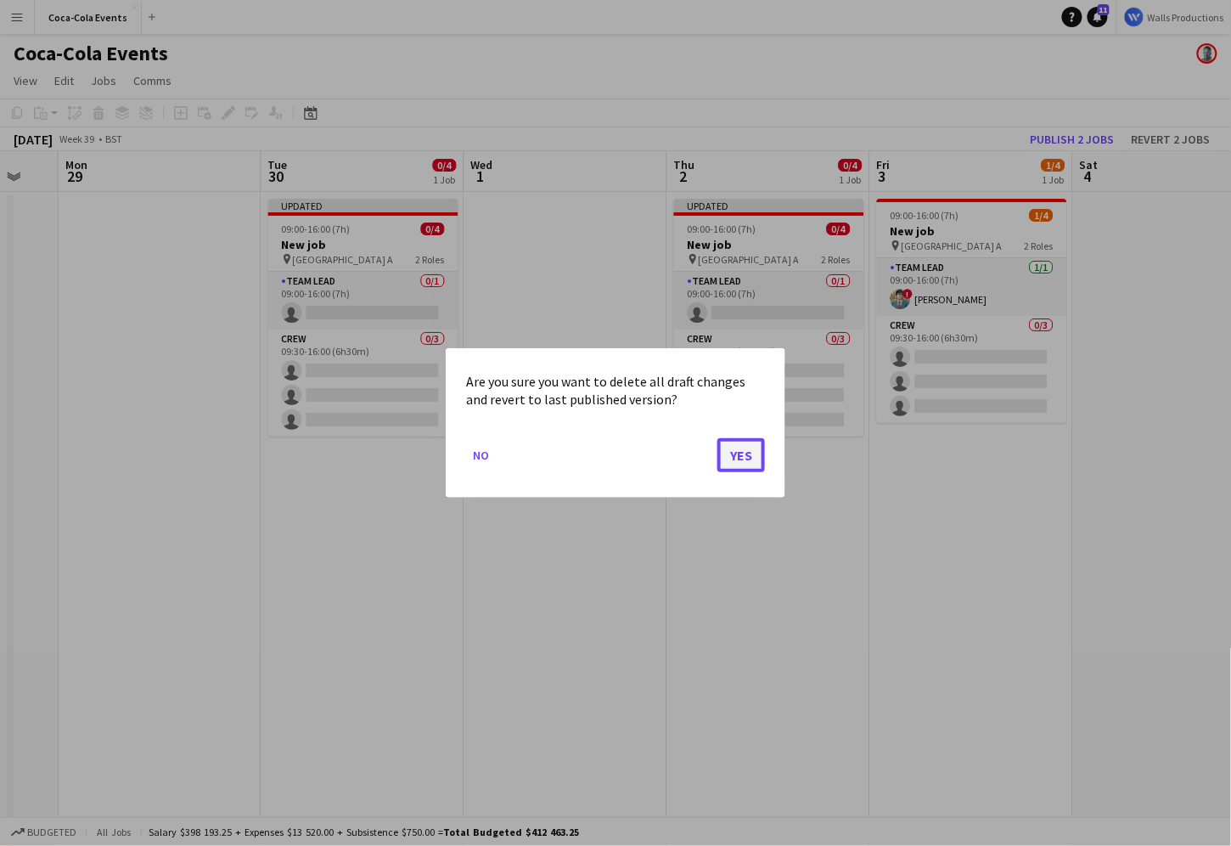
click at [729, 457] on button "Yes" at bounding box center [741, 455] width 48 height 34
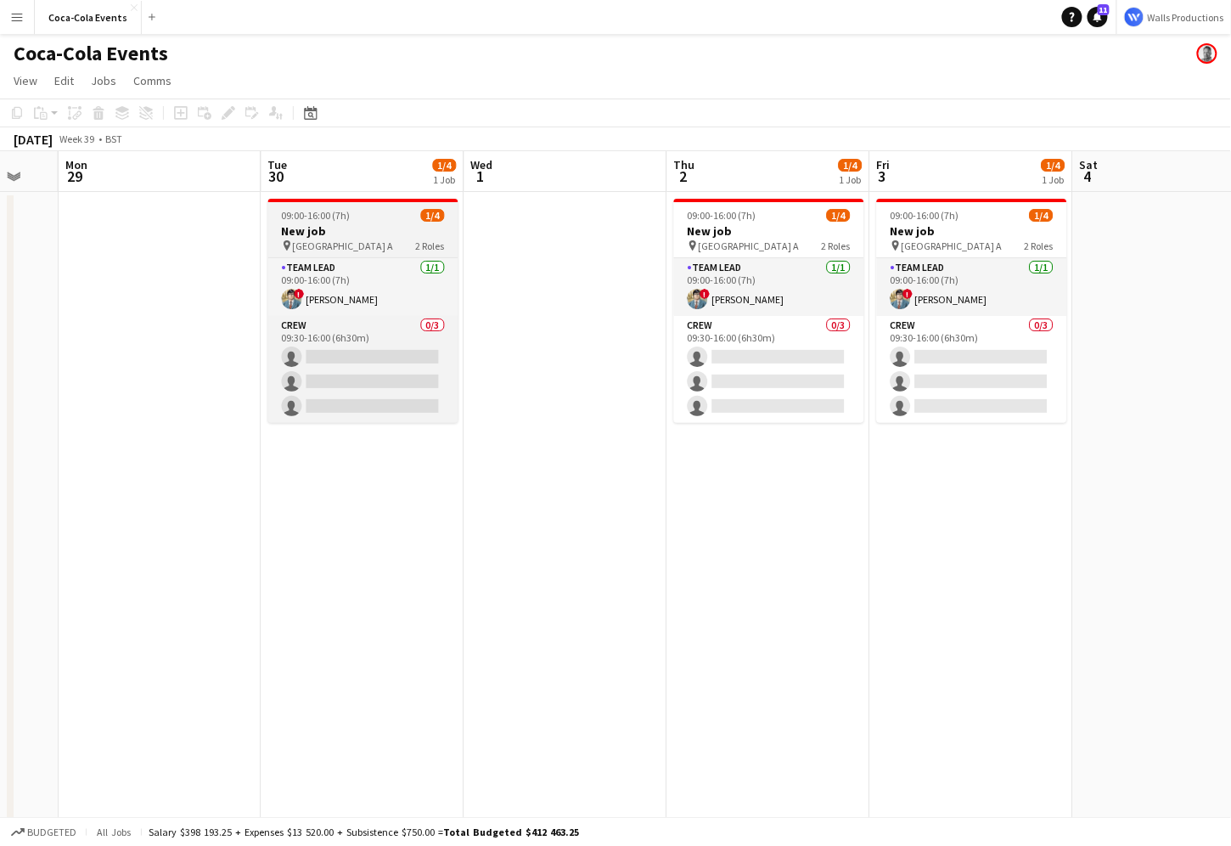
click at [339, 234] on h3 "New job" at bounding box center [363, 230] width 190 height 15
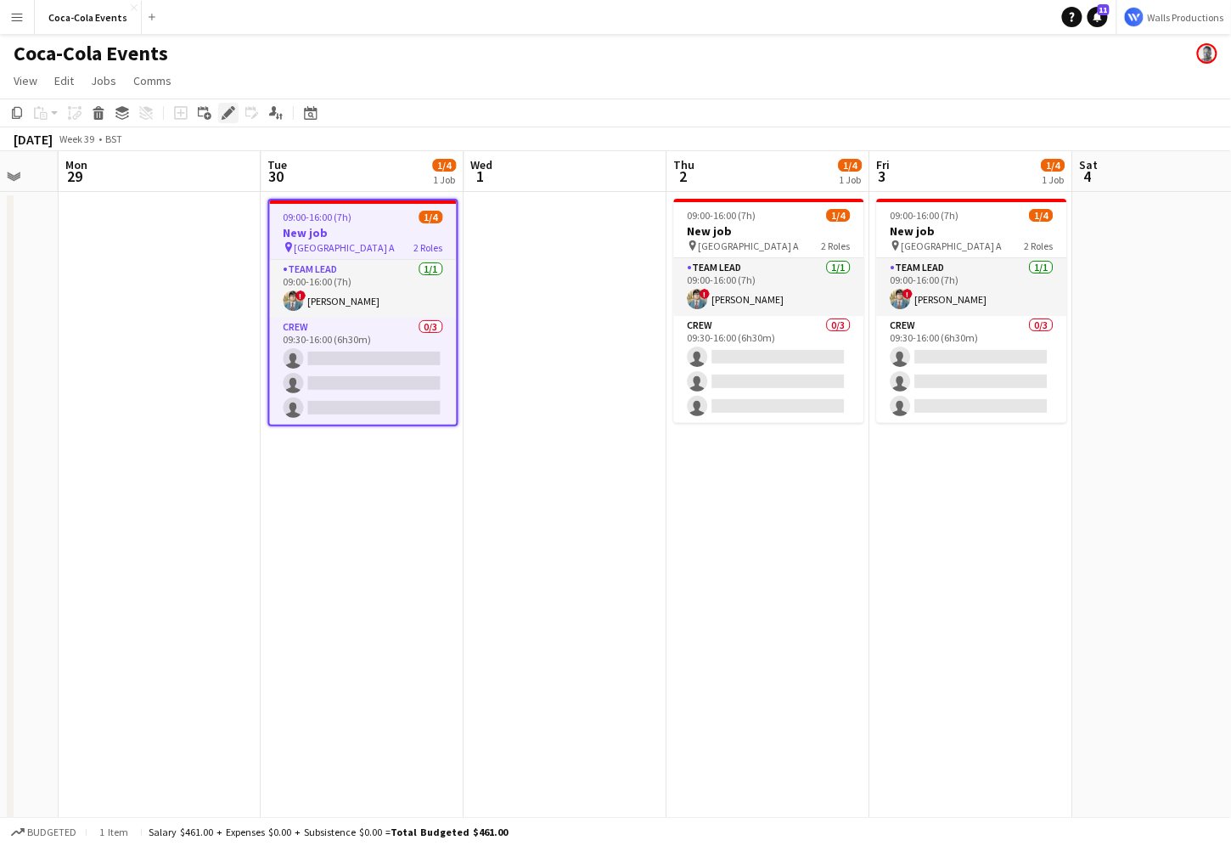
click at [228, 113] on icon at bounding box center [227, 113] width 9 height 9
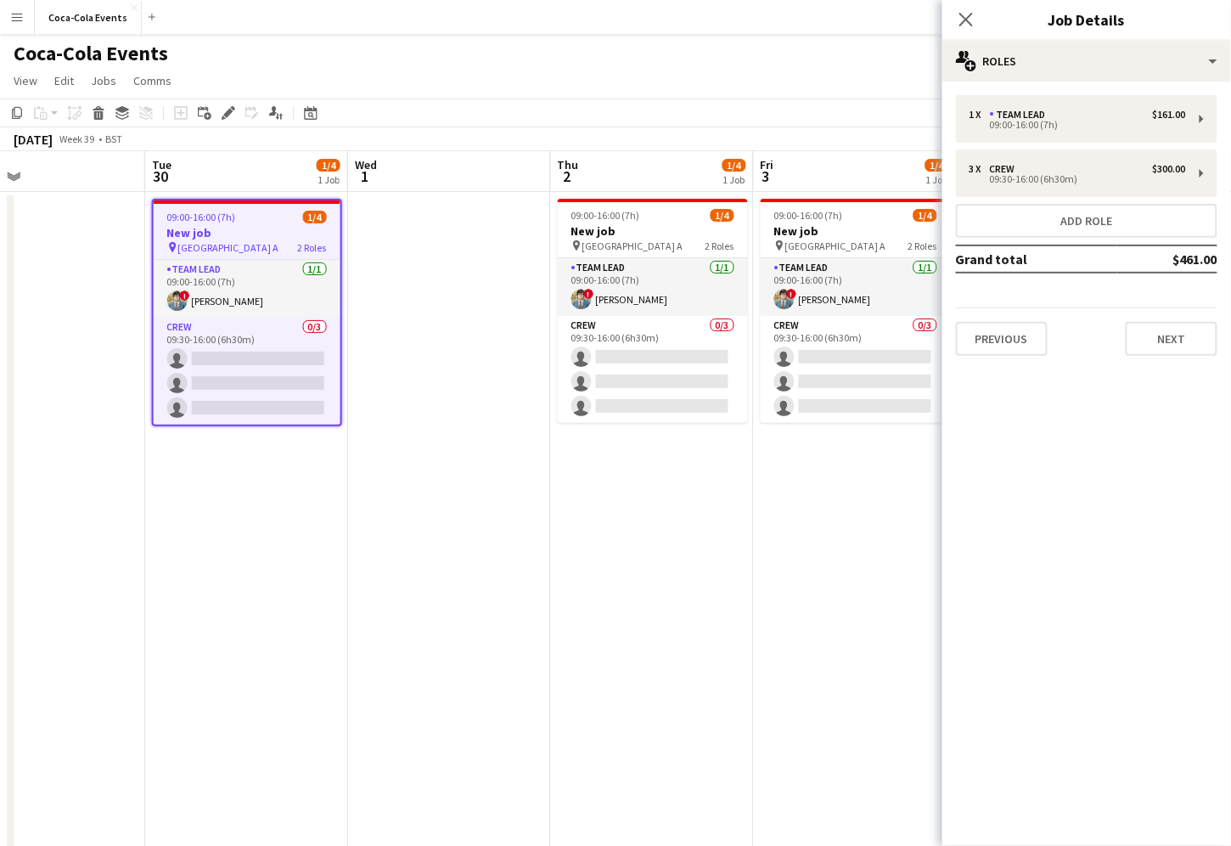
scroll to position [0, 483]
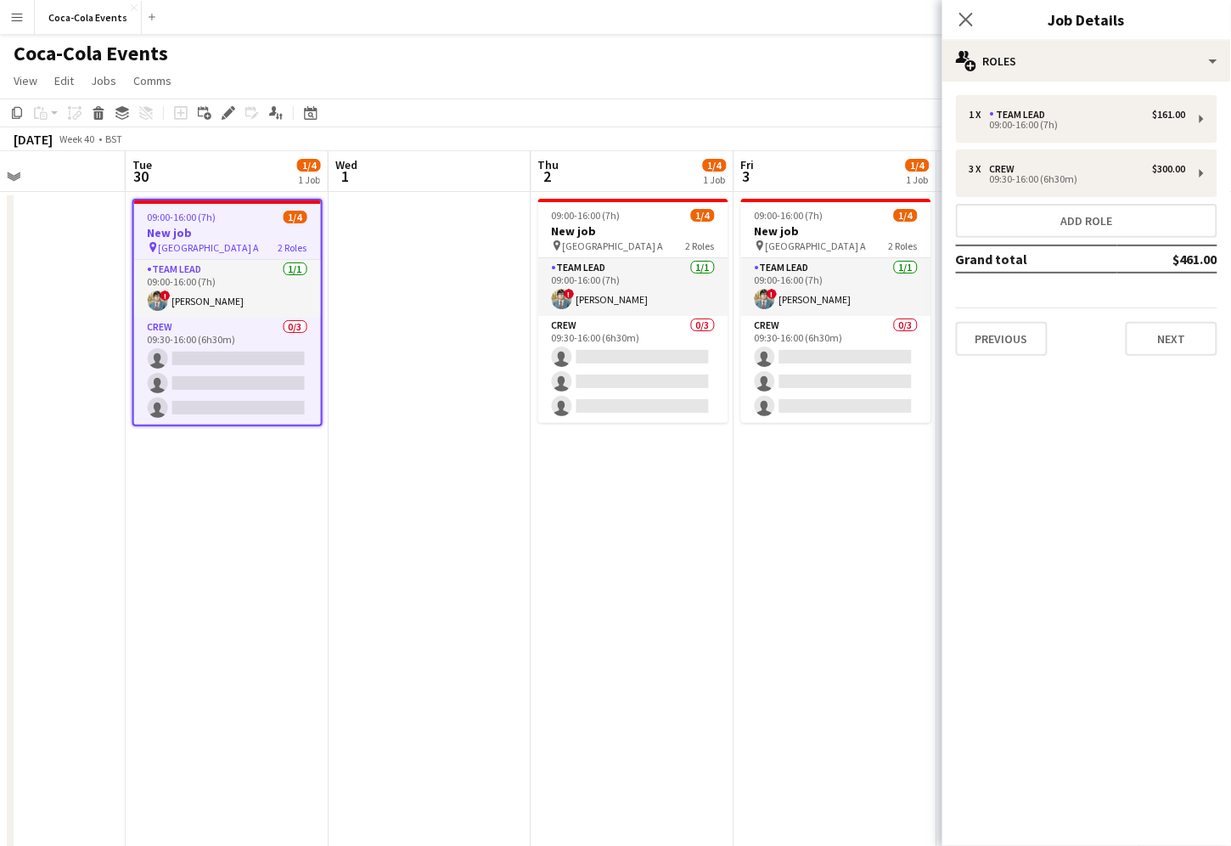
click at [997, 318] on div "Previous Next" at bounding box center [1087, 331] width 262 height 48
click at [997, 334] on button "Previous" at bounding box center [1002, 339] width 92 height 34
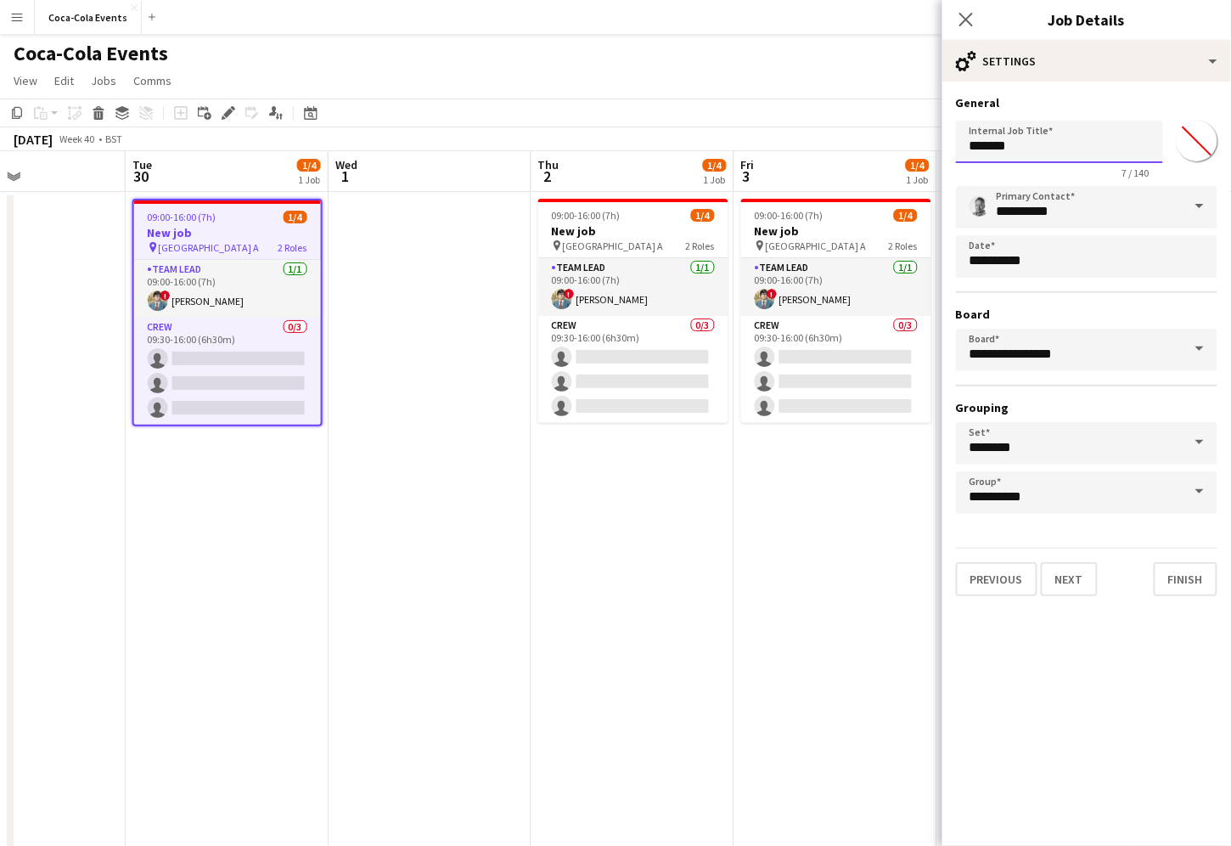
click at [1034, 148] on input "*******" at bounding box center [1059, 142] width 207 height 42
type input "**********"
click at [1204, 139] on input "*******" at bounding box center [1197, 140] width 61 height 61
type input "*******"
click at [1006, 294] on div "**********" at bounding box center [1087, 350] width 262 height 328
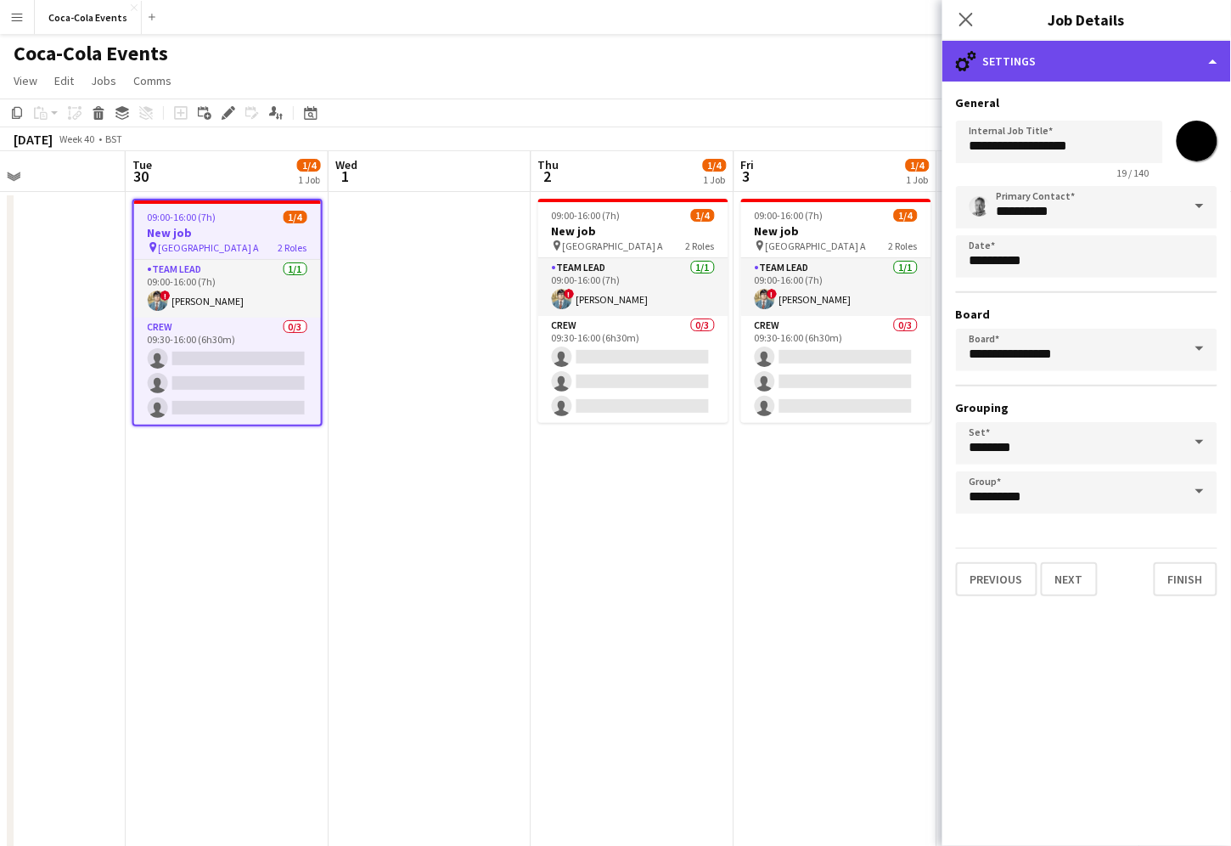
click at [1021, 64] on div "cog-double-3 Settings" at bounding box center [1086, 61] width 289 height 41
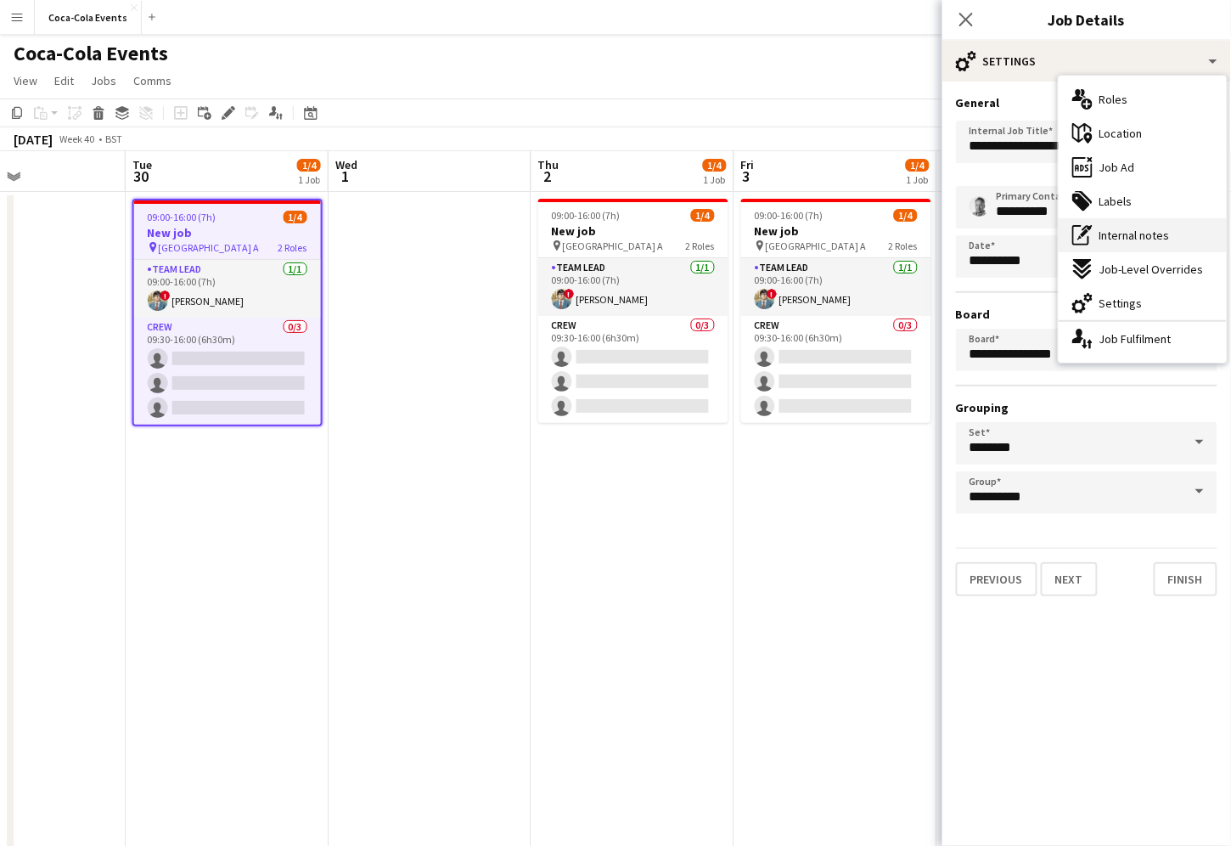
click at [1116, 240] on span "Internal notes" at bounding box center [1135, 235] width 70 height 15
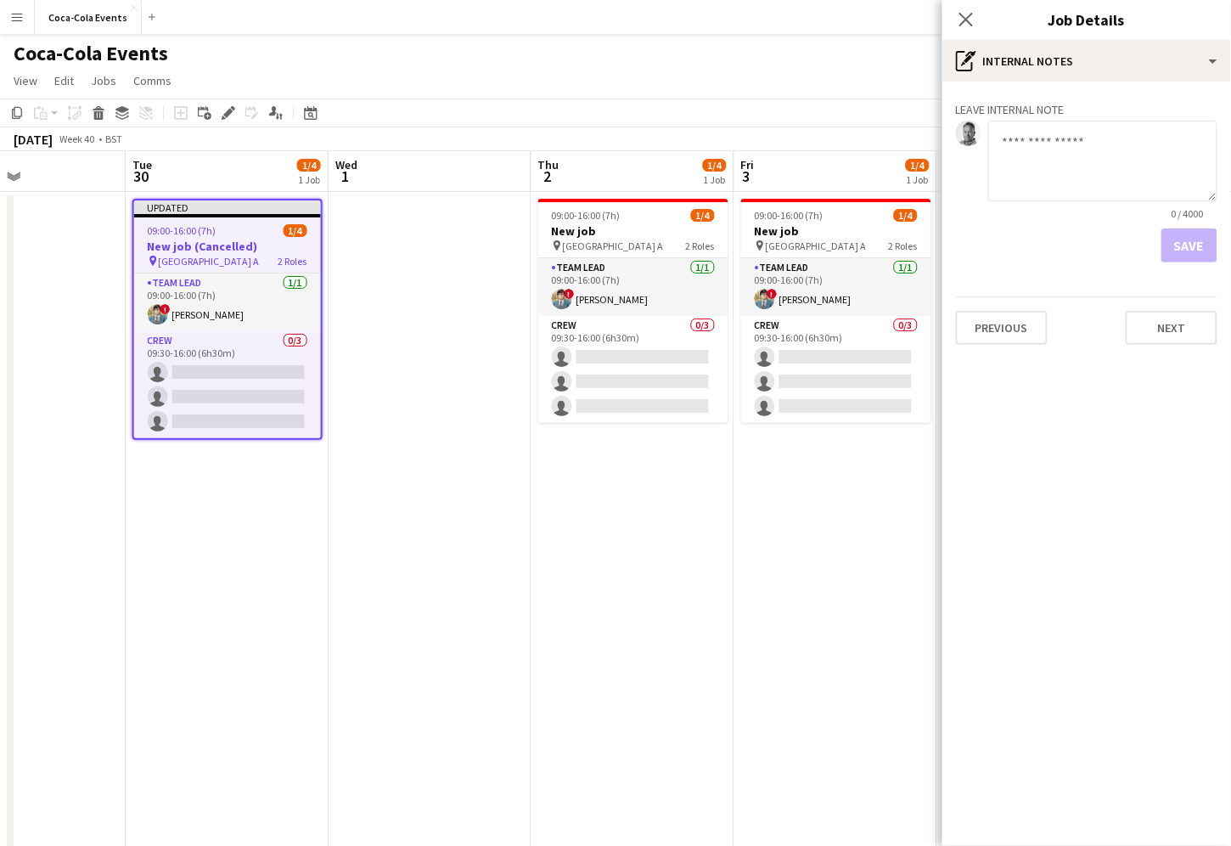
click at [1056, 148] on textarea at bounding box center [1102, 161] width 229 height 81
type textarea "*****"
click at [547, 458] on app-date-cell "09:00-16:00 (7h) 1/4 New job pin Wembley Gate A 2 Roles Team Lead [DATE] 09:00-…" at bounding box center [632, 595] width 203 height 806
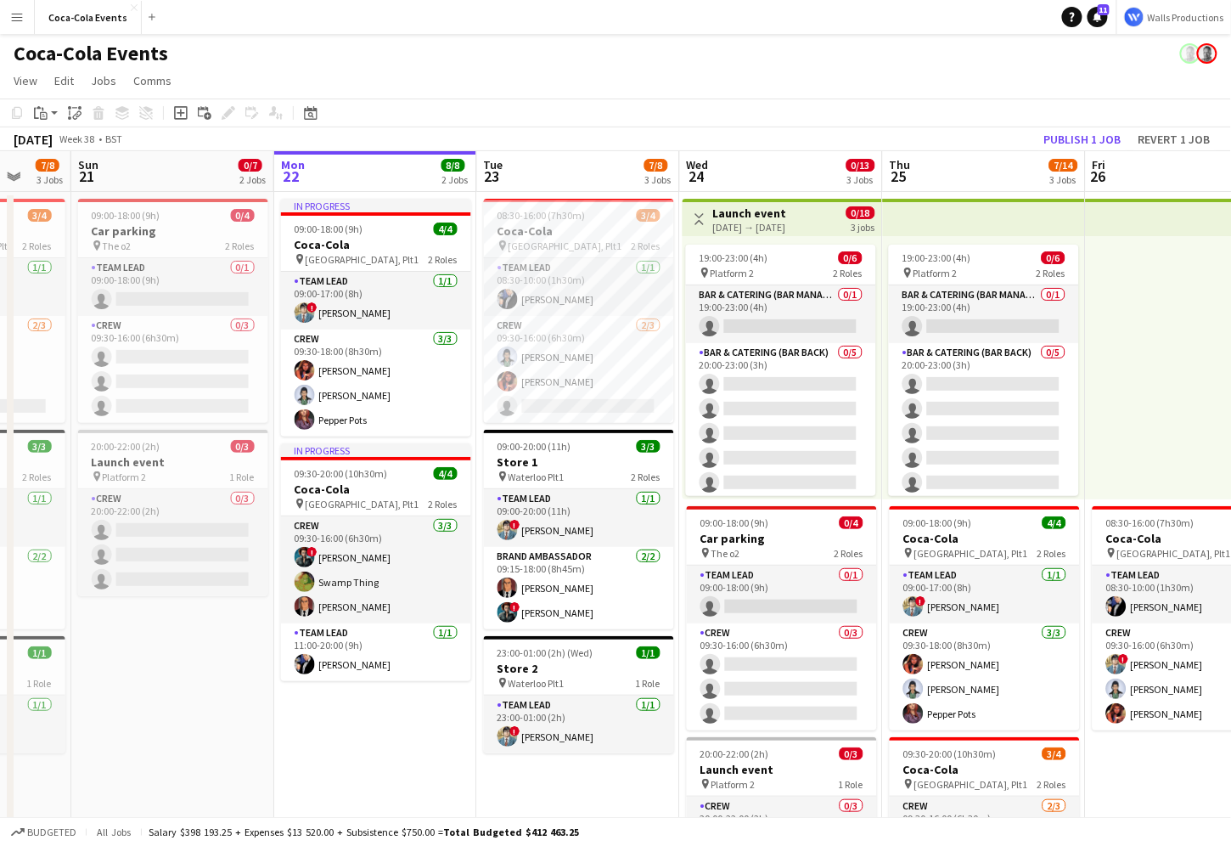
scroll to position [0, 485]
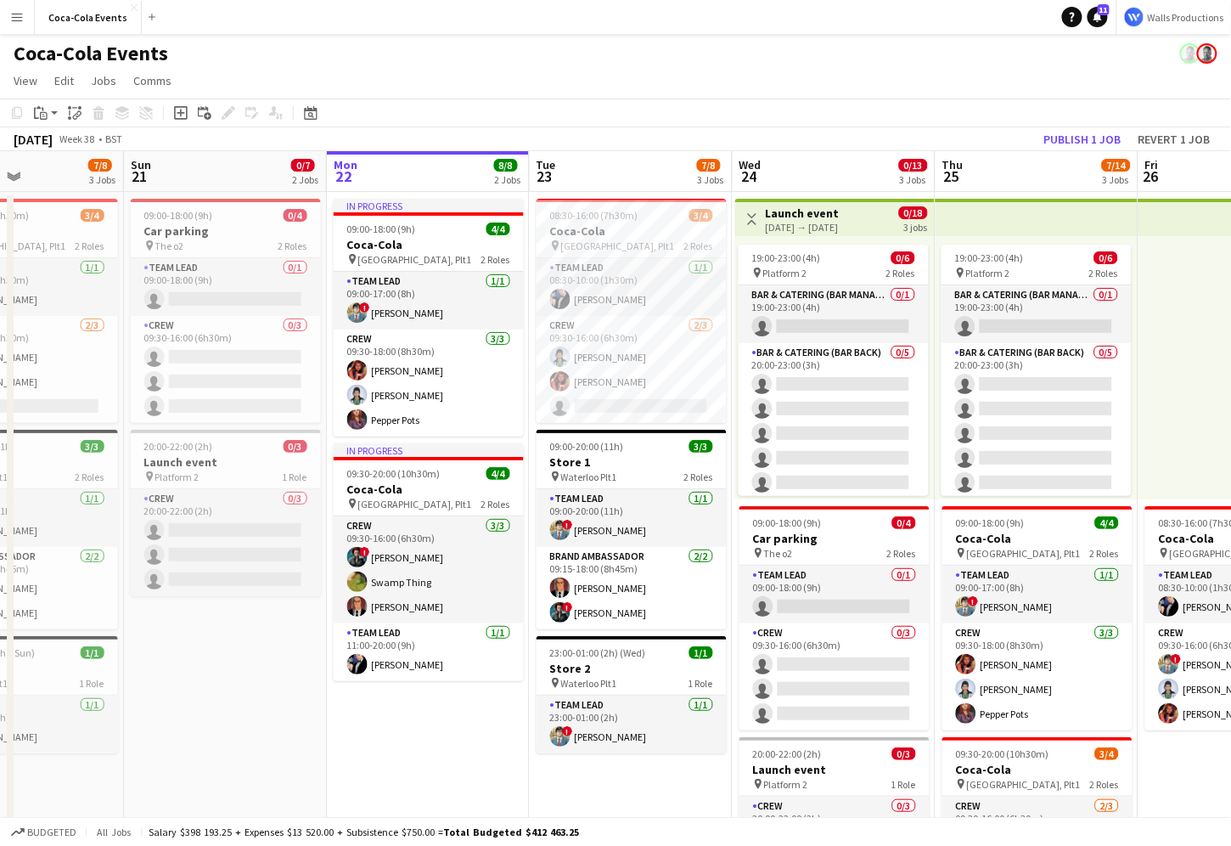
click at [14, 21] on app-icon "Menu" at bounding box center [17, 17] width 14 height 14
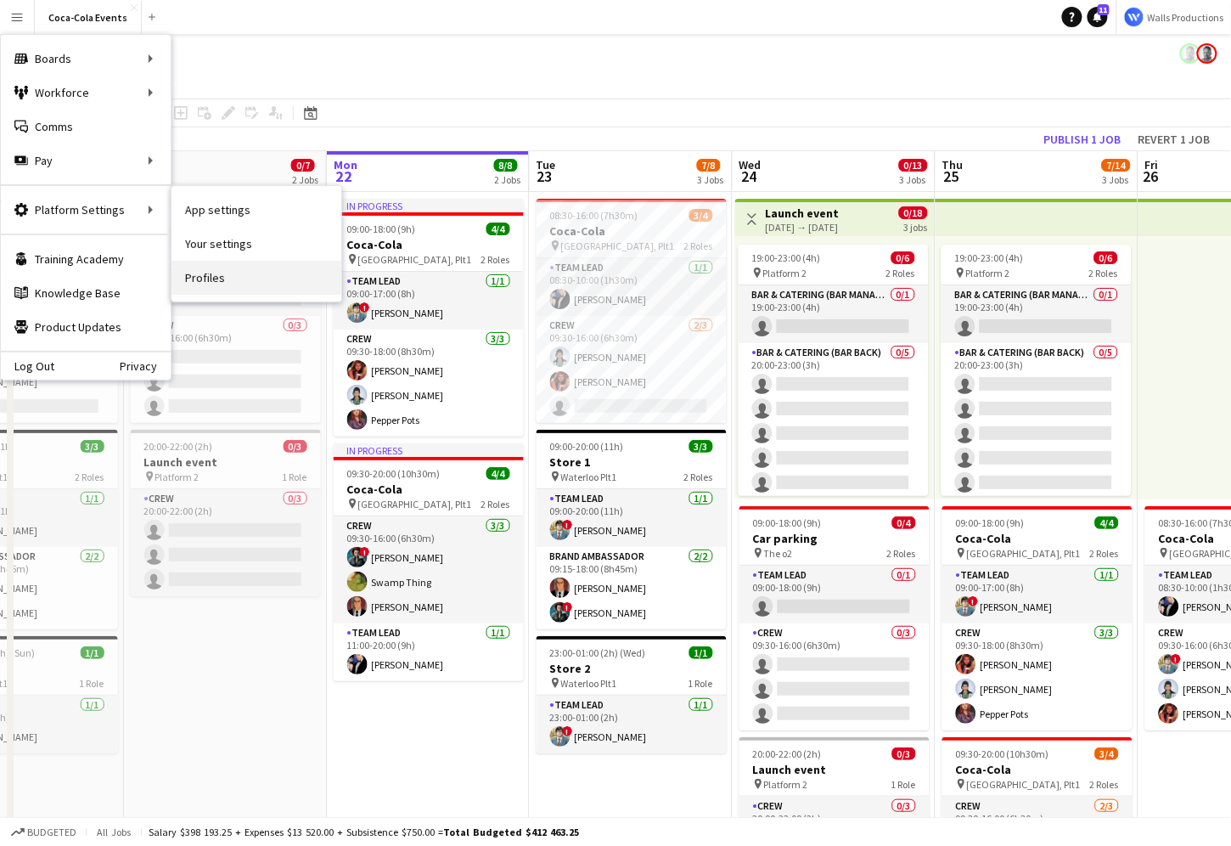
click at [222, 281] on link "Profiles" at bounding box center [257, 278] width 170 height 34
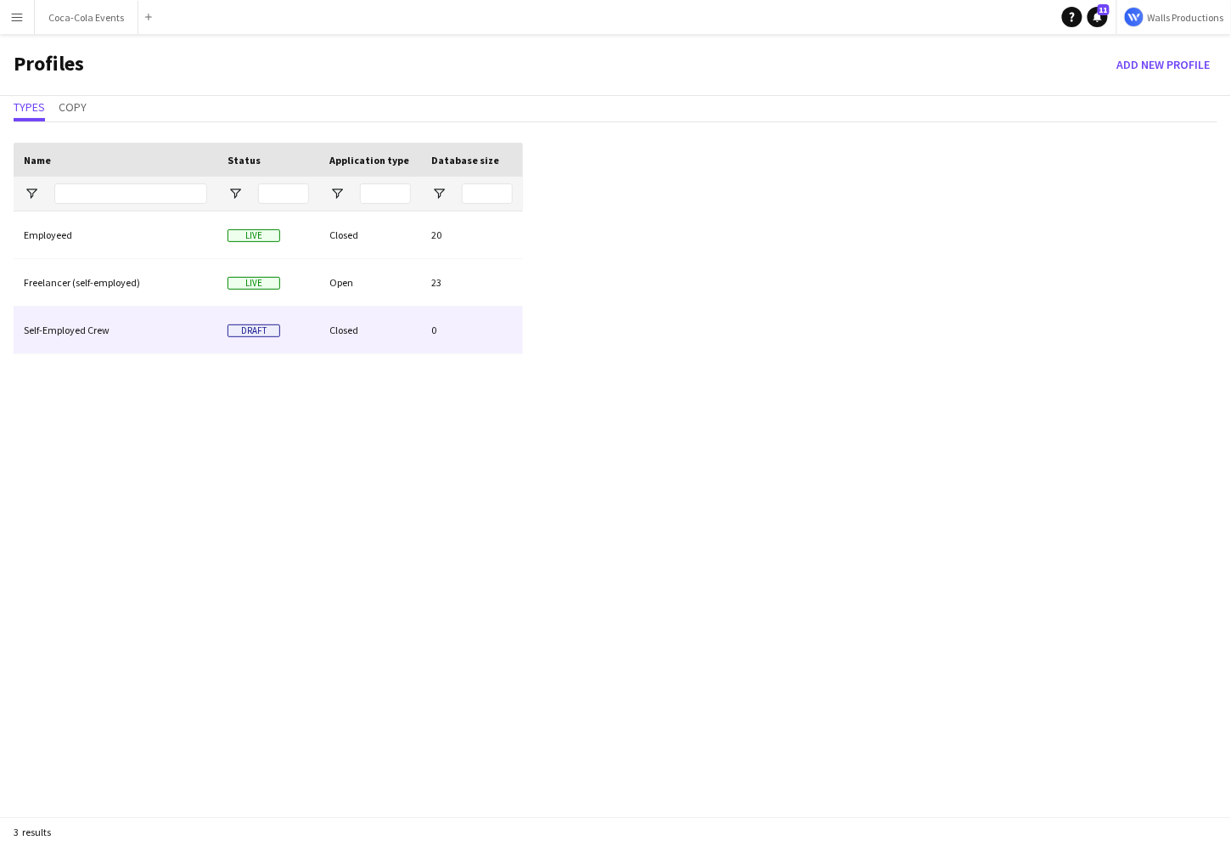
click at [147, 489] on div "Employeed Live Closed 20 Freelancer (self-employed) Live Open 23 Self-Employed …" at bounding box center [268, 531] width 509 height 640
click at [75, 329] on div "Self-Employed Crew" at bounding box center [116, 330] width 204 height 47
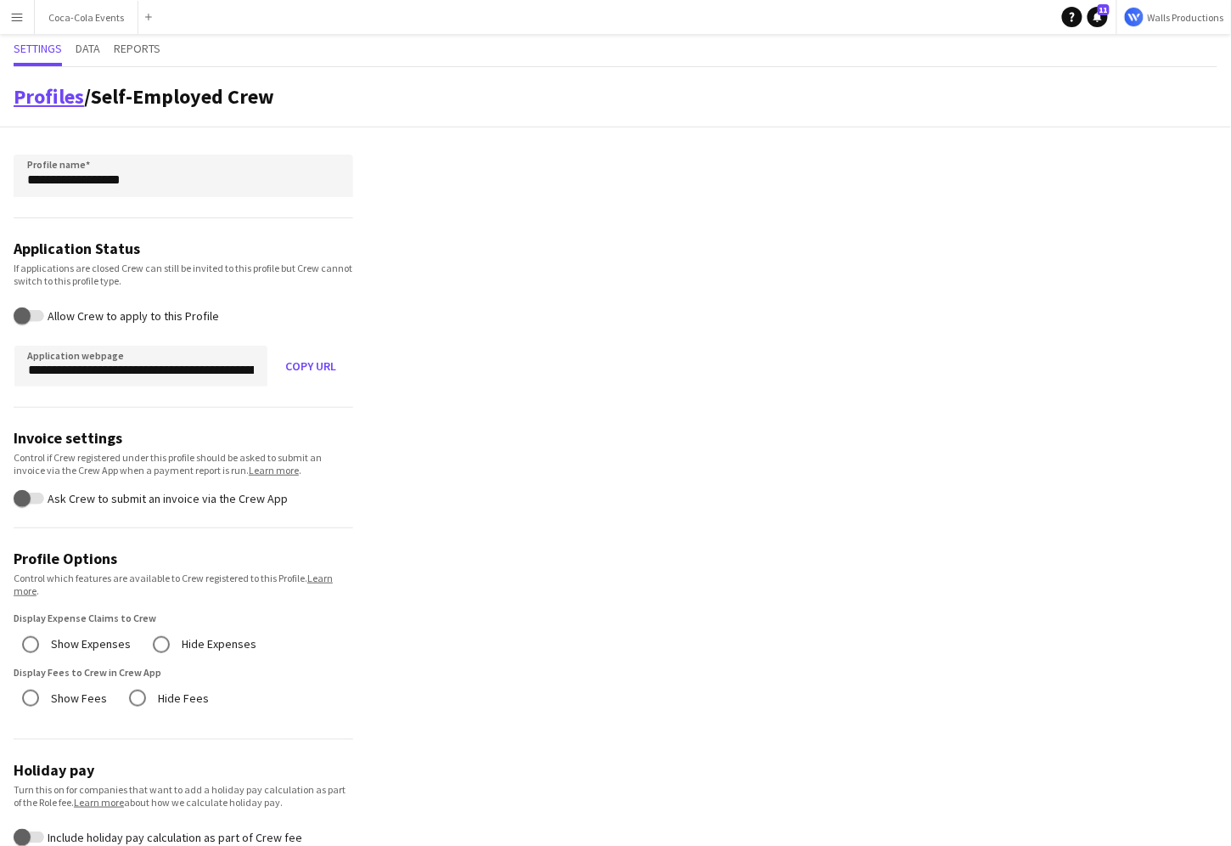
click at [42, 98] on link "Profiles" at bounding box center [49, 96] width 70 height 26
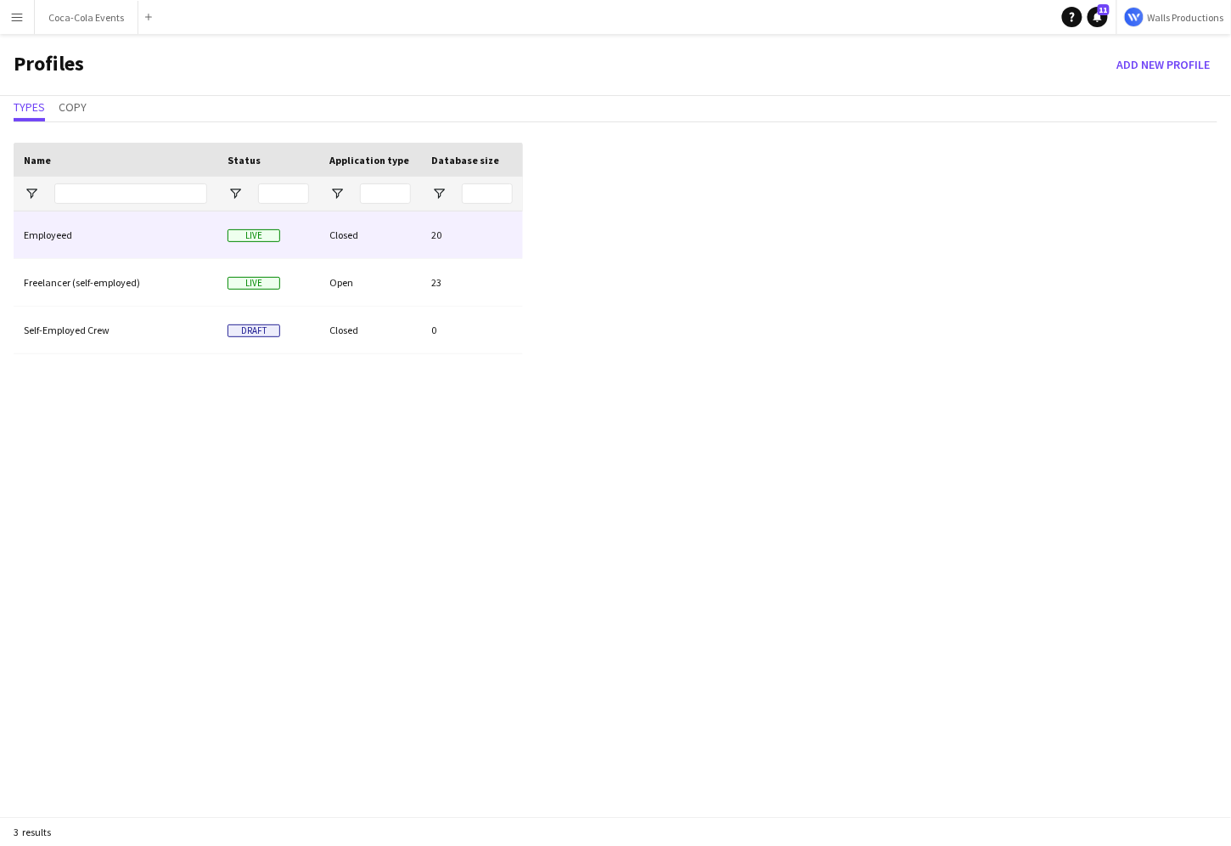
click at [72, 252] on div "Employeed" at bounding box center [116, 234] width 204 height 47
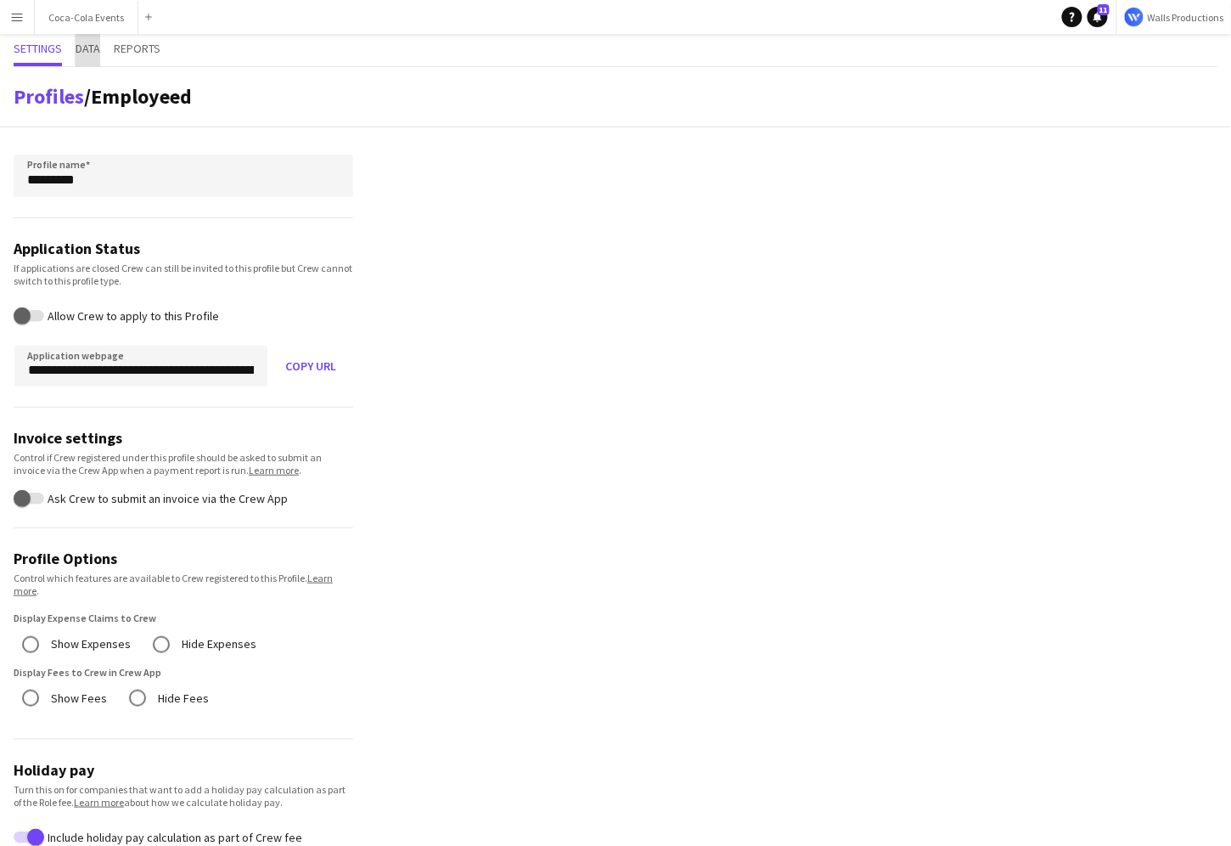
click at [91, 50] on span "Data" at bounding box center [88, 48] width 25 height 12
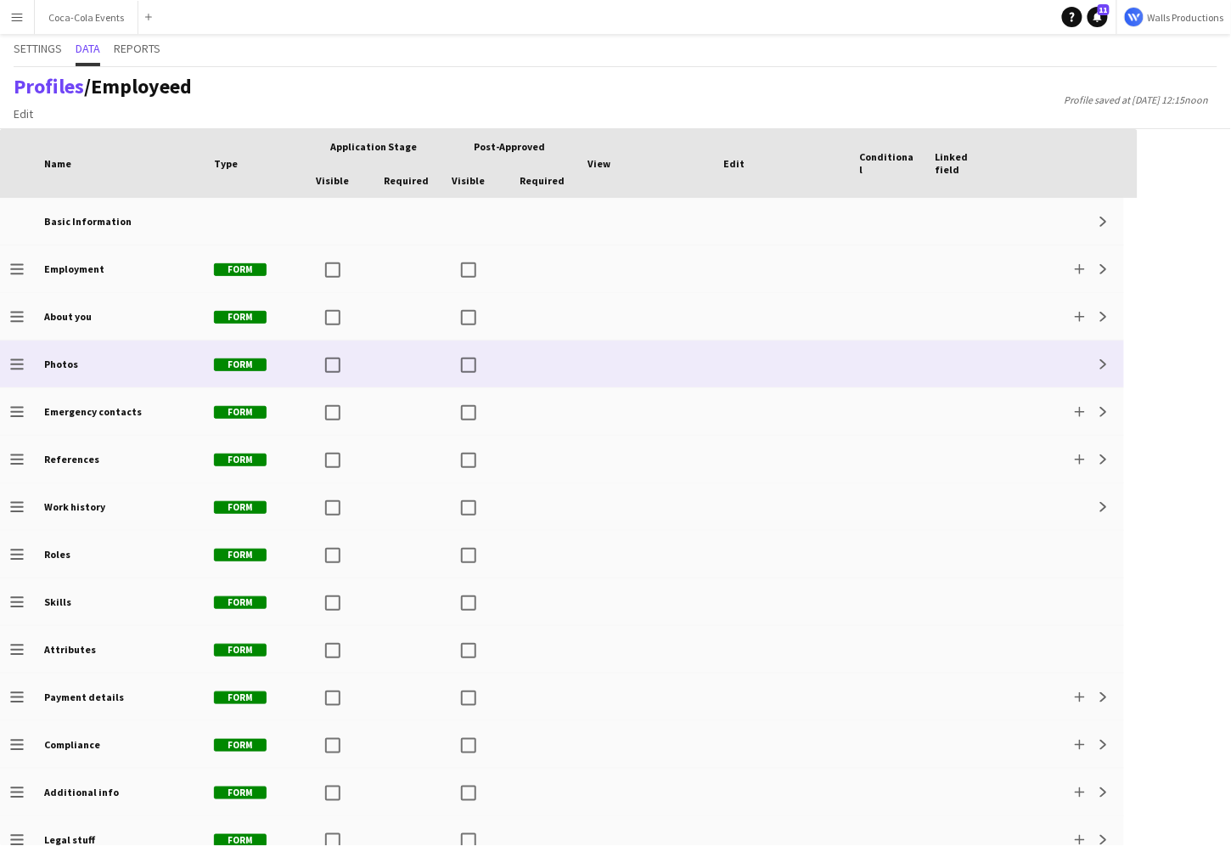
scroll to position [65, 0]
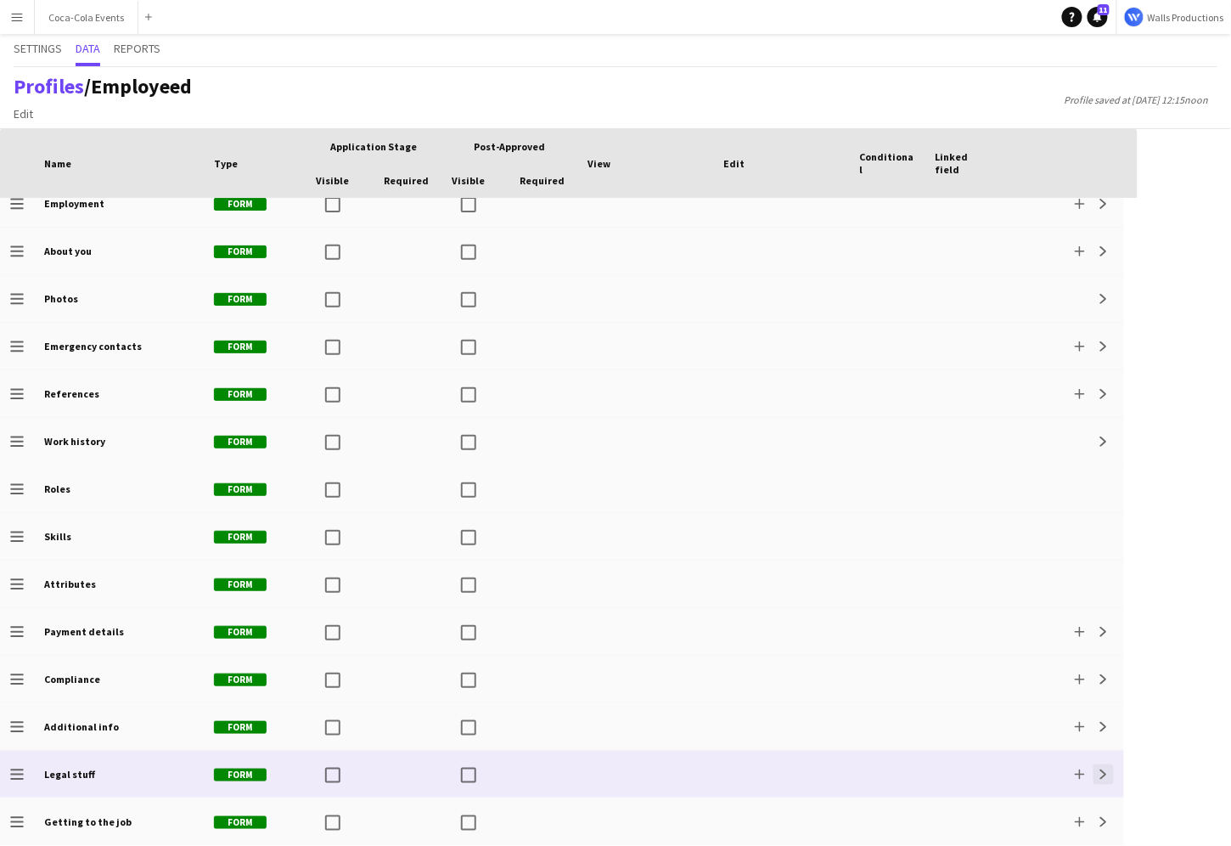
click at [1100, 773] on app-icon "Expand" at bounding box center [1104, 774] width 10 height 10
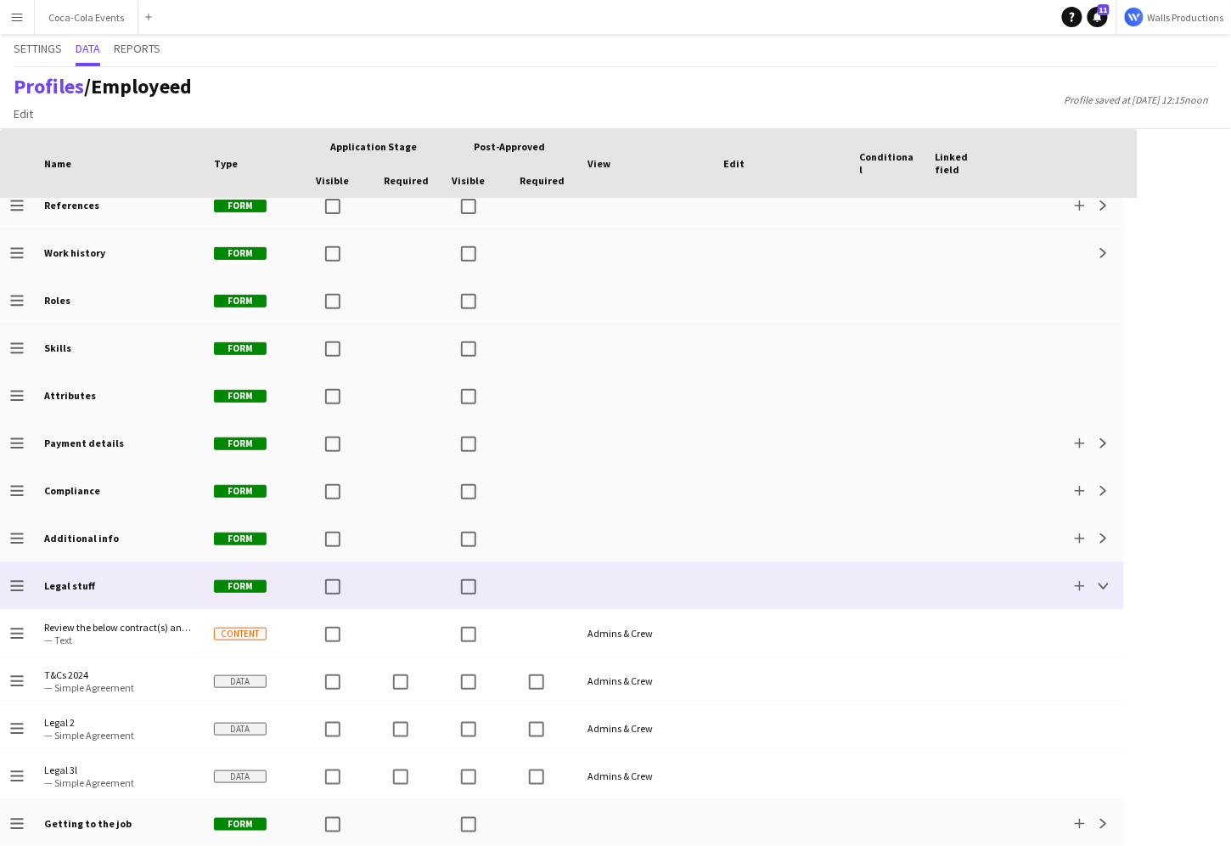
scroll to position [256, 0]
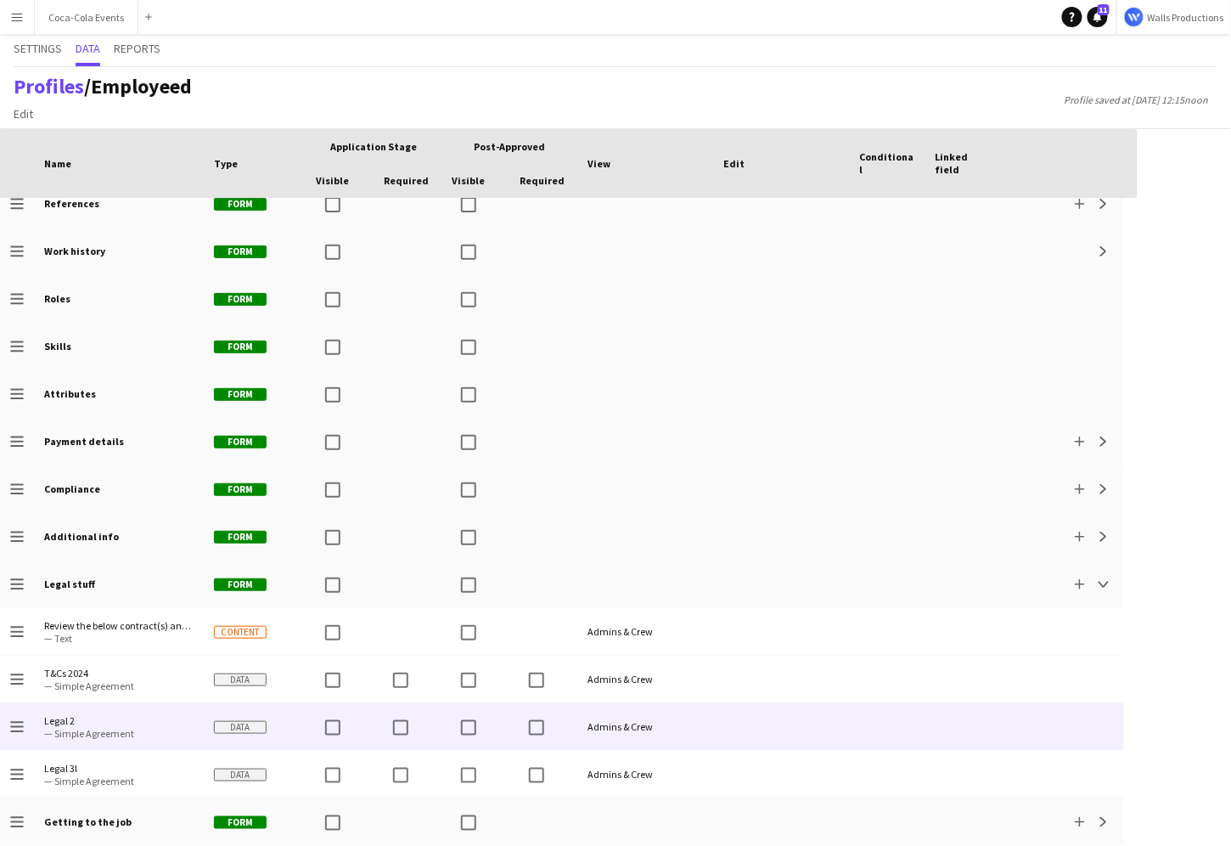
click at [84, 735] on span "— Simple Agreement" at bounding box center [118, 733] width 149 height 13
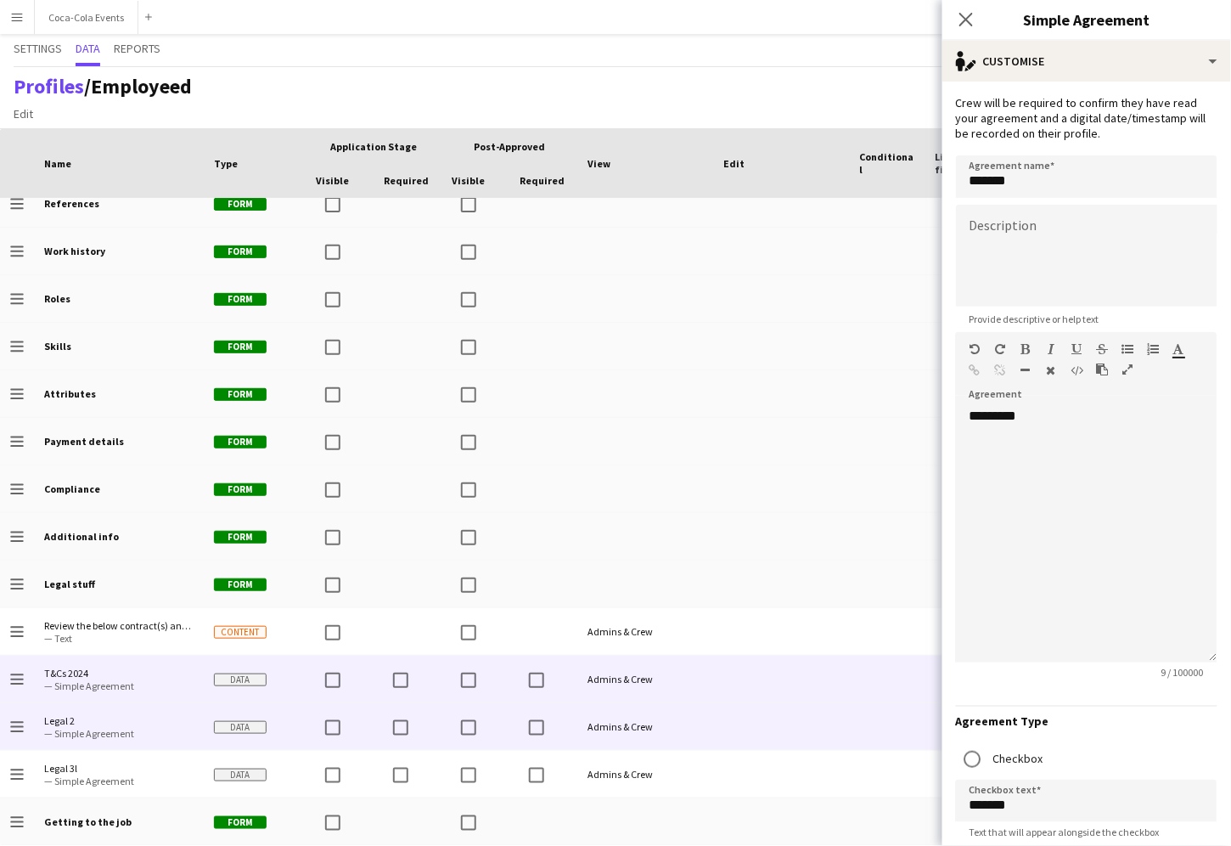
click at [61, 681] on span "— Simple Agreement" at bounding box center [118, 685] width 149 height 13
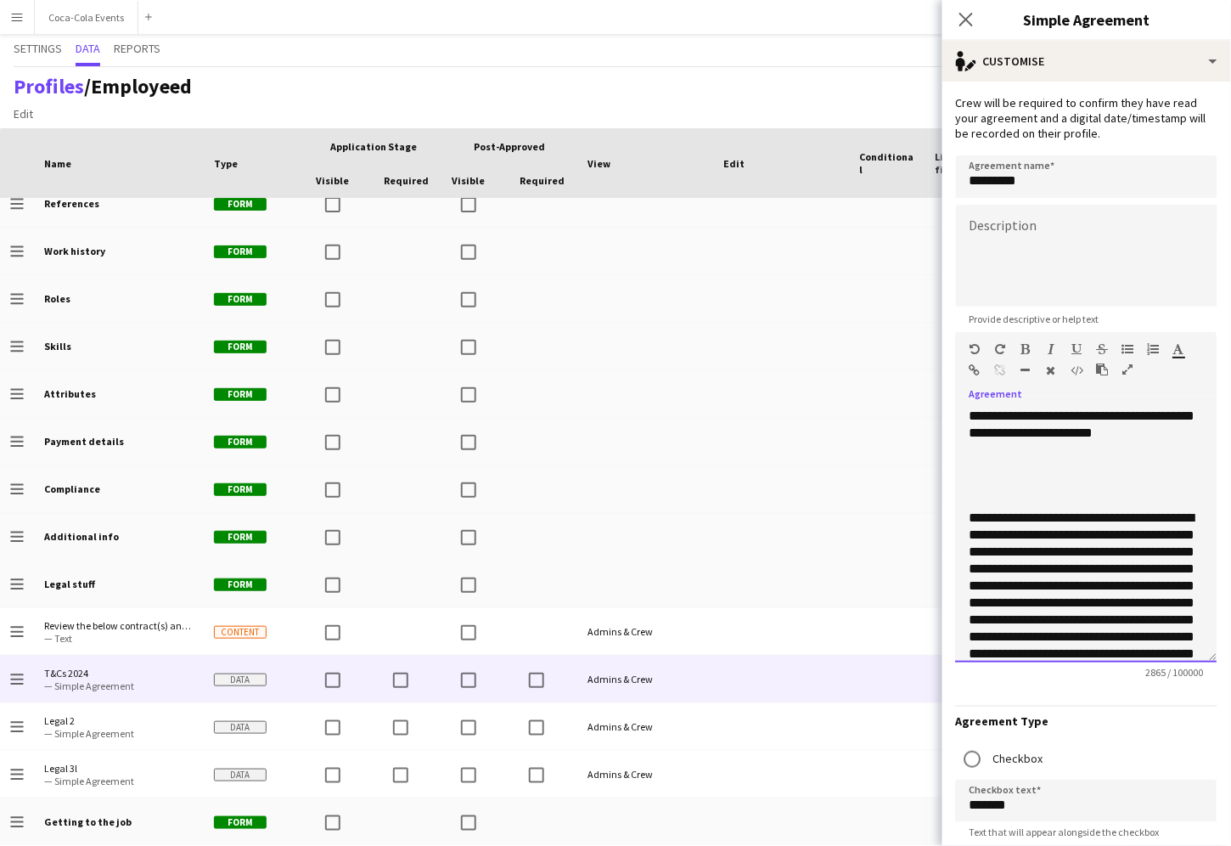
scroll to position [1134, 0]
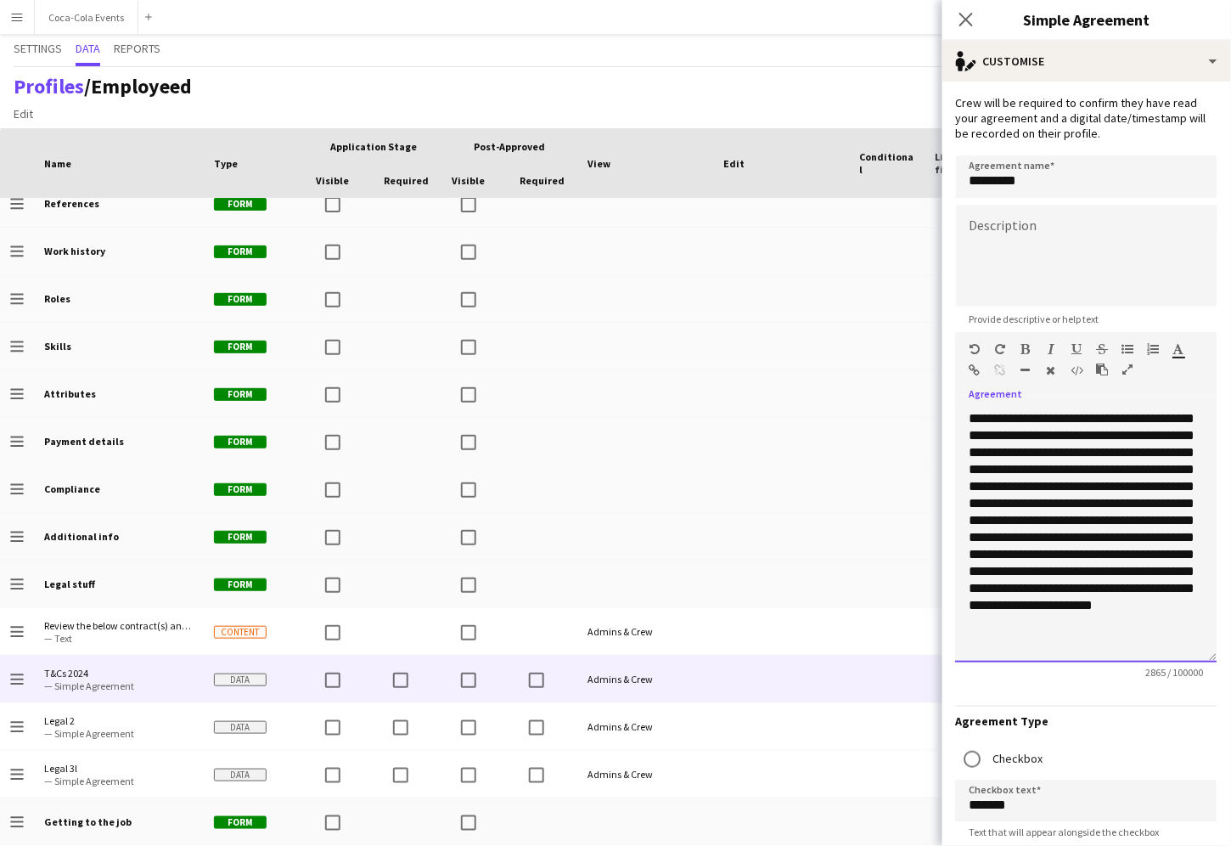
drag, startPoint x: 1026, startPoint y: 503, endPoint x: 1026, endPoint y: 700, distance: 197.0
click at [1026, 700] on form "**********" at bounding box center [1086, 650] width 289 height 1137
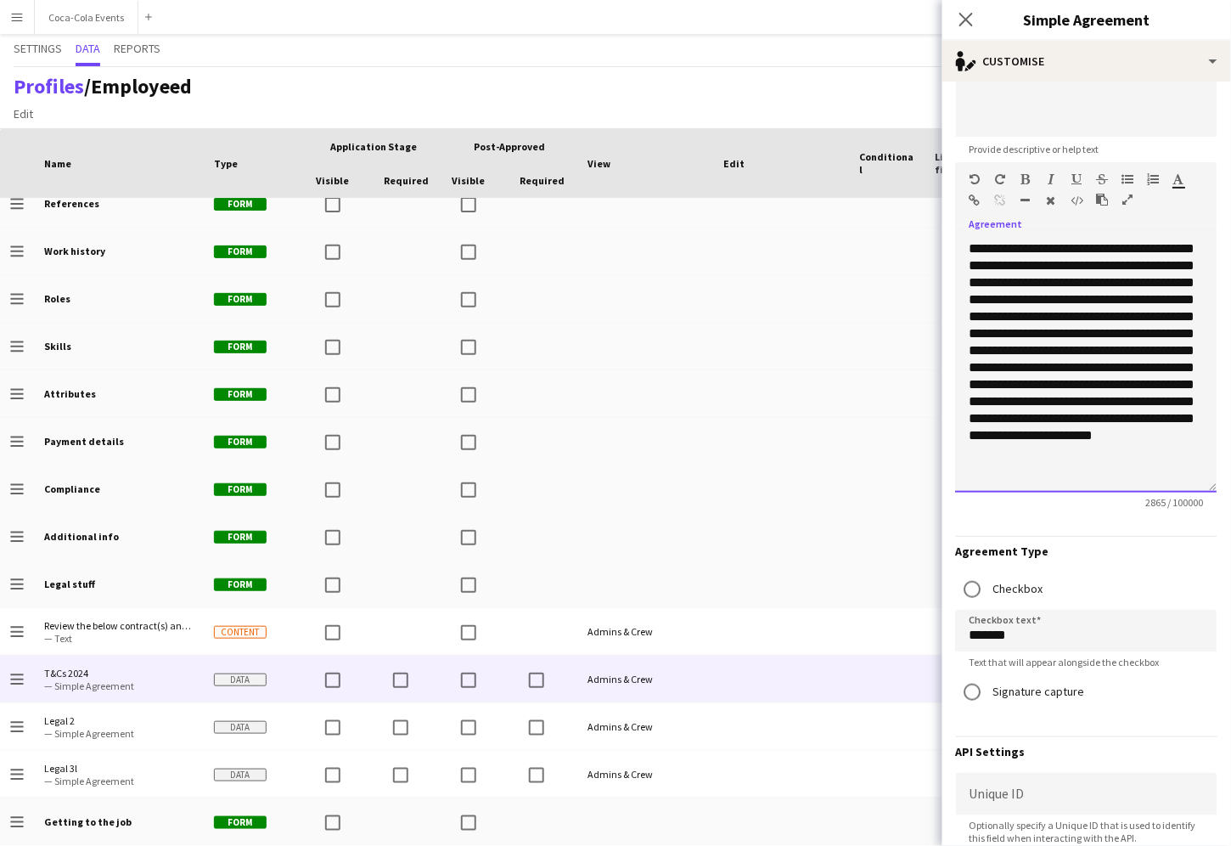
scroll to position [213, 0]
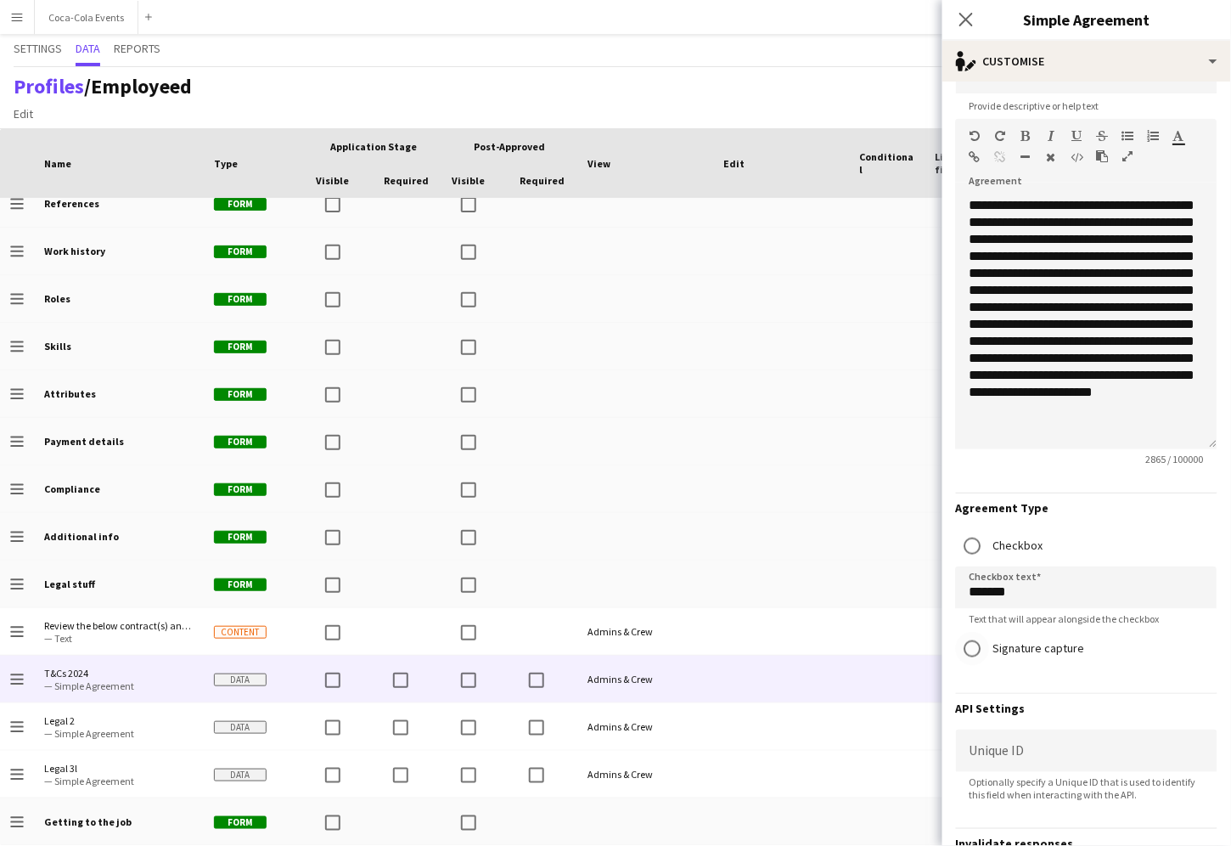
click at [1005, 653] on label "Signature capture" at bounding box center [1037, 648] width 95 height 26
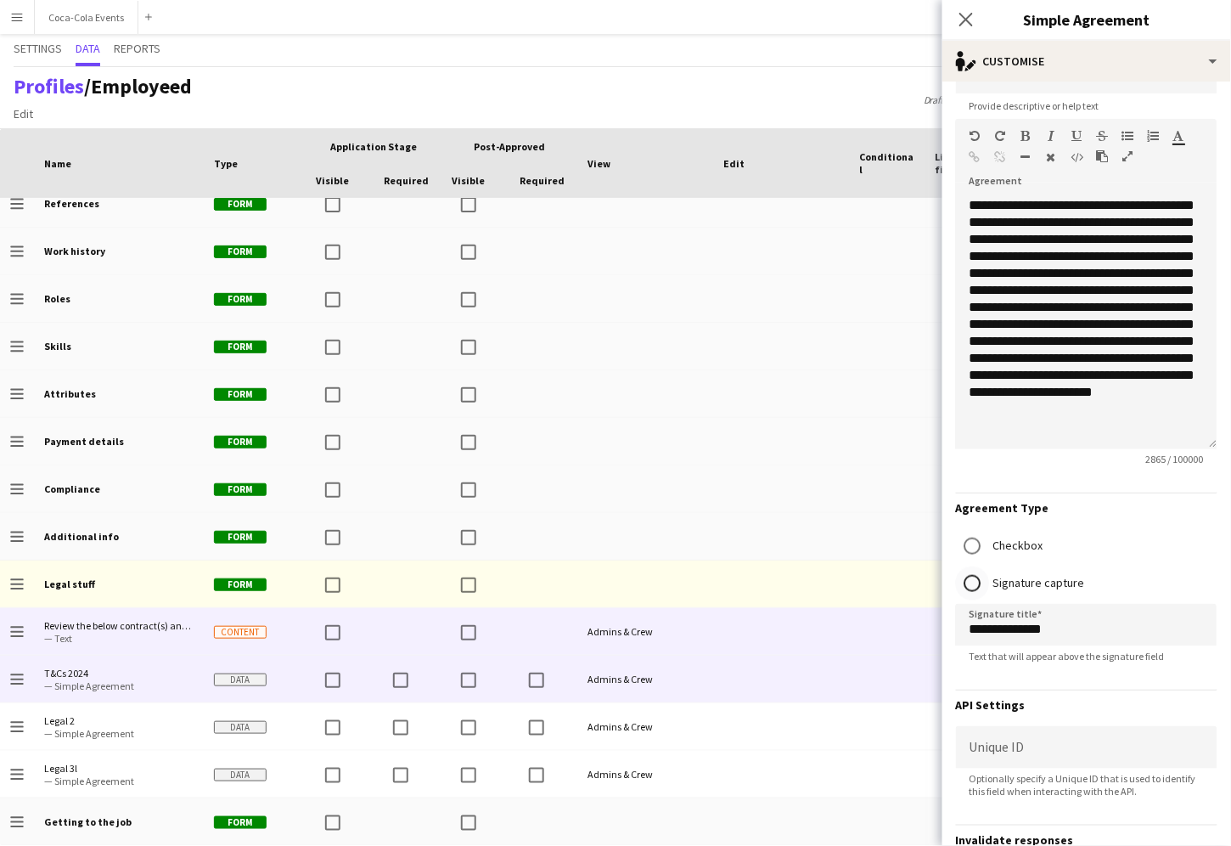
scroll to position [0, 0]
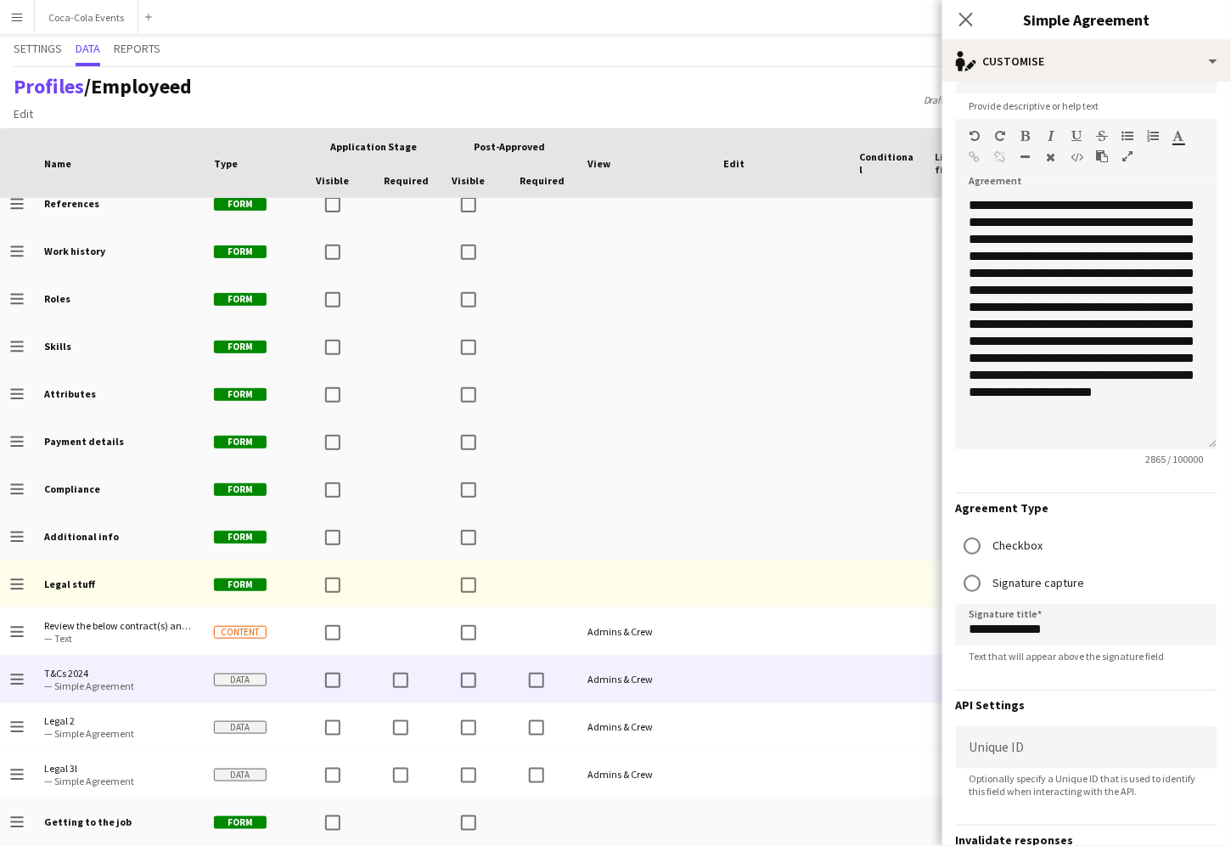
click at [17, 24] on button "Menu" at bounding box center [17, 17] width 34 height 34
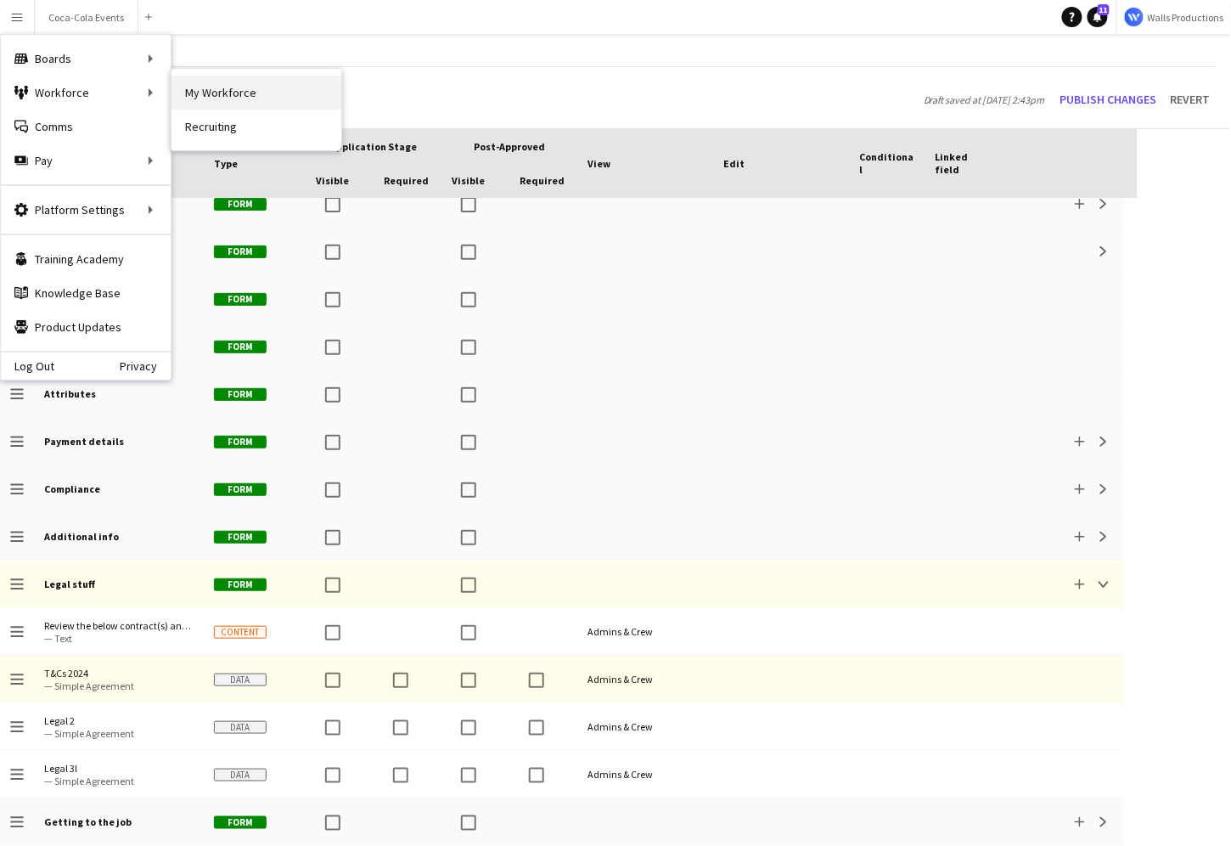
click at [215, 98] on link "My Workforce" at bounding box center [257, 93] width 170 height 34
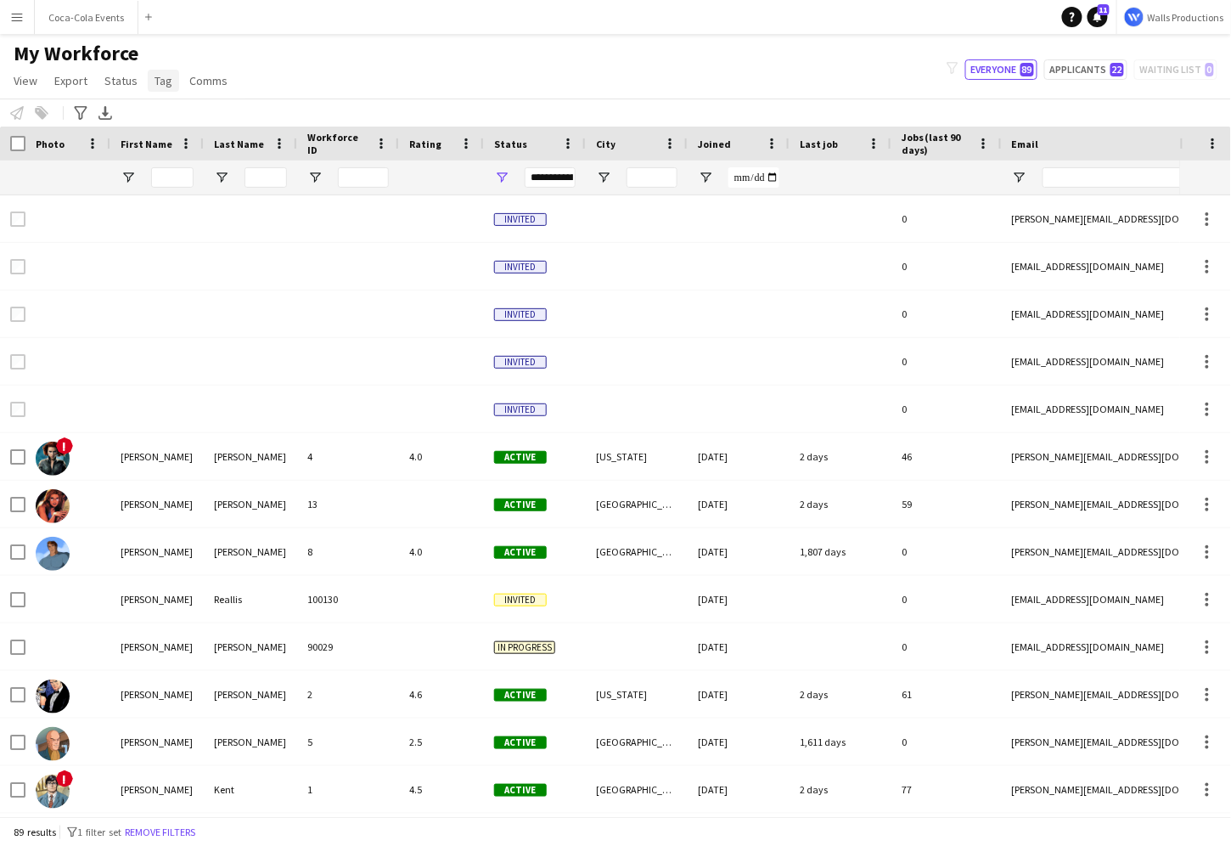
click at [162, 84] on span "Tag" at bounding box center [164, 80] width 18 height 15
click at [376, 65] on div "My Workforce View Views Default view New view Update view Delete view Edit name…" at bounding box center [615, 70] width 1231 height 58
click at [20, 25] on button "Menu" at bounding box center [17, 17] width 34 height 34
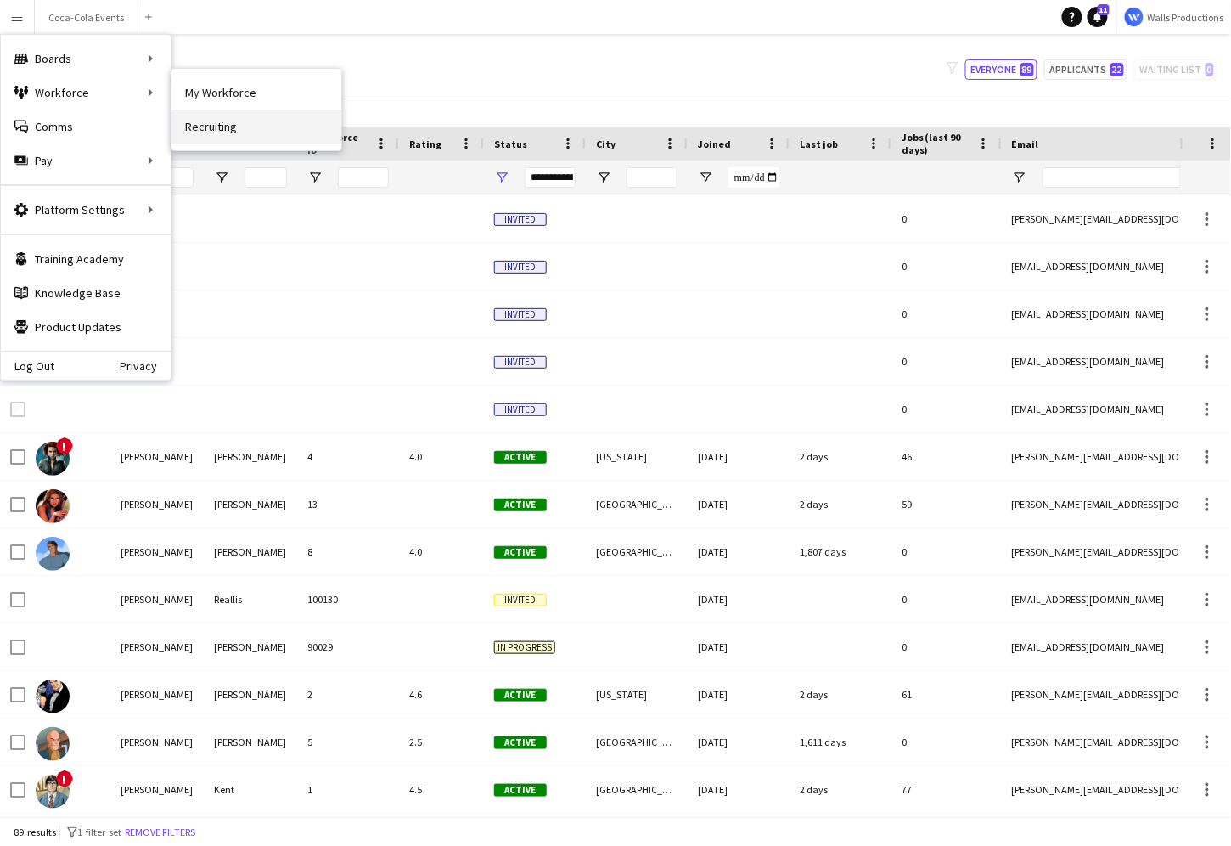
click at [233, 132] on link "Recruiting" at bounding box center [257, 127] width 170 height 34
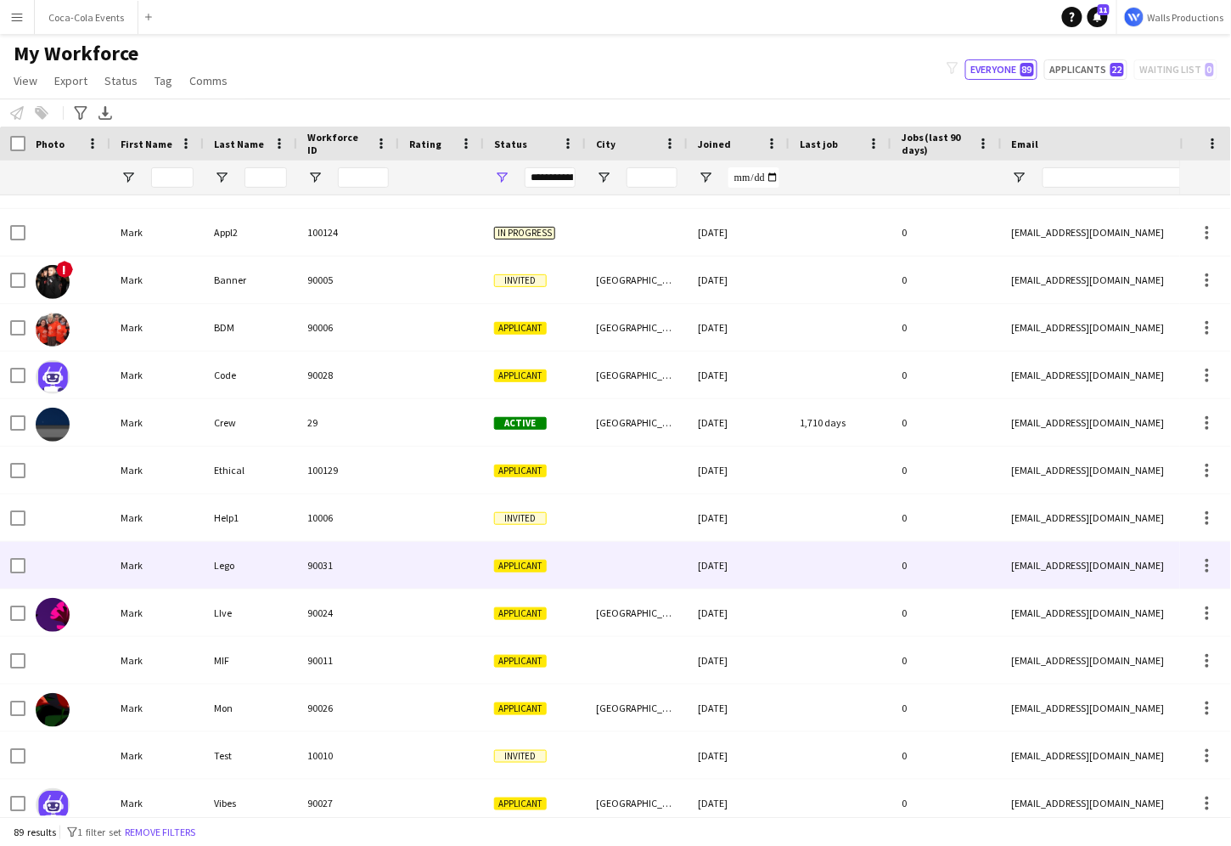
scroll to position [1592, 0]
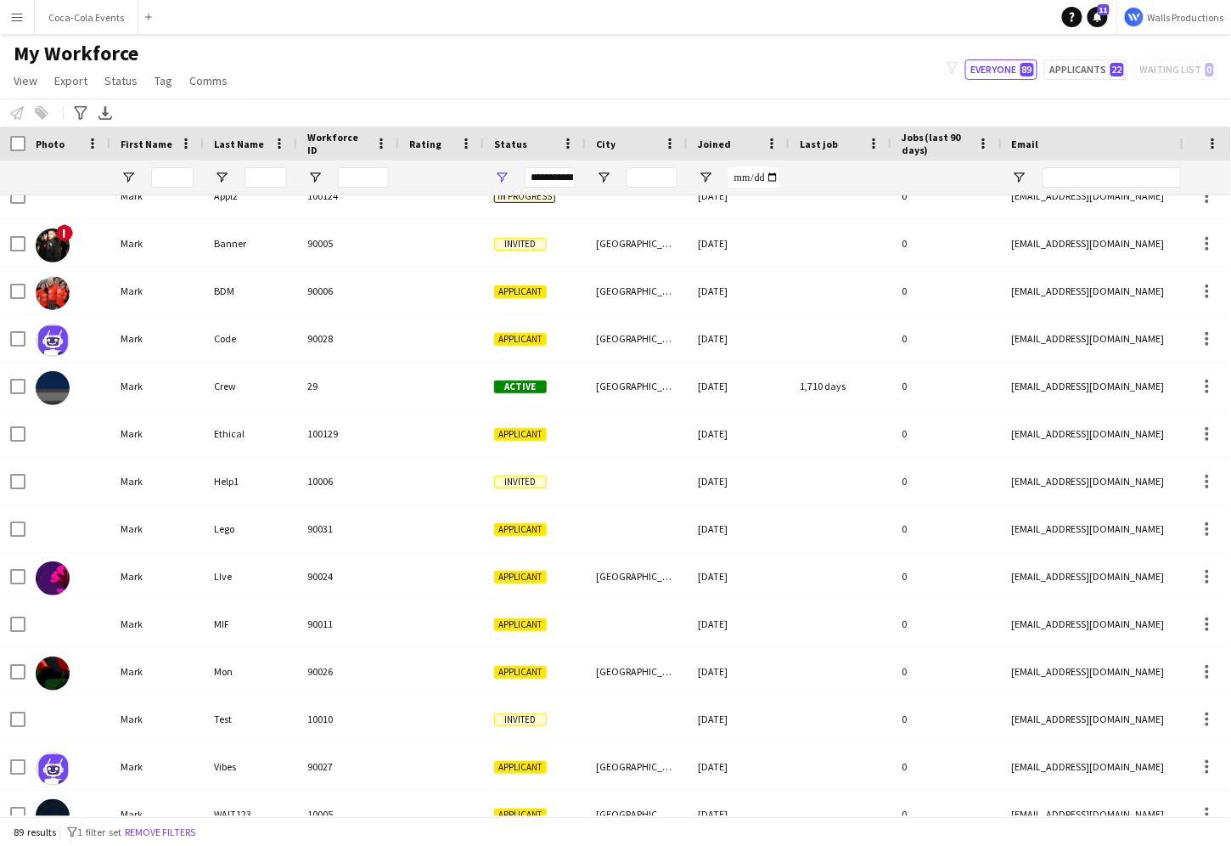
click at [13, 20] on app-icon "Menu" at bounding box center [17, 17] width 14 height 14
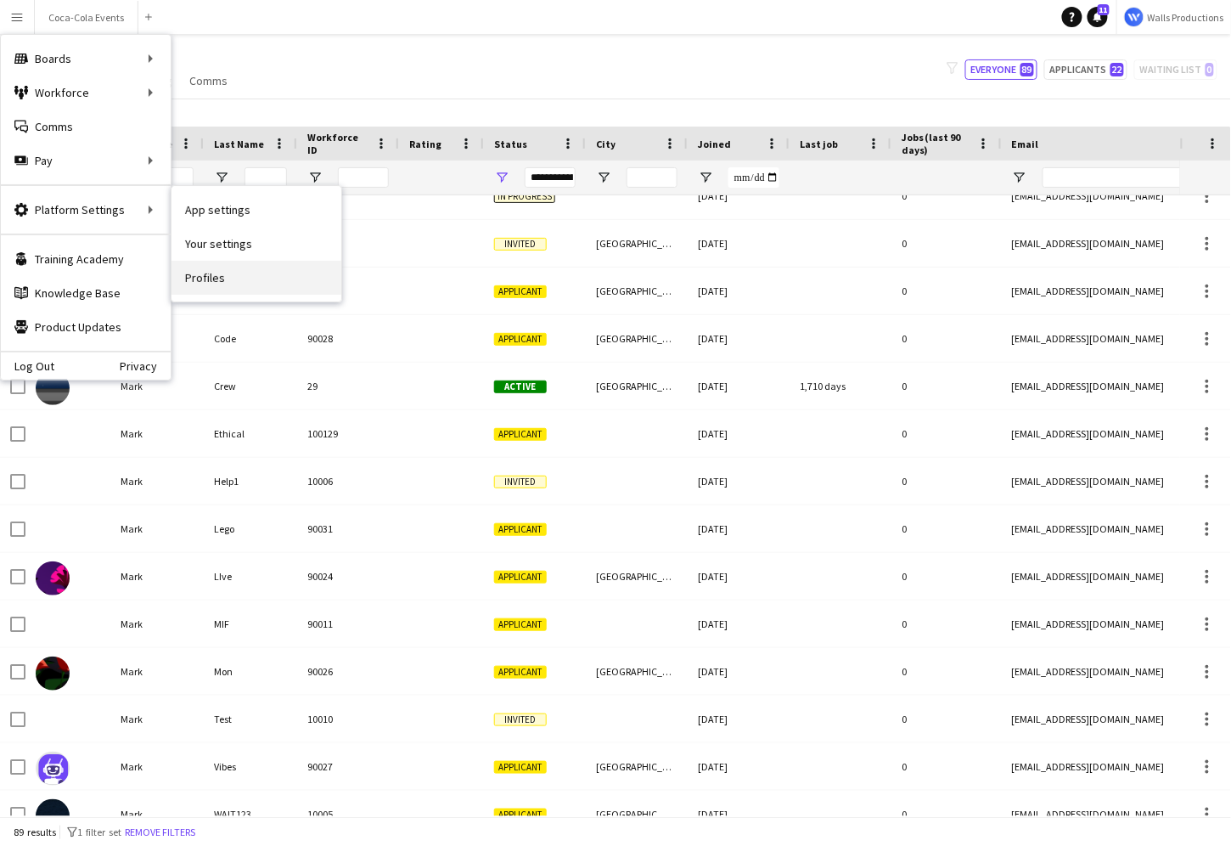
click at [198, 280] on link "Profiles" at bounding box center [257, 278] width 170 height 34
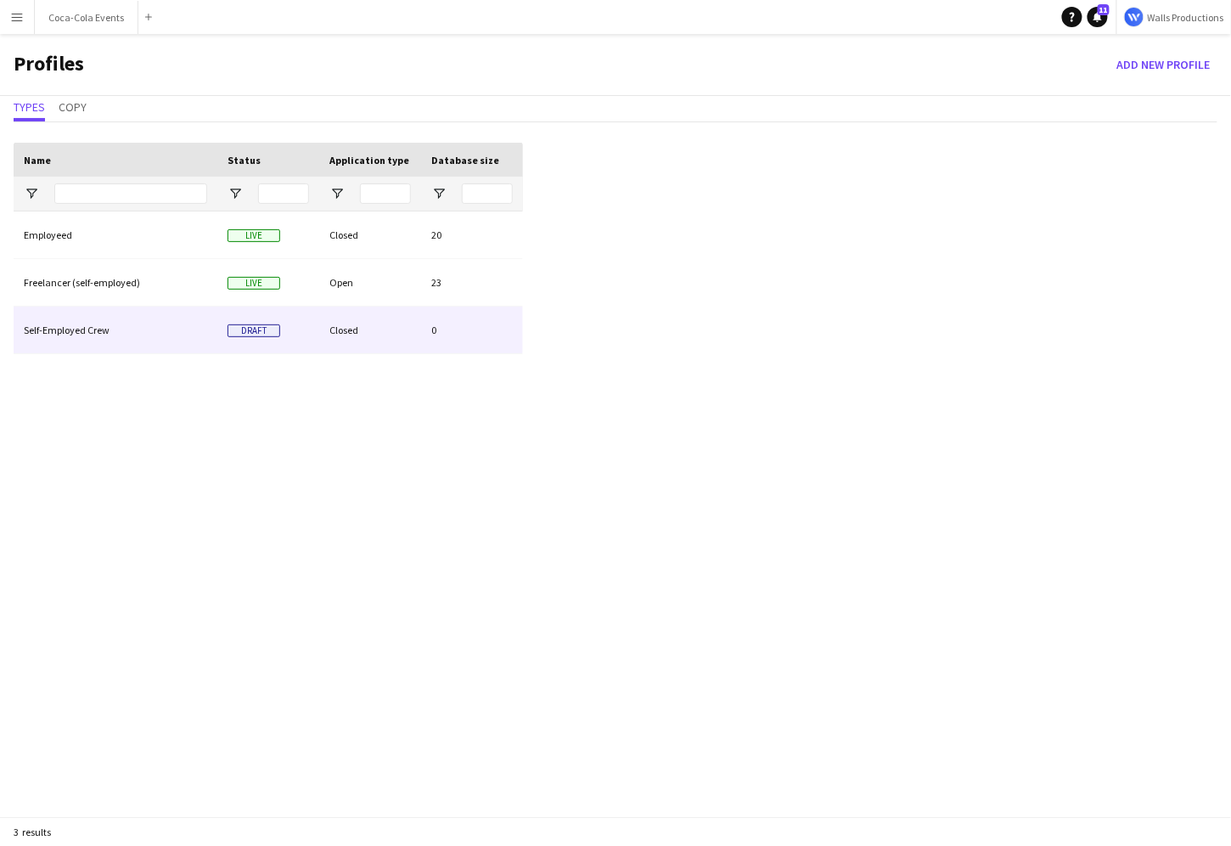
click at [65, 329] on div "Self-Employed Crew" at bounding box center [116, 330] width 204 height 47
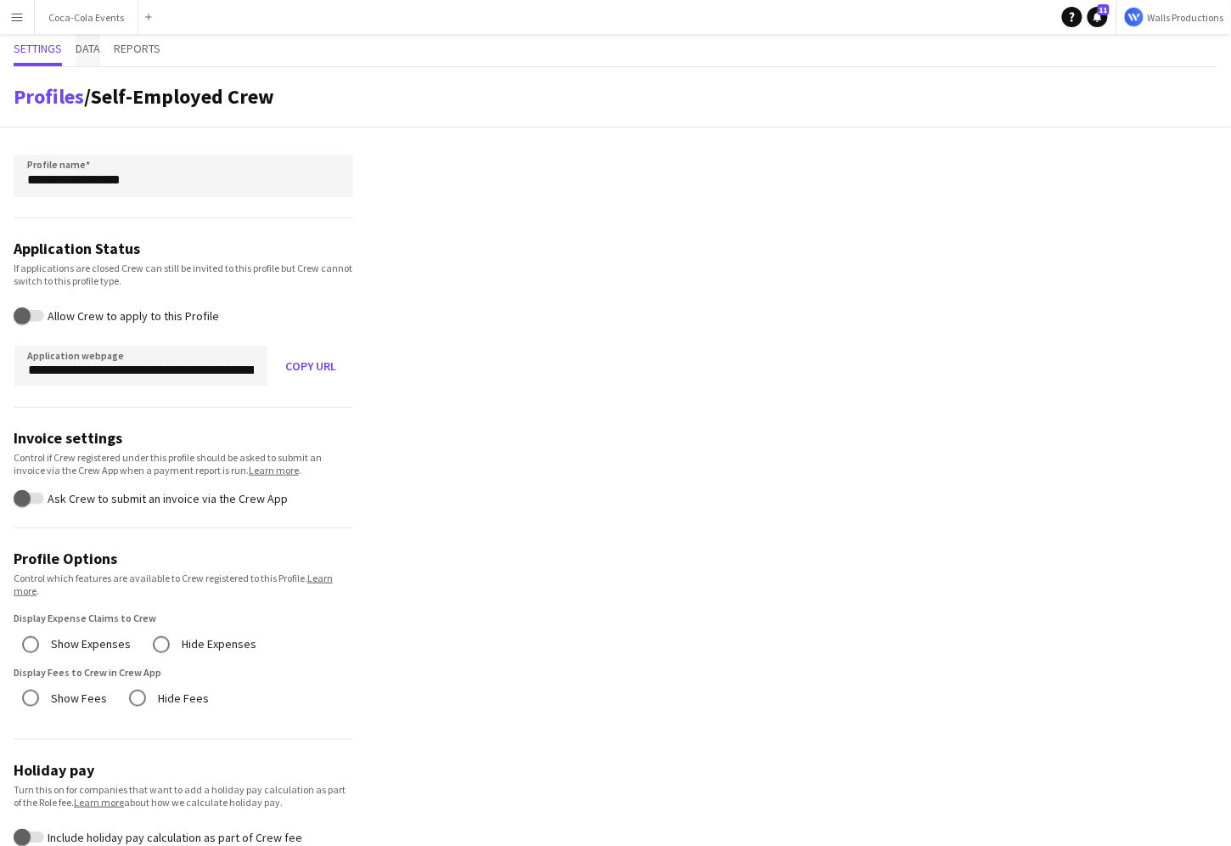
click at [95, 47] on span "Data" at bounding box center [88, 48] width 25 height 12
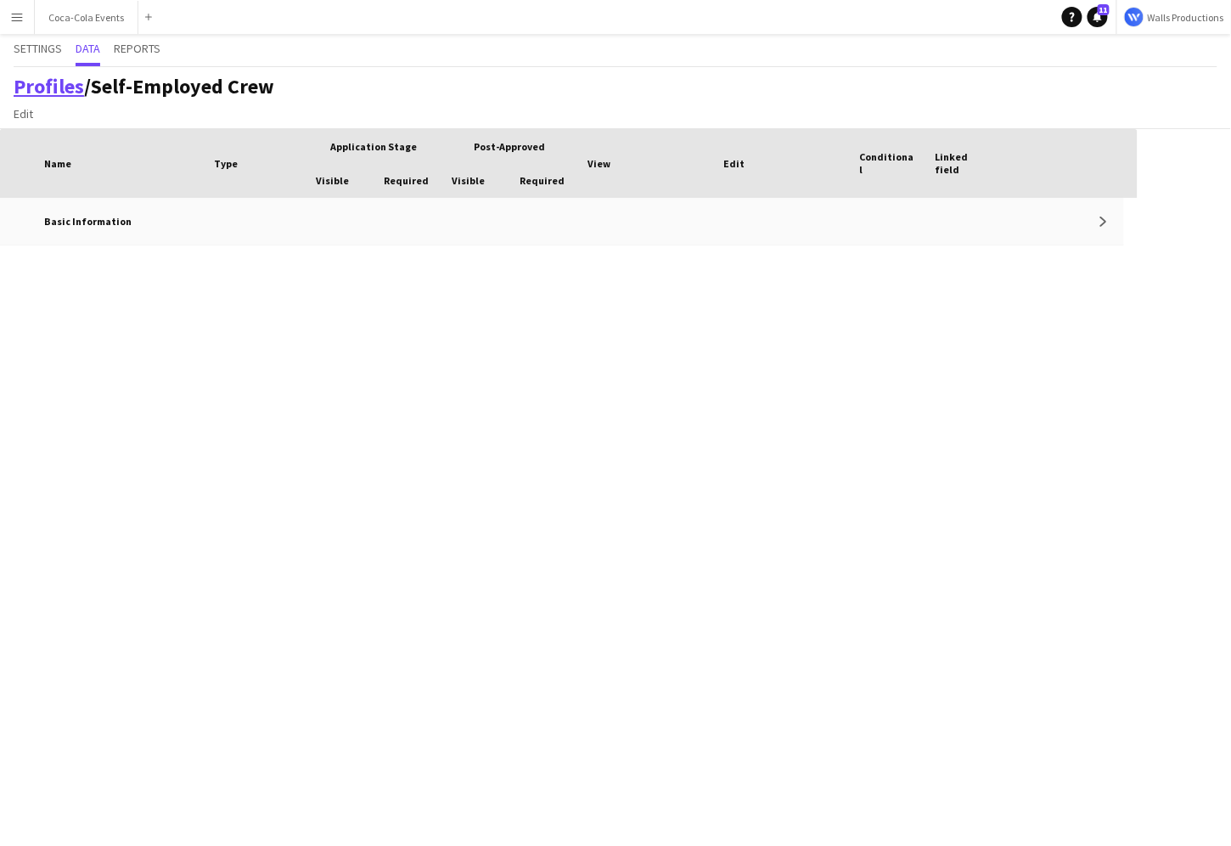
click at [29, 93] on link "Profiles" at bounding box center [49, 86] width 70 height 26
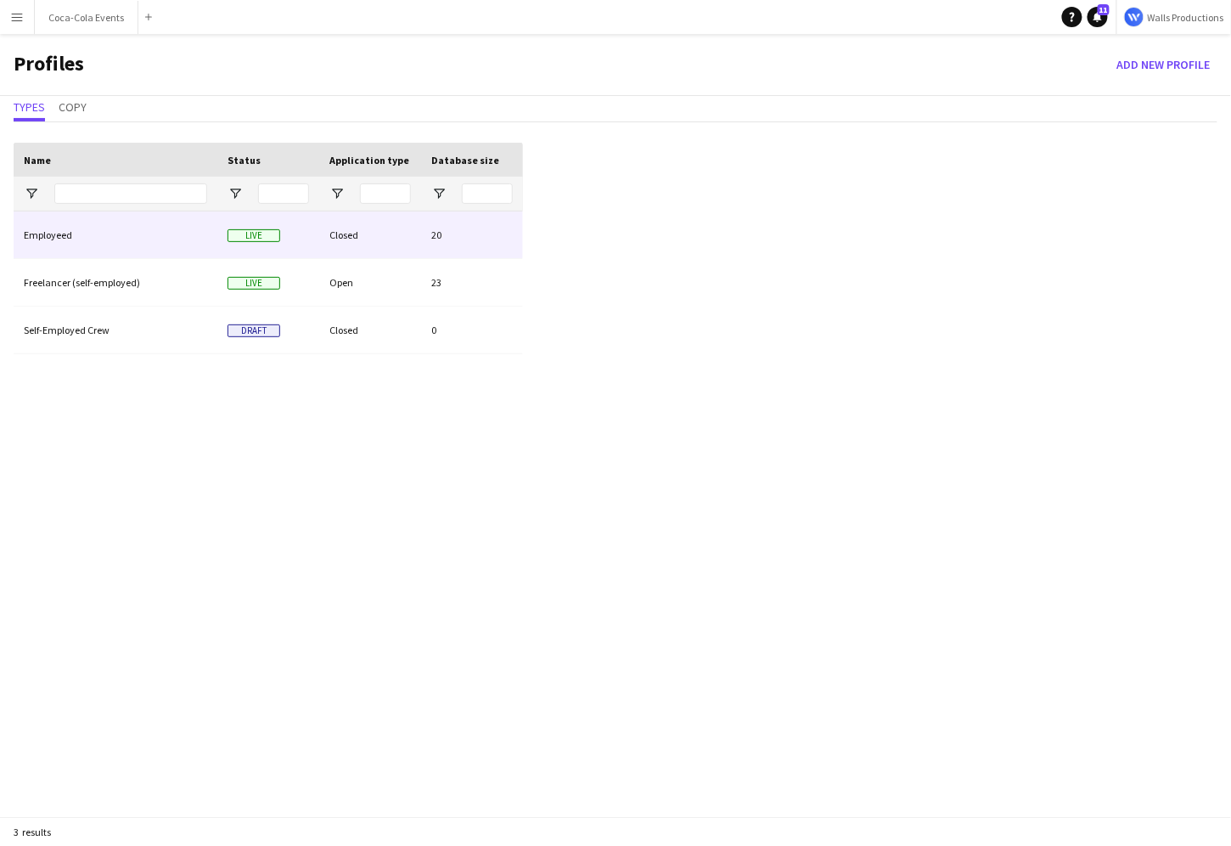
click at [59, 250] on div "Employeed" at bounding box center [116, 234] width 204 height 47
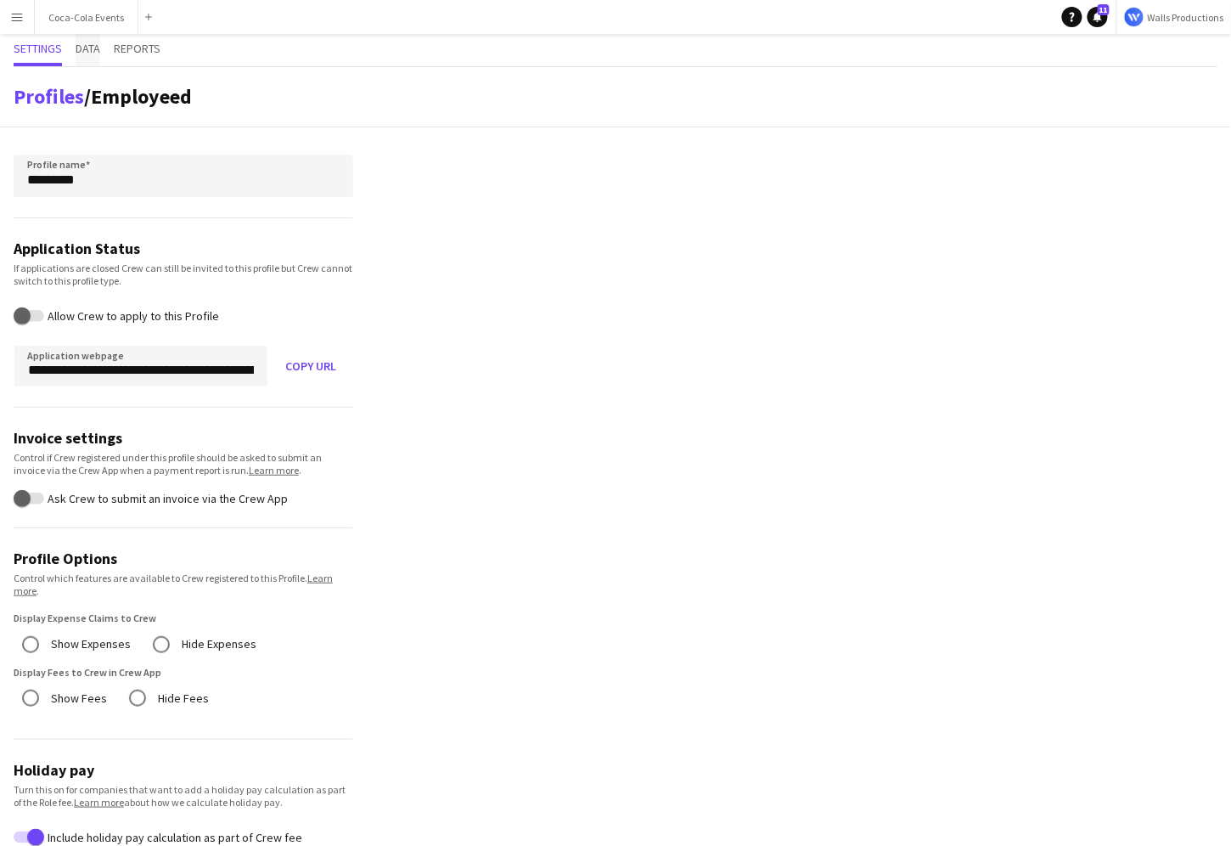
click at [91, 46] on span "Data" at bounding box center [88, 48] width 25 height 12
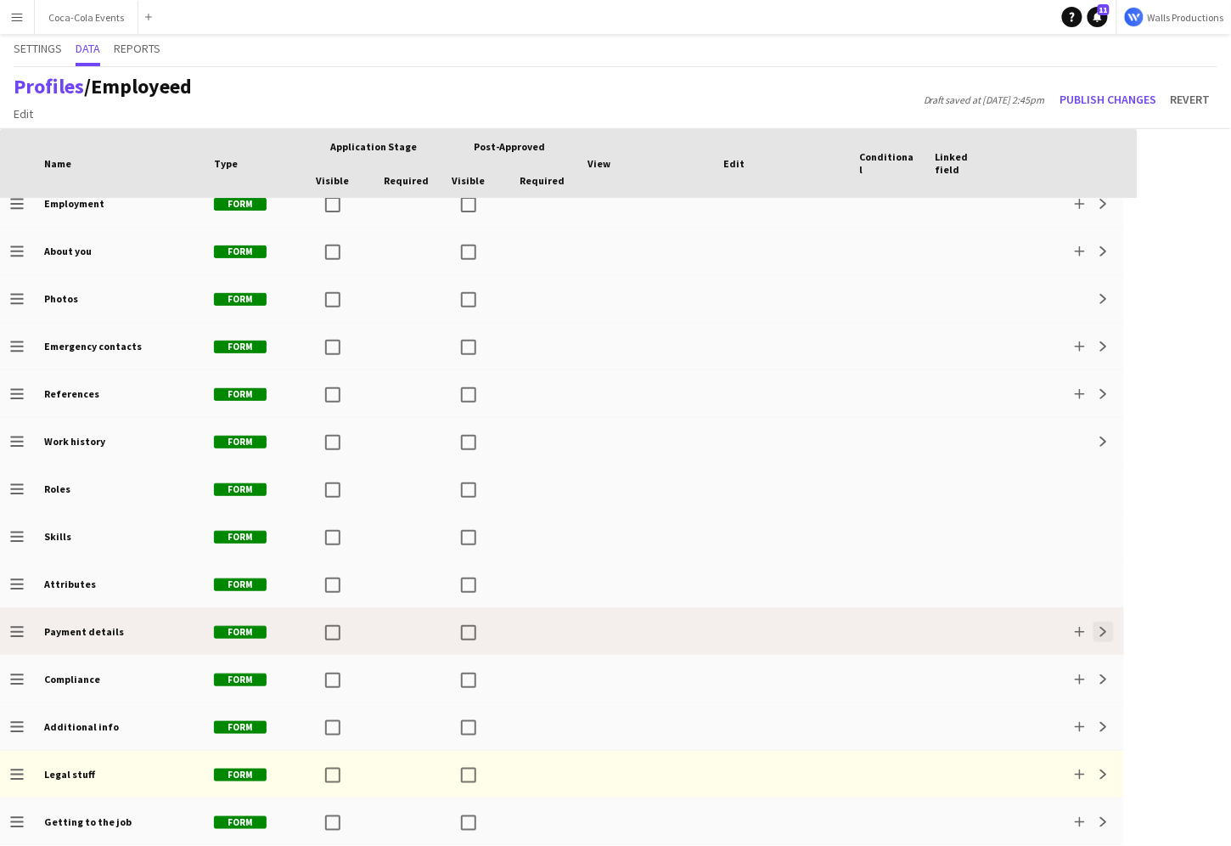
click at [1100, 636] on button "Expand" at bounding box center [1104, 631] width 20 height 20
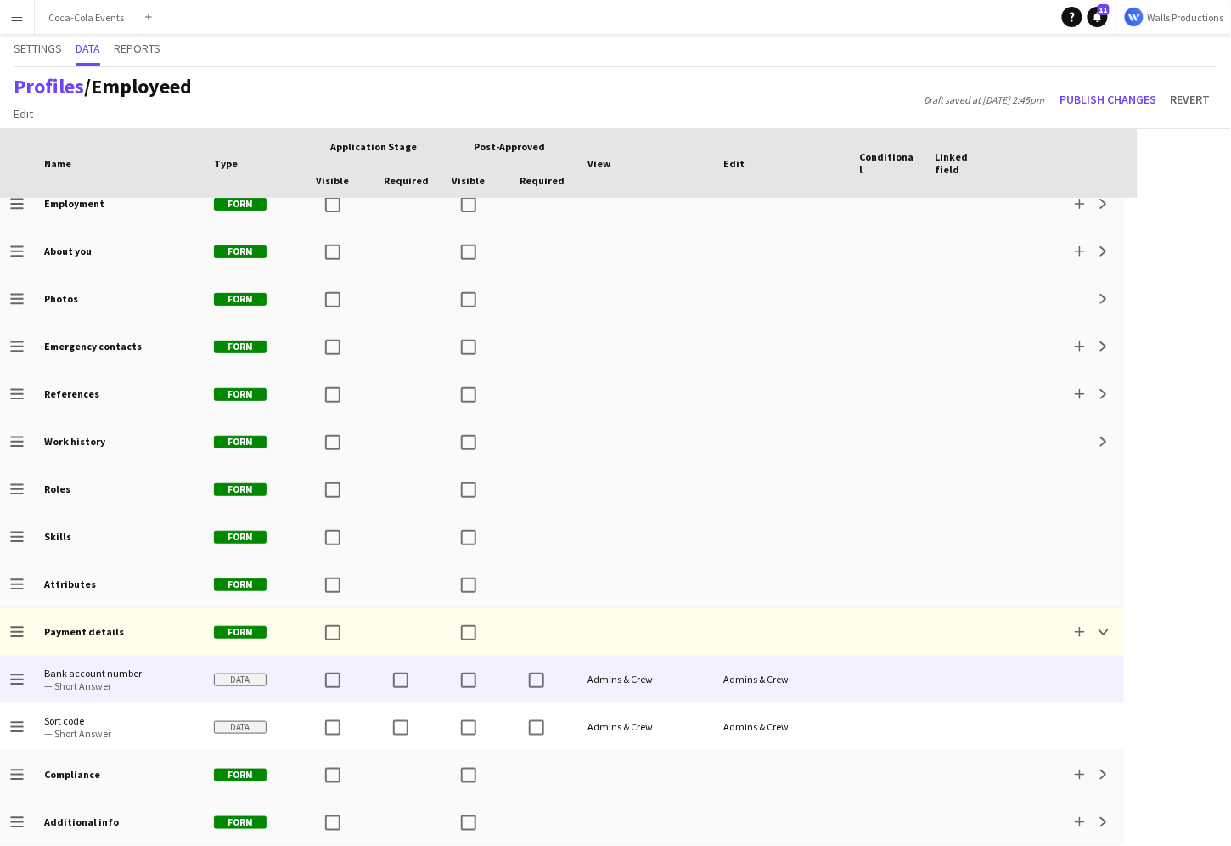
click at [136, 674] on span "Bank account number" at bounding box center [118, 672] width 149 height 13
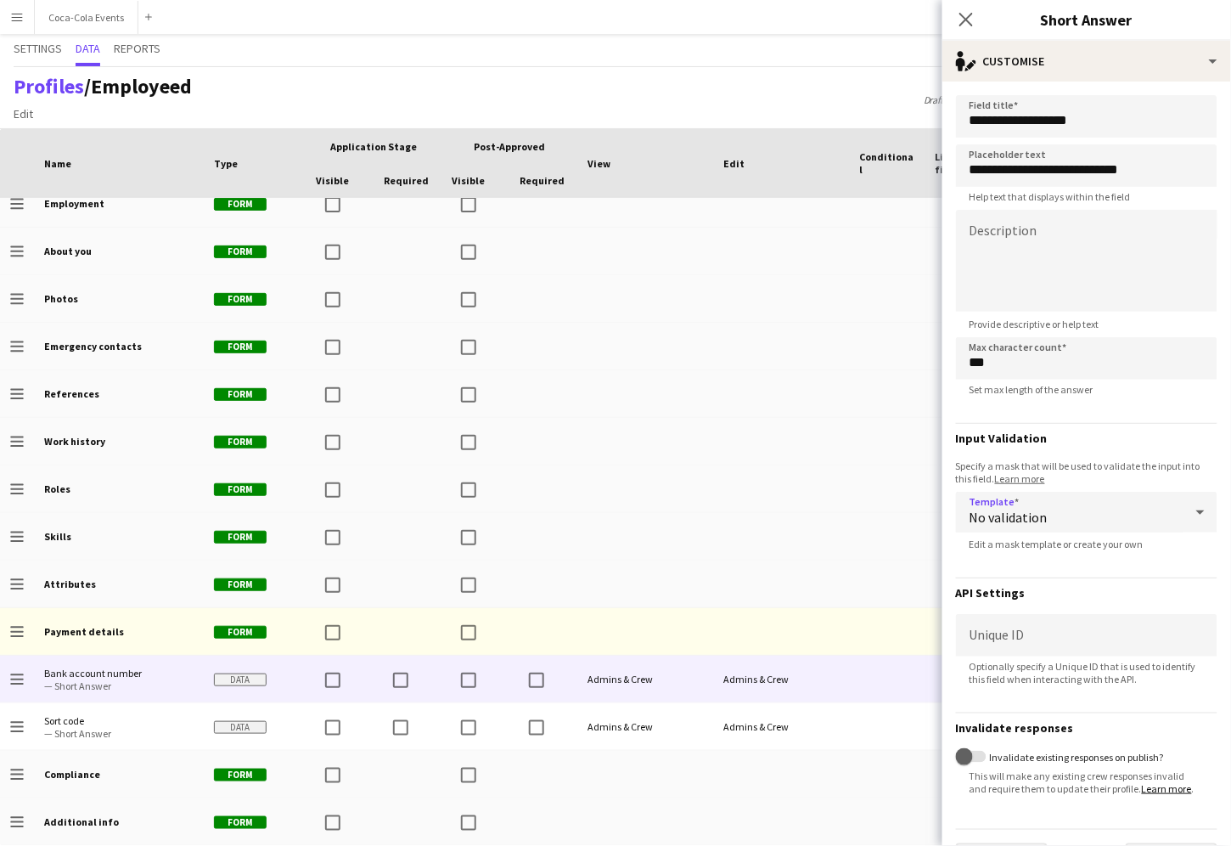
click at [1012, 520] on span "No validation" at bounding box center [1009, 517] width 78 height 17
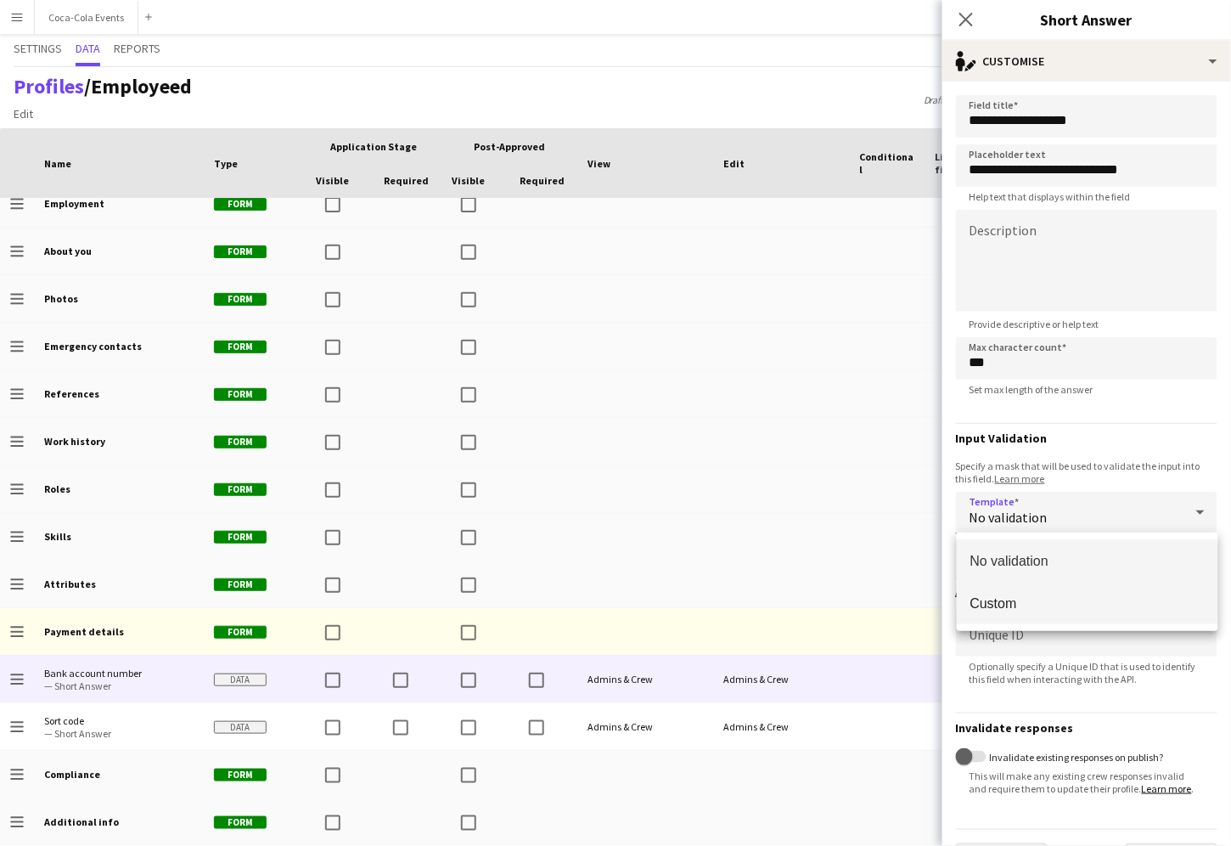
click at [1022, 607] on span "Custom" at bounding box center [1087, 603] width 234 height 16
type input "*"
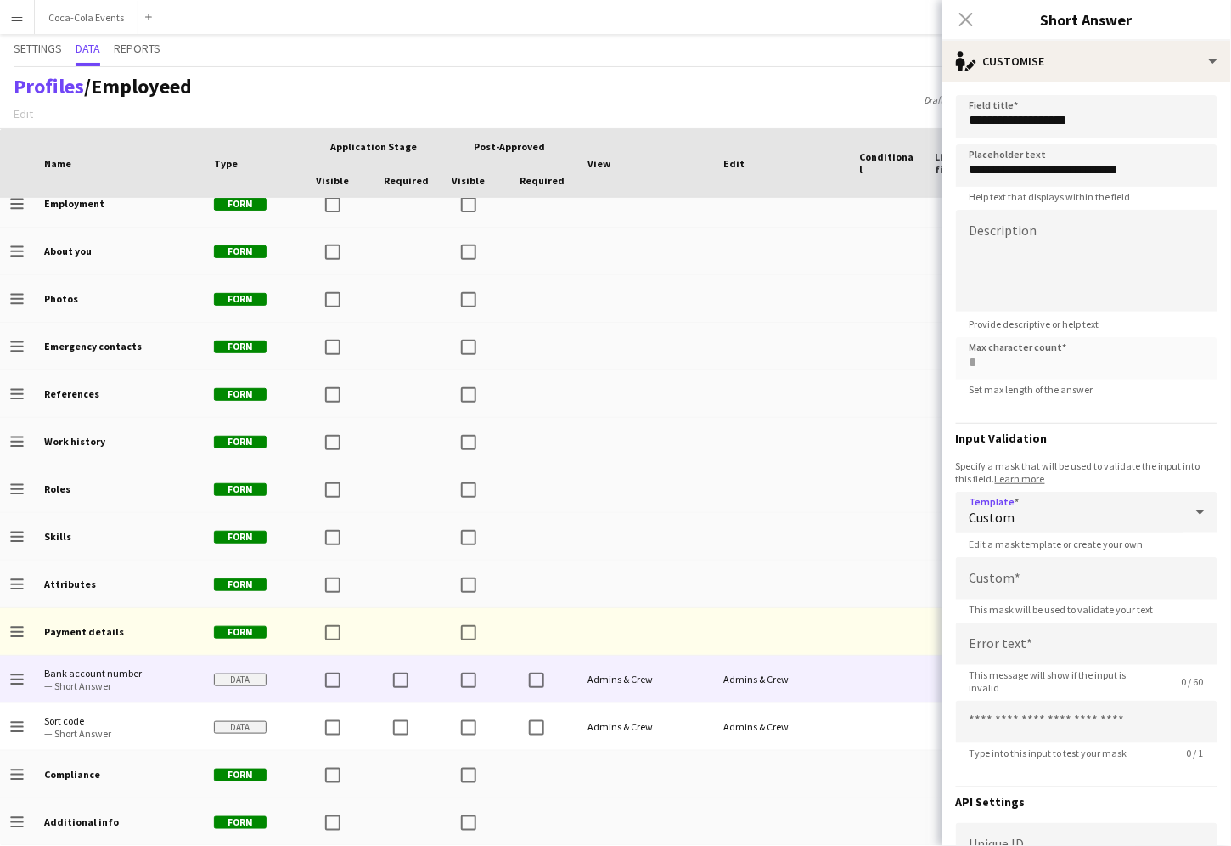
click at [965, 22] on div "Close pop-in" at bounding box center [966, 19] width 48 height 39
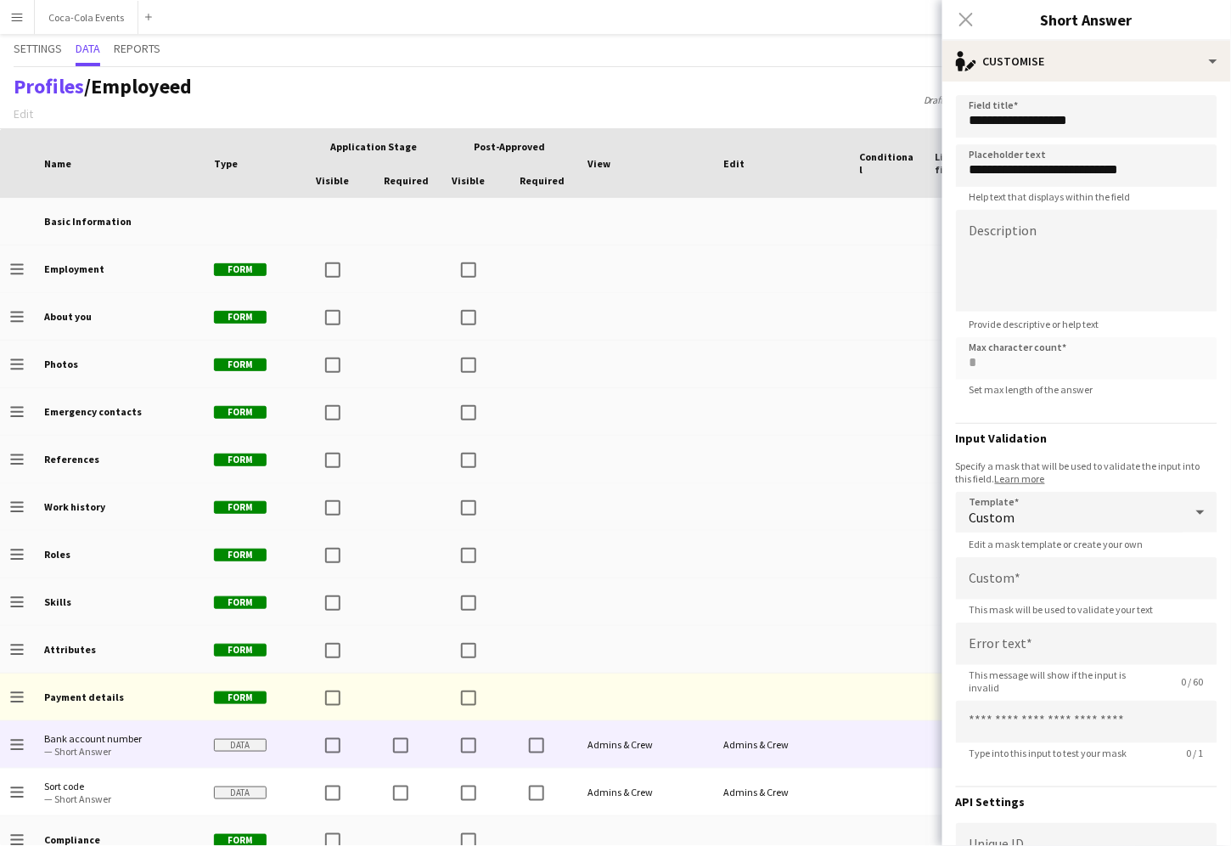
click at [972, 20] on div "Close pop-in" at bounding box center [966, 19] width 48 height 39
click at [965, 19] on div "Close pop-in" at bounding box center [966, 19] width 48 height 39
click at [845, 132] on div "Edit" at bounding box center [781, 163] width 136 height 68
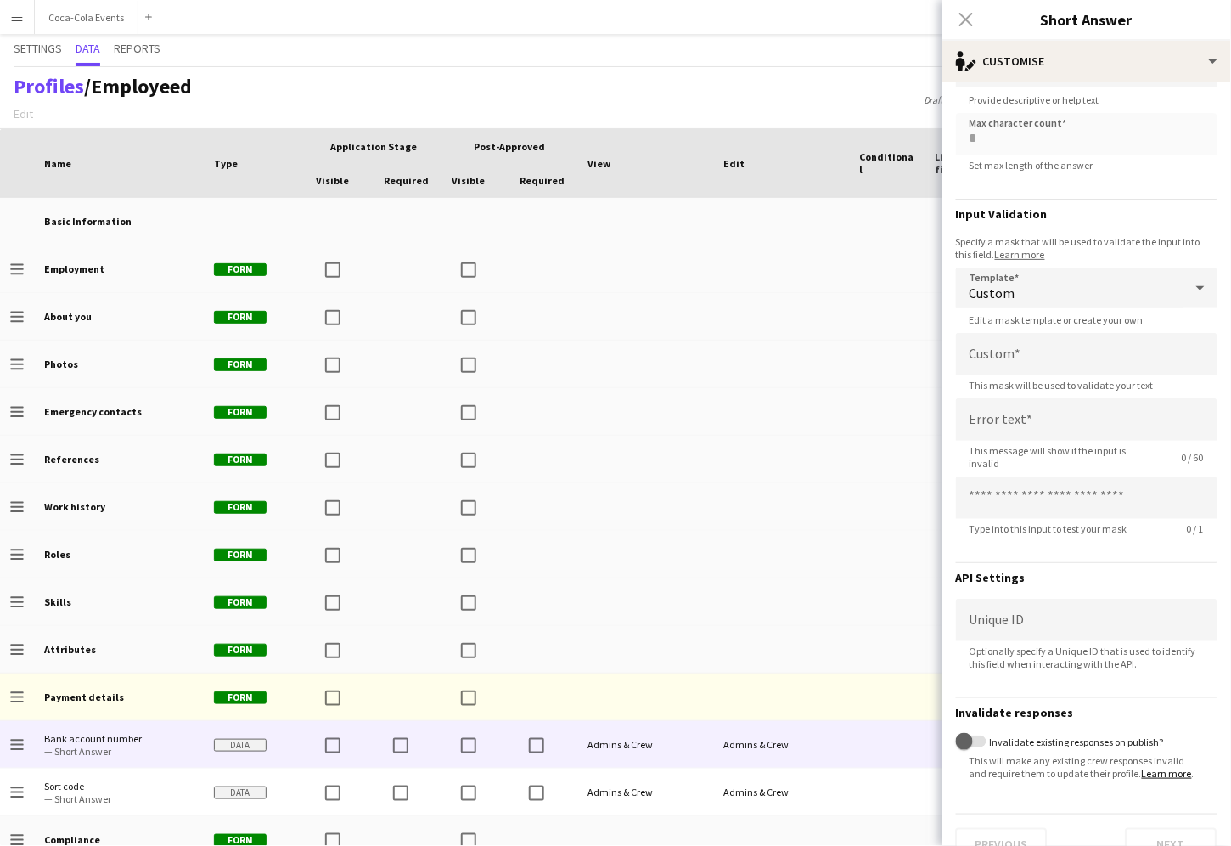
scroll to position [254, 0]
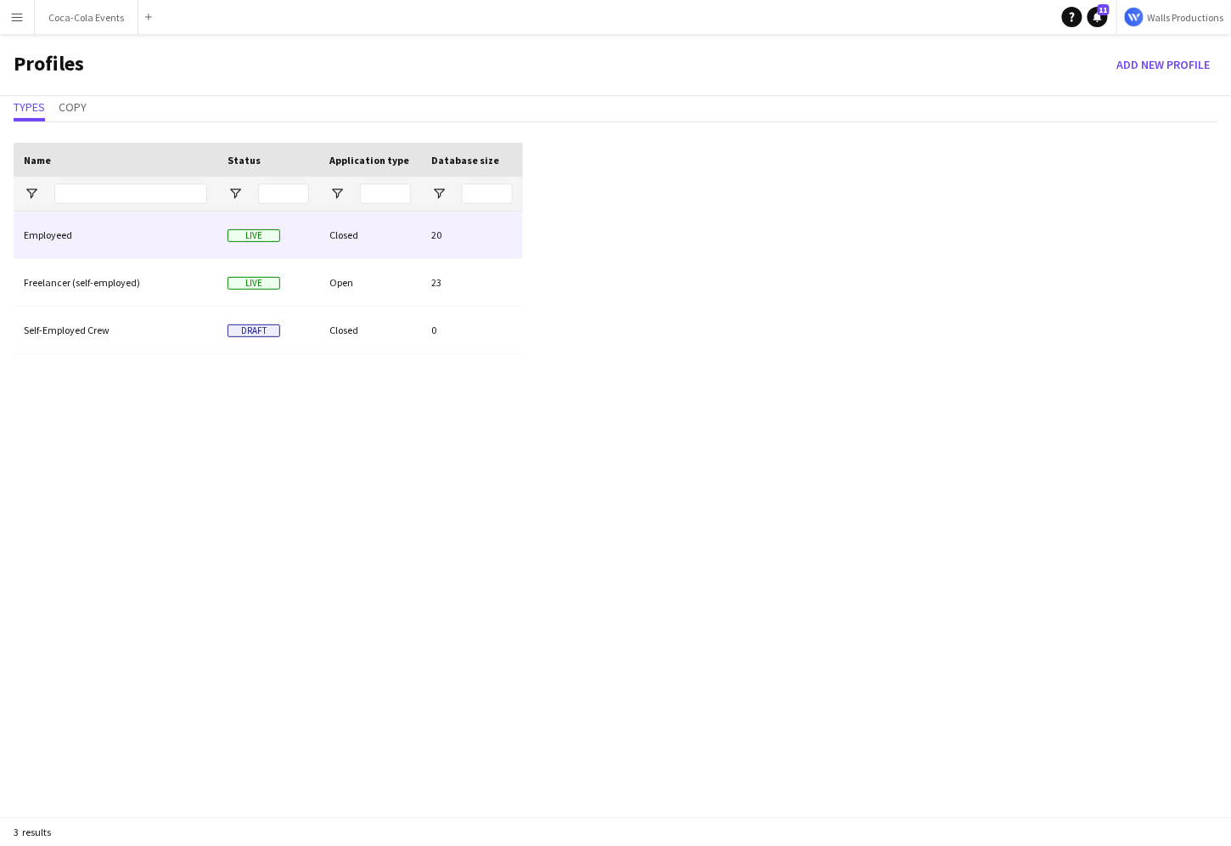
click at [65, 241] on div "Employeed" at bounding box center [116, 234] width 204 height 47
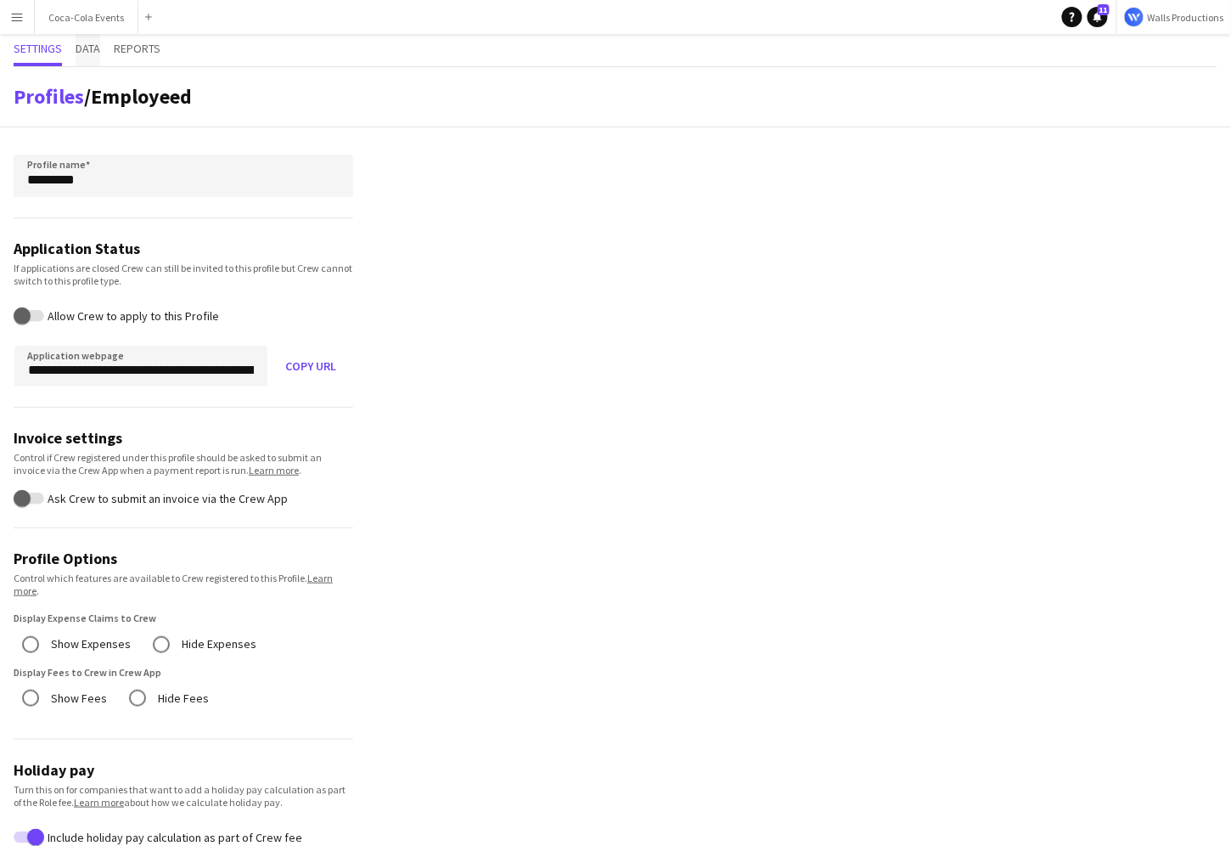
click at [84, 37] on span "Data" at bounding box center [88, 50] width 25 height 32
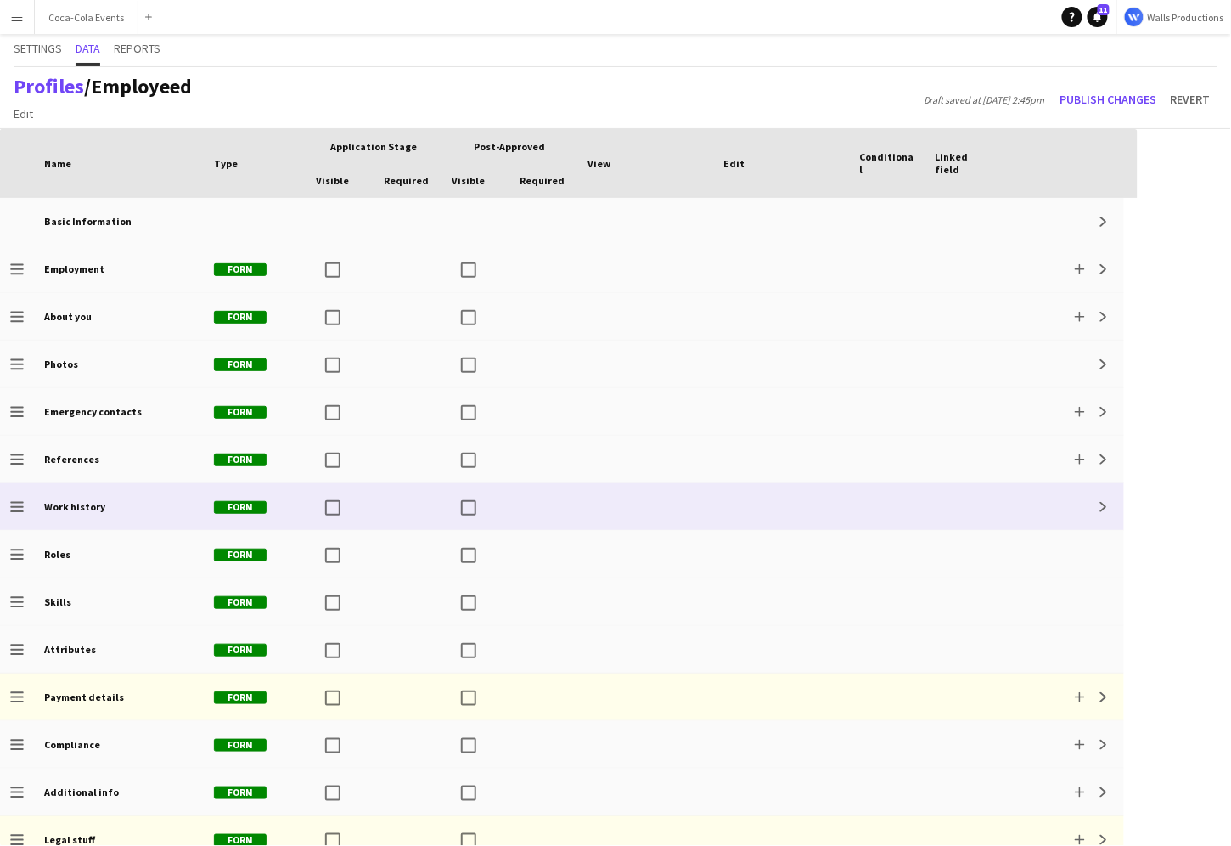
scroll to position [65, 0]
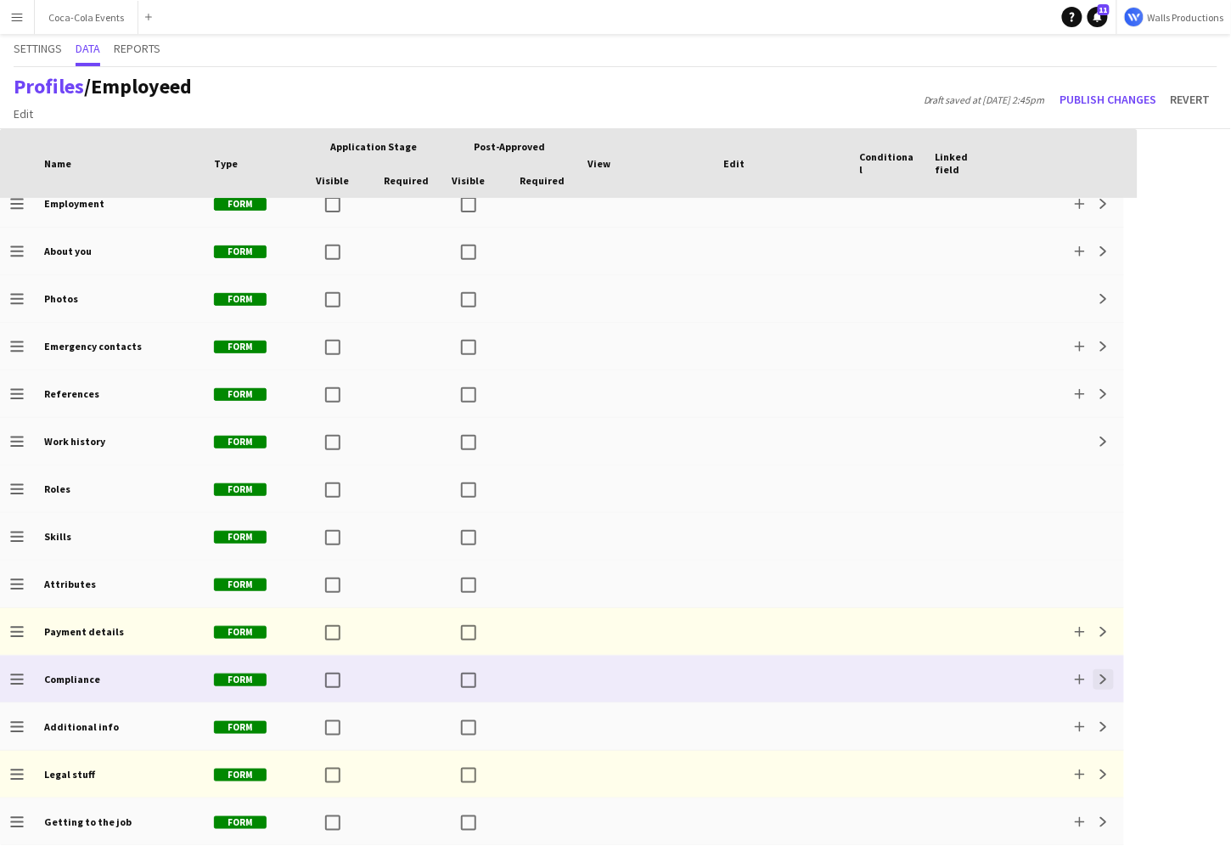
click at [1105, 678] on app-icon "Expand" at bounding box center [1104, 679] width 10 height 10
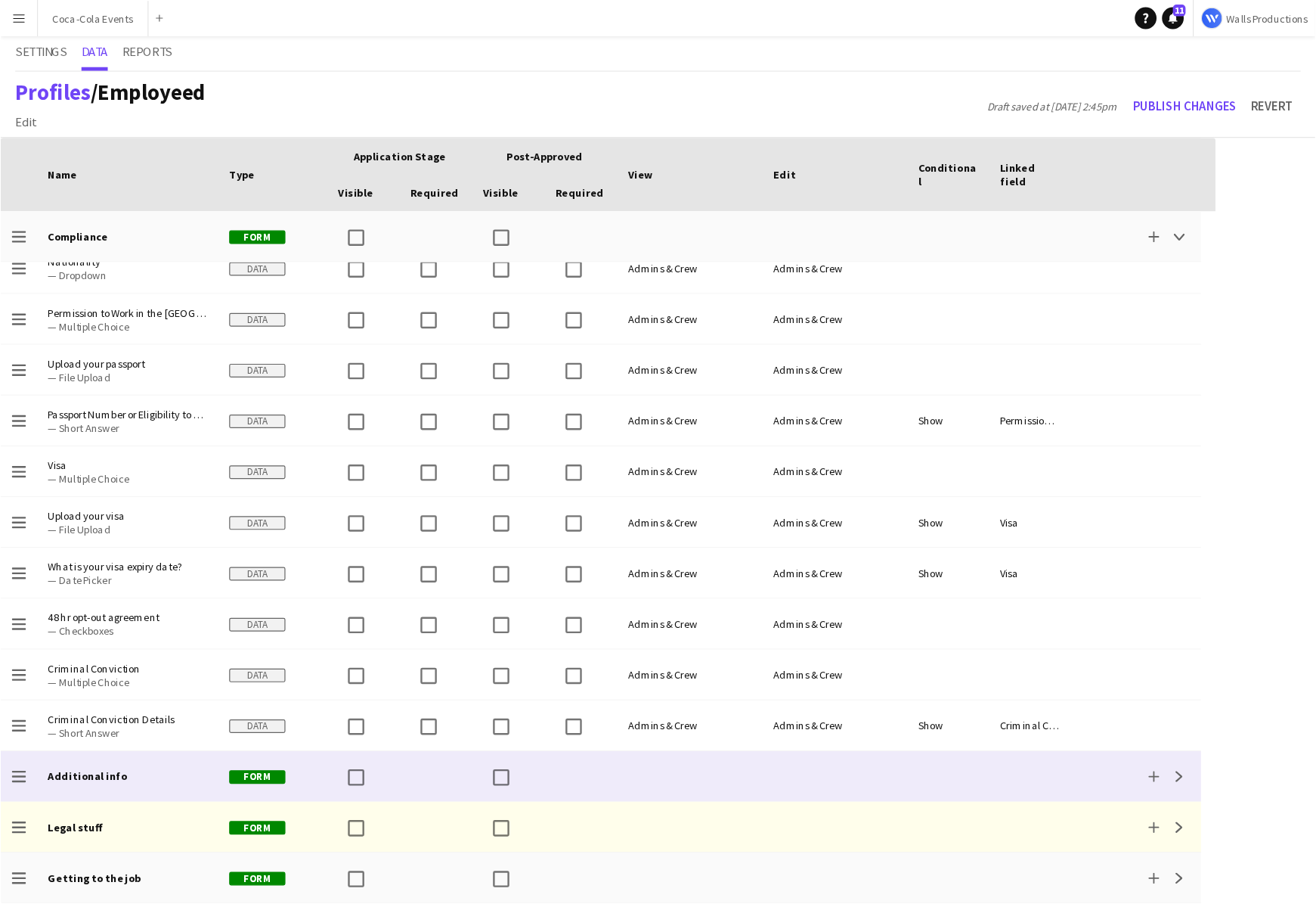
scroll to position [0, 0]
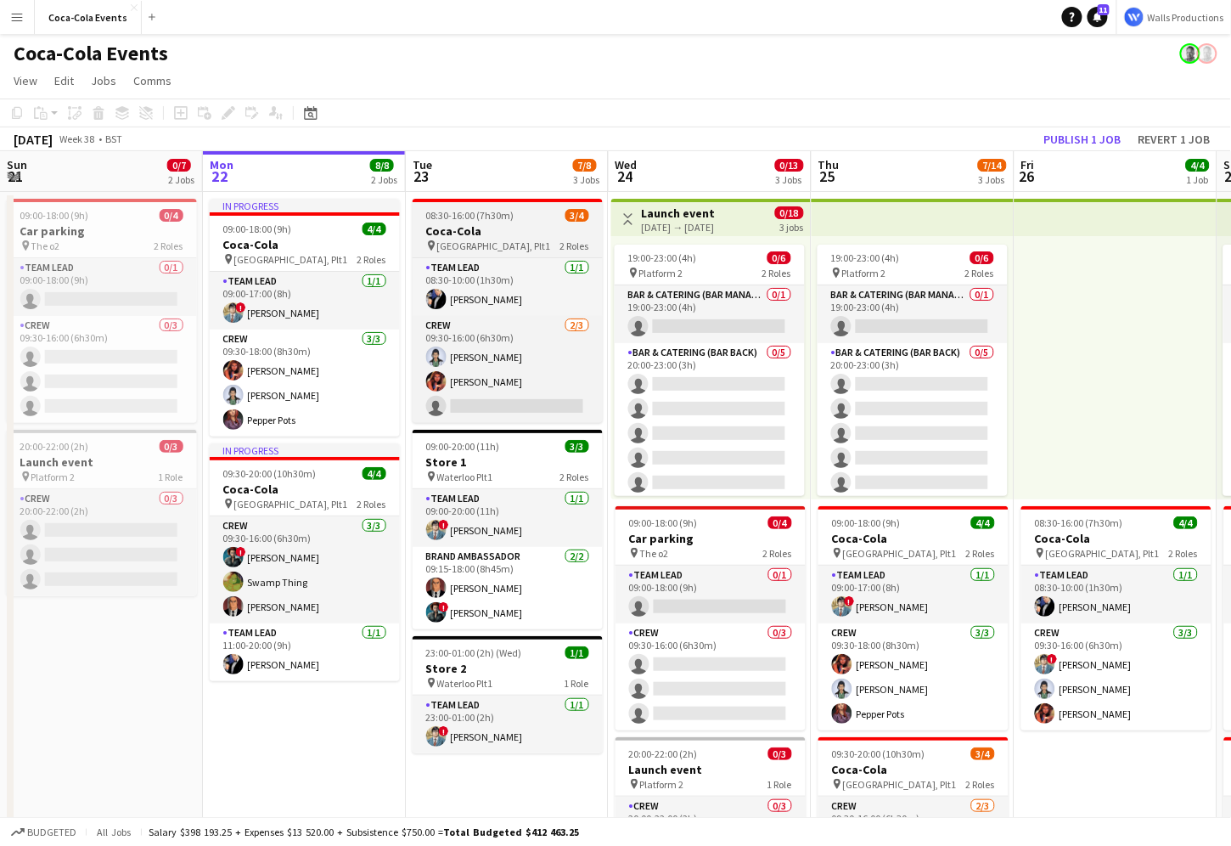
click at [492, 229] on h3 "Coca-Cola" at bounding box center [508, 230] width 190 height 15
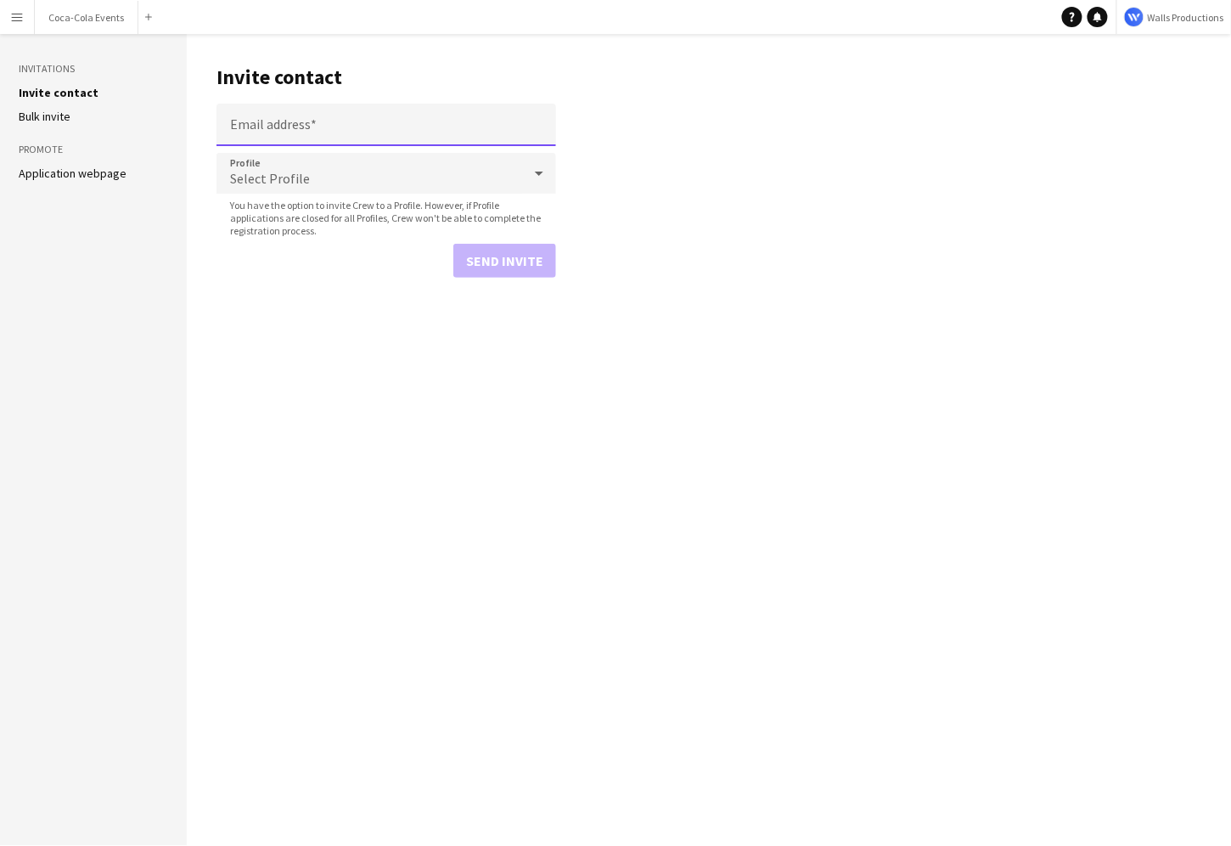
click at [330, 121] on input "Email address" at bounding box center [387, 125] width 340 height 42
click at [166, 352] on aside "Invitations Invite contact Bulk invite Promote Application webpage" at bounding box center [93, 440] width 187 height 812
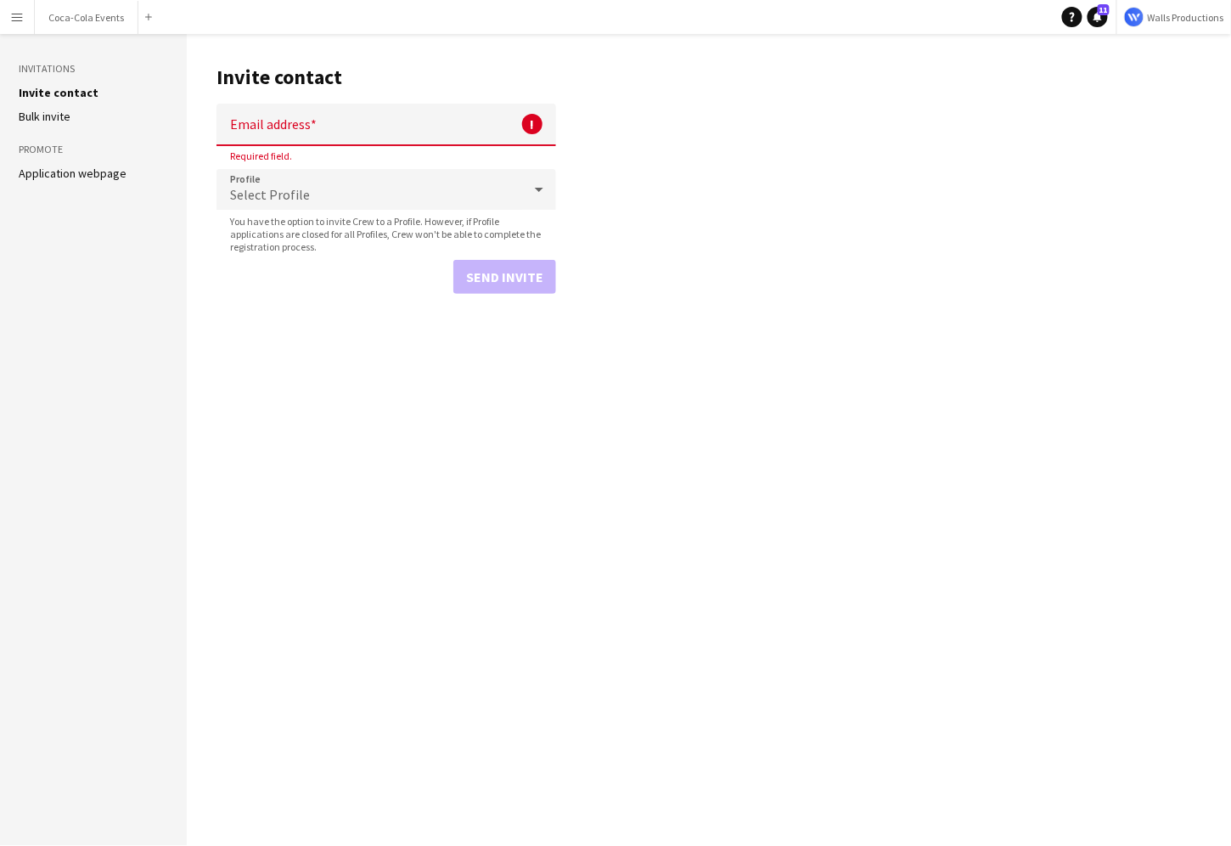
click at [87, 177] on link "Application webpage" at bounding box center [73, 173] width 108 height 15
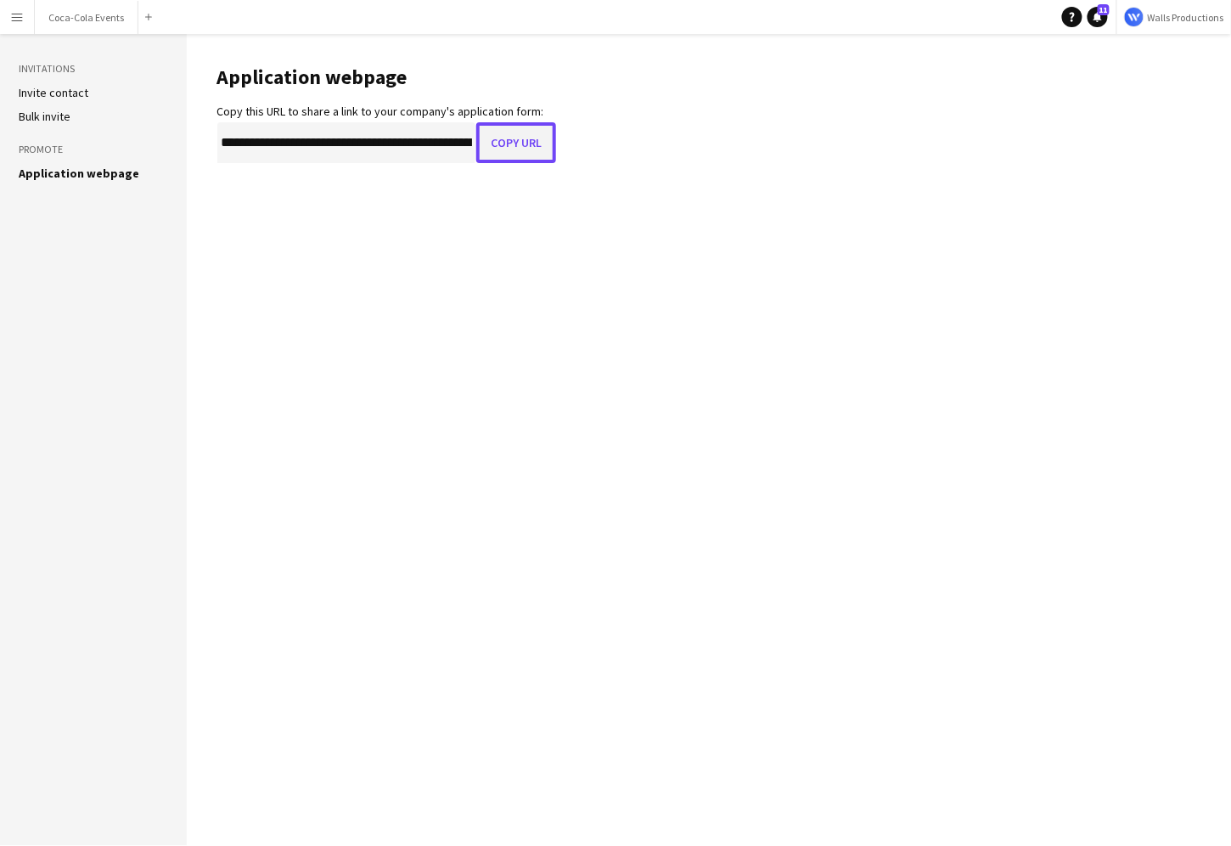
click at [515, 149] on button "Copy URL" at bounding box center [516, 142] width 80 height 41
